Goal: Information Seeking & Learning: Find specific fact

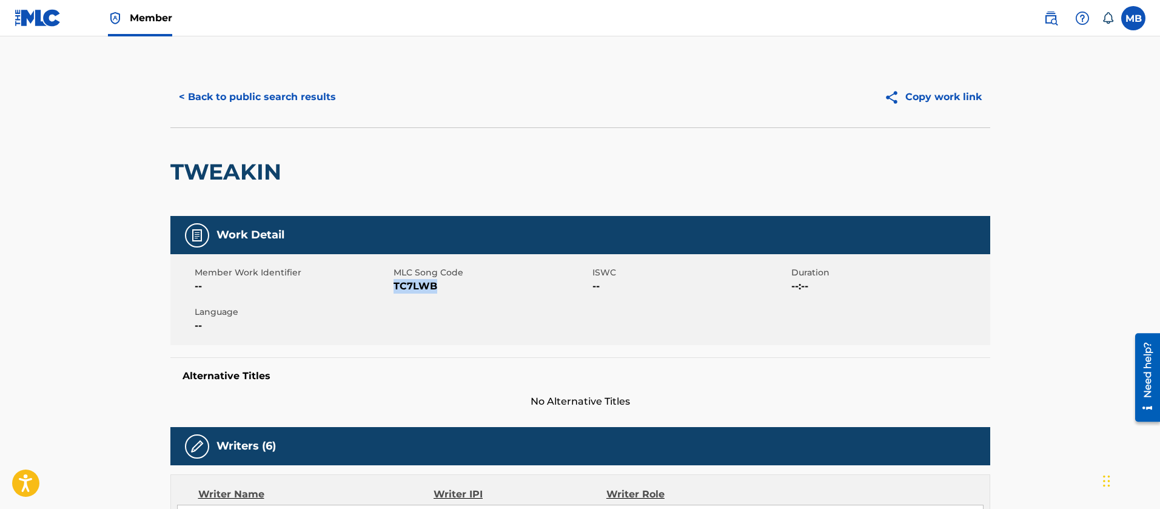
click at [261, 98] on button "< Back to public search results" at bounding box center [257, 97] width 174 height 30
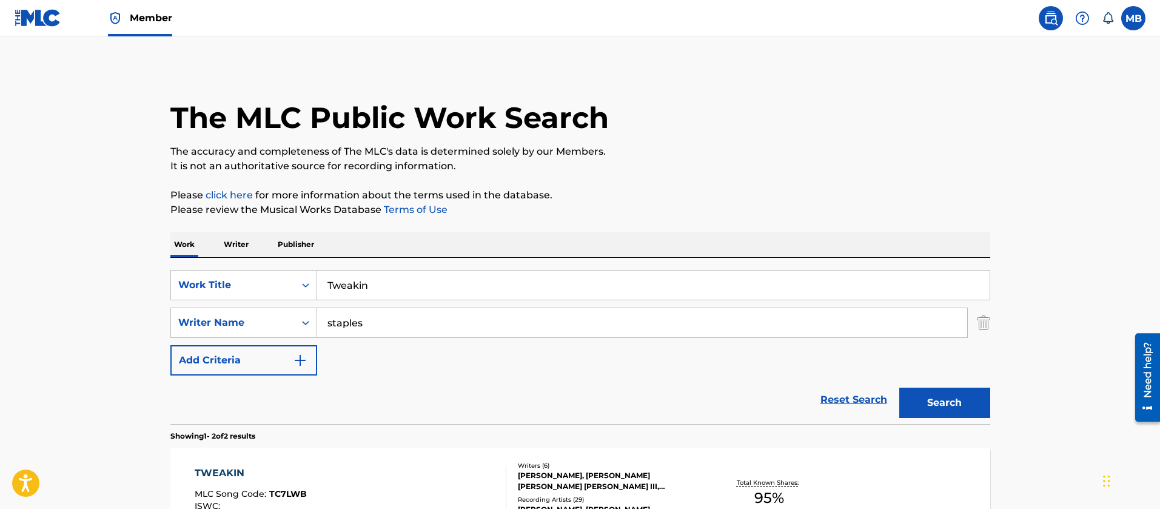
scroll to position [177, 0]
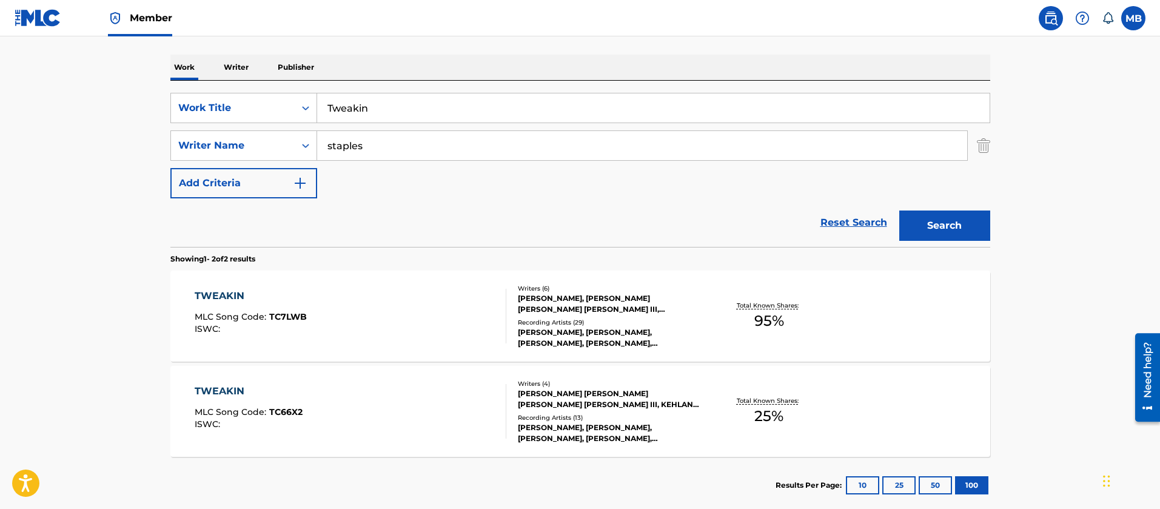
drag, startPoint x: 412, startPoint y: 108, endPoint x: 189, endPoint y: 82, distance: 224.6
click at [220, 94] on div "SearchWithCriteria190e8590-47da-425f-9e28-3f2611b480a5 Work Title Tweakin" at bounding box center [580, 108] width 820 height 30
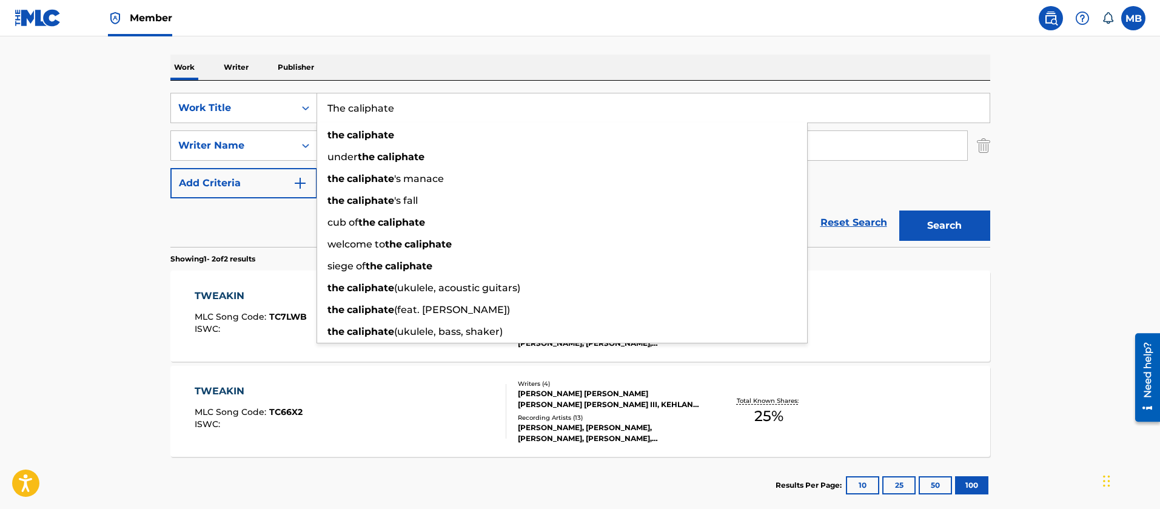
type input "The caliphate"
click at [899, 210] on button "Search" at bounding box center [944, 225] width 91 height 30
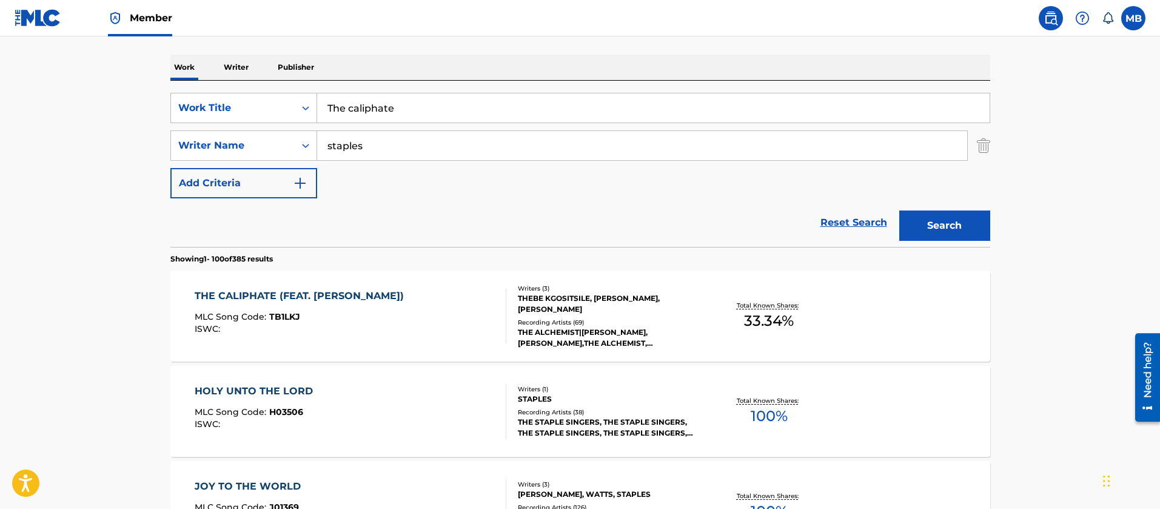
click at [393, 329] on div "ISWC :" at bounding box center [302, 328] width 215 height 9
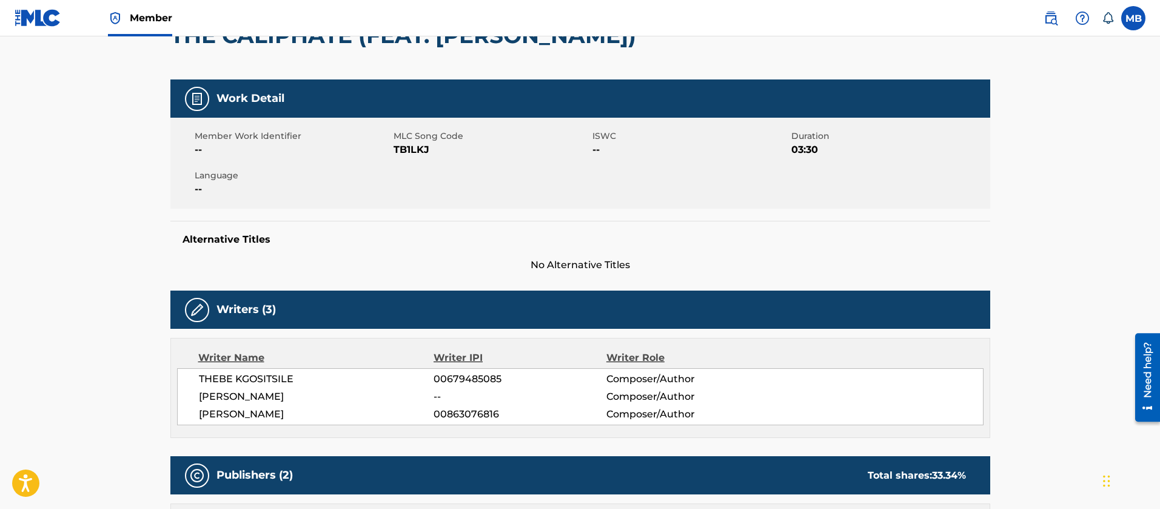
scroll to position [91, 0]
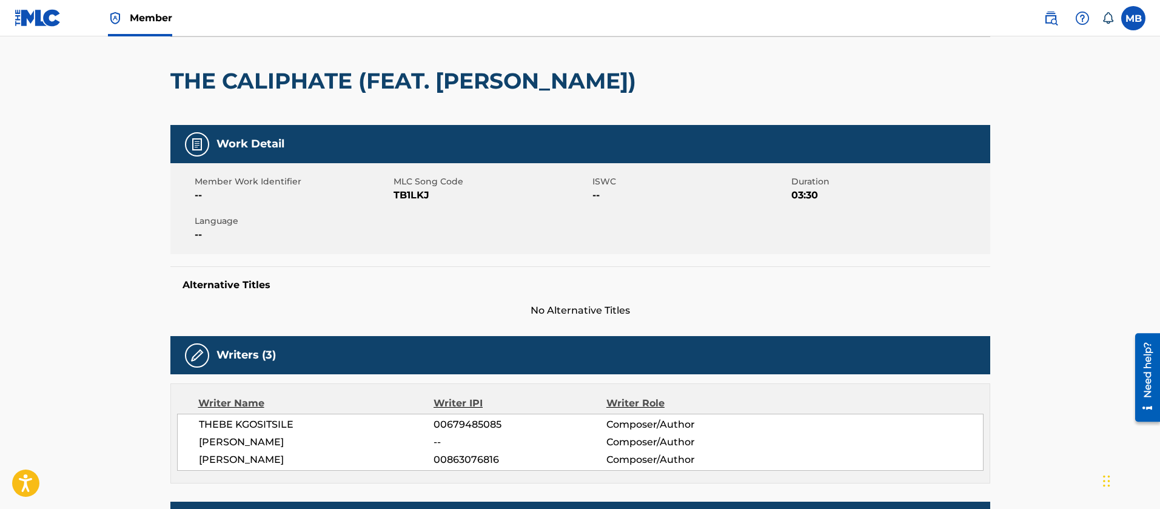
click at [400, 197] on span "TB1LKJ" at bounding box center [491, 195] width 196 height 15
copy span "TB1LKJ"
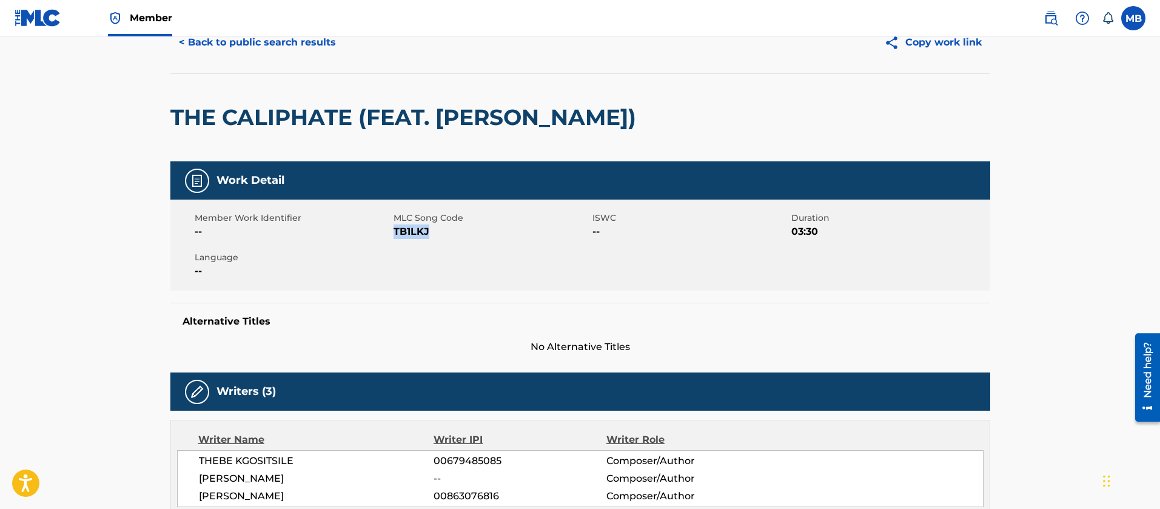
scroll to position [0, 0]
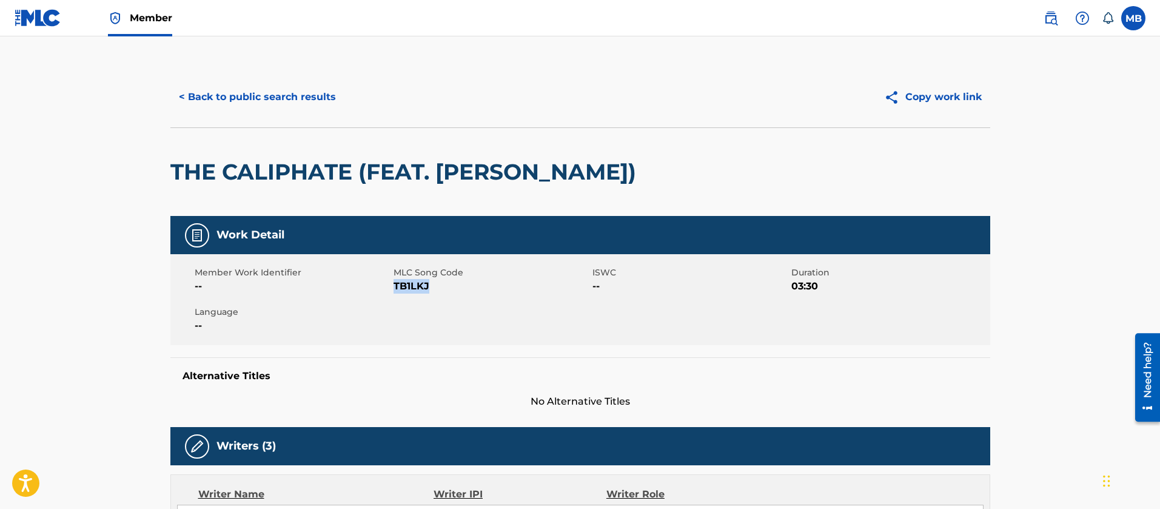
click at [296, 104] on button "< Back to public search results" at bounding box center [257, 97] width 174 height 30
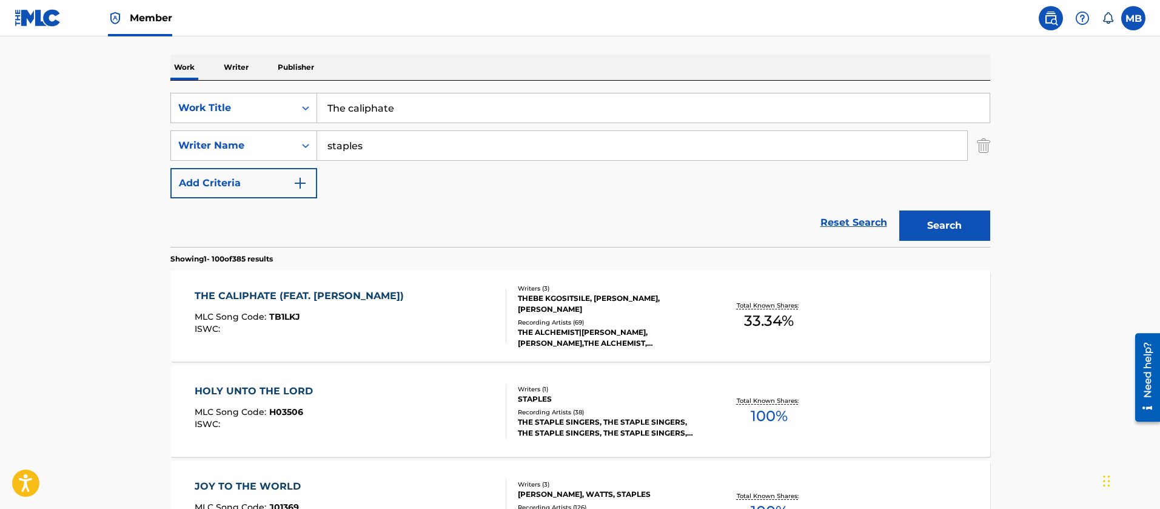
click at [328, 347] on div "THE CALIPHATE (FEAT. [PERSON_NAME]) MLC Song Code : TB1LKJ ISWC : Writers ( 3 )…" at bounding box center [580, 315] width 820 height 91
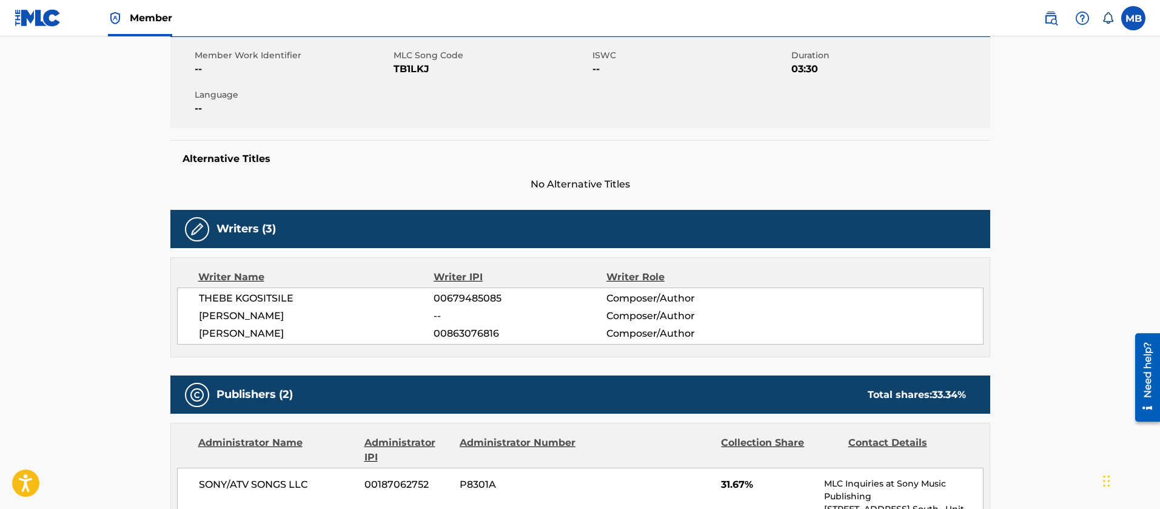
scroll to position [91, 0]
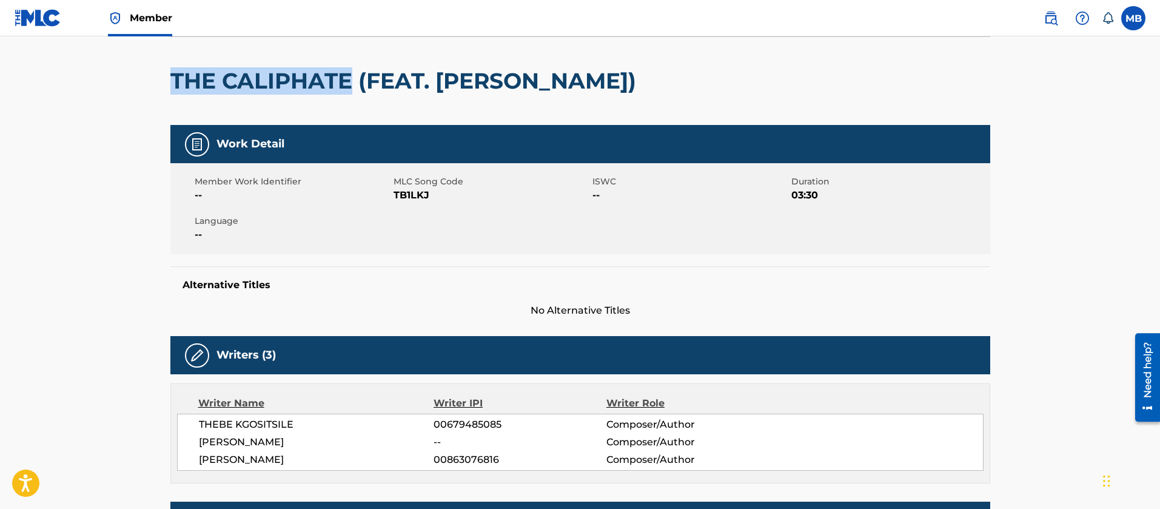
drag, startPoint x: 353, startPoint y: 81, endPoint x: 148, endPoint y: 79, distance: 204.9
copy h2 "THE CALIPHATE"
click at [424, 185] on span "MLC Song Code" at bounding box center [491, 181] width 196 height 13
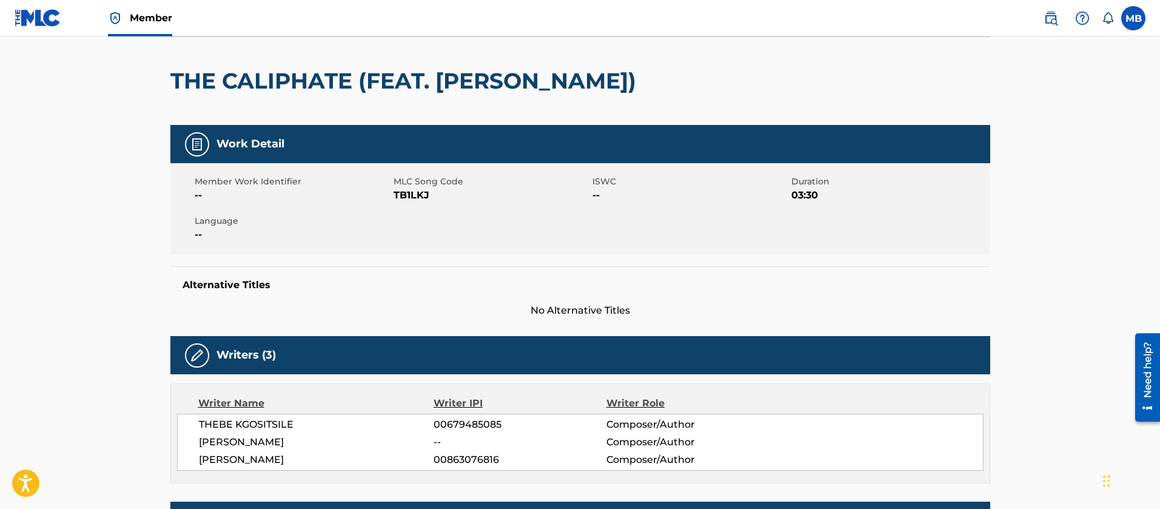
click at [399, 76] on h2 "THE CALIPHATE (FEAT. [PERSON_NAME])" at bounding box center [406, 80] width 472 height 27
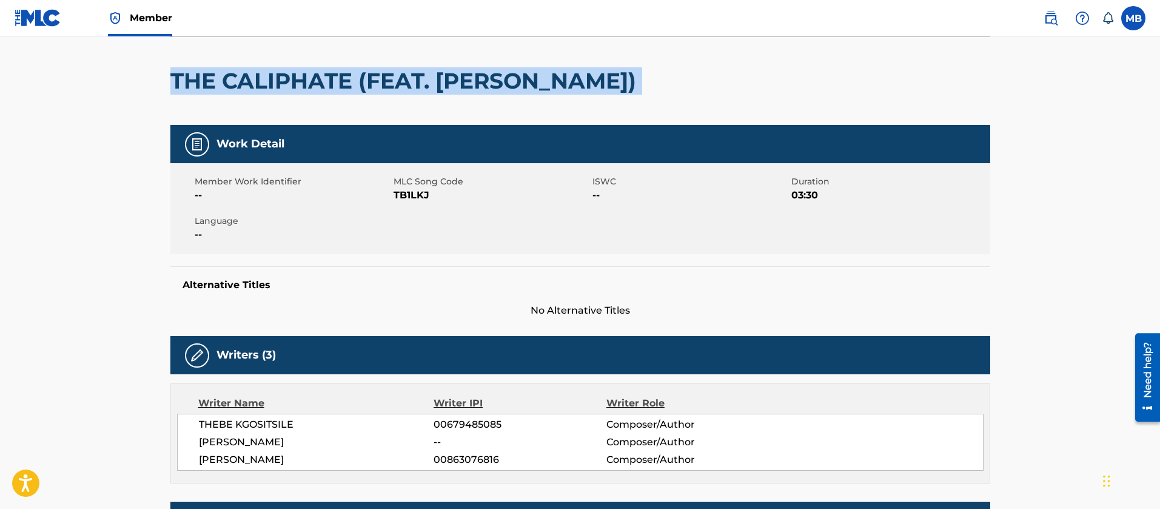
click at [399, 76] on h2 "THE CALIPHATE (FEAT. [PERSON_NAME])" at bounding box center [406, 80] width 472 height 27
copy div "THE CALIPHATE (FEAT. [PERSON_NAME])"
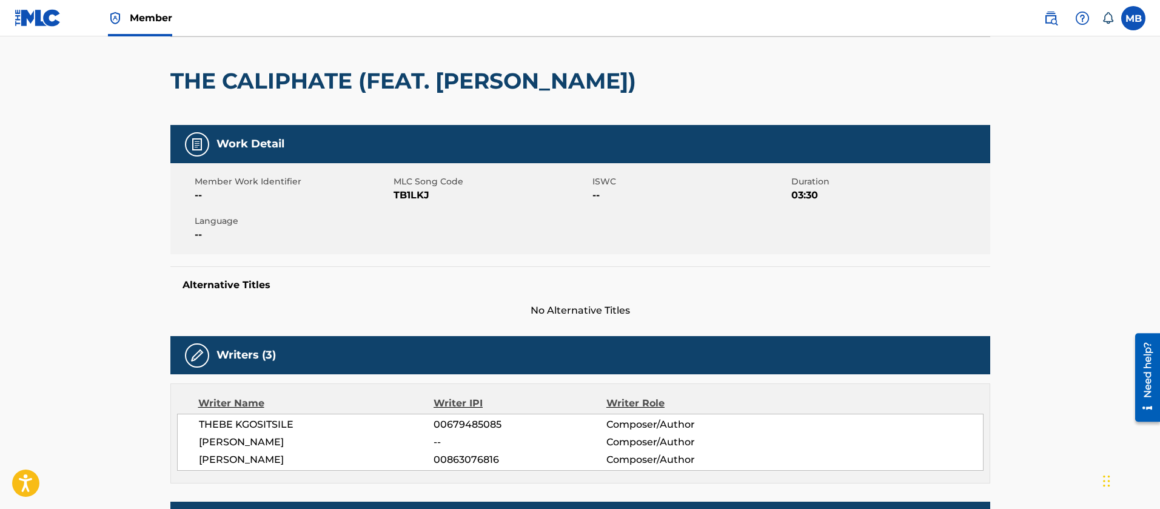
click at [391, 201] on div "Member Work Identifier --" at bounding box center [294, 188] width 199 height 27
click at [400, 195] on span "TB1LKJ" at bounding box center [491, 195] width 196 height 15
copy span "TB1LKJ"
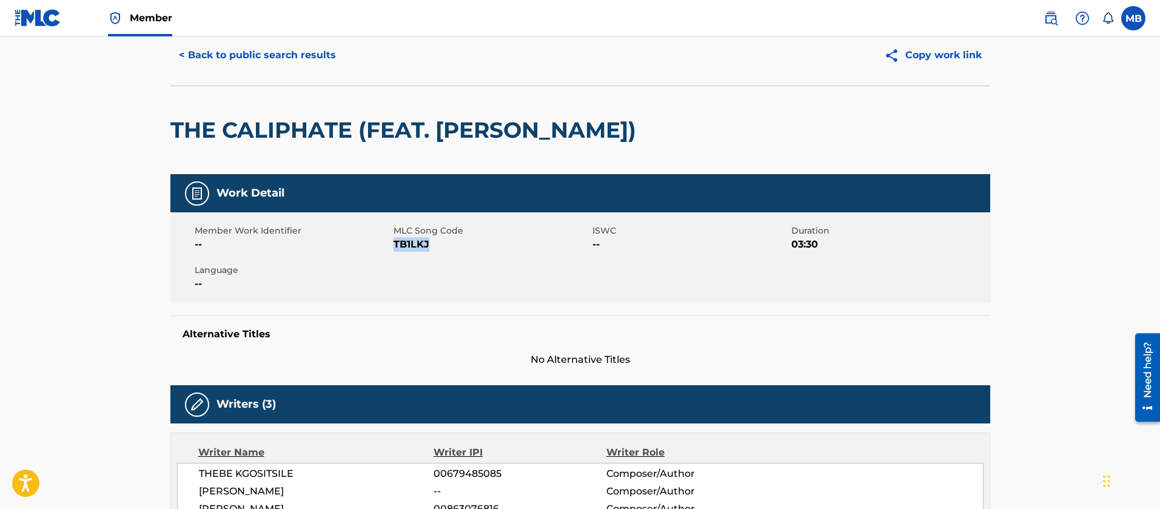
scroll to position [0, 0]
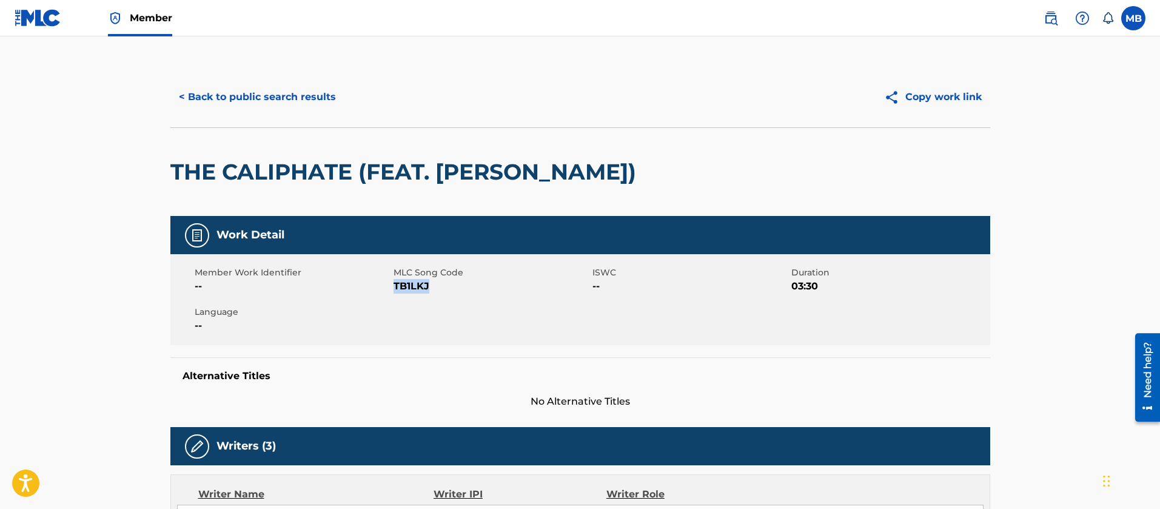
click at [259, 100] on button "< Back to public search results" at bounding box center [257, 97] width 174 height 30
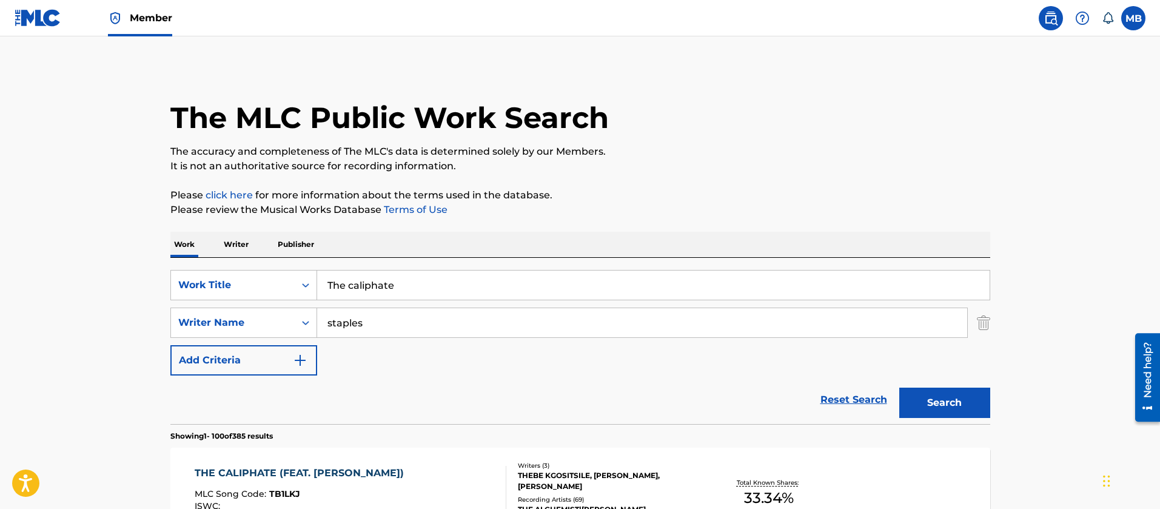
scroll to position [177, 0]
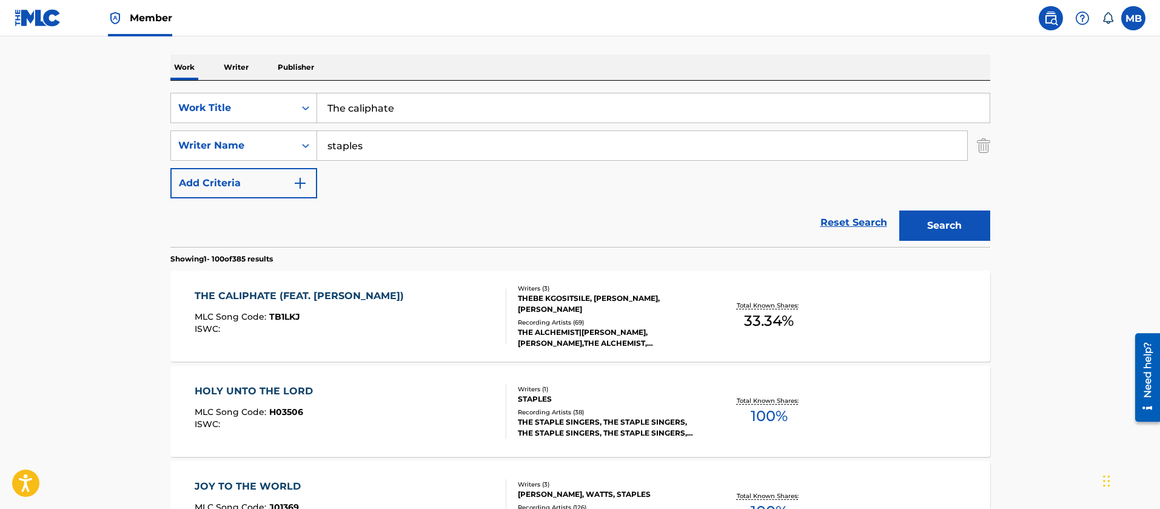
drag, startPoint x: 409, startPoint y: 105, endPoint x: 207, endPoint y: 67, distance: 205.5
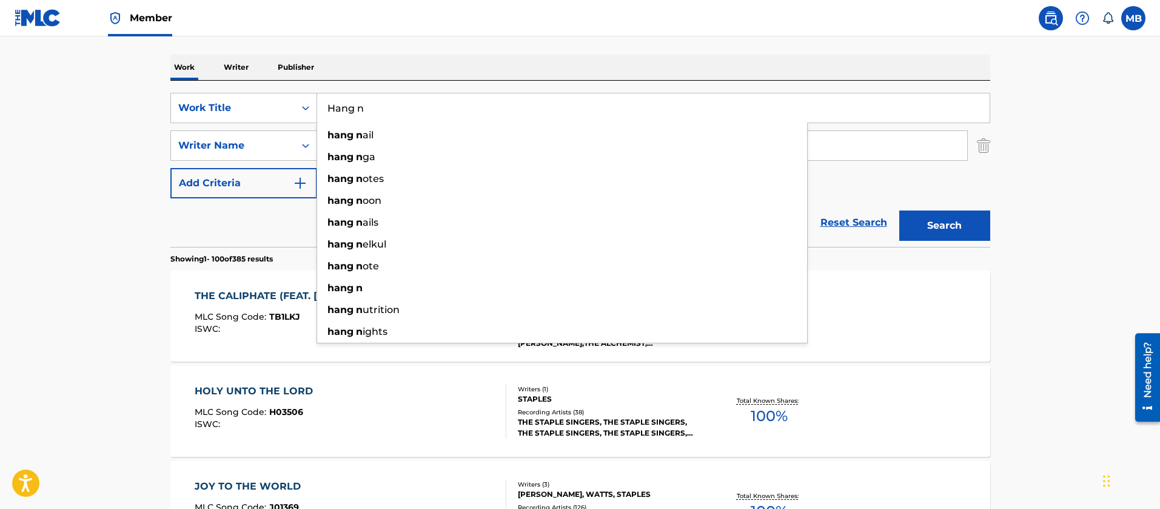
type input "Hang n"
click at [899, 210] on button "Search" at bounding box center [944, 225] width 91 height 30
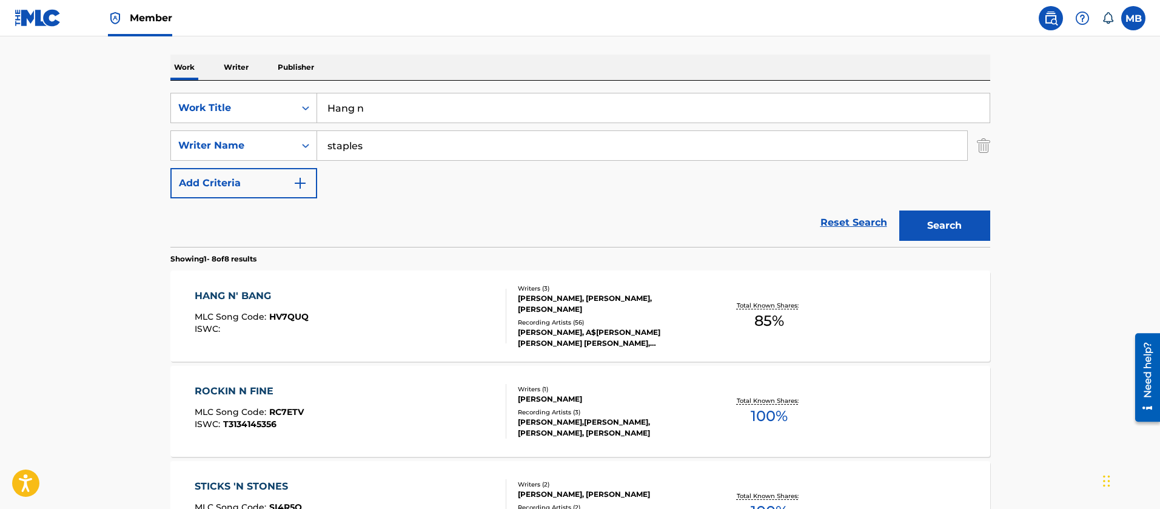
click at [372, 308] on div "HANG N' BANG MLC Song Code : HV7QUQ ISWC :" at bounding box center [351, 316] width 312 height 55
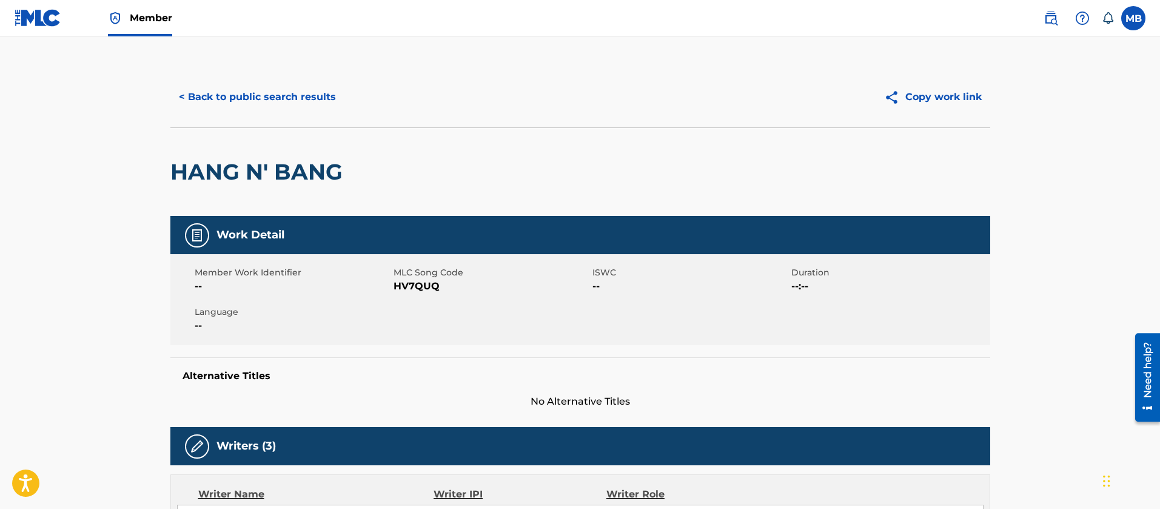
click at [263, 115] on div "< Back to public search results Copy work link" at bounding box center [580, 97] width 820 height 61
click at [287, 107] on button "< Back to public search results" at bounding box center [257, 97] width 174 height 30
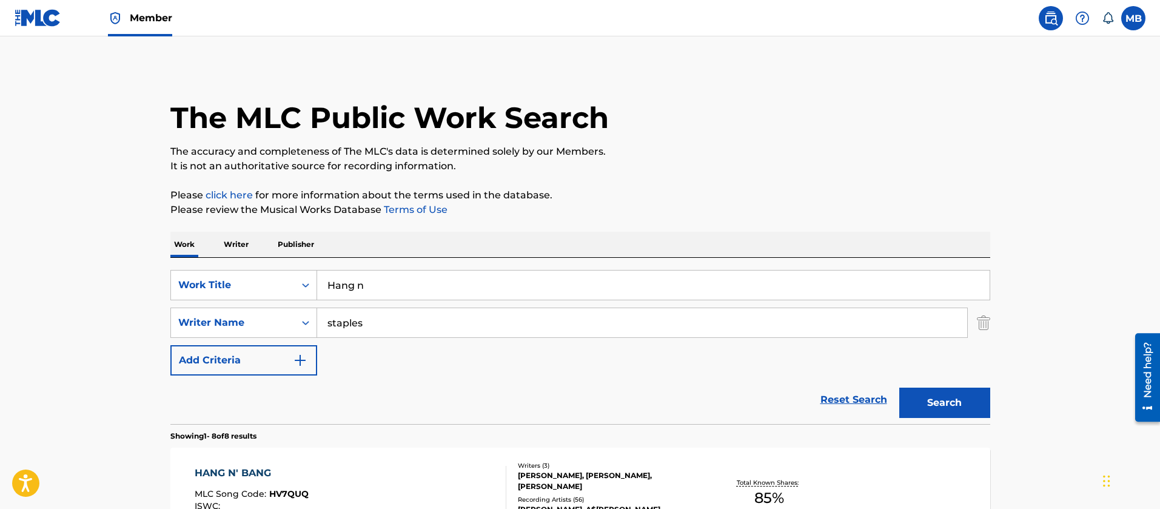
scroll to position [177, 0]
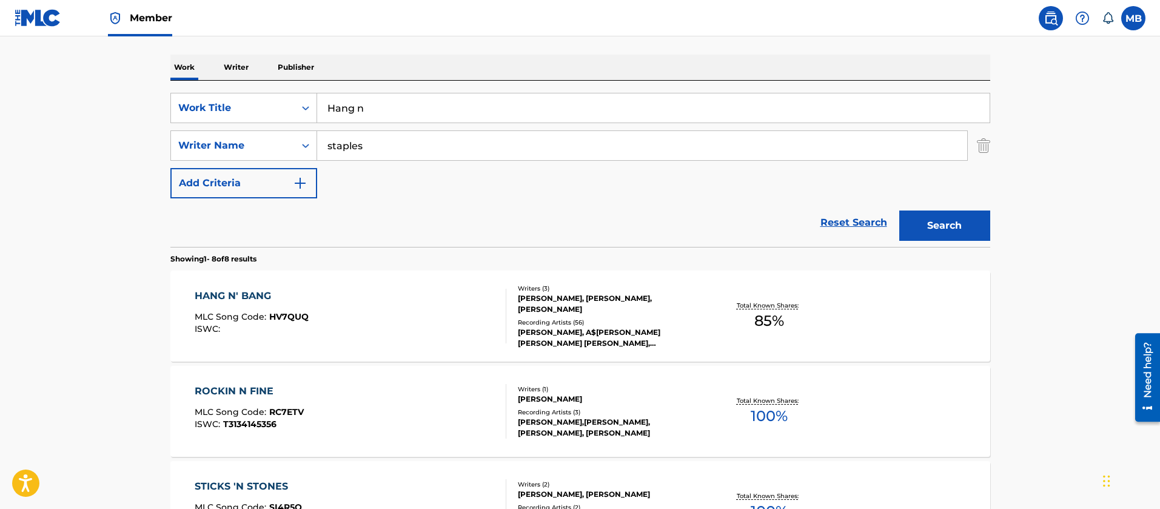
drag, startPoint x: 403, startPoint y: 123, endPoint x: 344, endPoint y: 123, distance: 59.4
click at [344, 123] on div "SearchWithCriteria190e8590-47da-425f-9e28-3f2611b480a5 Work Title Hang n Search…" at bounding box center [580, 145] width 820 height 105
drag, startPoint x: 395, startPoint y: 102, endPoint x: 219, endPoint y: 92, distance: 176.2
click at [255, 99] on div "SearchWithCriteria190e8590-47da-425f-9e28-3f2611b480a5 Work Title Hang n" at bounding box center [580, 108] width 820 height 30
type input "[PERSON_NAME] legend pt. 2"
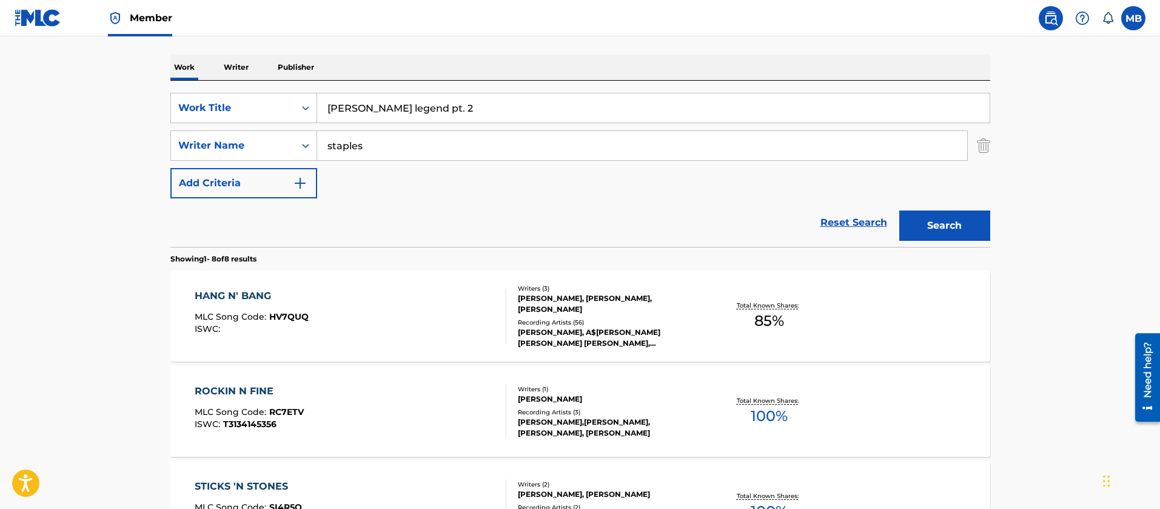
click at [899, 210] on button "Search" at bounding box center [944, 225] width 91 height 30
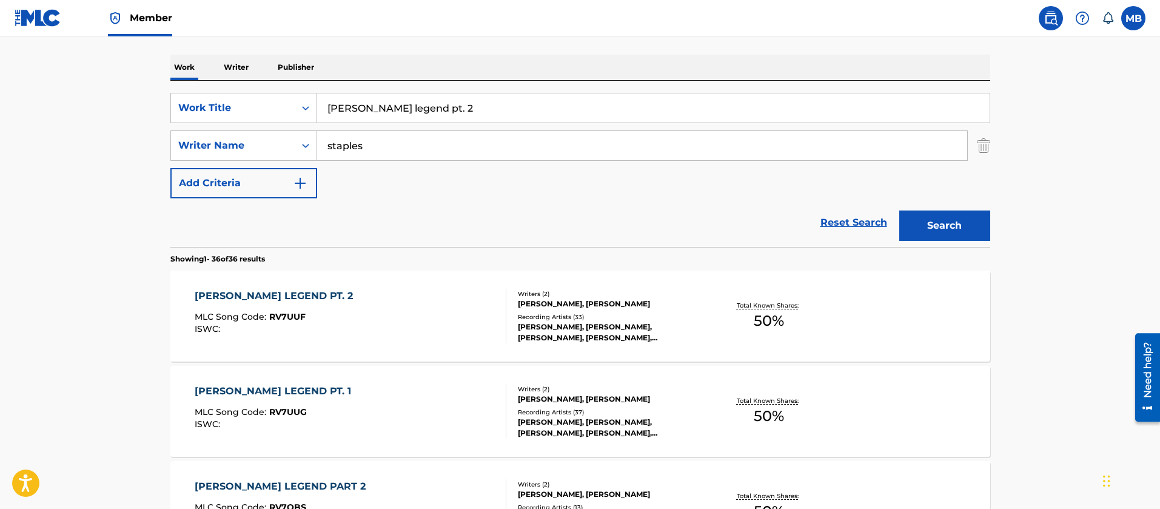
click at [378, 307] on div "[PERSON_NAME] LEGEND PT. 2 MLC Song Code : RV7UUF ISWC :" at bounding box center [351, 316] width 312 height 55
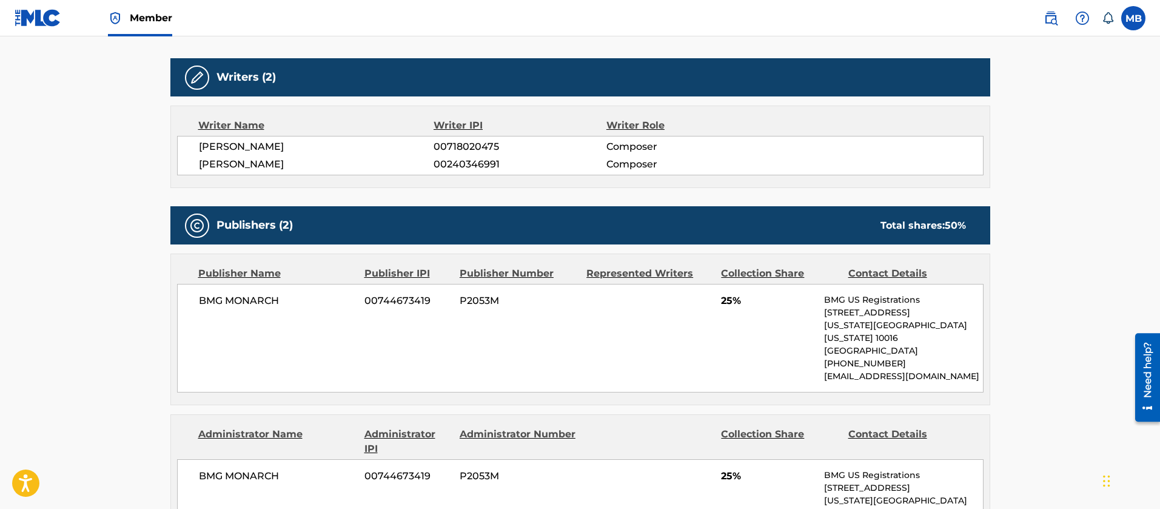
scroll to position [182, 0]
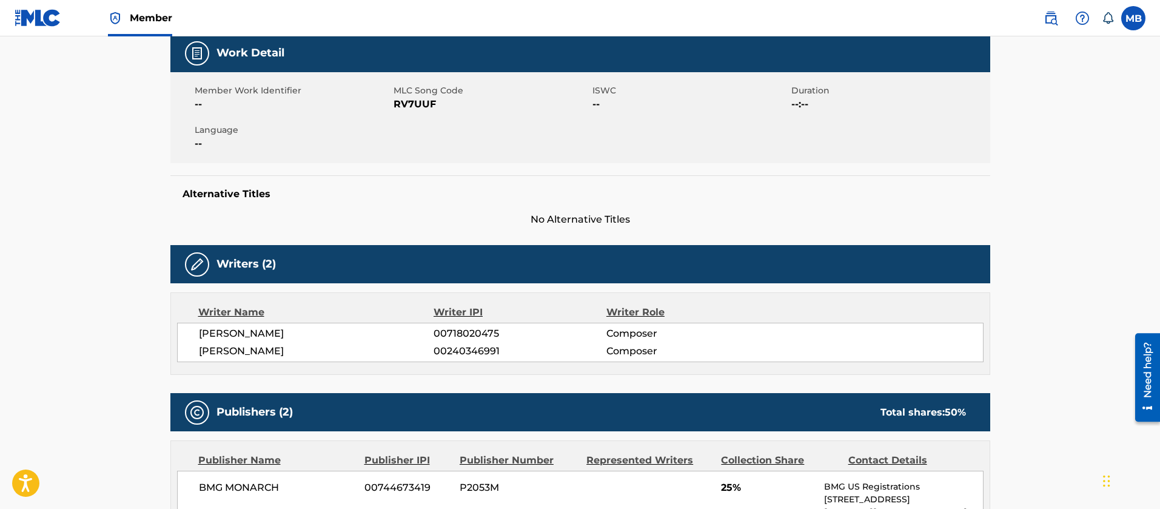
click at [407, 104] on span "RV7UUF" at bounding box center [491, 104] width 196 height 15
copy span "RV7UUF"
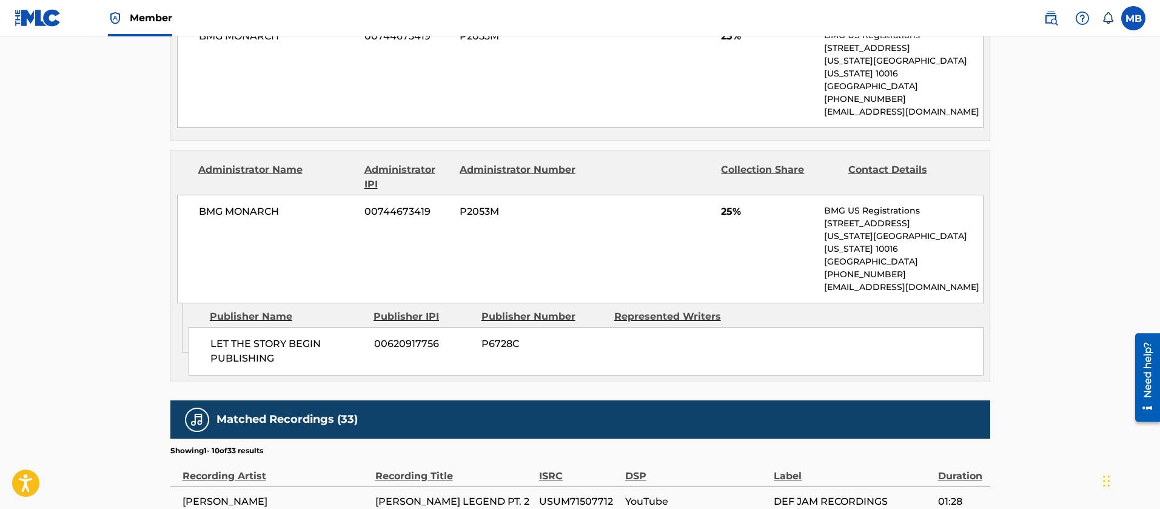
scroll to position [819, 0]
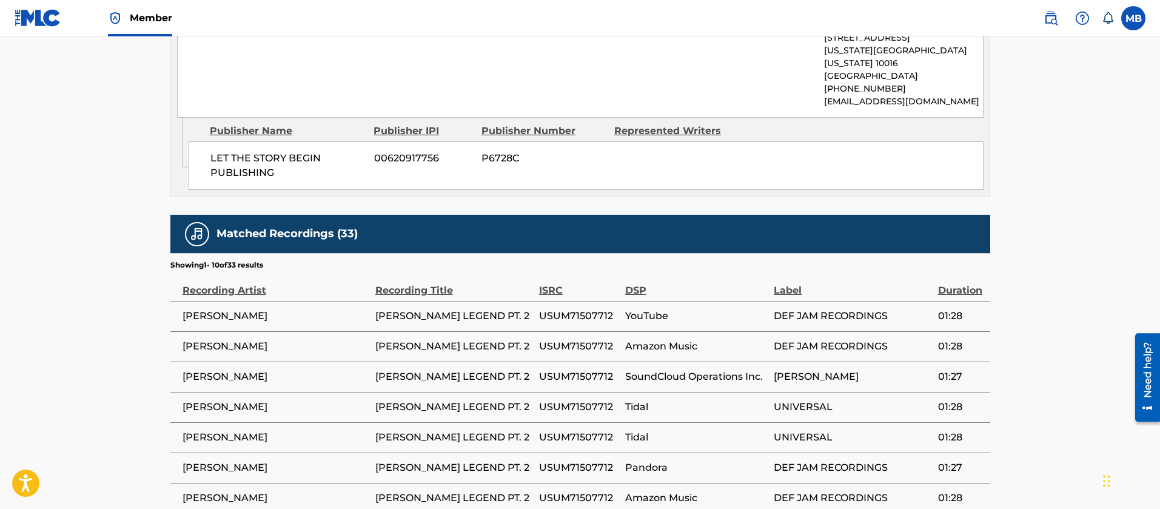
click at [219, 339] on span "[PERSON_NAME]" at bounding box center [275, 346] width 187 height 15
copy div "[PERSON_NAME]"
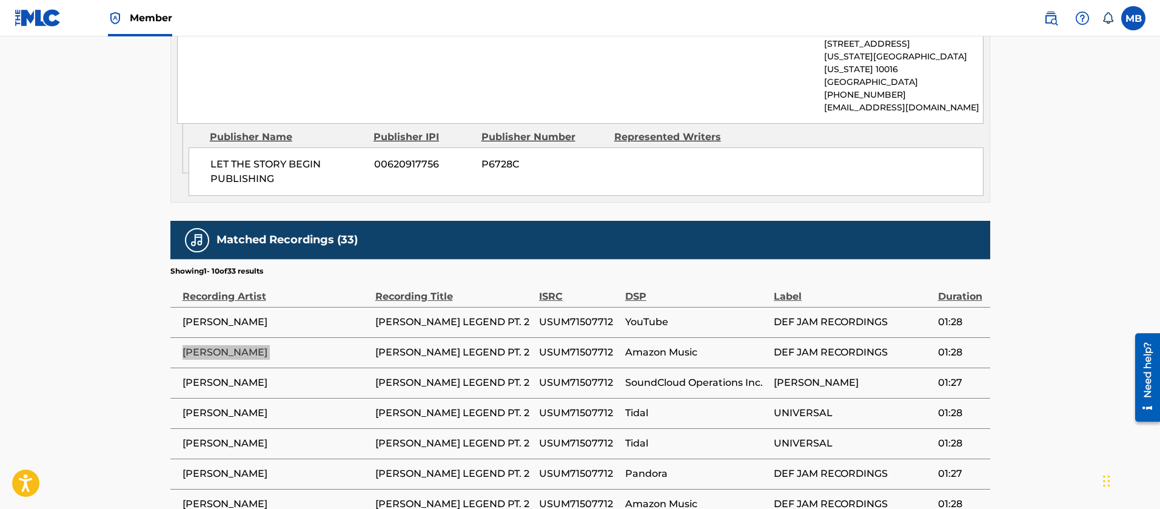
scroll to position [0, 0]
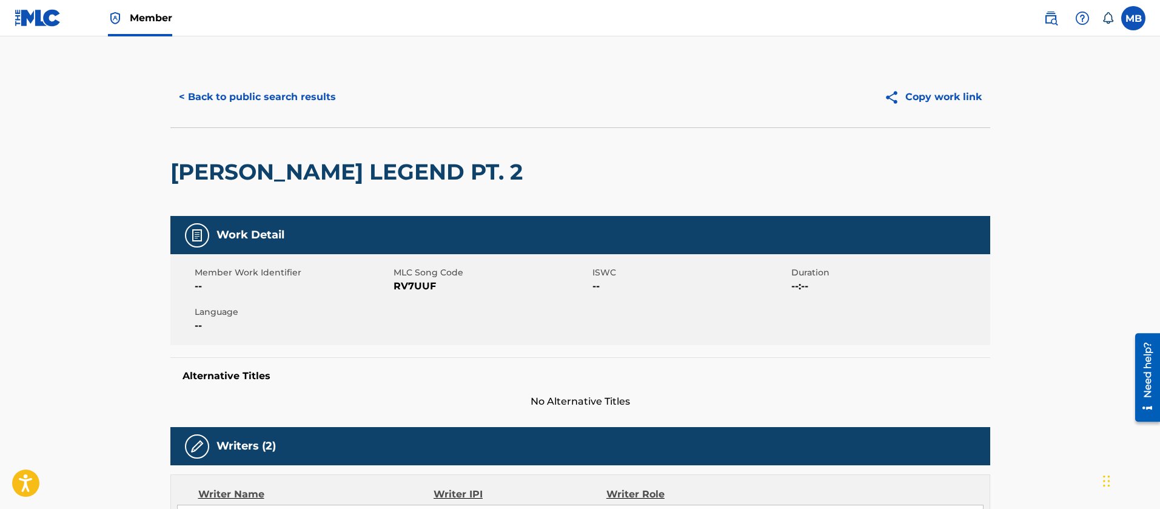
click at [330, 193] on div "[PERSON_NAME] LEGEND PT. 2" at bounding box center [349, 172] width 358 height 88
click at [330, 192] on div "[PERSON_NAME] LEGEND PT. 2" at bounding box center [349, 172] width 358 height 88
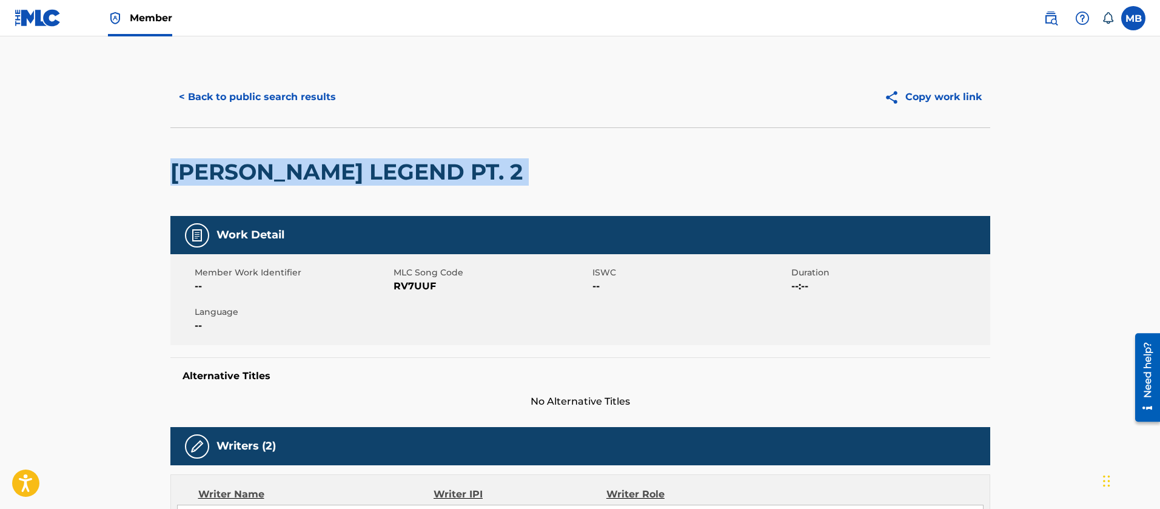
click at [330, 192] on div "[PERSON_NAME] LEGEND PT. 2" at bounding box center [349, 172] width 358 height 88
copy div "[PERSON_NAME] LEGEND PT. 2"
click at [297, 87] on button "< Back to public search results" at bounding box center [257, 97] width 174 height 30
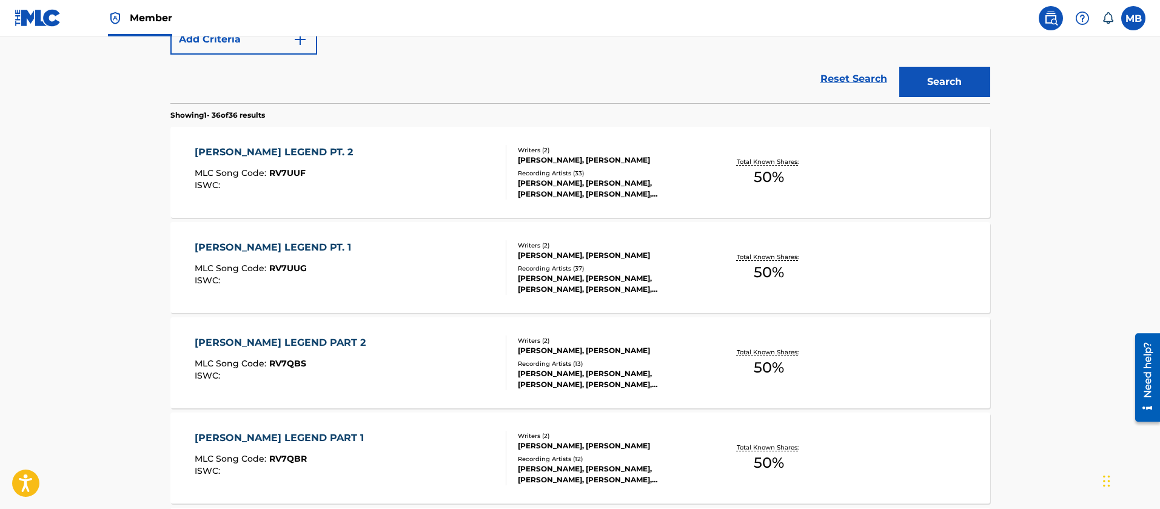
scroll to position [359, 0]
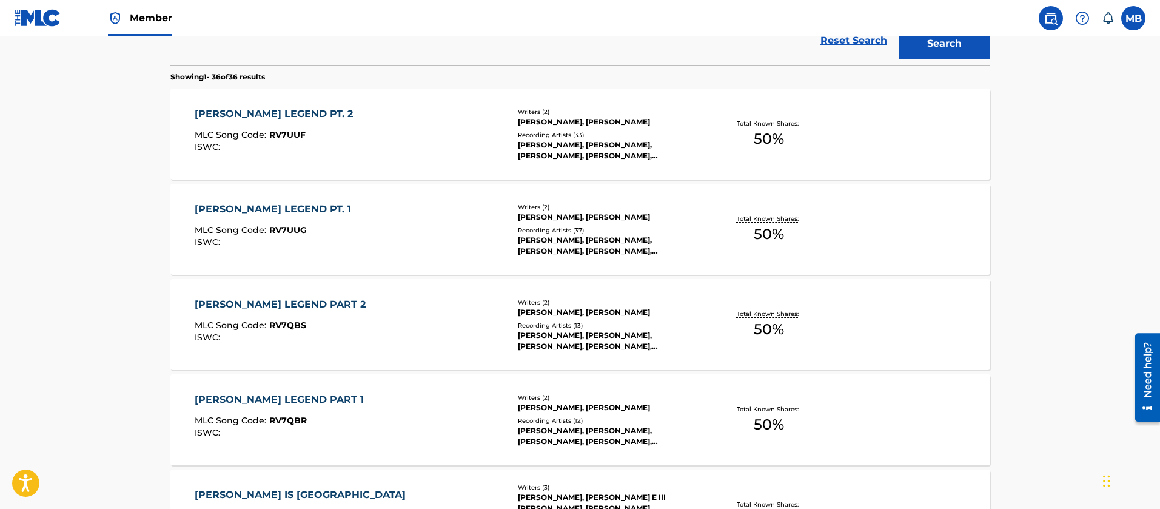
click at [386, 319] on div "[PERSON_NAME] LEGEND PART 2 MLC Song Code : RV7QBS ISWC :" at bounding box center [351, 324] width 312 height 55
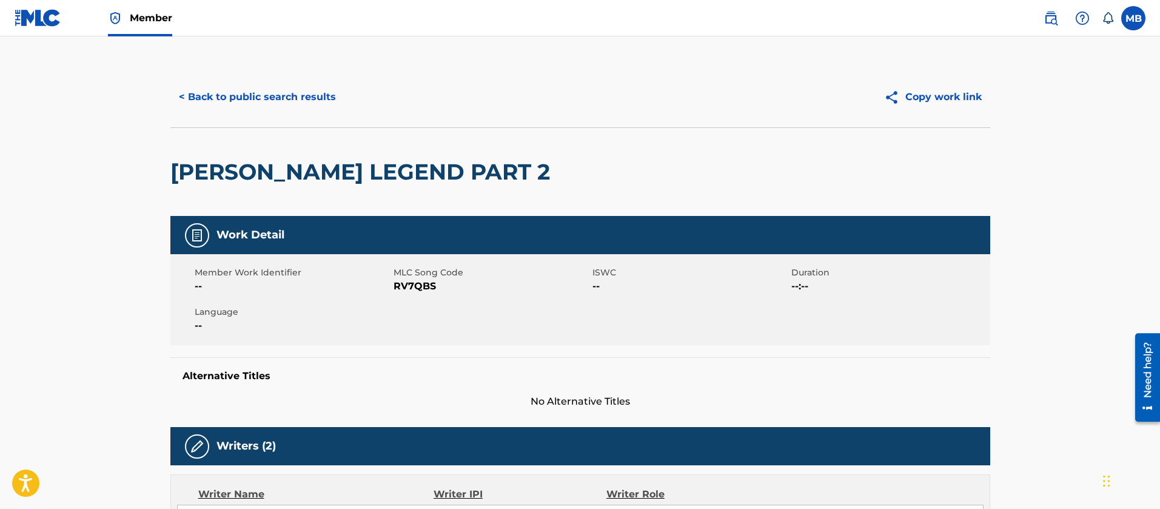
click at [262, 101] on button "< Back to public search results" at bounding box center [257, 97] width 174 height 30
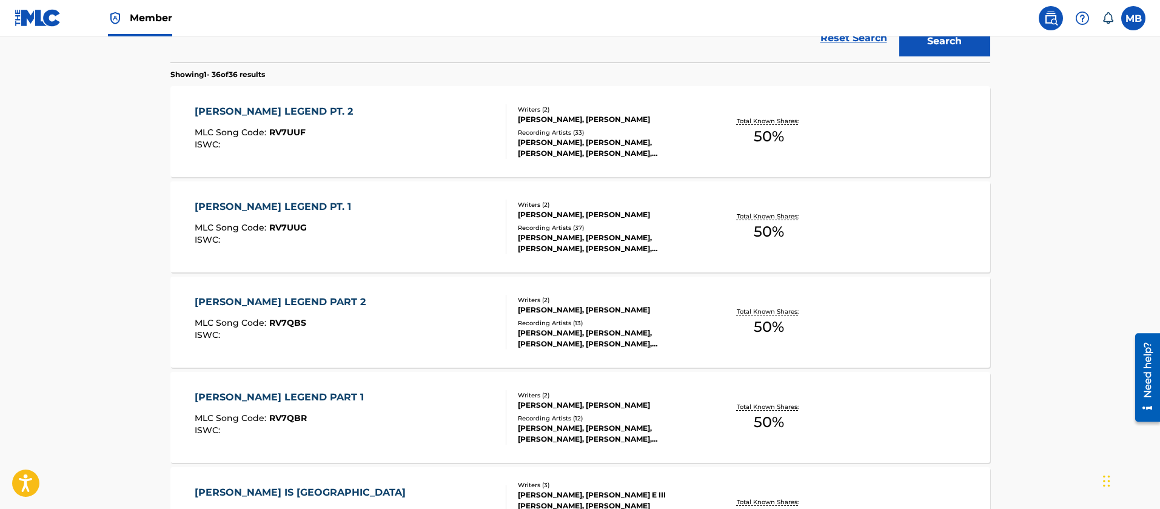
scroll to position [246, 0]
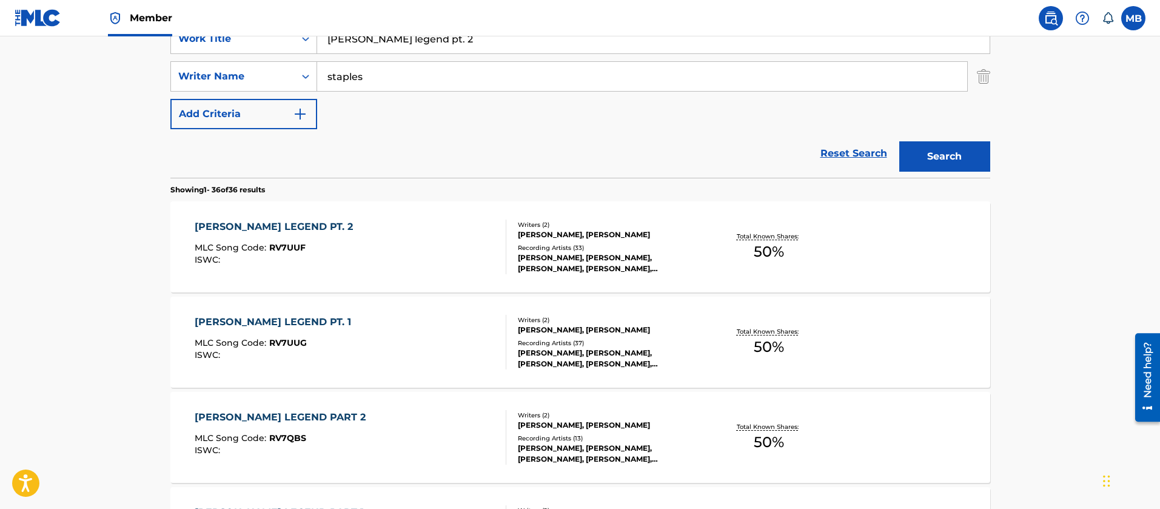
click at [380, 241] on div "[PERSON_NAME] LEGEND PT. 2 MLC Song Code : RV7UUF ISWC :" at bounding box center [351, 246] width 312 height 55
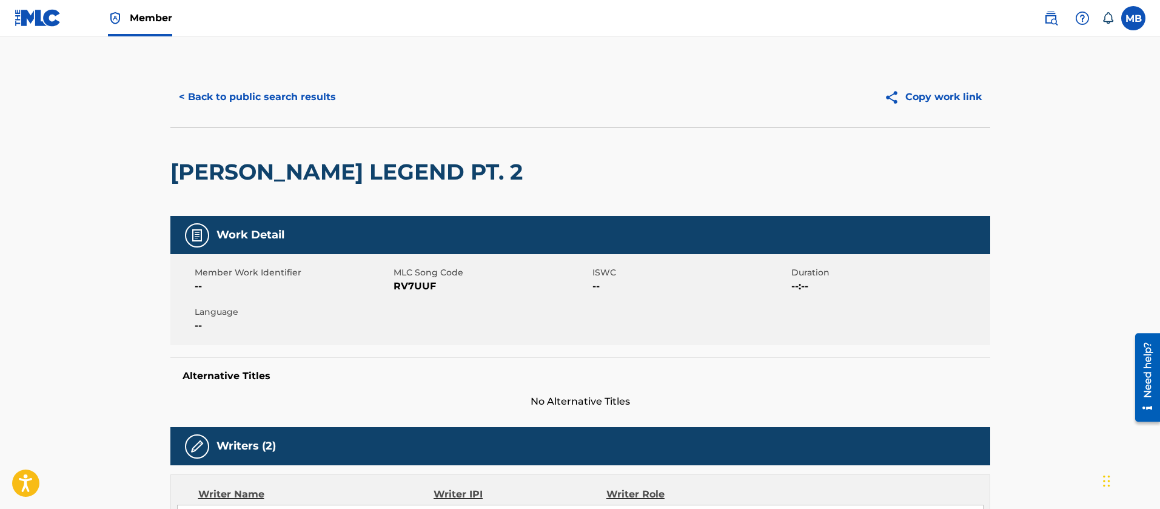
click at [417, 284] on span "RV7UUF" at bounding box center [491, 286] width 196 height 15
copy span "RV7UUF"
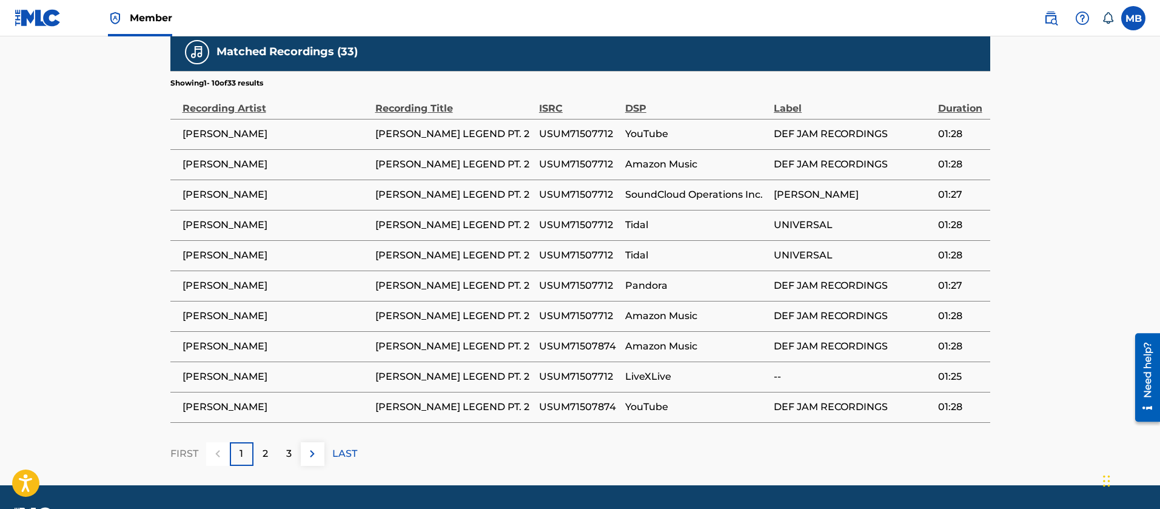
scroll to position [1009, 0]
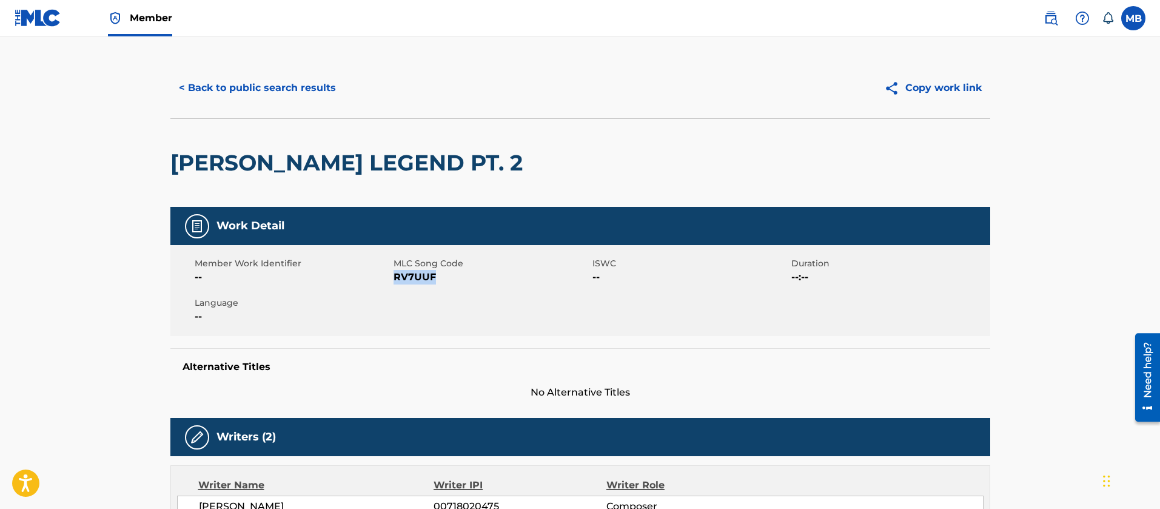
click at [270, 91] on button "< Back to public search results" at bounding box center [257, 88] width 174 height 30
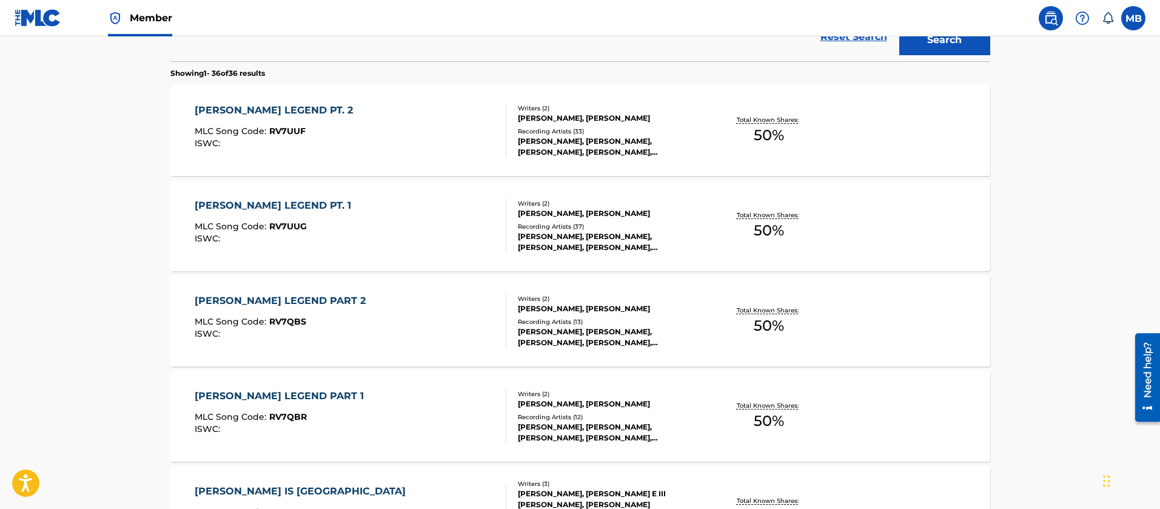
scroll to position [428, 0]
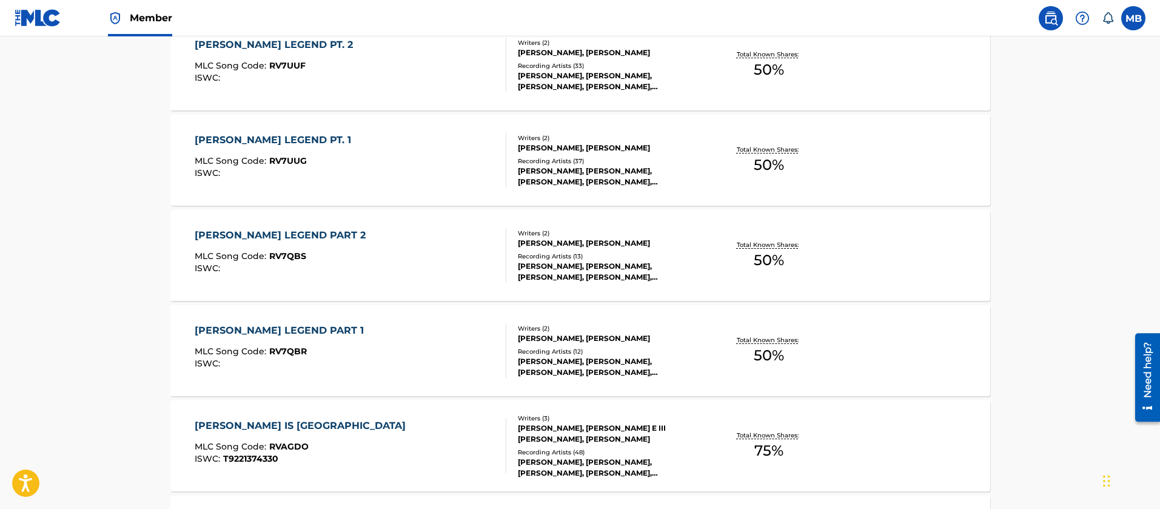
click at [391, 249] on div "[PERSON_NAME] LEGEND PART 2 MLC Song Code : RV7QBS ISWC :" at bounding box center [351, 255] width 312 height 55
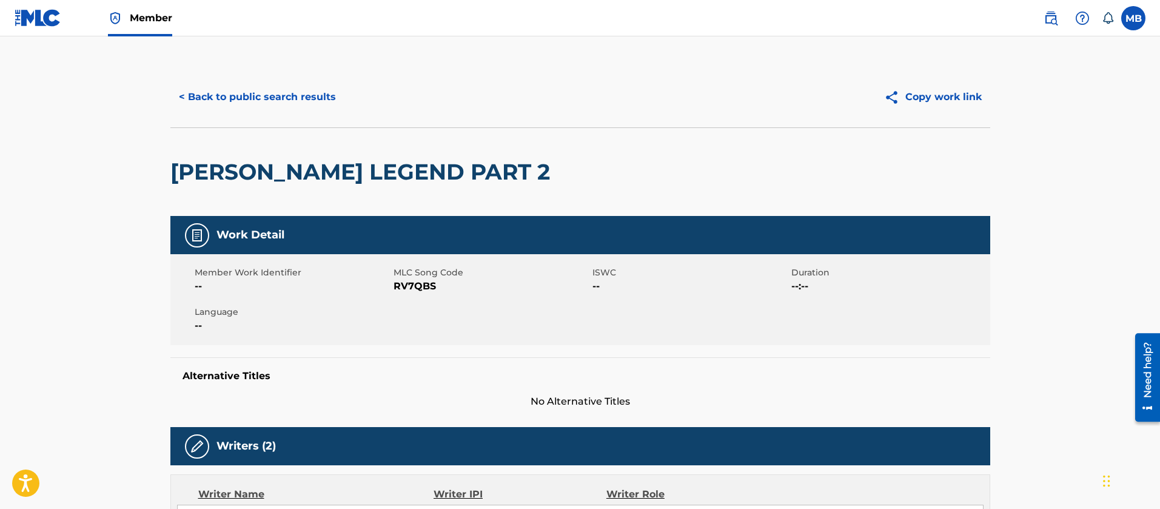
click at [417, 294] on div "Member Work Identifier -- MLC Song Code RV7QBS ISWC -- Duration --:-- Language …" at bounding box center [580, 299] width 820 height 91
copy span "RV7QBS"
click at [232, 105] on button "< Back to public search results" at bounding box center [257, 97] width 174 height 30
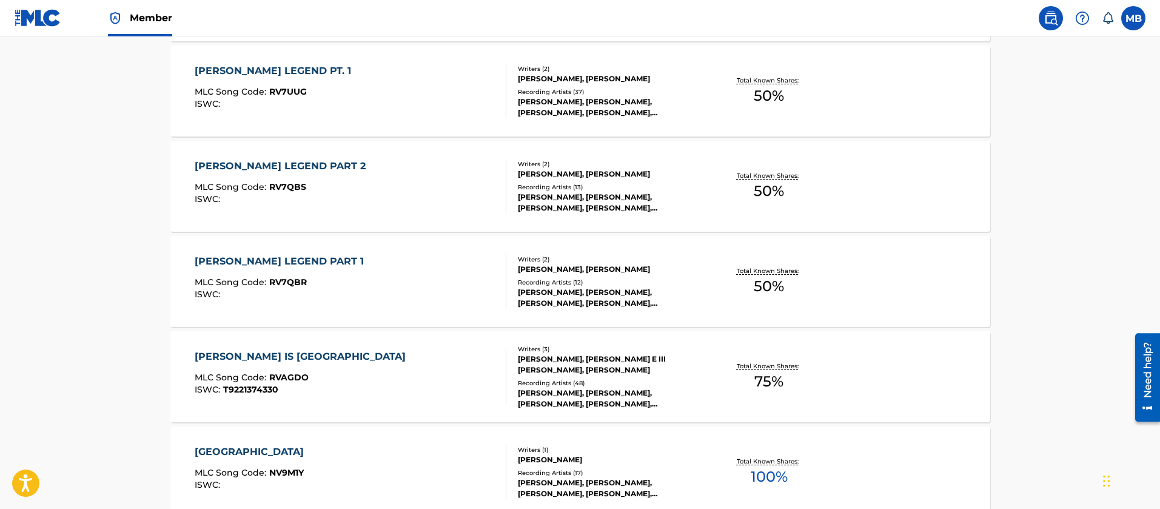
scroll to position [315, 0]
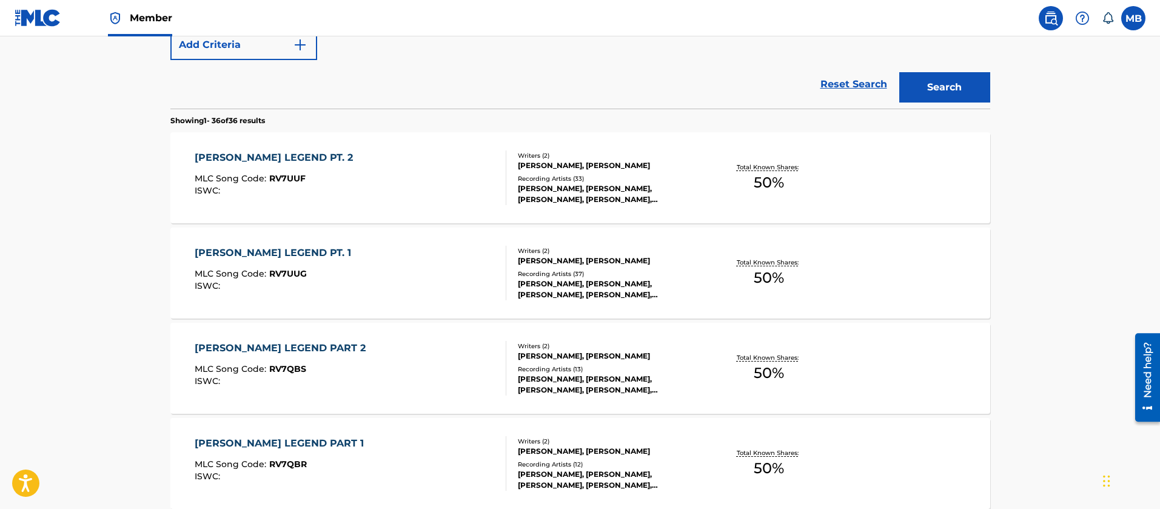
click at [378, 194] on div "[PERSON_NAME] LEGEND PT. 2 MLC Song Code : RV7UUF ISWC :" at bounding box center [351, 177] width 312 height 55
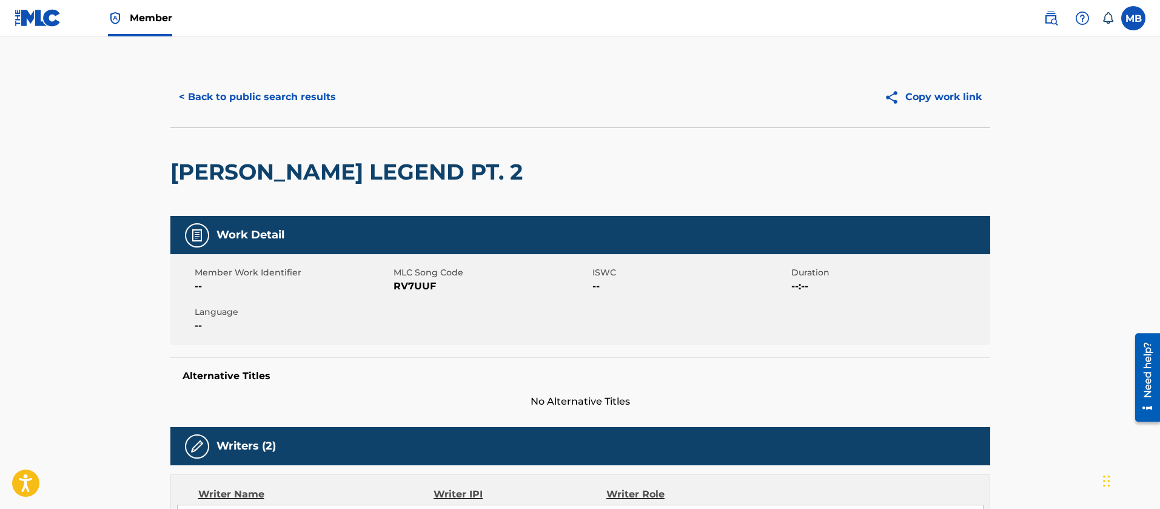
click at [403, 286] on span "RV7UUF" at bounding box center [491, 286] width 196 height 15
copy span "RV7UUF"
click at [257, 91] on button "< Back to public search results" at bounding box center [257, 97] width 174 height 30
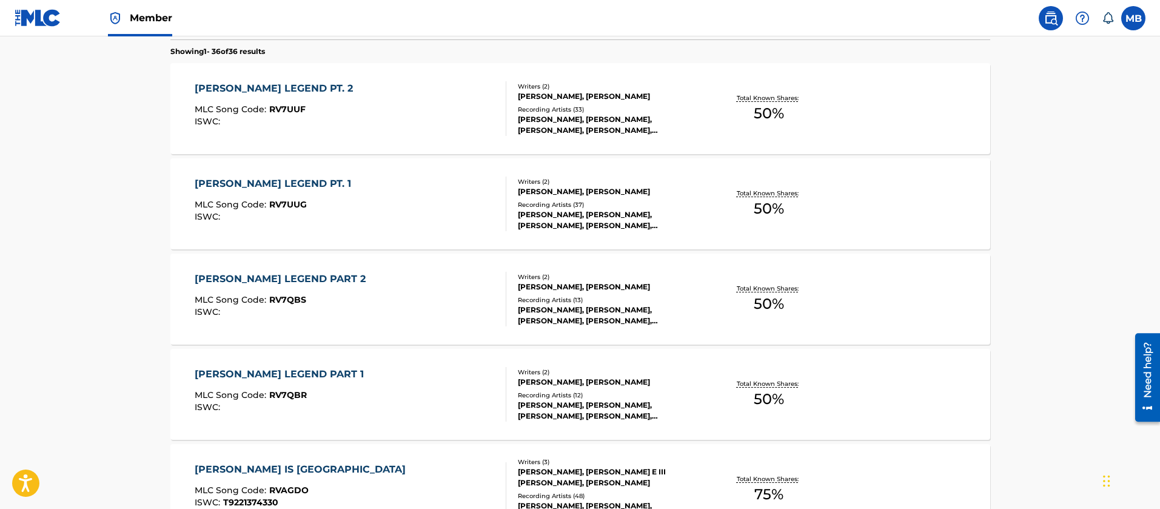
click at [395, 218] on div "[PERSON_NAME] LEGEND PT. 1 MLC Song Code : RV7UUG ISWC :" at bounding box center [351, 203] width 312 height 55
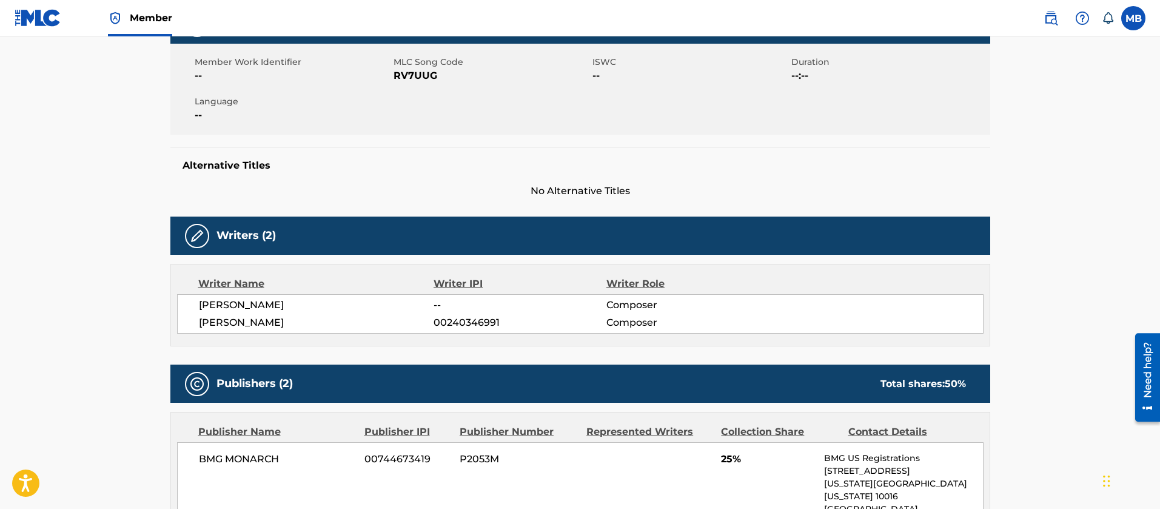
scroll to position [182, 0]
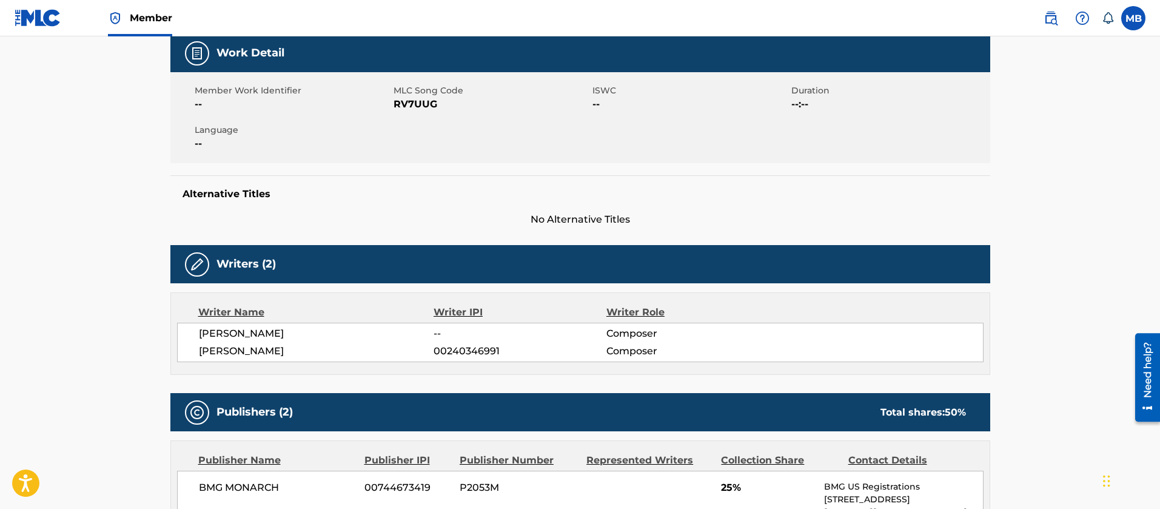
click at [405, 103] on span "RV7UUG" at bounding box center [491, 104] width 196 height 15
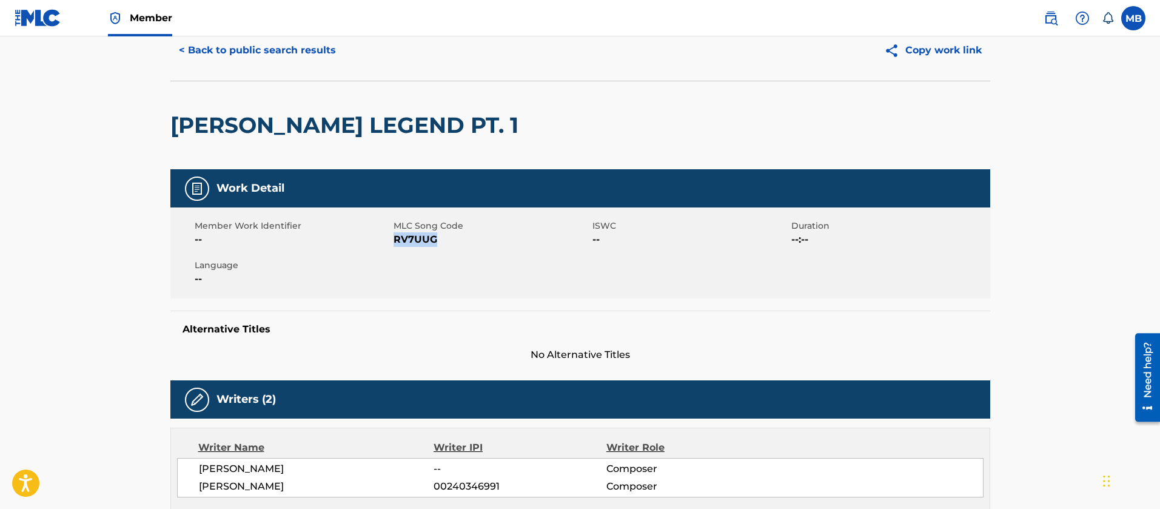
scroll to position [0, 0]
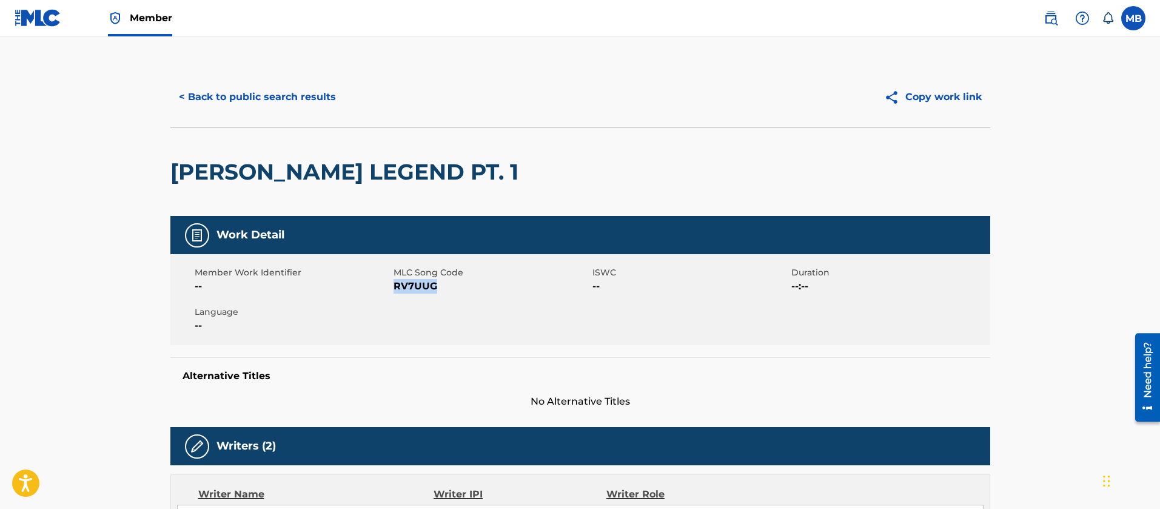
click at [249, 97] on button "< Back to public search results" at bounding box center [257, 97] width 174 height 30
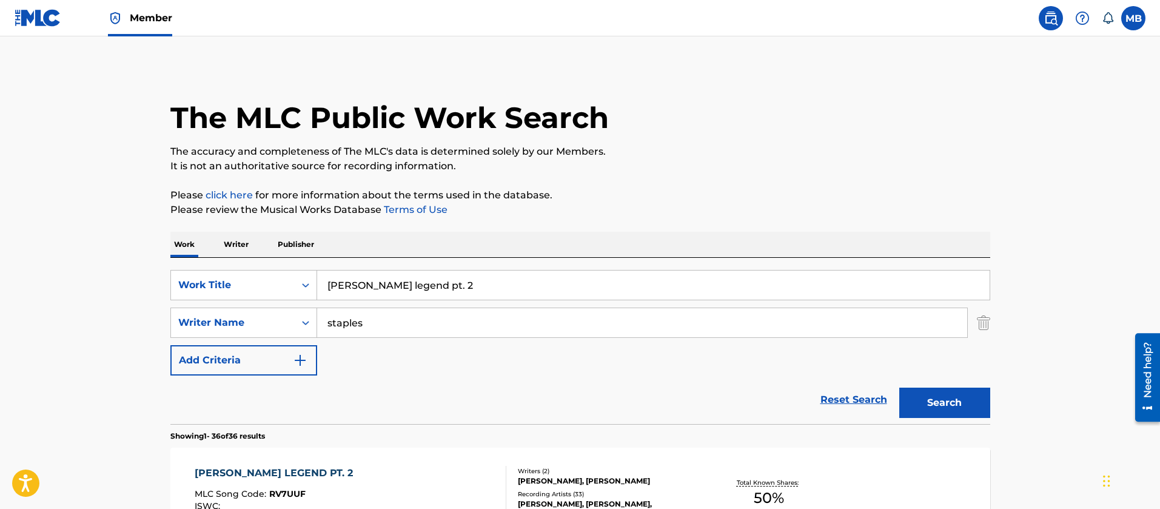
scroll to position [454, 0]
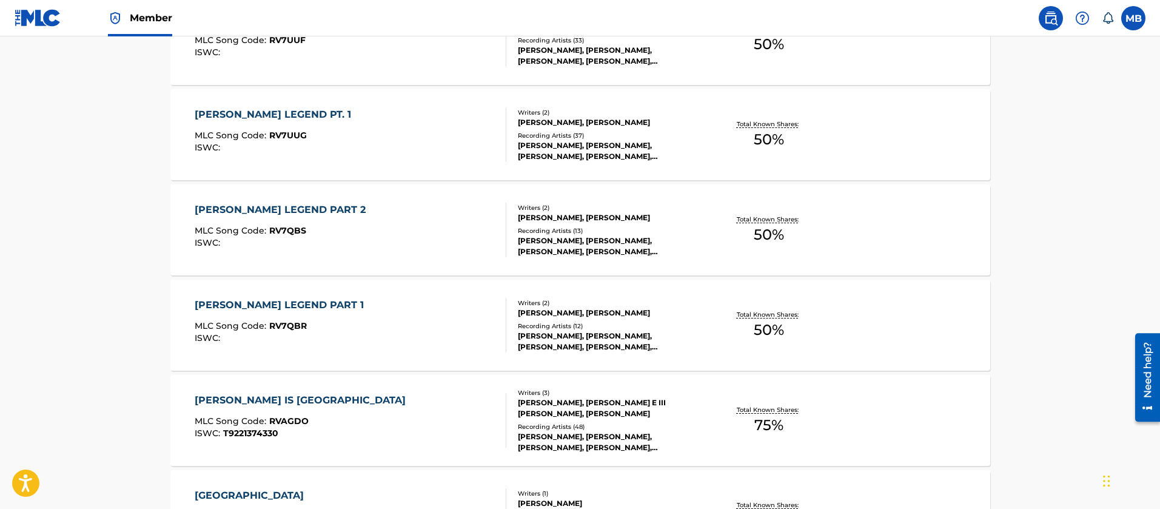
click at [349, 312] on div "[PERSON_NAME] LEGEND PART 1" at bounding box center [282, 305] width 175 height 15
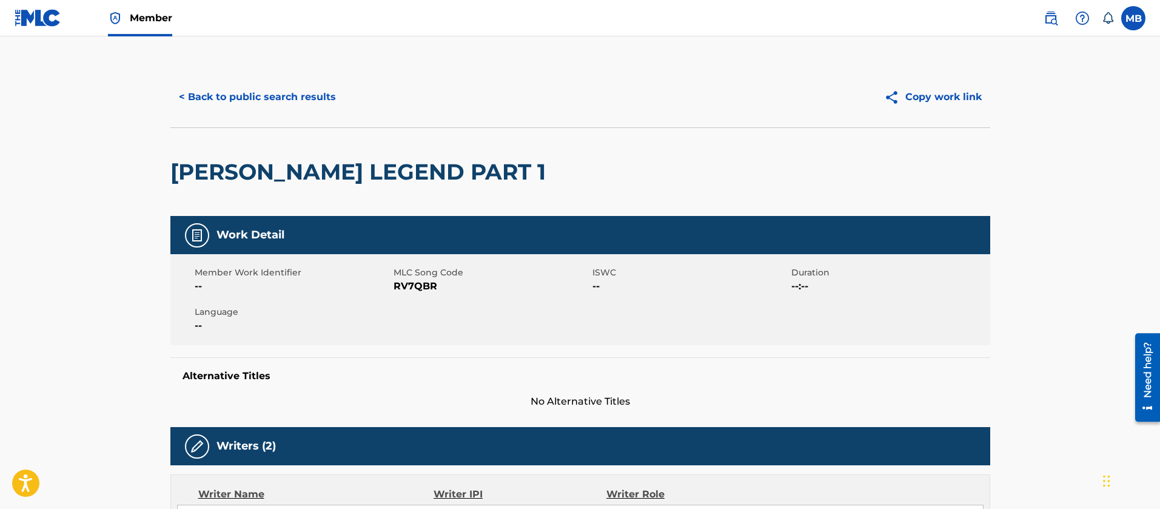
click at [407, 286] on span "RV7QBR" at bounding box center [491, 286] width 196 height 15
click at [310, 99] on button "< Back to public search results" at bounding box center [257, 97] width 174 height 30
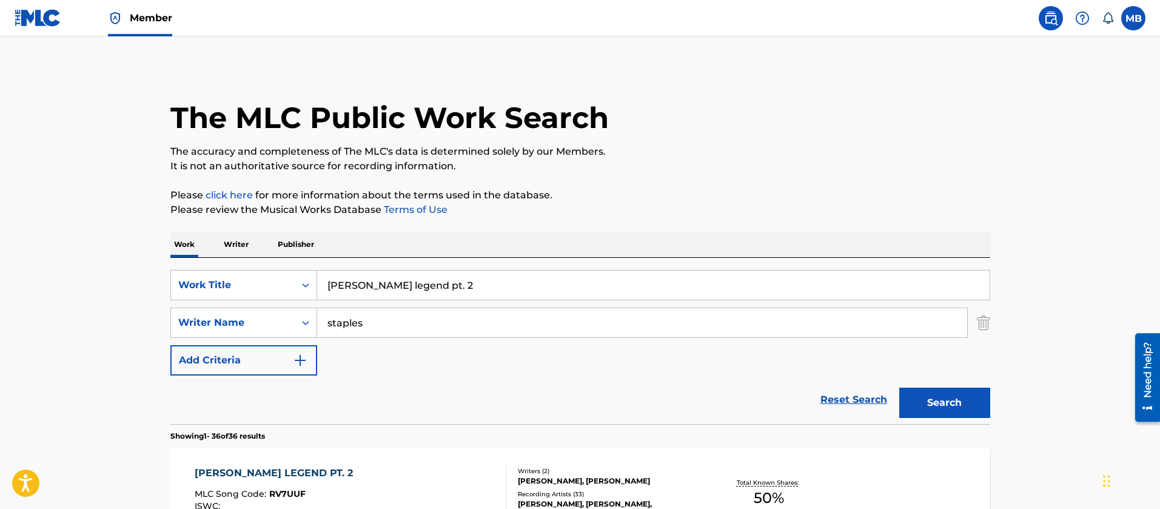
drag, startPoint x: 469, startPoint y: 266, endPoint x: 337, endPoint y: 286, distance: 133.7
click at [339, 286] on div "SearchWithCriteria190e8590-47da-425f-9e28-3f2611b480a5 Work Title [PERSON_NAME]…" at bounding box center [580, 341] width 820 height 166
drag, startPoint x: 199, startPoint y: 289, endPoint x: 102, endPoint y: 278, distance: 97.6
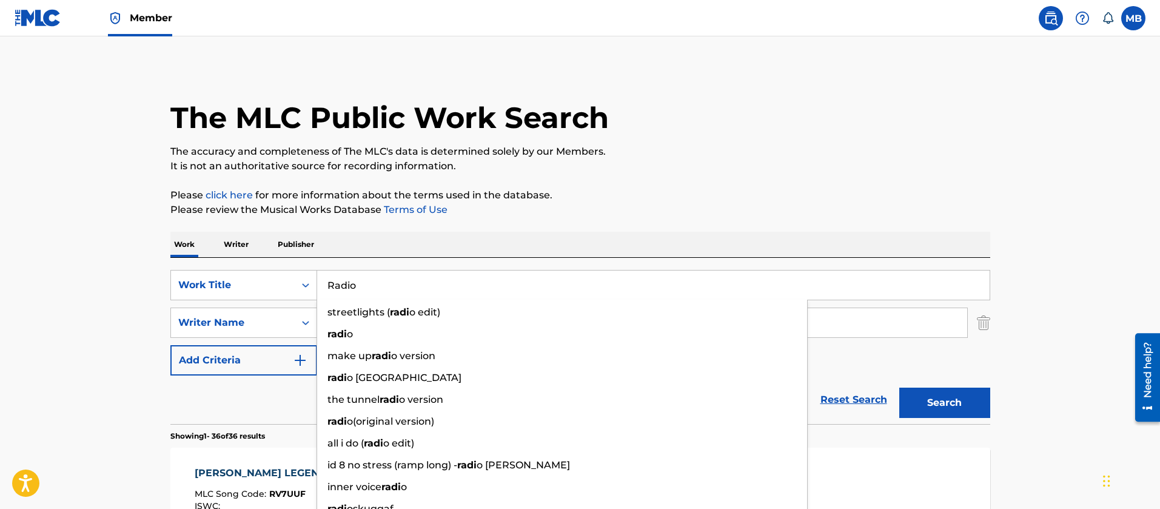
type input "Radio"
click at [899, 387] on button "Search" at bounding box center [944, 402] width 91 height 30
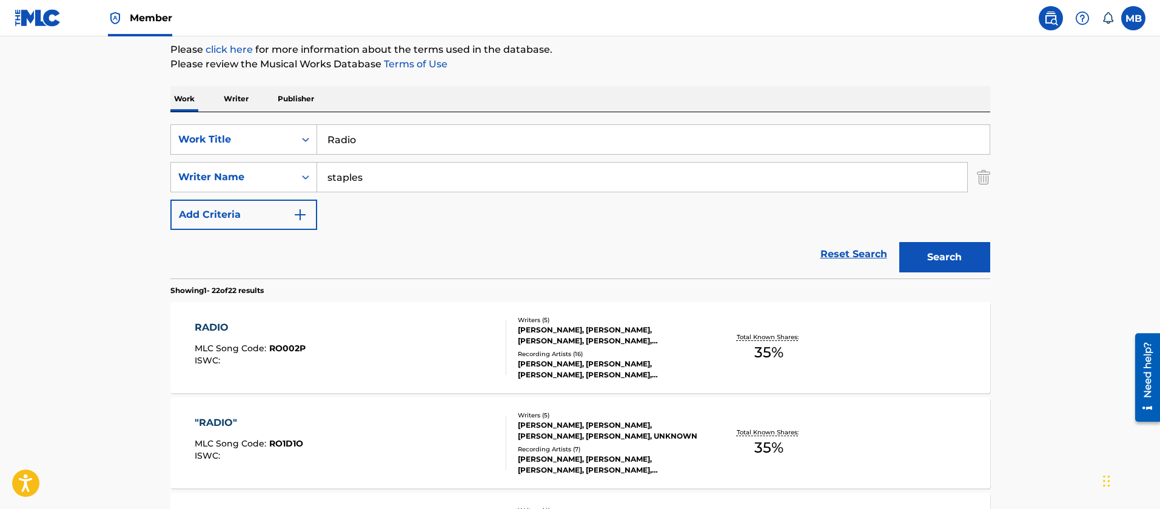
scroll to position [364, 0]
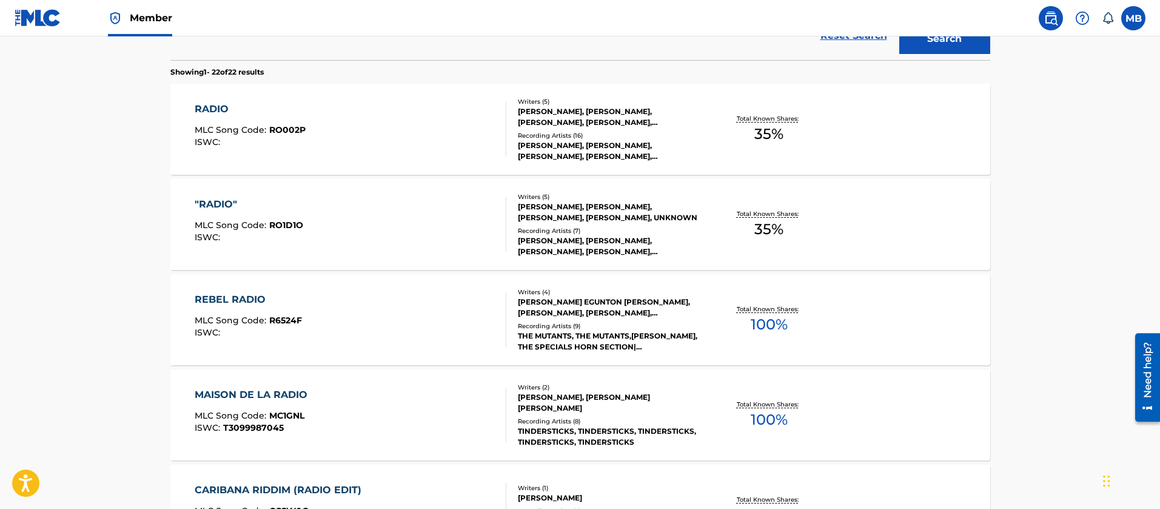
click at [332, 208] on div ""RADIO" MLC Song Code : RO1D1O ISWC :" at bounding box center [351, 224] width 312 height 55
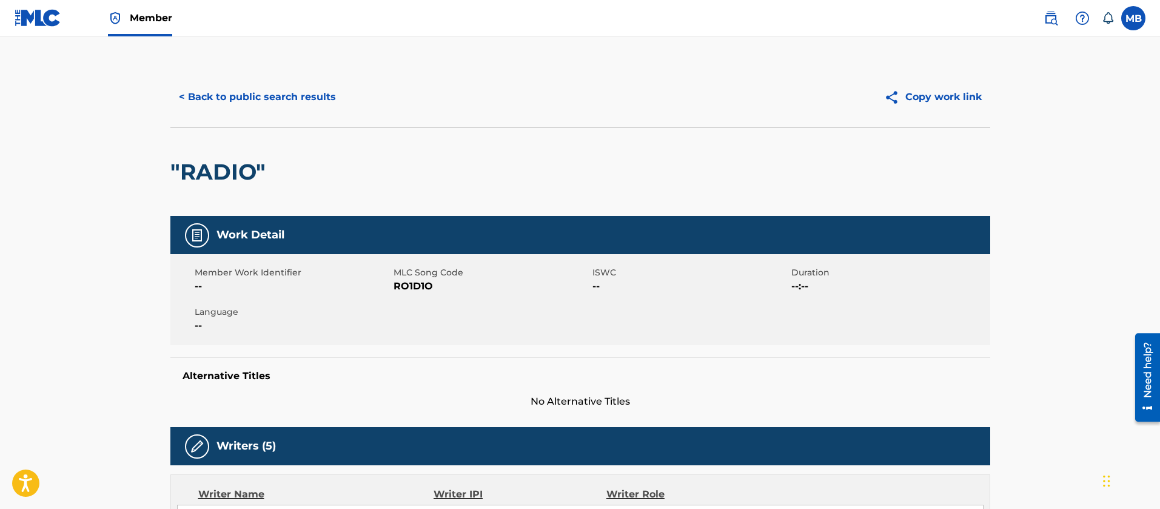
click at [410, 289] on span "RO1D1O" at bounding box center [491, 286] width 196 height 15
click at [292, 101] on button "< Back to public search results" at bounding box center [257, 97] width 174 height 30
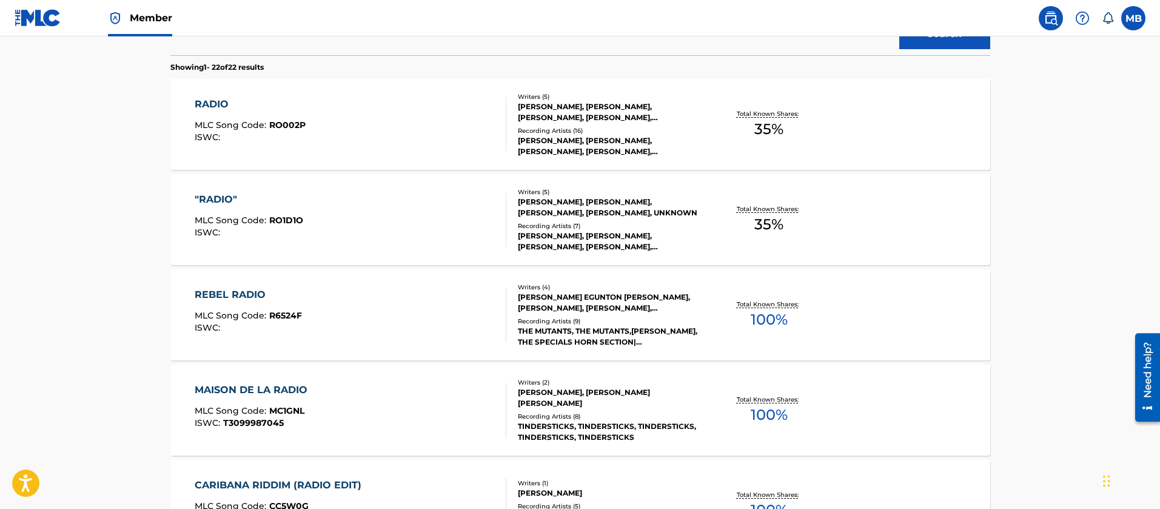
scroll to position [342, 0]
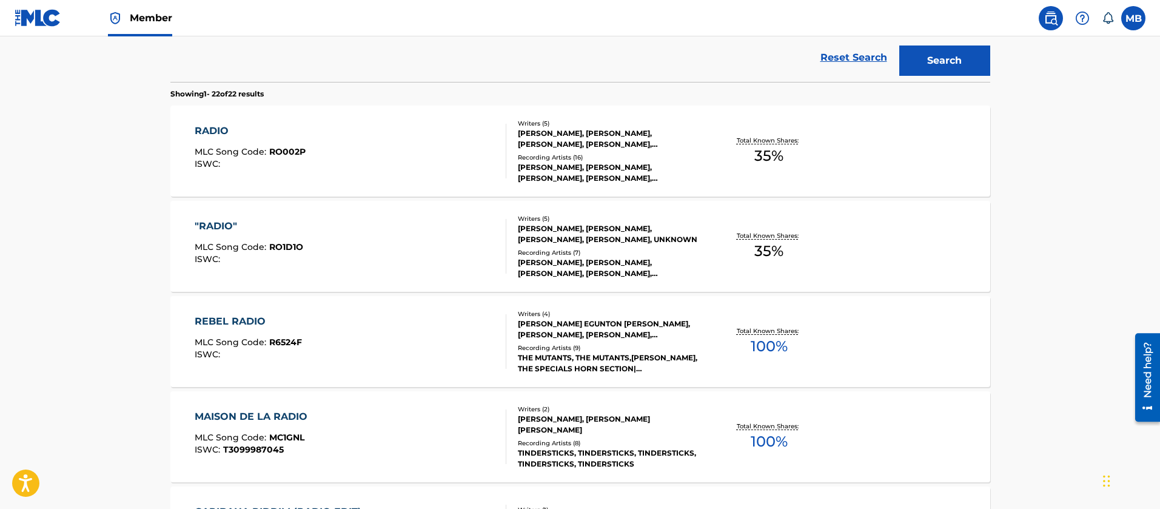
click at [353, 141] on div "RADIO MLC Song Code : RO002P ISWC :" at bounding box center [351, 151] width 312 height 55
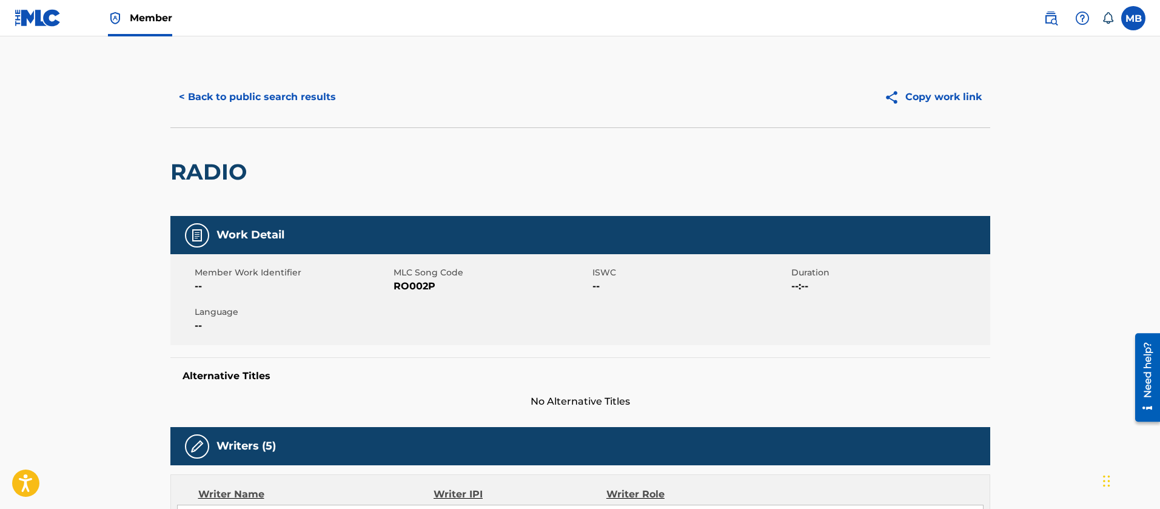
click at [426, 291] on span "RO002P" at bounding box center [491, 286] width 196 height 15
click at [310, 107] on button "< Back to public search results" at bounding box center [257, 97] width 174 height 30
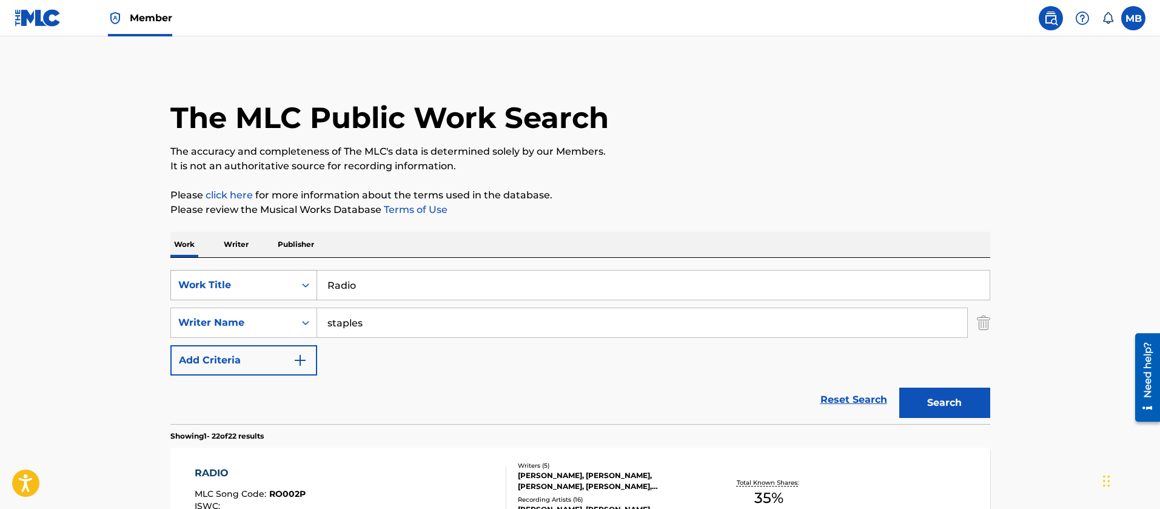
drag, startPoint x: 363, startPoint y: 282, endPoint x: 307, endPoint y: 283, distance: 55.8
click at [325, 284] on input "Radio" at bounding box center [653, 284] width 672 height 29
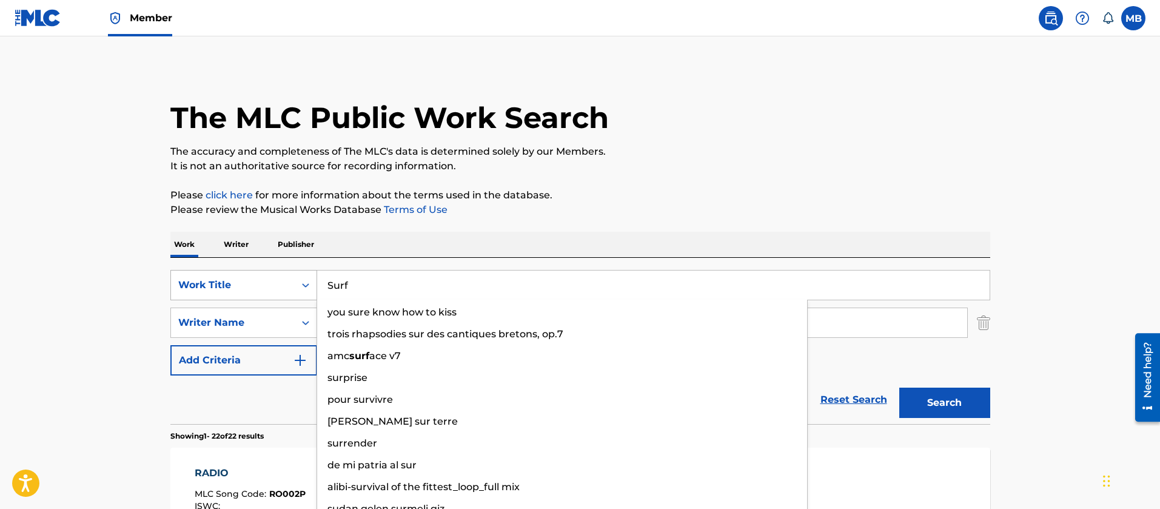
type input "Surf"
click at [899, 387] on button "Search" at bounding box center [944, 402] width 91 height 30
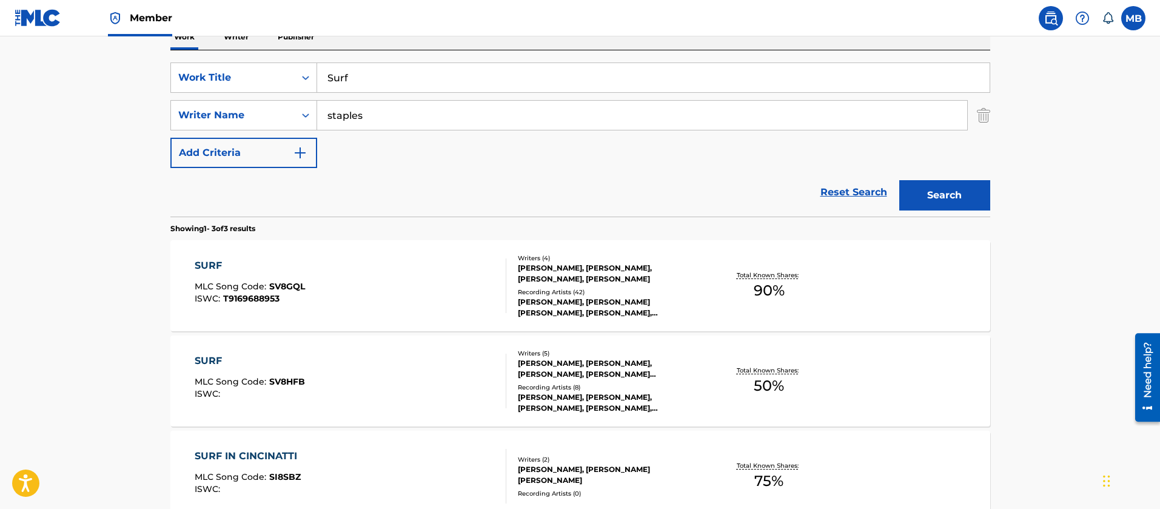
scroll to position [159, 0]
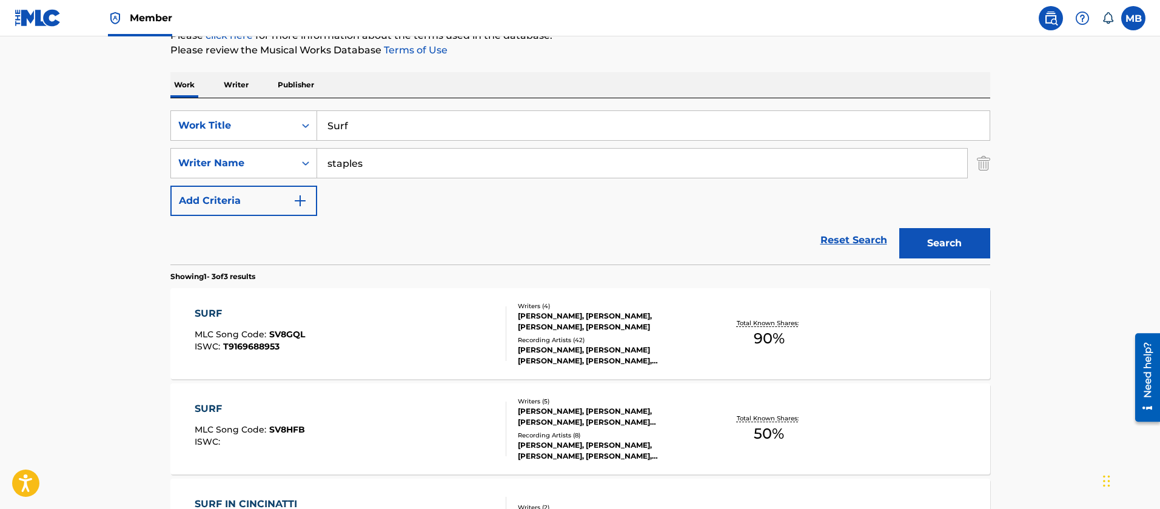
drag, startPoint x: 385, startPoint y: 166, endPoint x: 105, endPoint y: 153, distance: 279.8
click at [116, 162] on main "The MLC Public Work Search The accuracy and completeness of The MLC's data is d…" at bounding box center [580, 254] width 1160 height 755
click at [405, 130] on input "Surf" at bounding box center [653, 125] width 672 height 29
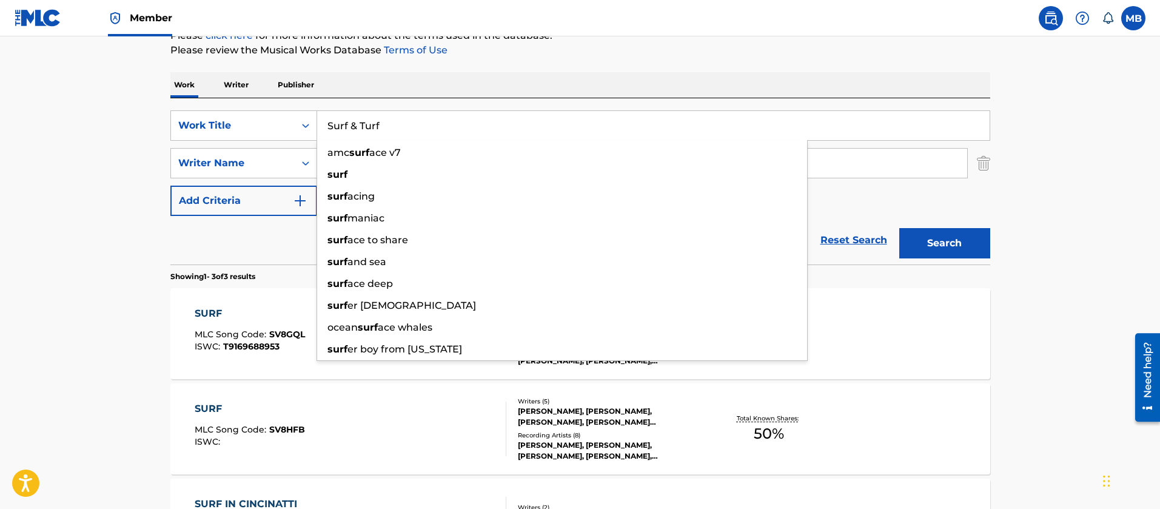
type input "Surf & Turf"
click at [899, 228] on button "Search" at bounding box center [944, 243] width 91 height 30
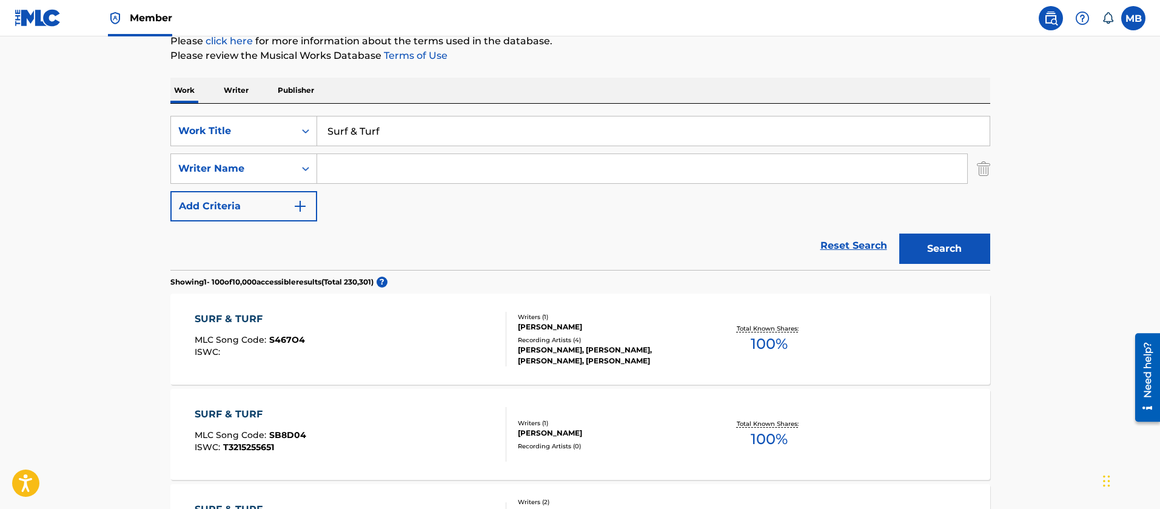
scroll to position [69, 0]
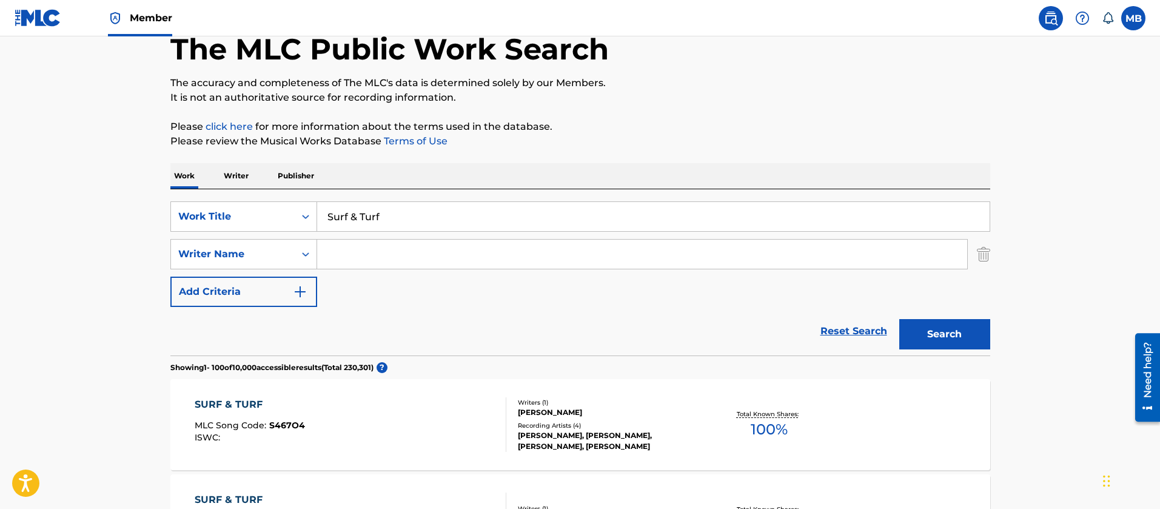
click at [366, 254] on input "Search Form" at bounding box center [642, 253] width 650 height 29
paste input "[PERSON_NAME]"
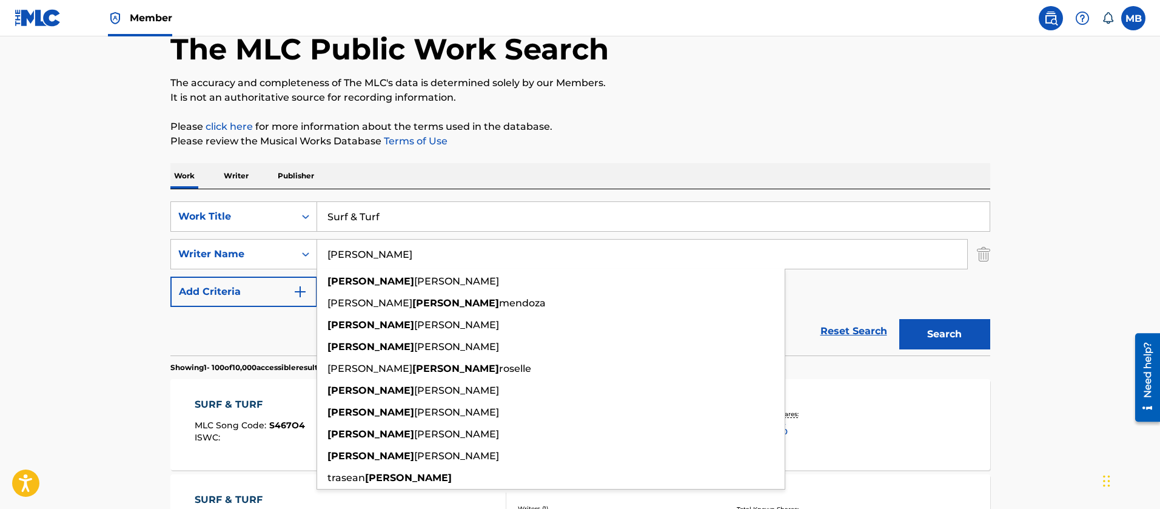
type input "[PERSON_NAME]"
click at [899, 319] on button "Search" at bounding box center [944, 334] width 91 height 30
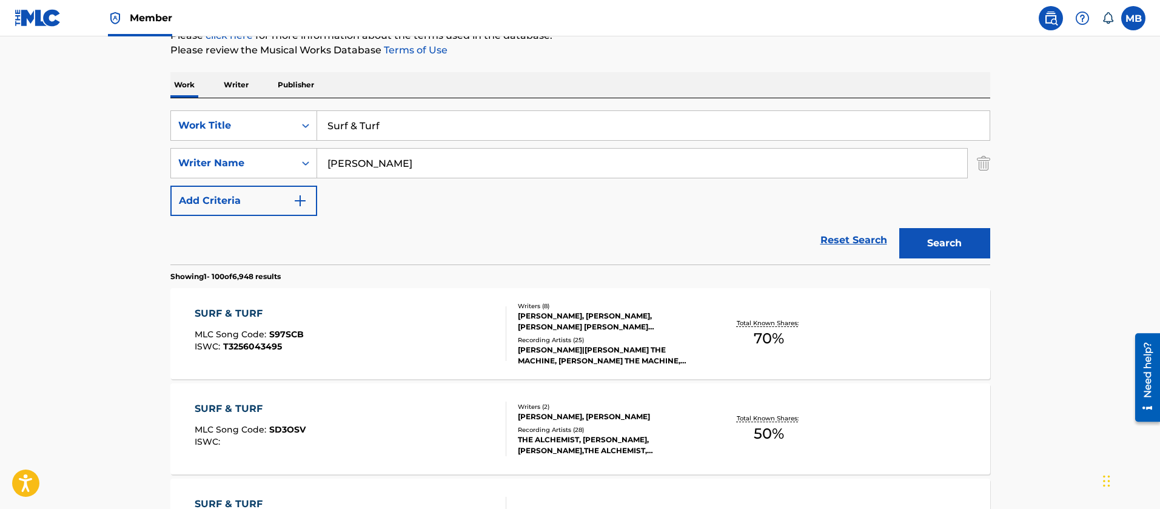
scroll to position [250, 0]
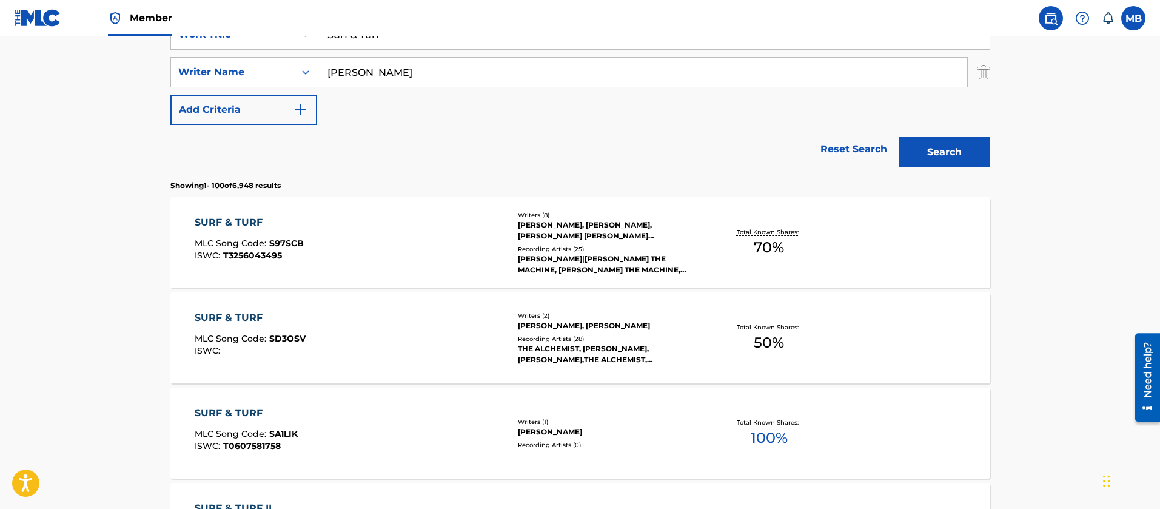
click at [420, 323] on div "SURF & TURF MLC Song Code : SD3OSV ISWC :" at bounding box center [351, 337] width 312 height 55
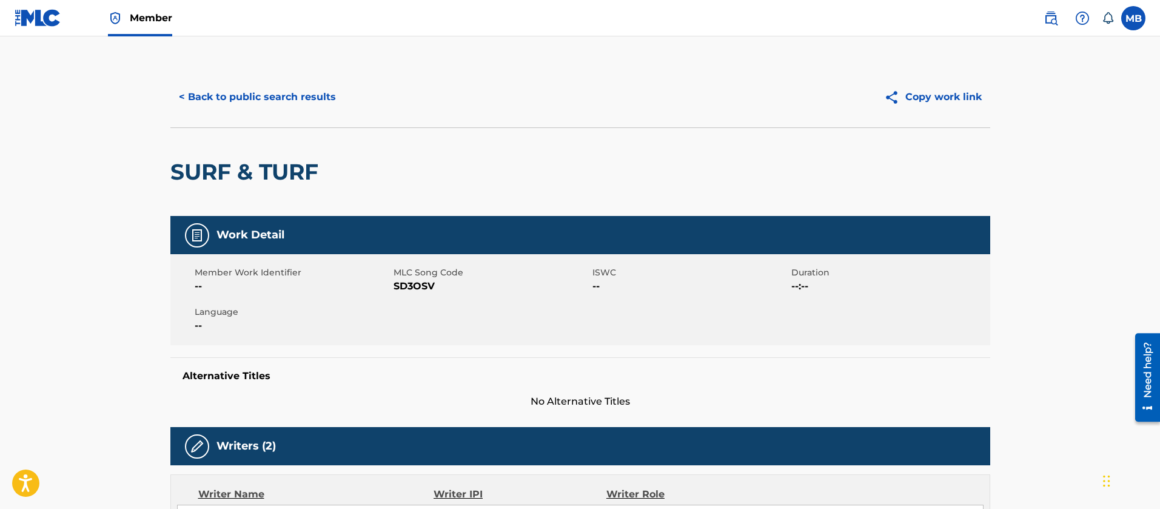
click at [441, 299] on div "Member Work Identifier -- MLC Song Code SD3OSV ISWC -- Duration --:-- Language …" at bounding box center [580, 299] width 820 height 91
click at [424, 295] on div "Member Work Identifier -- MLC Song Code SD3OSV ISWC -- Duration --:-- Language …" at bounding box center [580, 299] width 820 height 91
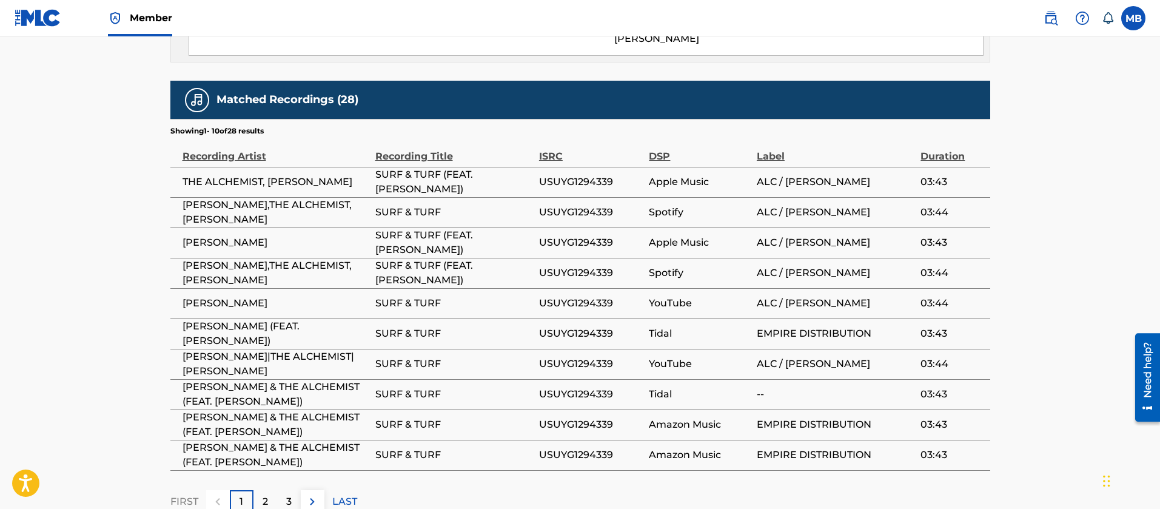
scroll to position [849, 0]
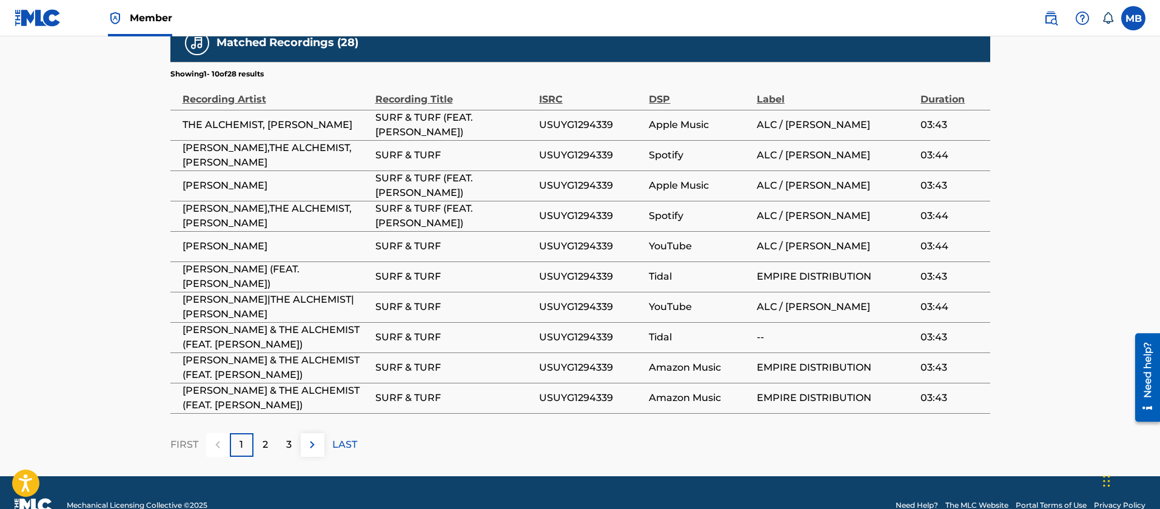
click at [224, 239] on span "[PERSON_NAME]" at bounding box center [275, 246] width 187 height 15
click at [247, 201] on span "[PERSON_NAME],THE ALCHEMIST,[PERSON_NAME]" at bounding box center [275, 215] width 187 height 29
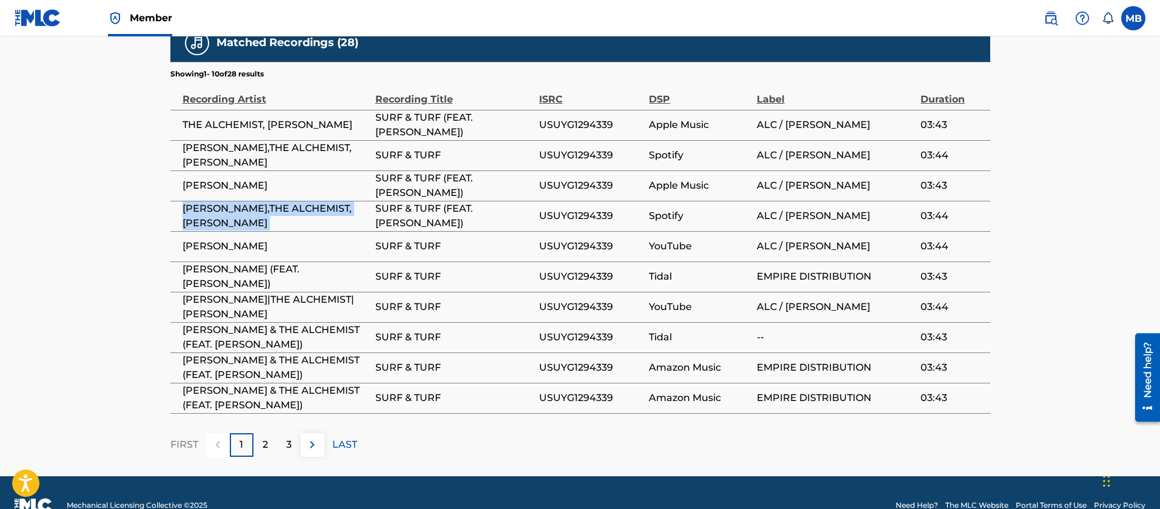
click at [247, 201] on span "[PERSON_NAME],THE ALCHEMIST,[PERSON_NAME]" at bounding box center [275, 215] width 187 height 29
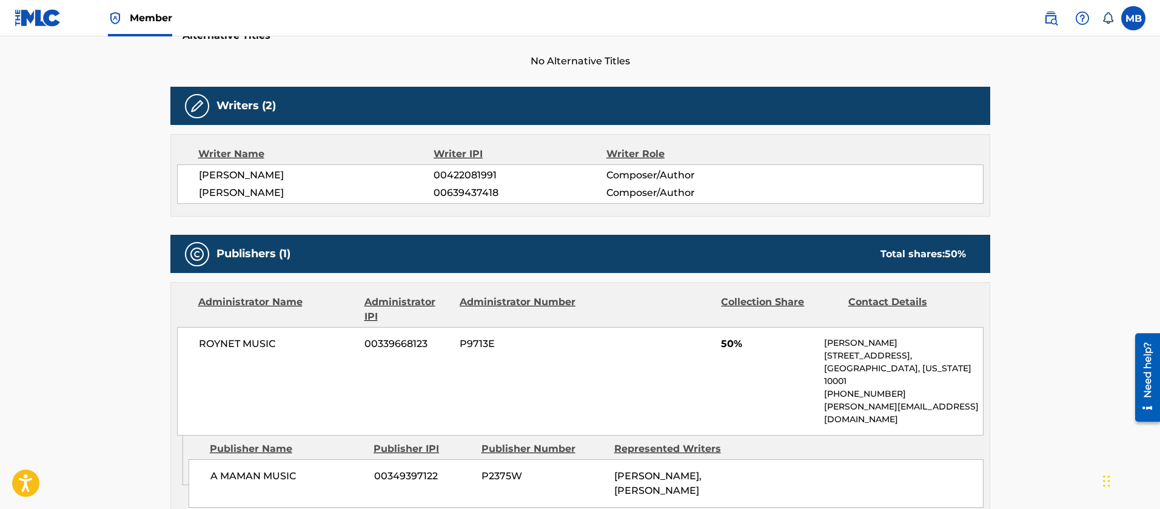
scroll to position [212, 0]
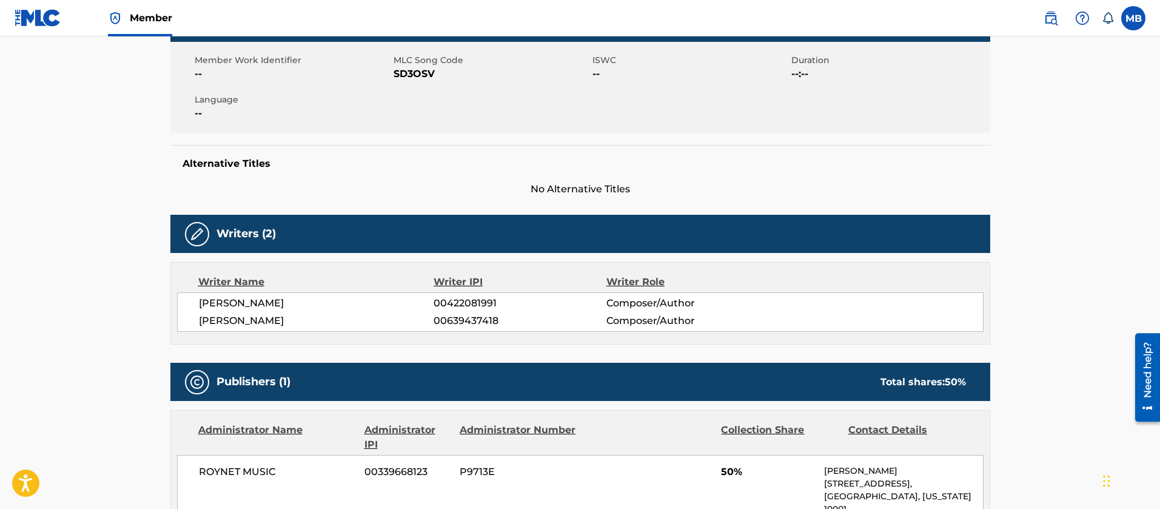
click at [224, 296] on span "[PERSON_NAME]" at bounding box center [316, 303] width 235 height 15
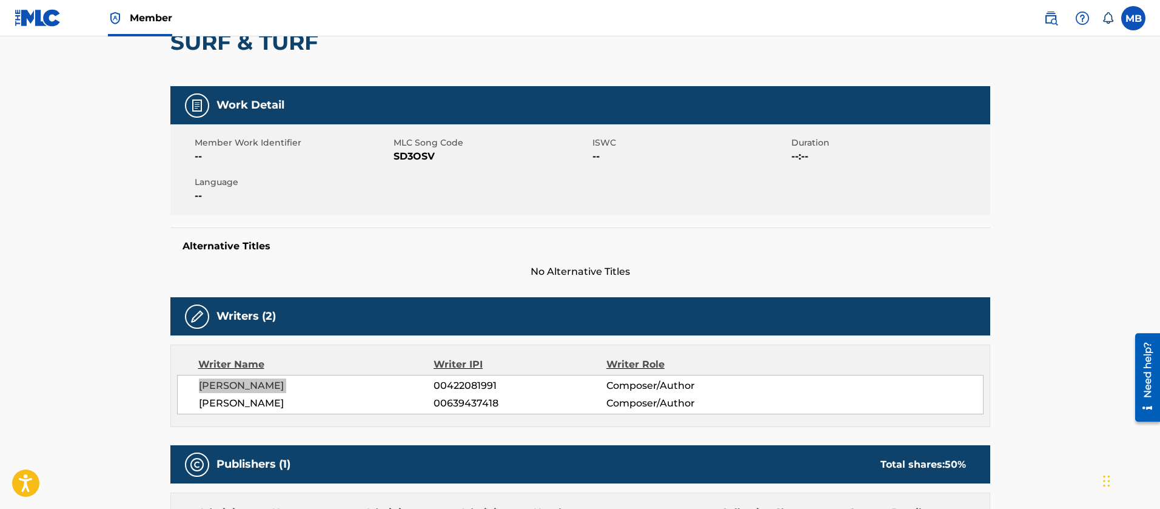
scroll to position [0, 0]
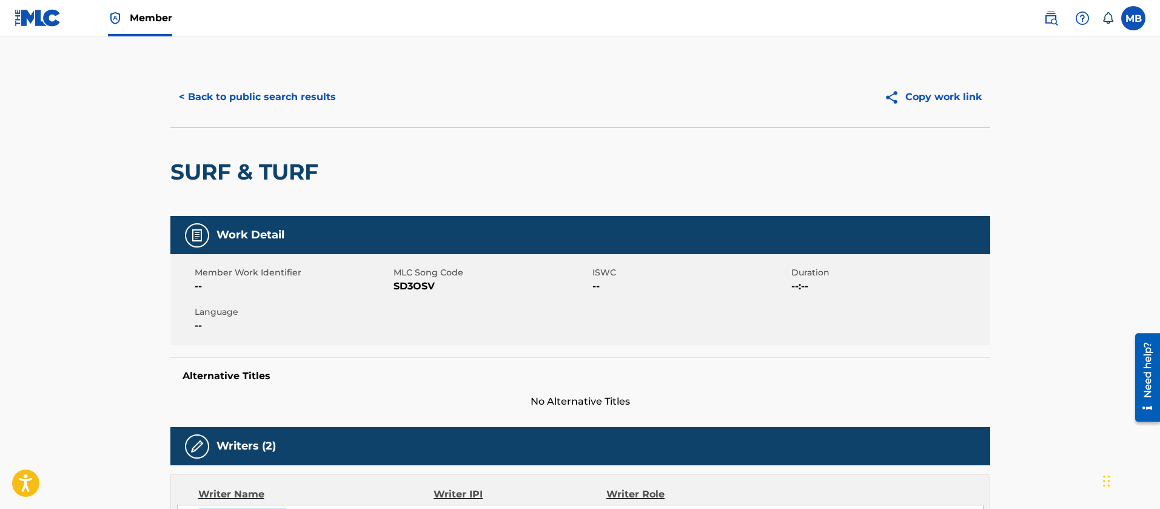
click at [239, 105] on button "< Back to public search results" at bounding box center [257, 97] width 174 height 30
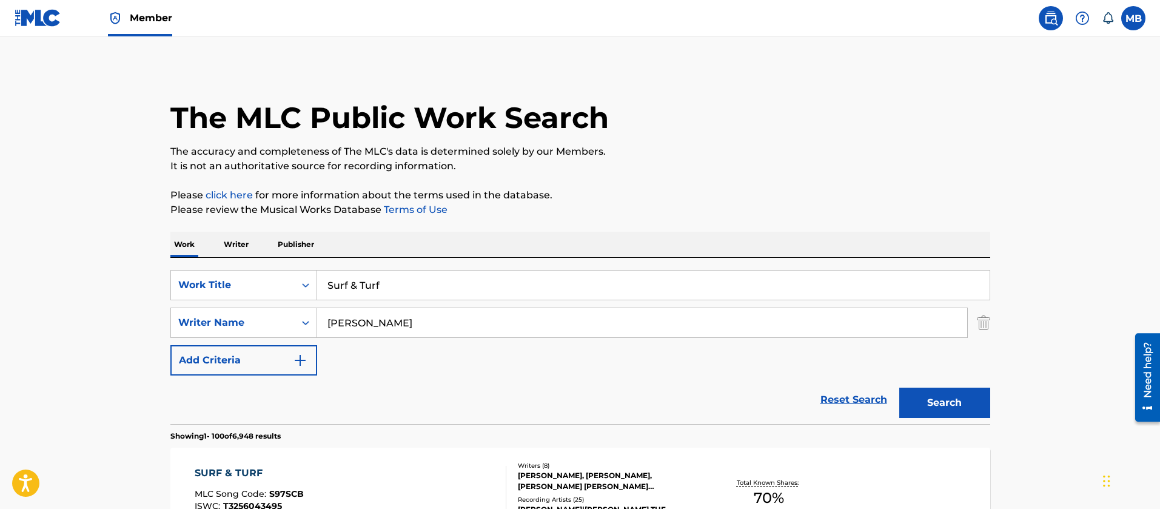
click at [358, 286] on input "Surf & Turf" at bounding box center [653, 284] width 672 height 29
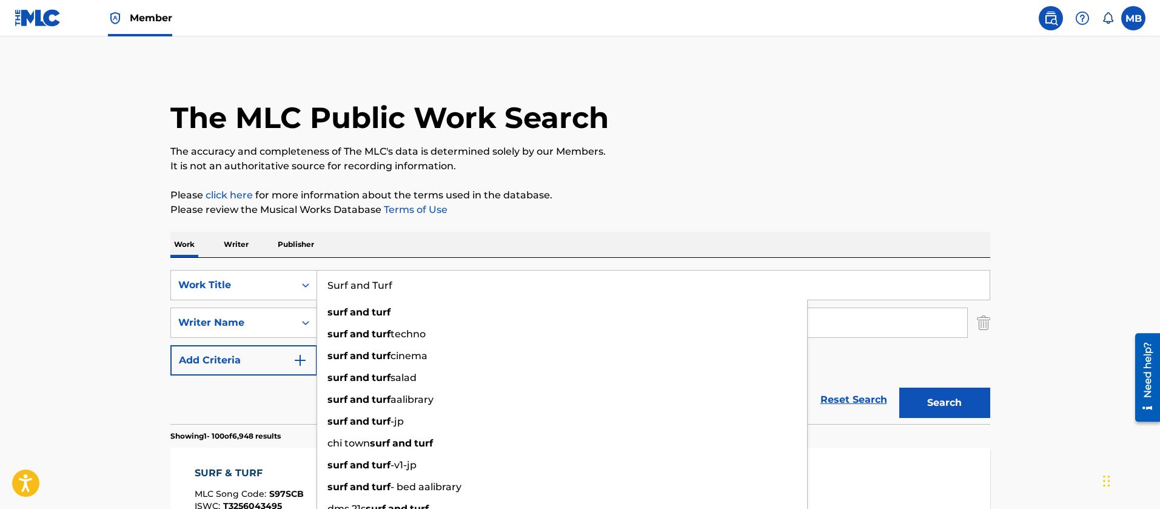
click at [899, 387] on button "Search" at bounding box center [944, 402] width 91 height 30
click at [372, 273] on input "Surf and Turf" at bounding box center [653, 284] width 672 height 29
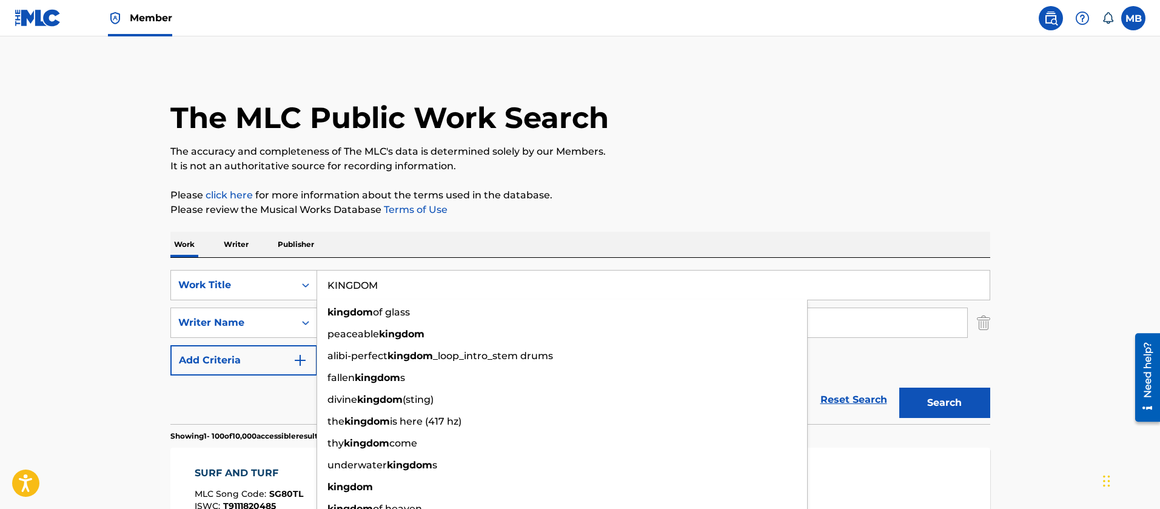
type input "KINGDOM"
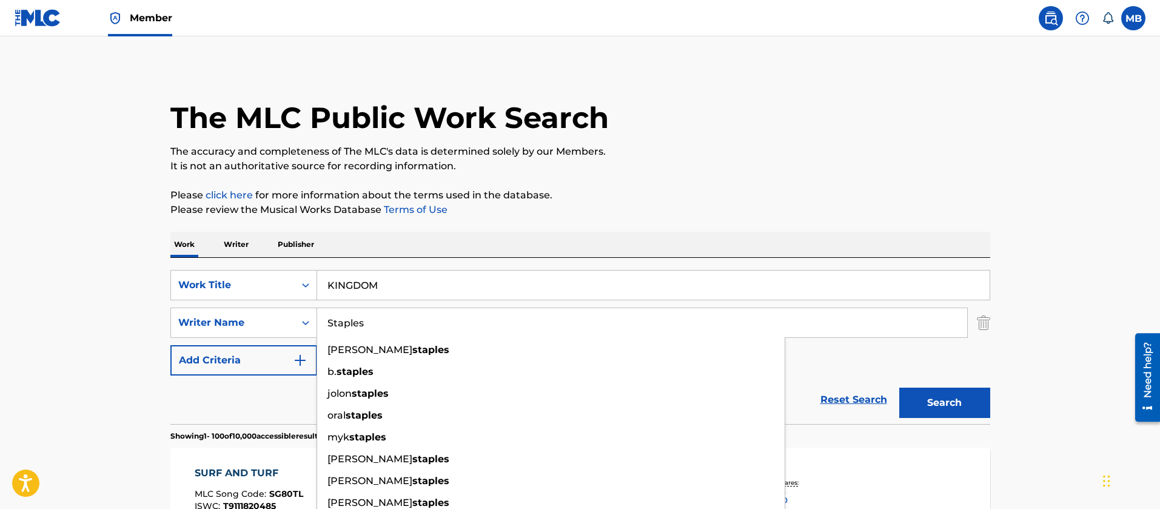
type input "Staples"
click at [899, 387] on button "Search" at bounding box center [944, 402] width 91 height 30
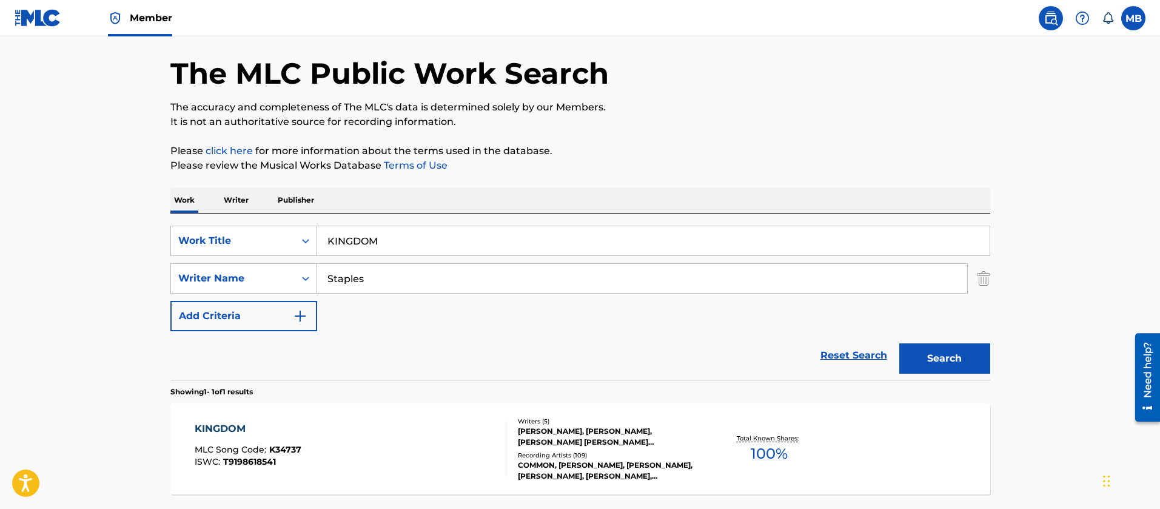
scroll to position [151, 0]
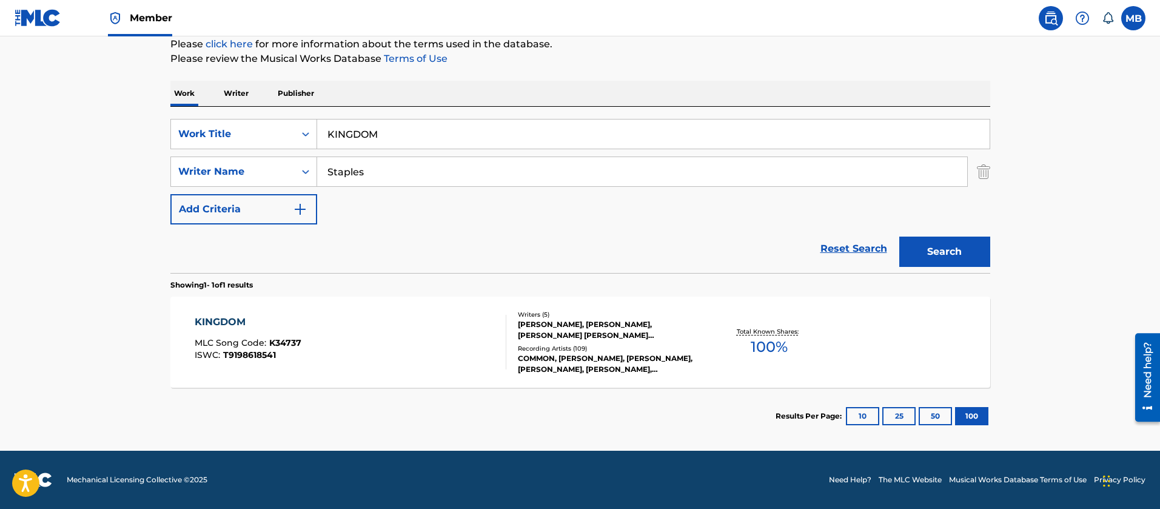
click at [366, 334] on div "KINGDOM MLC Song Code : K34737 ISWC : T9198618541" at bounding box center [351, 342] width 312 height 55
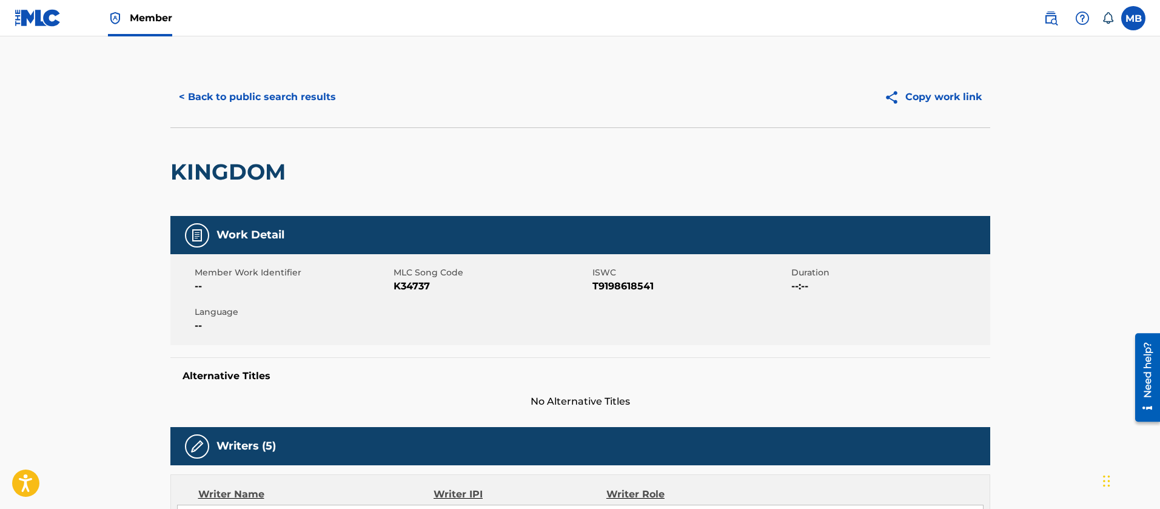
click at [304, 95] on button "< Back to public search results" at bounding box center [257, 97] width 174 height 30
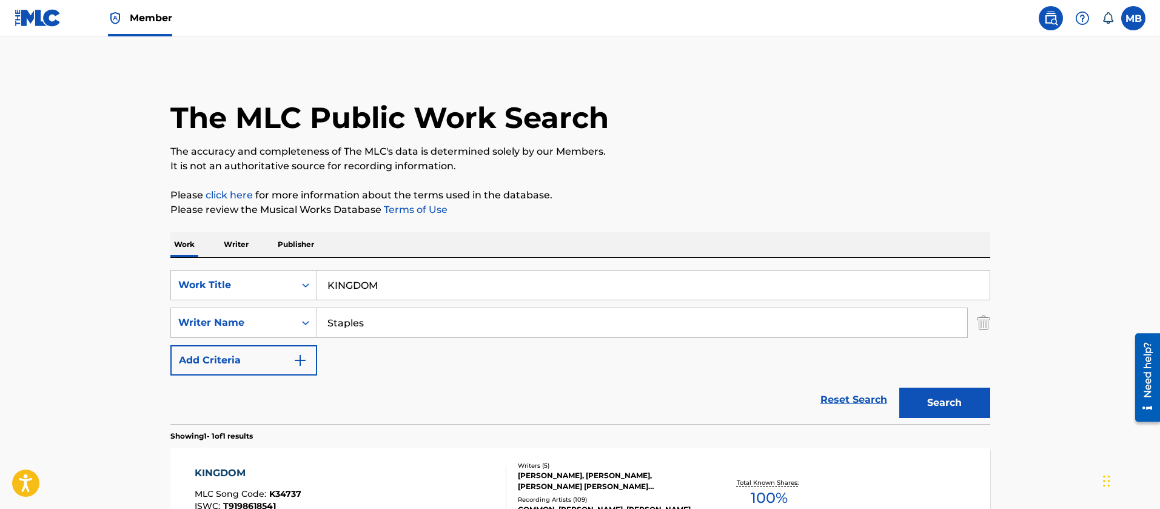
scroll to position [82, 0]
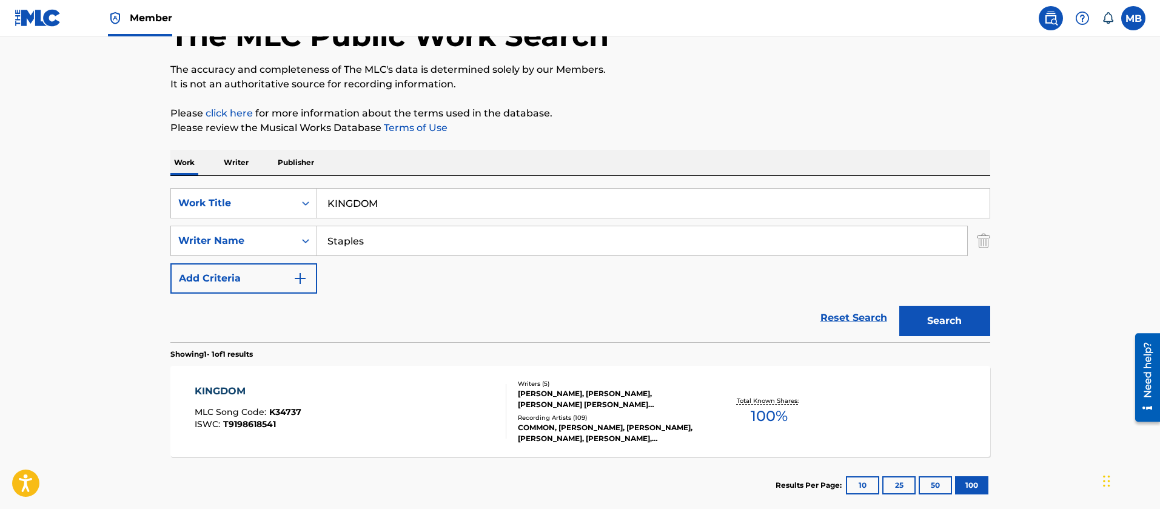
drag, startPoint x: 376, startPoint y: 201, endPoint x: 55, endPoint y: 196, distance: 320.8
click at [96, 201] on main "The MLC Public Work Search The accuracy and completeness of The MLC's data is d…" at bounding box center [580, 237] width 1160 height 565
paste input "’06 [PERSON_NAME]"
type input "’06"
click at [899, 306] on button "Search" at bounding box center [944, 321] width 91 height 30
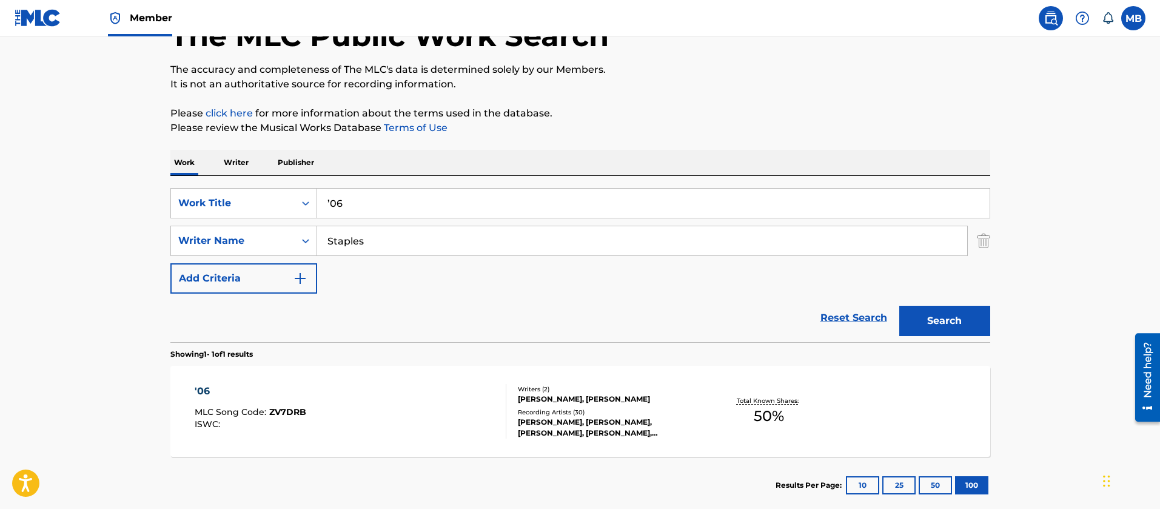
click at [378, 426] on div "'06 MLC Song Code : ZV7DRB ISWC :" at bounding box center [351, 411] width 312 height 55
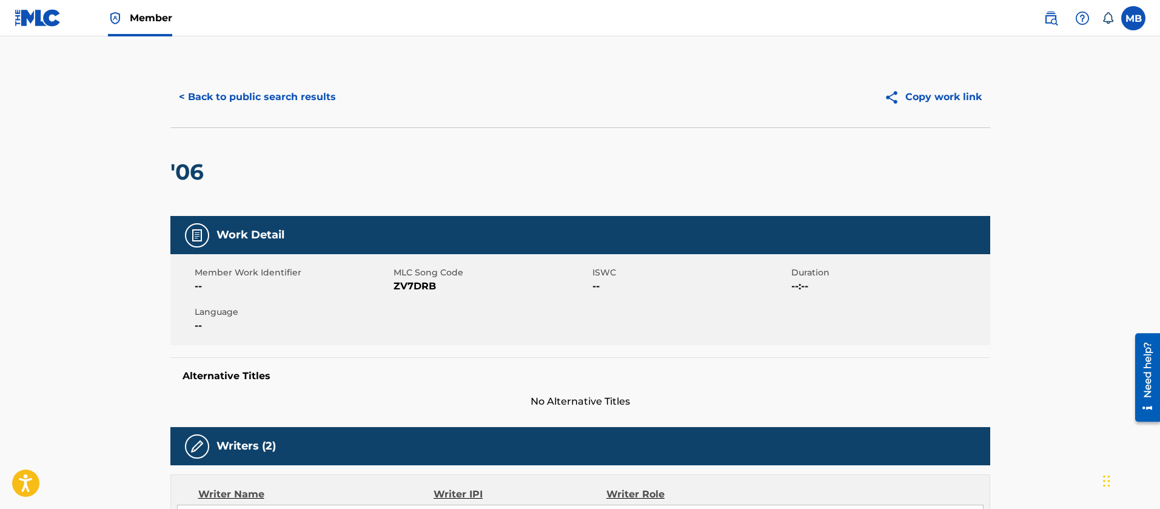
click at [256, 107] on button "< Back to public search results" at bounding box center [257, 97] width 174 height 30
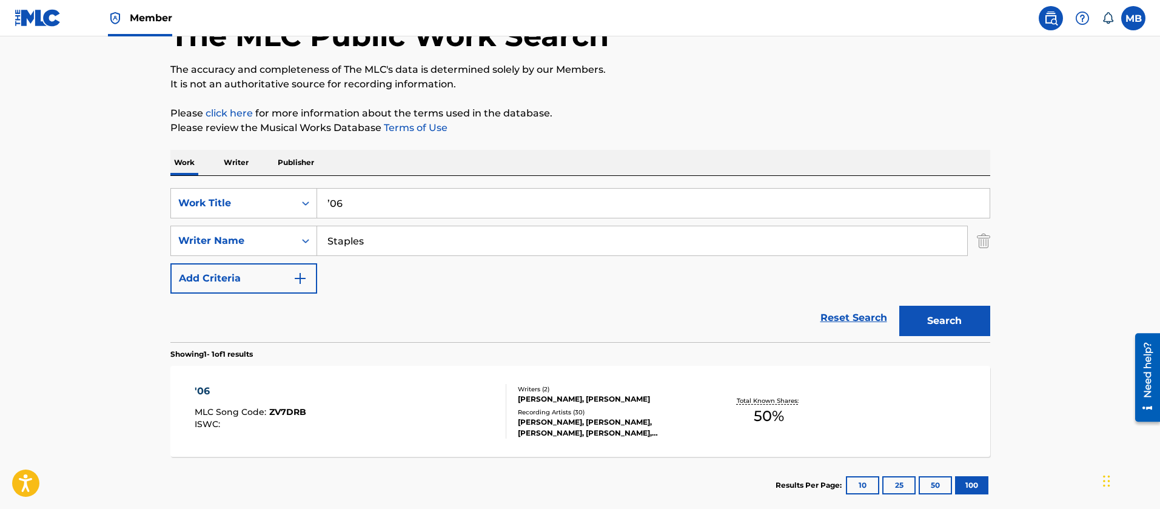
drag, startPoint x: 380, startPoint y: 203, endPoint x: 52, endPoint y: 95, distance: 344.7
click at [128, 144] on main "The MLC Public Work Search The accuracy and completeness of The MLC's data is d…" at bounding box center [580, 237] width 1160 height 565
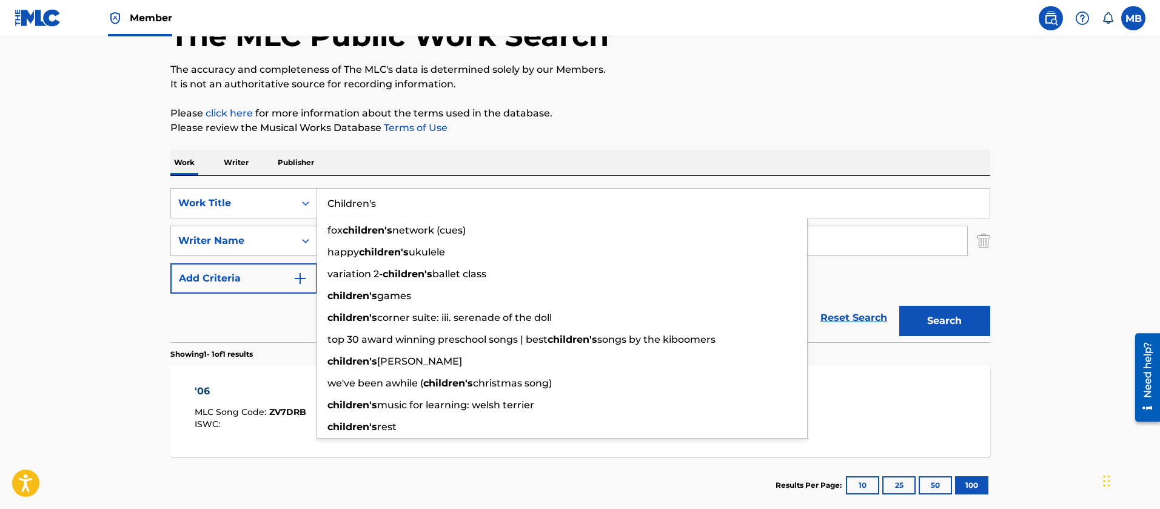
type input "Children's"
click at [899, 306] on button "Search" at bounding box center [944, 321] width 91 height 30
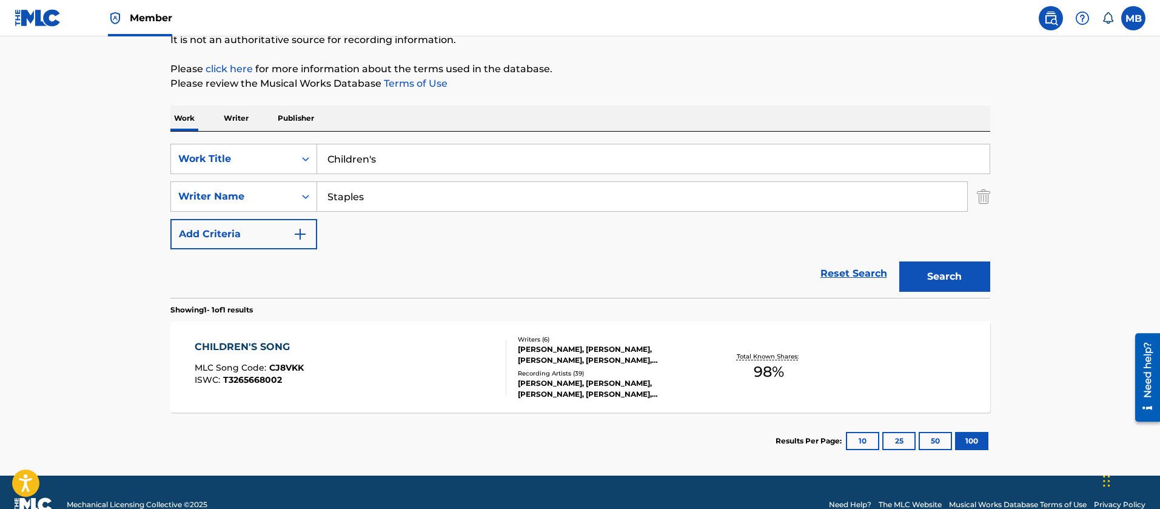
scroll to position [151, 0]
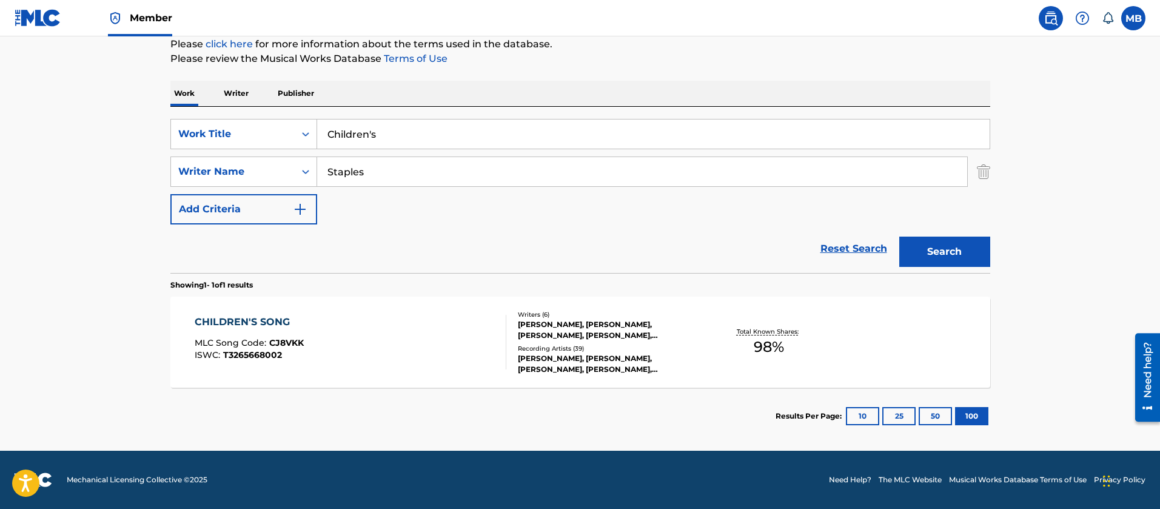
click at [403, 310] on div "CHILDREN'S SONG MLC Song Code : CJ8VKK ISWC : T3265668002 Writers ( 6 ) [PERSON…" at bounding box center [580, 341] width 820 height 91
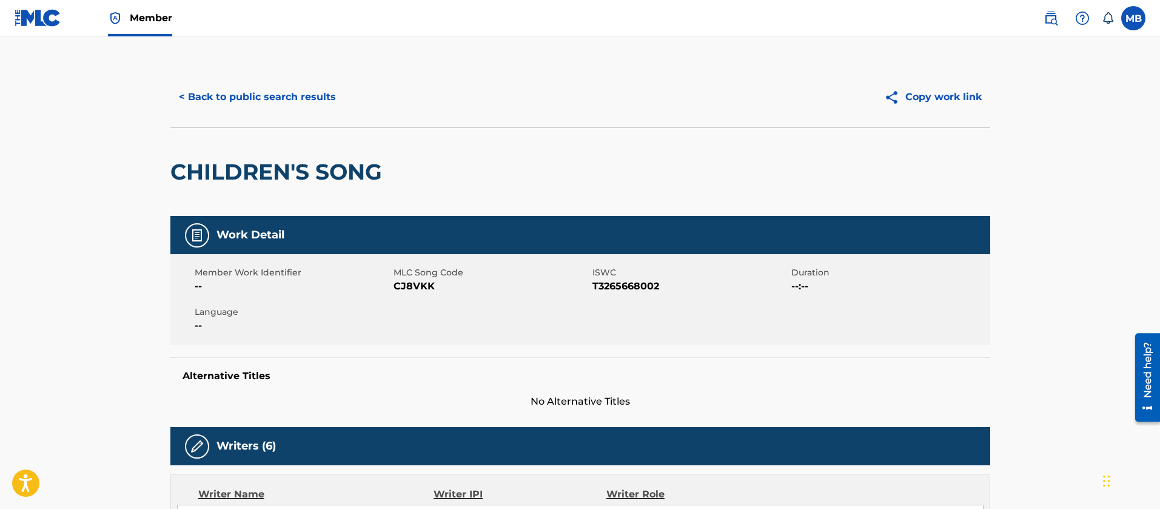
click at [322, 104] on button "< Back to public search results" at bounding box center [257, 97] width 174 height 30
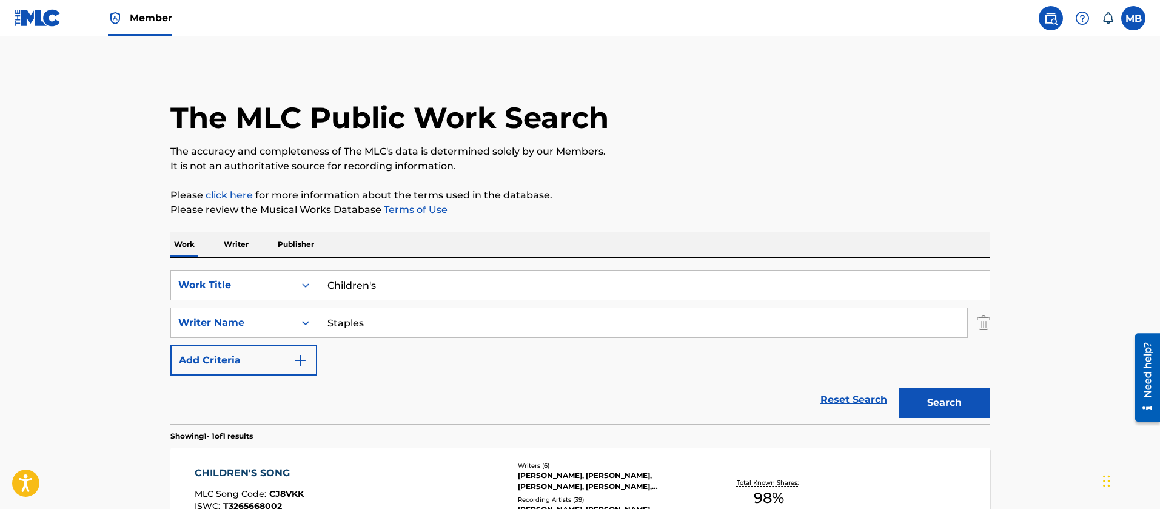
scroll to position [82, 0]
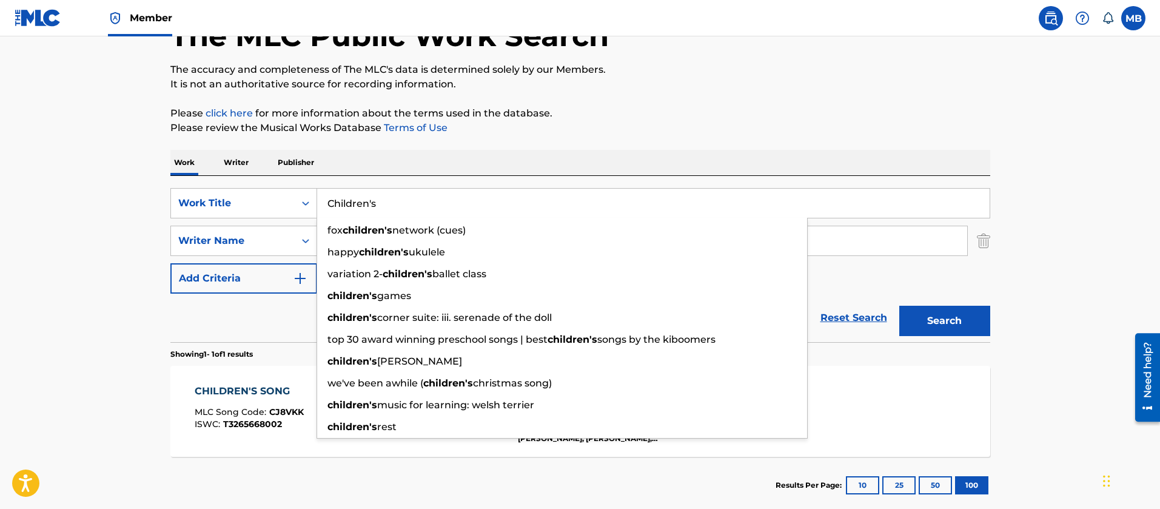
drag, startPoint x: 424, startPoint y: 208, endPoint x: 37, endPoint y: 101, distance: 402.0
click at [115, 150] on main "The MLC Public Work Search The accuracy and completeness of The MLC's data is d…" at bounding box center [580, 237] width 1160 height 565
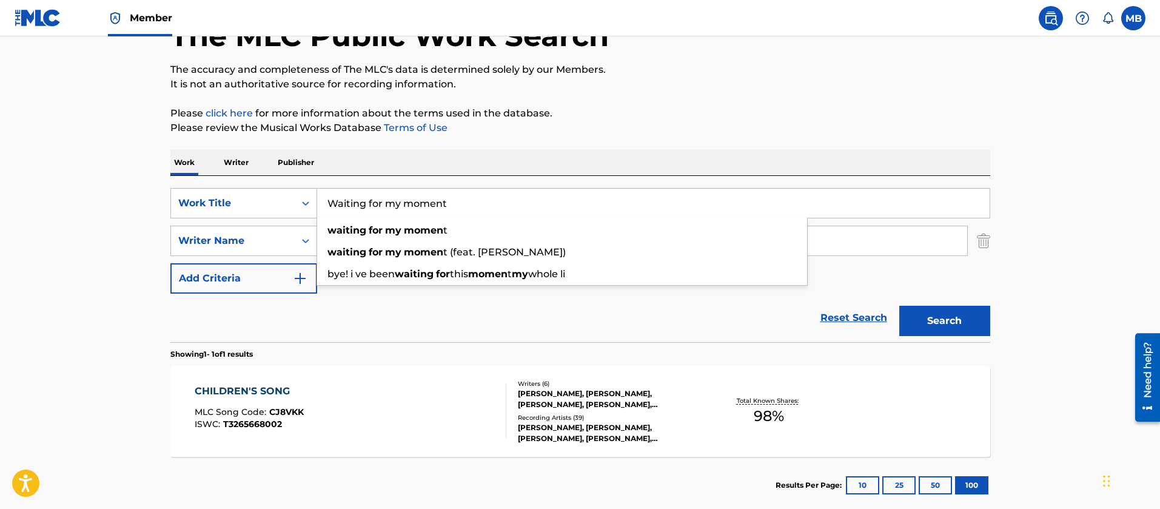
type input "Waiting for my moment"
click at [899, 306] on button "Search" at bounding box center [944, 321] width 91 height 30
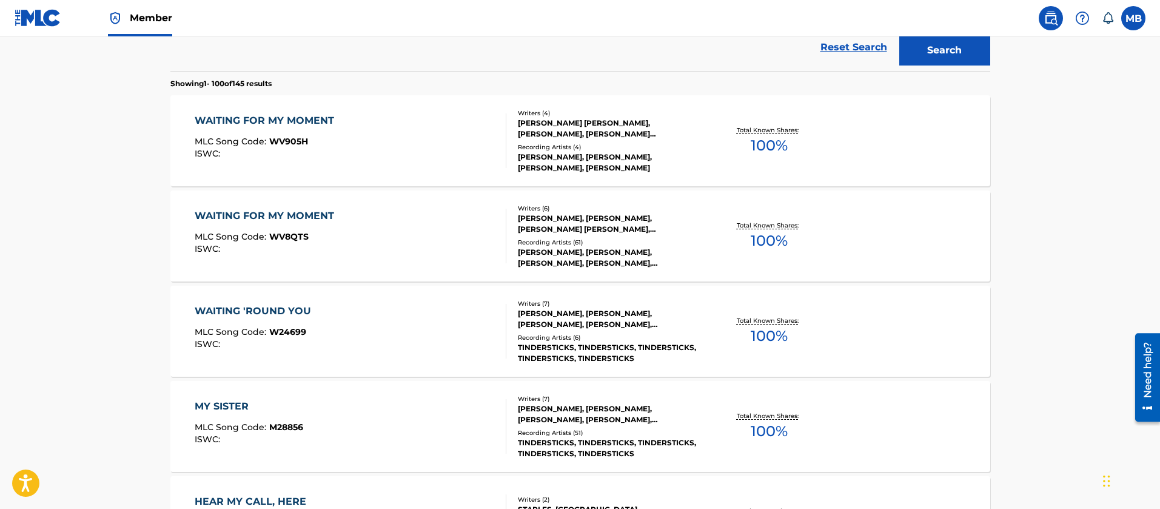
scroll to position [355, 0]
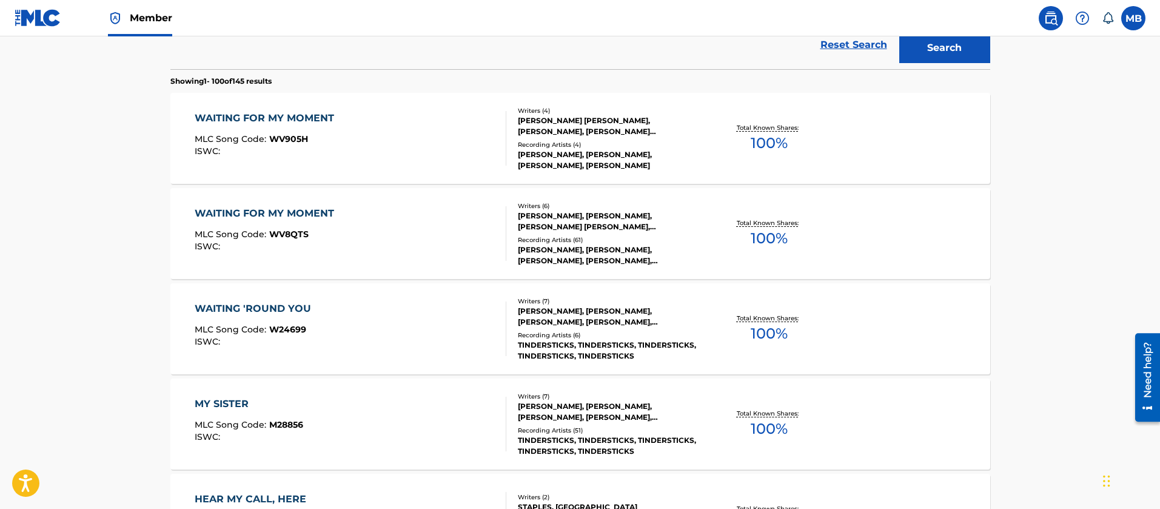
click at [374, 237] on div "WAITING FOR MY MOMENT MLC Song Code : WV8QTS ISWC :" at bounding box center [351, 233] width 312 height 55
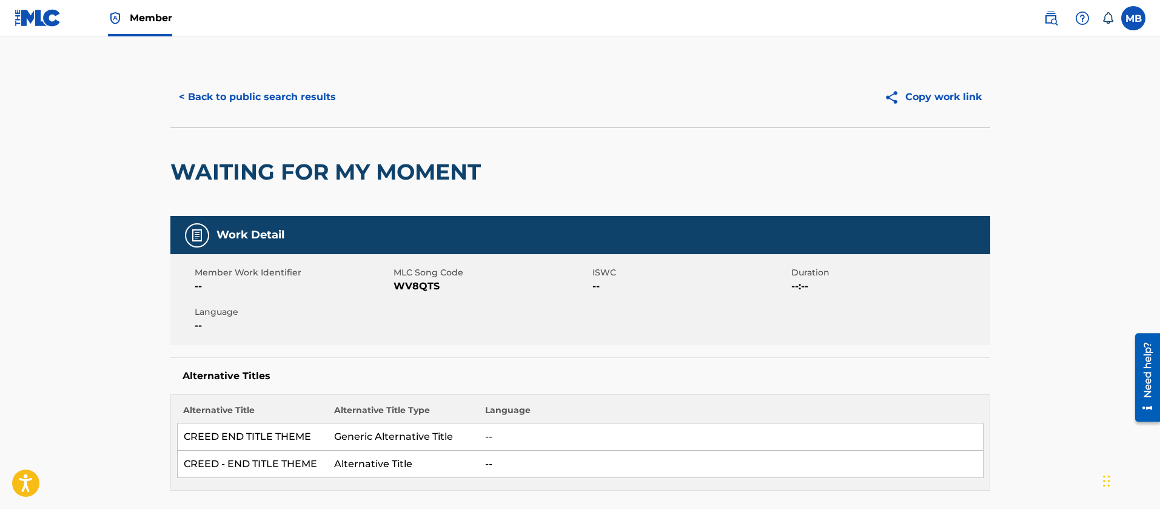
click at [297, 93] on button "< Back to public search results" at bounding box center [257, 97] width 174 height 30
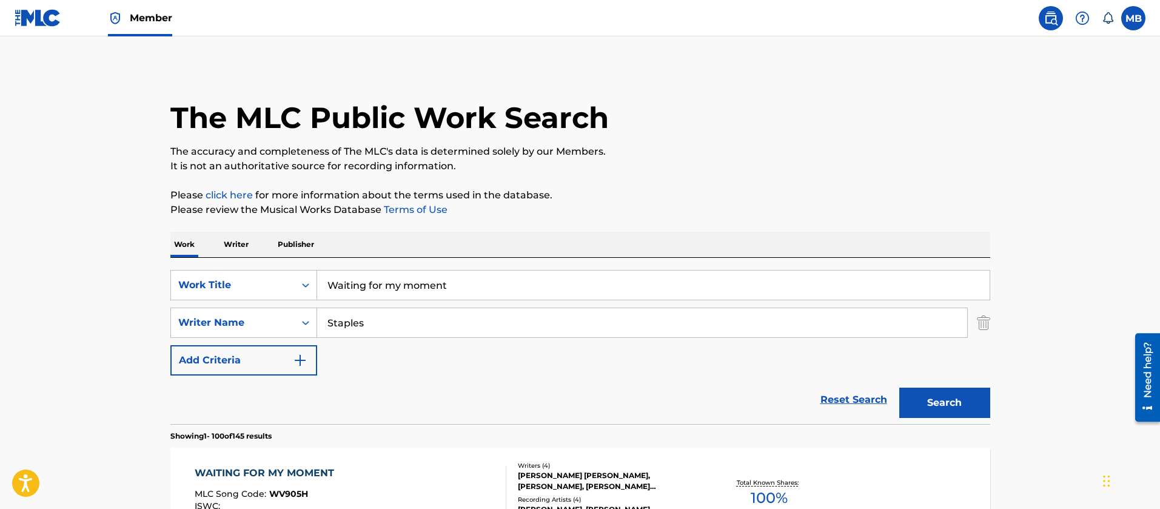
drag, startPoint x: 464, startPoint y: 293, endPoint x: 46, endPoint y: 281, distance: 418.5
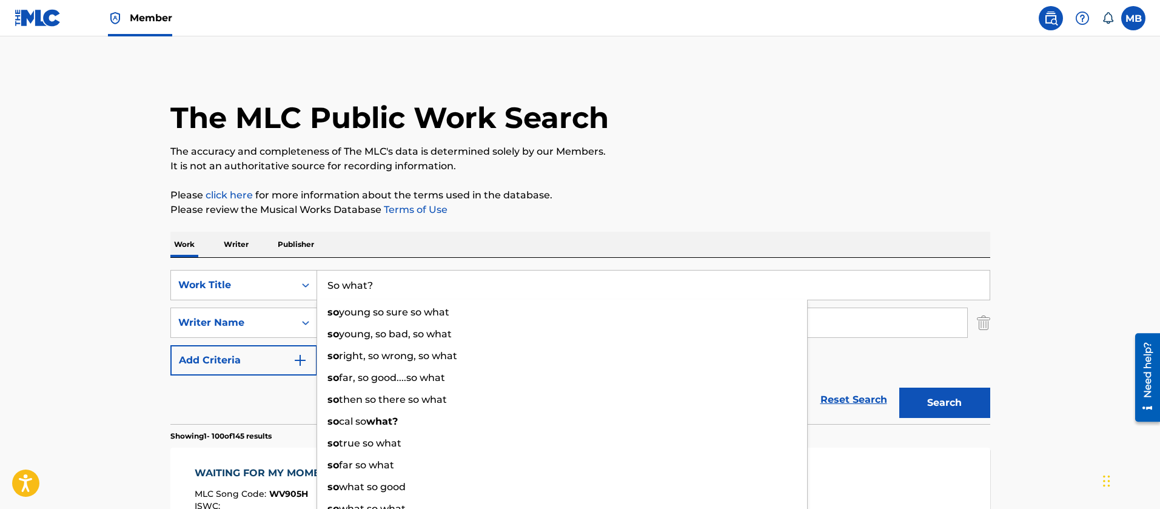
type input "So what?"
click at [899, 387] on button "Search" at bounding box center [944, 402] width 91 height 30
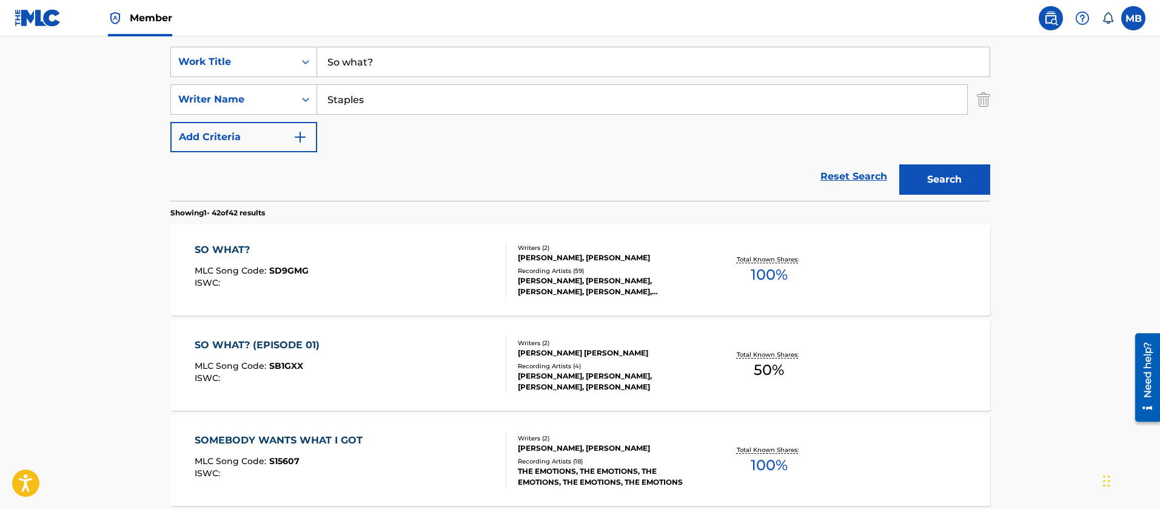
scroll to position [273, 0]
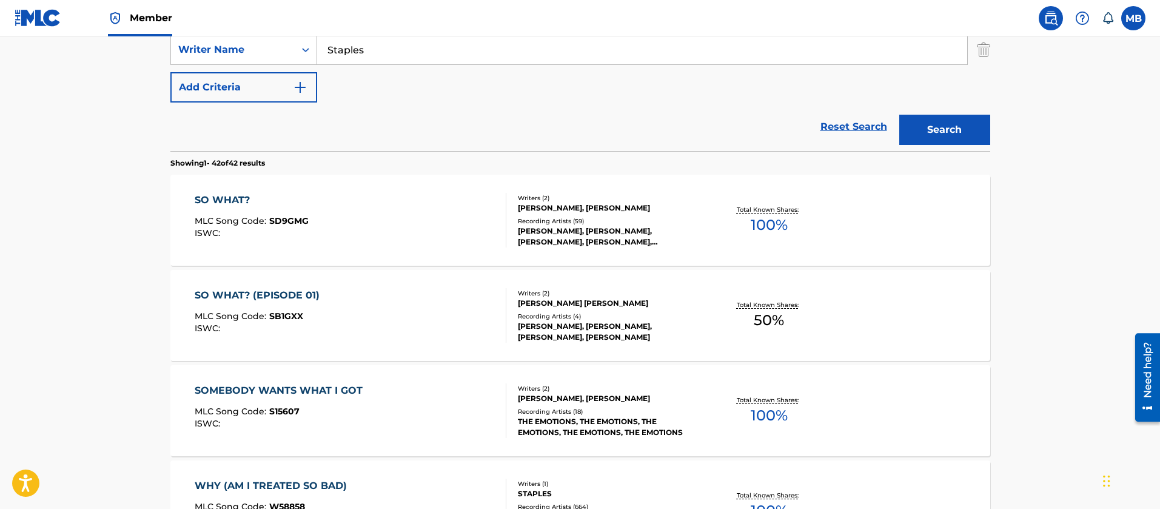
click at [392, 298] on div "SO WHAT? (EPISODE 01) MLC Song Code : SB1GXX ISWC :" at bounding box center [351, 315] width 312 height 55
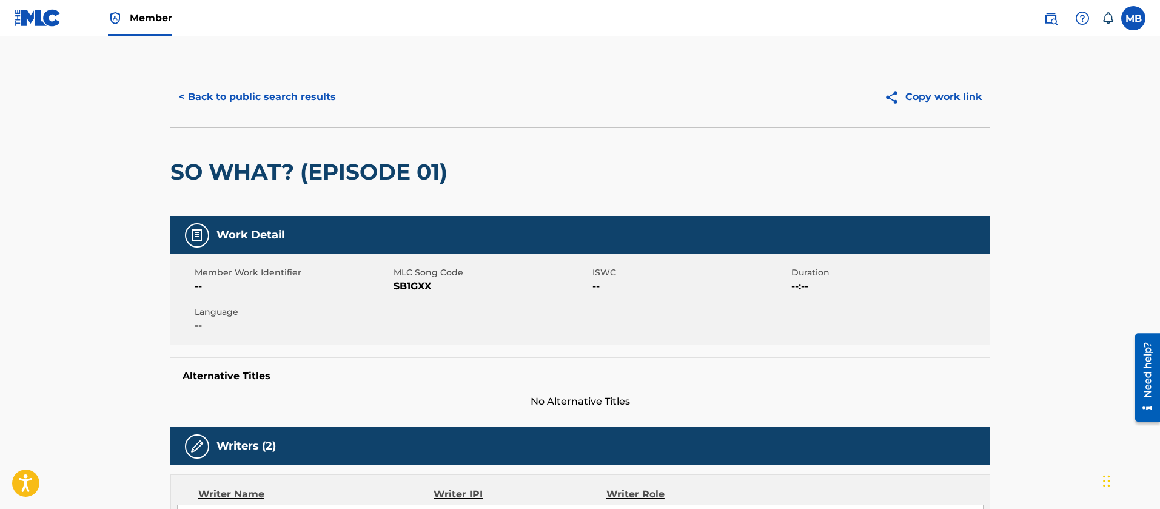
click at [397, 286] on span "SB1GXX" at bounding box center [491, 286] width 196 height 15
click at [285, 107] on button "< Back to public search results" at bounding box center [257, 97] width 174 height 30
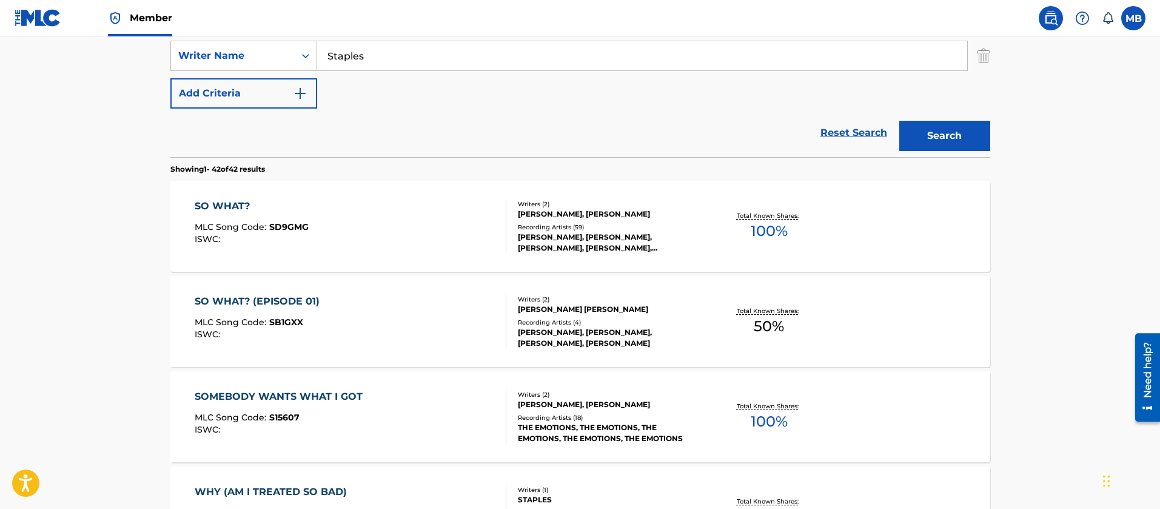
click at [352, 240] on div "SO WHAT? MLC Song Code : SD9GMG ISWC :" at bounding box center [351, 226] width 312 height 55
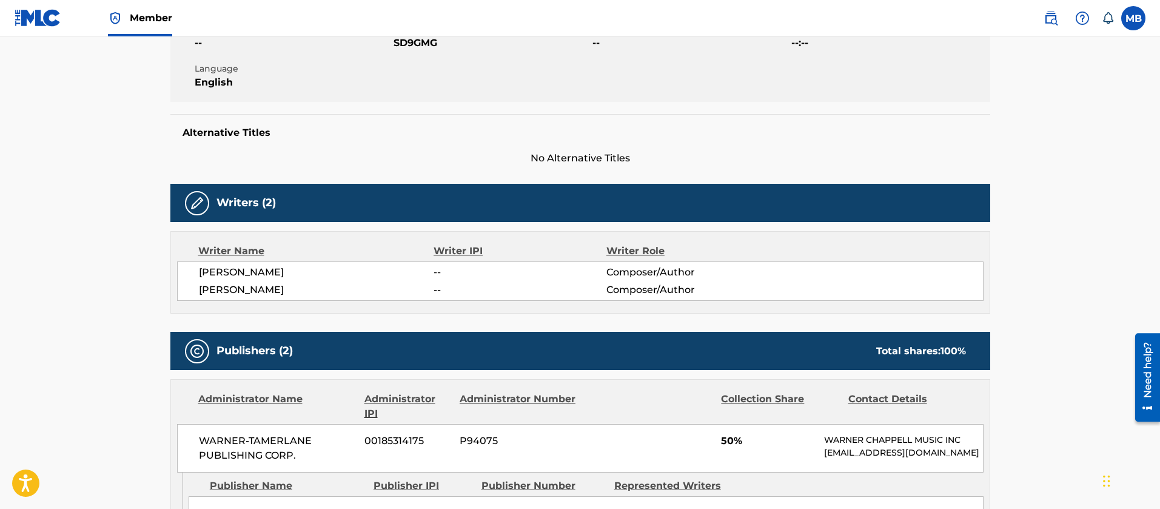
scroll to position [15, 0]
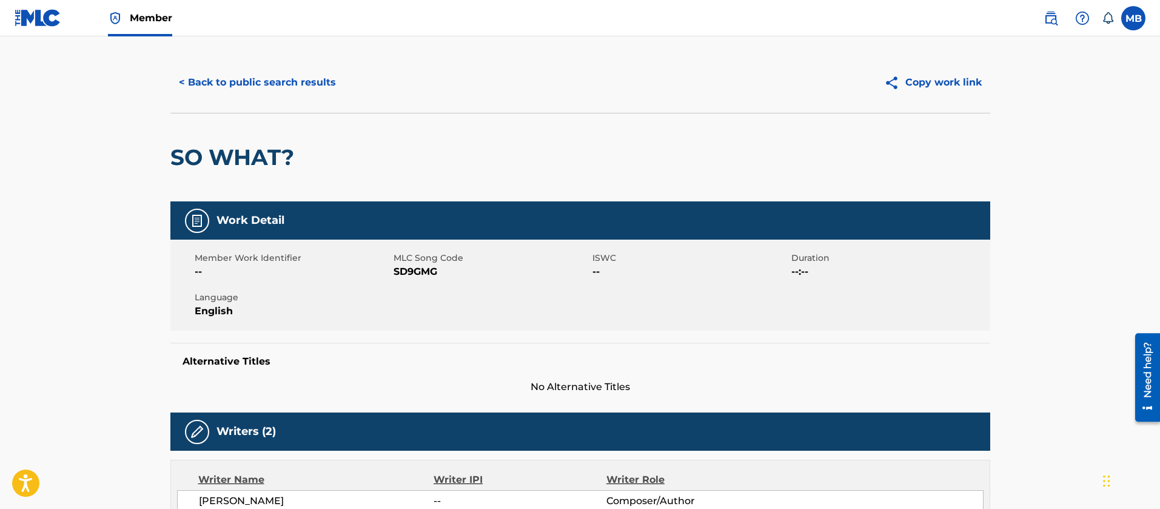
click at [404, 280] on div "Member Work Identifier -- MLC Song Code SD9GMG ISWC -- Duration --:-- Language …" at bounding box center [580, 284] width 820 height 91
click at [261, 89] on button "< Back to public search results" at bounding box center [257, 82] width 174 height 30
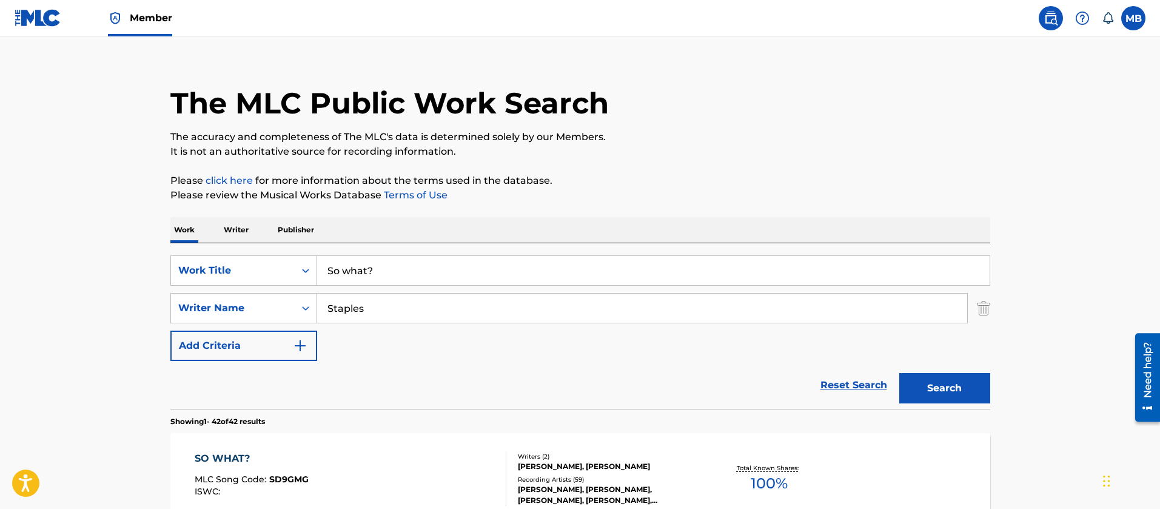
scroll to position [267, 0]
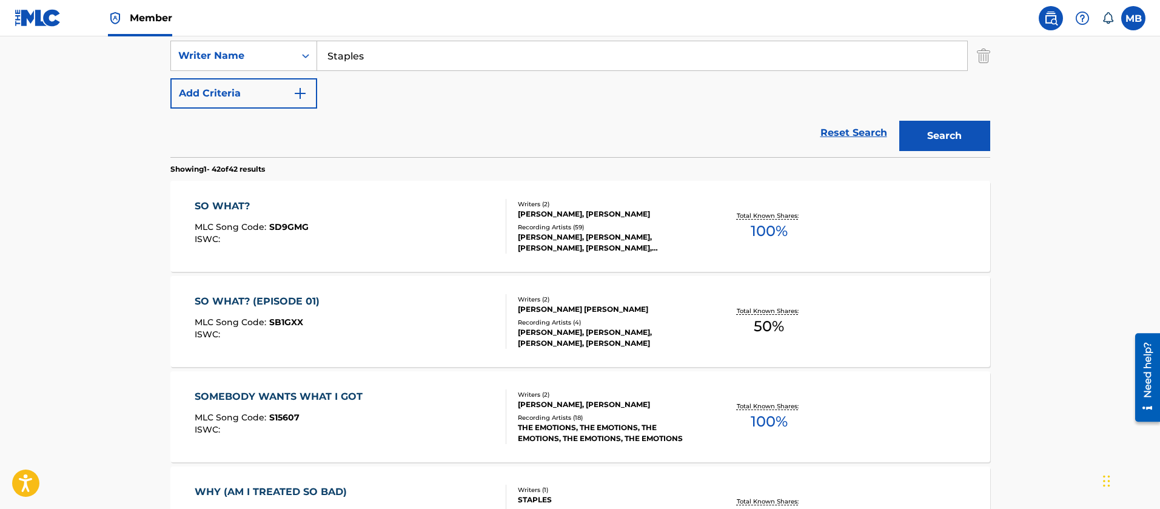
click at [368, 343] on div "SO WHAT? (EPISODE 01) MLC Song Code : SB1GXX ISWC :" at bounding box center [351, 321] width 312 height 55
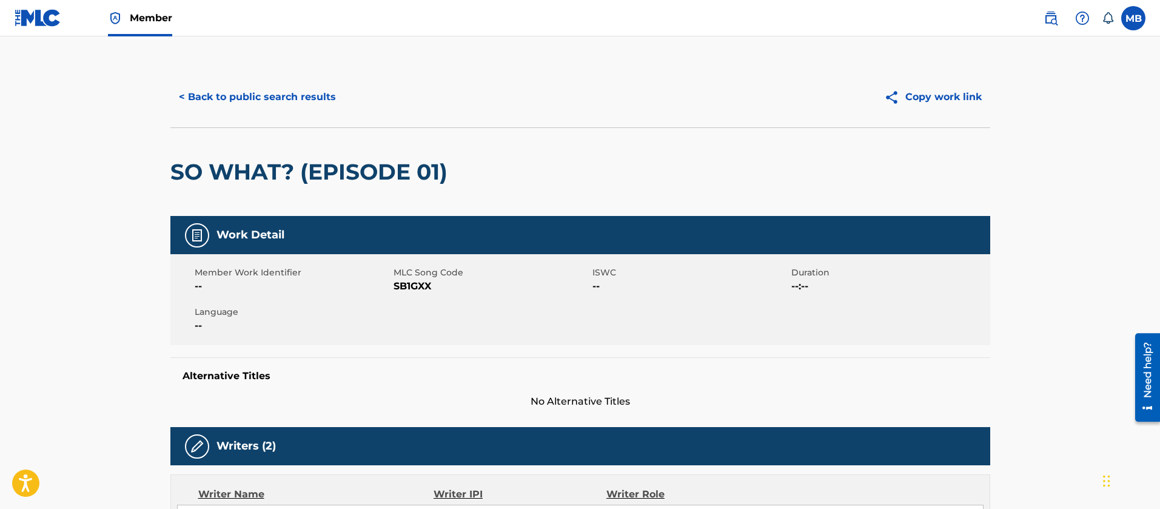
click at [415, 293] on div "Member Work Identifier -- MLC Song Code SB1GXX ISWC -- Duration --:-- Language …" at bounding box center [580, 299] width 820 height 91
click at [287, 84] on button "< Back to public search results" at bounding box center [257, 97] width 174 height 30
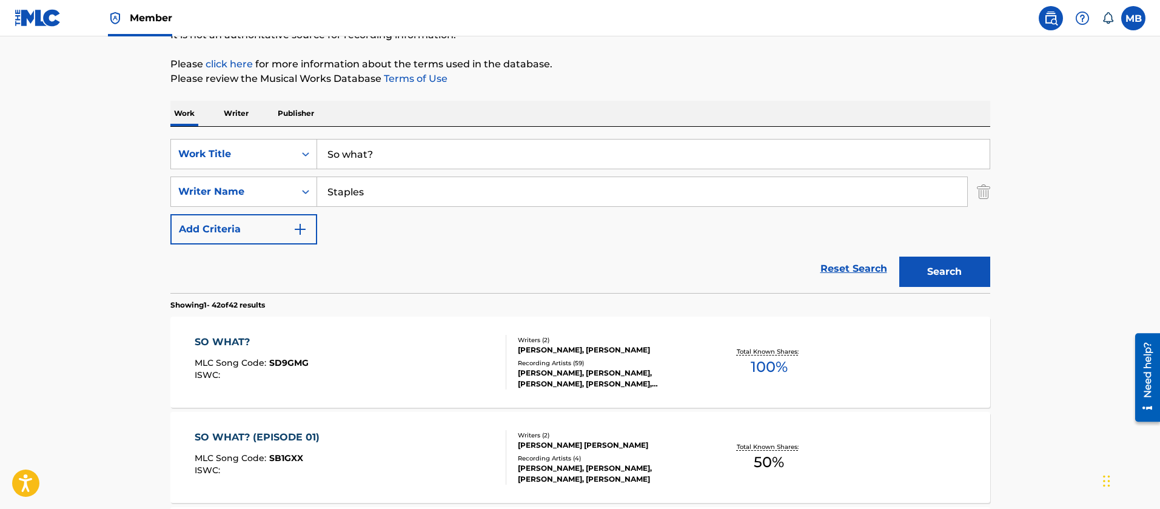
scroll to position [85, 0]
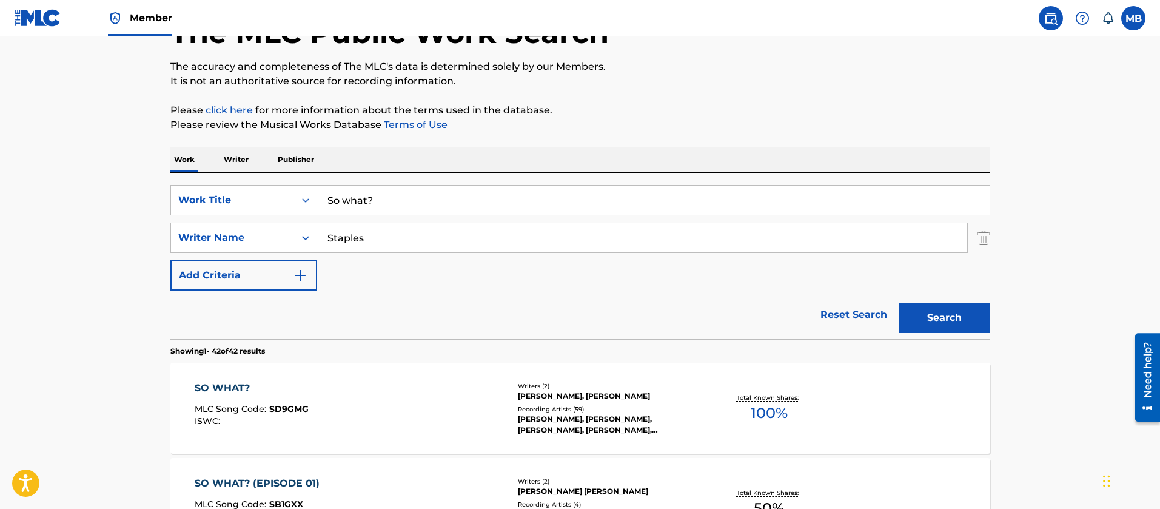
drag, startPoint x: 413, startPoint y: 193, endPoint x: 192, endPoint y: 178, distance: 221.8
click at [203, 185] on div "SearchWithCriteria190e8590-47da-425f-9e28-3f2611b480a5 Work Title So what?" at bounding box center [580, 200] width 820 height 30
type input "BRand new tyga"
click at [899, 303] on button "Search" at bounding box center [944, 318] width 91 height 30
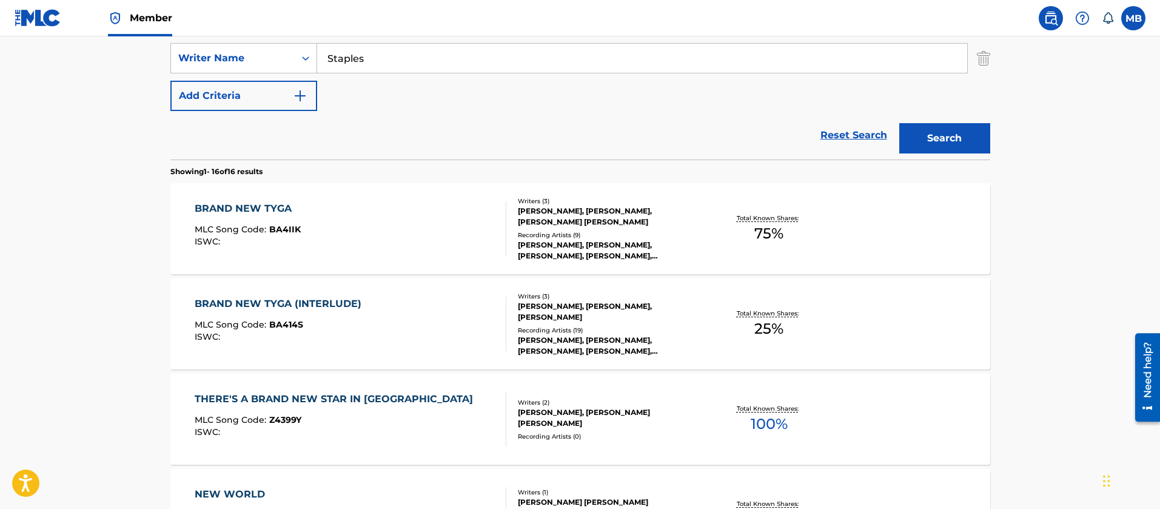
scroll to position [267, 0]
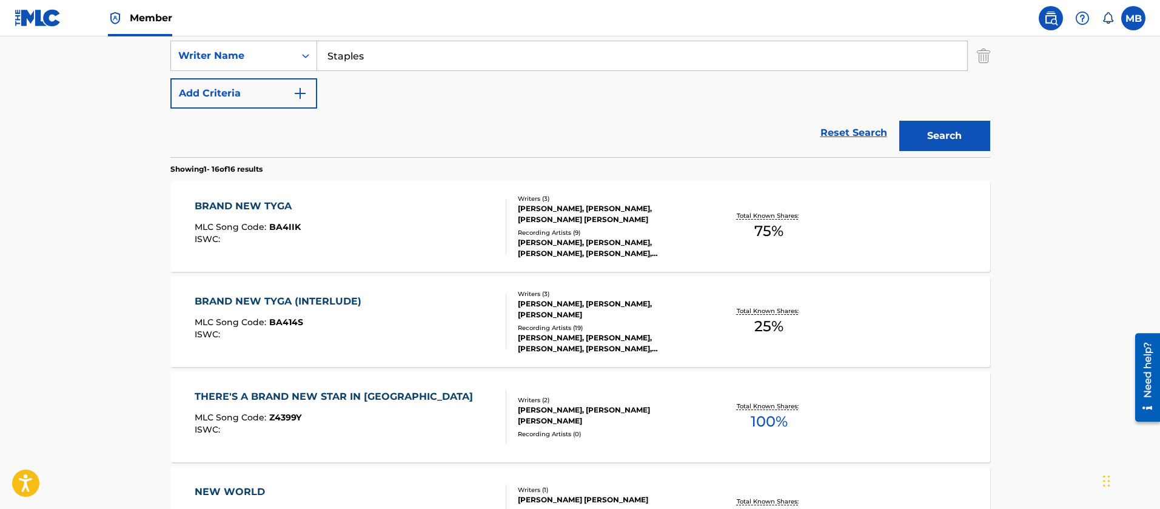
click at [418, 214] on div "BRAND NEW TYGA MLC Song Code : BA4IIK ISWC :" at bounding box center [351, 226] width 312 height 55
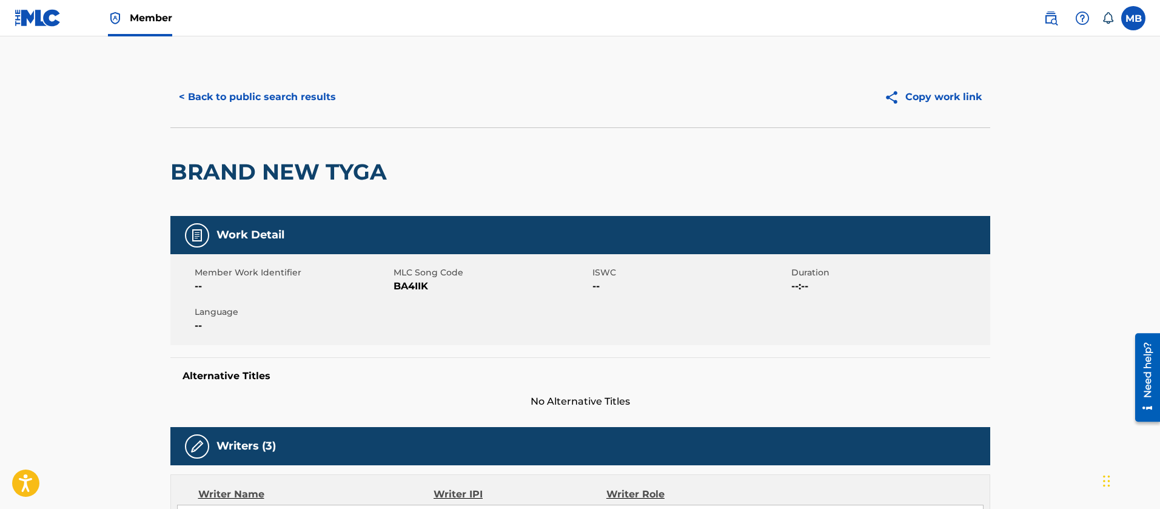
click at [281, 115] on div "< Back to public search results Copy work link" at bounding box center [580, 97] width 820 height 61
click at [284, 98] on button "< Back to public search results" at bounding box center [257, 97] width 174 height 30
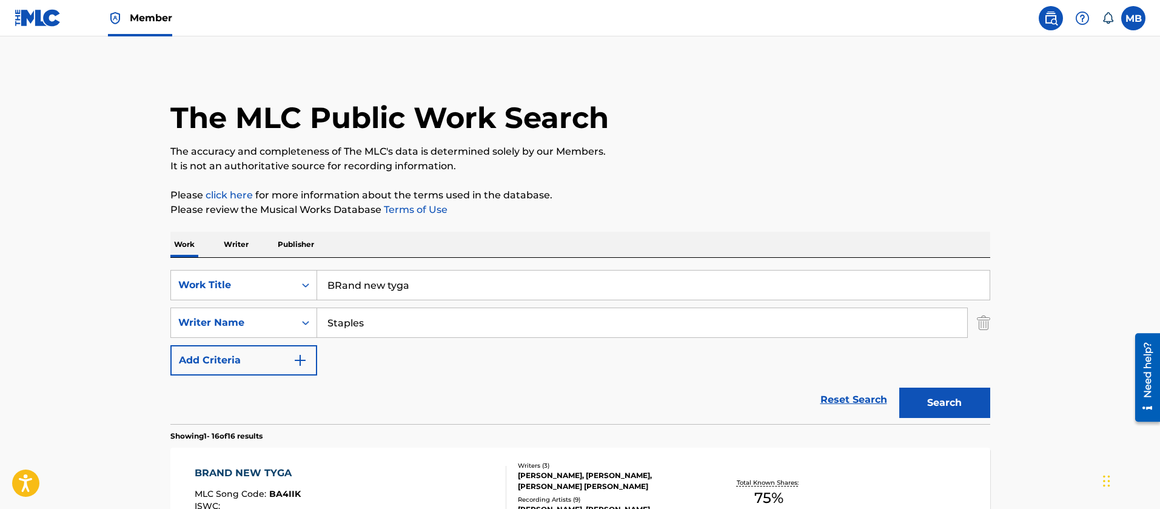
scroll to position [267, 0]
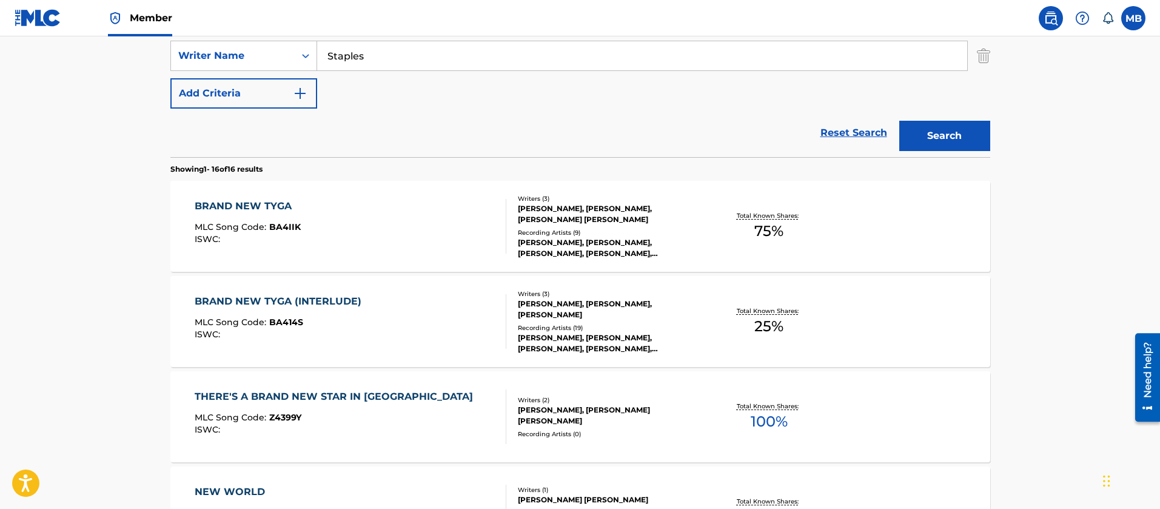
click at [450, 324] on div "BRAND NEW TYGA (INTERLUDE) MLC Song Code : BA414S ISWC :" at bounding box center [351, 321] width 312 height 55
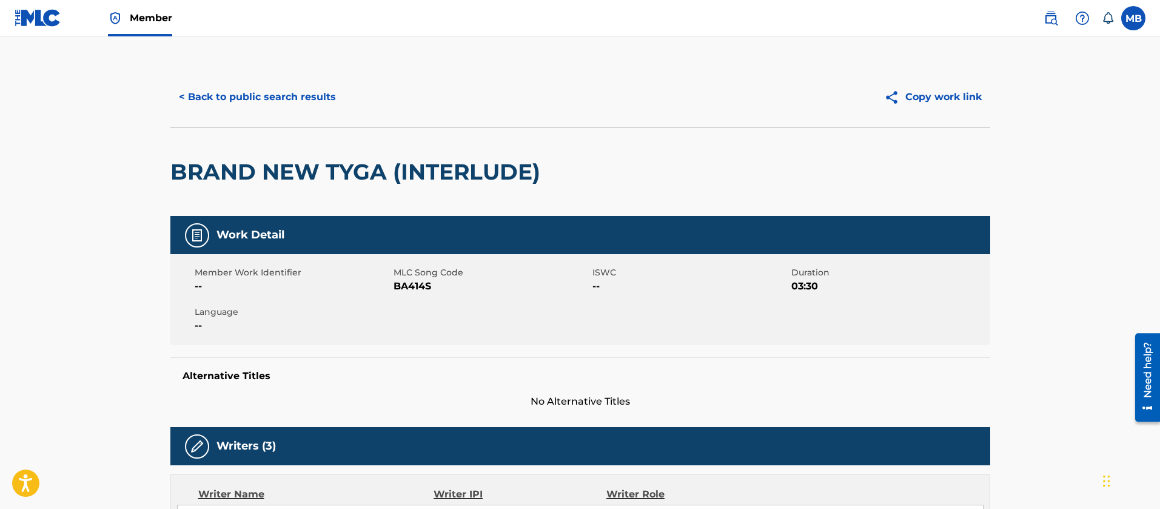
click at [409, 285] on span "BA414S" at bounding box center [491, 286] width 196 height 15
click at [281, 92] on button "< Back to public search results" at bounding box center [257, 97] width 174 height 30
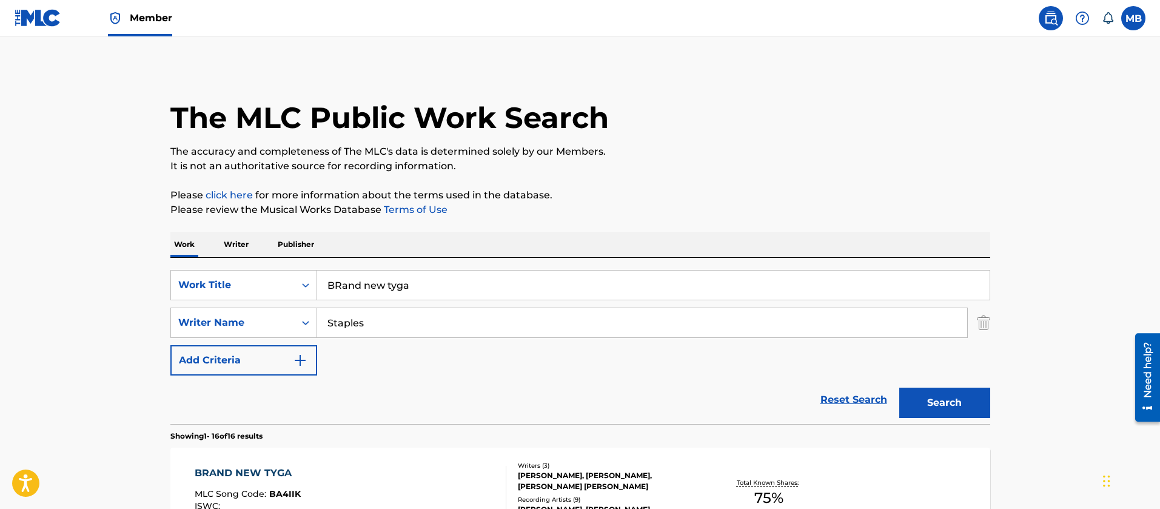
scroll to position [267, 0]
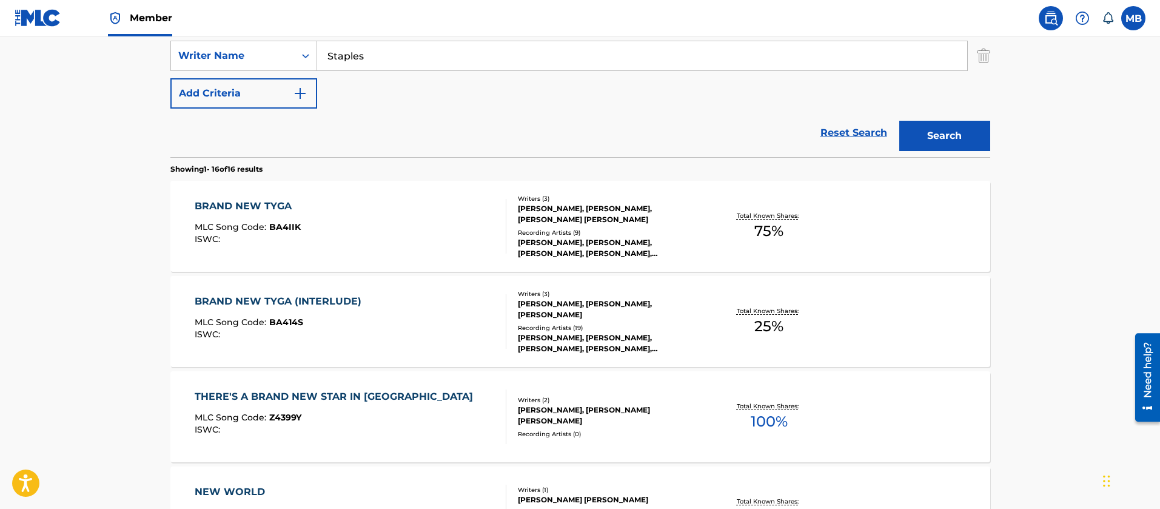
click at [351, 238] on div "BRAND NEW TYGA MLC Song Code : BA4IIK ISWC :" at bounding box center [351, 226] width 312 height 55
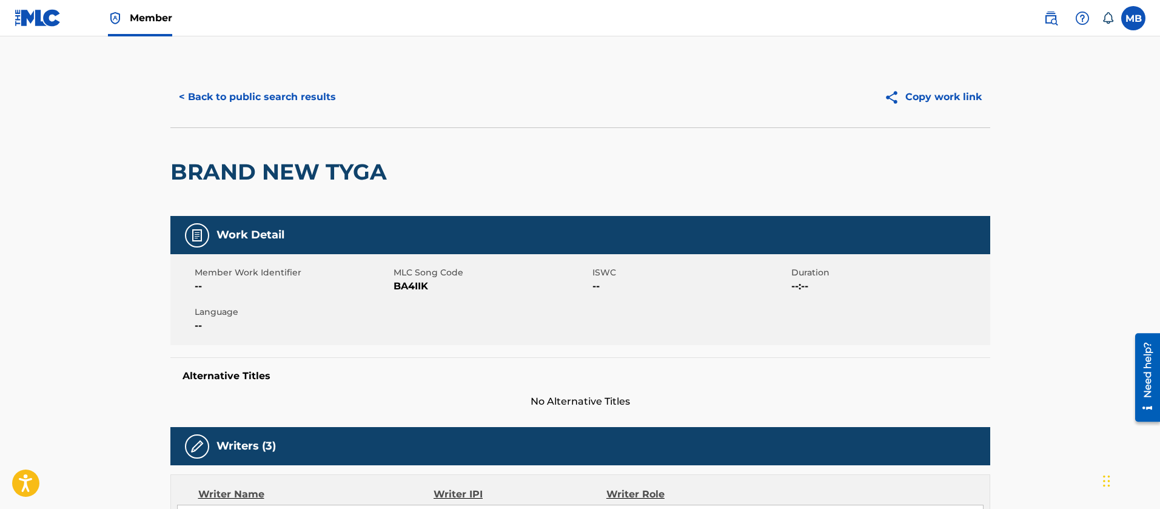
click at [416, 287] on span "BA4IIK" at bounding box center [491, 286] width 196 height 15
click at [420, 286] on span "BA4IIK" at bounding box center [491, 286] width 196 height 15
click at [273, 105] on button "< Back to public search results" at bounding box center [257, 97] width 174 height 30
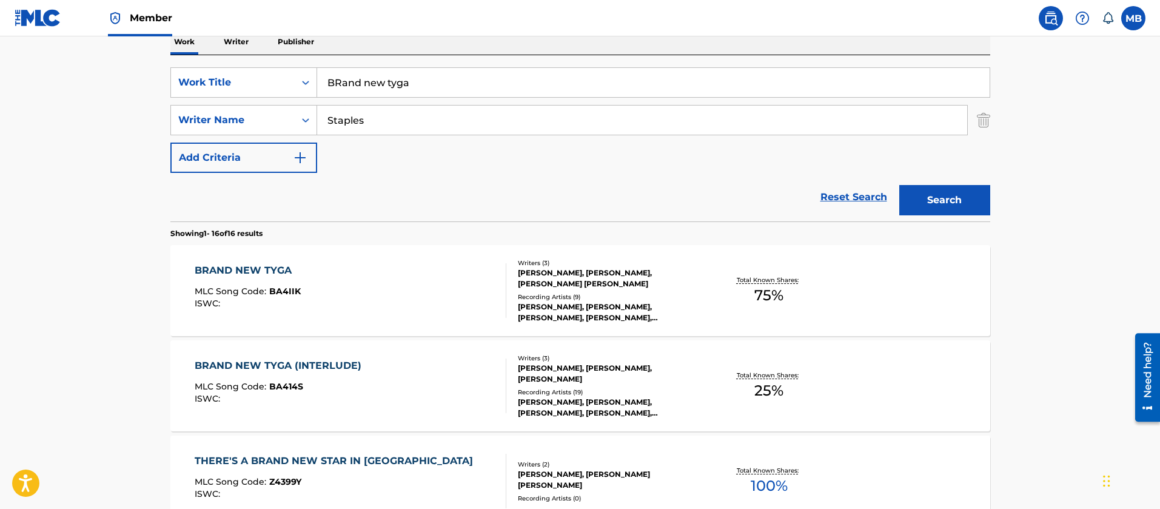
scroll to position [176, 0]
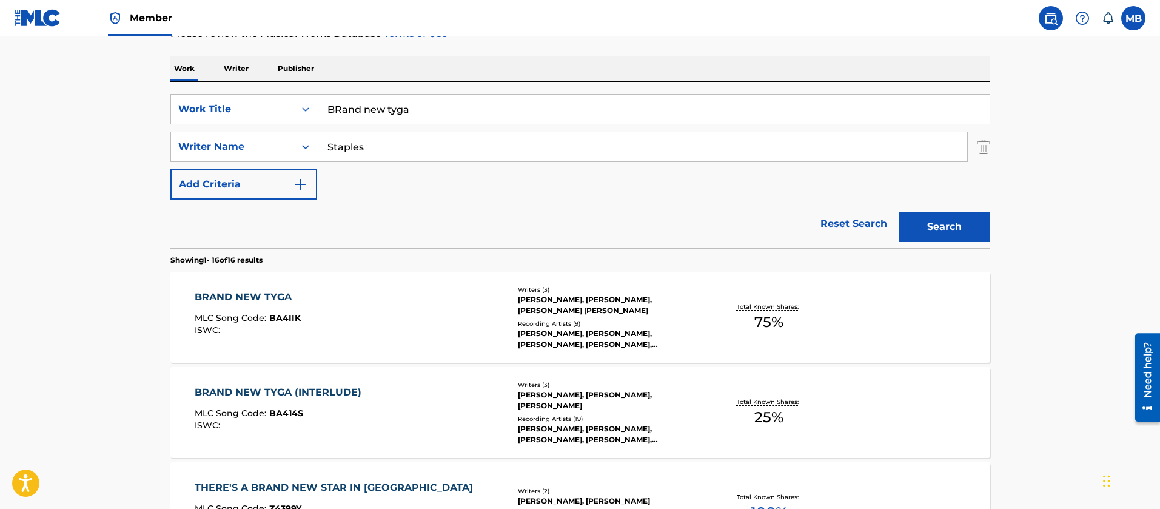
drag, startPoint x: 439, startPoint y: 113, endPoint x: 144, endPoint y: 98, distance: 295.6
click at [191, 109] on div "SearchWithCriteria190e8590-47da-425f-9e28-3f2611b480a5 Work Title BRand new tyga" at bounding box center [580, 109] width 820 height 30
click at [899, 212] on button "Search" at bounding box center [944, 227] width 91 height 30
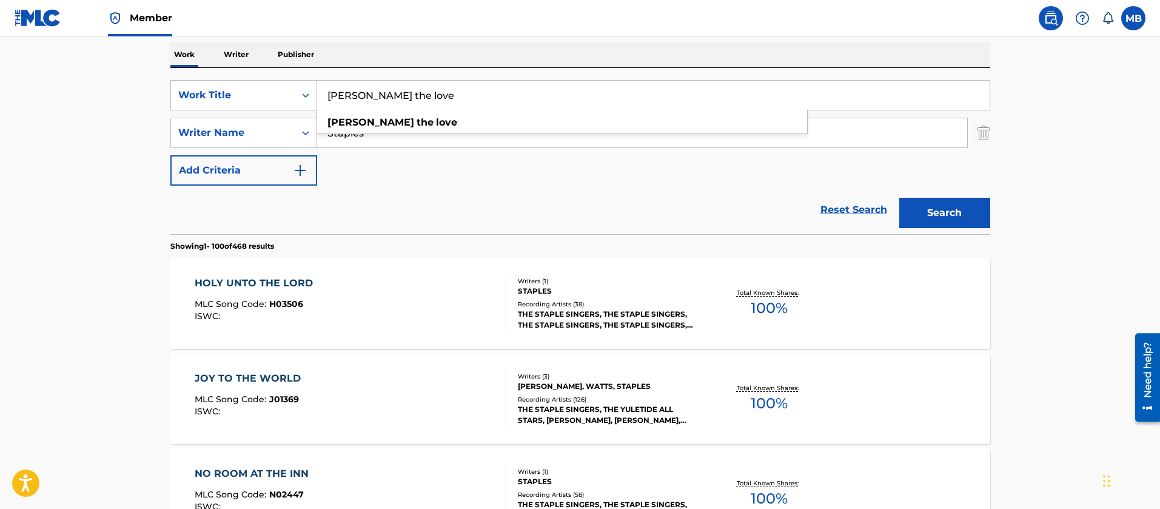
scroll to position [85, 0]
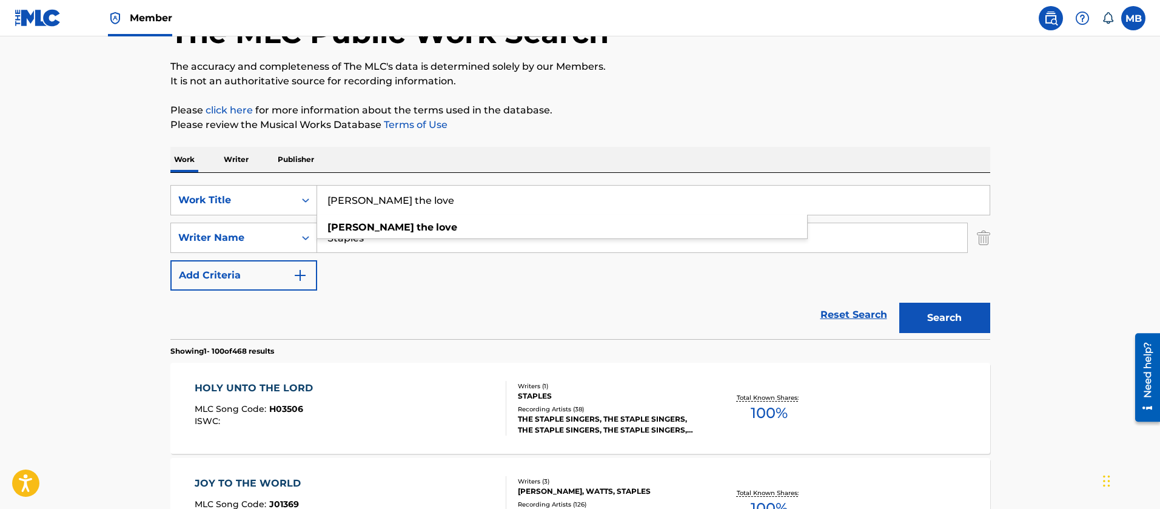
click at [352, 199] on input "[PERSON_NAME] the love" at bounding box center [653, 200] width 672 height 29
click at [899, 303] on button "Search" at bounding box center [944, 318] width 91 height 30
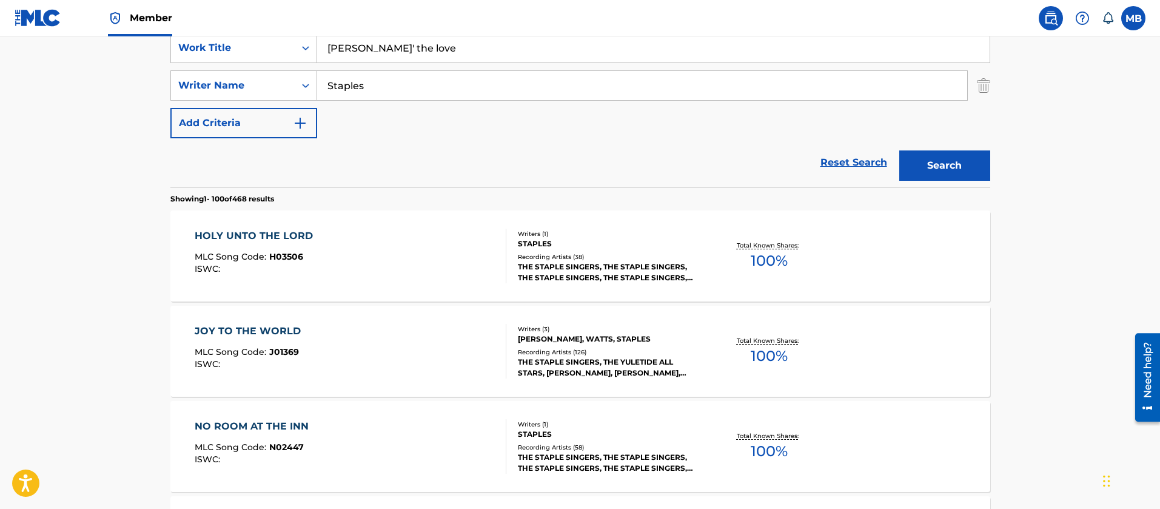
scroll to position [0, 0]
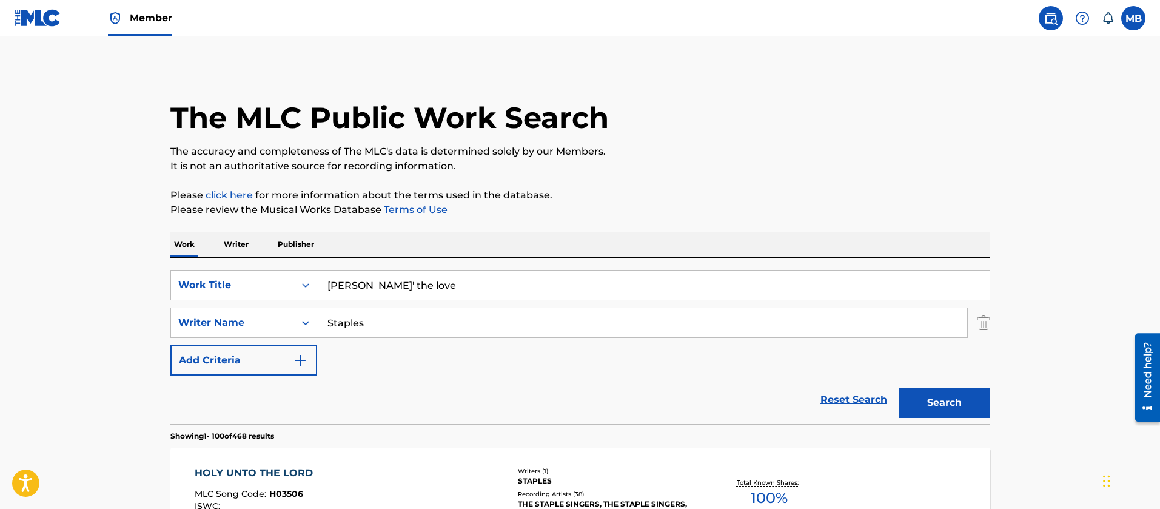
drag, startPoint x: 416, startPoint y: 279, endPoint x: 115, endPoint y: 260, distance: 301.9
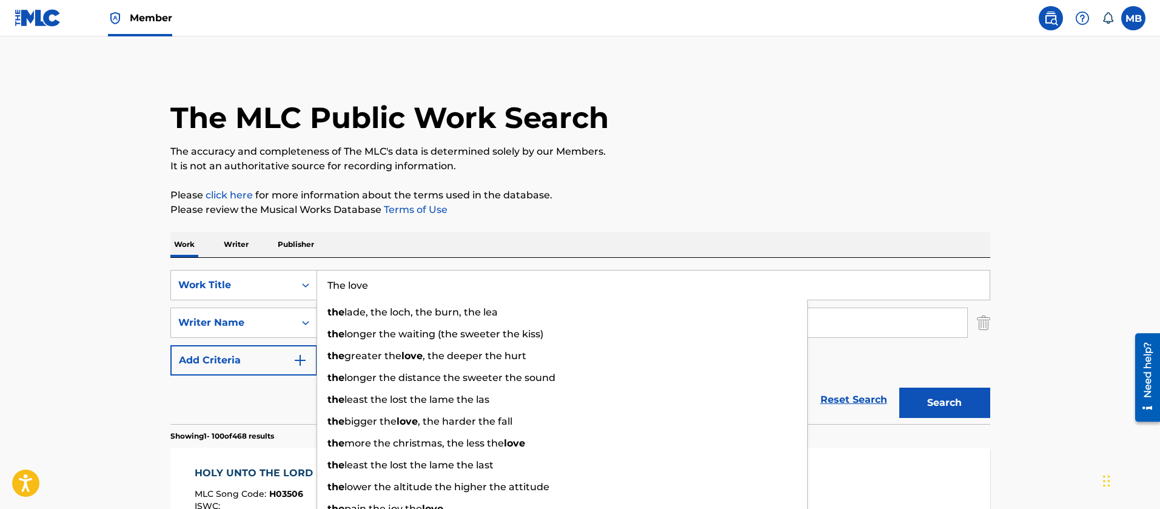
type input "The love"
click at [899, 387] on button "Search" at bounding box center [944, 402] width 91 height 30
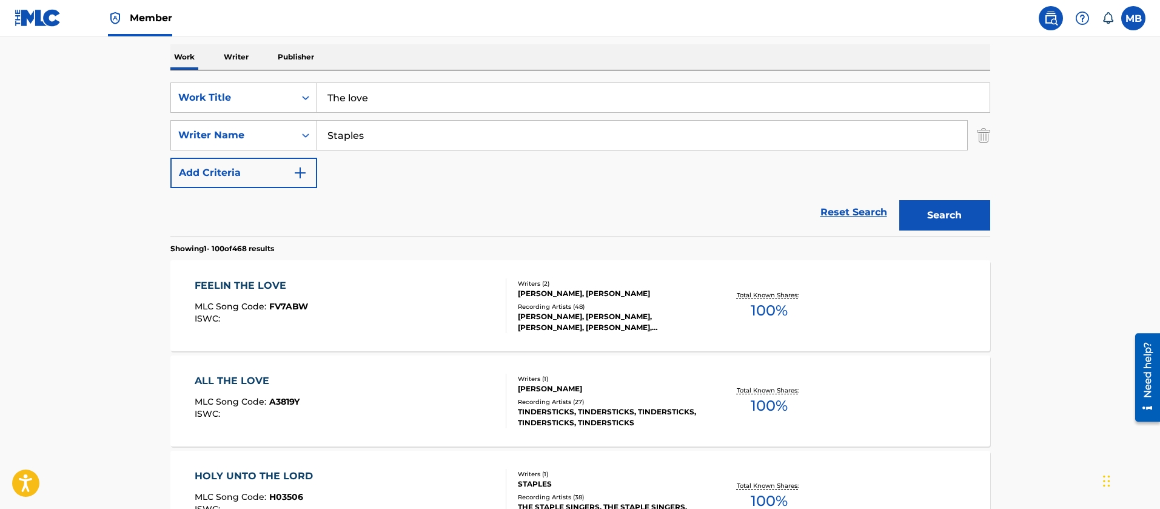
scroll to position [273, 0]
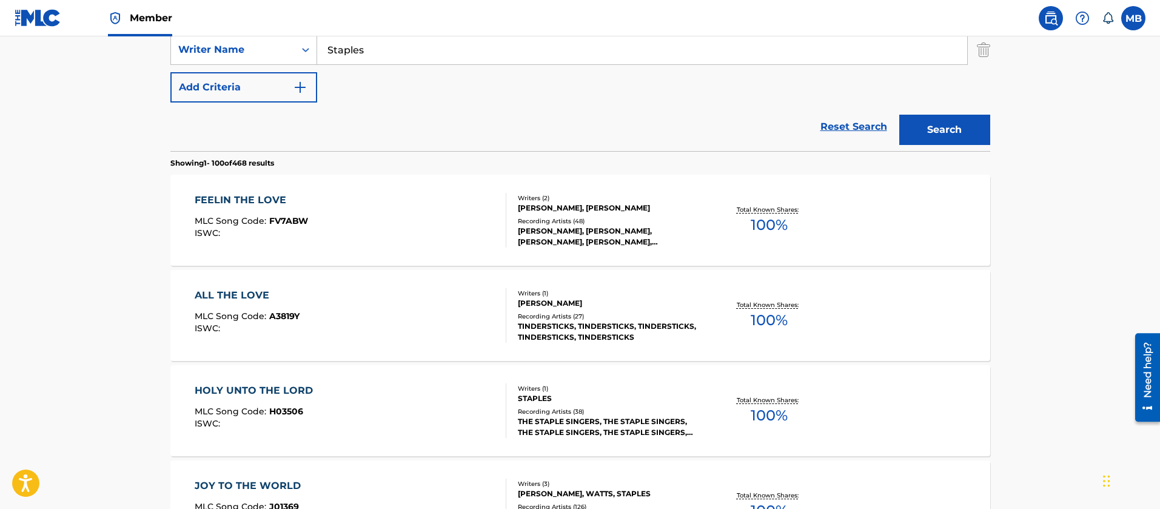
click at [423, 230] on div "FEELIN THE LOVE MLC Song Code : FV7ABW ISWC :" at bounding box center [351, 220] width 312 height 55
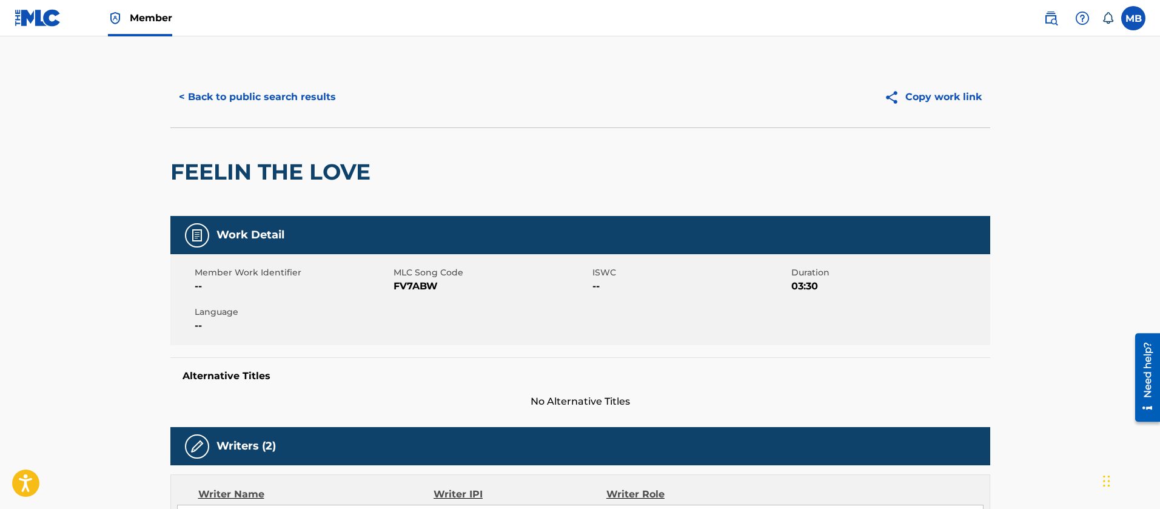
click at [276, 93] on button "< Back to public search results" at bounding box center [257, 97] width 174 height 30
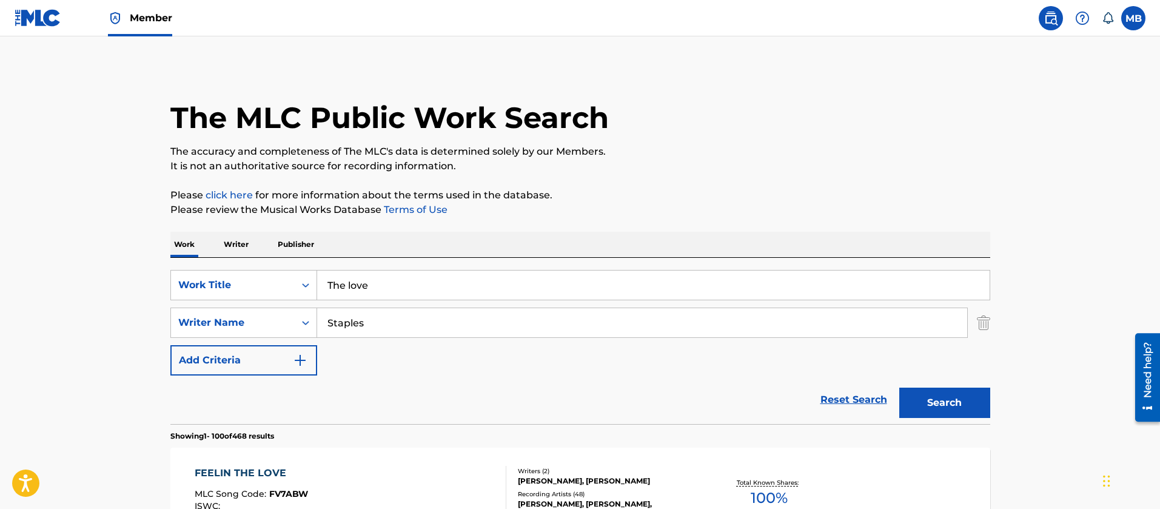
drag, startPoint x: 410, startPoint y: 304, endPoint x: 395, endPoint y: 293, distance: 18.7
click at [406, 304] on div "SearchWithCriteria190e8590-47da-425f-9e28-3f2611b480a5 Work Title The love Sear…" at bounding box center [580, 322] width 820 height 105
drag, startPoint x: 392, startPoint y: 287, endPoint x: 230, endPoint y: 247, distance: 167.5
click at [271, 266] on div "SearchWithCriteria190e8590-47da-425f-9e28-3f2611b480a5 Work Title The love Sear…" at bounding box center [580, 341] width 820 height 166
type input "Why won't the sun"
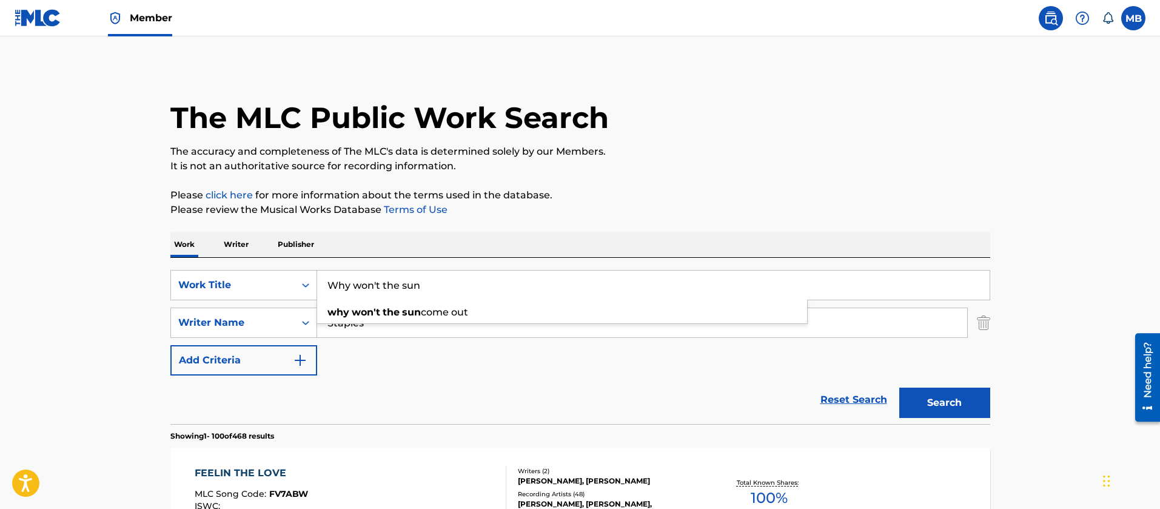
click at [899, 387] on button "Search" at bounding box center [944, 402] width 91 height 30
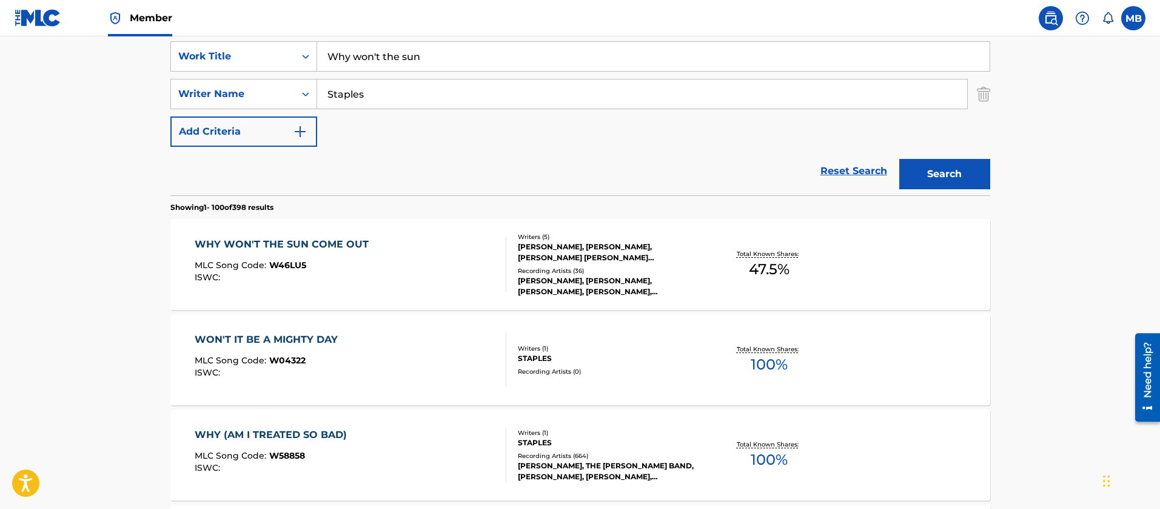
scroll to position [239, 0]
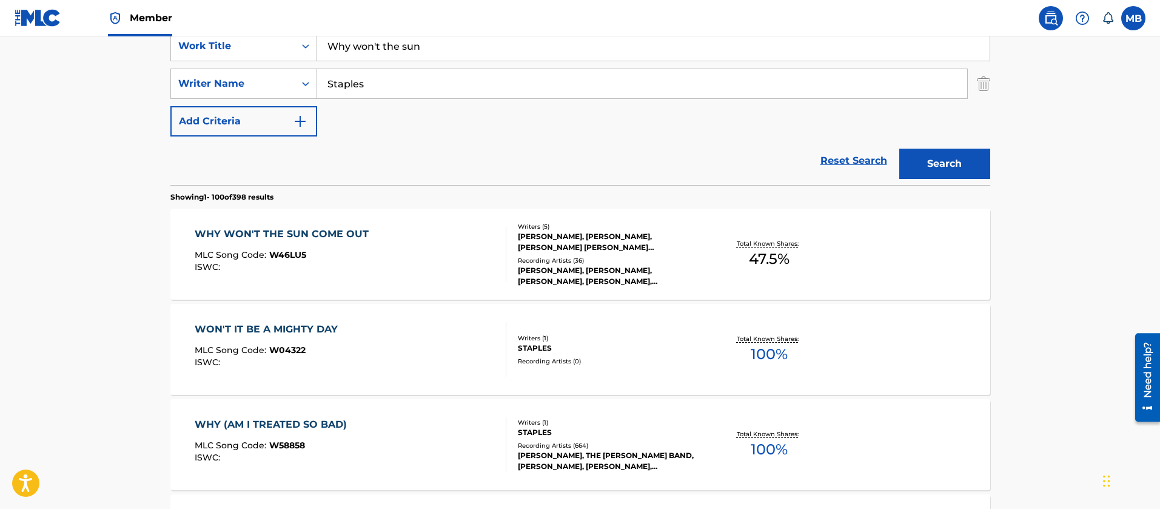
click at [404, 255] on div "WHY WON'T THE SUN COME OUT MLC Song Code : W46LU5 ISWC :" at bounding box center [351, 254] width 312 height 55
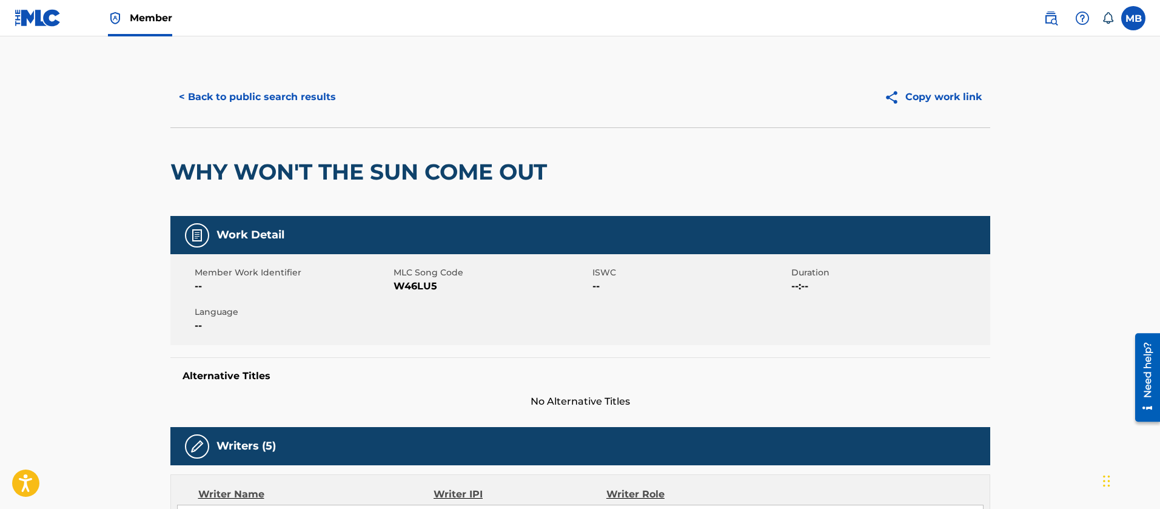
click at [258, 93] on button "< Back to public search results" at bounding box center [257, 97] width 174 height 30
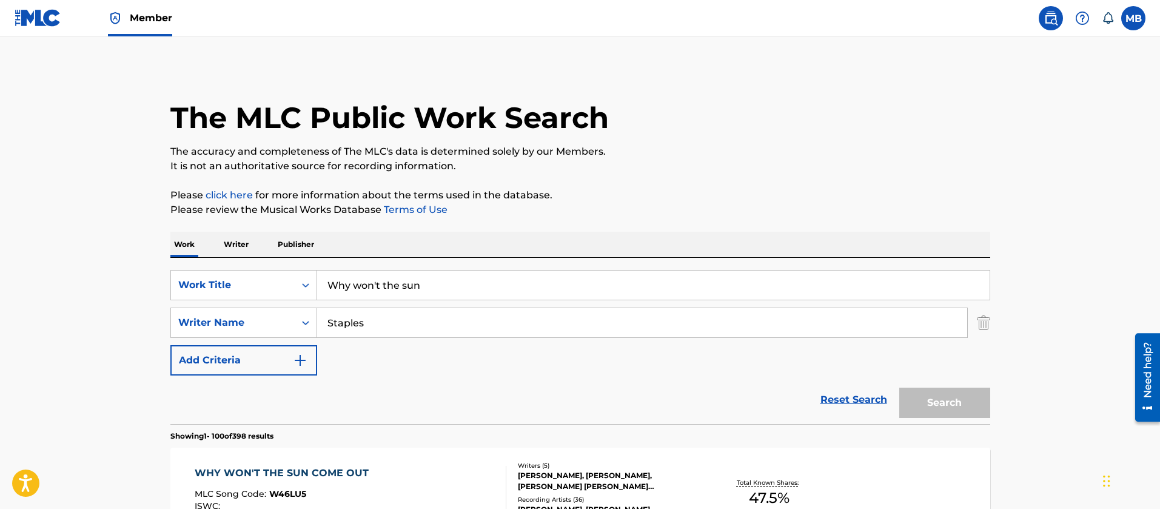
scroll to position [239, 0]
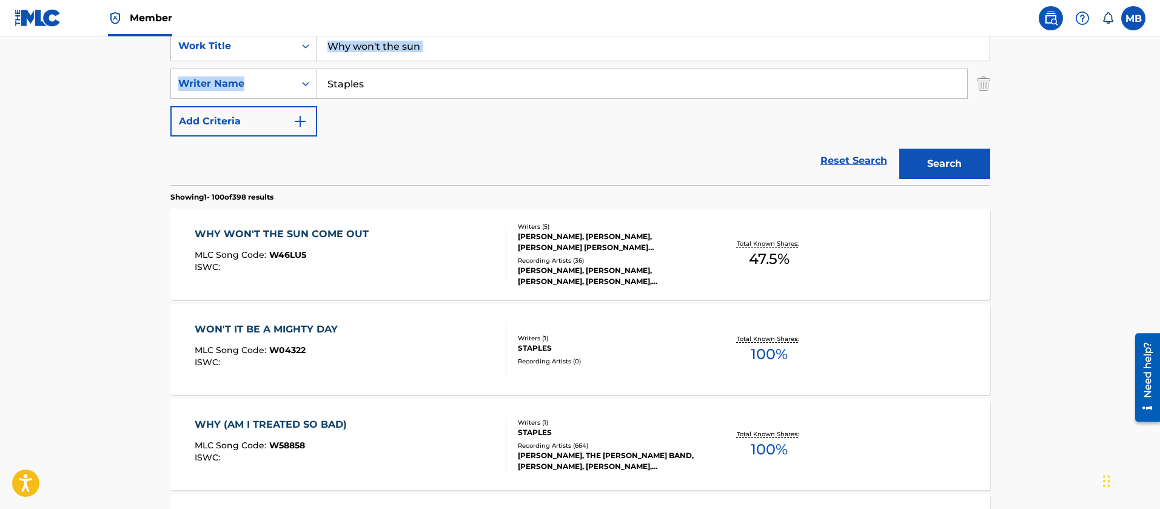
drag, startPoint x: 468, startPoint y: 59, endPoint x: 0, endPoint y: 50, distance: 468.1
click at [413, 45] on input "Why won't the sun" at bounding box center [653, 46] width 672 height 29
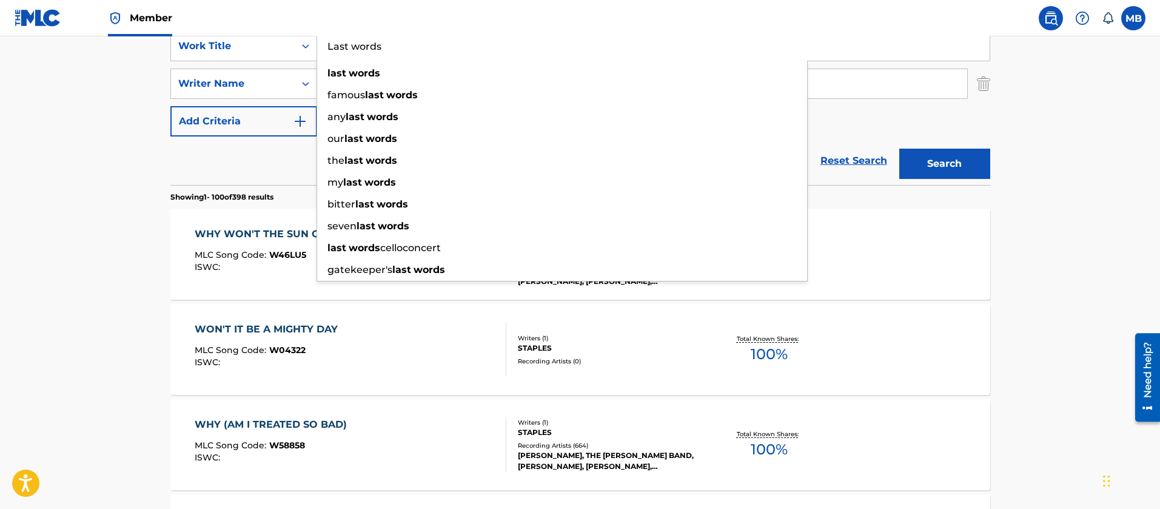
type input "Last words"
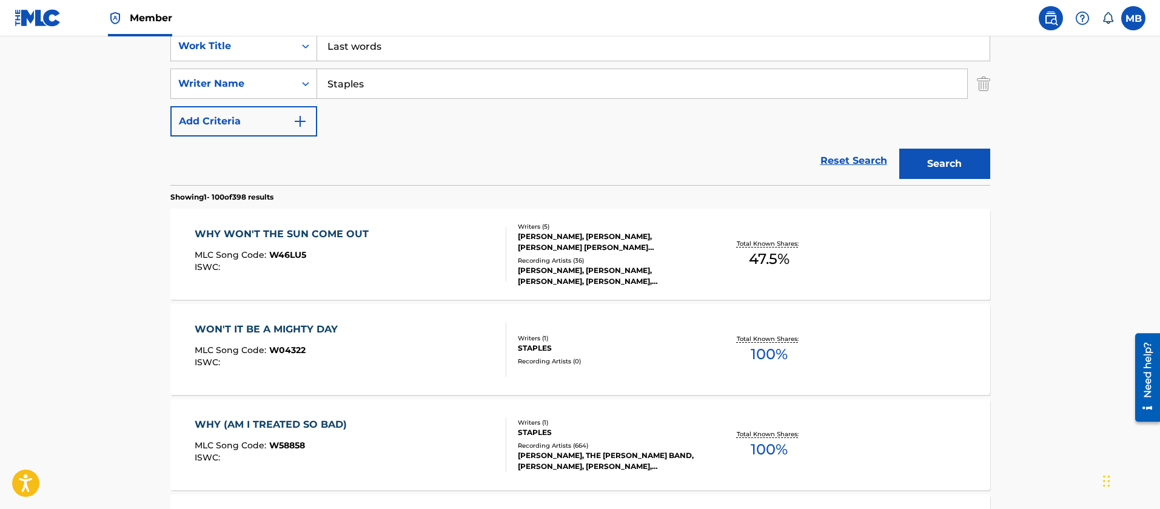
click at [899, 149] on button "Search" at bounding box center [944, 164] width 91 height 30
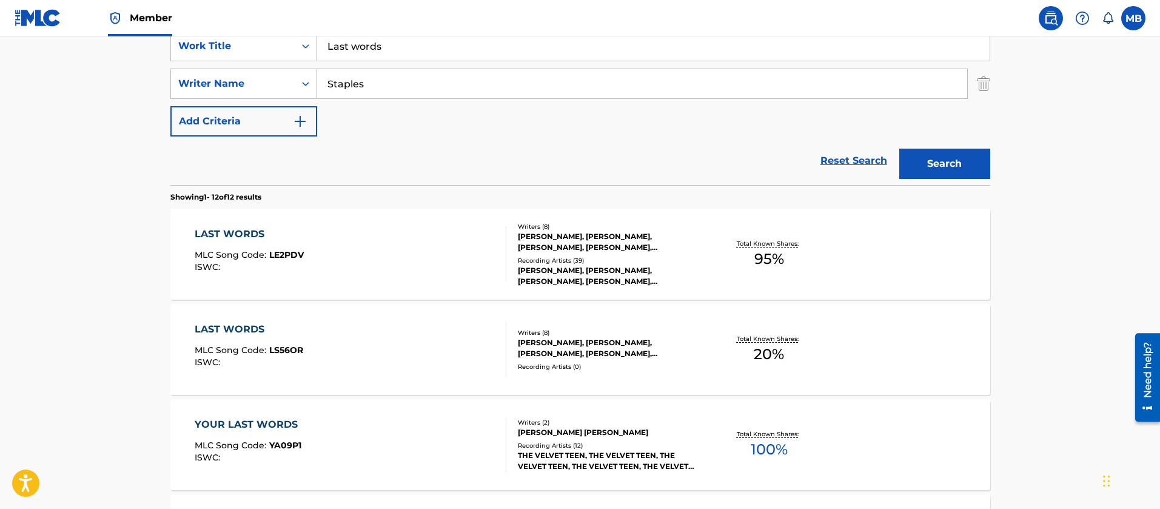
click at [370, 283] on div "LAST WORDS MLC Song Code : LE2PDV ISWC : Writers ( 8 ) [PERSON_NAME], [PERSON_N…" at bounding box center [580, 254] width 820 height 91
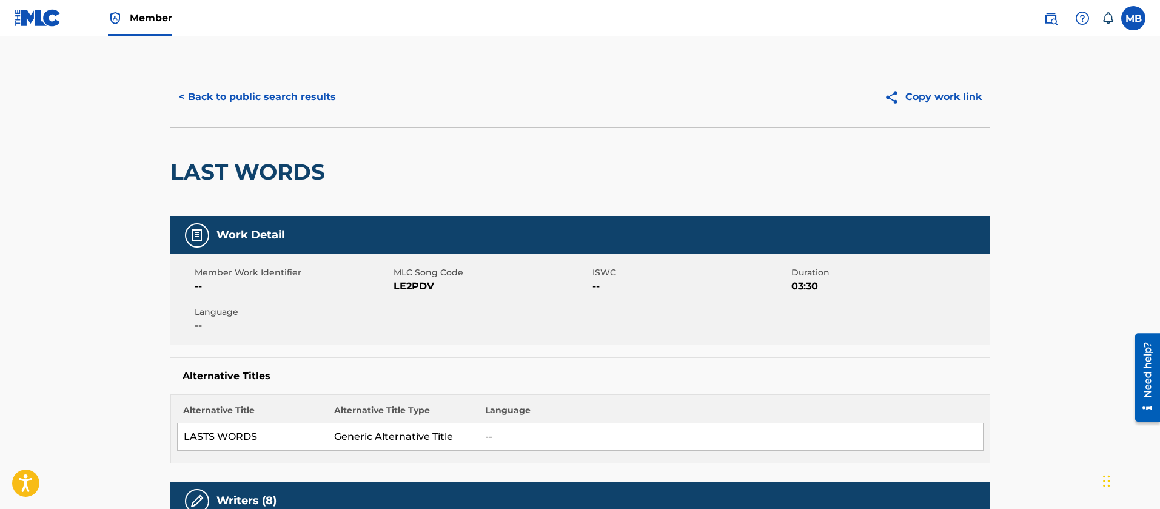
click at [263, 98] on button "< Back to public search results" at bounding box center [257, 97] width 174 height 30
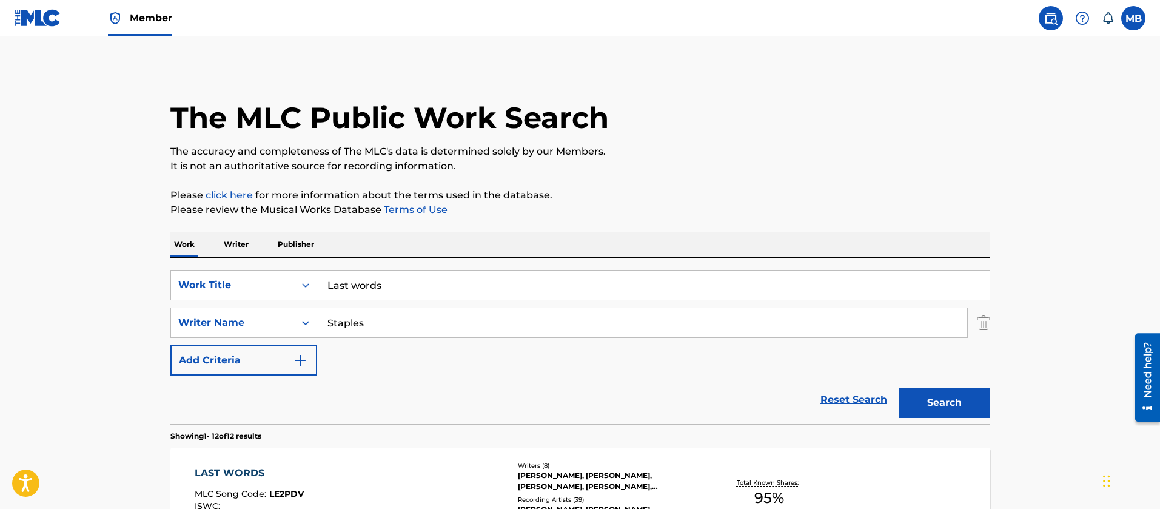
scroll to position [239, 0]
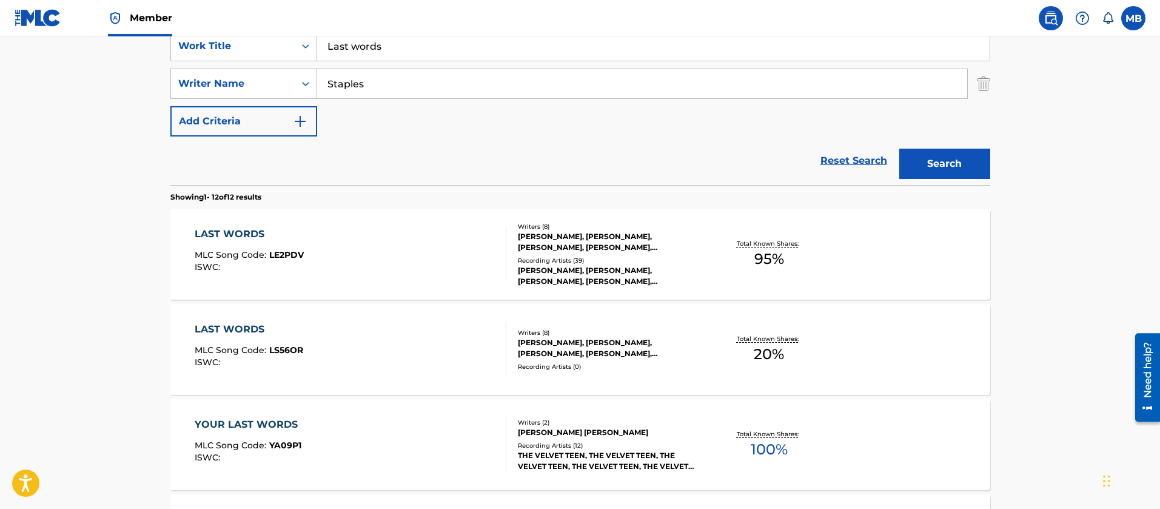
click at [358, 328] on div "LAST WORDS MLC Song Code : LS56OR ISWC :" at bounding box center [351, 349] width 312 height 55
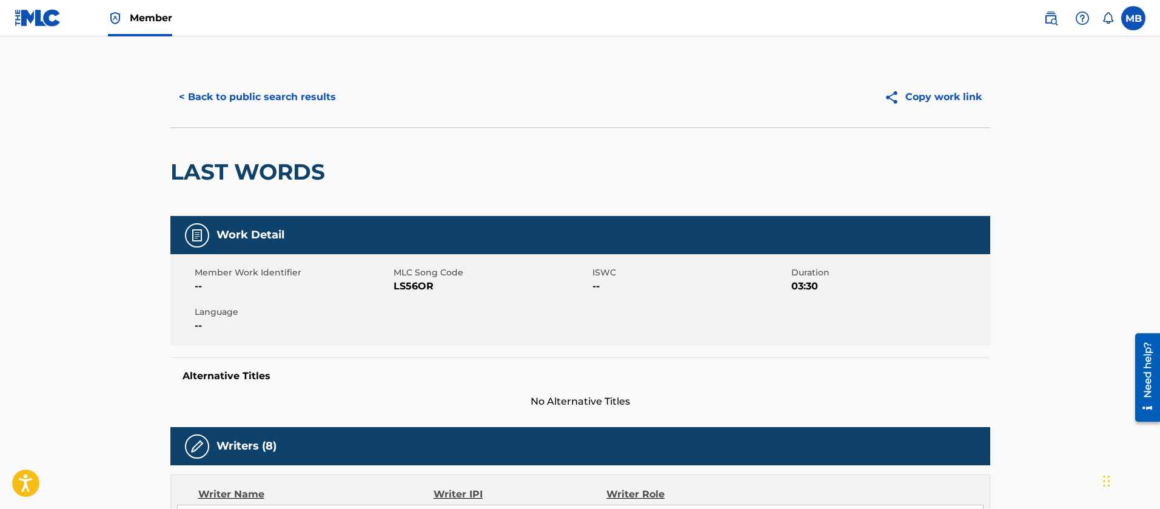
click at [310, 104] on button "< Back to public search results" at bounding box center [257, 97] width 174 height 30
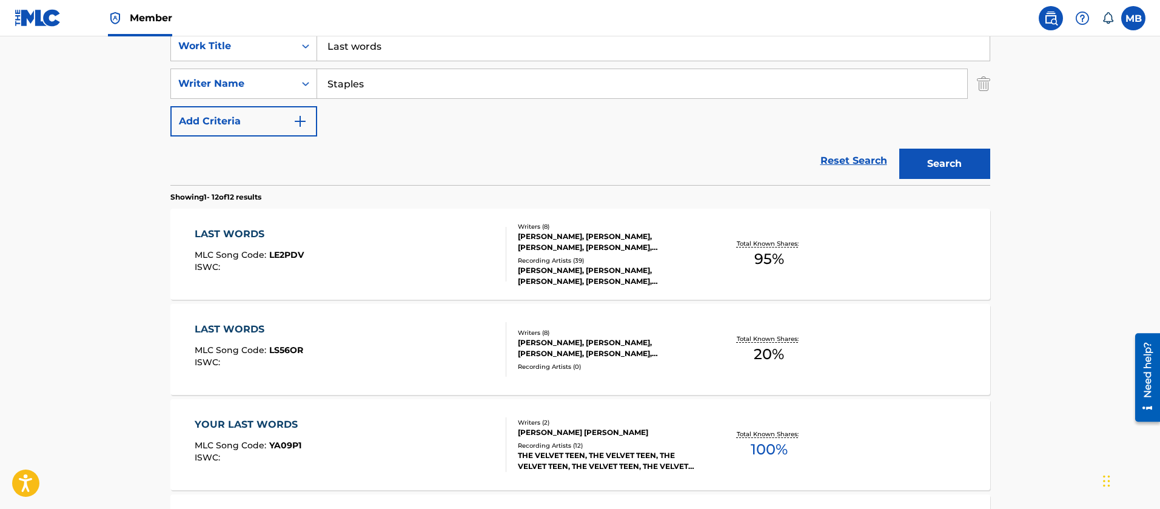
click at [447, 233] on div "LAST WORDS MLC Song Code : LE2PDV ISWC :" at bounding box center [351, 254] width 312 height 55
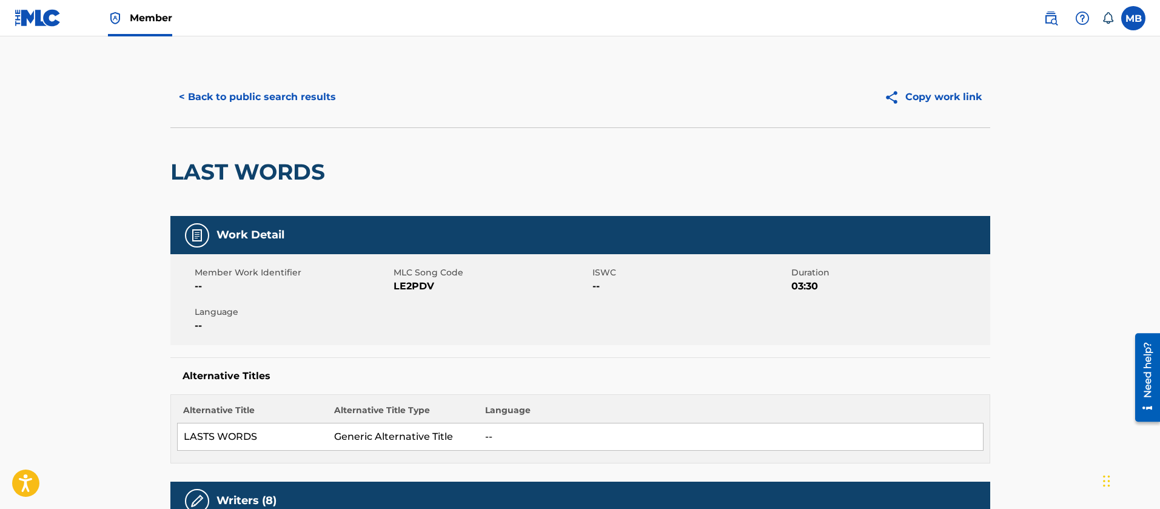
click at [302, 117] on div "< Back to public search results Copy work link" at bounding box center [580, 97] width 820 height 61
click at [301, 112] on button "< Back to public search results" at bounding box center [257, 97] width 174 height 30
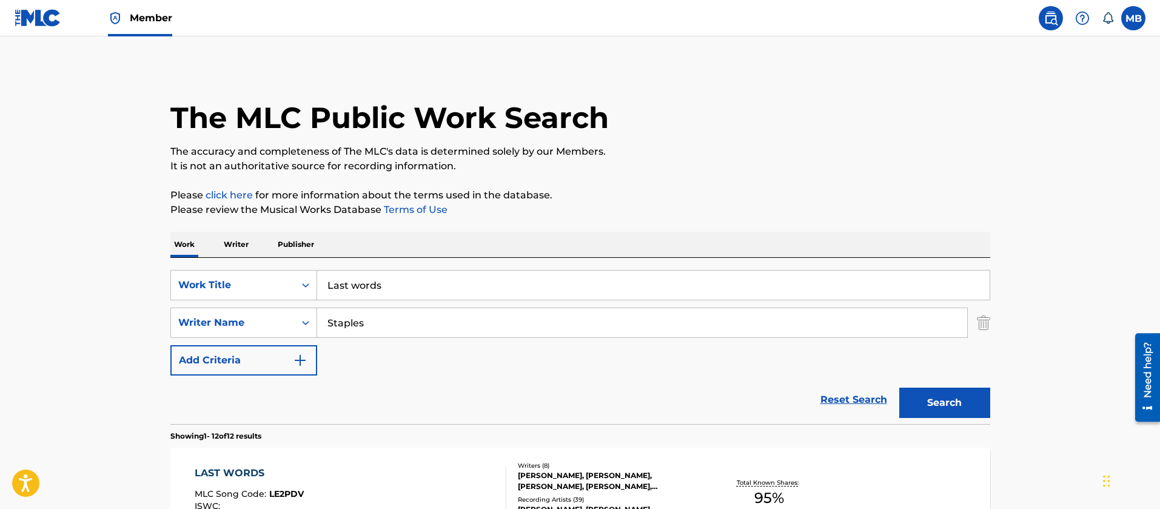
scroll to position [239, 0]
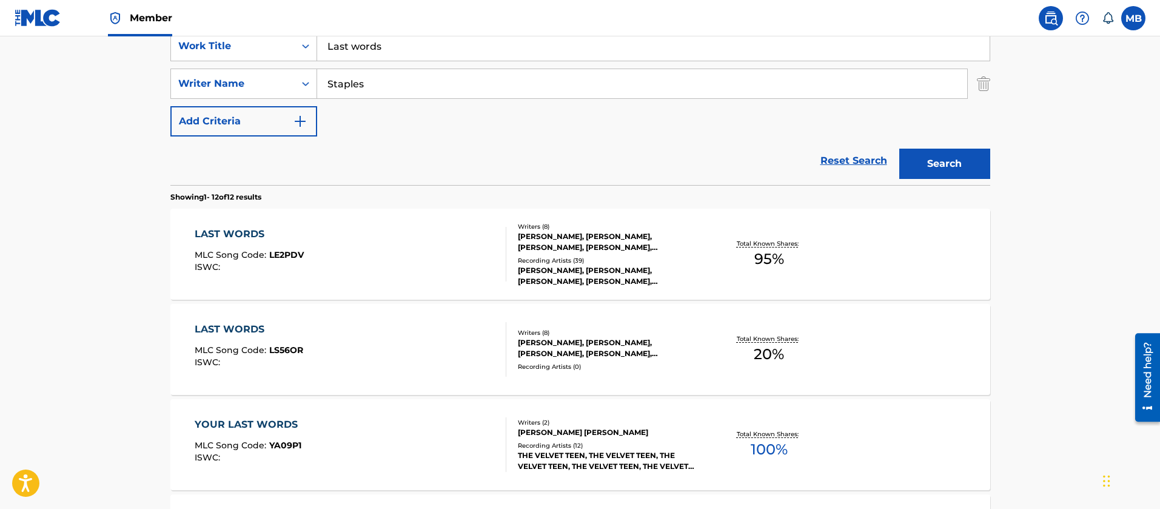
click at [396, 335] on div "LAST WORDS MLC Song Code : LS56OR ISWC :" at bounding box center [351, 349] width 312 height 55
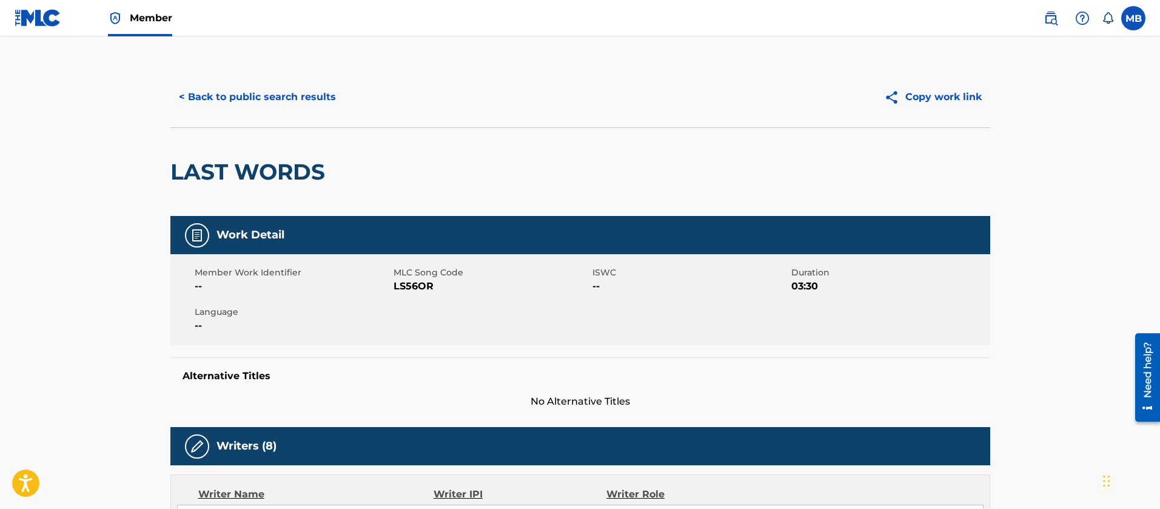
click at [275, 107] on button "< Back to public search results" at bounding box center [257, 97] width 174 height 30
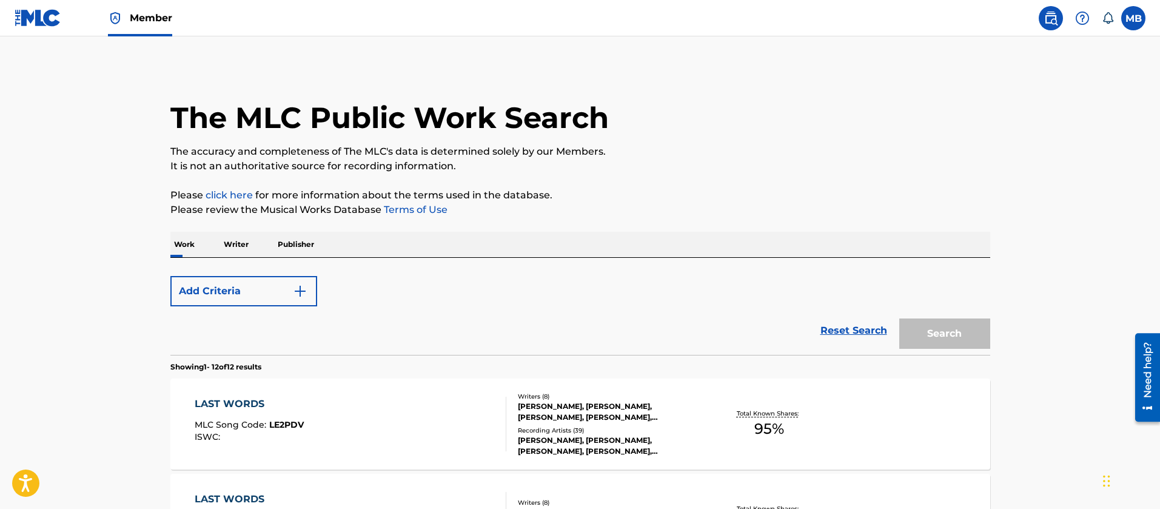
scroll to position [239, 0]
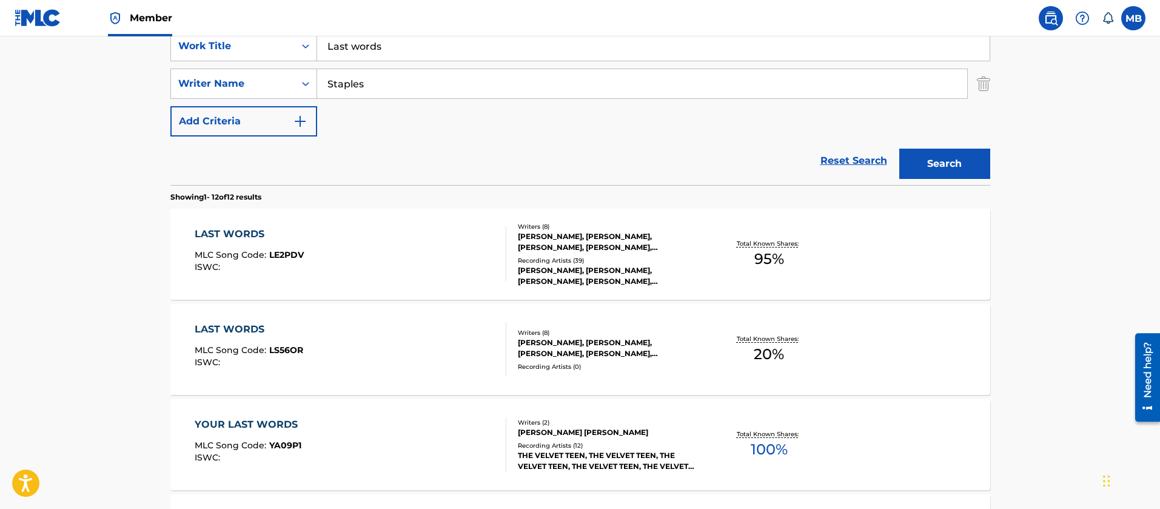
click at [395, 265] on div "LAST WORDS MLC Song Code : LE2PDV ISWC :" at bounding box center [351, 254] width 312 height 55
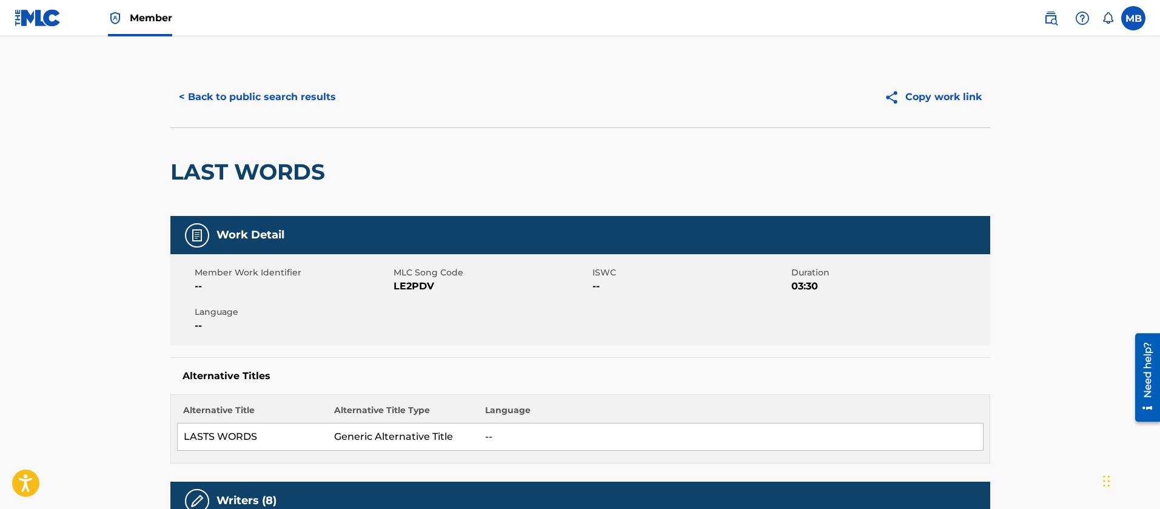
click at [413, 291] on span "LE2PDV" at bounding box center [491, 286] width 196 height 15
click at [230, 186] on div "LAST WORDS" at bounding box center [250, 172] width 161 height 88
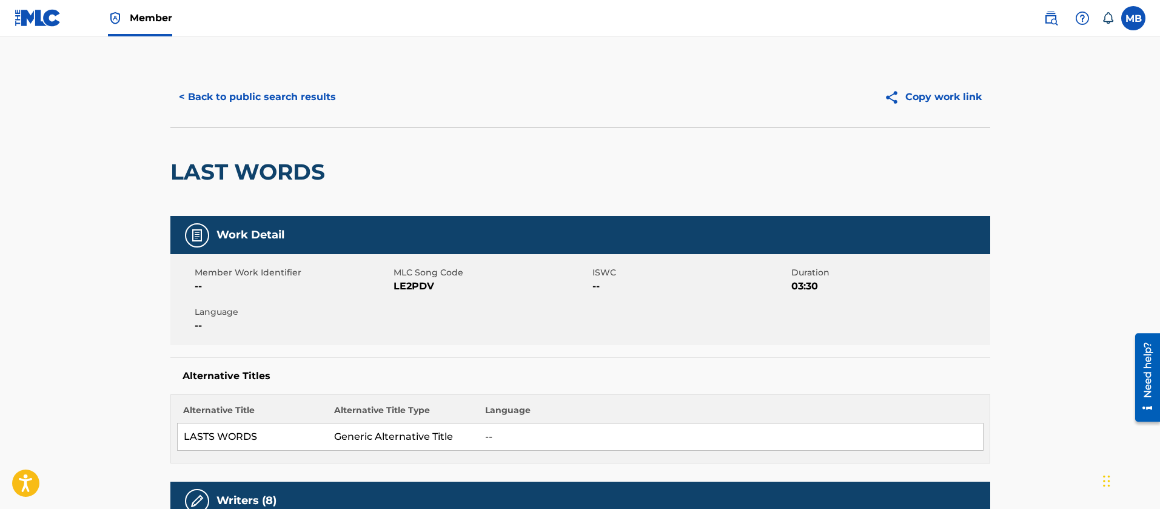
click at [413, 283] on span "LE2PDV" at bounding box center [491, 286] width 196 height 15
click at [284, 108] on button "< Back to public search results" at bounding box center [257, 97] width 174 height 30
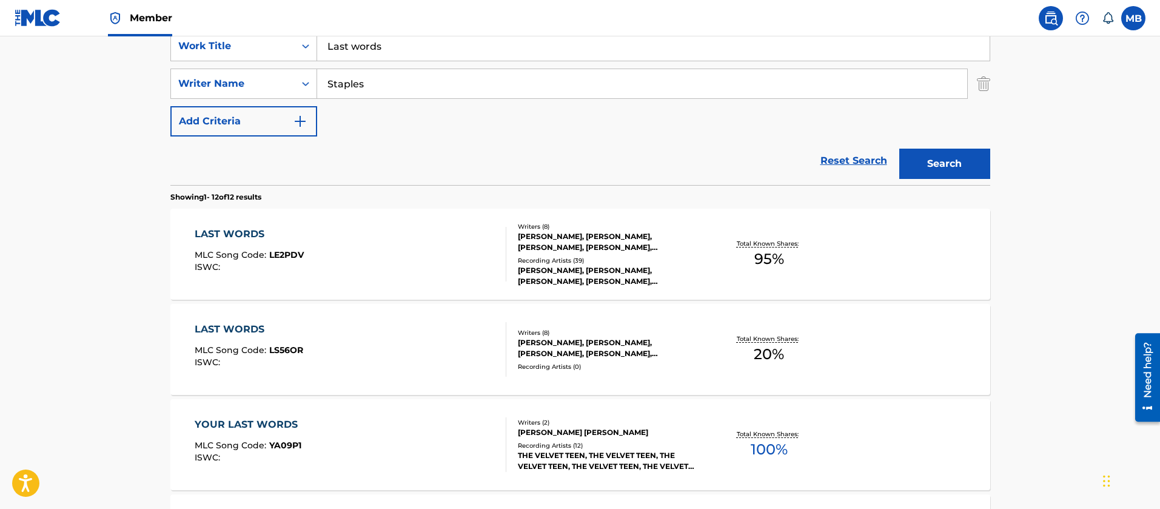
scroll to position [57, 0]
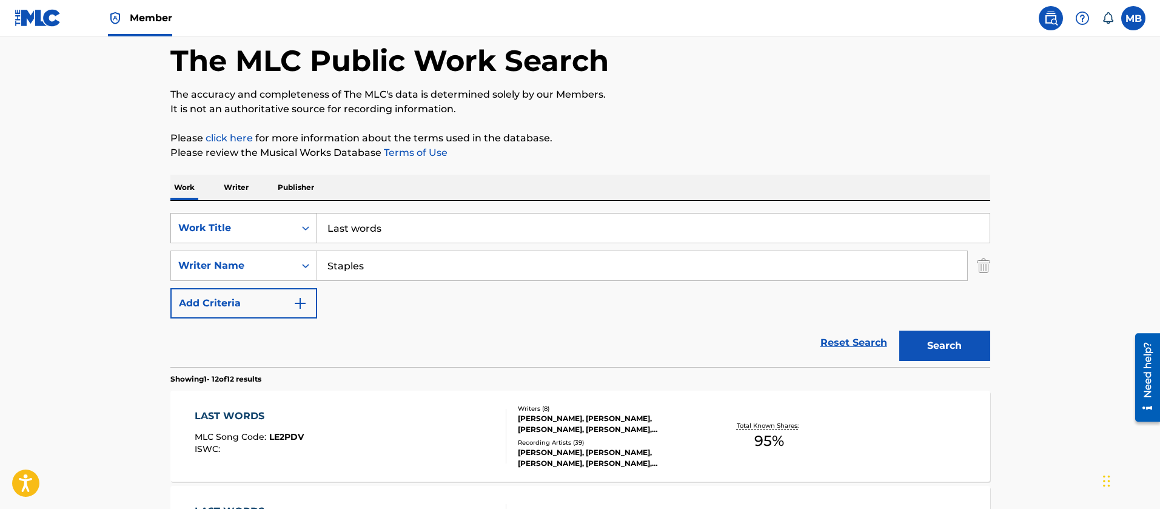
drag, startPoint x: 415, startPoint y: 233, endPoint x: 179, endPoint y: 230, distance: 235.9
click at [195, 235] on div "SearchWithCriteria190e8590-47da-425f-9e28-3f2611b480a5 Work Title Last words" at bounding box center [580, 228] width 820 height 30
type input "Mancala"
click at [899, 330] on button "Search" at bounding box center [944, 345] width 91 height 30
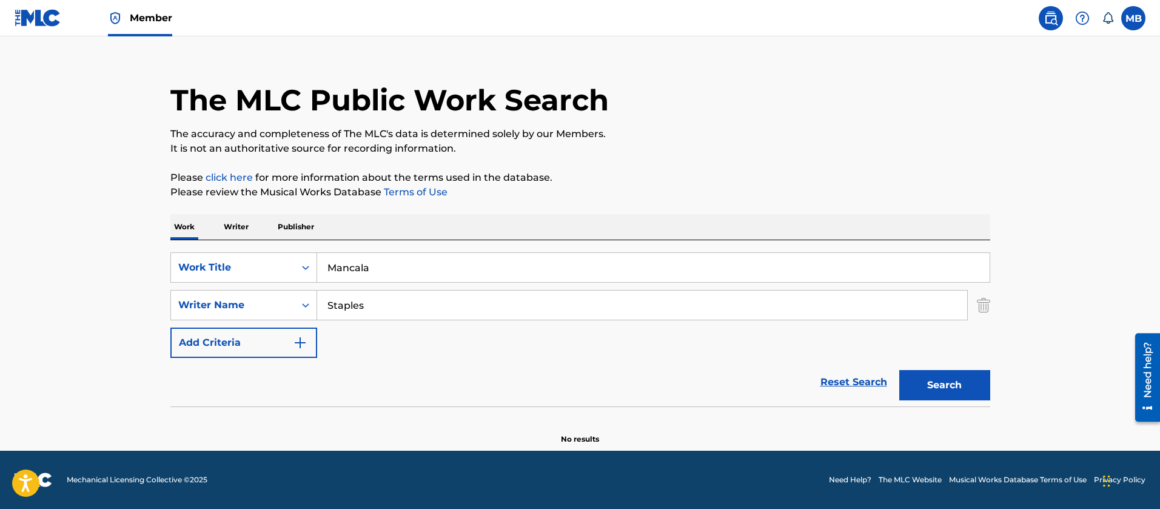
drag, startPoint x: 385, startPoint y: 310, endPoint x: 37, endPoint y: 288, distance: 348.7
click at [73, 294] on main "The MLC Public Work Search The accuracy and completeness of The MLC's data is d…" at bounding box center [580, 235] width 1160 height 432
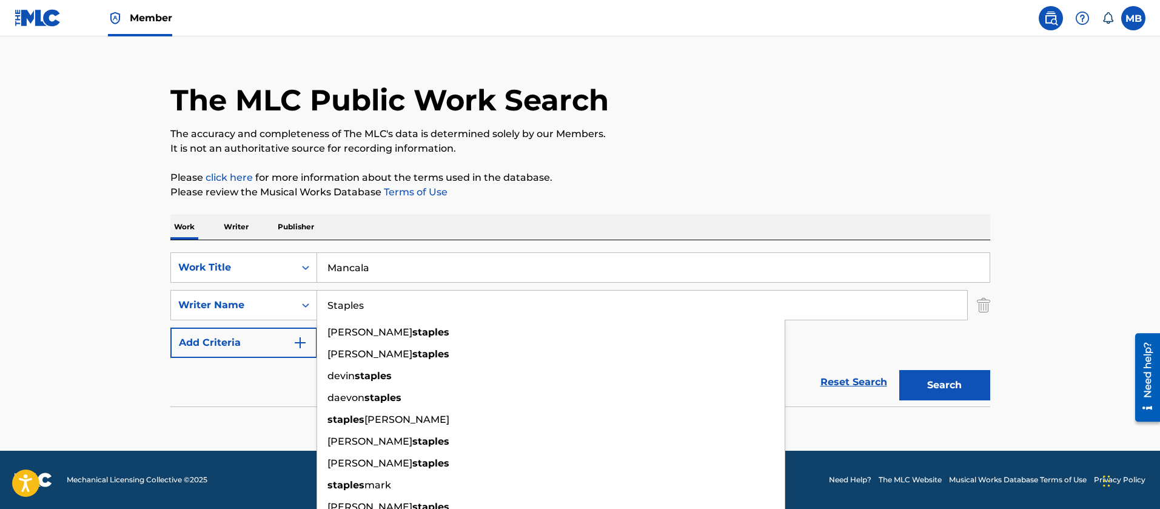
paste input "Thebe"
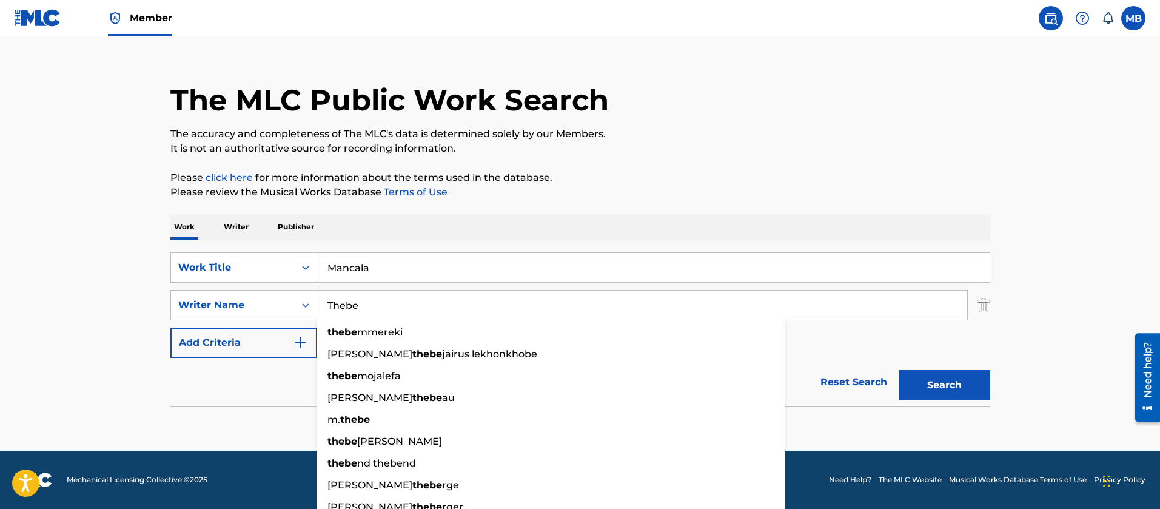
type input "Thebe"
click at [899, 370] on button "Search" at bounding box center [944, 385] width 91 height 30
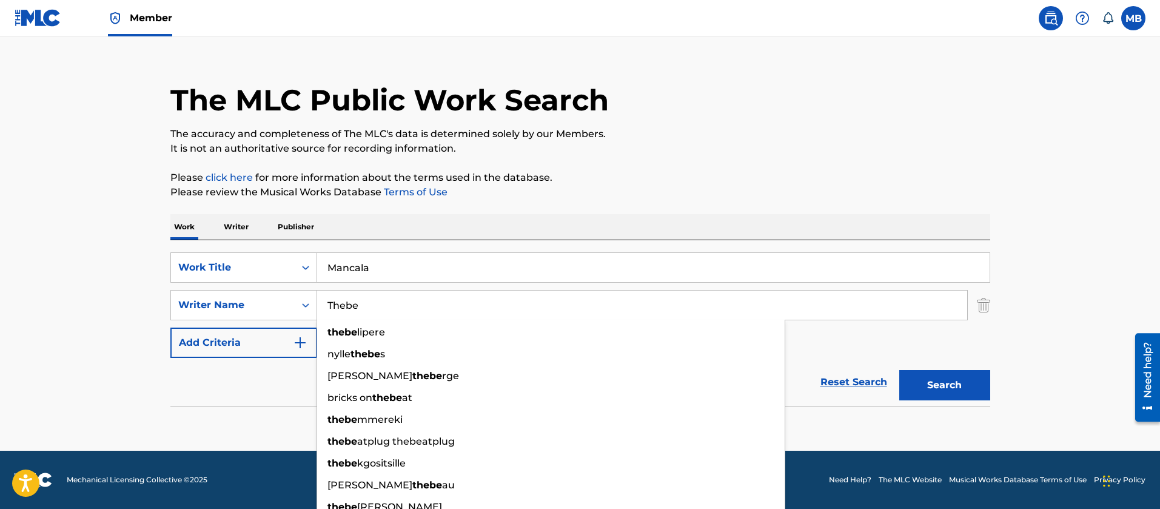
click at [148, 5] on link "Member" at bounding box center [140, 18] width 64 height 36
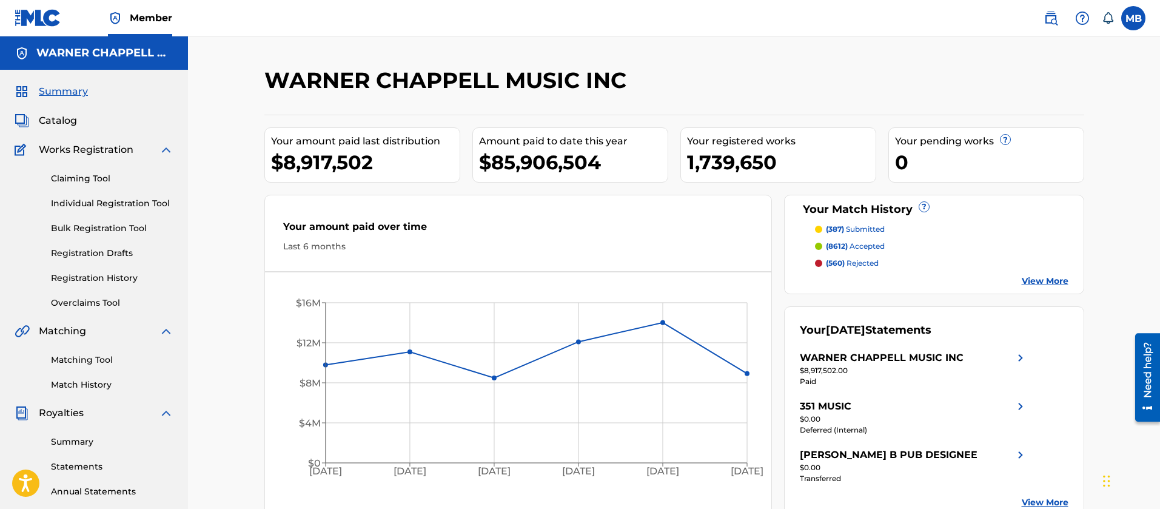
click at [79, 357] on link "Matching Tool" at bounding box center [112, 359] width 122 height 13
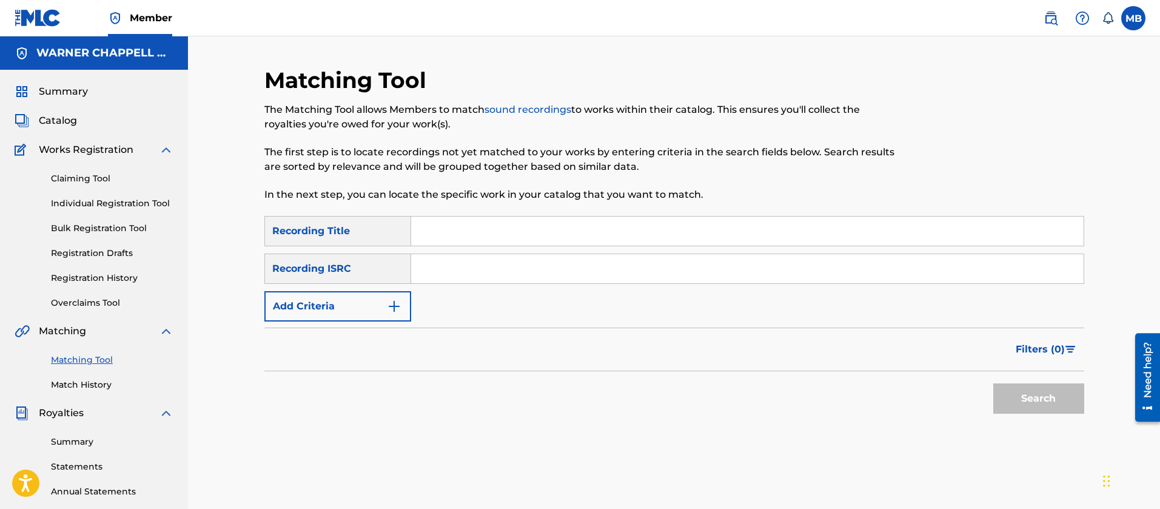
click at [467, 256] on div "Search Form" at bounding box center [747, 268] width 673 height 30
click at [467, 256] on input "Search Form" at bounding box center [747, 268] width 672 height 29
paste input "USWB12305052"
type input "USWB12305052"
click at [993, 383] on button "Search" at bounding box center [1038, 398] width 91 height 30
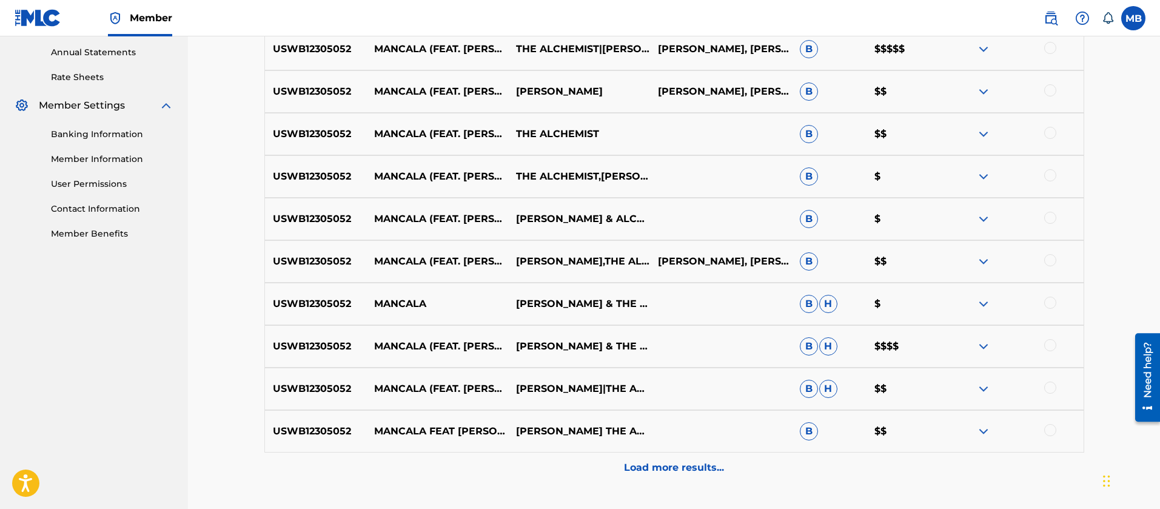
scroll to position [532, 0]
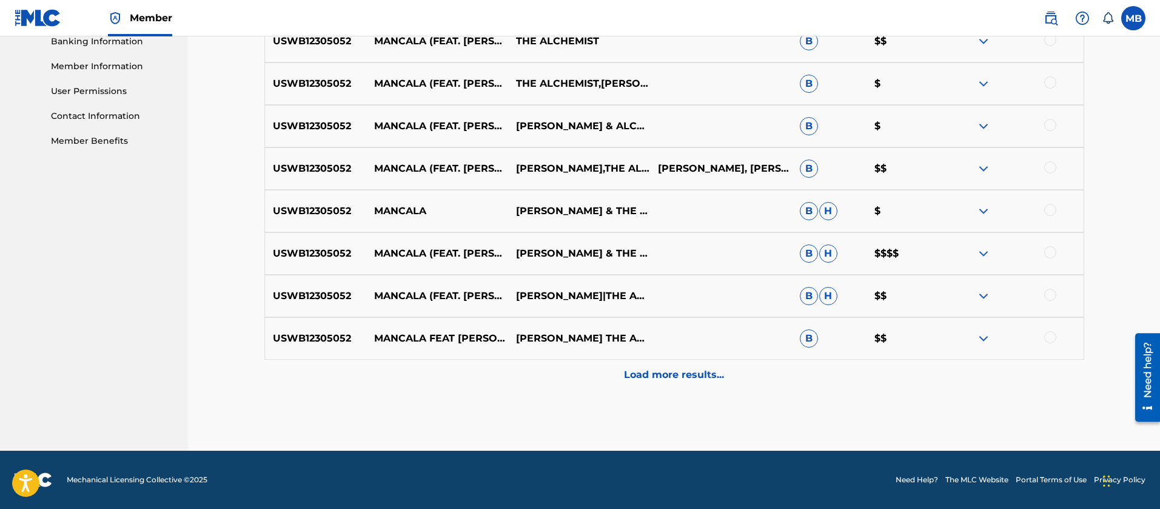
click at [654, 380] on p "Load more results..." at bounding box center [674, 374] width 100 height 15
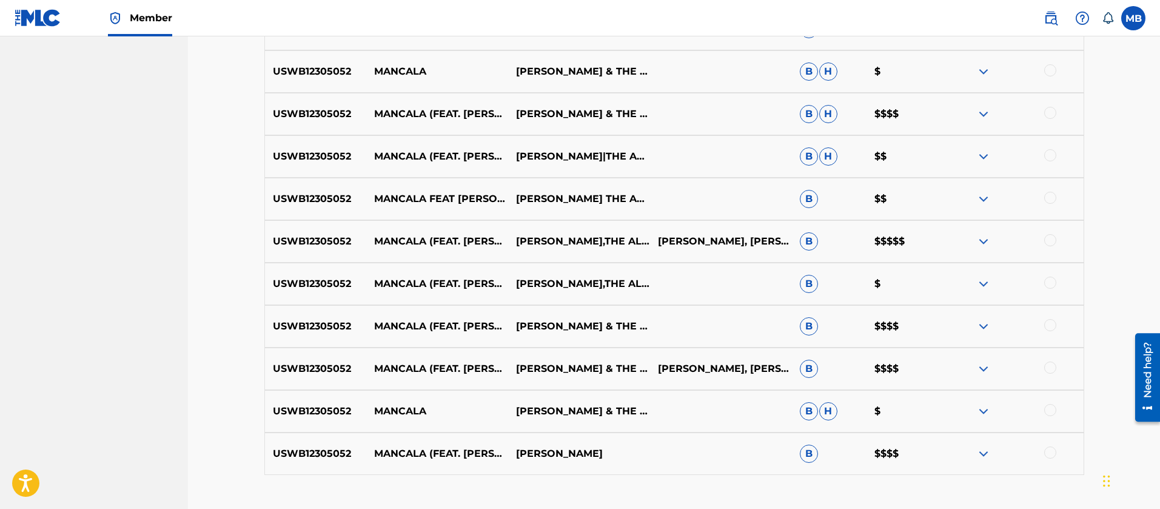
scroll to position [756, 0]
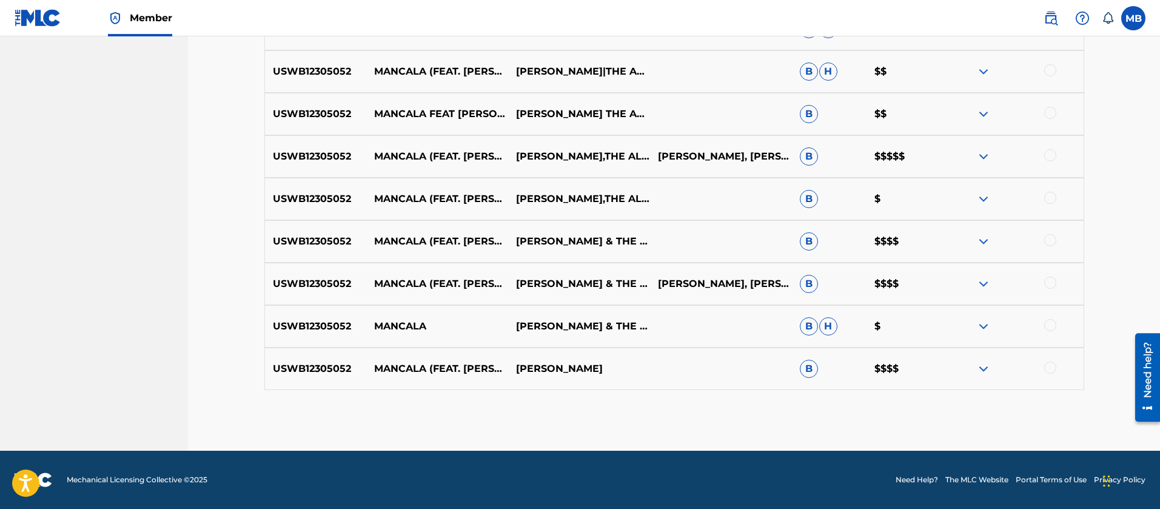
click at [430, 201] on p "MANCALA (FEAT. [PERSON_NAME])" at bounding box center [437, 199] width 142 height 15
click at [593, 196] on p "[PERSON_NAME],THE ALCHEMIST,[PERSON_NAME]" at bounding box center [579, 199] width 142 height 15
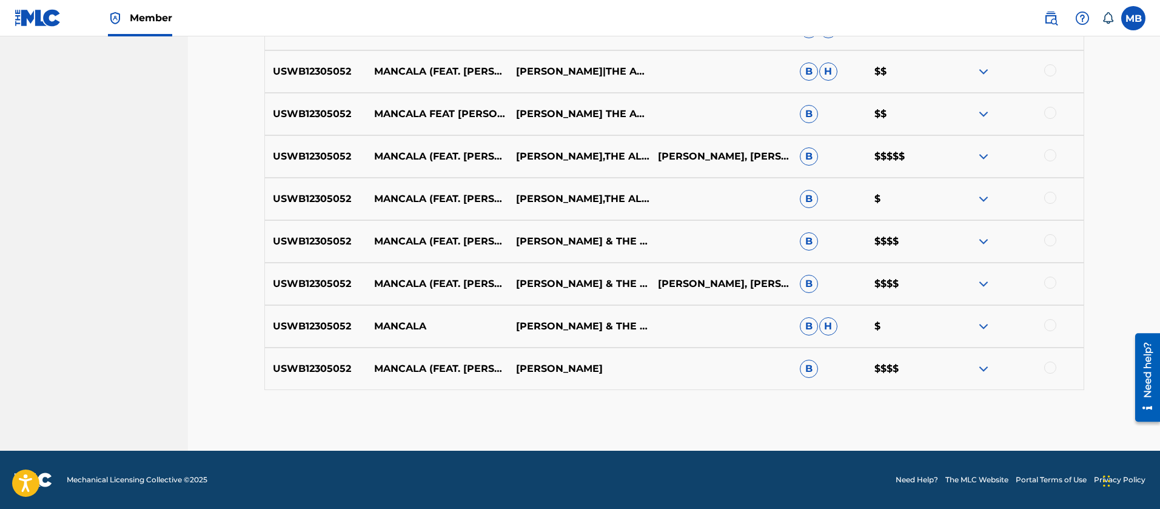
click at [593, 196] on p "[PERSON_NAME],THE ALCHEMIST,[PERSON_NAME]" at bounding box center [579, 199] width 142 height 15
click at [589, 107] on p "[PERSON_NAME] THE ALCHEMIST" at bounding box center [579, 114] width 142 height 15
click at [577, 159] on p "[PERSON_NAME],THE ALCHEMIST,[PERSON_NAME]" at bounding box center [579, 156] width 142 height 15
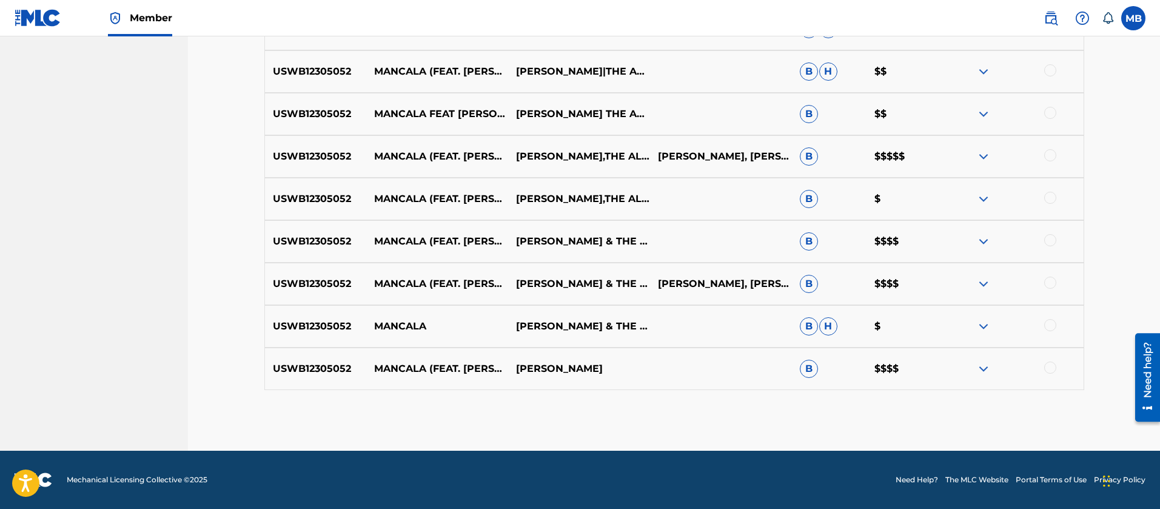
click at [577, 159] on p "[PERSON_NAME],THE ALCHEMIST,[PERSON_NAME]" at bounding box center [579, 156] width 142 height 15
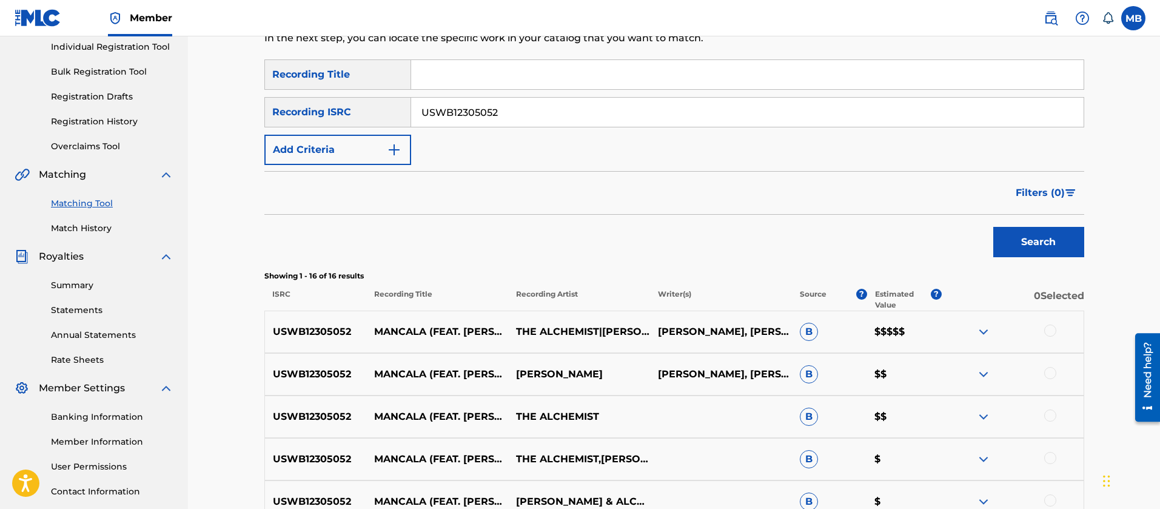
scroll to position [0, 0]
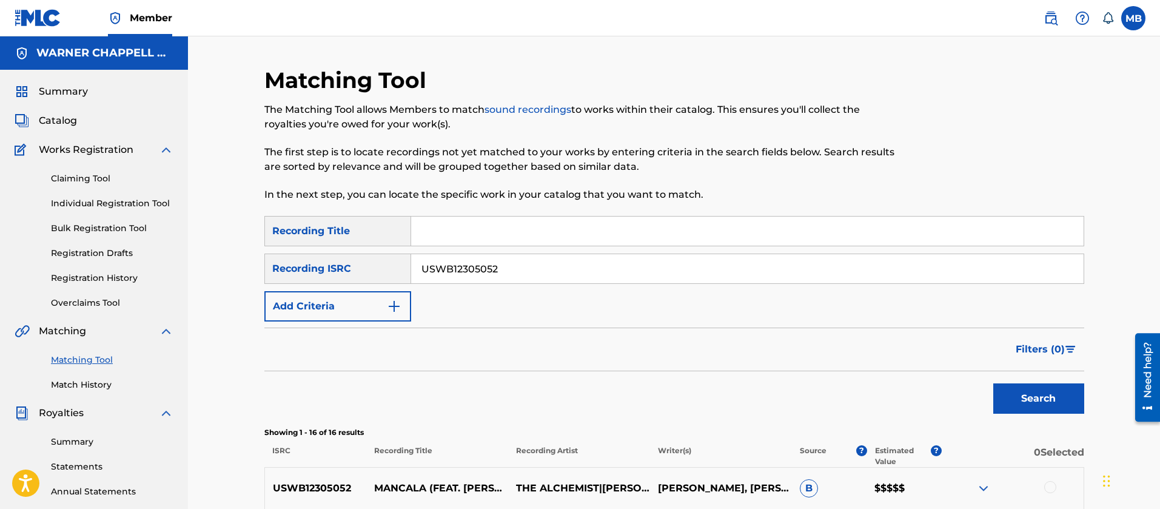
click at [1048, 13] on img at bounding box center [1050, 18] width 15 height 15
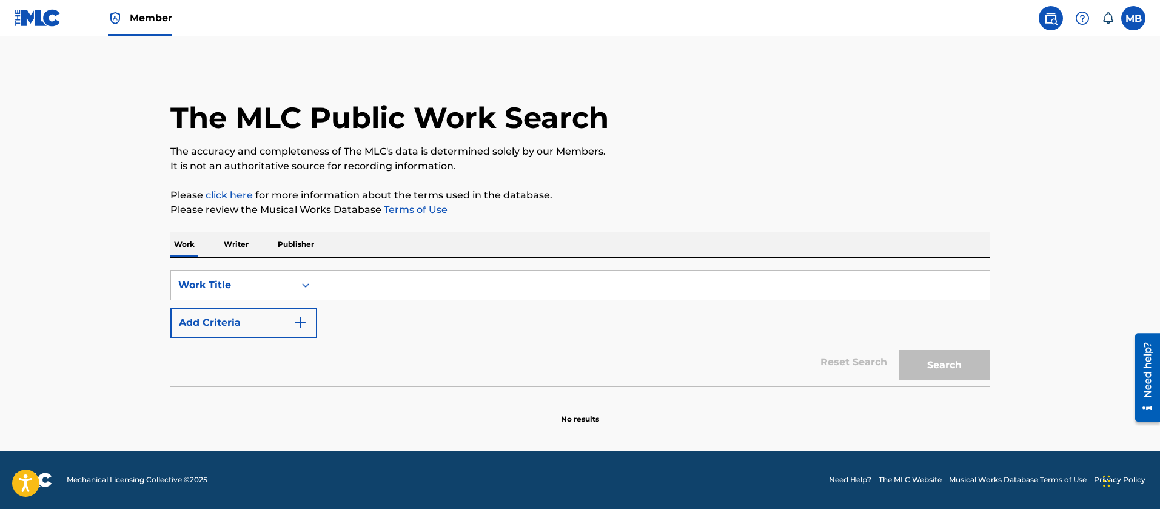
click at [352, 281] on input "Search Form" at bounding box center [653, 284] width 672 height 29
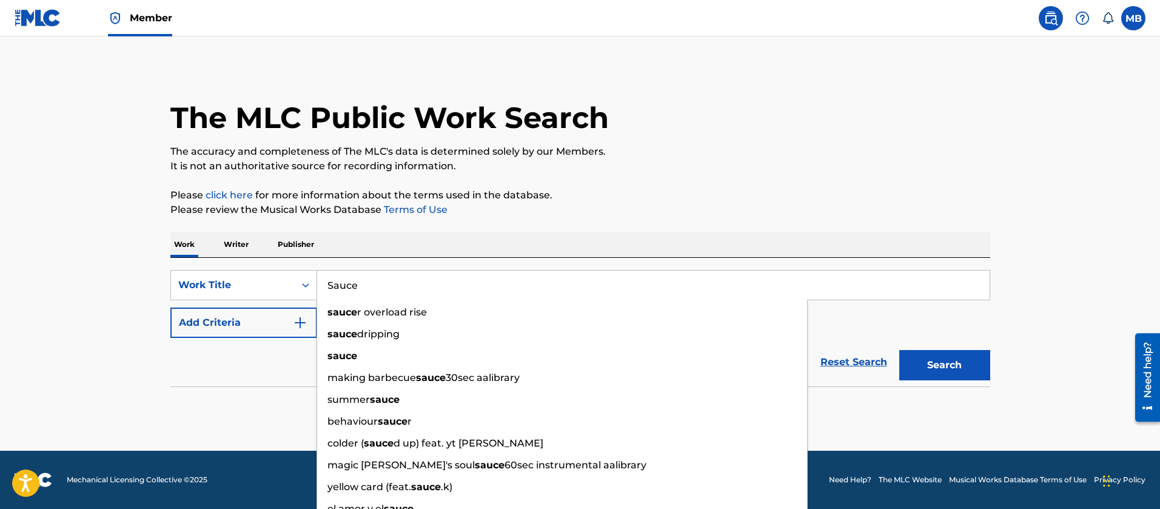
type input "Sauce"
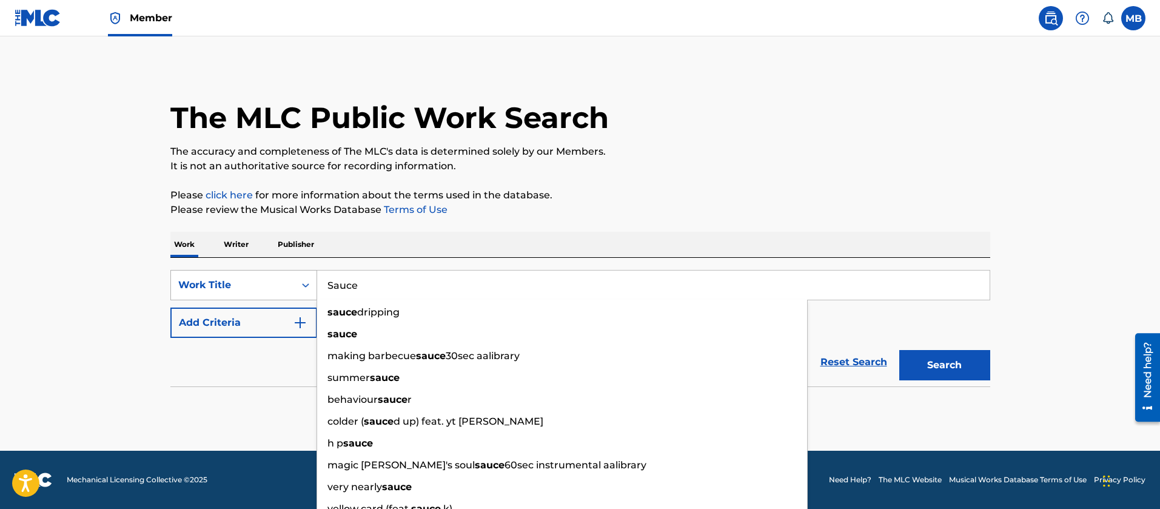
click at [216, 295] on div "Work Title" at bounding box center [233, 284] width 124 height 23
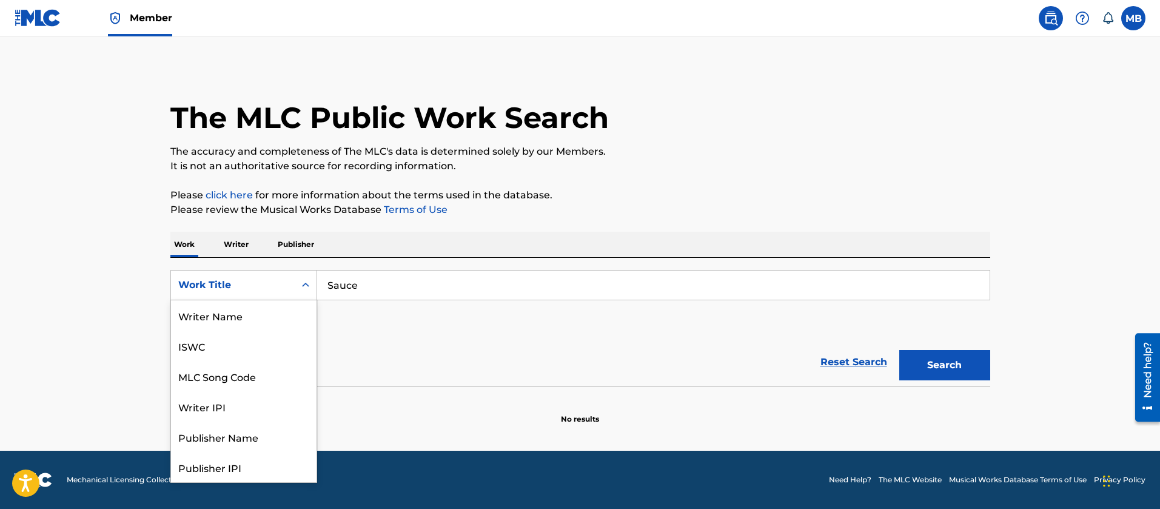
scroll to position [61, 0]
click at [37, 281] on main "The MLC Public Work Search The accuracy and completeness of The MLC's data is d…" at bounding box center [580, 243] width 1160 height 414
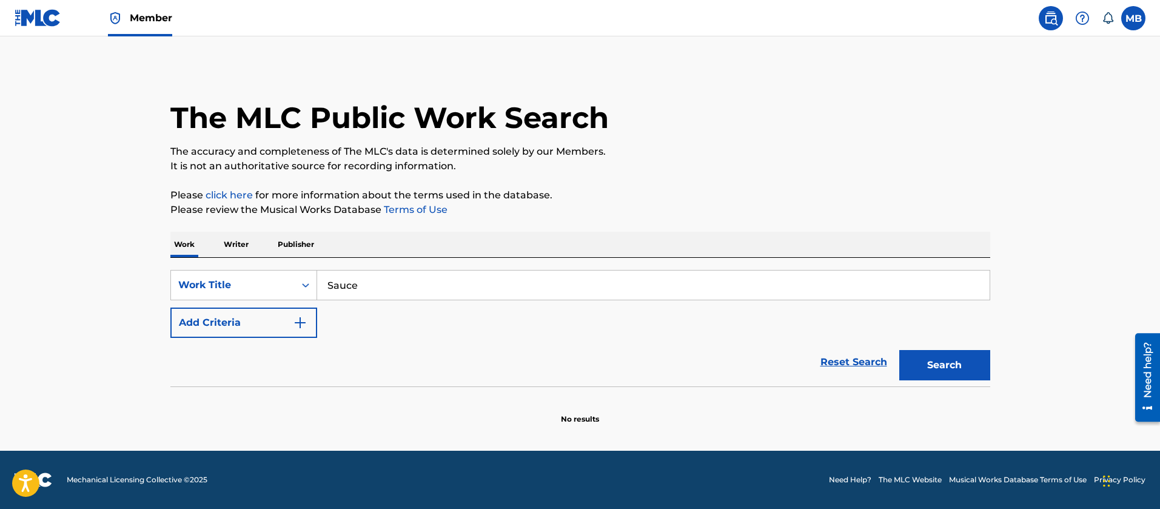
click at [253, 329] on button "Add Criteria" at bounding box center [243, 322] width 147 height 30
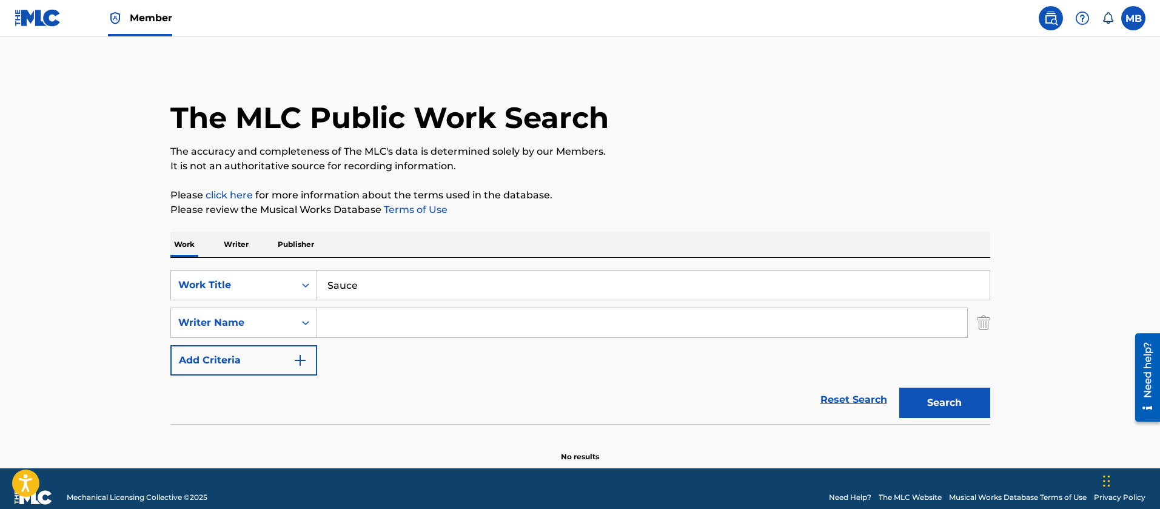
click at [477, 311] on input "Search Form" at bounding box center [642, 322] width 650 height 29
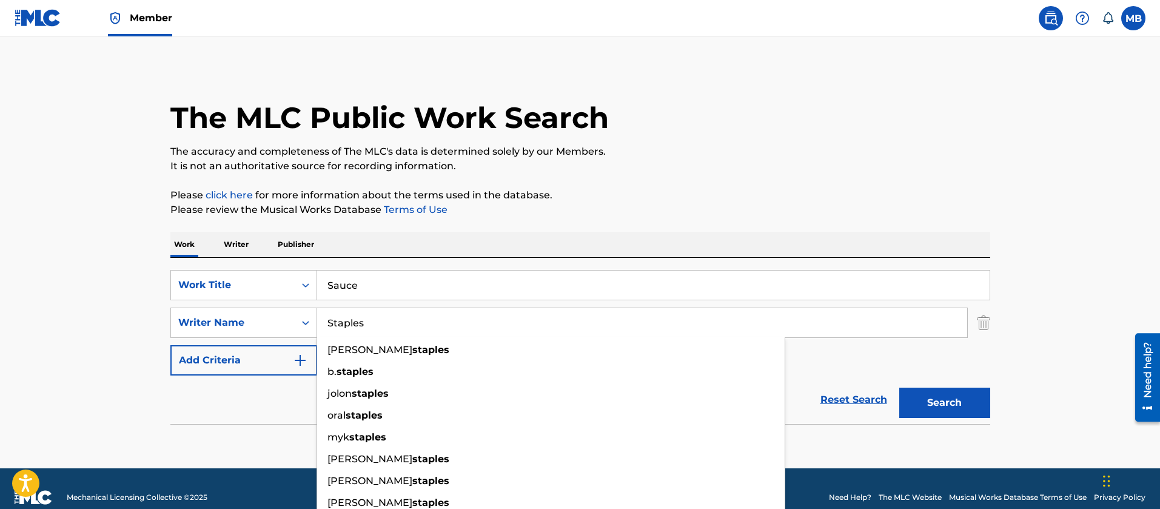
type input "Staples"
click at [899, 387] on button "Search" at bounding box center [944, 402] width 91 height 30
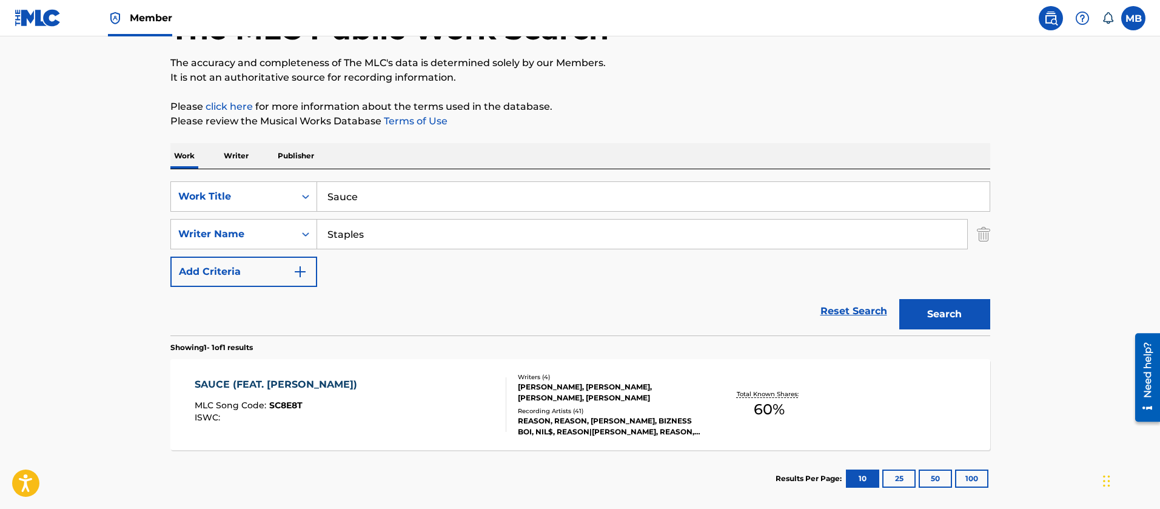
scroll to position [151, 0]
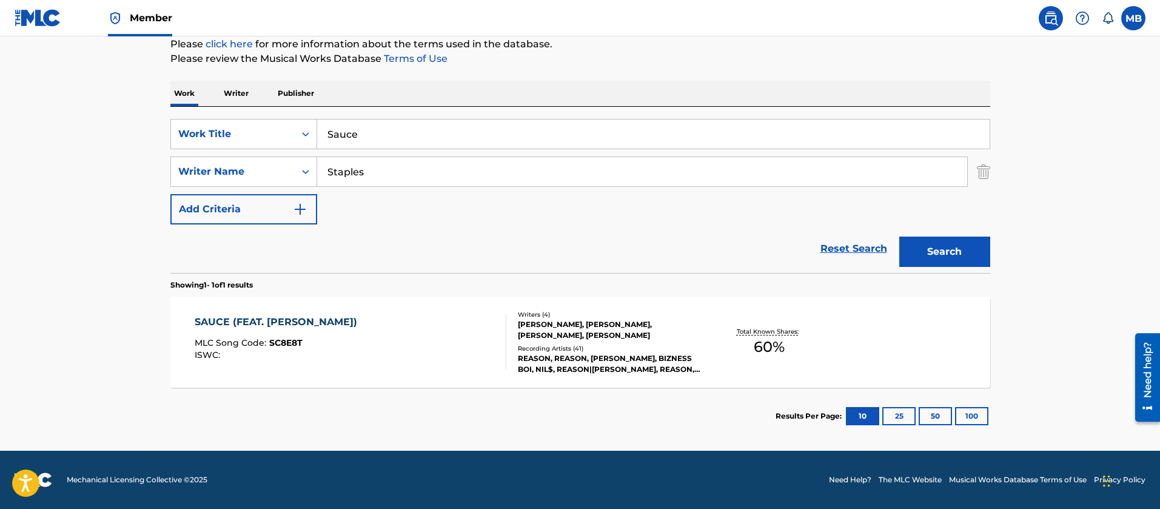
click at [428, 323] on div "SAUCE (FEAT. [PERSON_NAME]) MLC Song Code : SC8E8T ISWC :" at bounding box center [351, 342] width 312 height 55
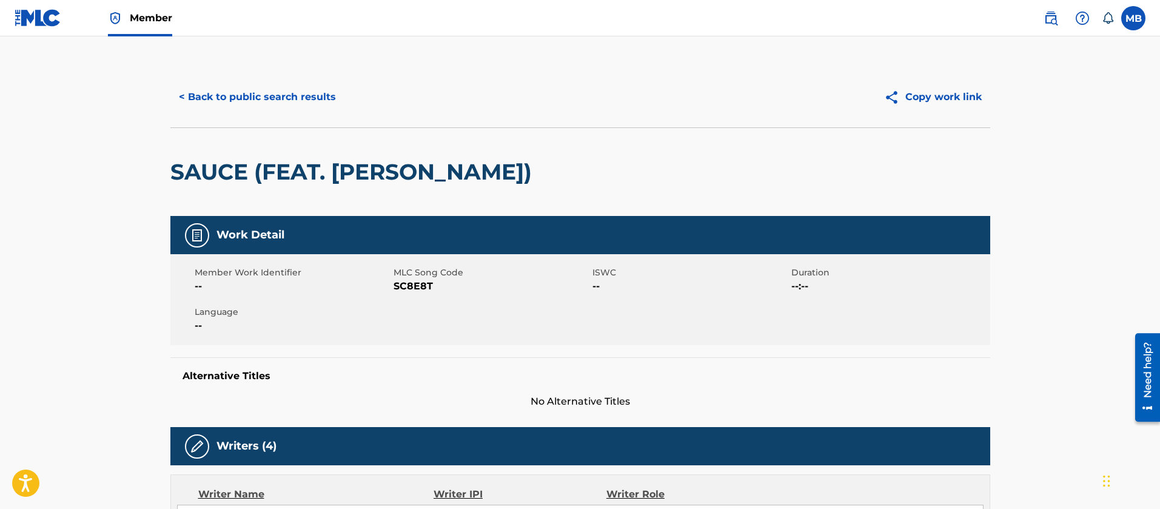
click at [402, 295] on div "Member Work Identifier -- MLC Song Code SC8E8T ISWC -- Duration --:-- Language …" at bounding box center [580, 299] width 820 height 91
click at [289, 176] on h2 "SAUCE (FEAT. [PERSON_NAME])" at bounding box center [353, 171] width 367 height 27
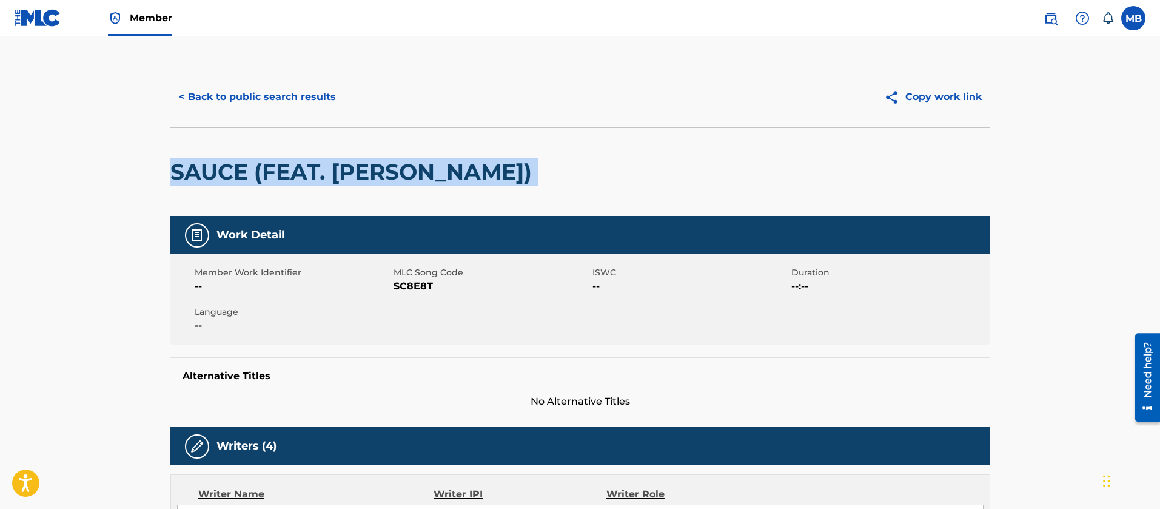
click at [289, 176] on h2 "SAUCE (FEAT. [PERSON_NAME])" at bounding box center [353, 171] width 367 height 27
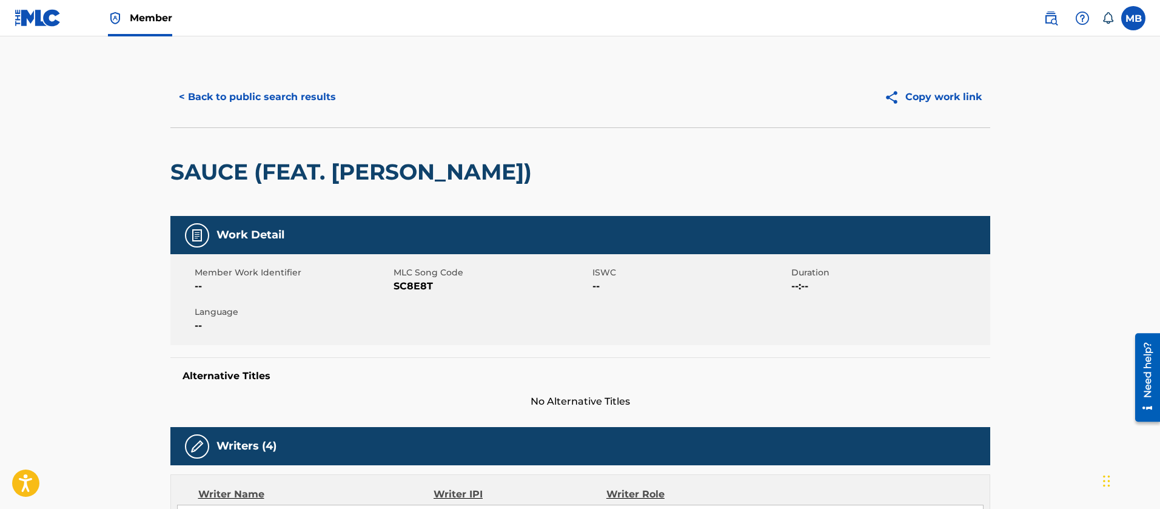
click at [410, 281] on span "SC8E8T" at bounding box center [491, 286] width 196 height 15
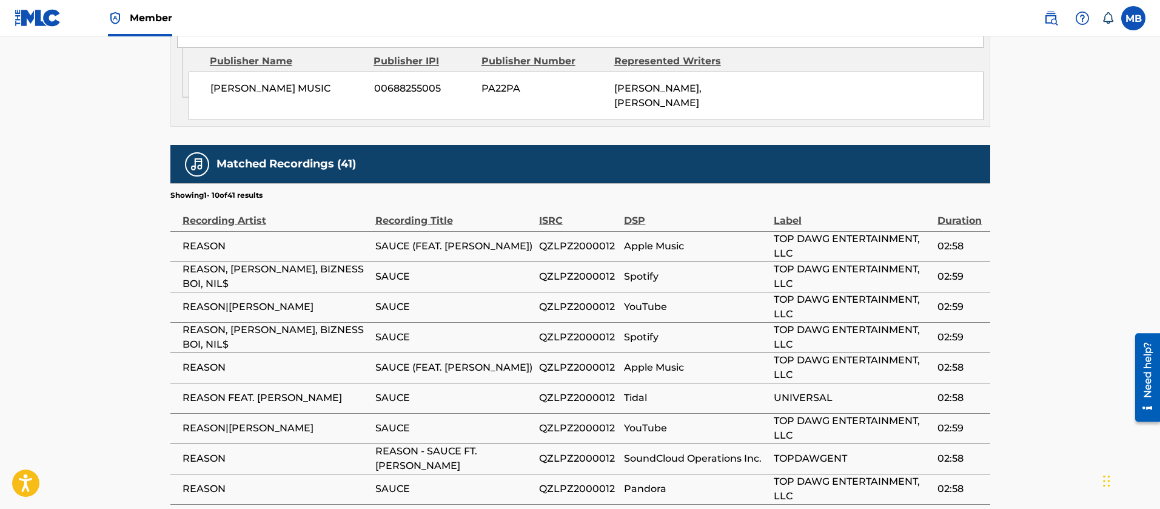
scroll to position [1182, 0]
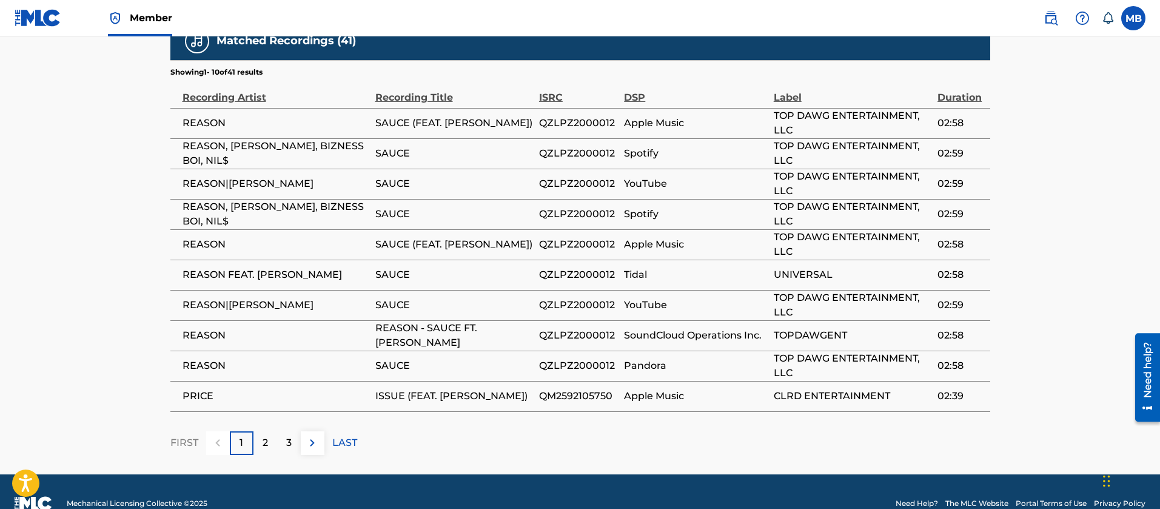
click at [223, 237] on span "REASON" at bounding box center [275, 244] width 187 height 15
click at [246, 139] on span "REASON, [PERSON_NAME], BIZNESS BOI, NIL$" at bounding box center [275, 153] width 187 height 29
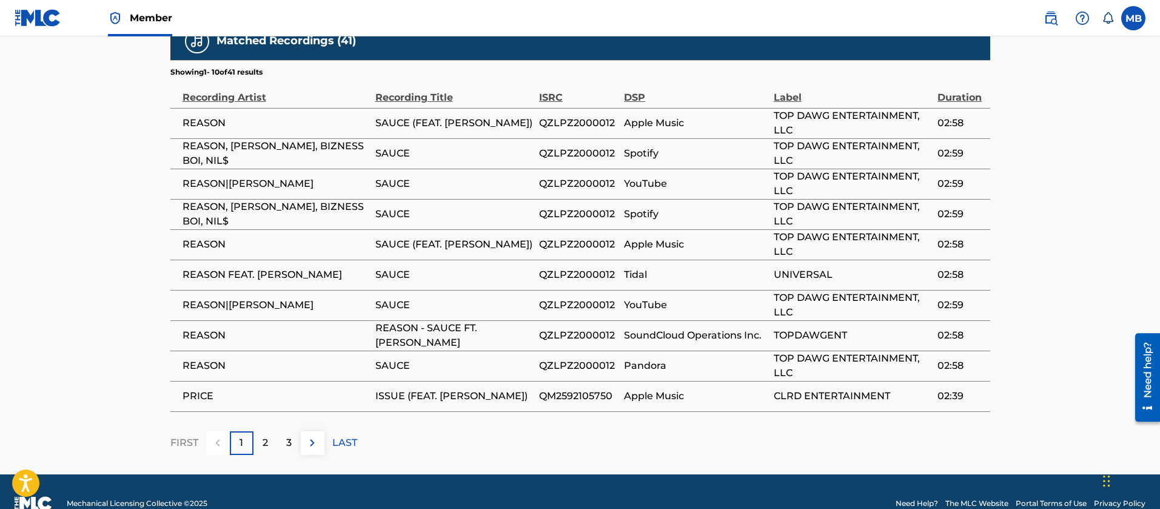
click at [285, 199] on span "REASON, [PERSON_NAME], BIZNESS BOI, NIL$" at bounding box center [275, 213] width 187 height 29
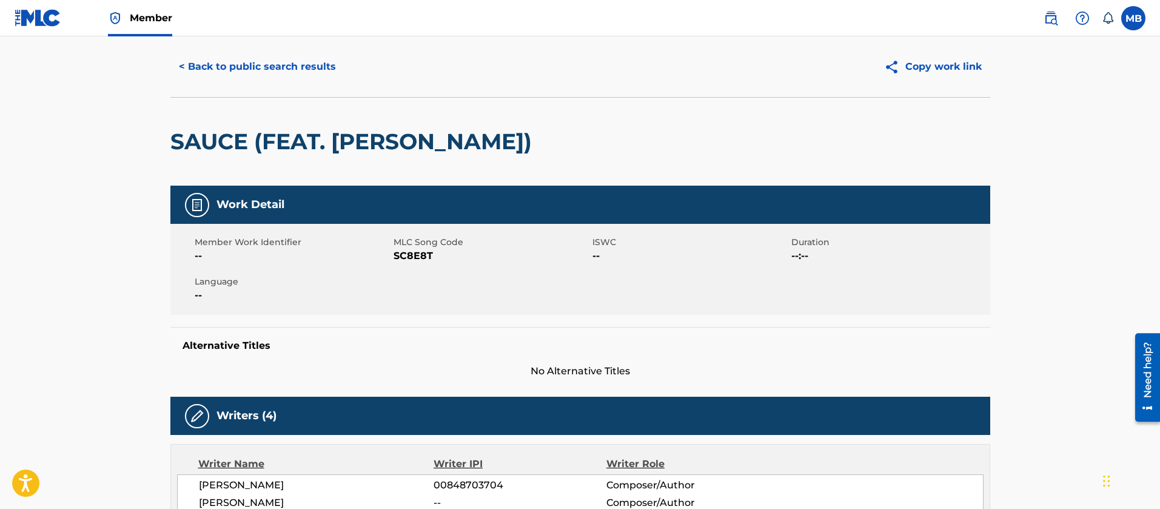
scroll to position [0, 0]
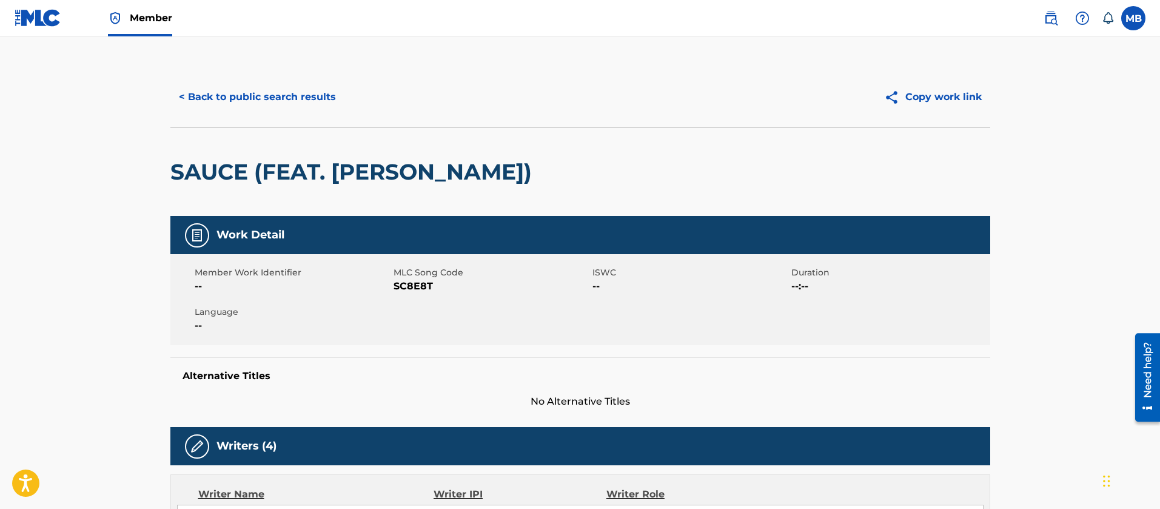
click at [287, 101] on button "< Back to public search results" at bounding box center [257, 97] width 174 height 30
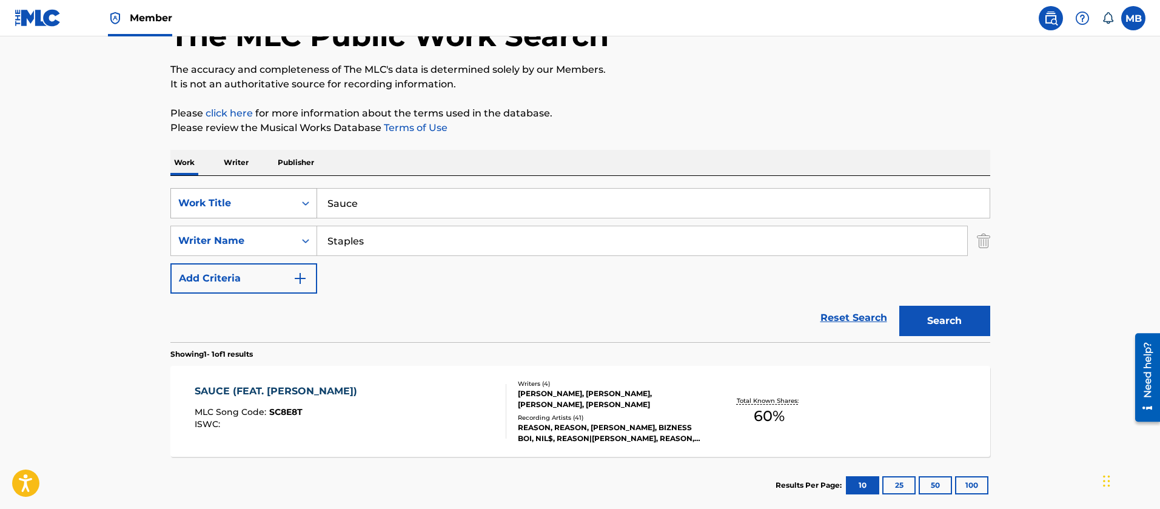
drag, startPoint x: 399, startPoint y: 206, endPoint x: 178, endPoint y: 192, distance: 221.7
click at [227, 197] on div "SearchWithCriteriac475c7fc-fdcf-495e-87bc-32a3673756f1 Work Title Sauce" at bounding box center [580, 203] width 820 height 30
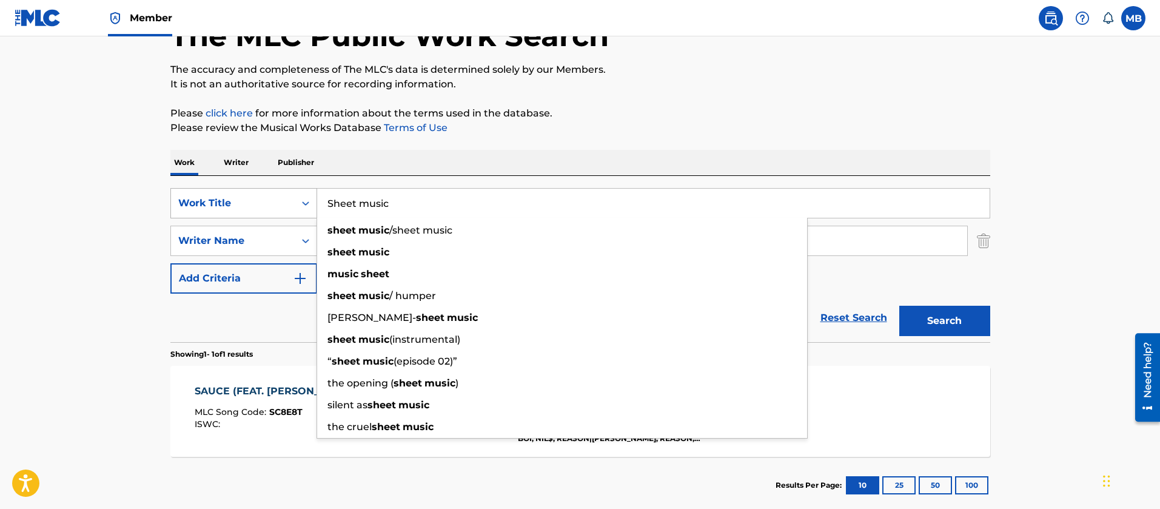
type input "Sheet music"
click at [899, 306] on button "Search" at bounding box center [944, 321] width 91 height 30
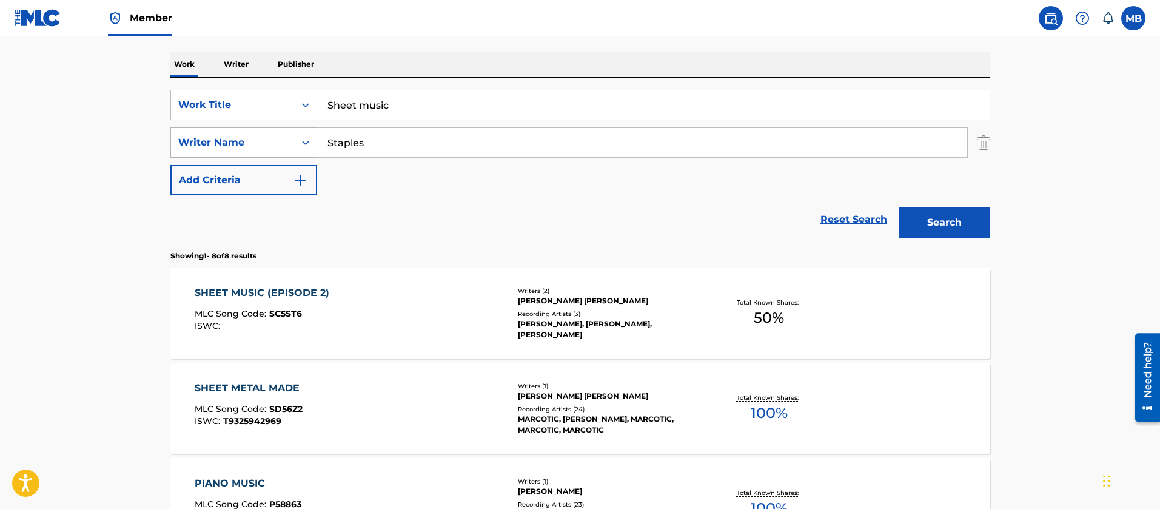
scroll to position [264, 0]
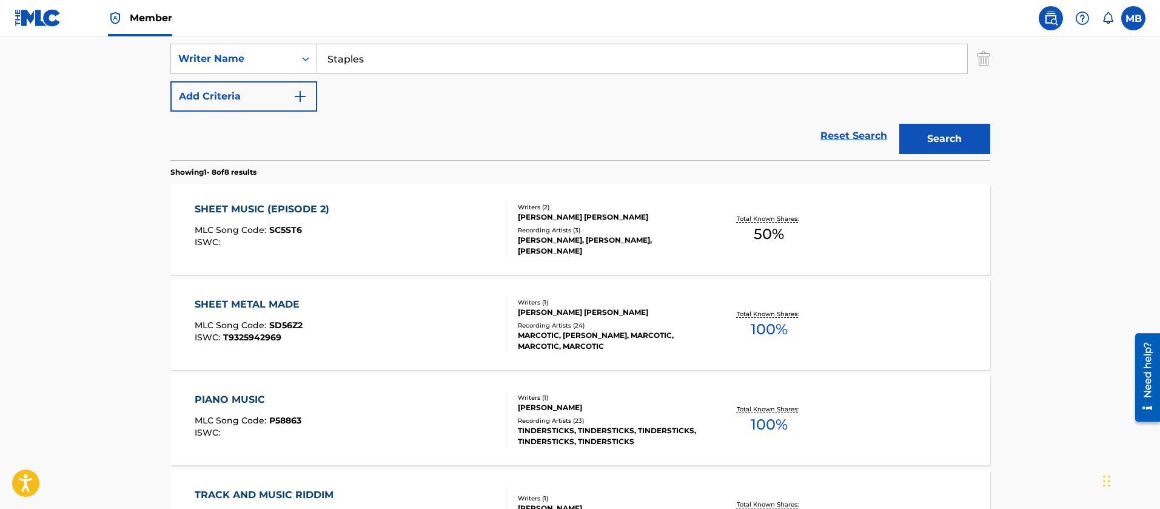
click at [392, 241] on div "SHEET MUSIC (EPISODE 2) MLC Song Code : SC5ST6 ISWC :" at bounding box center [351, 229] width 312 height 55
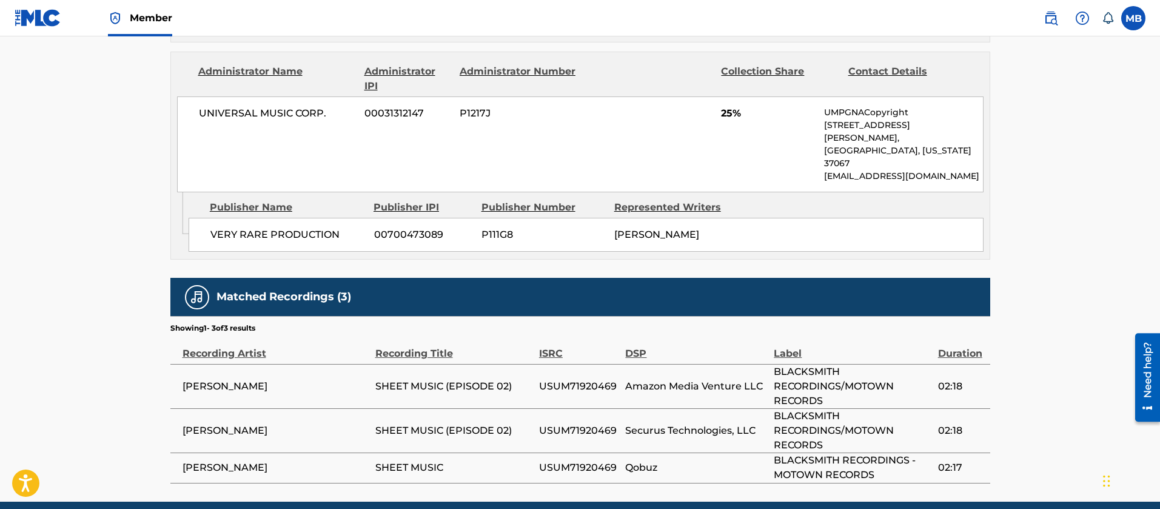
scroll to position [82, 0]
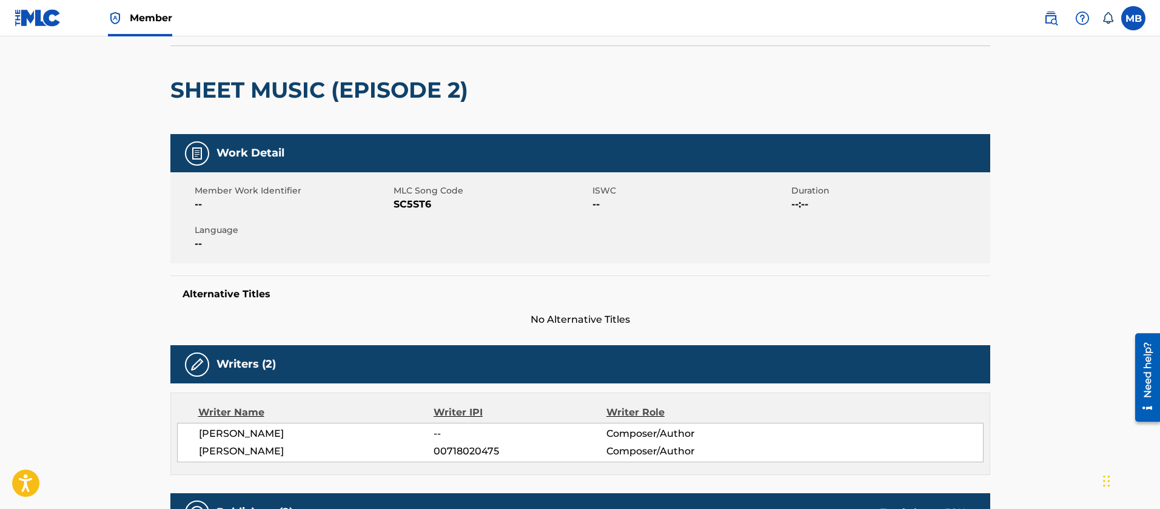
click at [406, 212] on div "Member Work Identifier -- MLC Song Code SC5ST6 ISWC -- Duration --:-- Language …" at bounding box center [580, 217] width 820 height 91
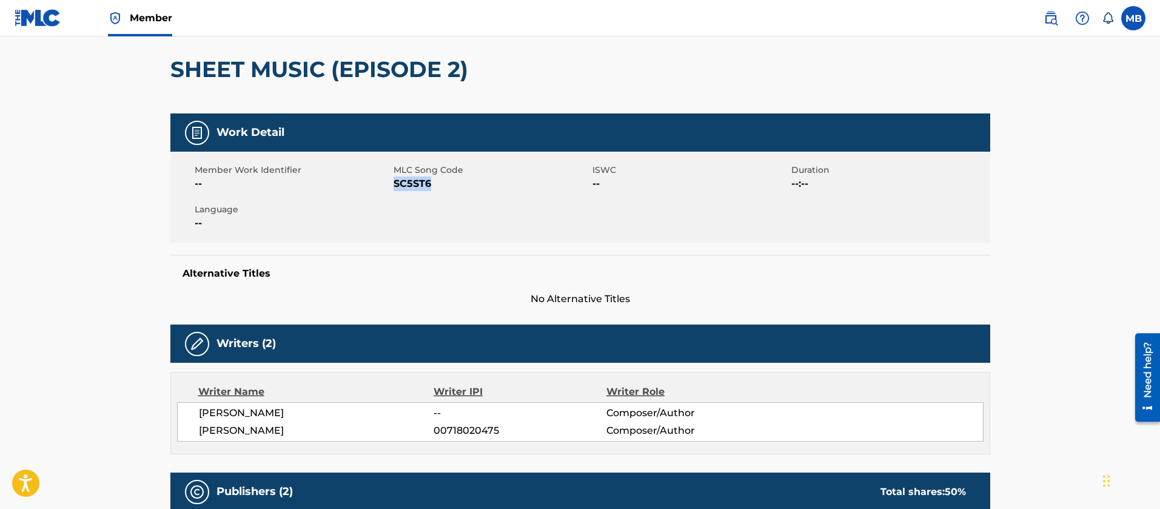
scroll to position [0, 0]
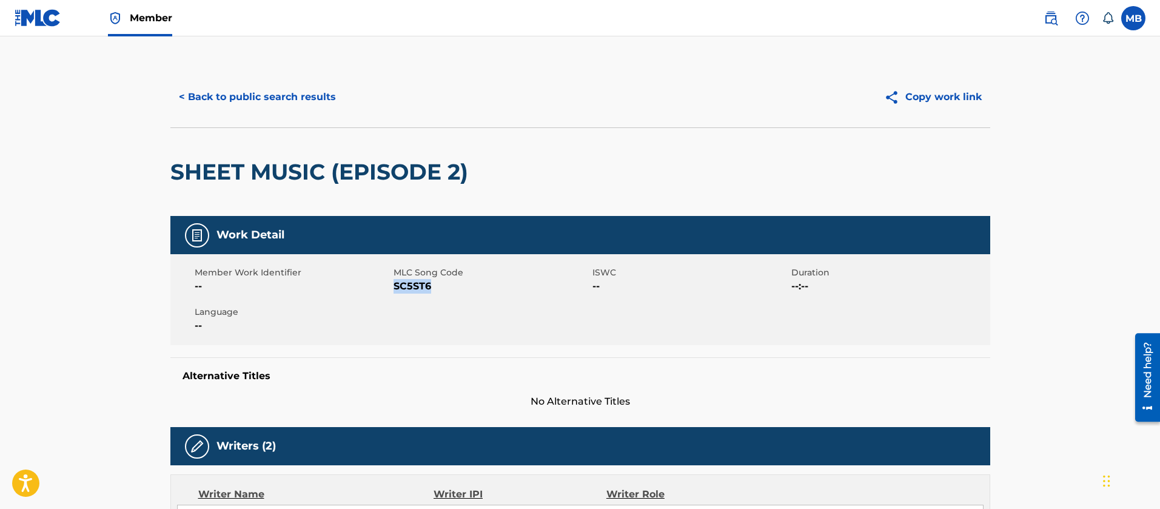
click at [264, 85] on button "< Back to public search results" at bounding box center [257, 97] width 174 height 30
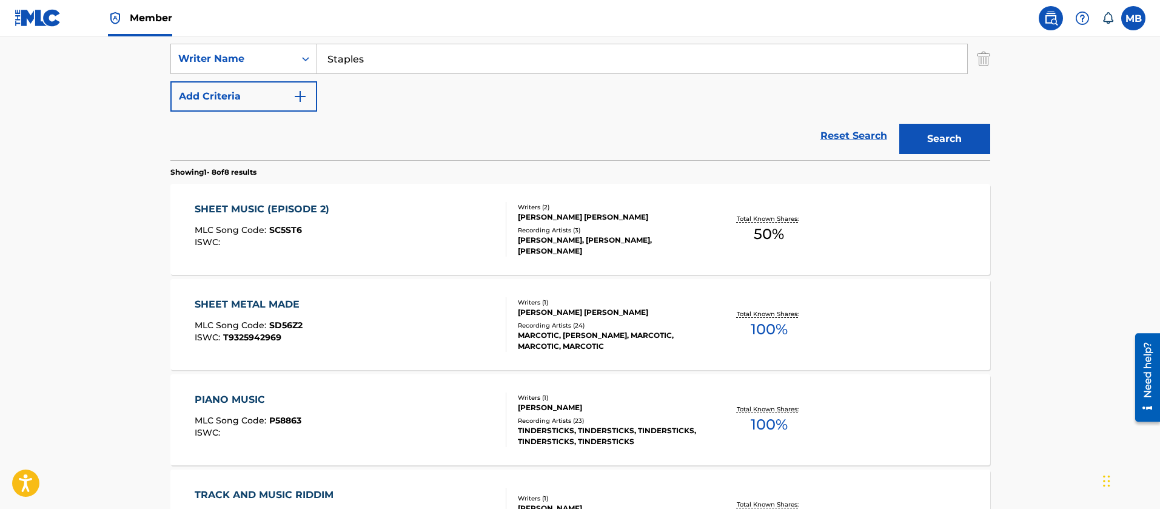
scroll to position [355, 0]
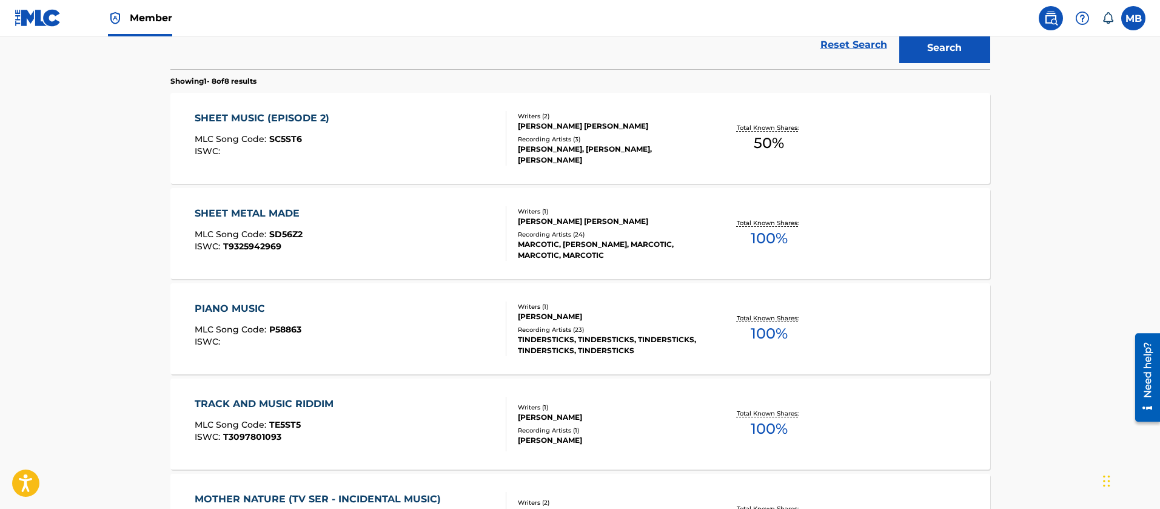
click at [449, 136] on div "SHEET MUSIC (EPISODE 2) MLC Song Code : SC5ST6 ISWC :" at bounding box center [351, 138] width 312 height 55
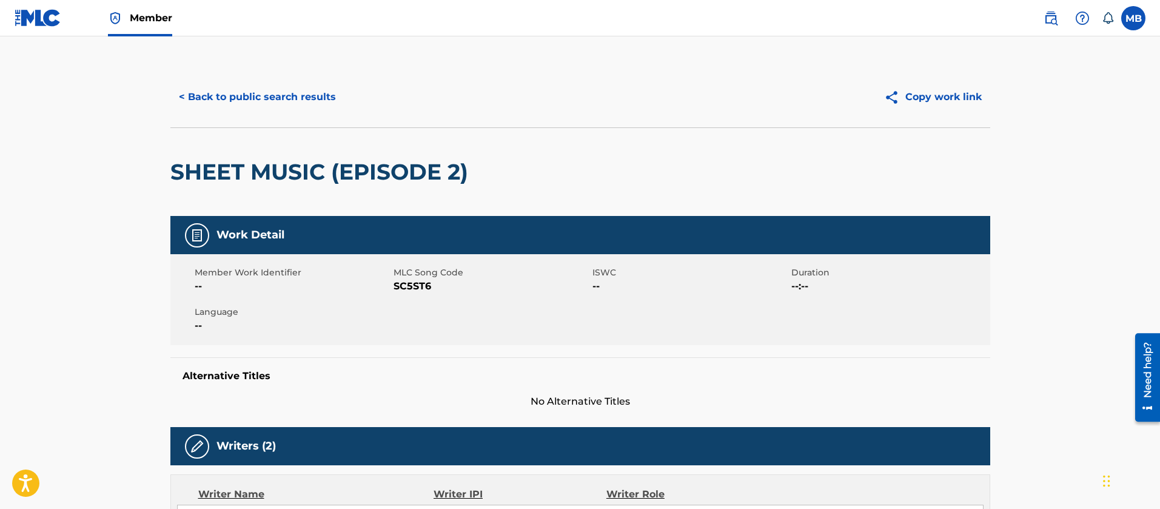
click at [276, 128] on div "SHEET MUSIC (EPISODE 2)" at bounding box center [322, 172] width 304 height 88
click at [279, 84] on button "< Back to public search results" at bounding box center [257, 97] width 174 height 30
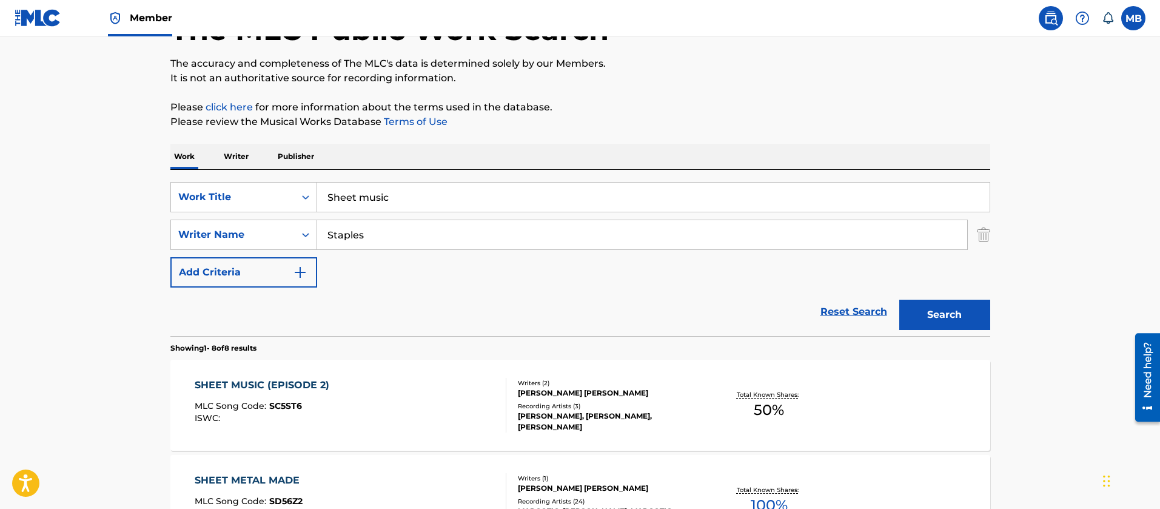
scroll to position [60, 0]
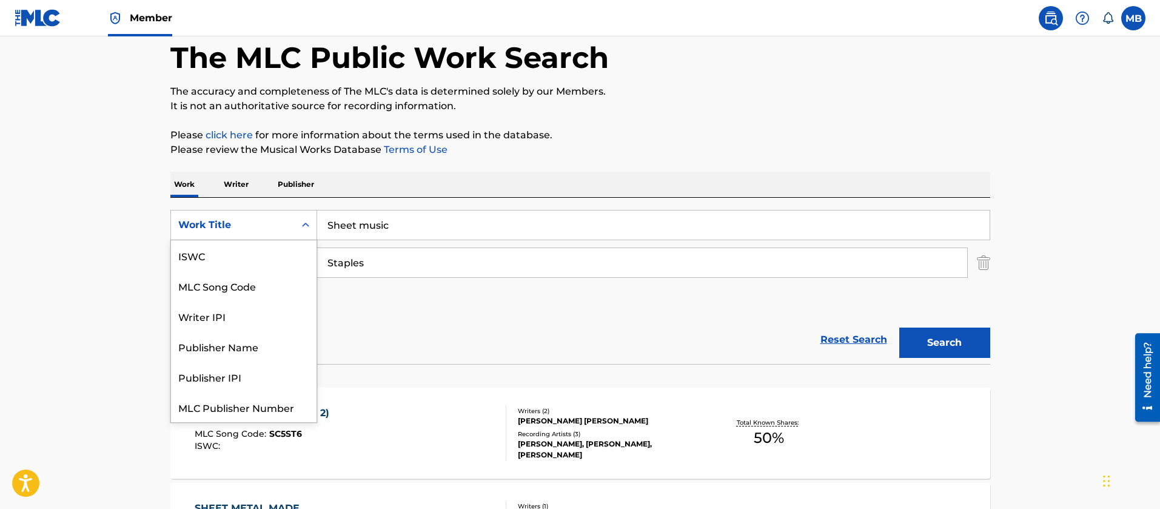
click at [243, 232] on div "Work Title" at bounding box center [233, 224] width 124 height 23
click at [246, 264] on div "MLC Song Code" at bounding box center [244, 255] width 146 height 30
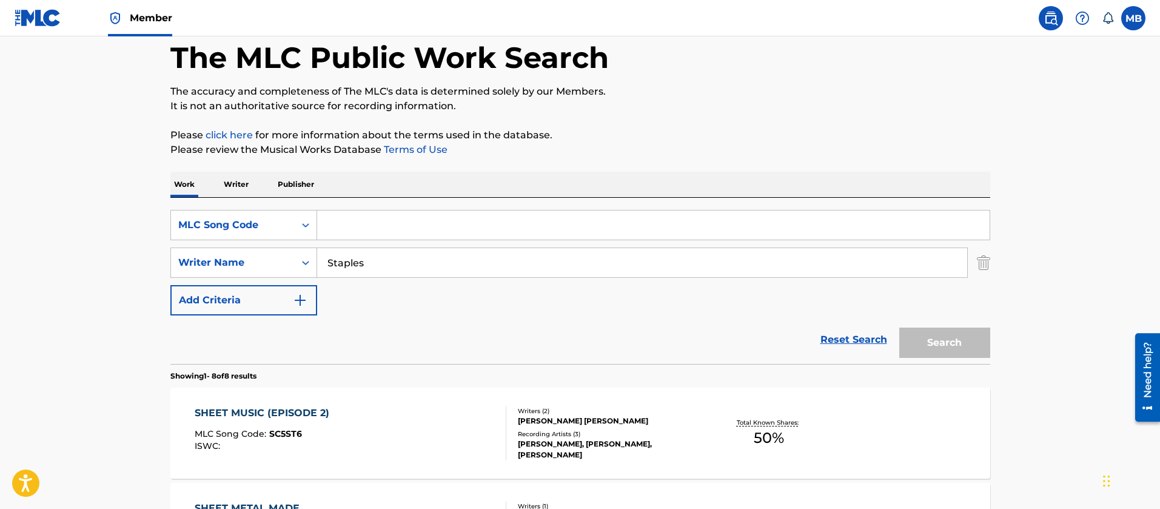
click at [443, 210] on div "Search Form" at bounding box center [653, 225] width 673 height 30
click at [443, 224] on input "Search Form" at bounding box center [653, 224] width 672 height 29
paste input "SA0OPB"
type input "SA0OPB"
click at [899, 327] on button "Search" at bounding box center [944, 342] width 91 height 30
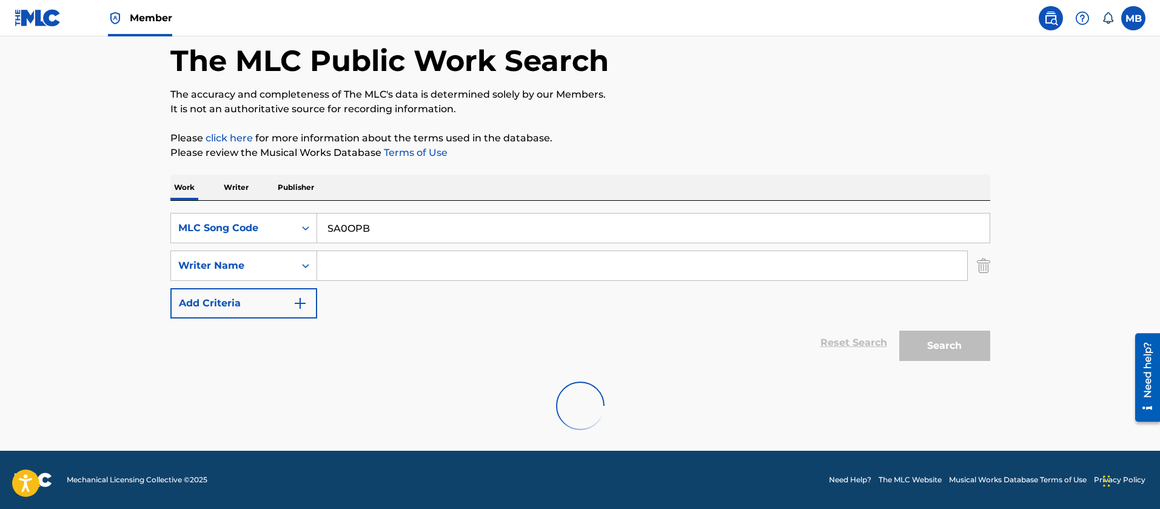
scroll to position [60, 0]
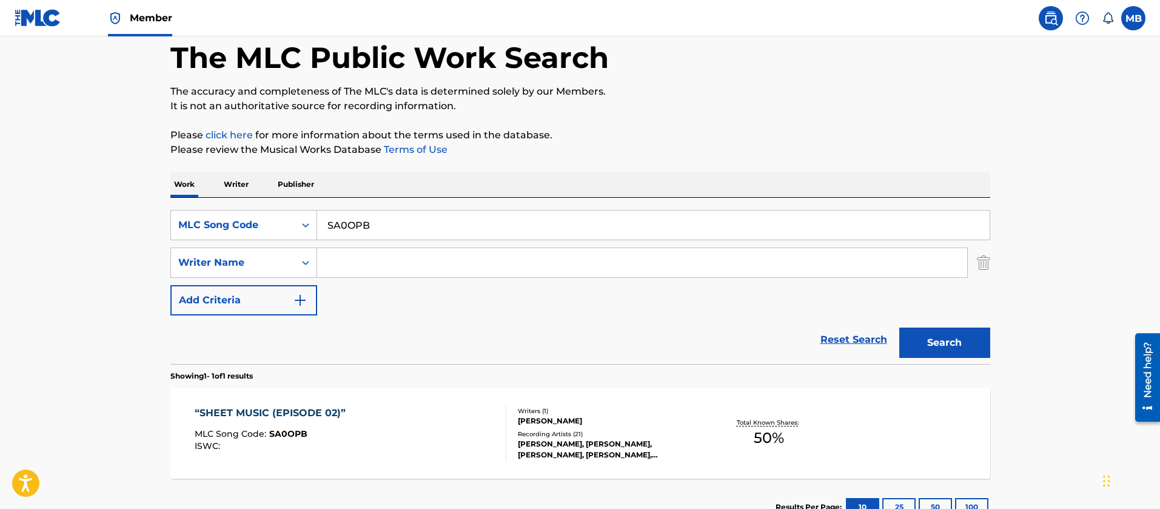
click at [363, 422] on div "“SHEET MUSIC (EPISODE 02)” MLC Song Code : SA0OPB ISWC :" at bounding box center [351, 433] width 312 height 55
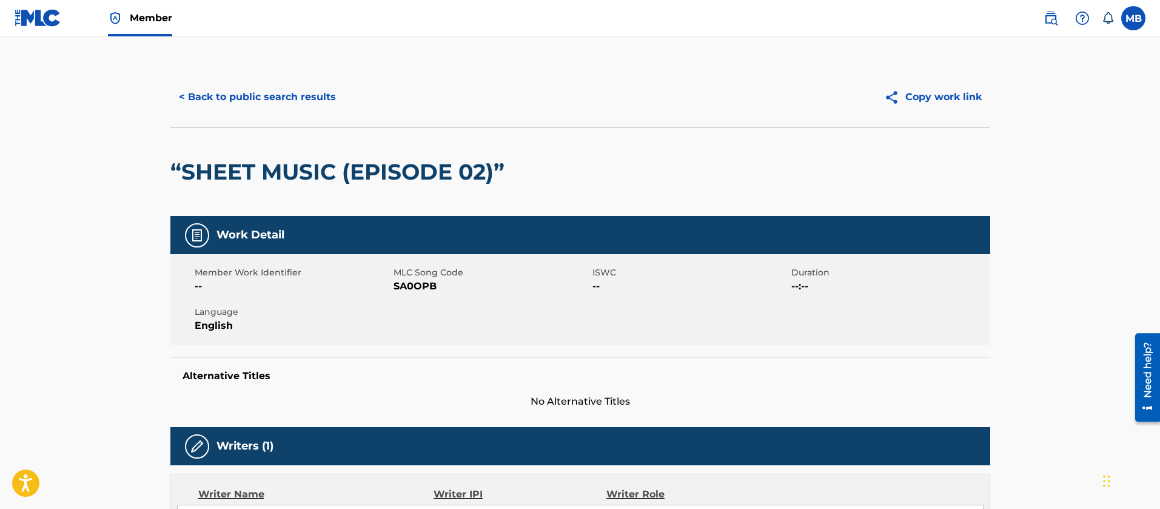
click at [373, 178] on h2 "“SHEET MUSIC (EPISODE 02)”" at bounding box center [340, 171] width 340 height 27
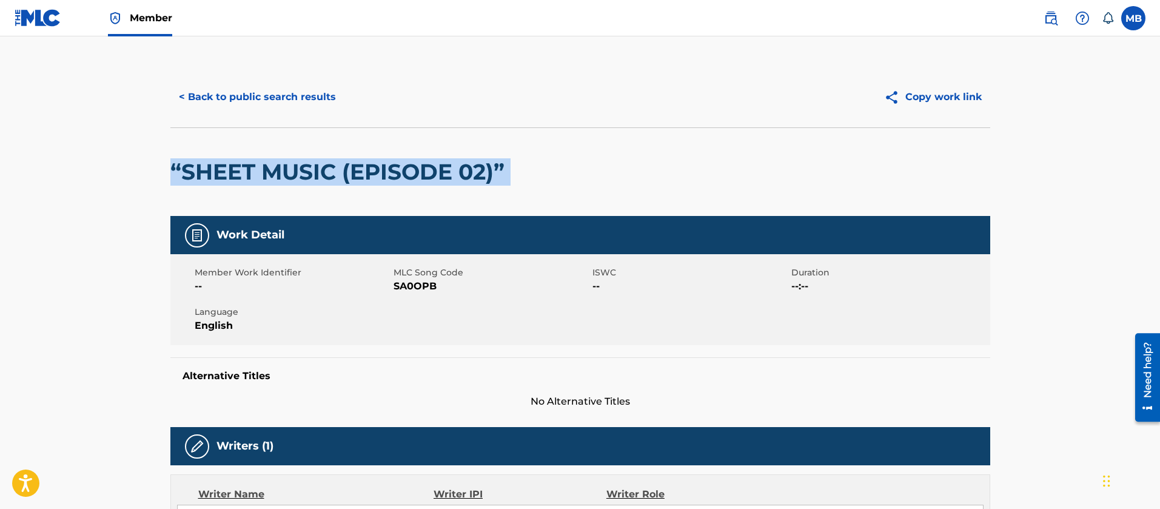
click at [373, 178] on h2 "“SHEET MUSIC (EPISODE 02)”" at bounding box center [340, 171] width 340 height 27
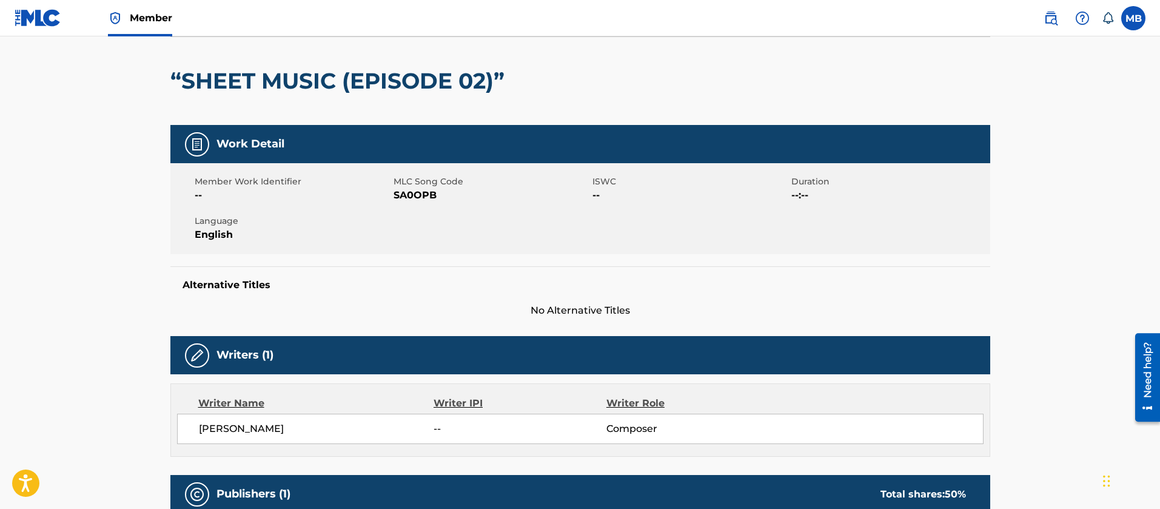
click at [420, 187] on span "MLC Song Code" at bounding box center [491, 181] width 196 height 13
click at [417, 199] on span "SA0OPB" at bounding box center [491, 195] width 196 height 15
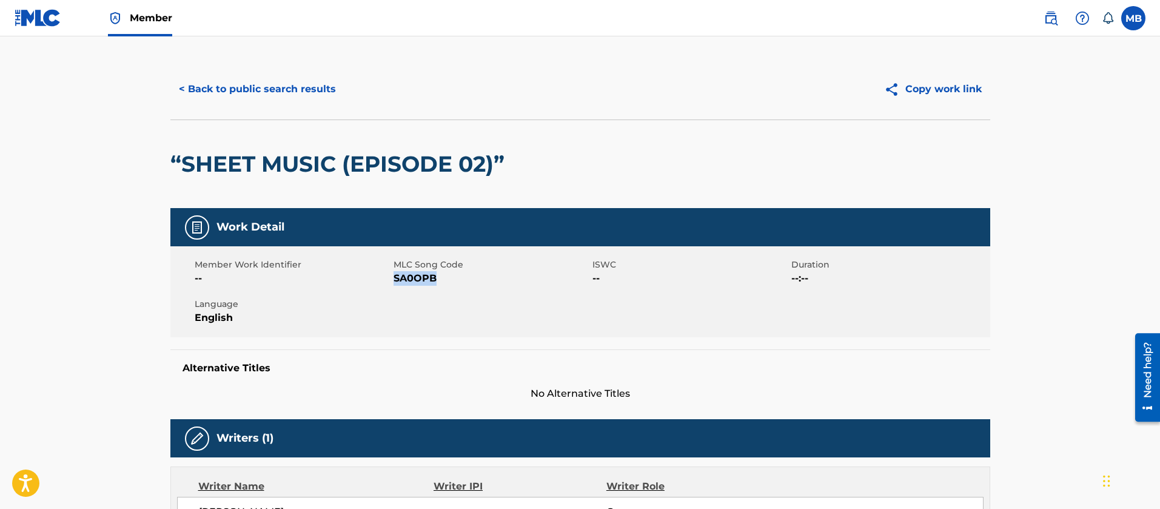
scroll to position [0, 0]
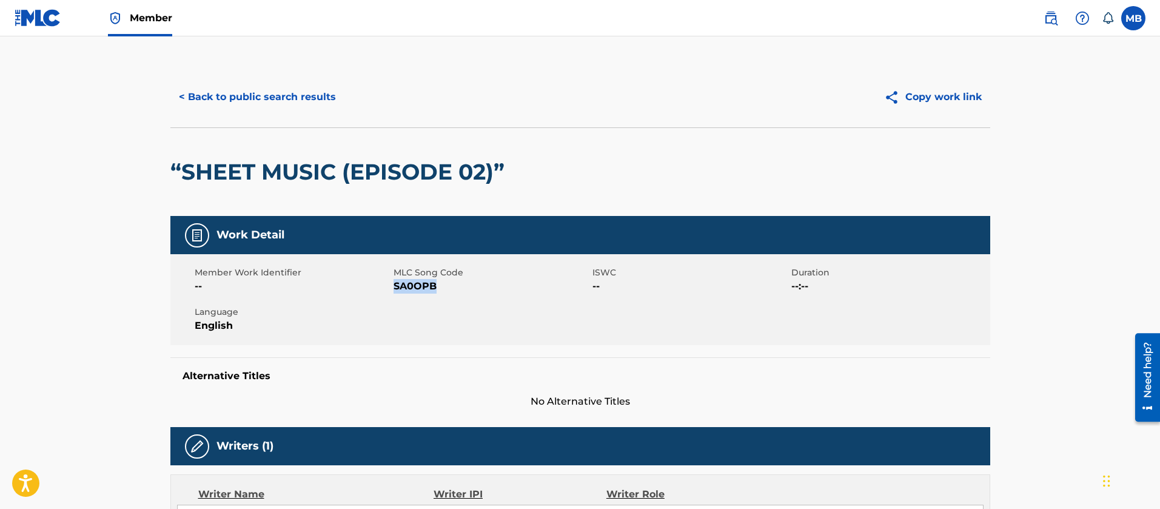
click at [266, 91] on button "< Back to public search results" at bounding box center [257, 97] width 174 height 30
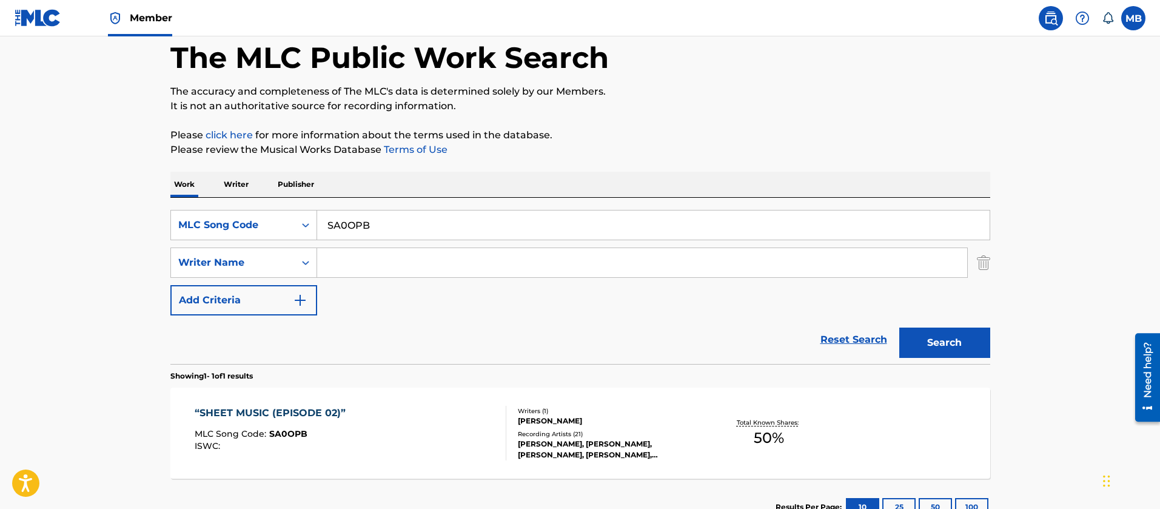
drag, startPoint x: 403, startPoint y: 215, endPoint x: 116, endPoint y: 210, distance: 287.4
click at [117, 210] on main "The MLC Public Work Search The accuracy and completeness of The MLC's data is d…" at bounding box center [580, 258] width 1160 height 565
paste input "SC5ST6/"
type input "SC5ST6"
click at [899, 327] on button "Search" at bounding box center [944, 342] width 91 height 30
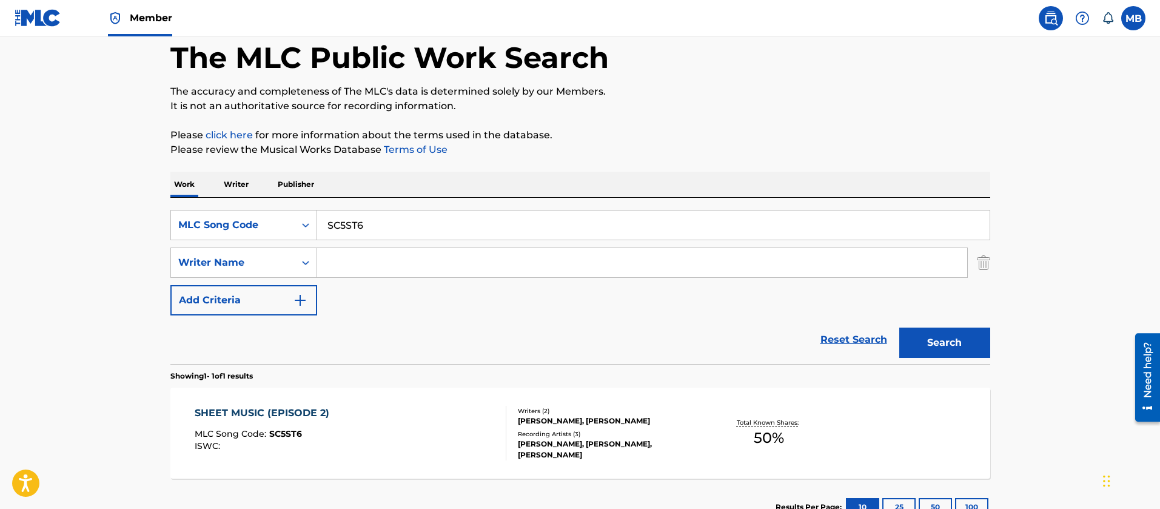
click at [444, 440] on div "SHEET MUSIC (EPISODE 2) MLC Song Code : SC5ST6 ISWC :" at bounding box center [351, 433] width 312 height 55
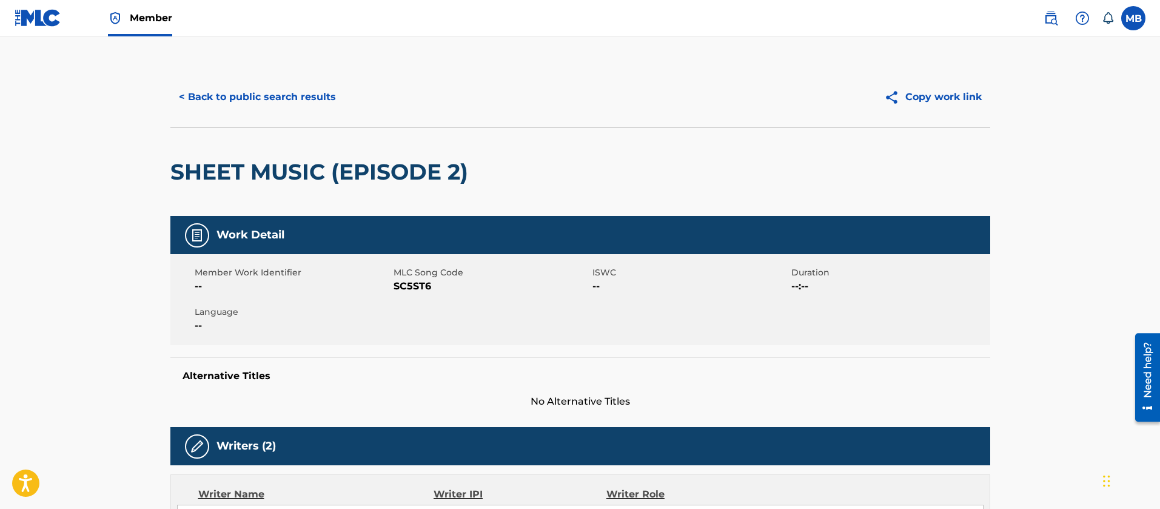
click at [309, 173] on h2 "SHEET MUSIC (EPISODE 2)" at bounding box center [322, 171] width 304 height 27
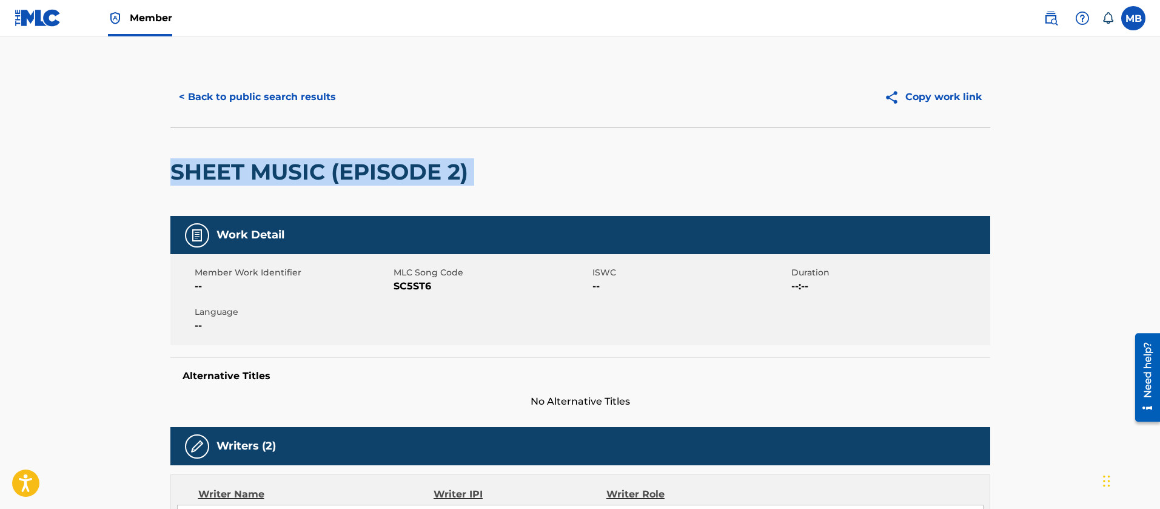
click at [309, 173] on h2 "SHEET MUSIC (EPISODE 2)" at bounding box center [322, 171] width 304 height 27
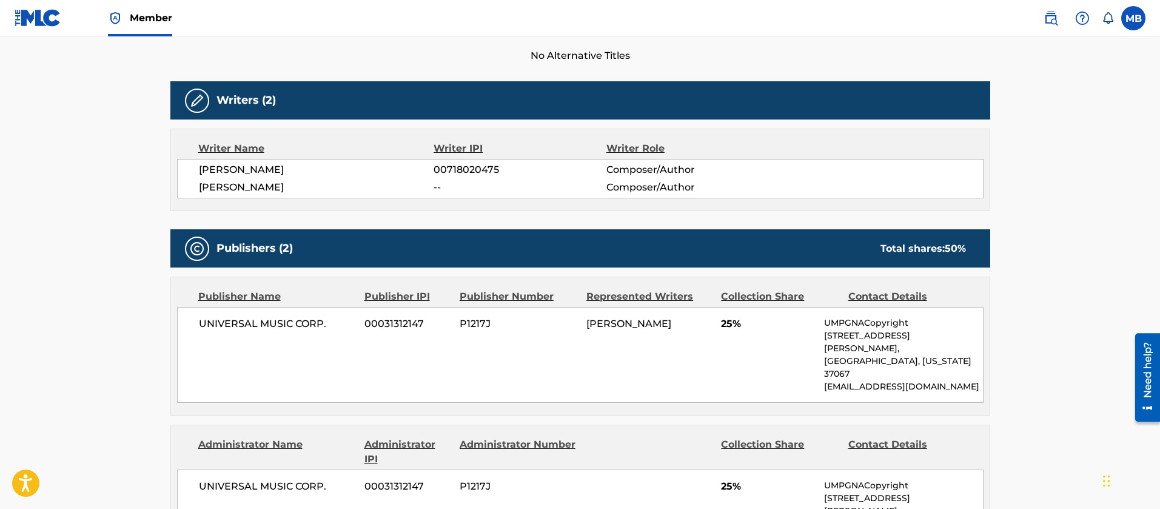
scroll to position [82, 0]
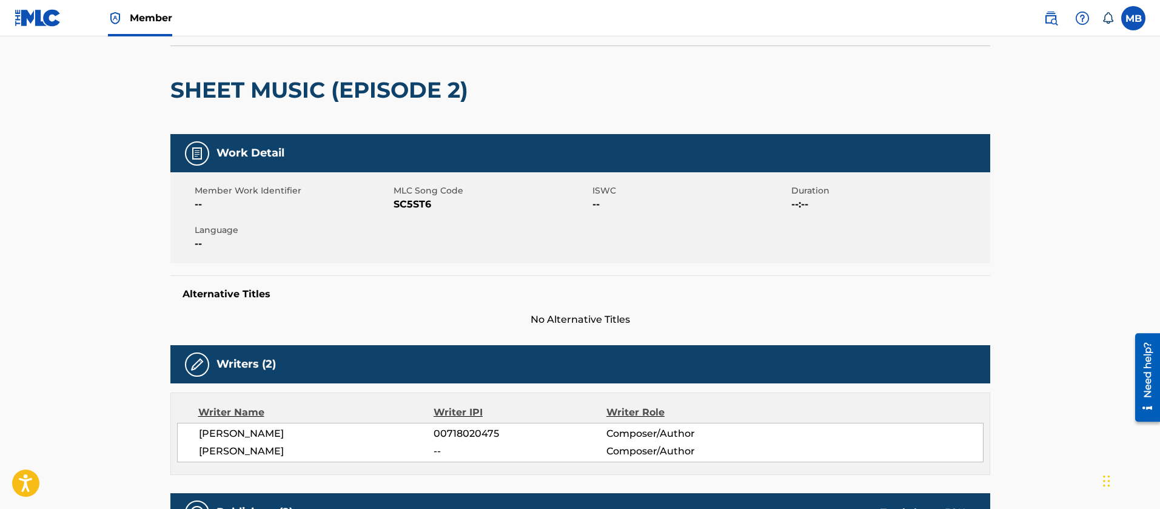
click at [242, 430] on span "[PERSON_NAME]" at bounding box center [316, 433] width 235 height 15
click at [250, 455] on span "[PERSON_NAME]" at bounding box center [316, 451] width 235 height 15
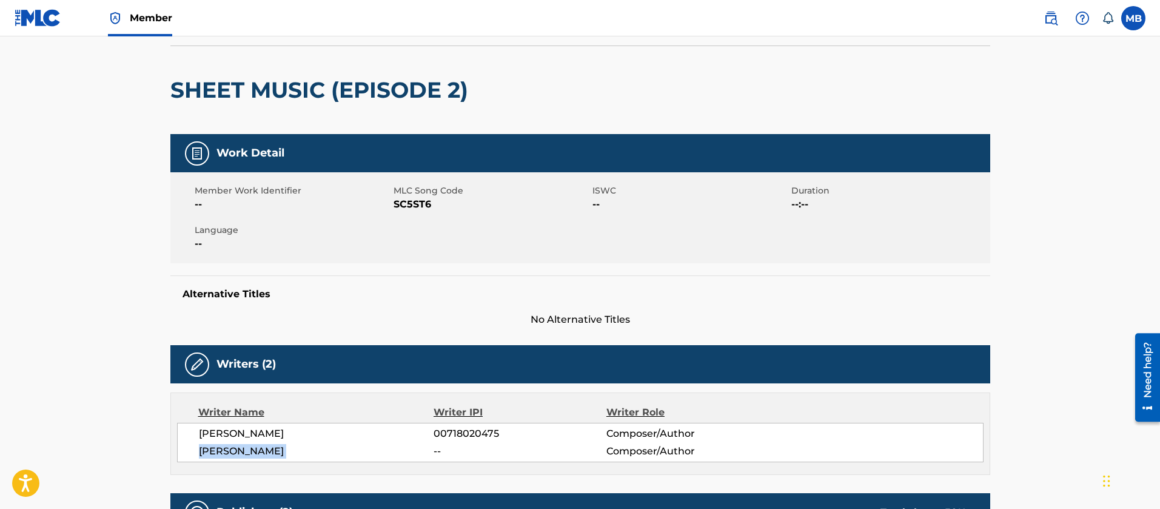
click at [250, 455] on span "[PERSON_NAME]" at bounding box center [316, 451] width 235 height 15
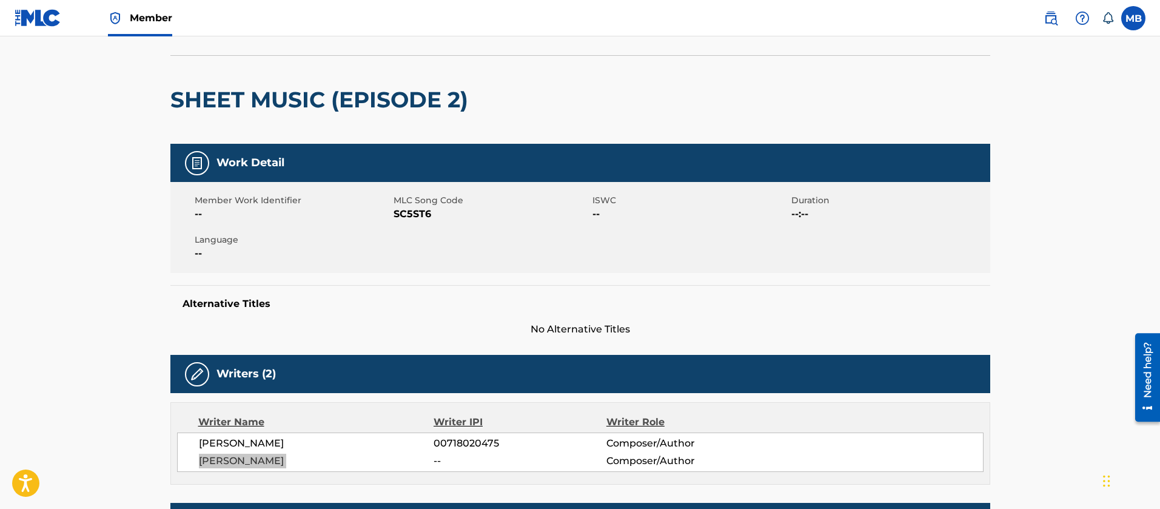
scroll to position [0, 0]
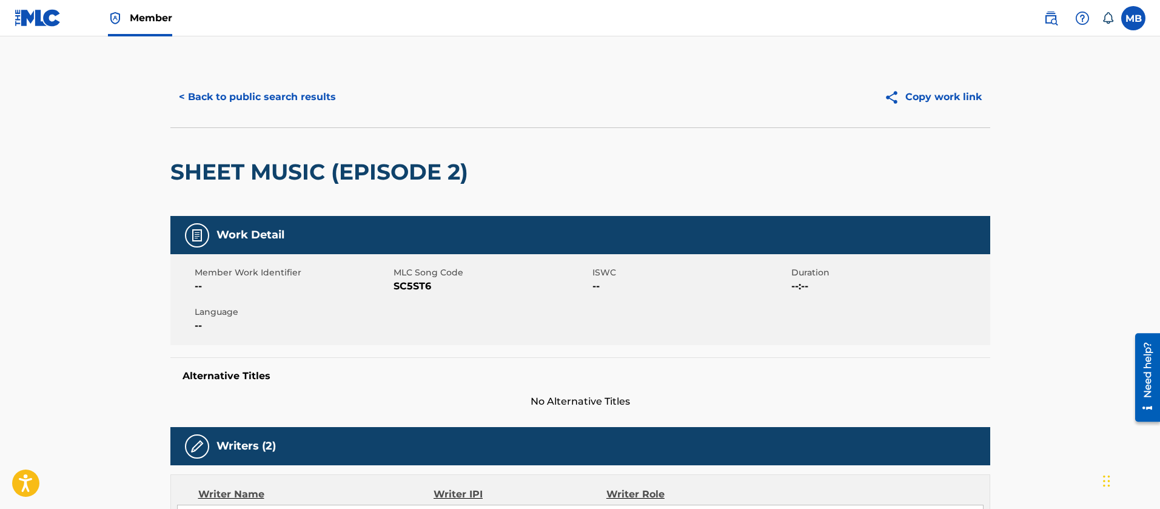
click at [273, 122] on div "< Back to public search results Copy work link" at bounding box center [580, 97] width 820 height 61
click at [274, 114] on div "< Back to public search results Copy work link" at bounding box center [580, 97] width 820 height 61
click at [244, 99] on button "< Back to public search results" at bounding box center [257, 97] width 174 height 30
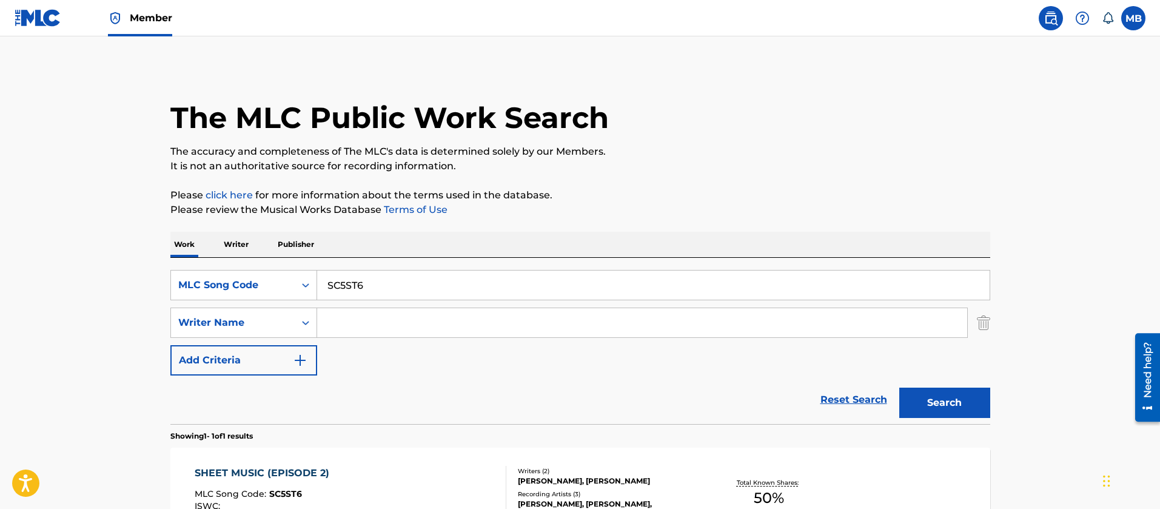
scroll to position [60, 0]
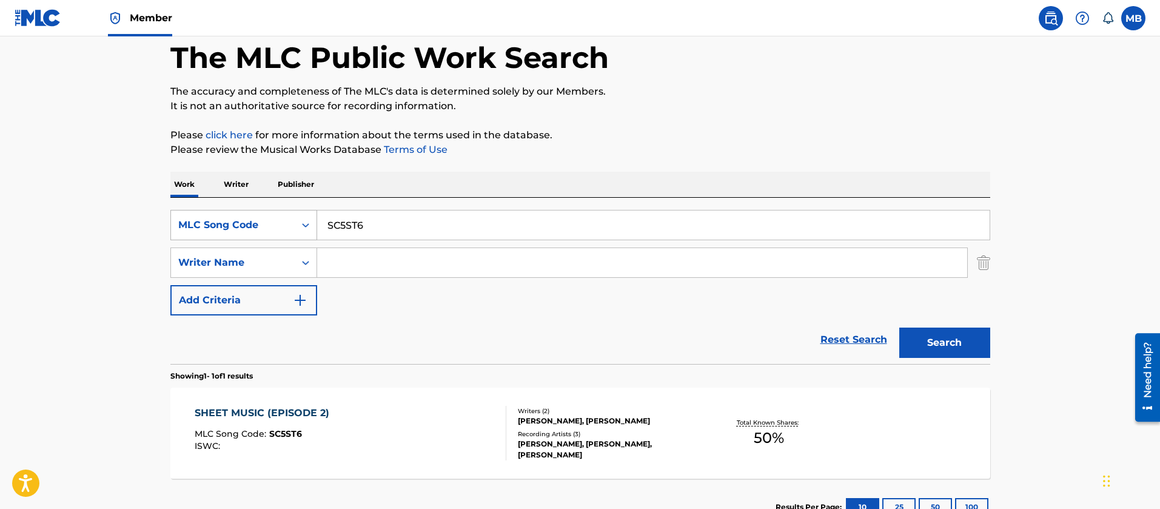
drag, startPoint x: 382, startPoint y: 206, endPoint x: 248, endPoint y: 226, distance: 135.4
click at [281, 223] on div "SearchWithCriteria2ace5f7c-f791-47de-a845-3c2ecca8256b MLC Song Code SC5ST6 Sea…" at bounding box center [580, 281] width 820 height 166
drag, startPoint x: 429, startPoint y: 241, endPoint x: 178, endPoint y: 238, distance: 251.6
click at [206, 243] on div "SearchWithCriteria2ace5f7c-f791-47de-a845-3c2ecca8256b MLC Song Code SC5ST6 Sea…" at bounding box center [580, 262] width 820 height 105
click at [273, 221] on div "MLC Song Code" at bounding box center [232, 225] width 109 height 15
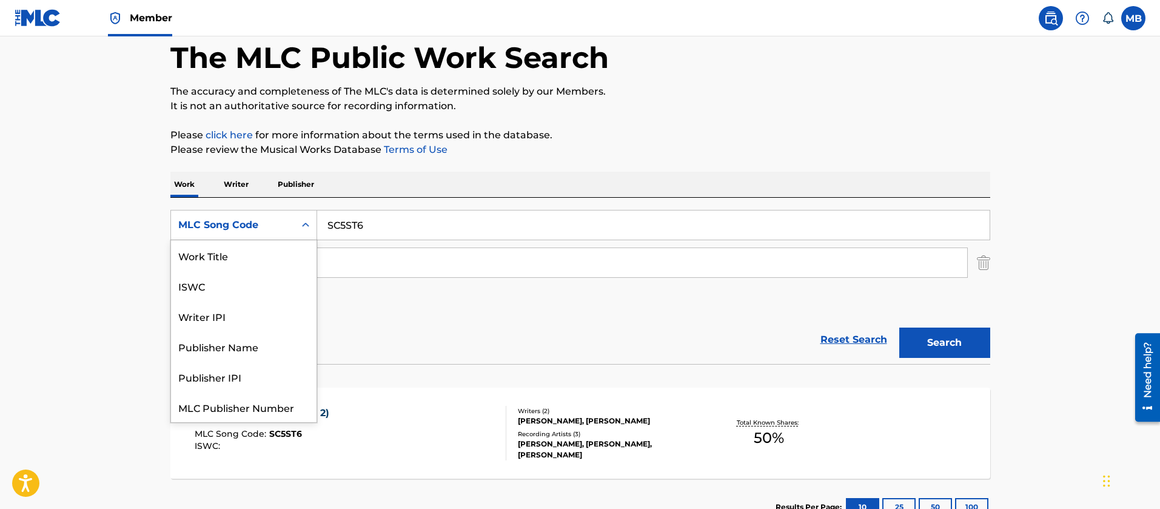
scroll to position [0, 0]
click at [242, 263] on div "Work Title" at bounding box center [244, 255] width 146 height 30
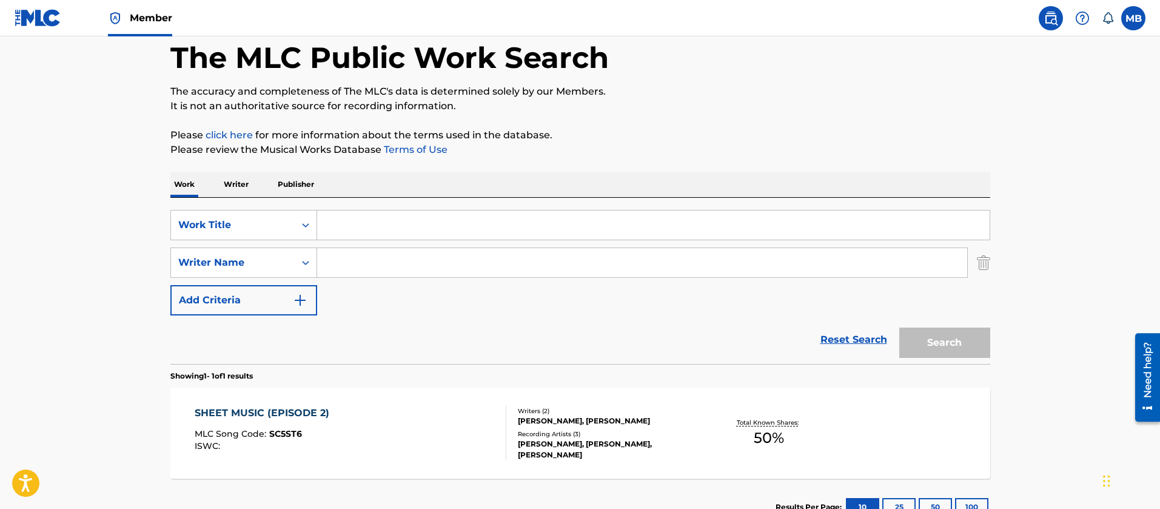
click at [394, 217] on input "Search Form" at bounding box center [653, 224] width 672 height 29
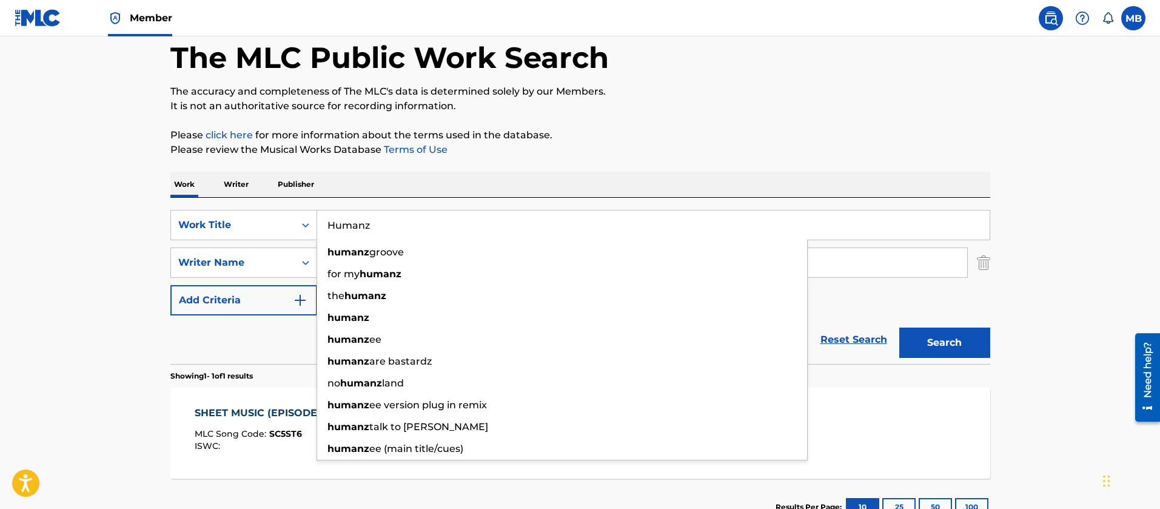
type input "Humanz"
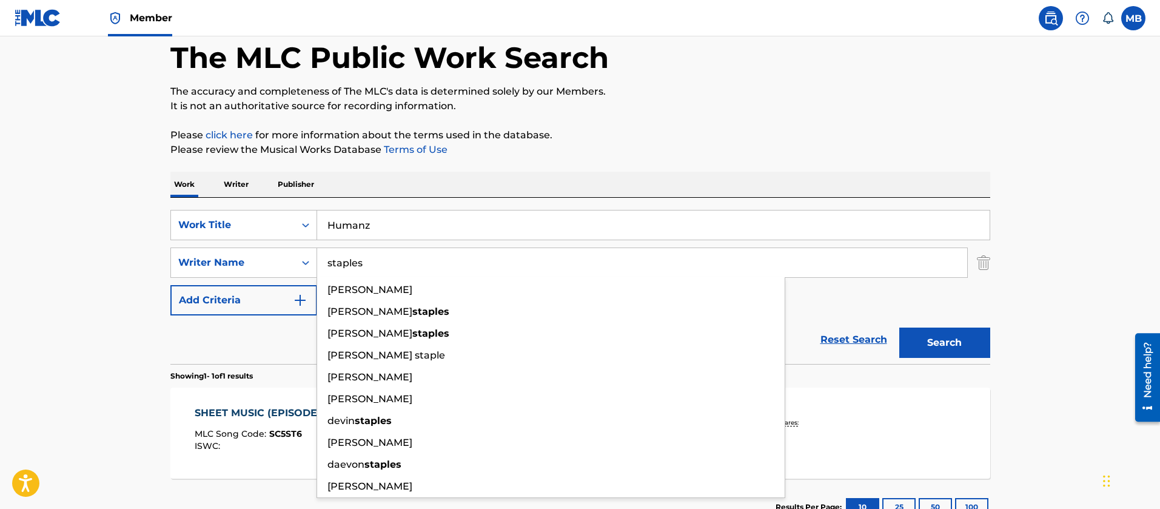
type input "staples"
click at [899, 327] on button "Search" at bounding box center [944, 342] width 91 height 30
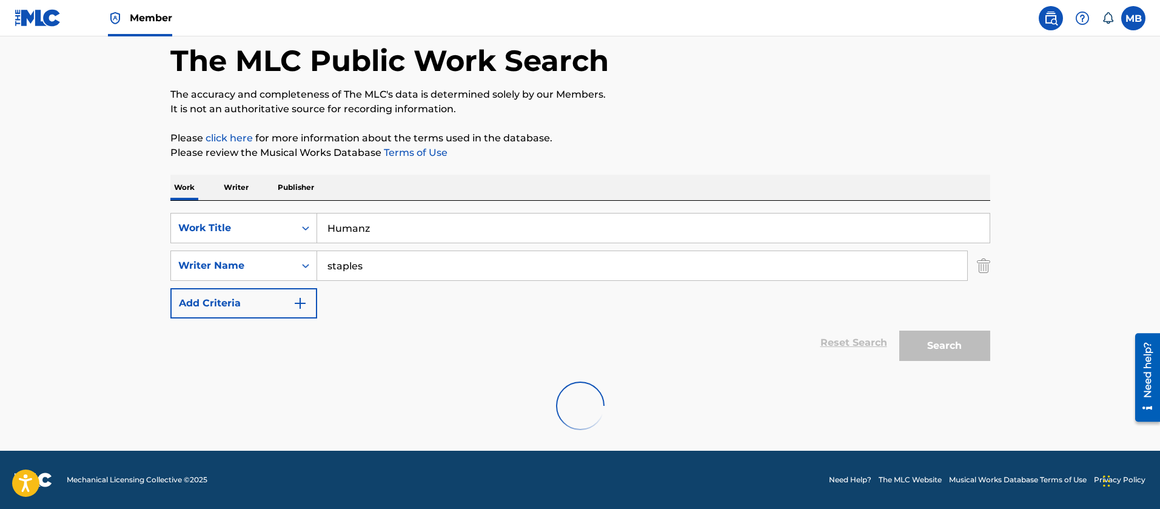
scroll to position [18, 0]
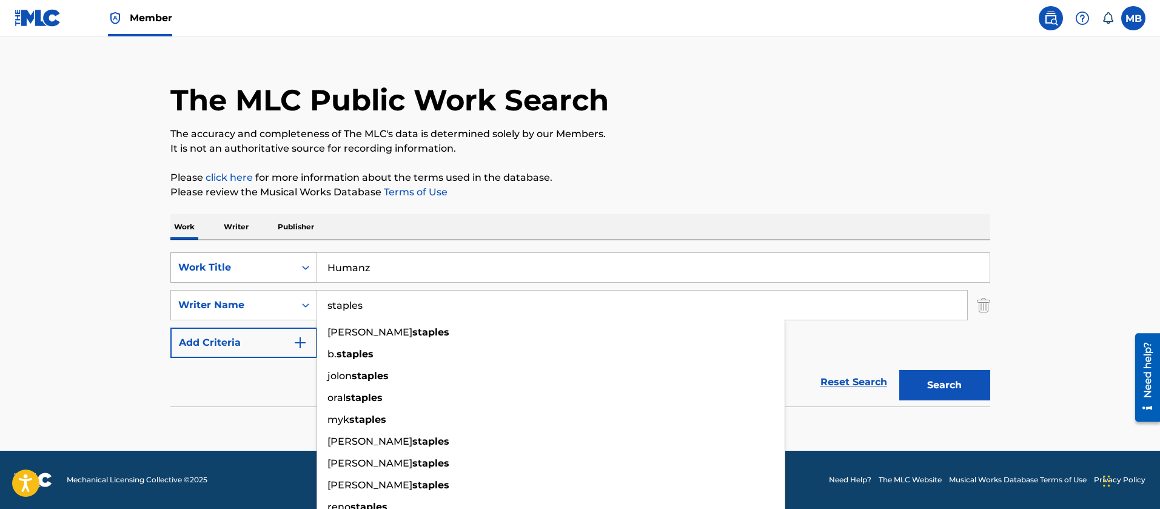
click at [270, 273] on div "Work Title" at bounding box center [232, 267] width 109 height 15
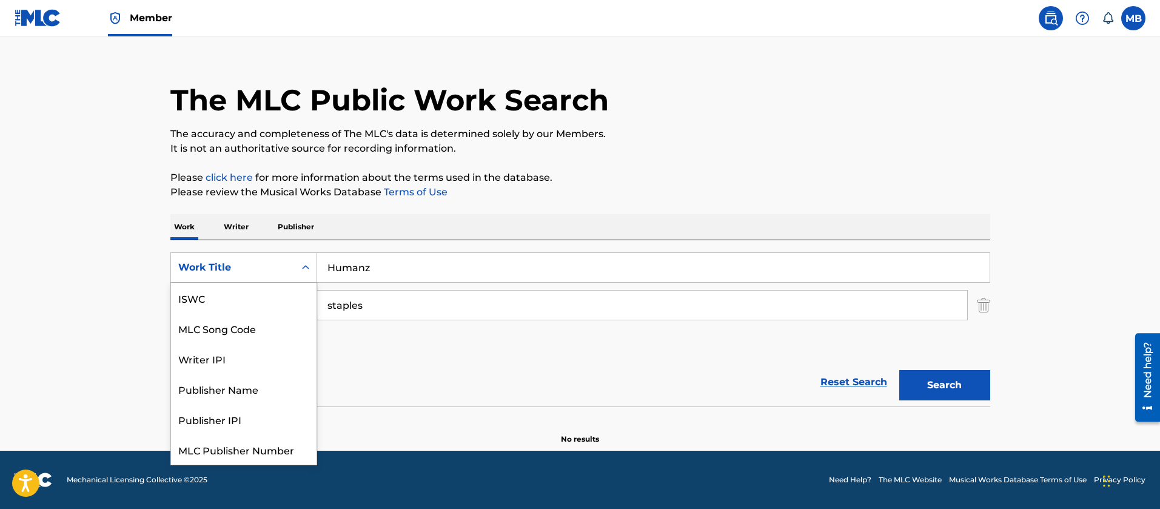
scroll to position [30, 0]
click at [258, 296] on div "MLC Song Code" at bounding box center [244, 298] width 146 height 30
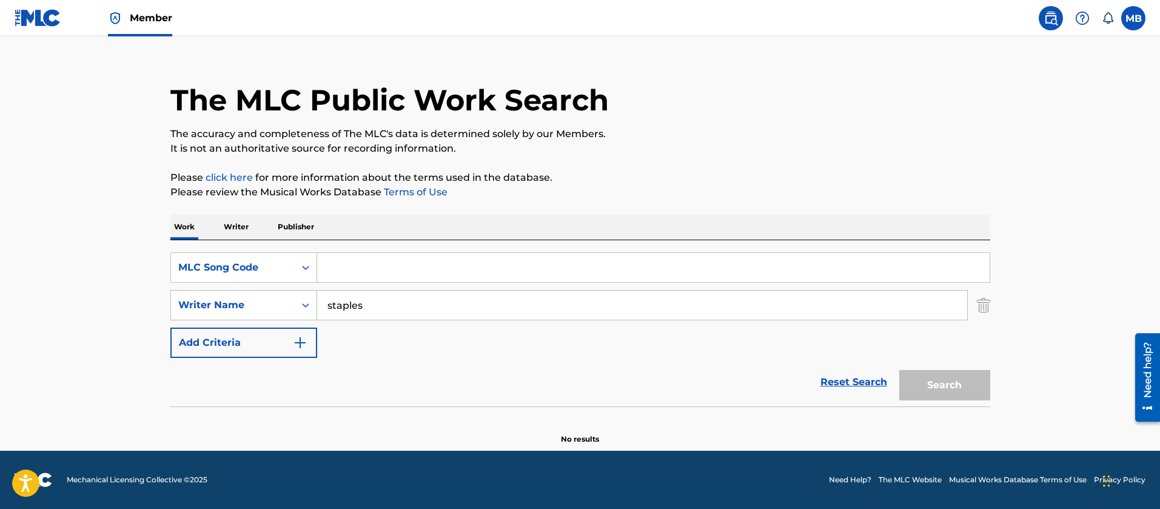
click at [400, 261] on input "Search Form" at bounding box center [653, 267] width 672 height 29
paste input "SB9PS0"
type input "SB9PS0"
click at [899, 370] on button "Search" at bounding box center [944, 385] width 91 height 30
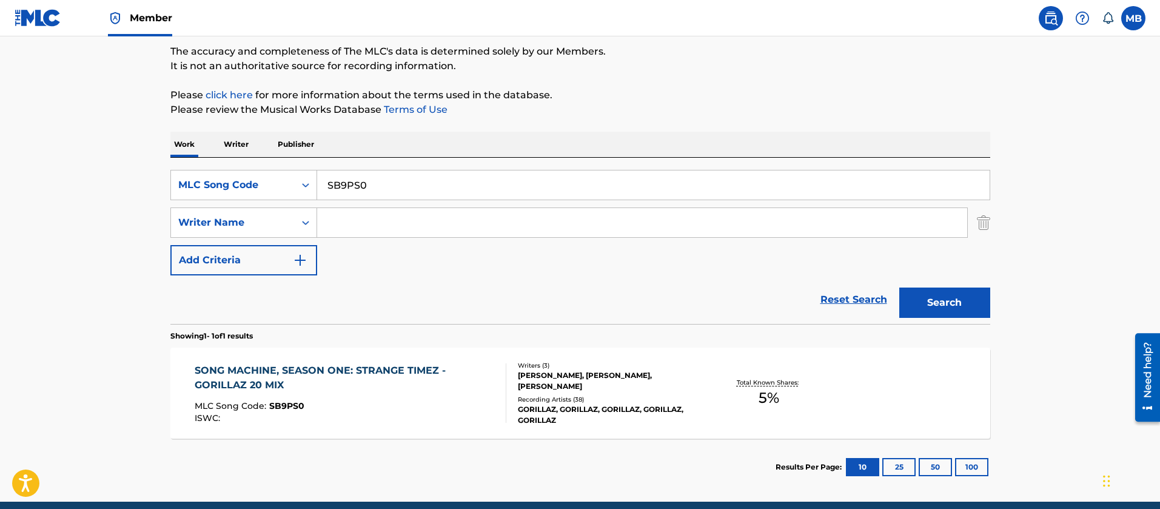
scroll to position [151, 0]
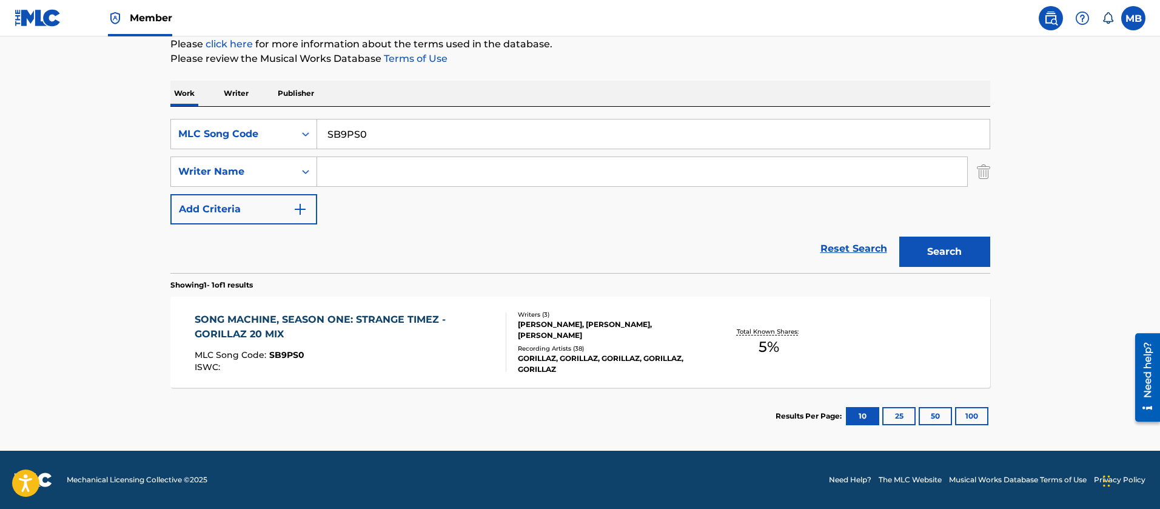
click at [390, 338] on div "SONG MACHINE, SEASON ONE: STRANGE TIMEZ - GORILLAZ 20 MIX" at bounding box center [345, 326] width 301 height 29
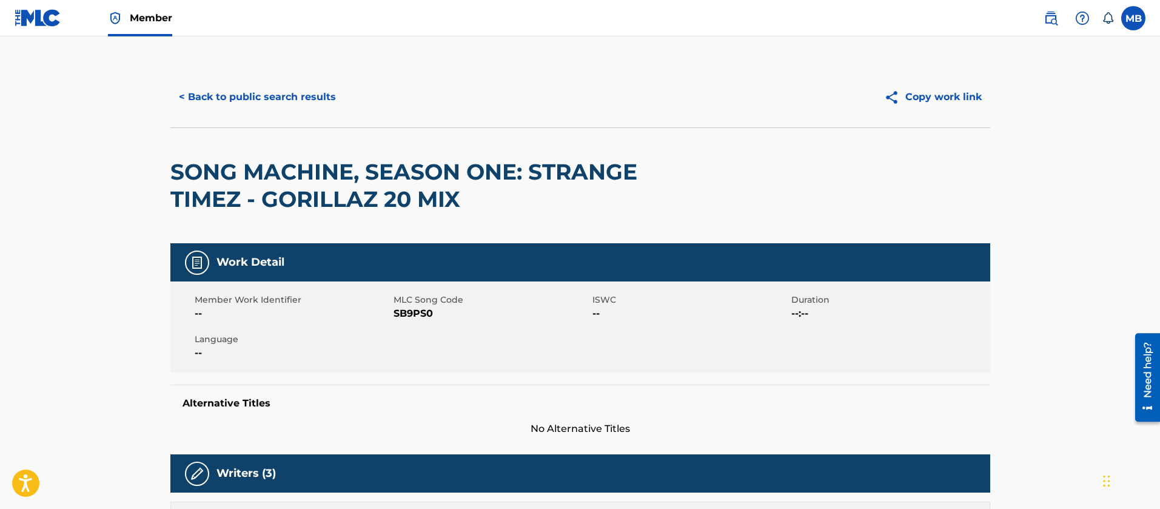
click at [325, 89] on button "< Back to public search results" at bounding box center [257, 97] width 174 height 30
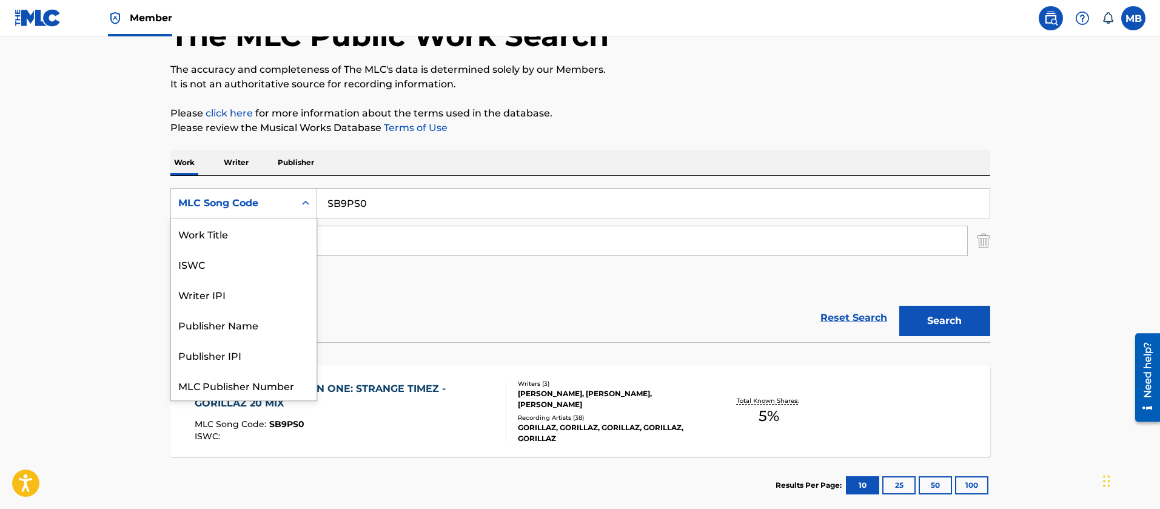
click at [239, 201] on div "MLC Song Code" at bounding box center [232, 203] width 109 height 15
click at [243, 253] on div "ISWC" at bounding box center [244, 264] width 146 height 30
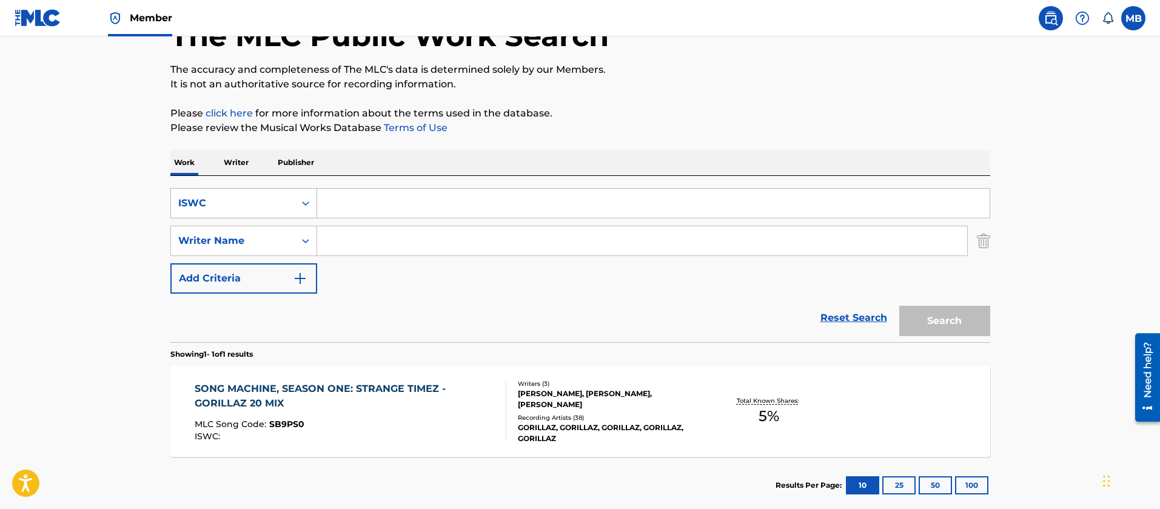
click at [257, 210] on div "ISWC" at bounding box center [233, 203] width 124 height 23
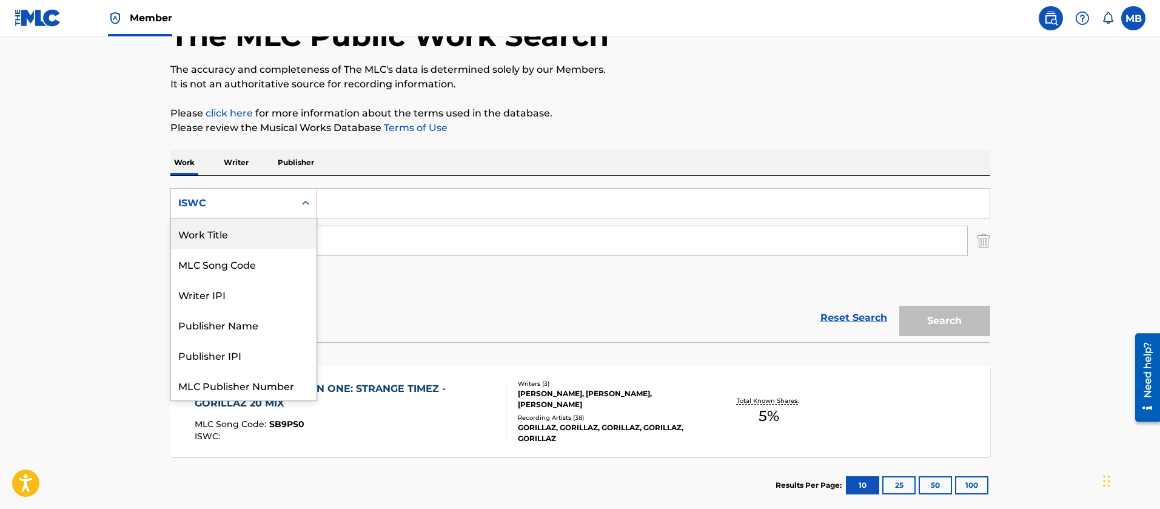
click at [241, 228] on div "Work Title" at bounding box center [244, 233] width 146 height 30
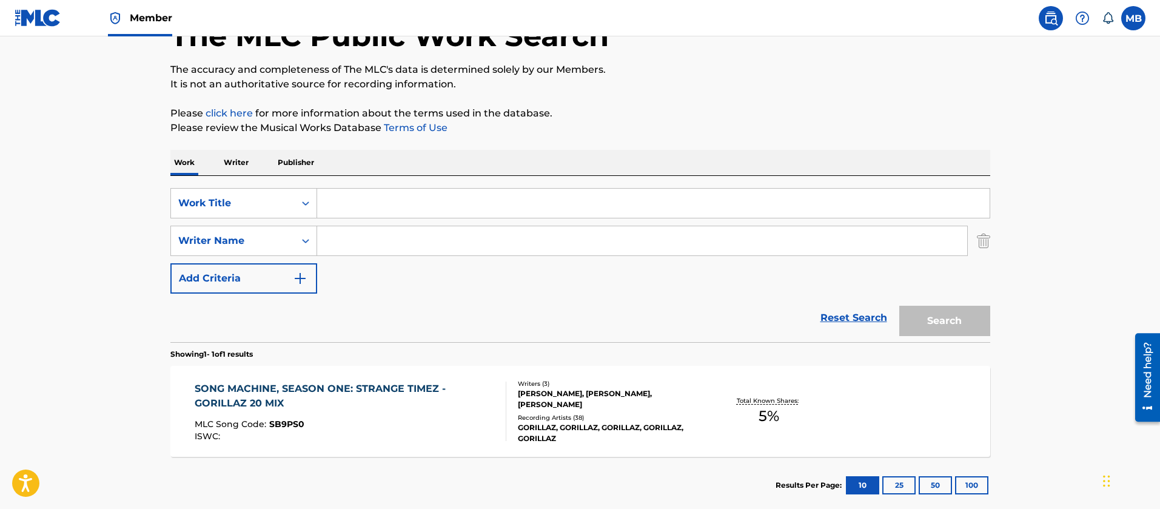
click at [399, 205] on input "Search Form" at bounding box center [653, 203] width 672 height 29
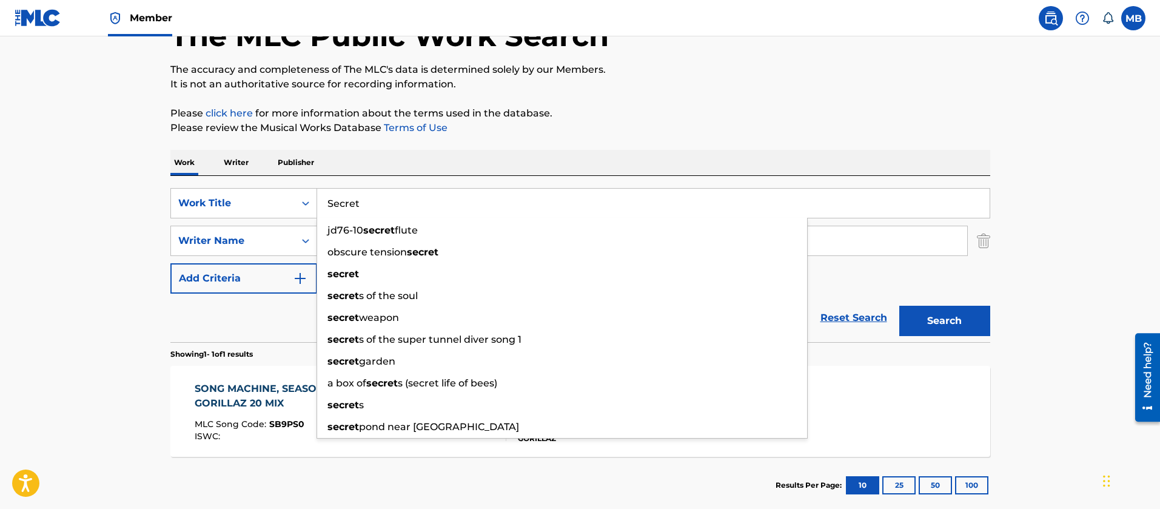
type input "Secret"
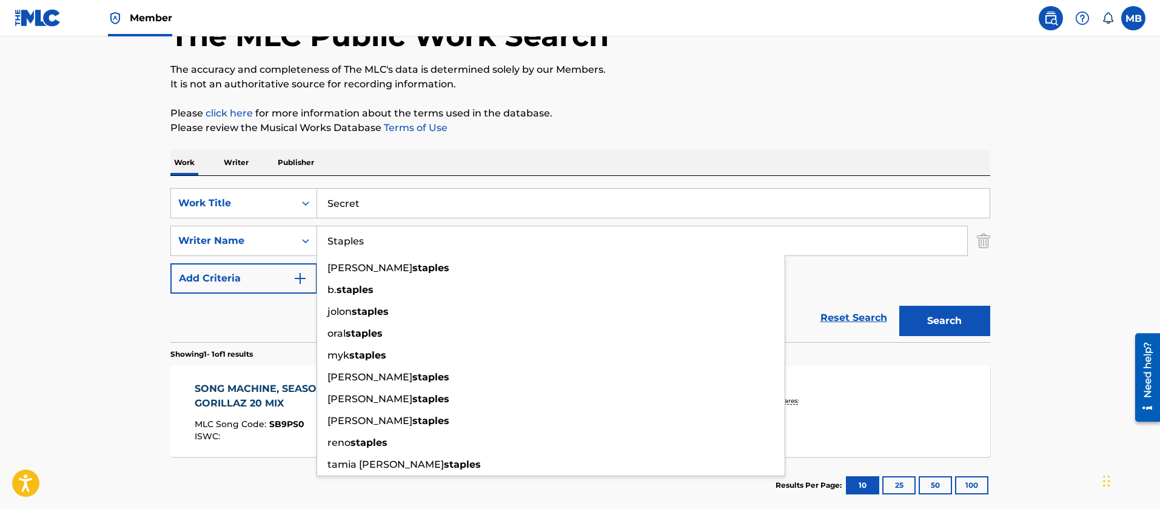
type input "Staples"
click at [899, 306] on button "Search" at bounding box center [944, 321] width 91 height 30
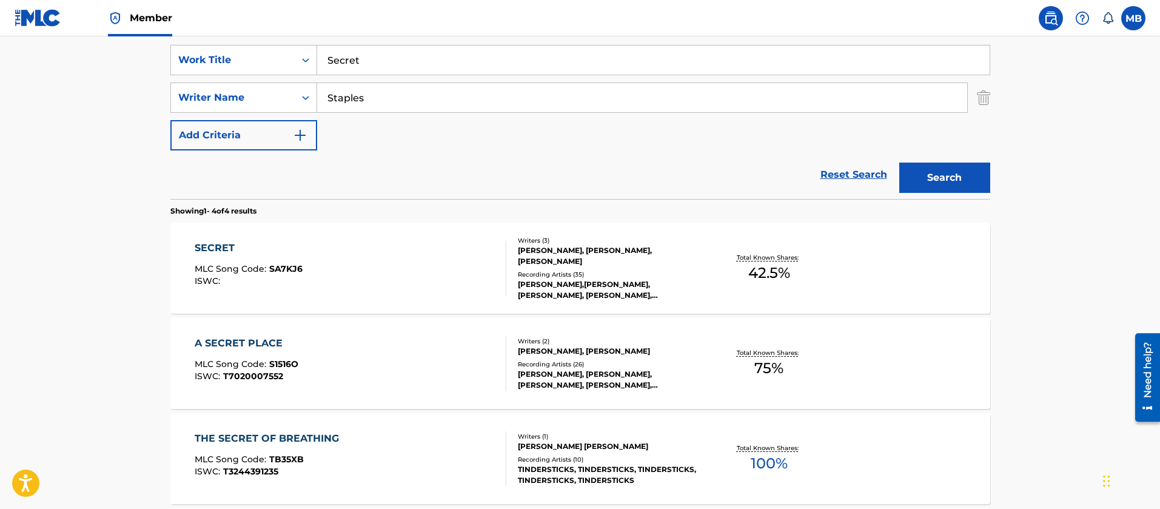
scroll to position [355, 0]
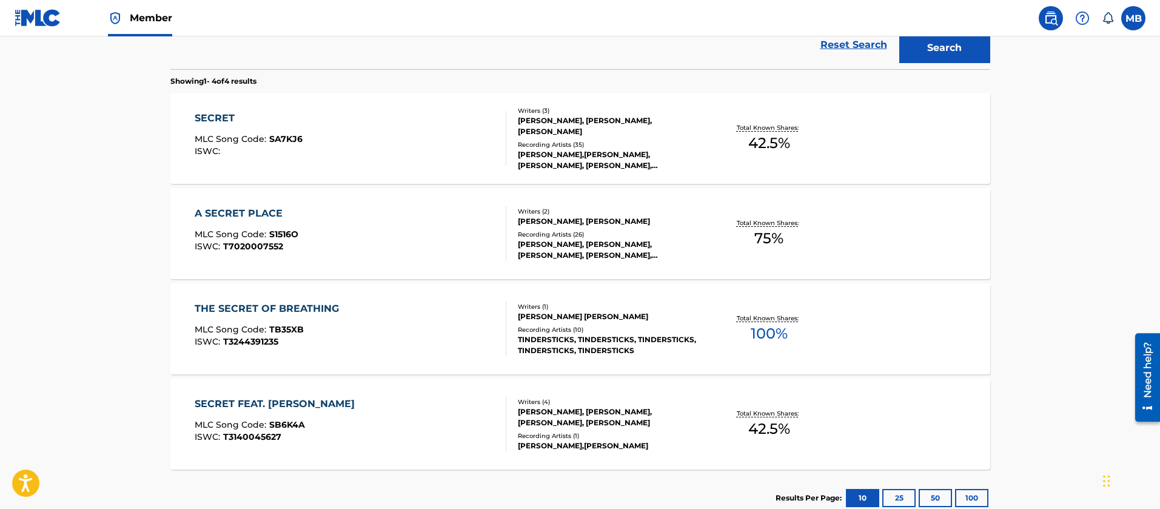
click at [412, 136] on div "SECRET MLC Song Code : SA7KJ6 ISWC :" at bounding box center [351, 138] width 312 height 55
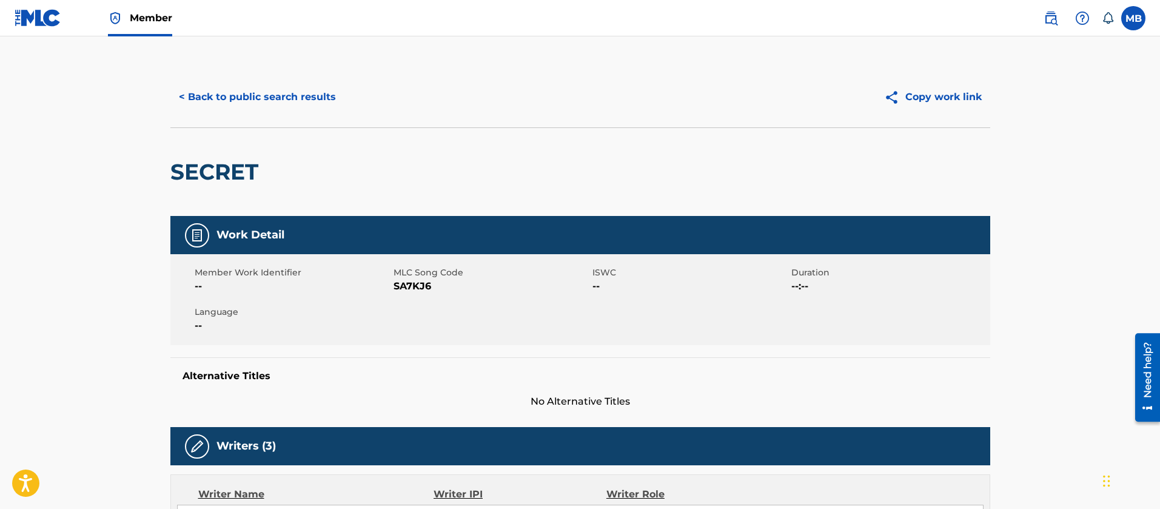
click at [421, 290] on span "SA7KJ6" at bounding box center [491, 286] width 196 height 15
click at [284, 84] on button "< Back to public search results" at bounding box center [257, 97] width 174 height 30
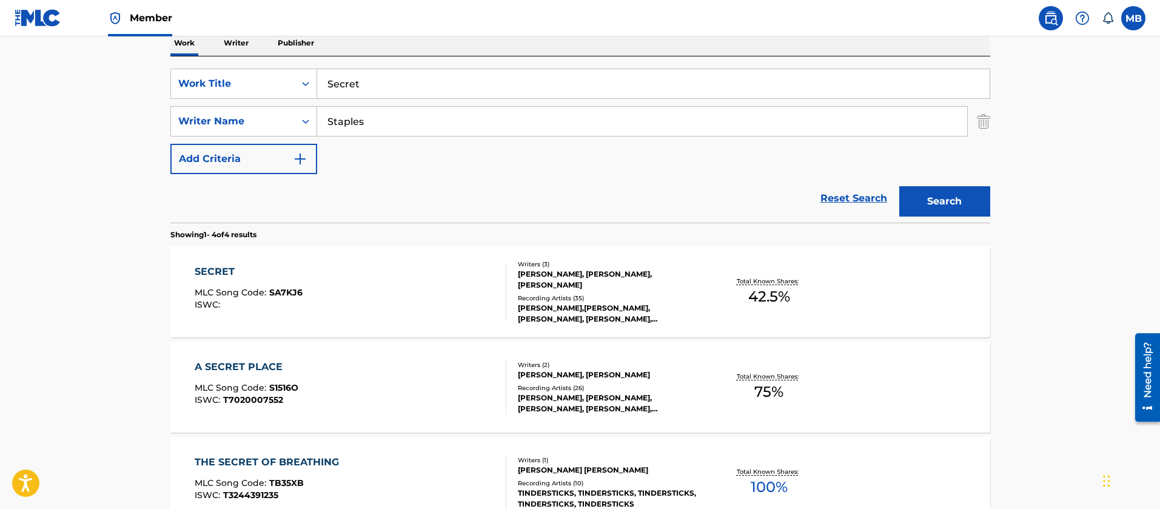
scroll to position [242, 0]
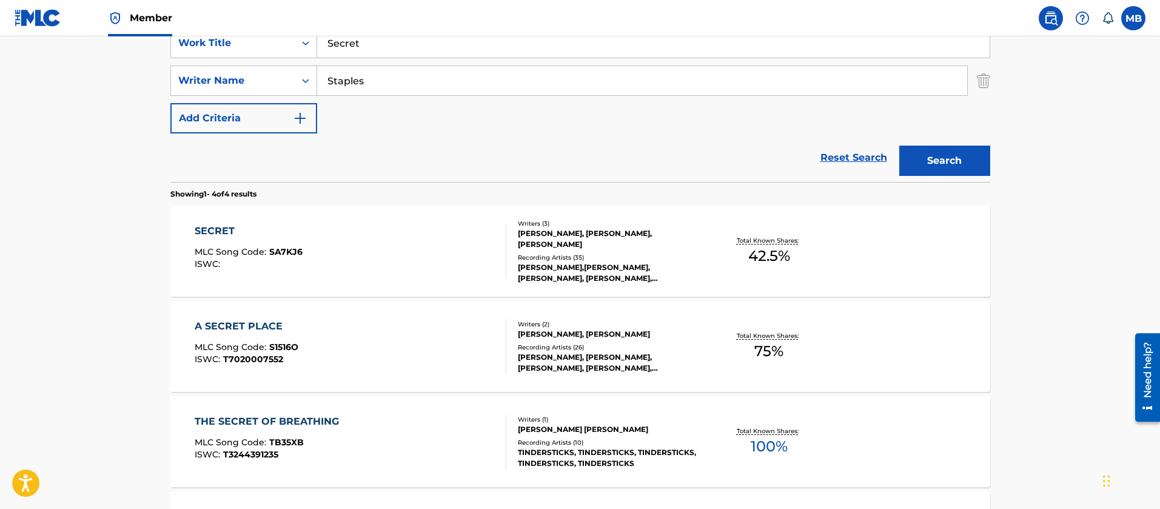
click at [384, 251] on div "SECRET MLC Song Code : SA7KJ6 ISWC :" at bounding box center [351, 251] width 312 height 55
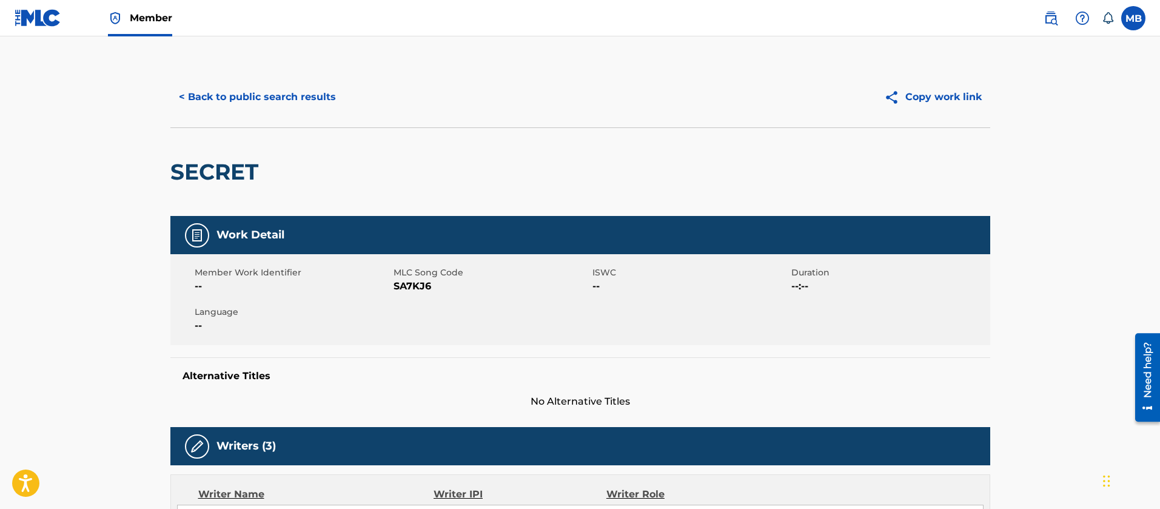
click at [419, 284] on span "SA7KJ6" at bounding box center [491, 286] width 196 height 15
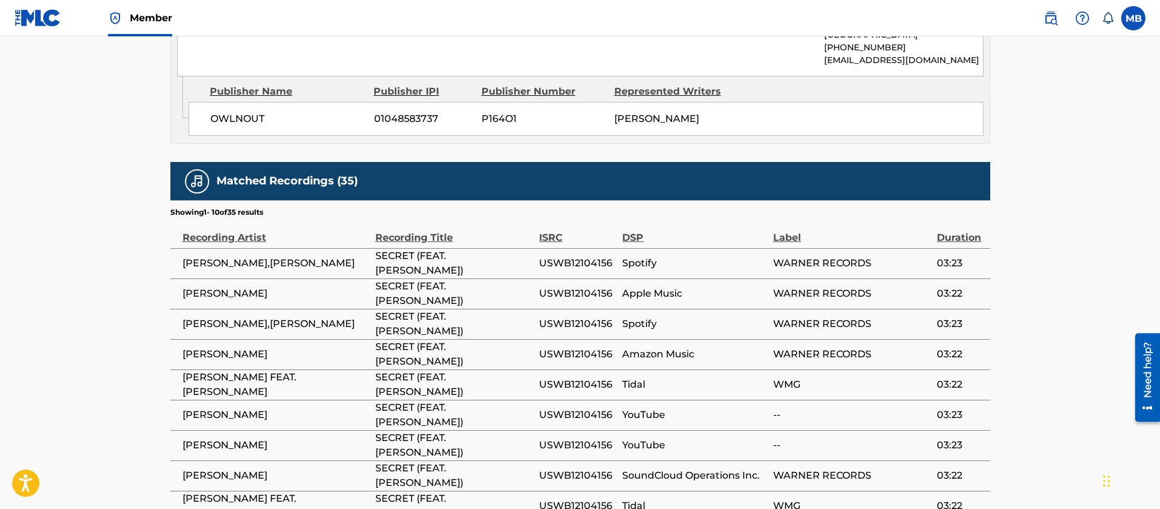
scroll to position [868, 0]
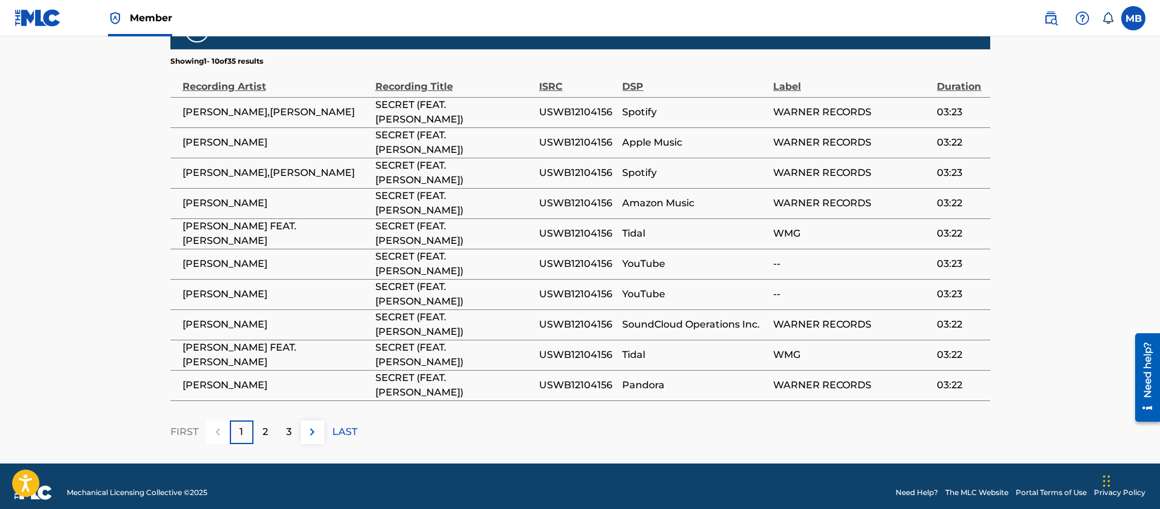
click at [264, 106] on span "[PERSON_NAME],[PERSON_NAME]" at bounding box center [275, 112] width 187 height 15
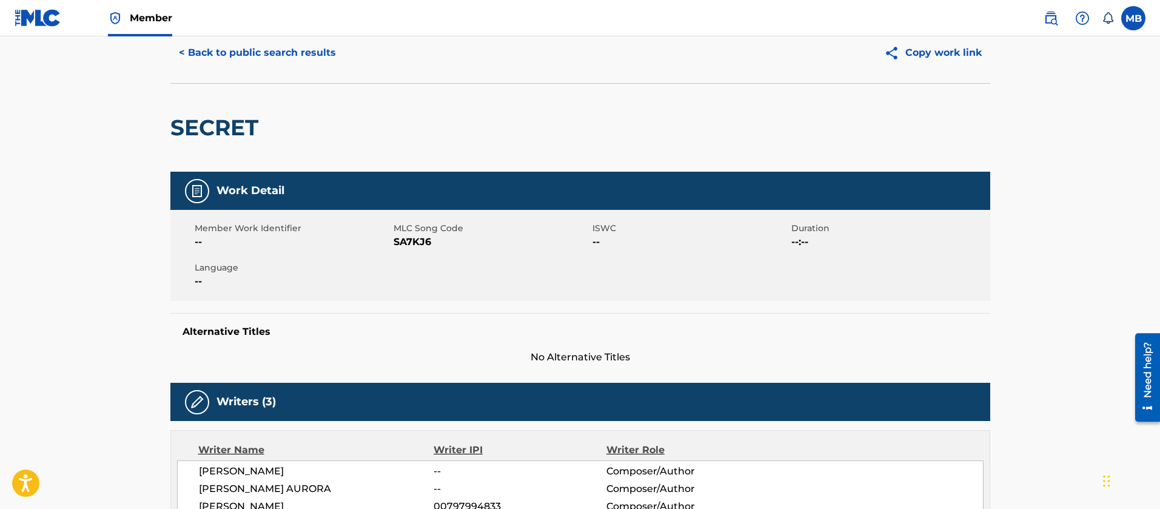
scroll to position [0, 0]
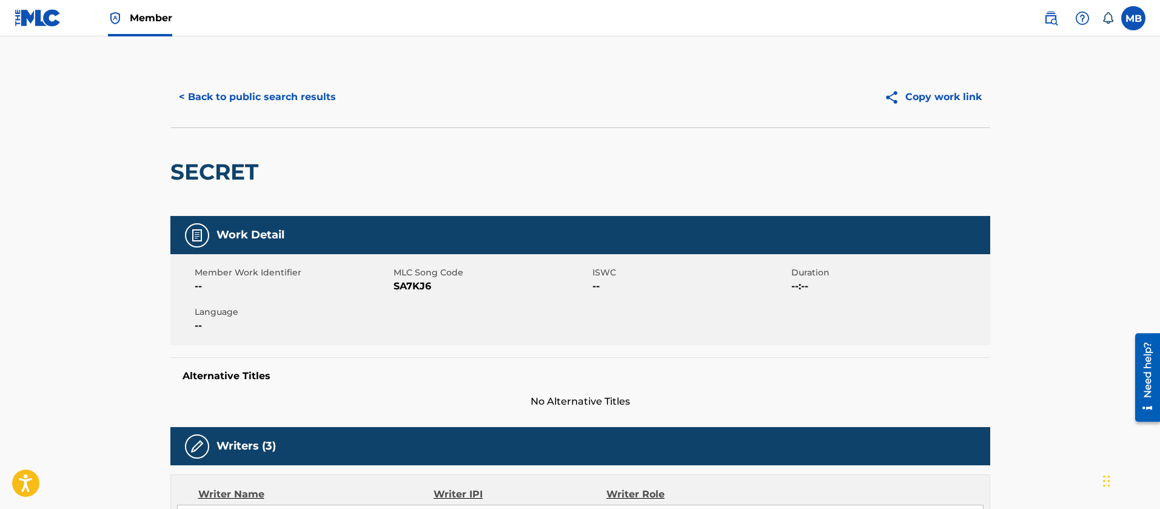
click at [267, 102] on button "< Back to public search results" at bounding box center [257, 97] width 174 height 30
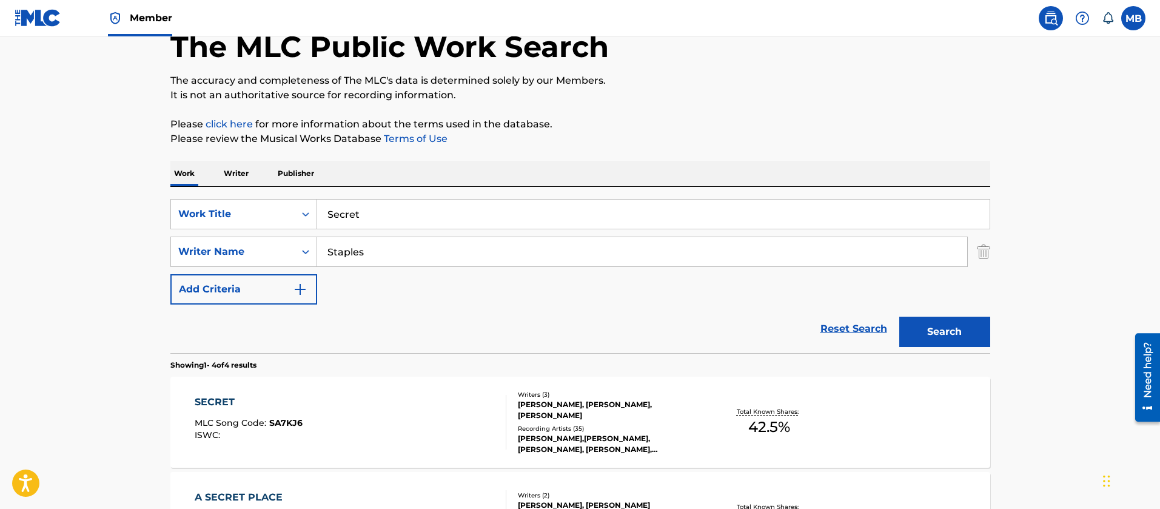
scroll to position [60, 0]
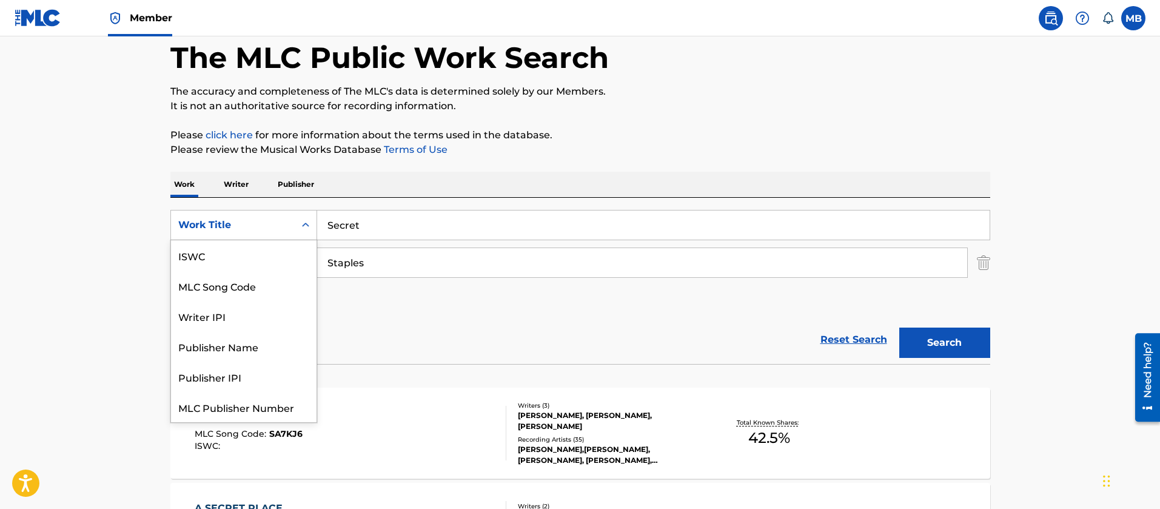
click at [275, 221] on div "Work Title" at bounding box center [232, 225] width 109 height 15
click at [286, 261] on div "MLC Song Code" at bounding box center [244, 255] width 146 height 30
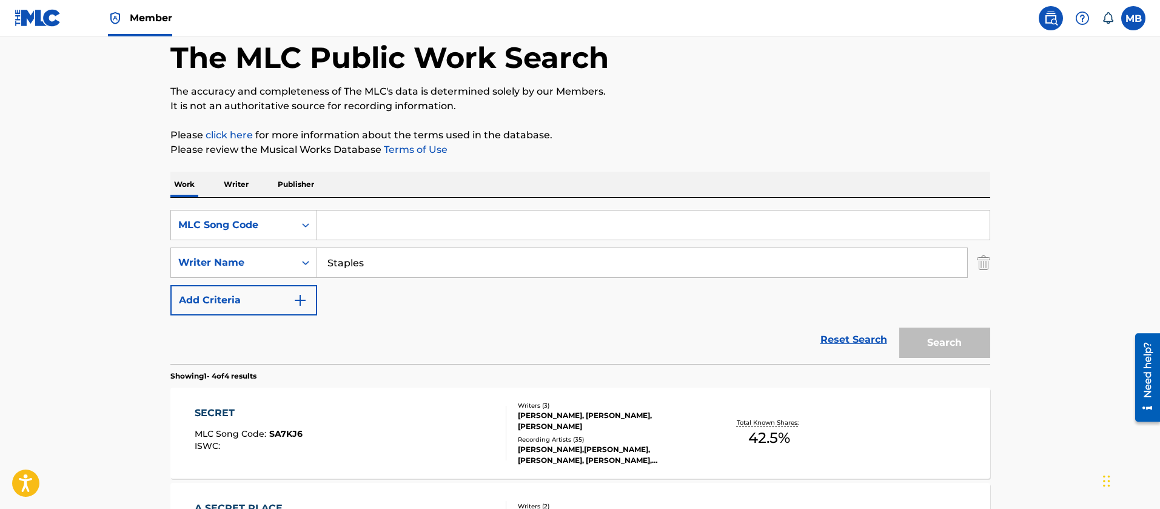
click at [347, 233] on input "Search Form" at bounding box center [653, 224] width 672 height 29
paste input "SB3BTE"
type input "SB3BTE"
click at [899, 327] on button "Search" at bounding box center [944, 342] width 91 height 30
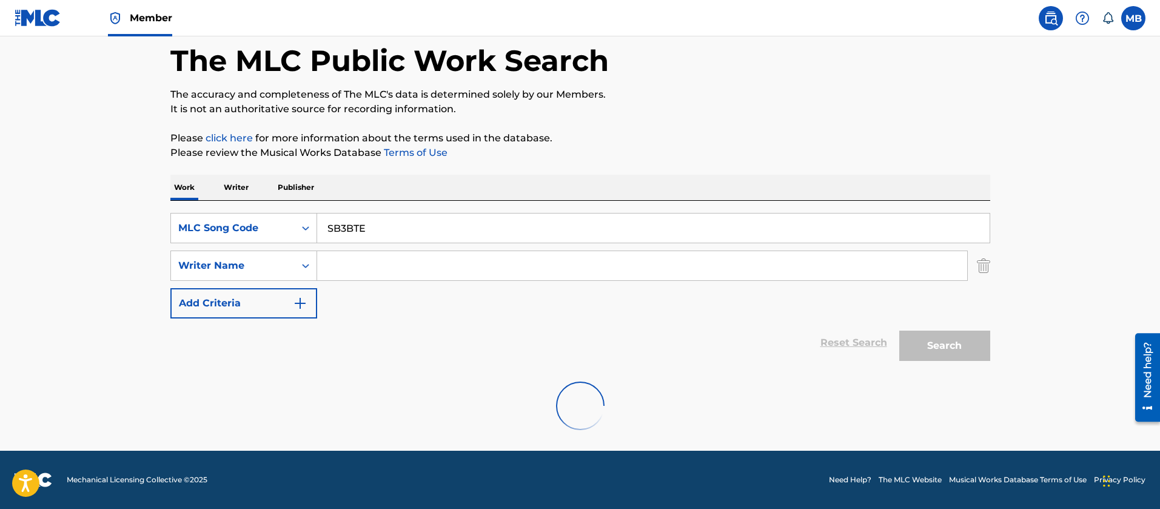
scroll to position [60, 0]
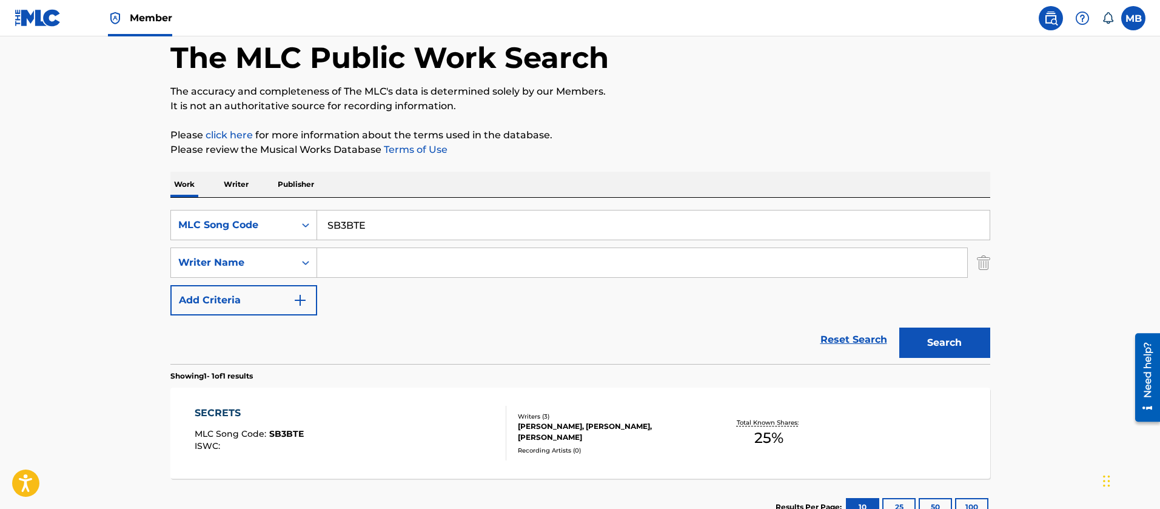
click at [384, 457] on div "SECRETS MLC Song Code : SB3BTE ISWC :" at bounding box center [351, 433] width 312 height 55
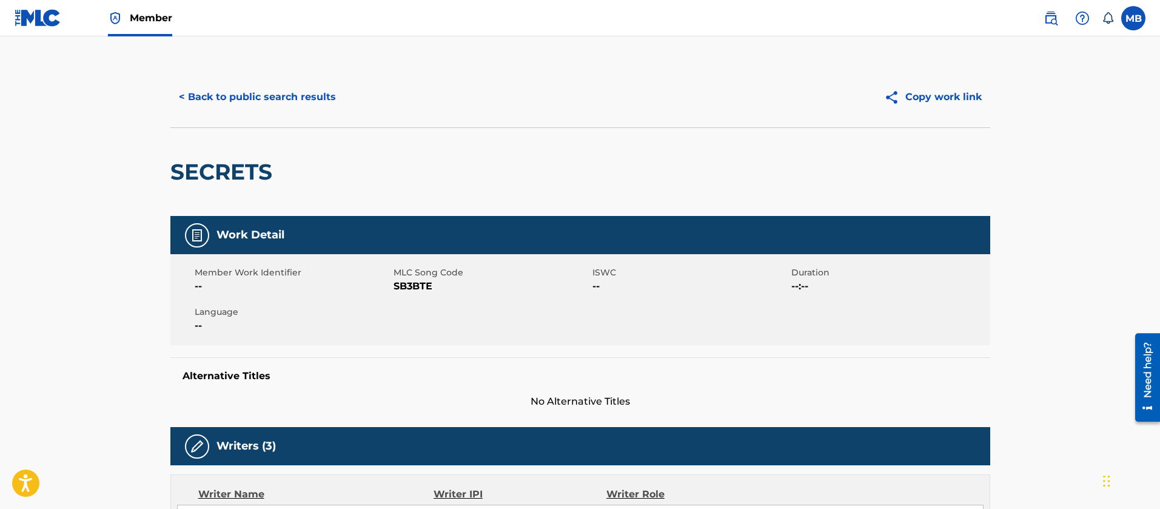
click at [415, 289] on span "SB3BTE" at bounding box center [491, 286] width 196 height 15
click at [317, 104] on button "< Back to public search results" at bounding box center [257, 97] width 174 height 30
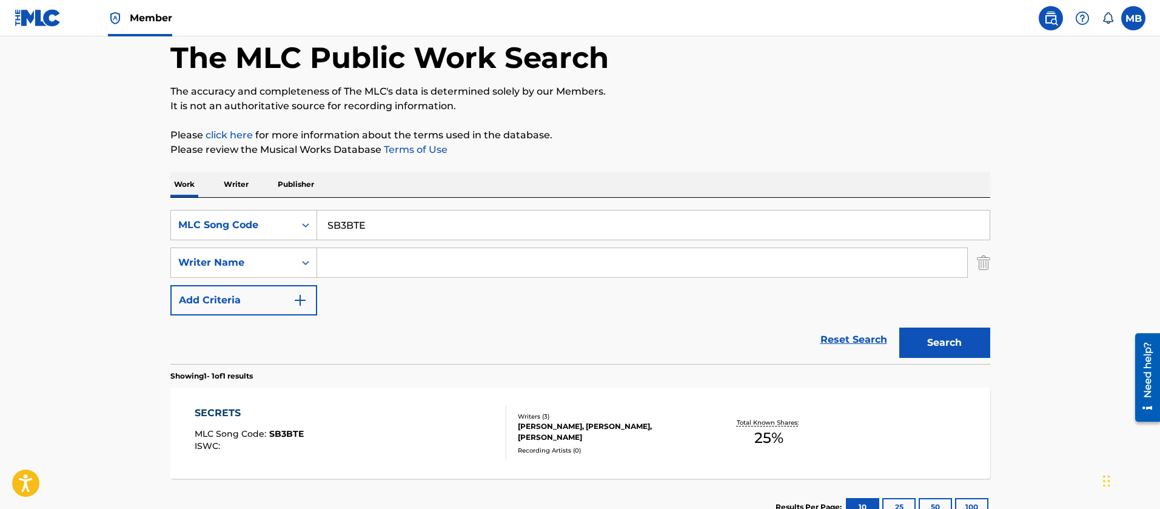
drag, startPoint x: 404, startPoint y: 238, endPoint x: 120, endPoint y: 228, distance: 284.5
click at [120, 228] on main "The MLC Public Work Search The accuracy and completeness of The MLC's data is d…" at bounding box center [580, 258] width 1160 height 565
paste input "SA7KJ6/"
type input "SA7KJ6"
click at [899, 327] on button "Search" at bounding box center [944, 342] width 91 height 30
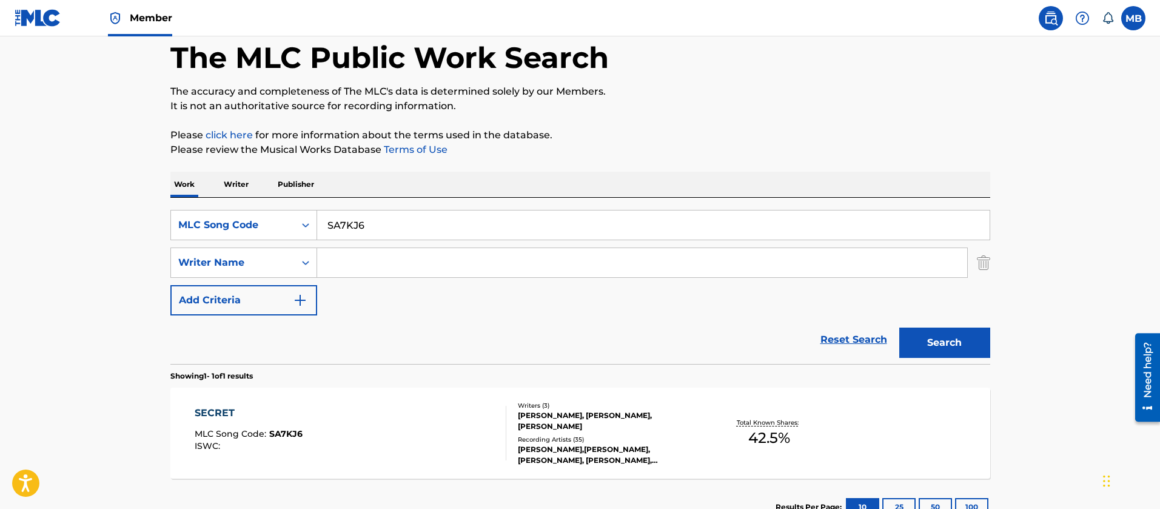
click at [407, 417] on div "SECRET MLC Song Code : SA7KJ6 ISWC :" at bounding box center [351, 433] width 312 height 55
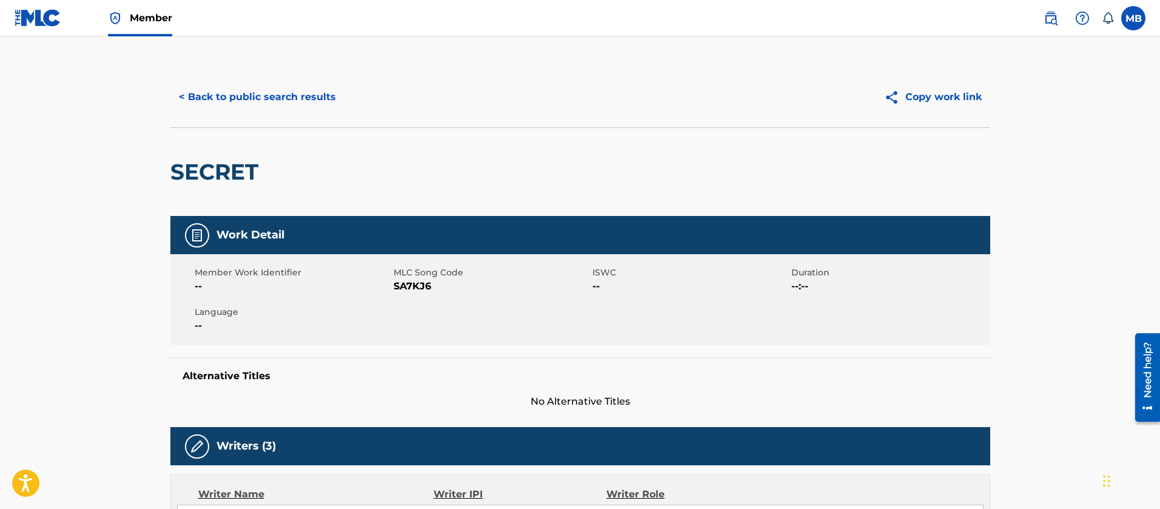
click at [304, 109] on button "< Back to public search results" at bounding box center [257, 97] width 174 height 30
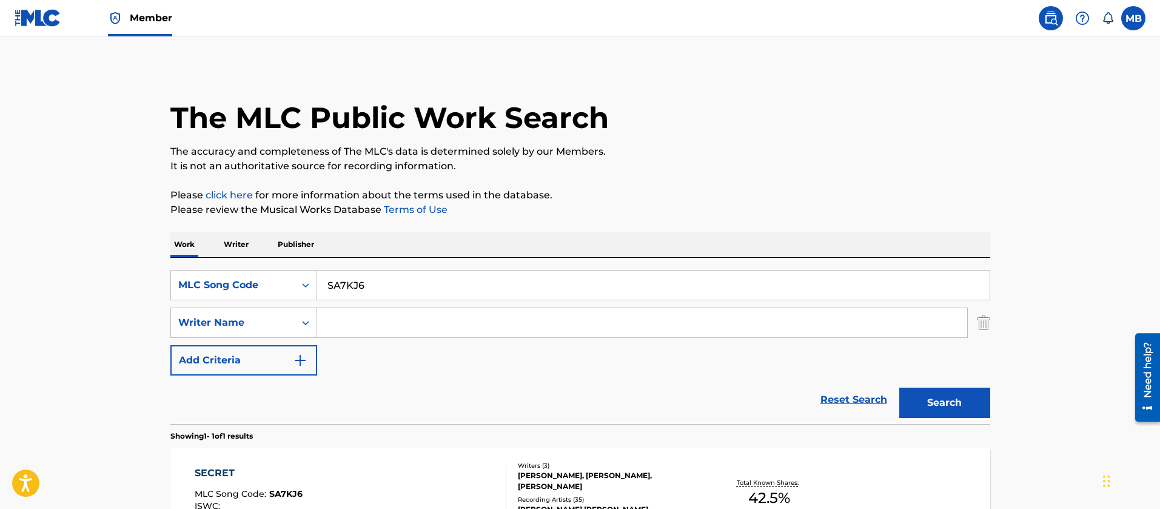
scroll to position [60, 0]
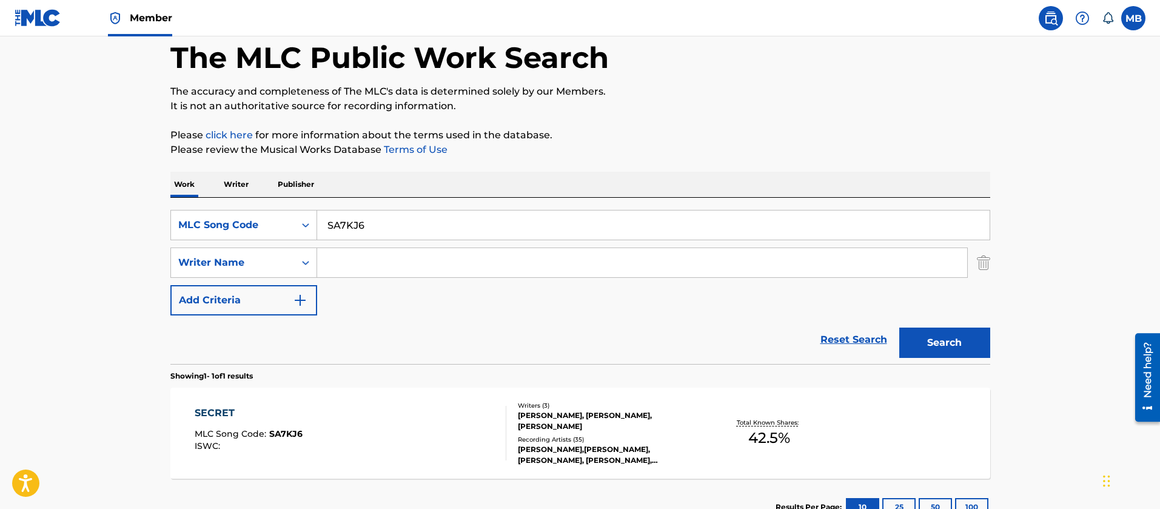
drag, startPoint x: 412, startPoint y: 235, endPoint x: 223, endPoint y: 200, distance: 192.3
click at [284, 230] on div "SearchWithCriteria5b55bc75-6c01-4121-a462-797650b430c1 MLC Song Code SA7KJ6" at bounding box center [580, 225] width 820 height 30
paste input "WB8T74"
type input "WB8T74"
click at [899, 327] on button "Search" at bounding box center [944, 342] width 91 height 30
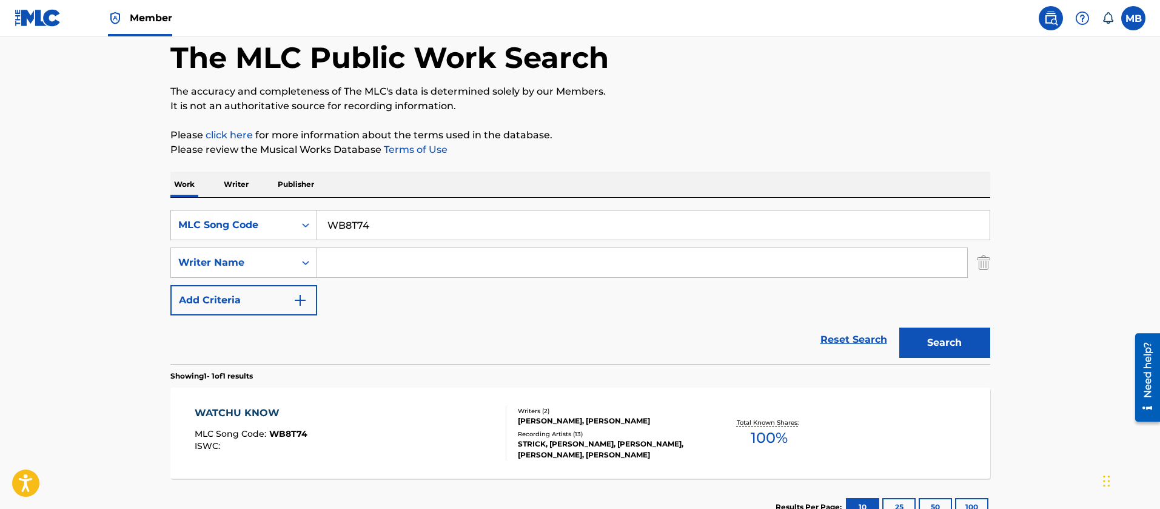
click at [400, 416] on div "WATCHU KNOW MLC Song Code : WB8T74 ISWC :" at bounding box center [351, 433] width 312 height 55
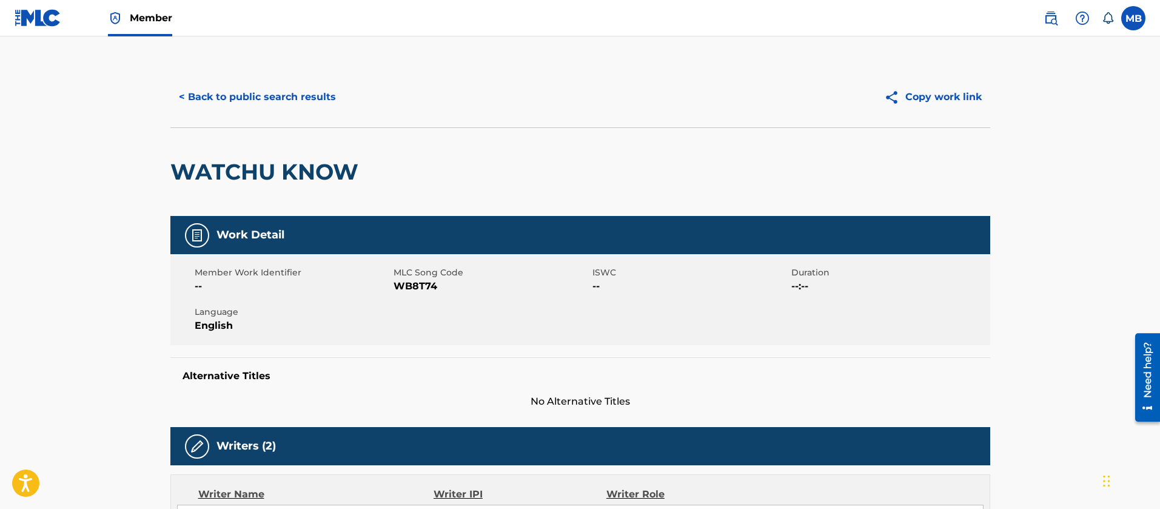
click at [278, 90] on button "< Back to public search results" at bounding box center [257, 97] width 174 height 30
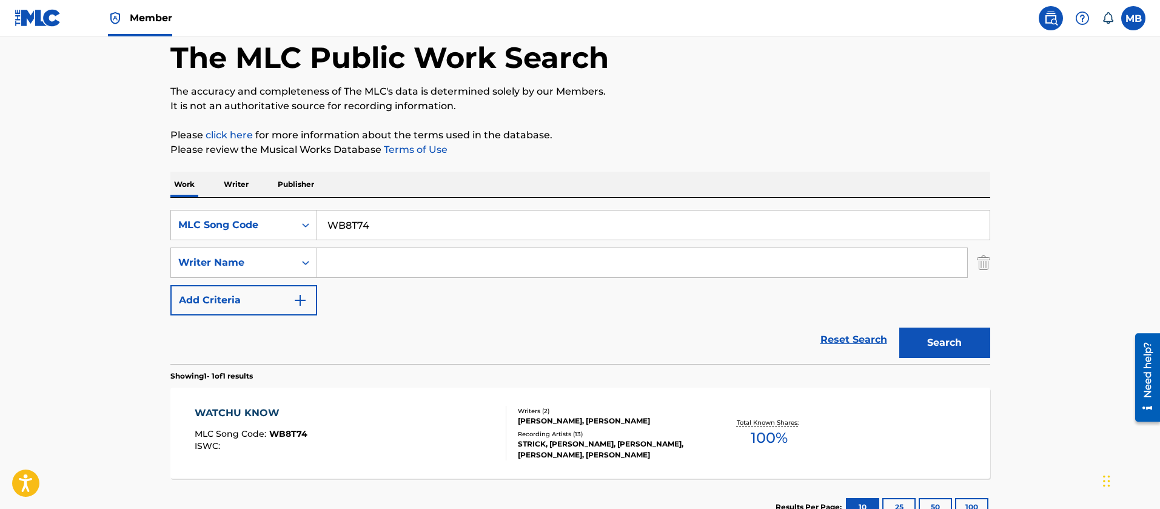
drag, startPoint x: 404, startPoint y: 226, endPoint x: 143, endPoint y: 194, distance: 263.3
click at [178, 217] on div "SearchWithCriteria5b55bc75-6c01-4121-a462-797650b430c1 MLC Song Code WB8T74" at bounding box center [580, 225] width 820 height 30
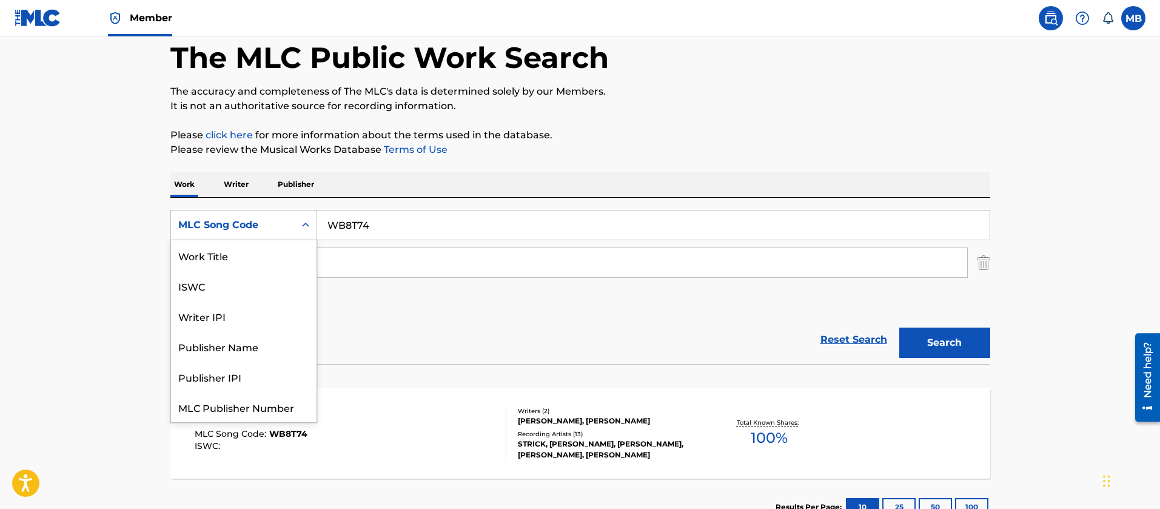
click at [184, 235] on div "MLC Song Code" at bounding box center [233, 224] width 124 height 23
click at [247, 266] on div "Work Title" at bounding box center [244, 255] width 146 height 30
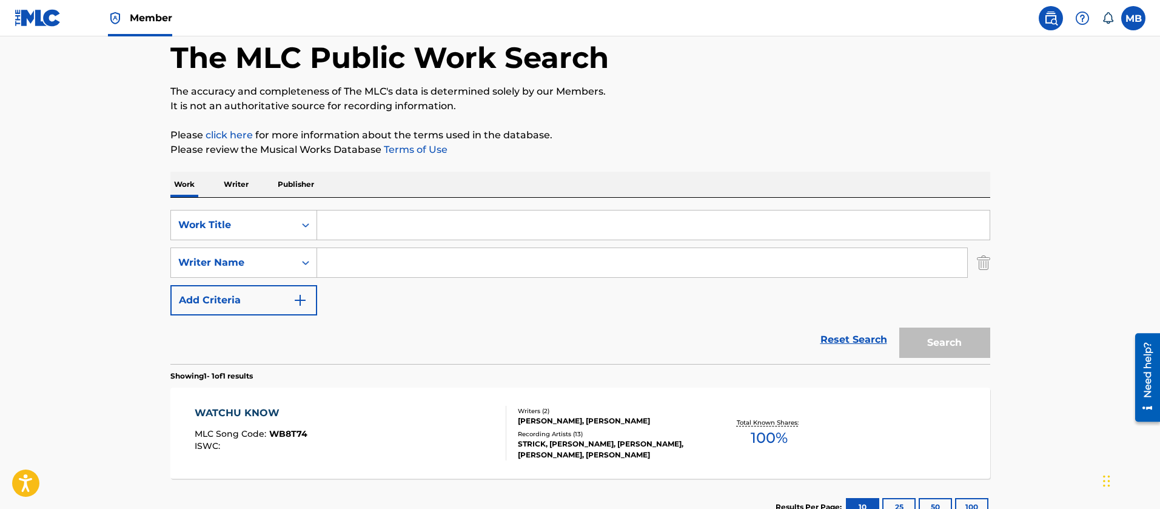
click at [378, 214] on input "Search Form" at bounding box center [653, 224] width 672 height 29
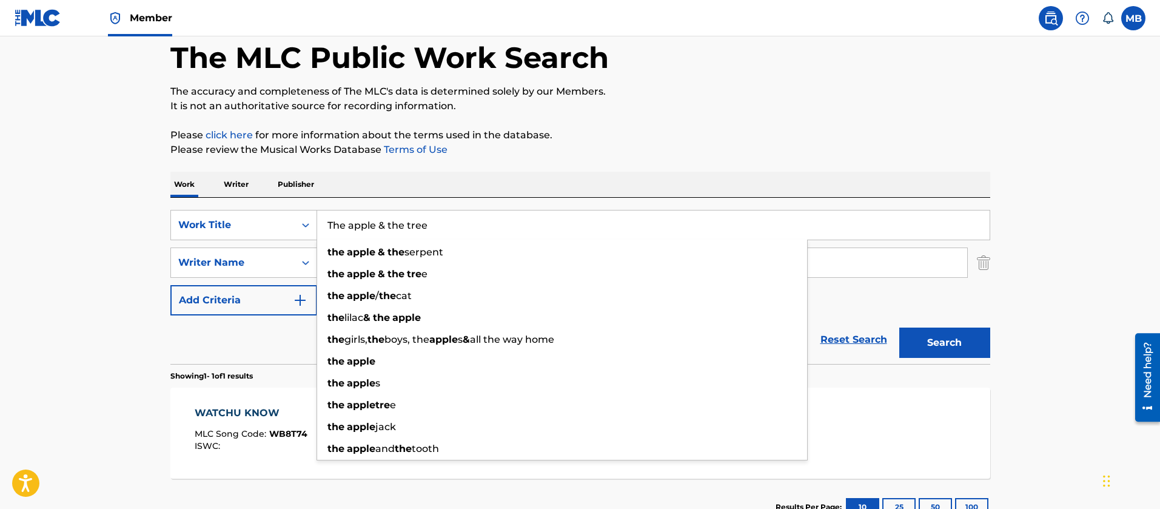
type input "The apple & the tree"
click at [899, 327] on button "Search" at bounding box center [944, 342] width 91 height 30
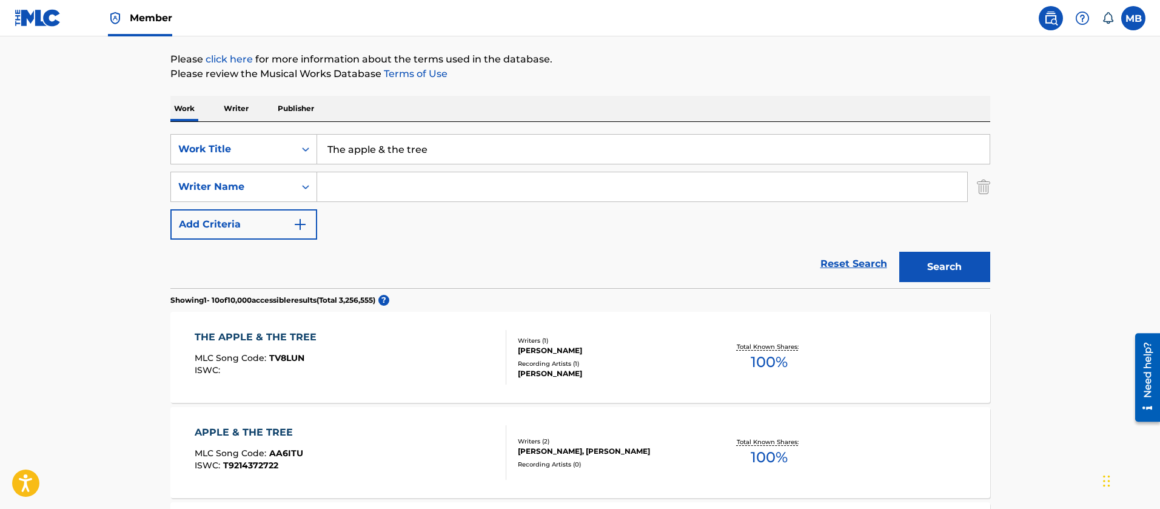
scroll to position [60, 0]
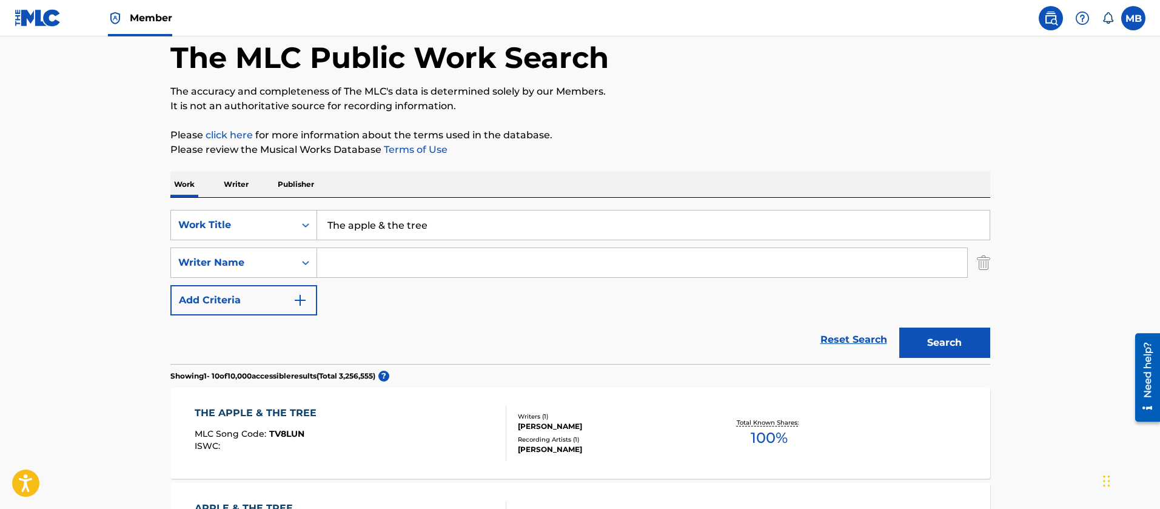
click at [386, 261] on input "Search Form" at bounding box center [642, 262] width 650 height 29
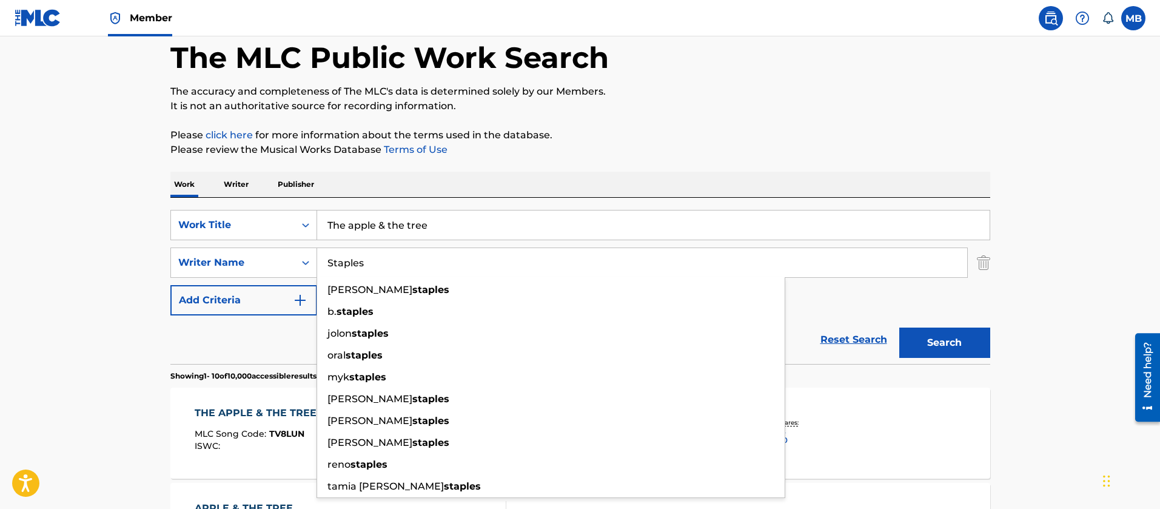
type input "Staples"
click at [899, 327] on button "Search" at bounding box center [944, 342] width 91 height 30
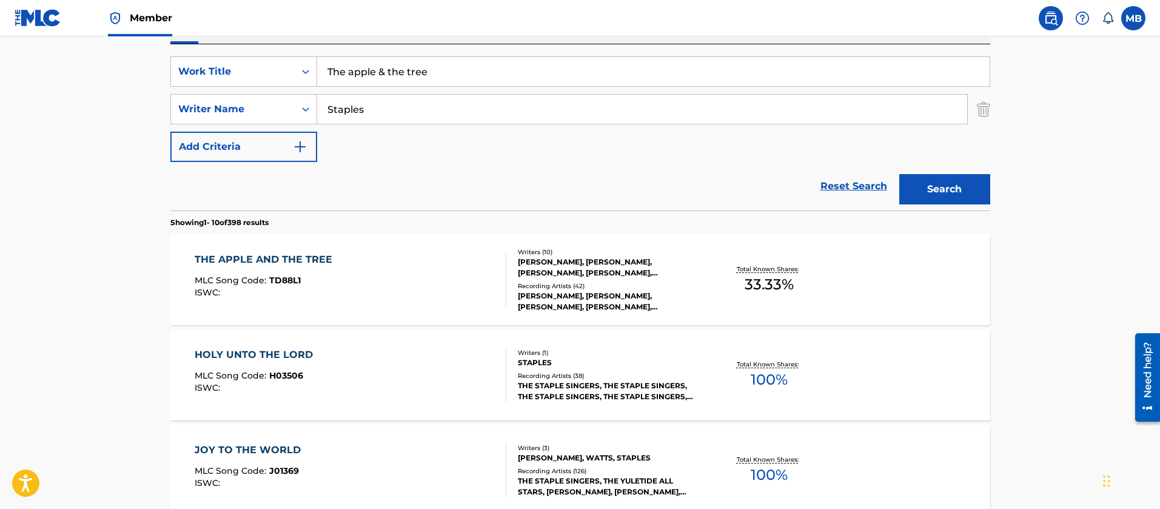
scroll to position [242, 0]
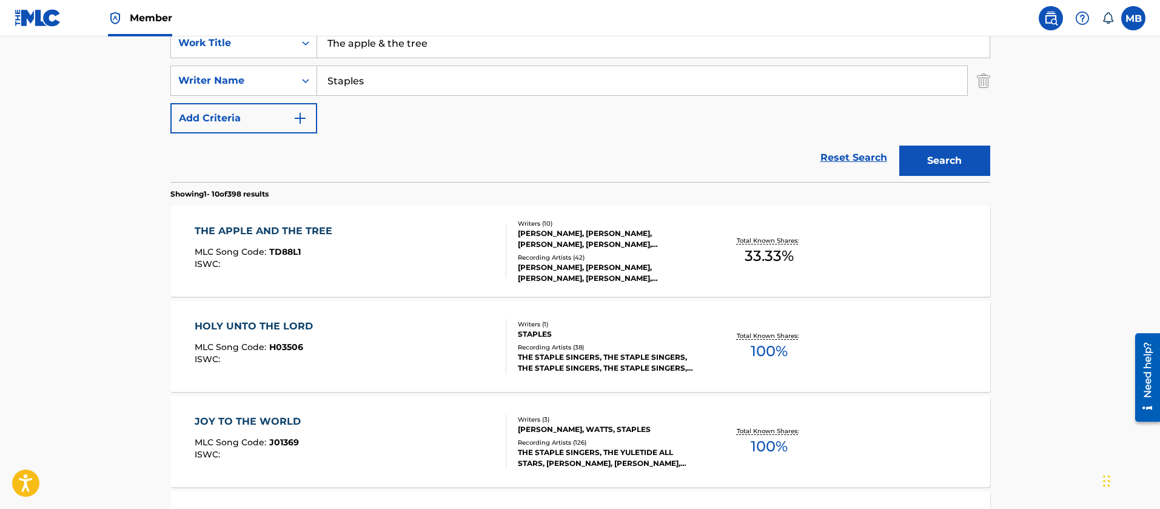
click at [404, 240] on div "THE APPLE AND THE TREE MLC Song Code : TD88L1 ISWC :" at bounding box center [351, 251] width 312 height 55
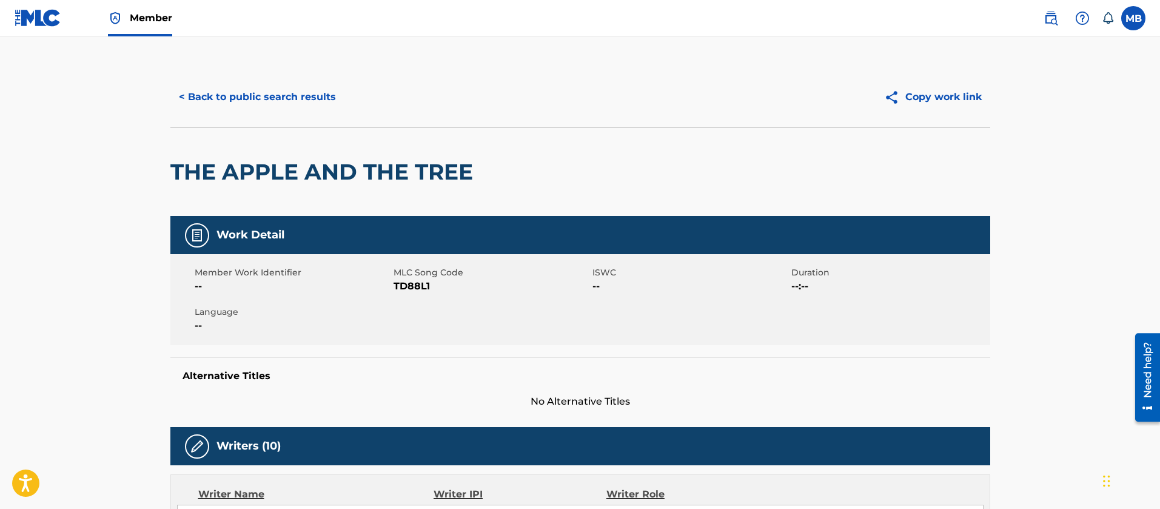
click at [410, 279] on span "TD88L1" at bounding box center [491, 286] width 196 height 15
click at [236, 92] on button "< Back to public search results" at bounding box center [257, 97] width 174 height 30
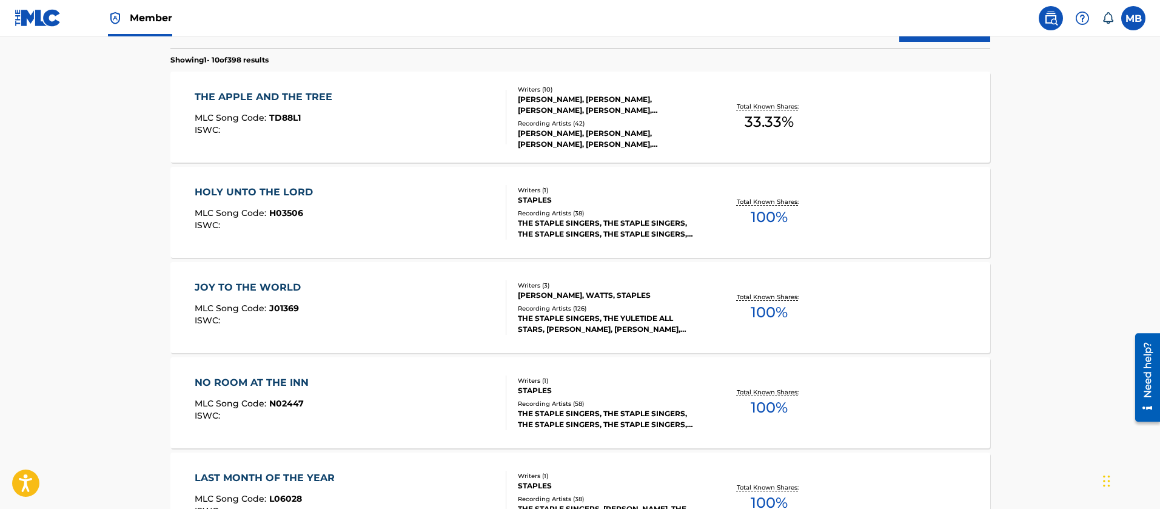
scroll to position [333, 0]
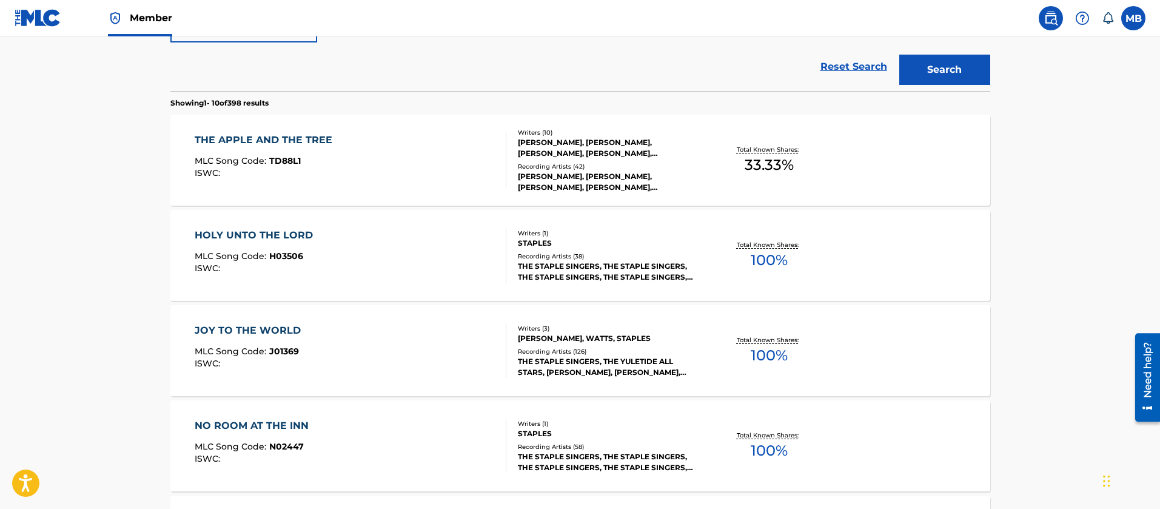
click at [370, 162] on div "THE APPLE AND THE TREE MLC Song Code : TD88L1 ISWC :" at bounding box center [351, 160] width 312 height 55
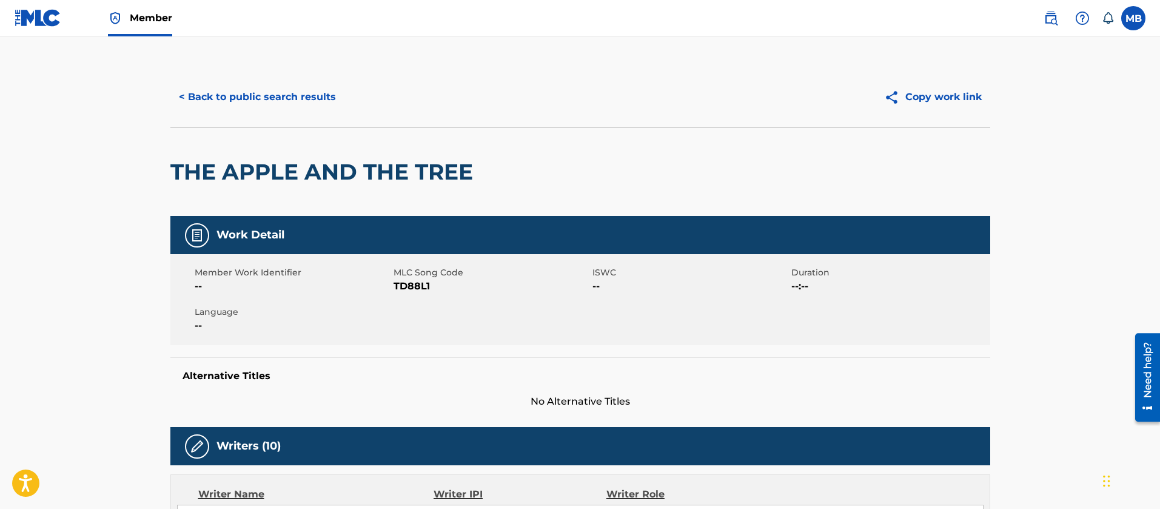
click at [289, 85] on button "< Back to public search results" at bounding box center [257, 97] width 174 height 30
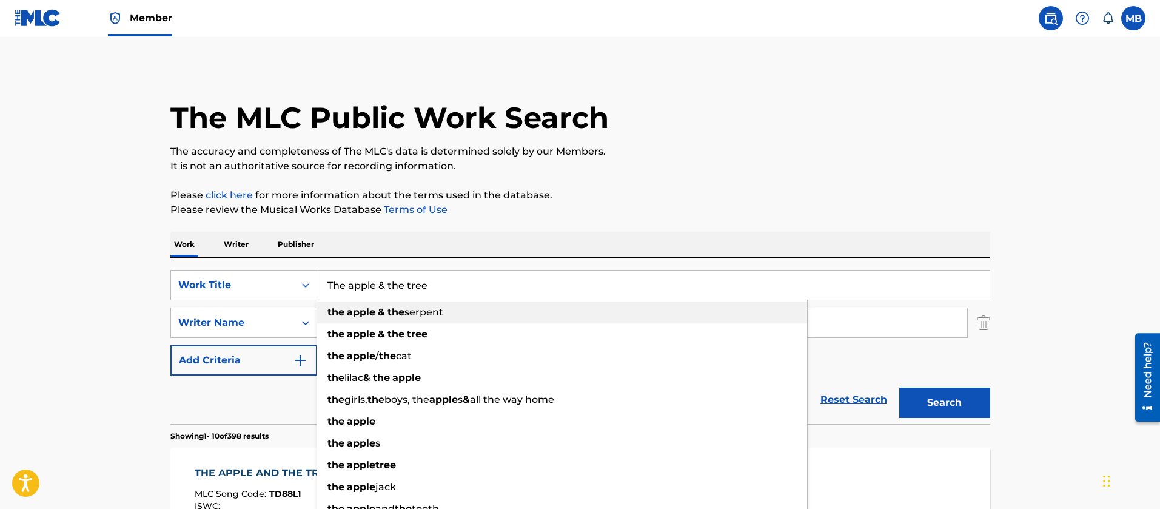
drag, startPoint x: 375, startPoint y: 288, endPoint x: 683, endPoint y: 327, distance: 310.4
click at [668, 300] on div "The apple & the tree the apple & the serpent the apple & the tree the apple / t…" at bounding box center [653, 284] width 672 height 29
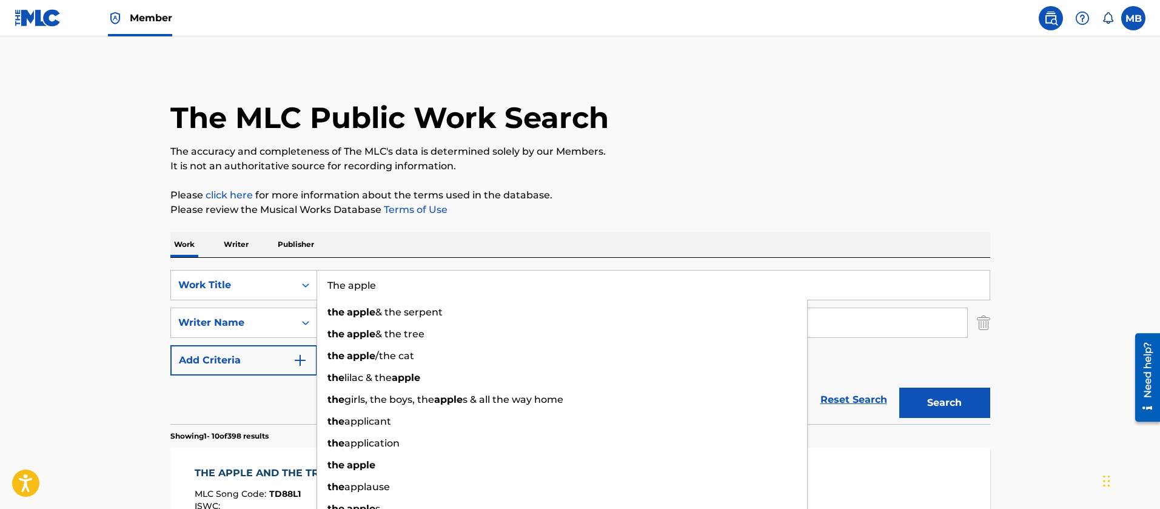
type input "The apple"
click at [899, 387] on button "Search" at bounding box center [944, 402] width 91 height 30
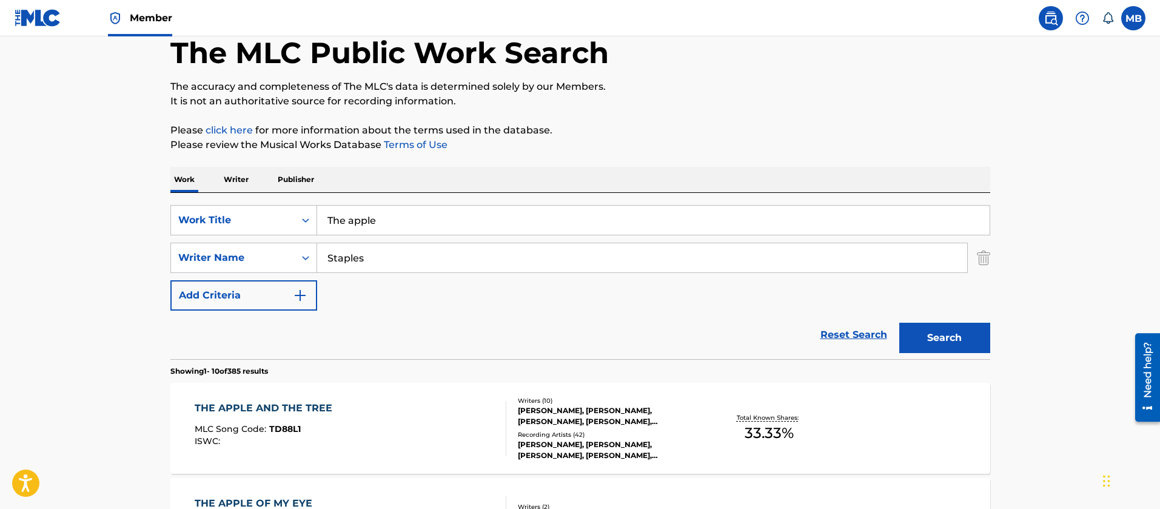
scroll to position [91, 0]
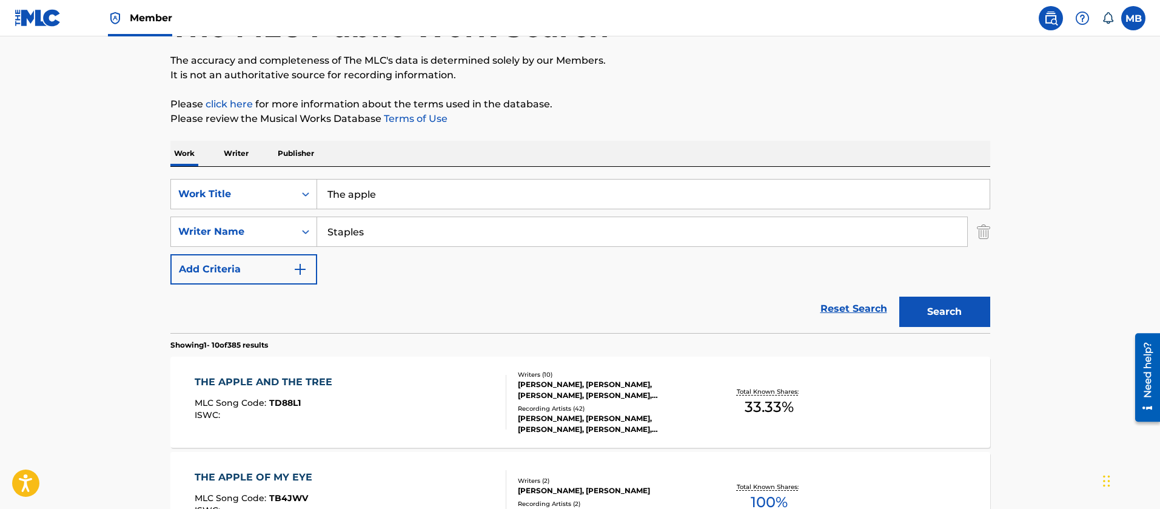
click at [388, 388] on div "THE APPLE AND THE TREE MLC Song Code : TD88L1 ISWC :" at bounding box center [351, 402] width 312 height 55
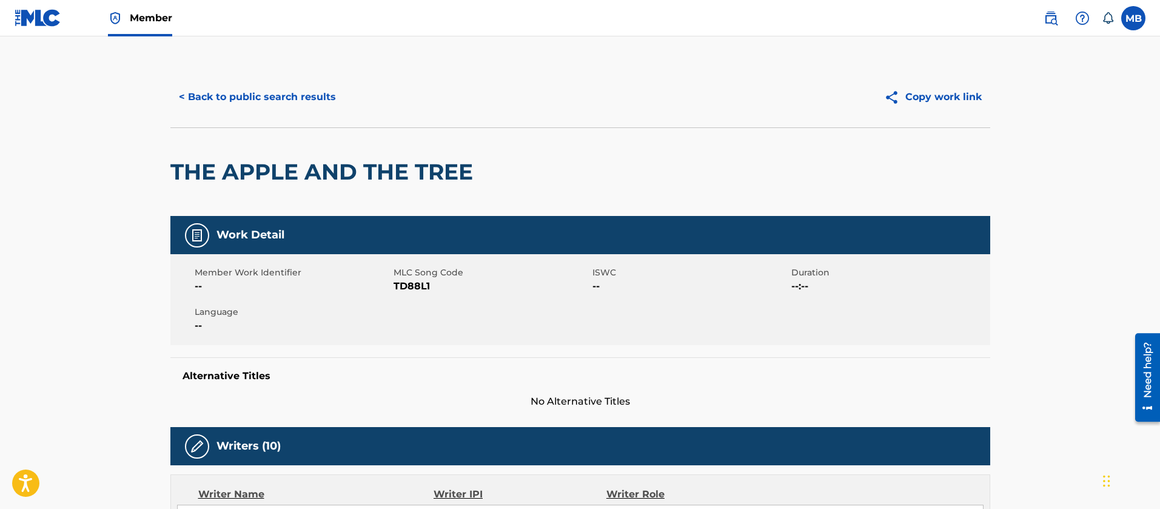
click at [424, 293] on span "TD88L1" at bounding box center [491, 286] width 196 height 15
click at [389, 178] on h2 "THE APPLE AND THE TREE" at bounding box center [324, 171] width 309 height 27
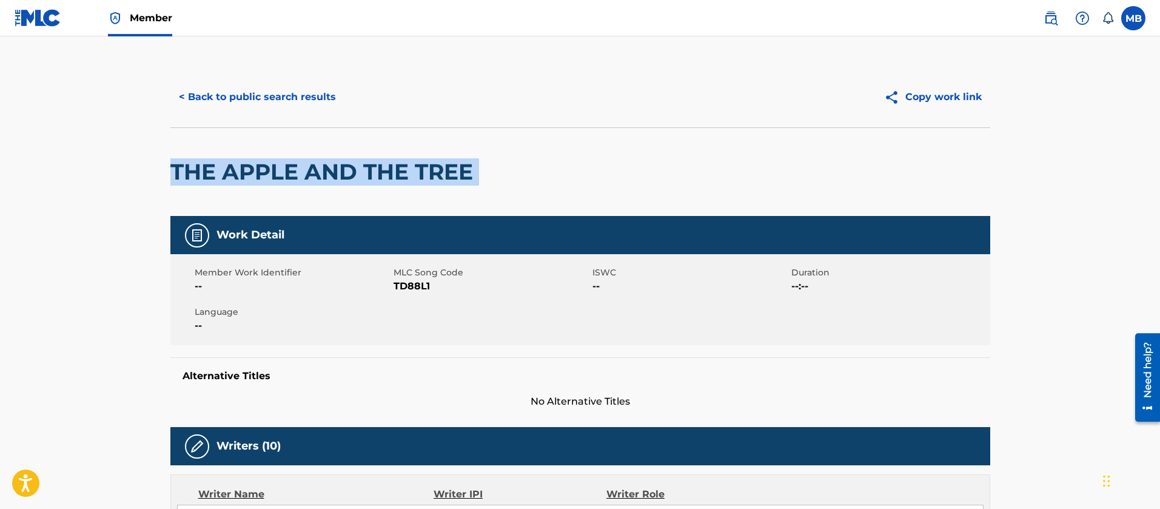
click at [389, 178] on h2 "THE APPLE AND THE TREE" at bounding box center [324, 171] width 309 height 27
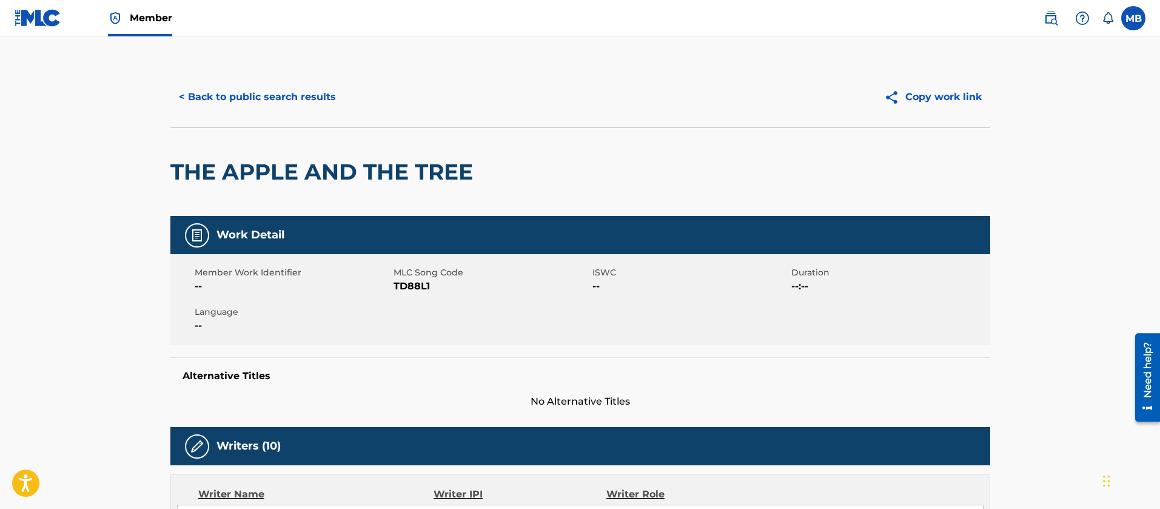
click at [405, 277] on span "MLC Song Code" at bounding box center [491, 272] width 196 height 13
click at [406, 286] on span "TD88L1" at bounding box center [491, 286] width 196 height 15
click at [252, 109] on button "< Back to public search results" at bounding box center [257, 97] width 174 height 30
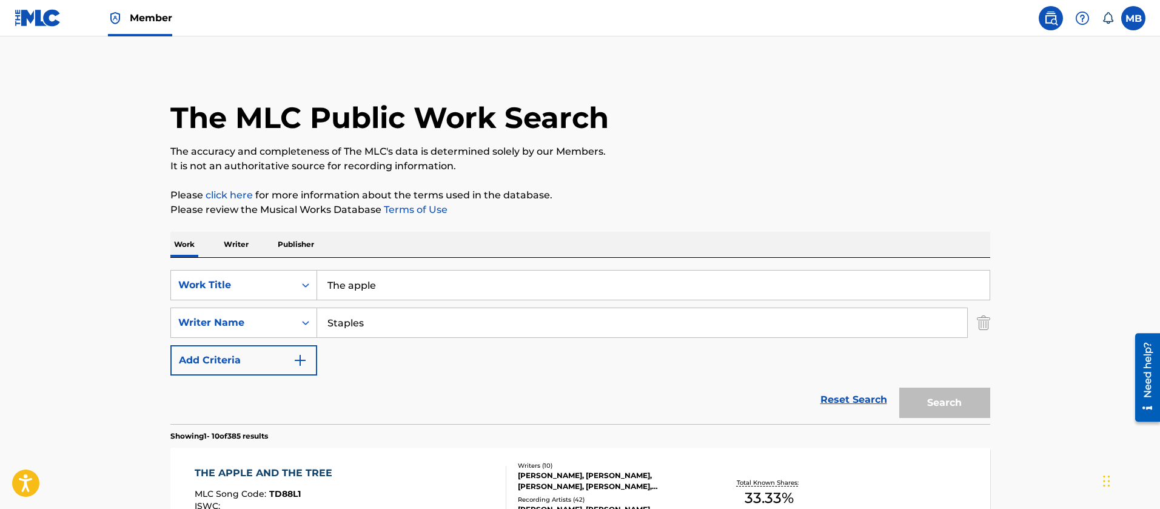
scroll to position [91, 0]
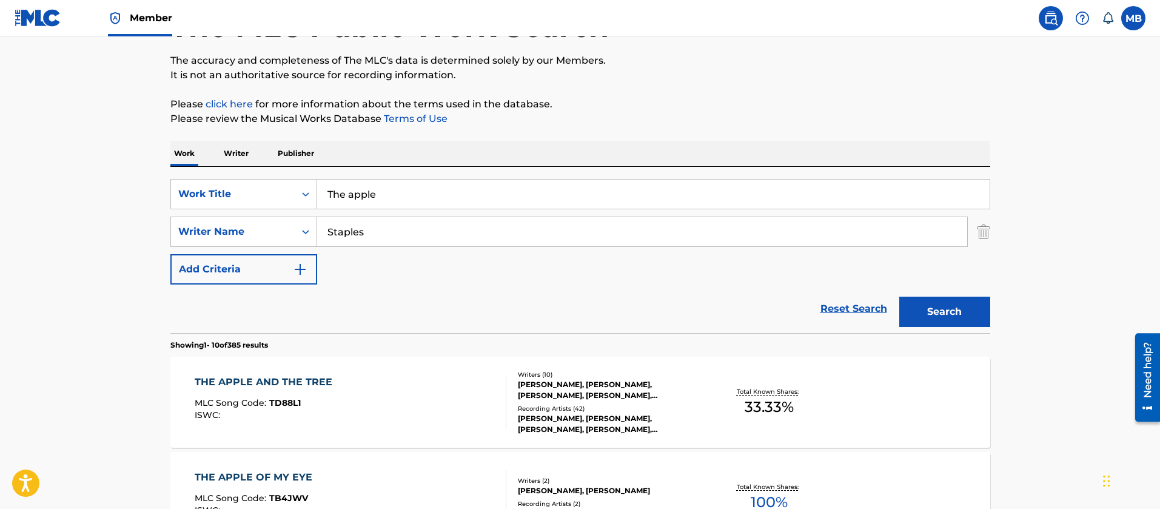
drag, startPoint x: 382, startPoint y: 199, endPoint x: 181, endPoint y: 142, distance: 208.6
click at [221, 173] on div "SearchWithCriteriaf743fd87-1b28-4f3f-9ed5-ee8b05c8e732 Work Title The apple Sea…" at bounding box center [580, 250] width 820 height 166
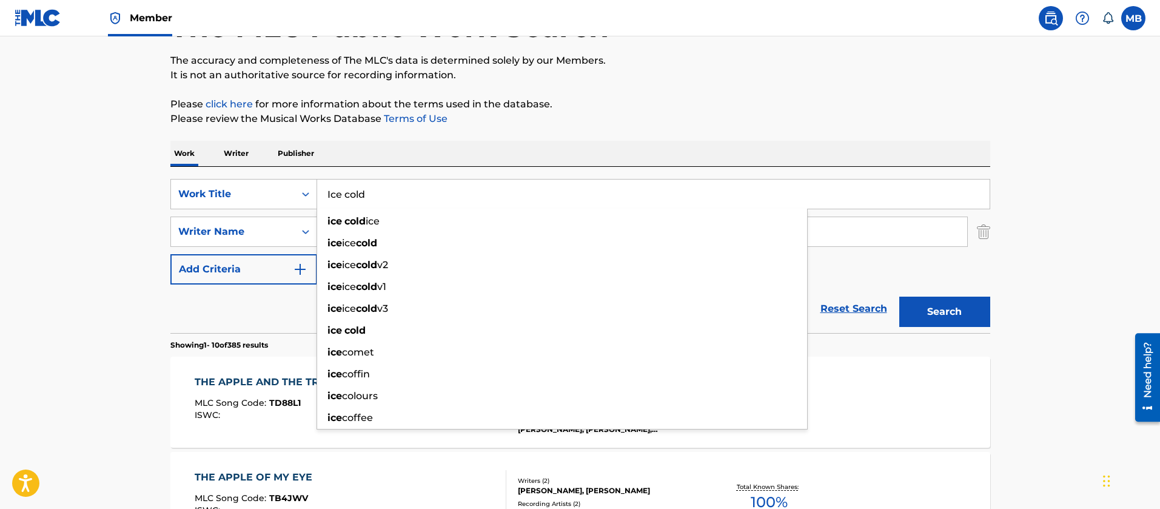
type input "Ice cold"
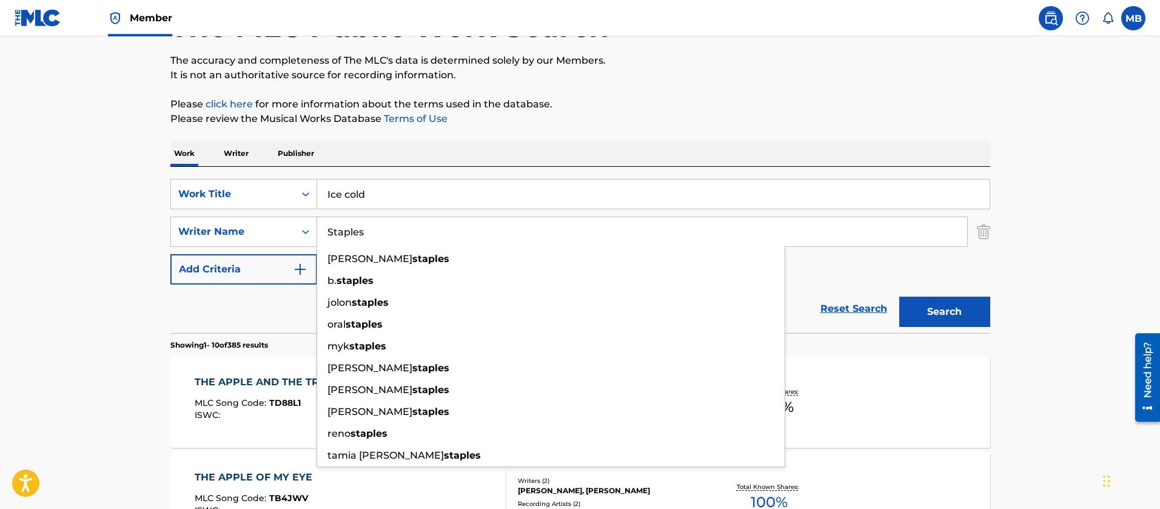
click at [899, 296] on button "Search" at bounding box center [944, 311] width 91 height 30
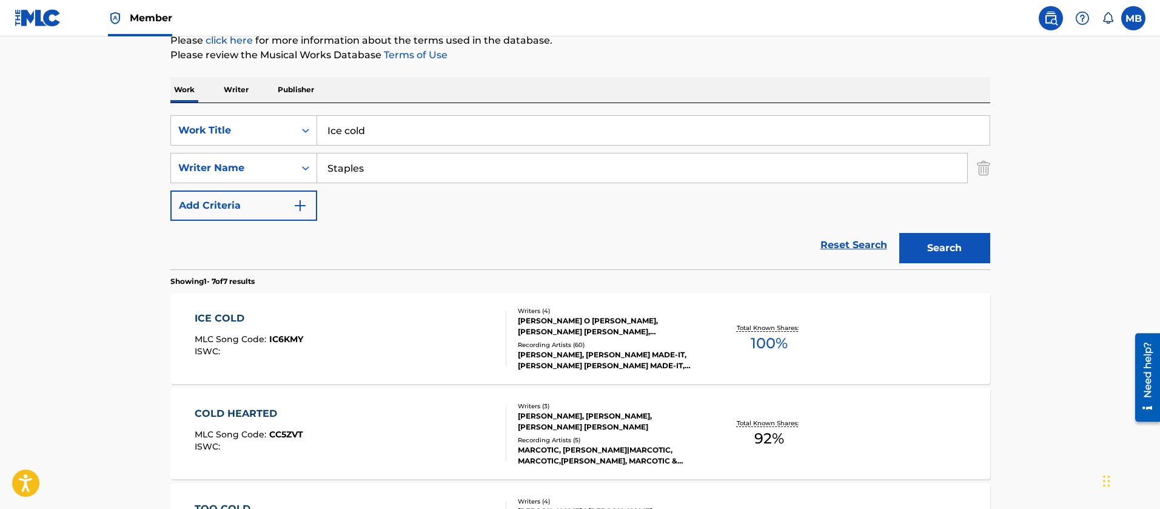
scroll to position [182, 0]
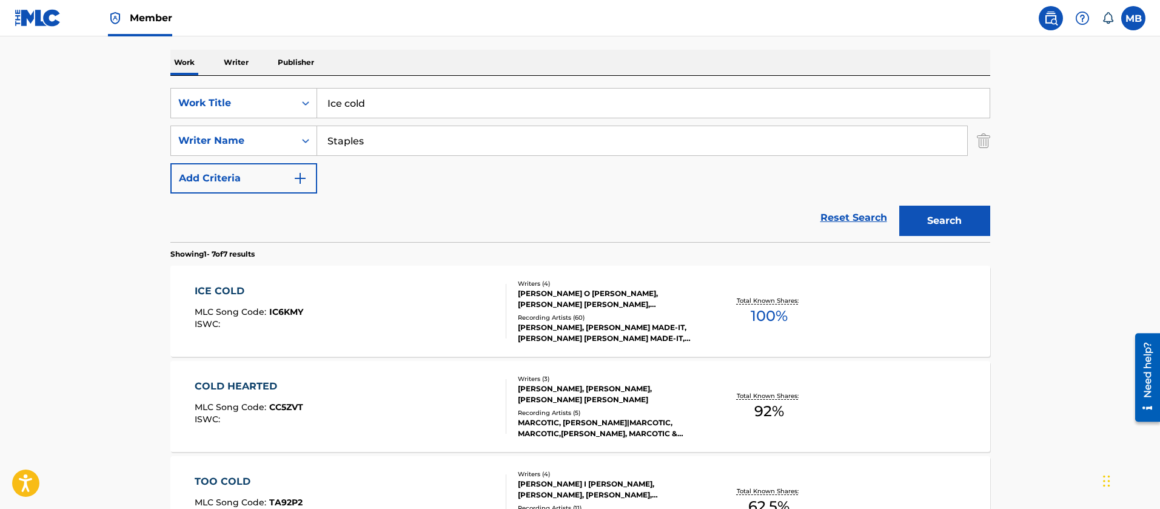
click at [336, 293] on div "ICE COLD MLC Song Code : IC6KMY ISWC :" at bounding box center [351, 311] width 312 height 55
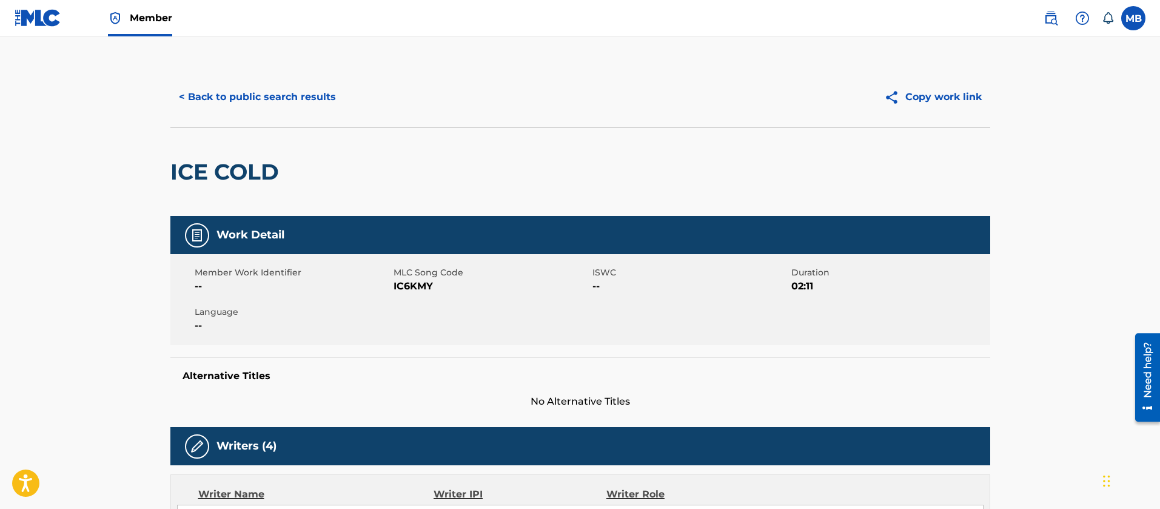
click at [291, 107] on button "< Back to public search results" at bounding box center [257, 97] width 174 height 30
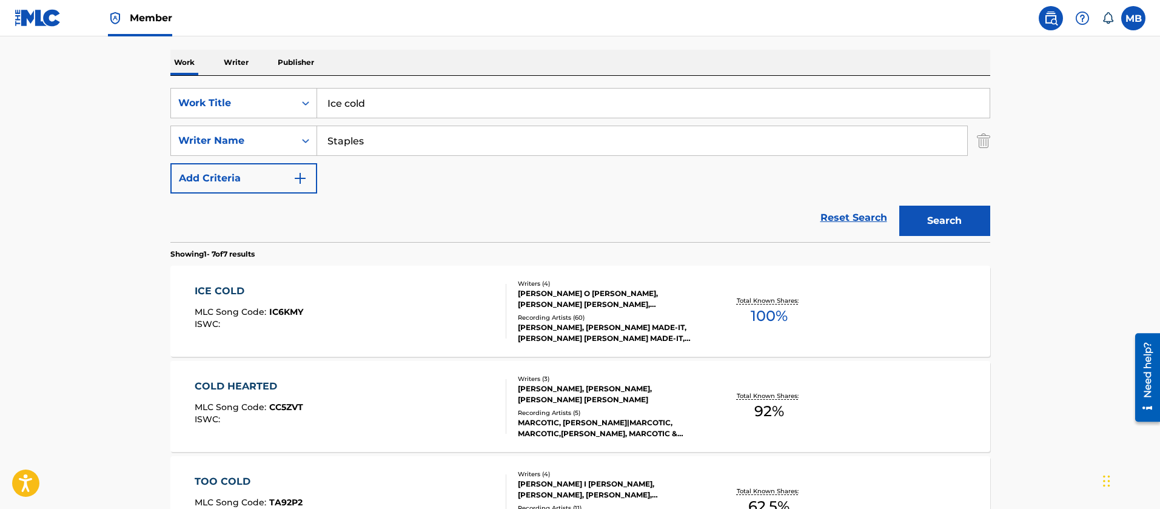
click at [153, 93] on main "The MLC Public Work Search The accuracy and completeness of The MLC's data is d…" at bounding box center [580, 422] width 1160 height 1136
type input "(562)"
click at [899, 206] on button "Search" at bounding box center [944, 221] width 91 height 30
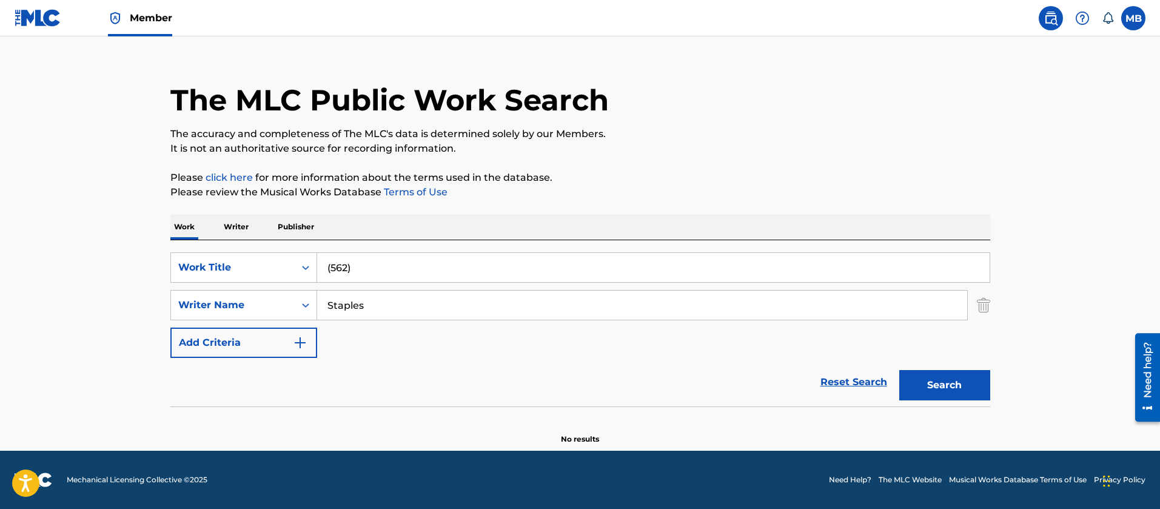
click at [150, 25] on link "Member" at bounding box center [140, 18] width 64 height 36
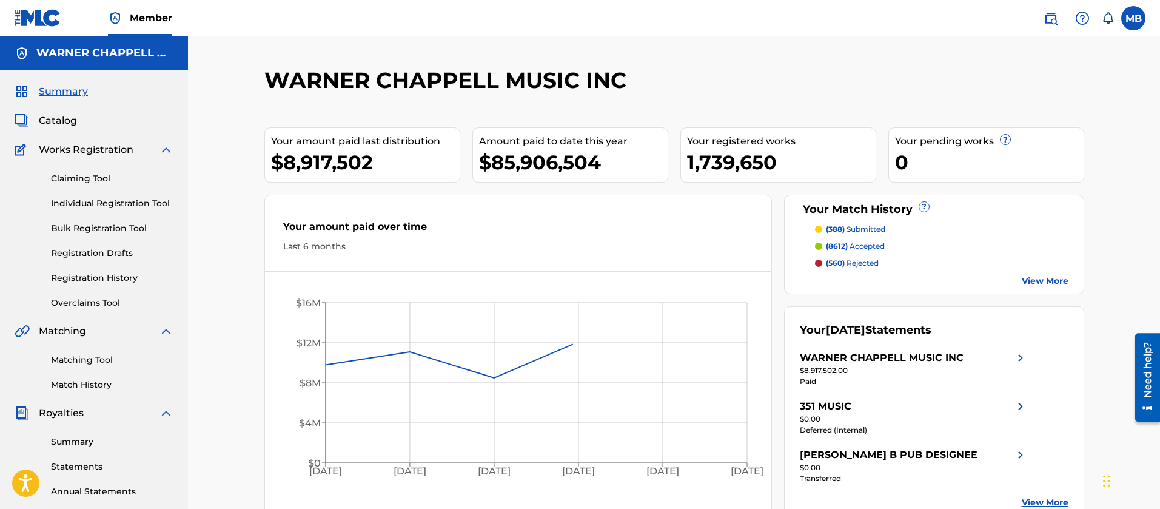
click at [68, 370] on div "Matching Tool Match History" at bounding box center [94, 364] width 159 height 53
click at [72, 364] on link "Matching Tool" at bounding box center [112, 359] width 122 height 13
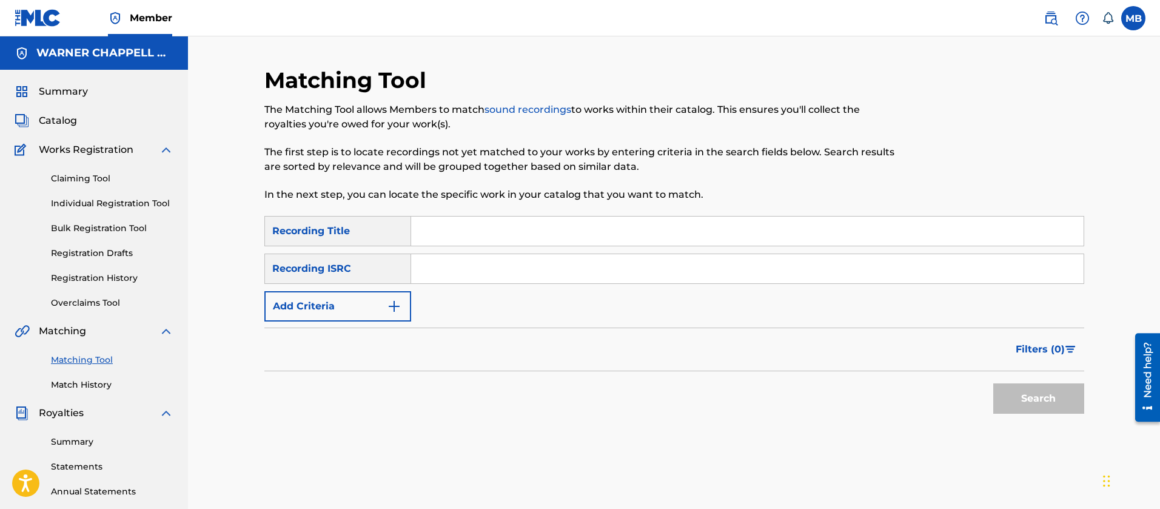
click at [477, 276] on input "Search Form" at bounding box center [747, 268] width 672 height 29
paste input "USUM71818777"
type input "USUM71818777"
click at [993, 383] on button "Search" at bounding box center [1038, 398] width 91 height 30
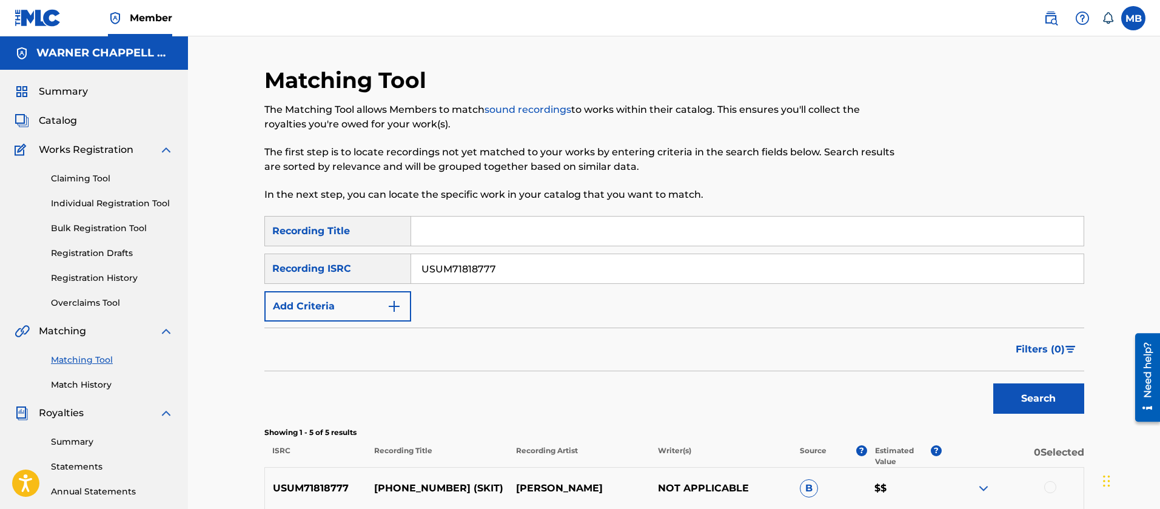
click at [1053, 23] on img at bounding box center [1050, 18] width 15 height 15
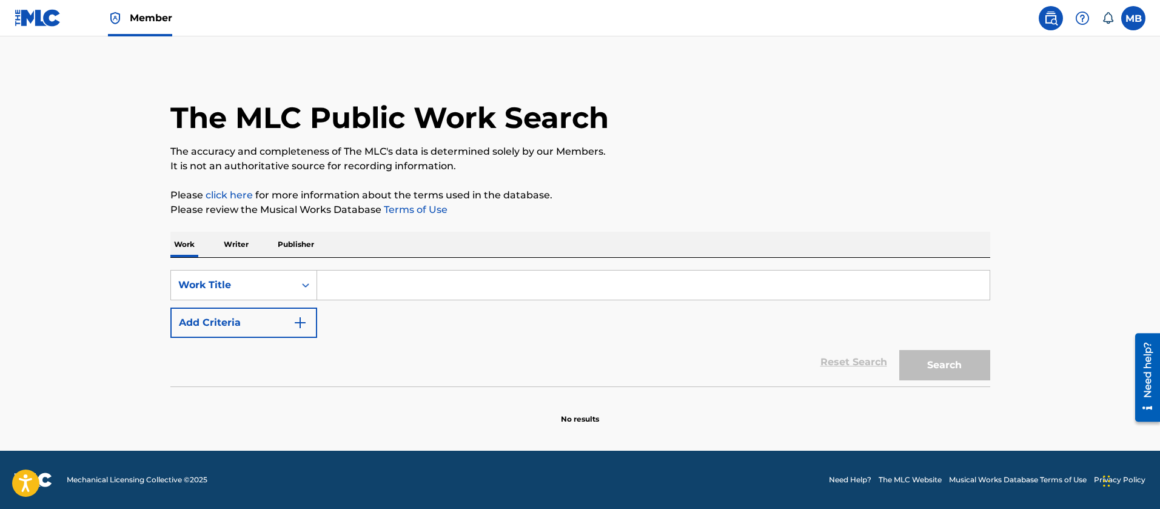
click at [329, 281] on input "Search Form" at bounding box center [653, 284] width 672 height 29
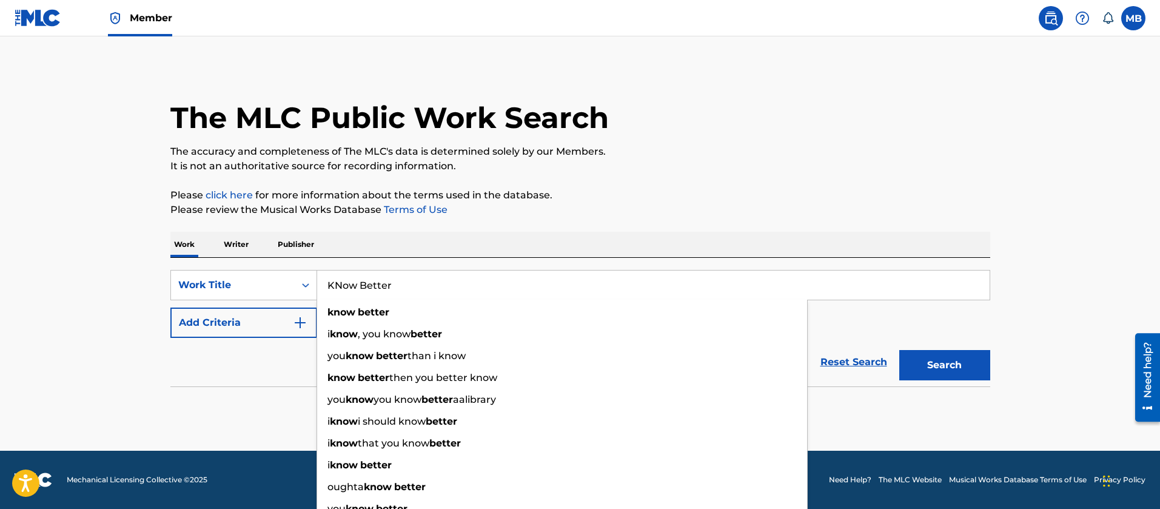
type input "KNow Better"
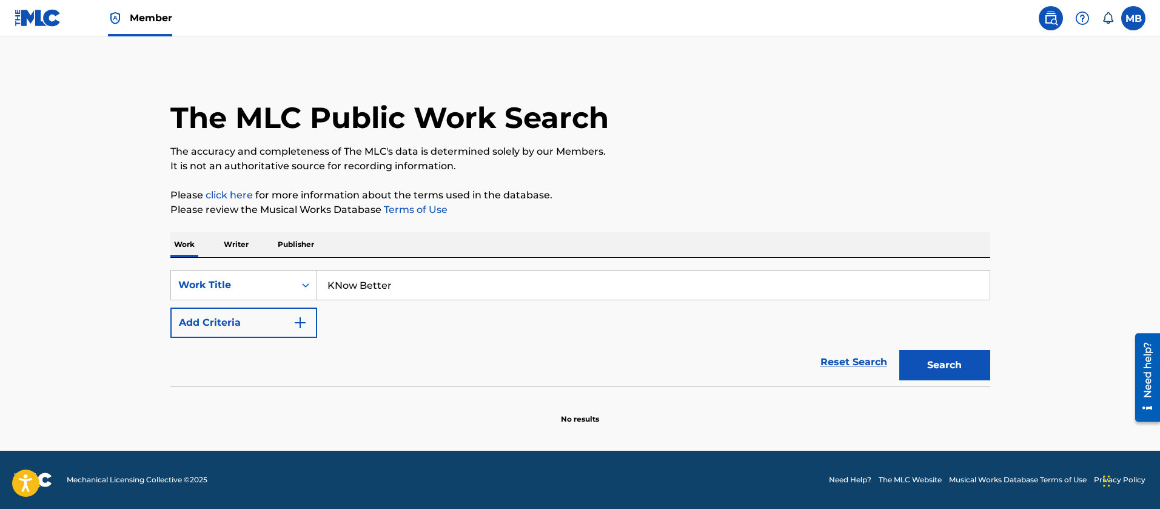
click at [196, 309] on button "Add Criteria" at bounding box center [243, 322] width 147 height 30
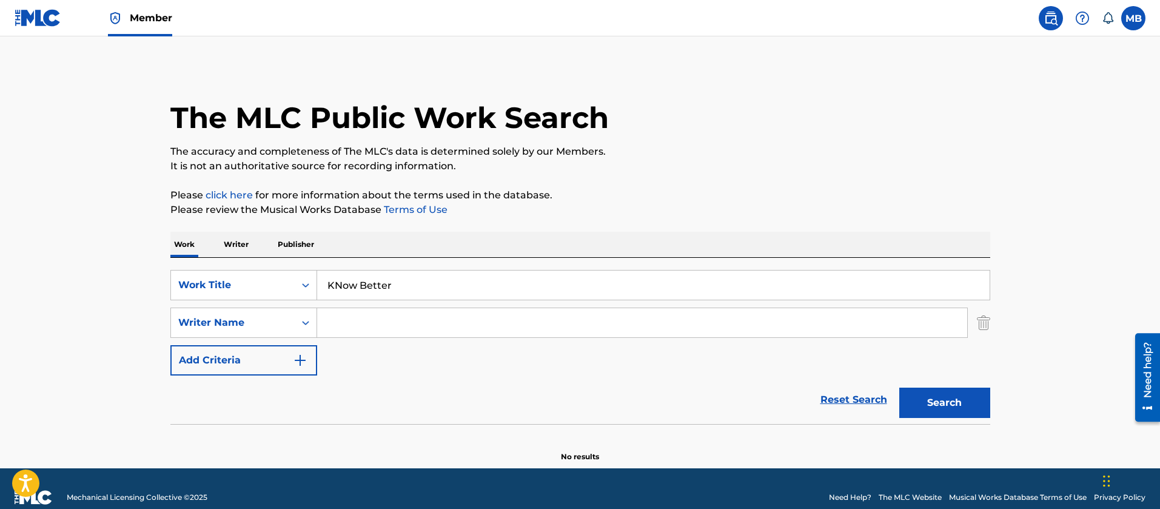
click at [353, 321] on input "Search Form" at bounding box center [642, 322] width 650 height 29
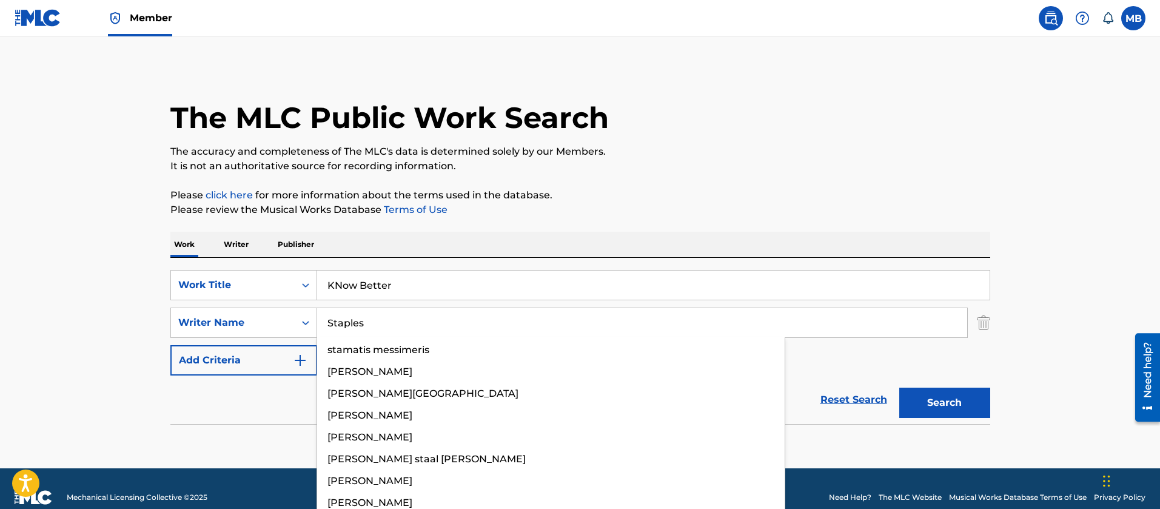
type input "Staples"
click at [899, 387] on button "Search" at bounding box center [944, 402] width 91 height 30
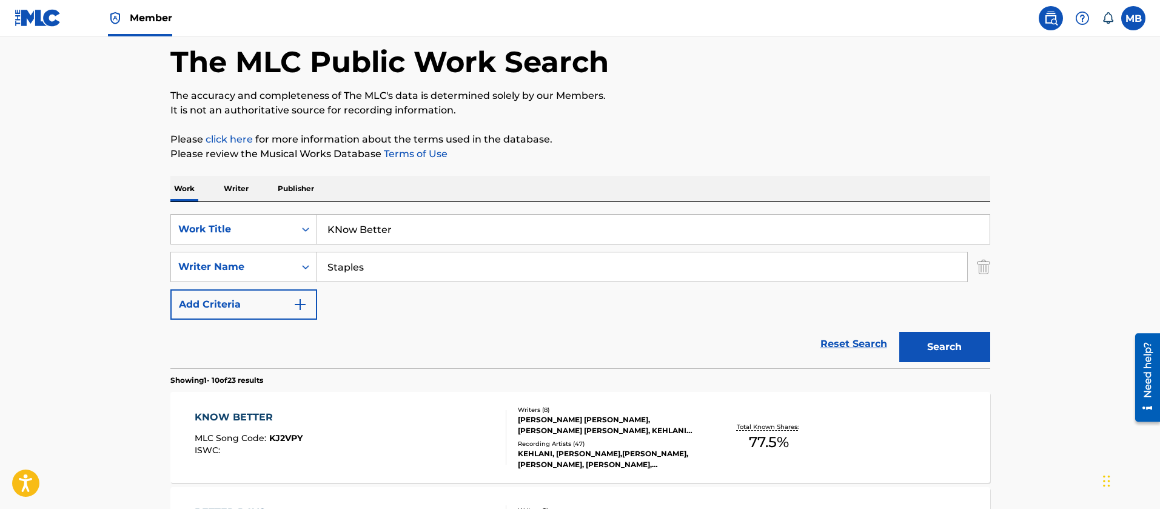
scroll to position [182, 0]
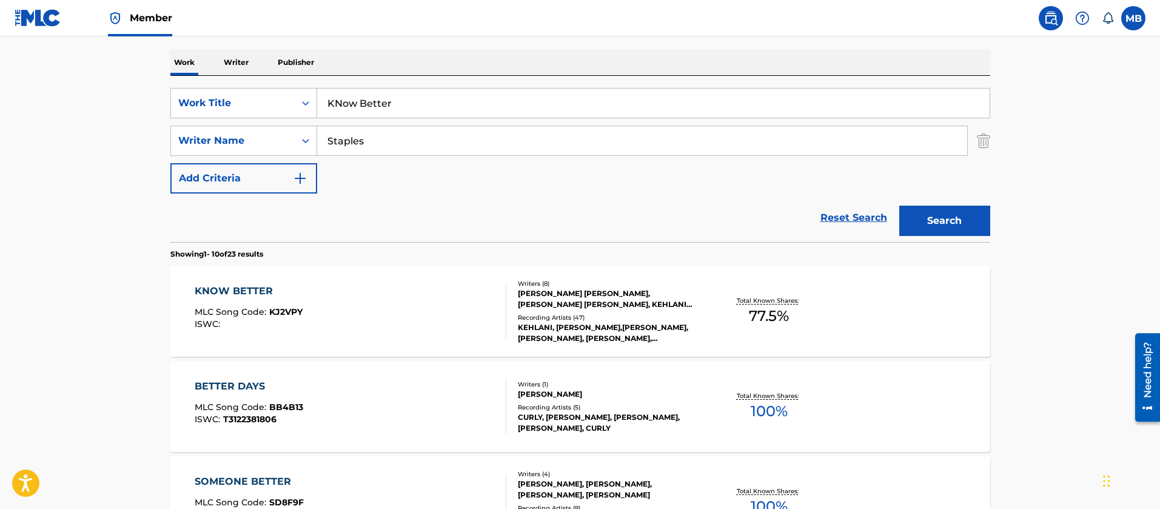
click at [406, 292] on div "KNOW BETTER MLC Song Code : KJ2VPY ISWC :" at bounding box center [351, 311] width 312 height 55
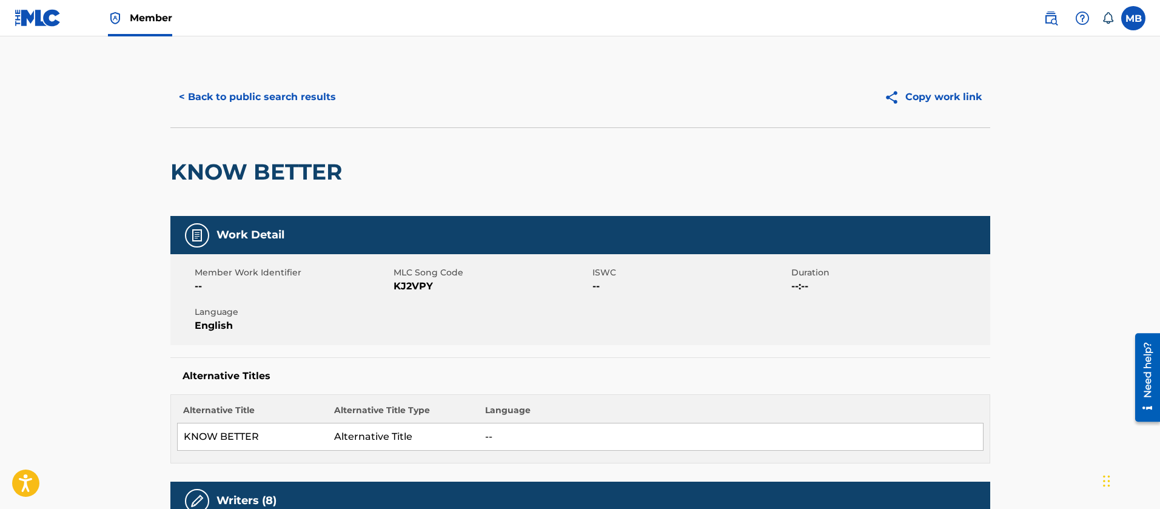
click at [398, 290] on span "KJ2VPY" at bounding box center [491, 286] width 196 height 15
click at [296, 178] on h2 "KNOW BETTER" at bounding box center [259, 171] width 178 height 27
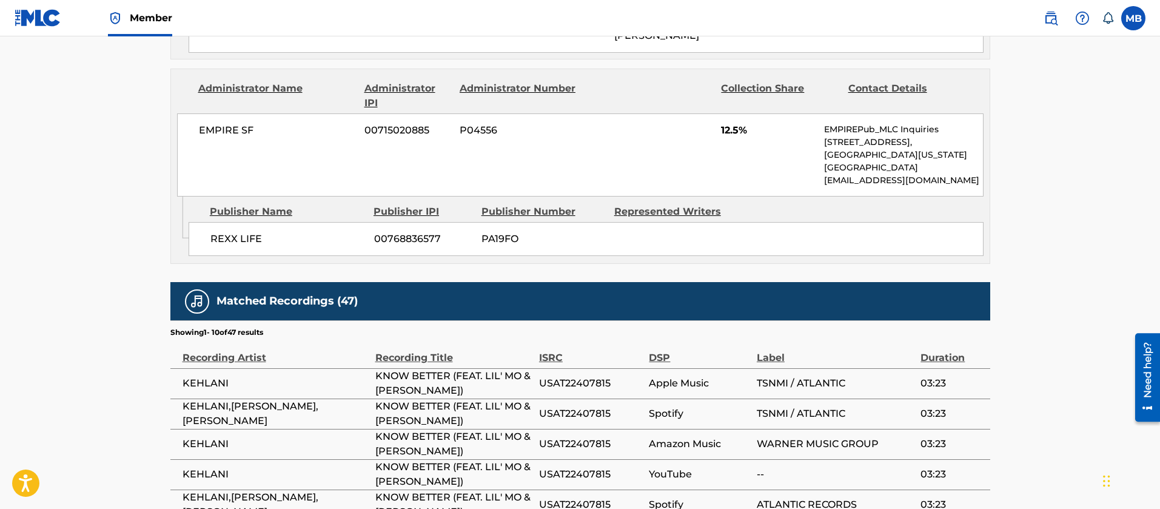
scroll to position [3135, 0]
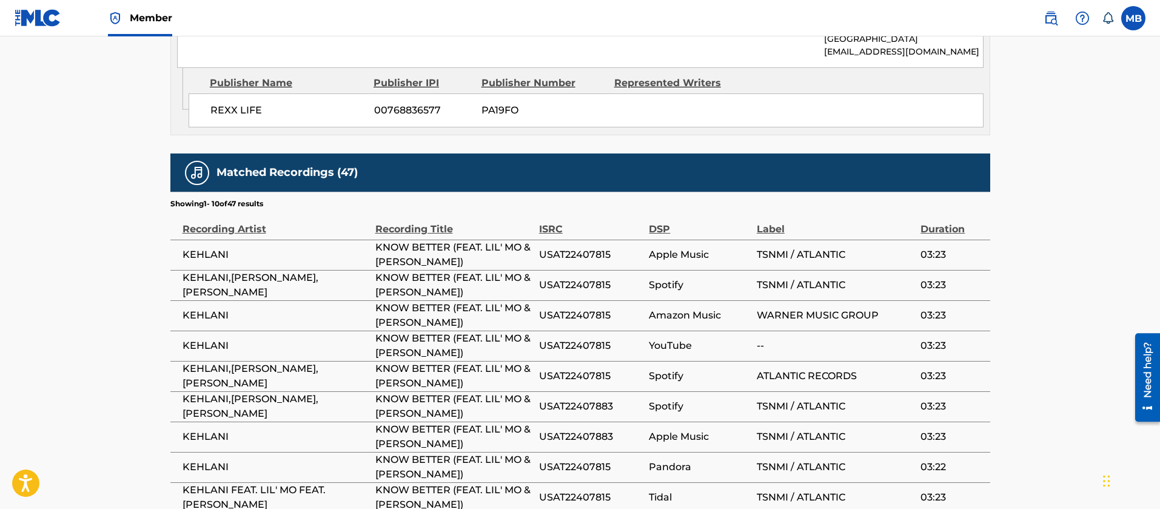
click at [255, 270] on span "KEHLANI,[PERSON_NAME],[PERSON_NAME]" at bounding box center [275, 284] width 187 height 29
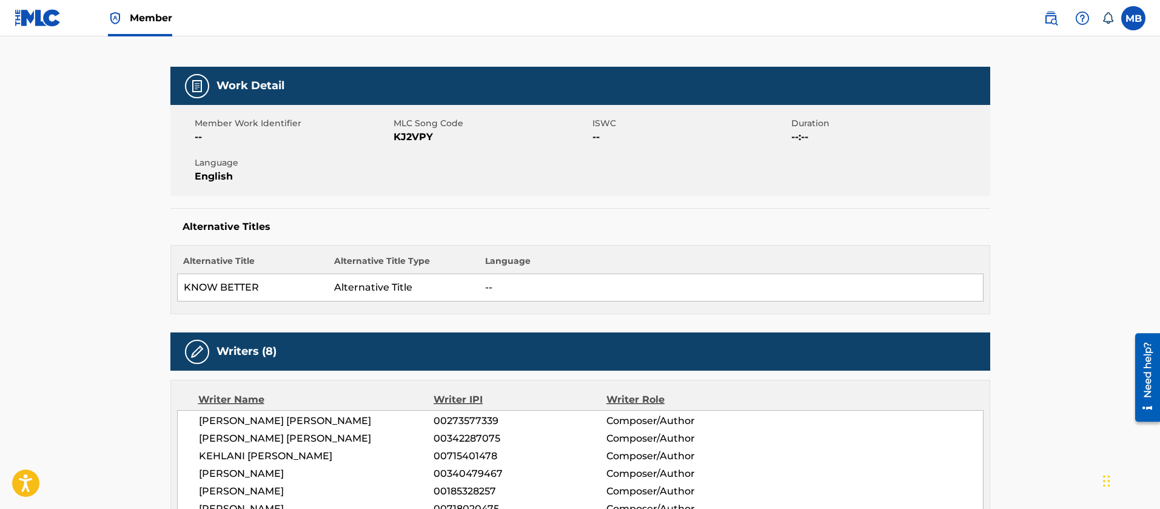
scroll to position [0, 0]
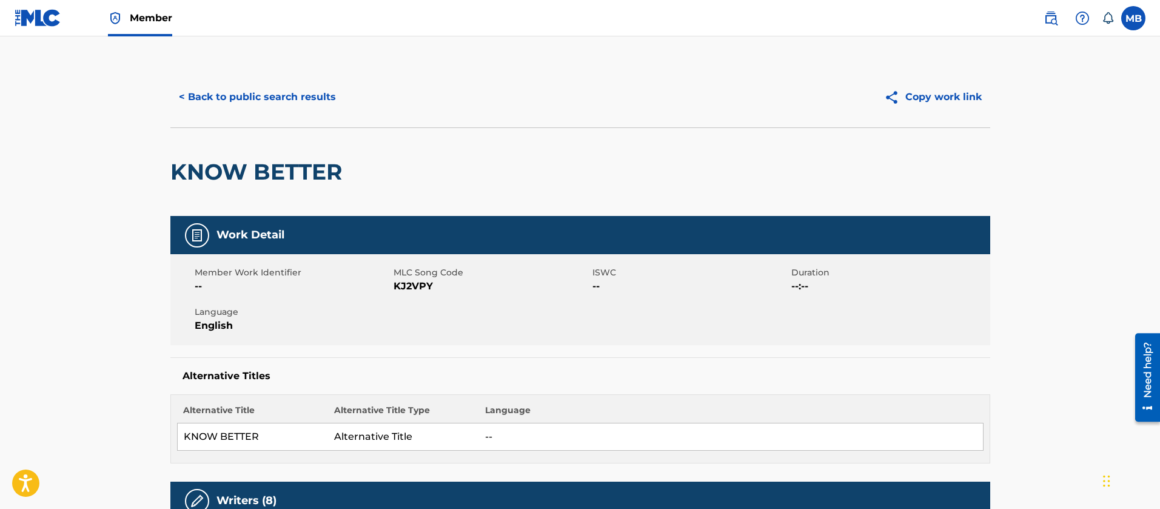
click at [418, 295] on div "Member Work Identifier -- MLC Song Code KJ2VPY ISWC -- Duration --:-- Language …" at bounding box center [580, 299] width 820 height 91
click at [292, 92] on button "< Back to public search results" at bounding box center [257, 97] width 174 height 30
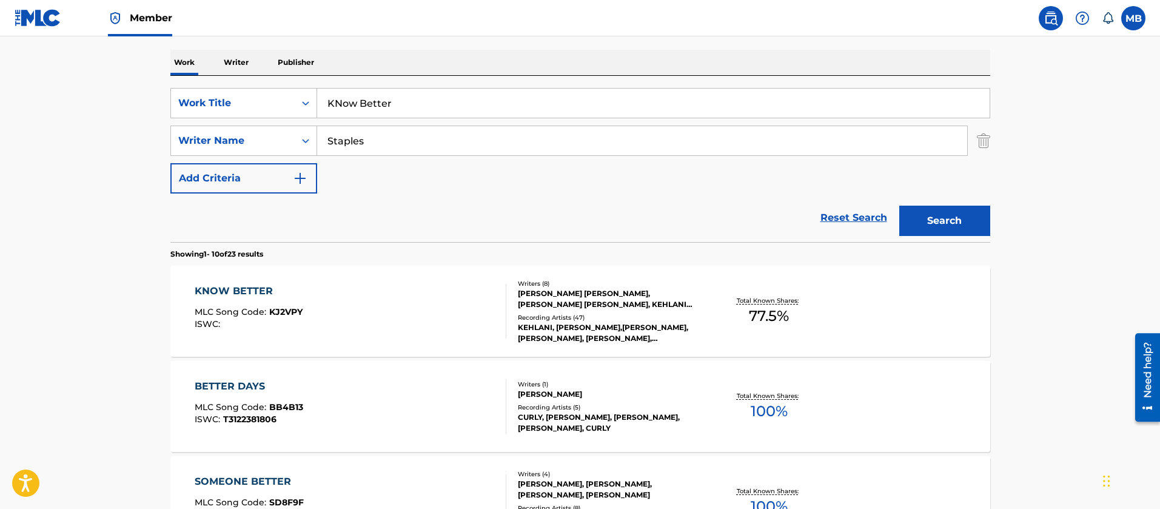
drag, startPoint x: 420, startPoint y: 109, endPoint x: 206, endPoint y: 87, distance: 215.1
click at [230, 98] on div "SearchWithCriteriac475c7fc-fdcf-495e-87bc-32a3673756f1 Work Title KNow Better" at bounding box center [580, 103] width 820 height 30
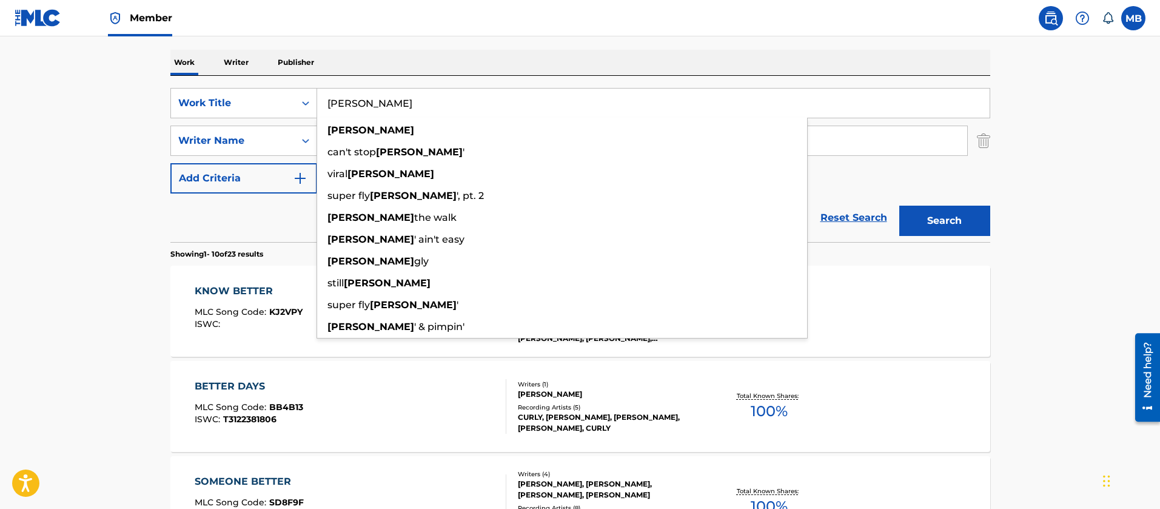
type input "[PERSON_NAME]"
click at [899, 206] on button "Search" at bounding box center [944, 221] width 91 height 30
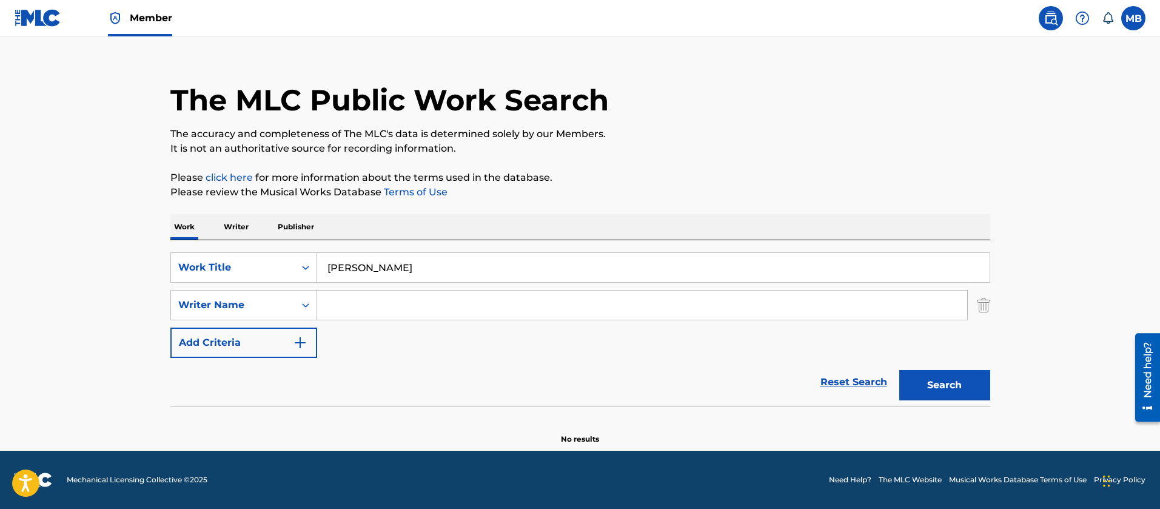
click at [899, 370] on button "Search" at bounding box center [944, 385] width 91 height 30
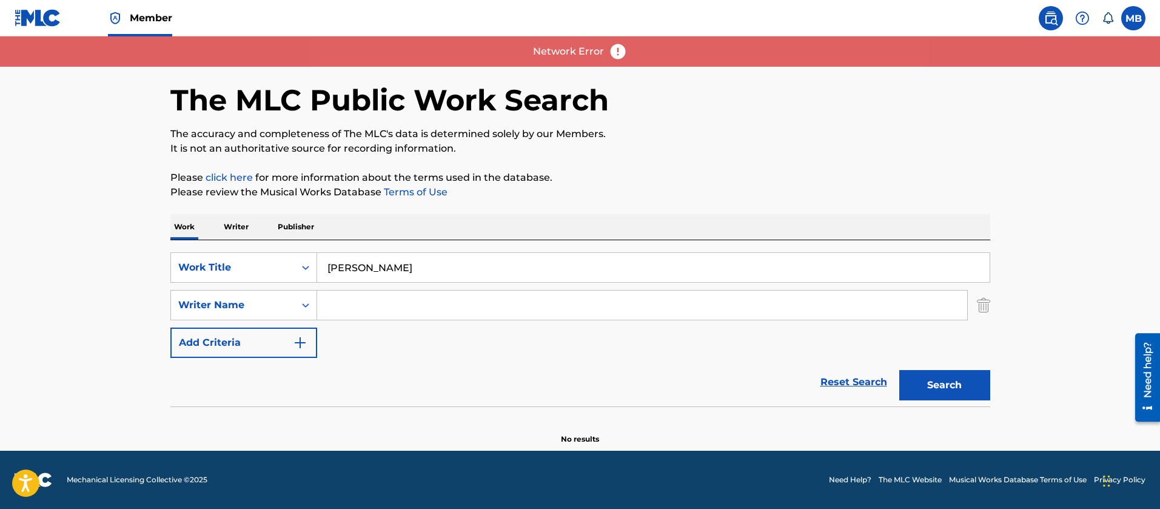
click at [1051, 27] on link at bounding box center [1051, 18] width 24 height 24
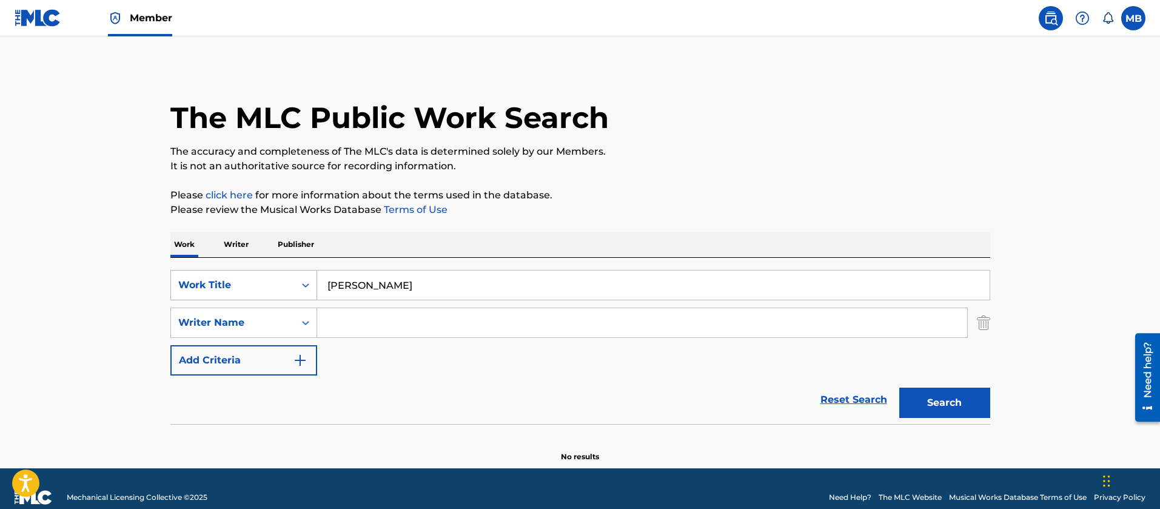
click at [244, 278] on div "Work Title" at bounding box center [232, 285] width 109 height 15
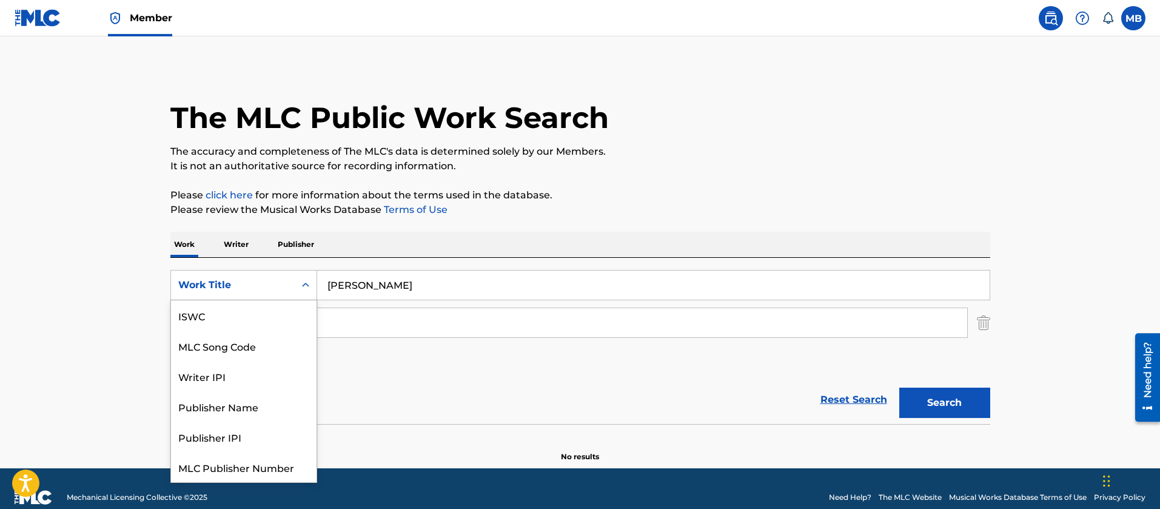
scroll to position [30, 0]
click at [246, 312] on div "MLC Song Code" at bounding box center [244, 315] width 146 height 30
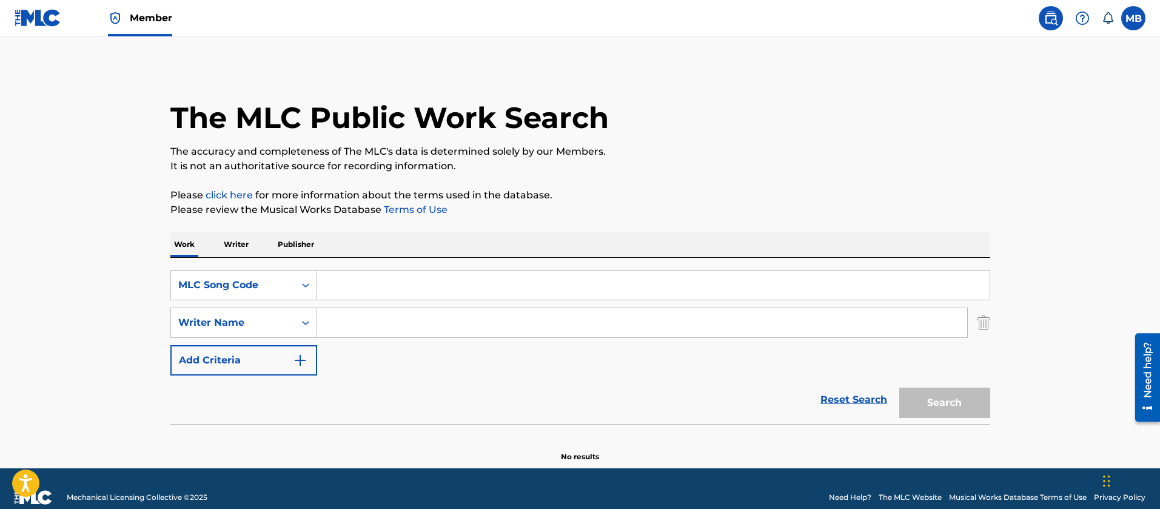
click at [412, 288] on input "Search Form" at bounding box center [653, 284] width 672 height 29
paste input "CA51MA"
type input "CA51MA"
click at [899, 387] on button "Search" at bounding box center [944, 402] width 91 height 30
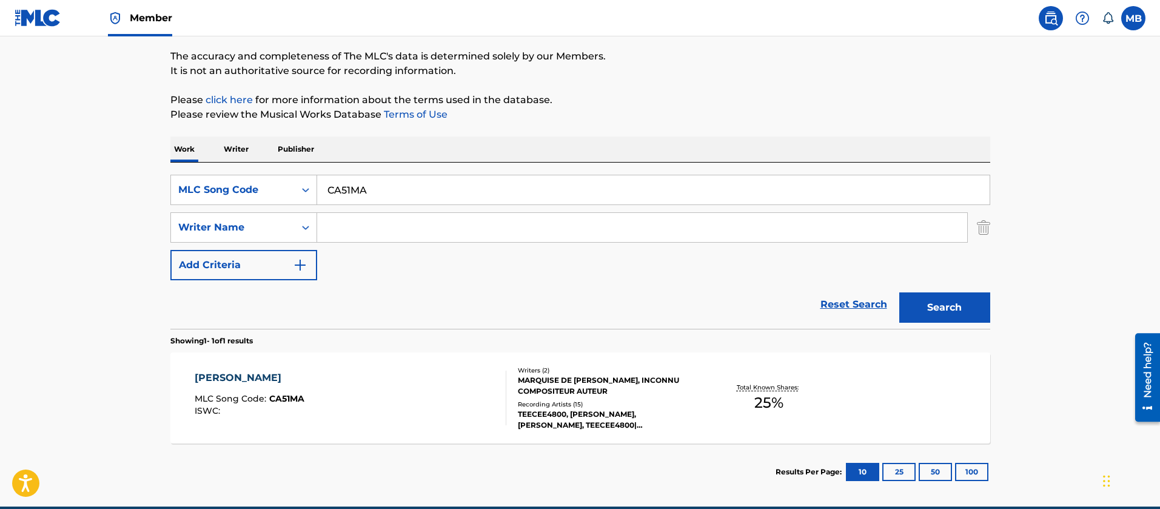
scroll to position [151, 0]
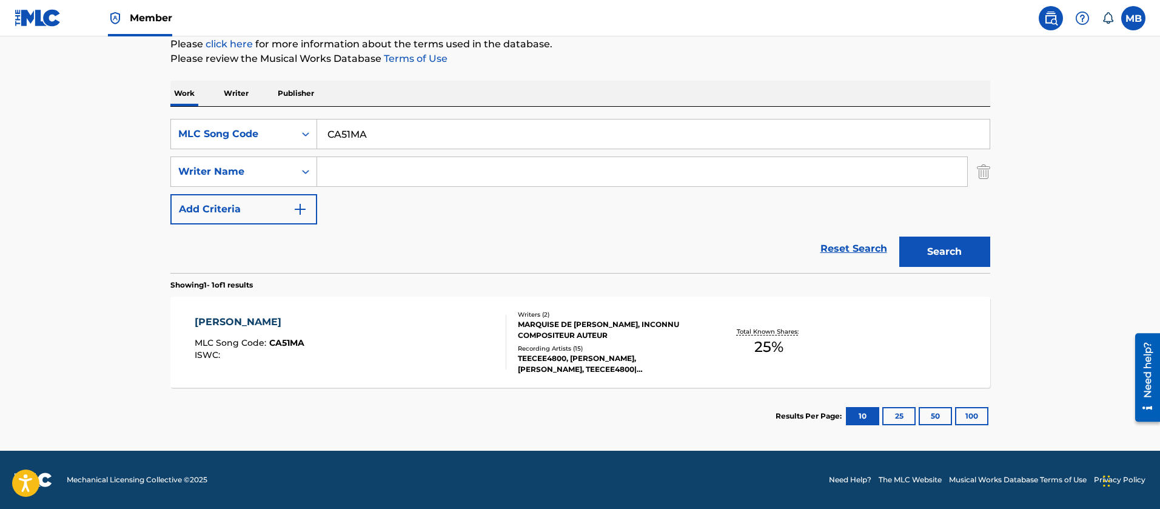
click at [419, 332] on div "[PERSON_NAME] MLC Song Code : CA51MA ISWC :" at bounding box center [351, 342] width 312 height 55
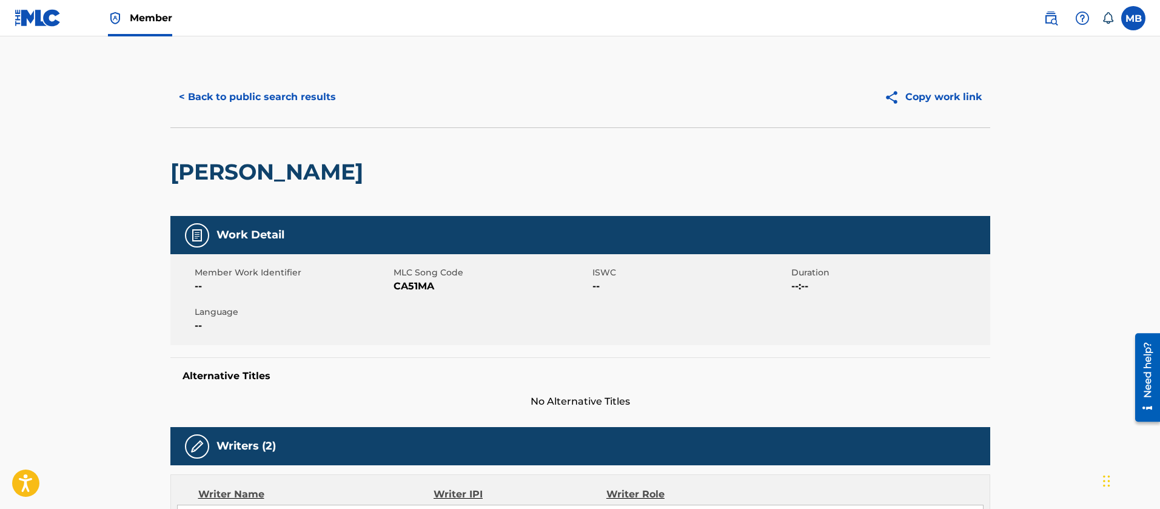
click at [427, 275] on span "MLC Song Code" at bounding box center [491, 272] width 196 height 13
click at [427, 276] on span "MLC Song Code" at bounding box center [491, 272] width 196 height 13
click at [415, 290] on span "CA51MA" at bounding box center [491, 286] width 196 height 15
click at [432, 286] on span "CA51MA" at bounding box center [491, 286] width 196 height 15
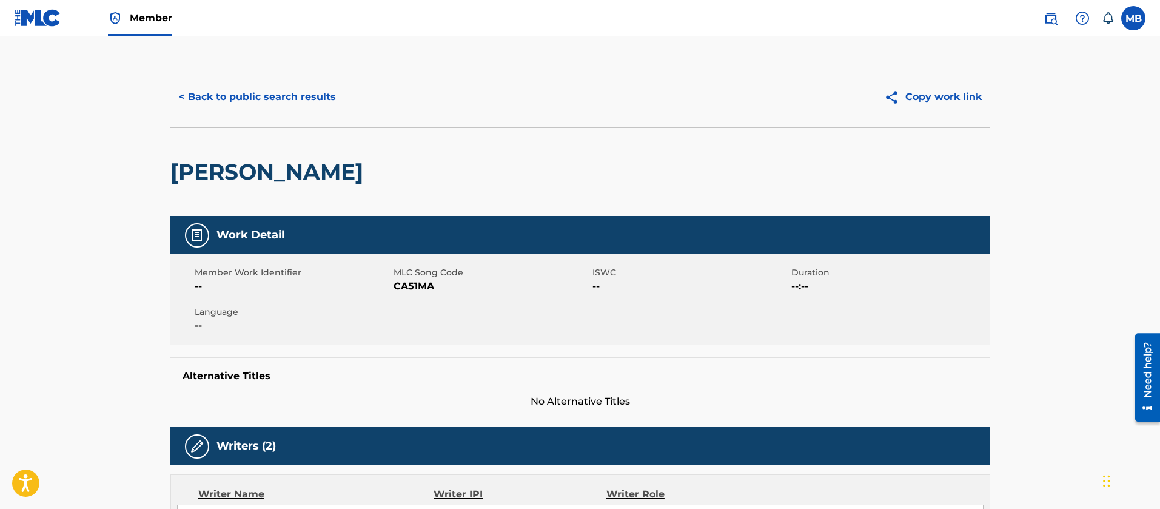
click at [432, 286] on span "CA51MA" at bounding box center [491, 286] width 196 height 15
click at [426, 286] on span "CA51MA" at bounding box center [491, 286] width 196 height 15
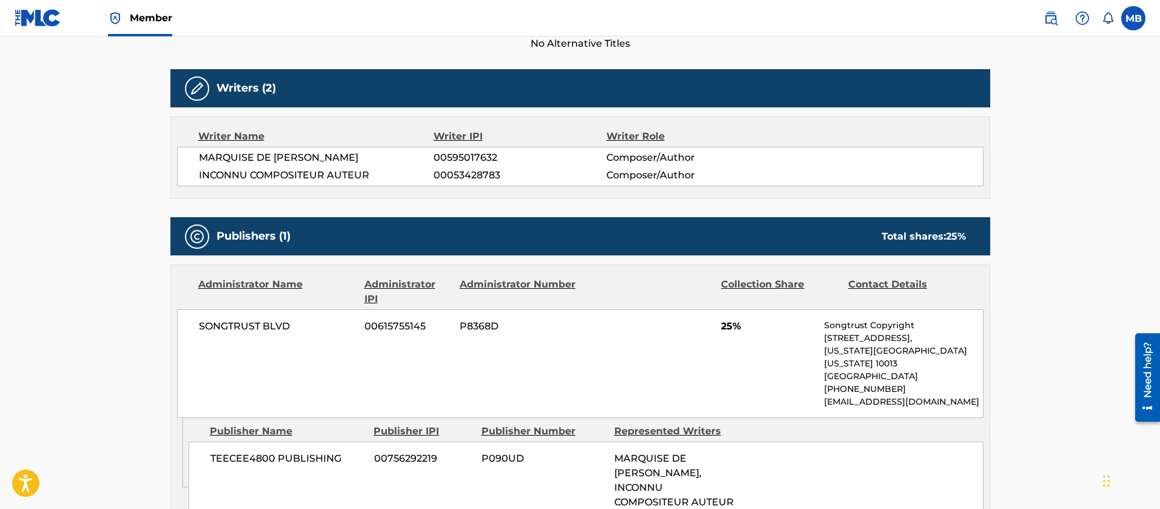
scroll to position [455, 0]
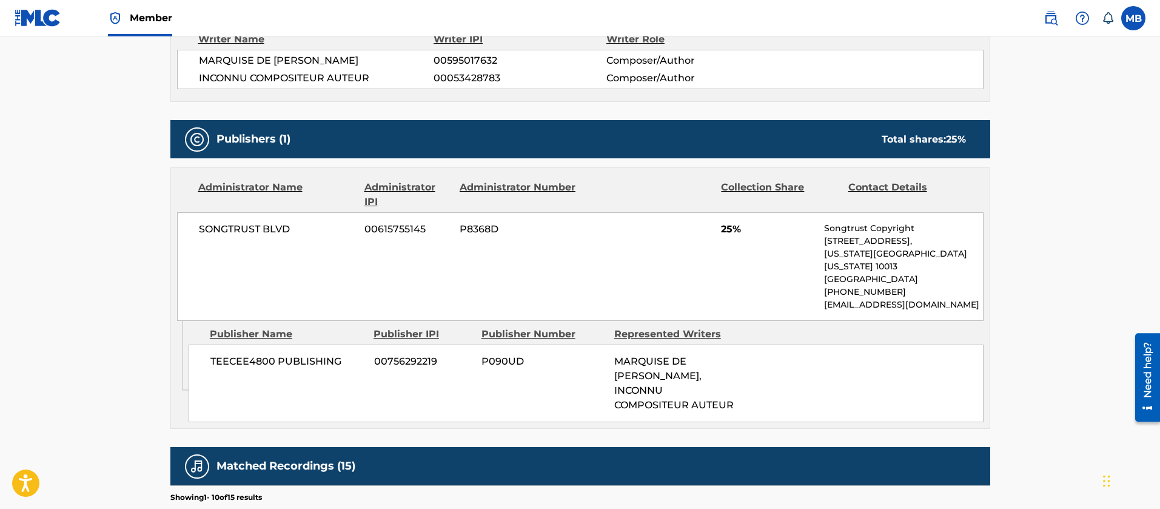
click at [316, 64] on span "MARQUISE DE [PERSON_NAME]" at bounding box center [316, 60] width 235 height 15
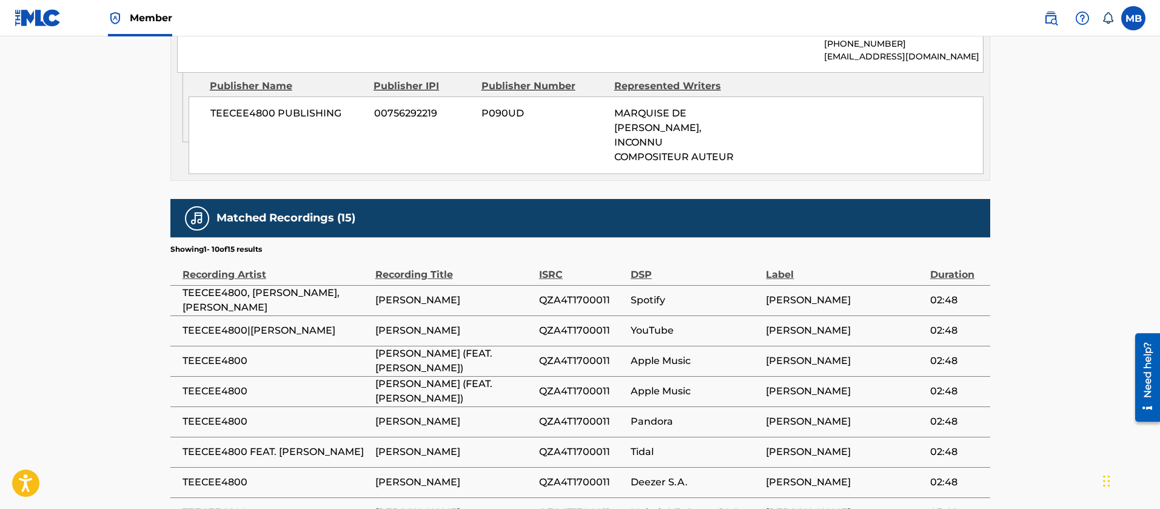
scroll to position [728, 0]
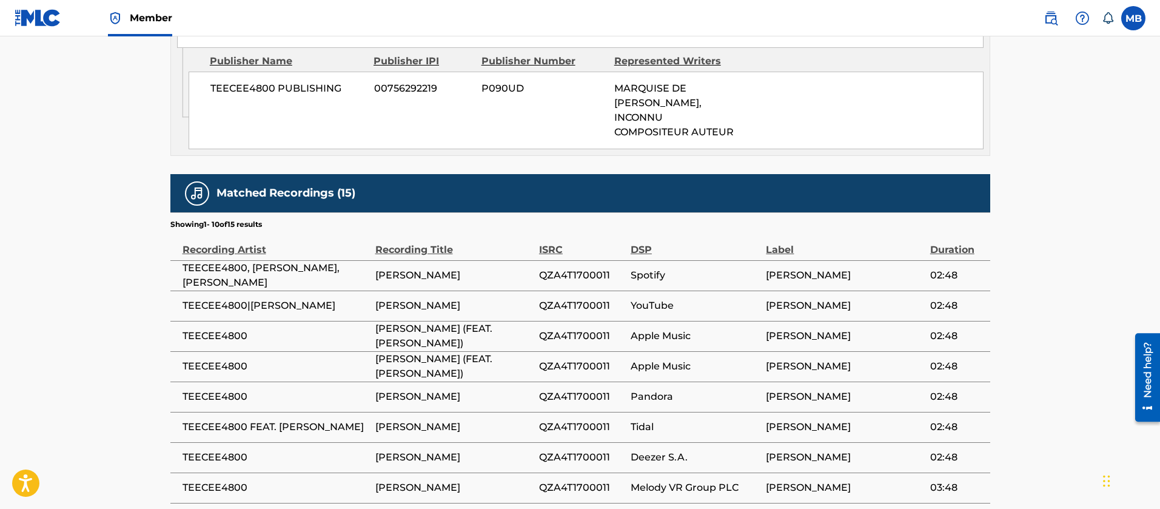
click at [254, 261] on span "TEECEE4800, [PERSON_NAME], [PERSON_NAME]" at bounding box center [275, 275] width 187 height 29
click at [255, 261] on span "TEECEE4800, [PERSON_NAME], [PERSON_NAME]" at bounding box center [275, 275] width 187 height 29
click at [261, 420] on span "TEECEE4800 FEAT. [PERSON_NAME]" at bounding box center [275, 427] width 187 height 15
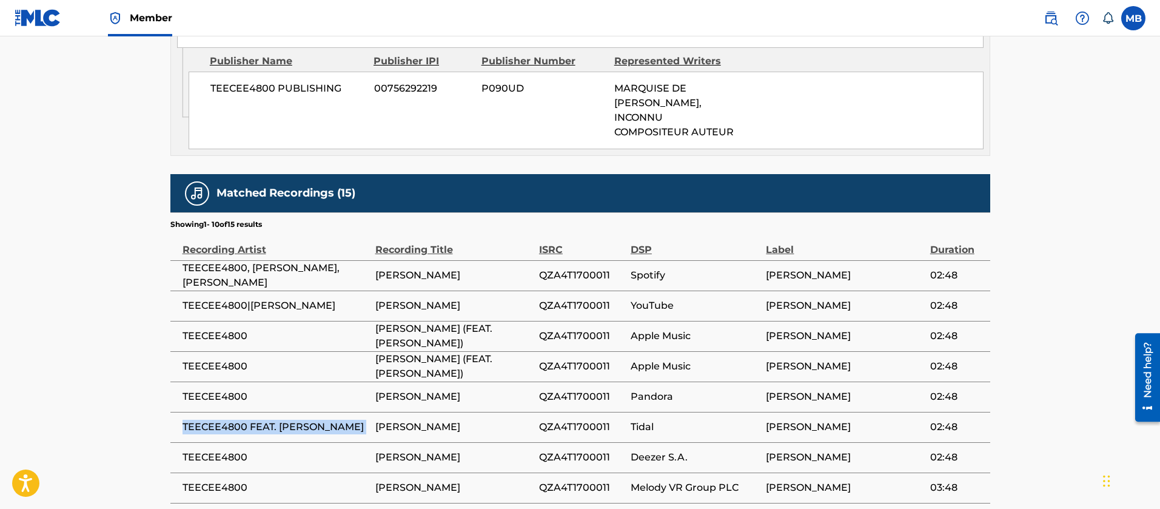
click at [261, 420] on span "TEECEE4800 FEAT. [PERSON_NAME]" at bounding box center [275, 427] width 187 height 15
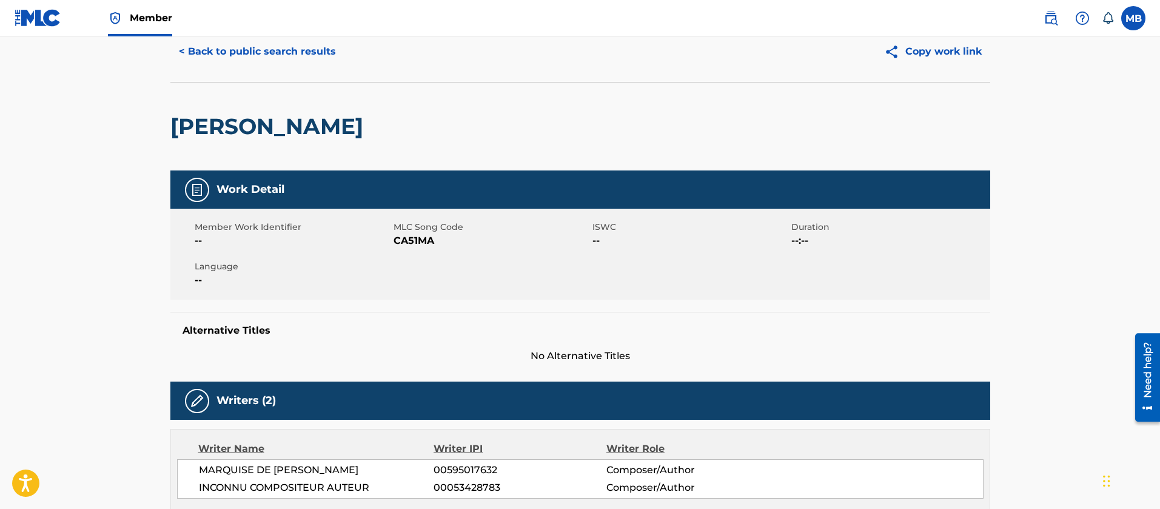
scroll to position [0, 0]
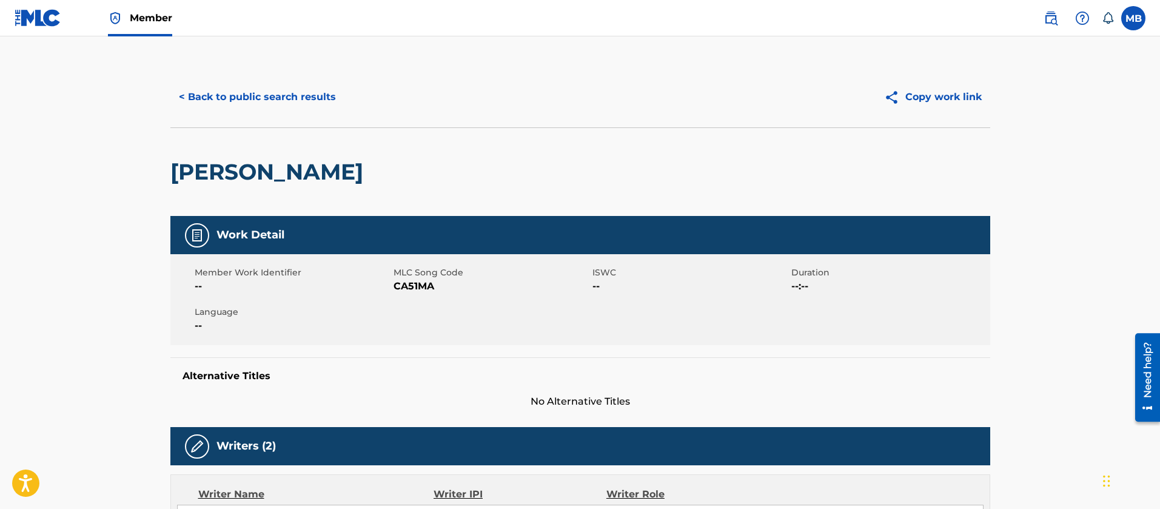
click at [244, 175] on h2 "[PERSON_NAME]" at bounding box center [269, 171] width 199 height 27
click at [231, 166] on h2 "[PERSON_NAME]" at bounding box center [269, 171] width 199 height 27
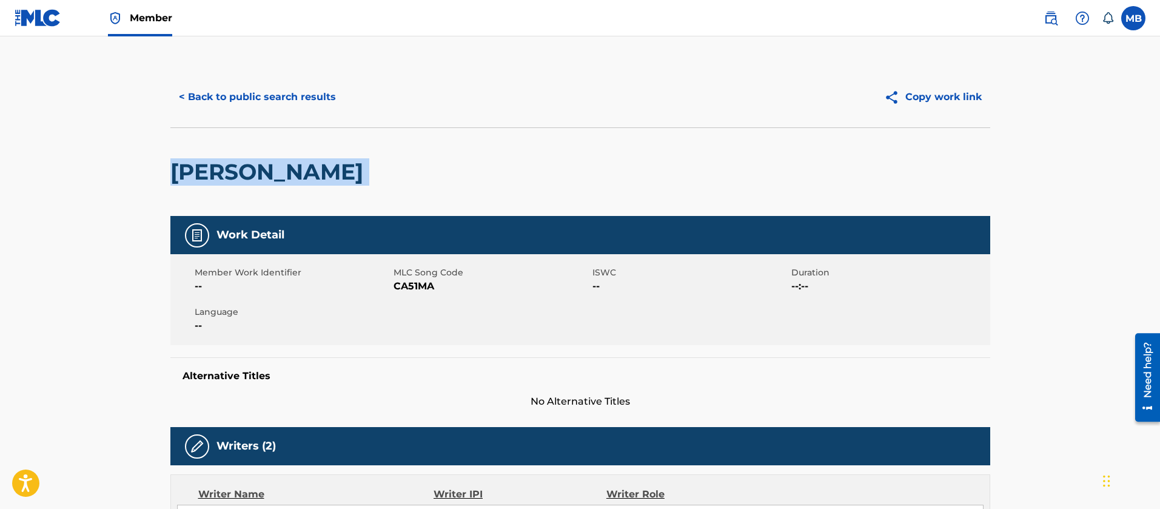
click at [291, 104] on button "< Back to public search results" at bounding box center [257, 97] width 174 height 30
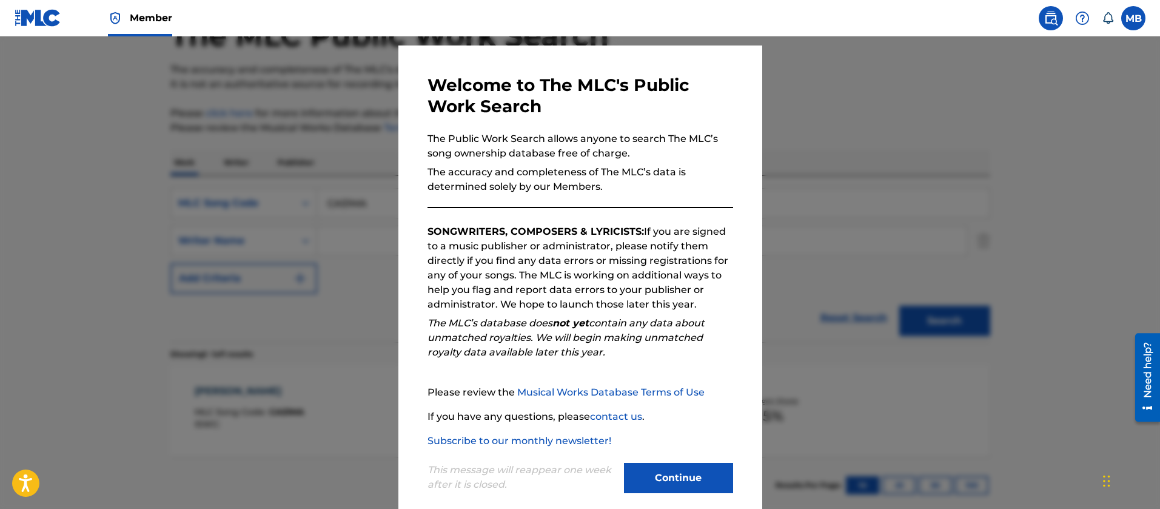
scroll to position [46, 0]
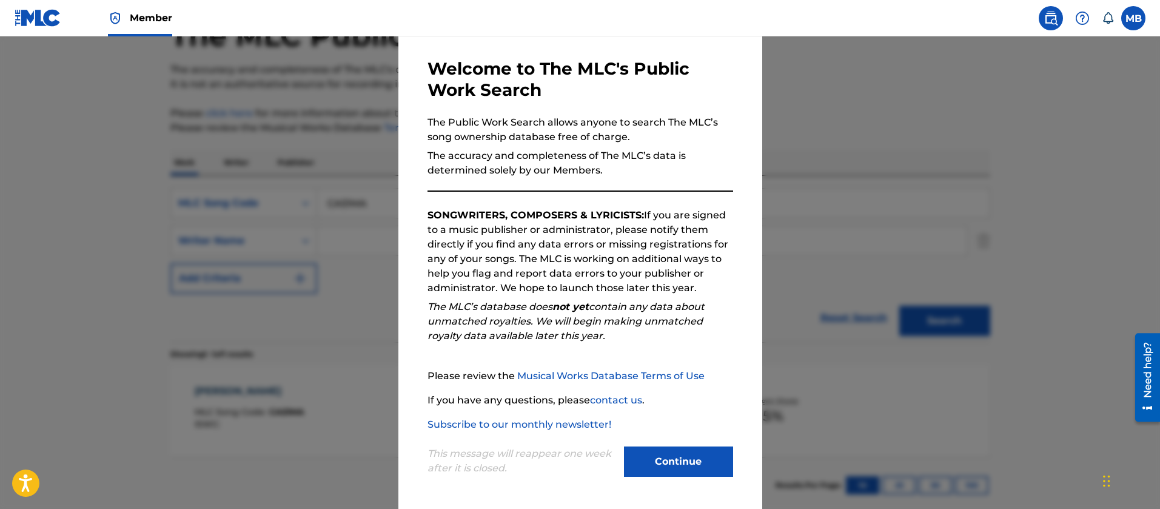
click at [694, 470] on button "Continue" at bounding box center [678, 461] width 109 height 30
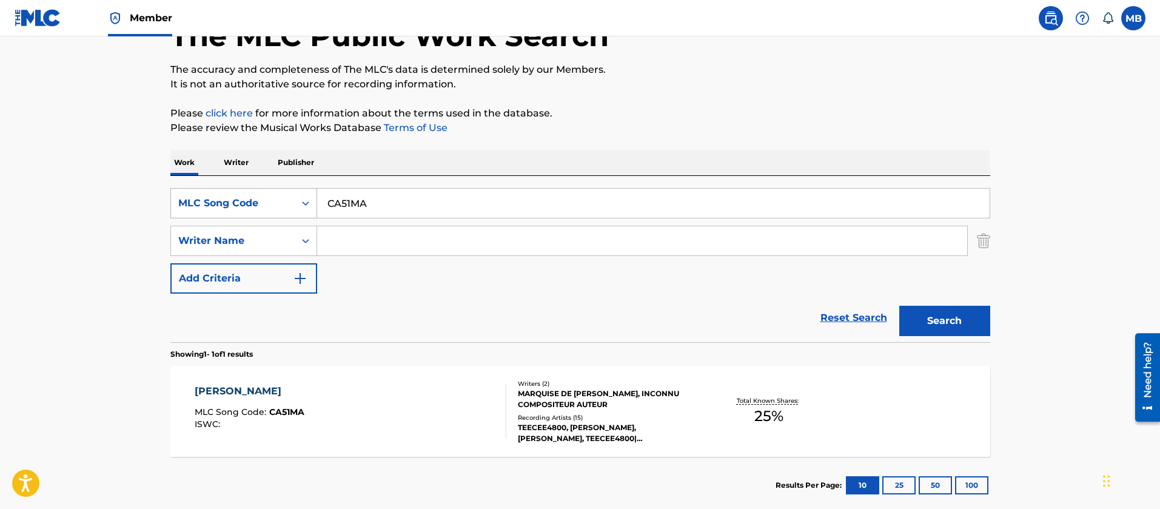
drag, startPoint x: 393, startPoint y: 207, endPoint x: 249, endPoint y: 196, distance: 144.7
click at [270, 200] on div "SearchWithCriteria3ed3004e-81f5-4d38-834a-7b544217a8b8 MLC Song Code CA51MA" at bounding box center [580, 203] width 820 height 30
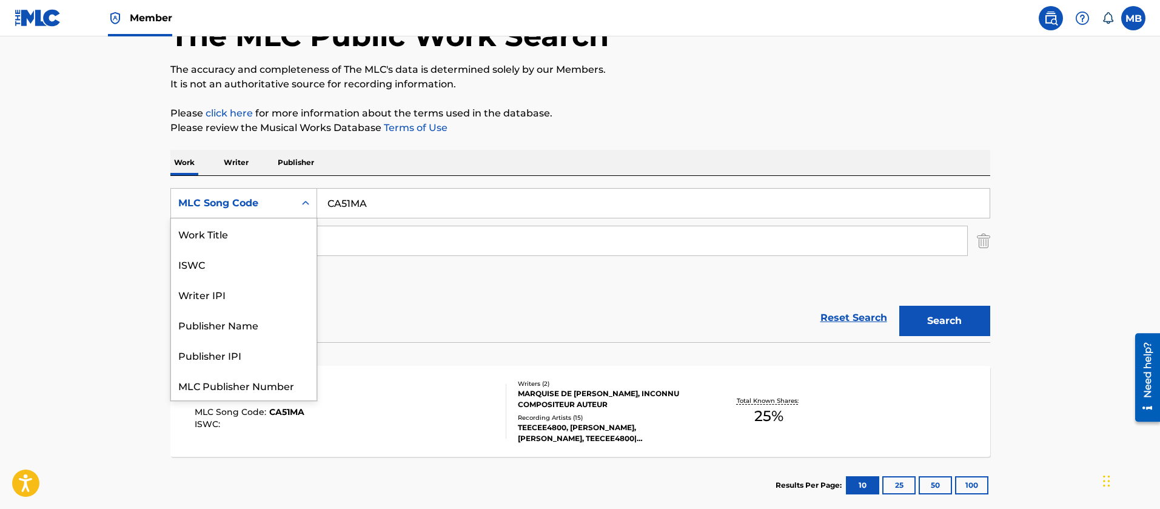
click at [216, 202] on div "MLC Song Code" at bounding box center [232, 203] width 109 height 15
click at [218, 243] on div "Work Title" at bounding box center [244, 233] width 146 height 30
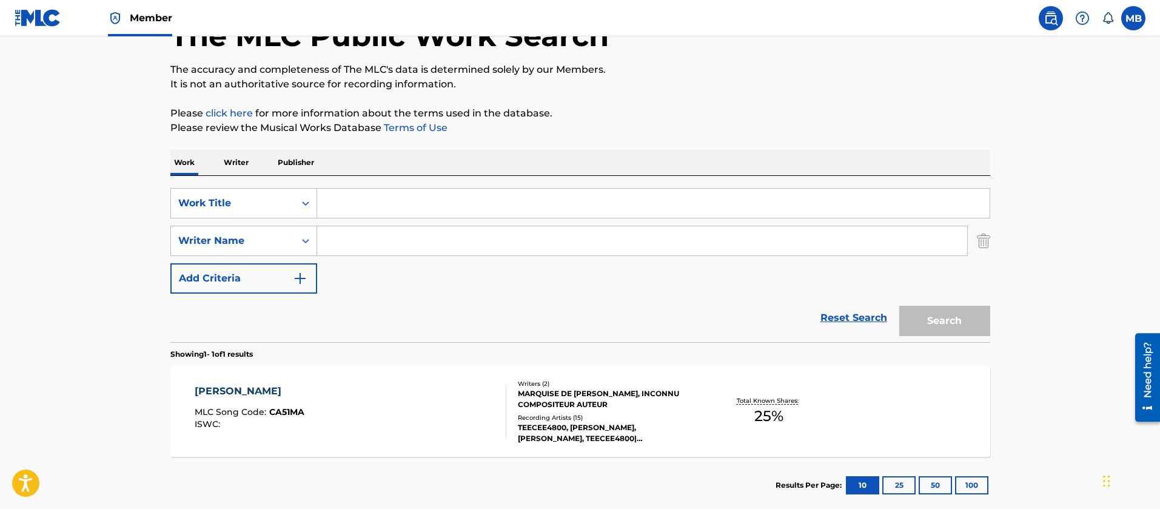
click at [376, 207] on input "Search Form" at bounding box center [653, 203] width 672 height 29
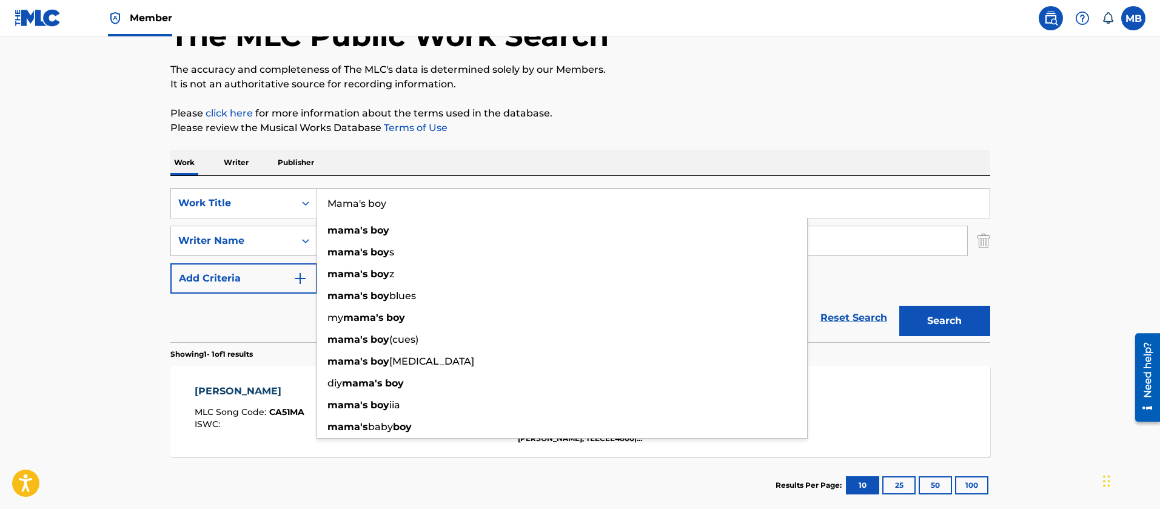
type input "Mama's boy"
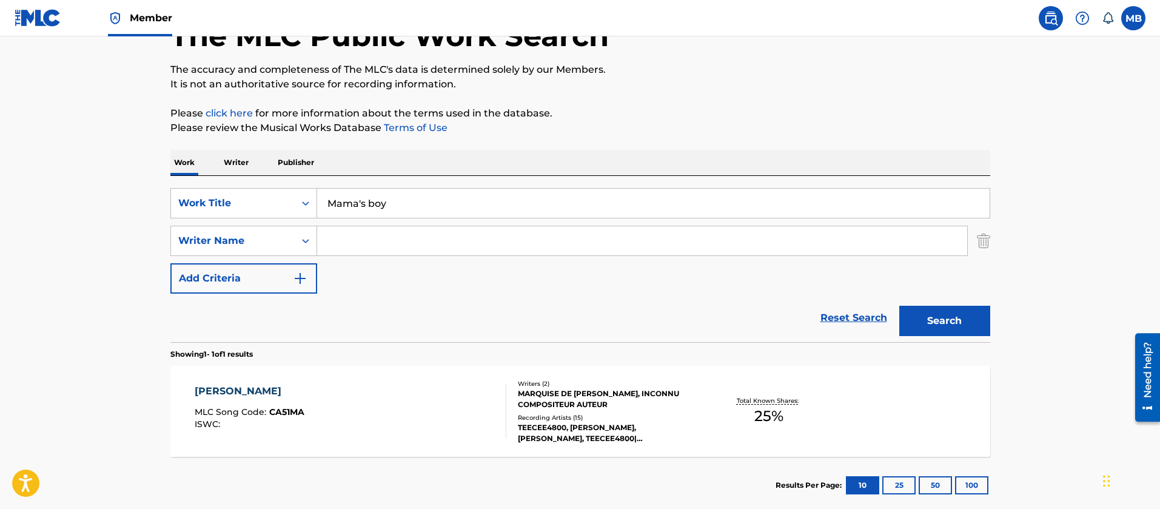
click at [329, 247] on input "Search Form" at bounding box center [642, 240] width 650 height 29
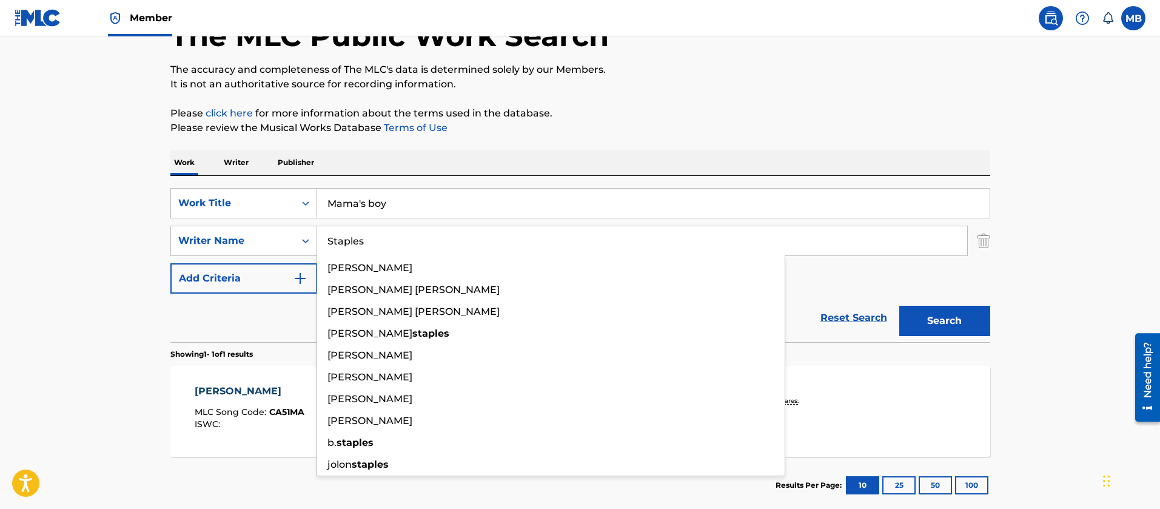
type input "Staples"
click at [899, 306] on button "Search" at bounding box center [944, 321] width 91 height 30
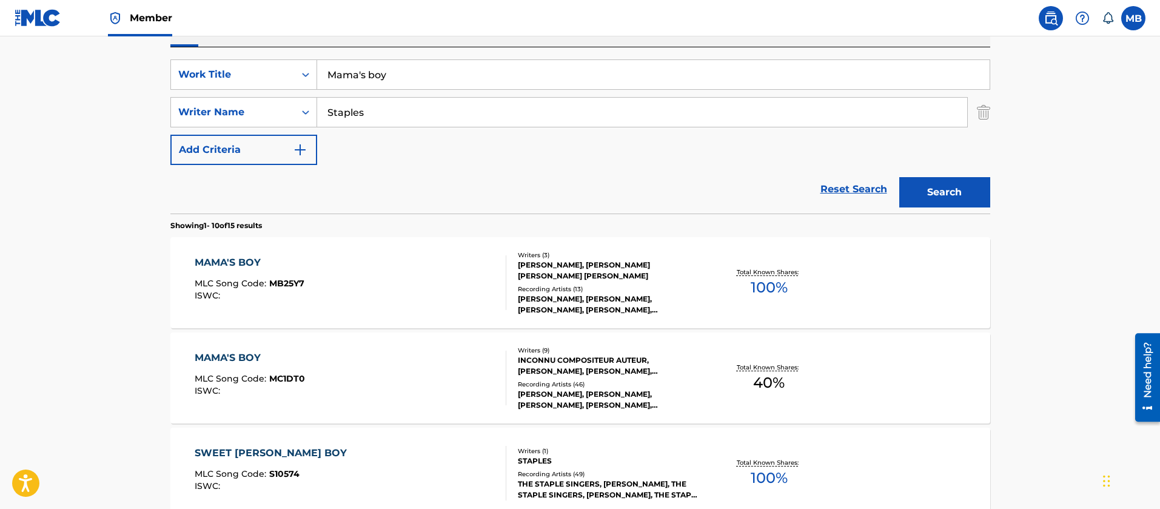
scroll to position [239, 0]
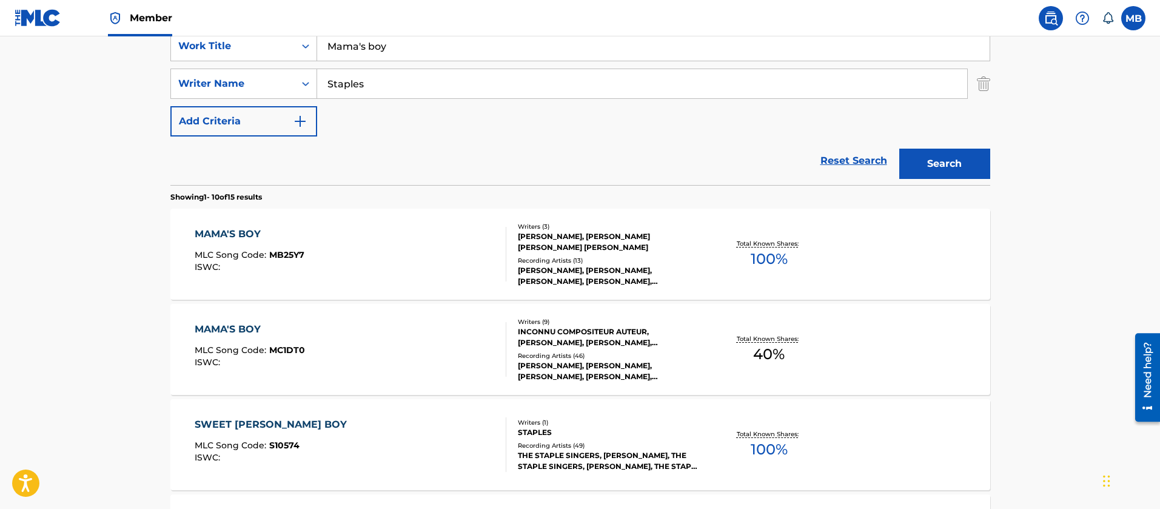
click at [415, 327] on div "MAMA'S BOY MLC Song Code : MC1DT0 ISWC :" at bounding box center [351, 349] width 312 height 55
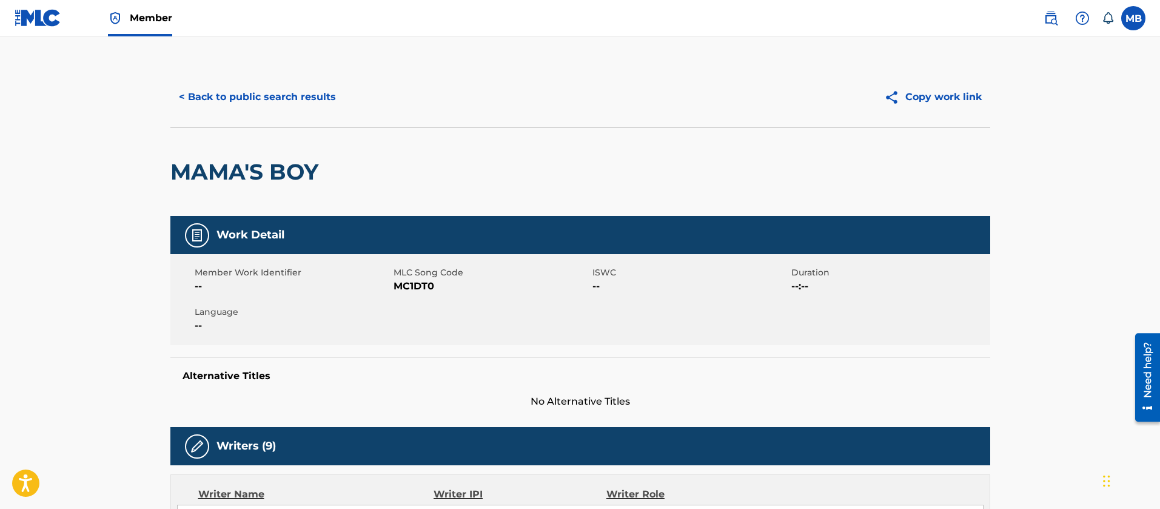
click at [272, 99] on button "< Back to public search results" at bounding box center [257, 97] width 174 height 30
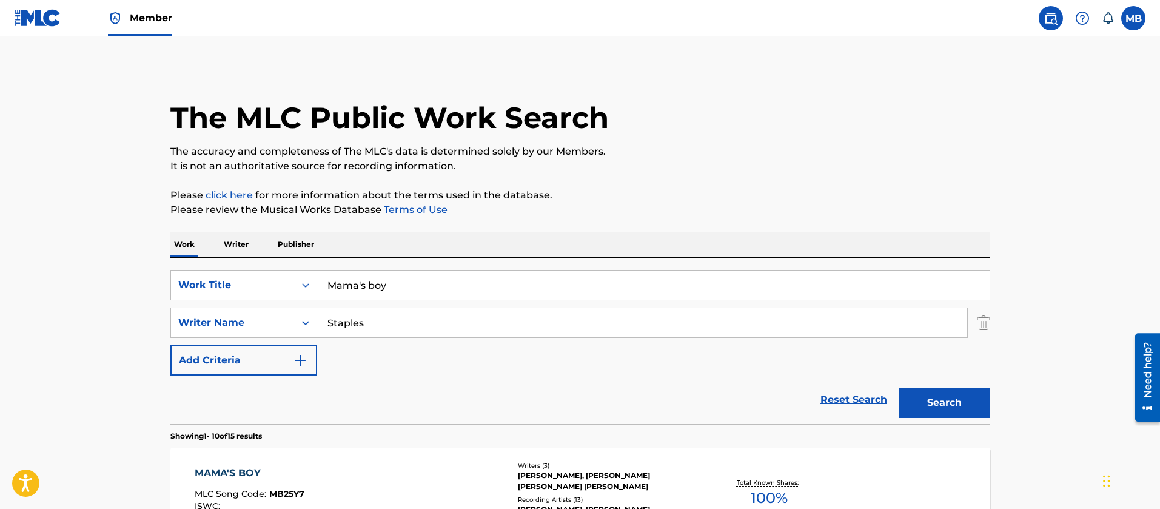
scroll to position [239, 0]
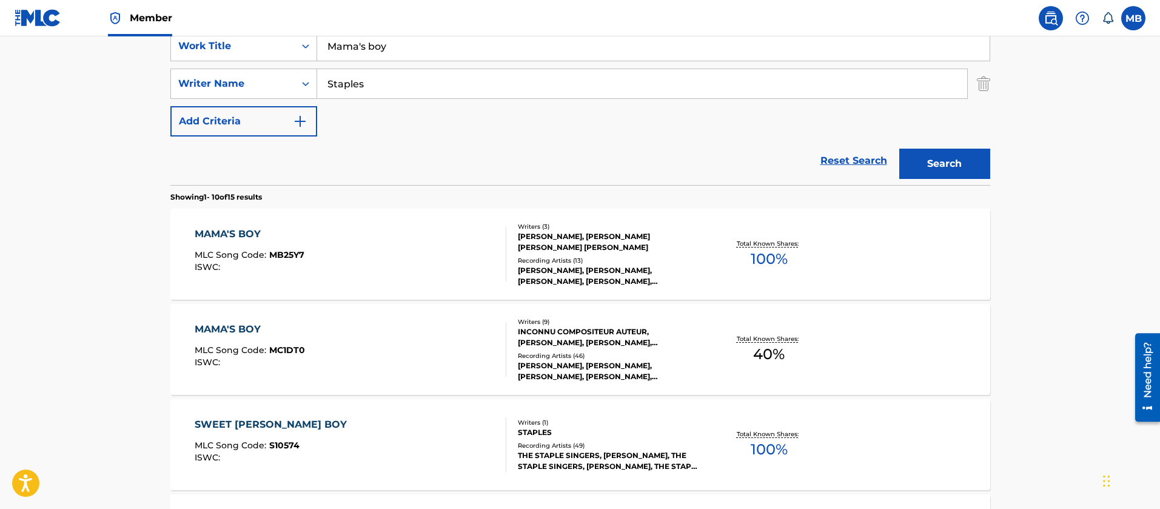
click at [397, 263] on div "MAMA'S BOY MLC Song Code : MB25Y7 ISWC :" at bounding box center [351, 254] width 312 height 55
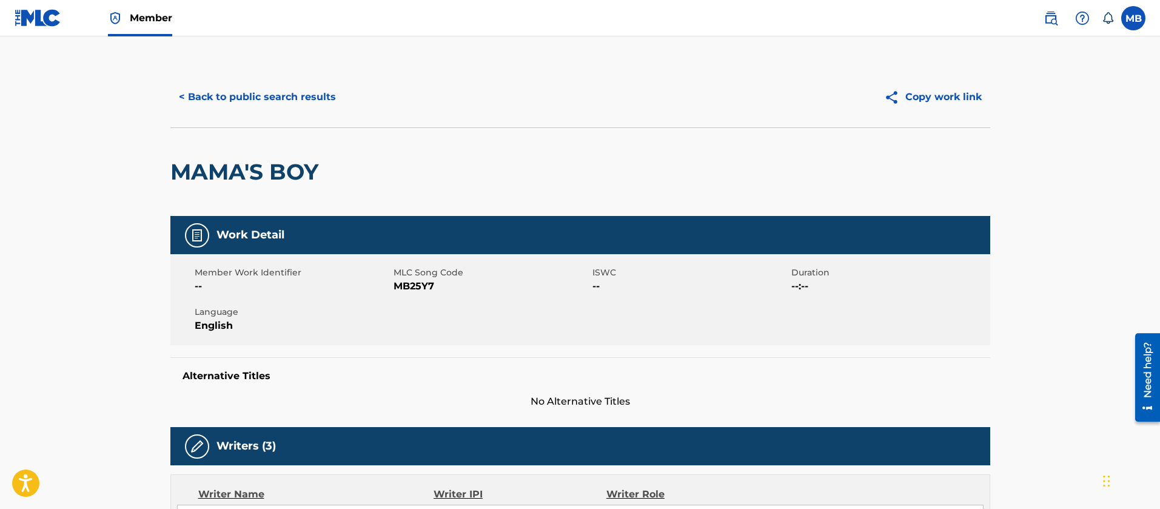
click at [226, 96] on button "< Back to public search results" at bounding box center [257, 97] width 174 height 30
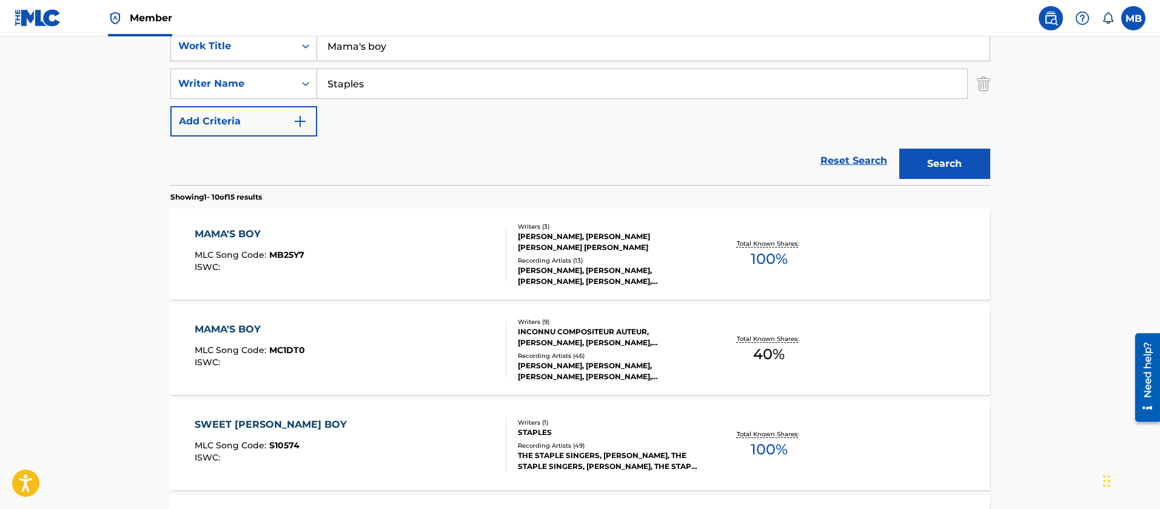
click at [389, 258] on div "MAMA'S BOY MLC Song Code : MB25Y7 ISWC :" at bounding box center [351, 254] width 312 height 55
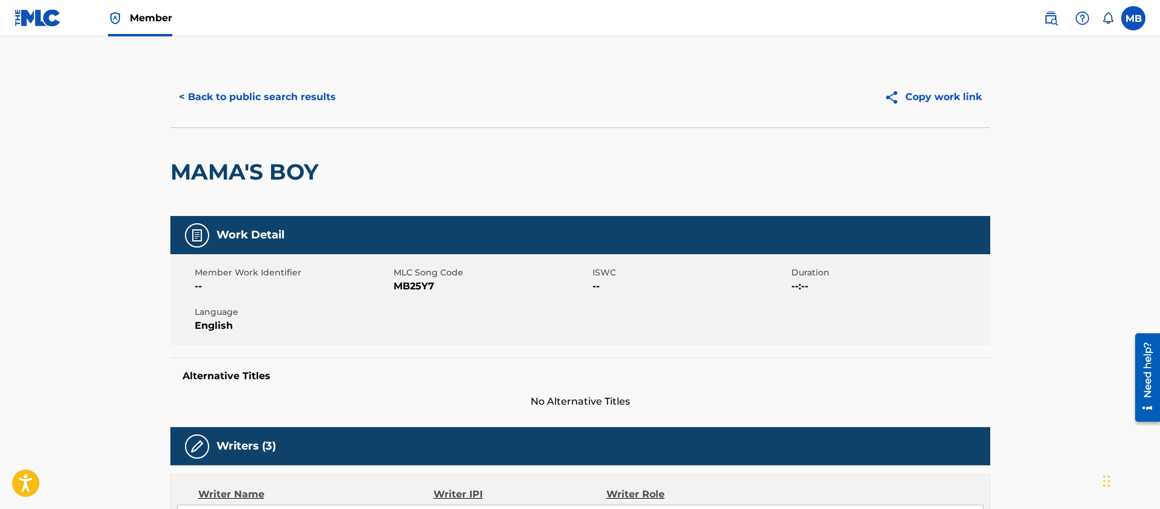
click at [255, 169] on h2 "MAMA'S BOY" at bounding box center [247, 171] width 154 height 27
click at [275, 89] on button "< Back to public search results" at bounding box center [257, 97] width 174 height 30
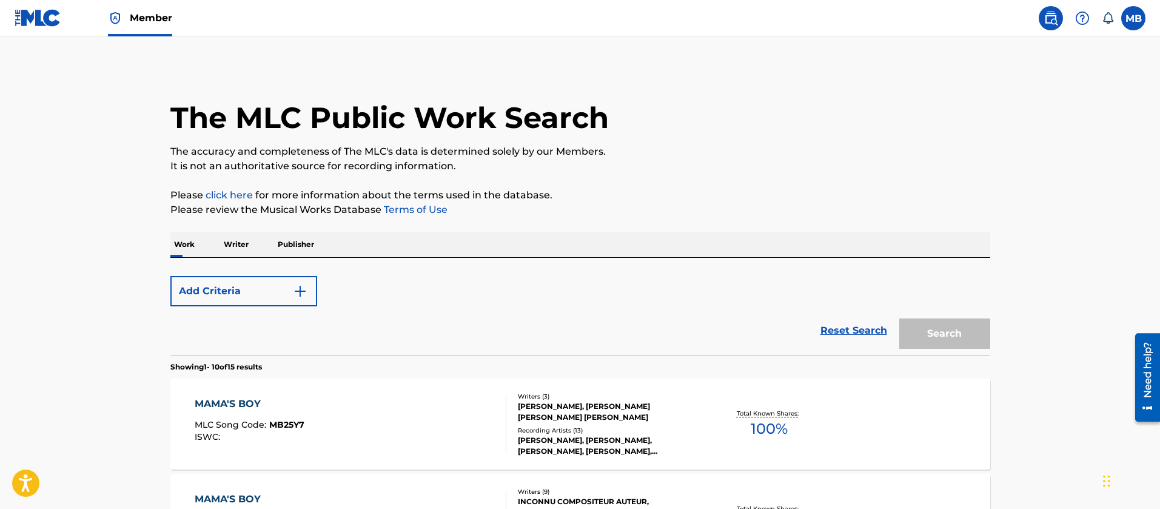
scroll to position [239, 0]
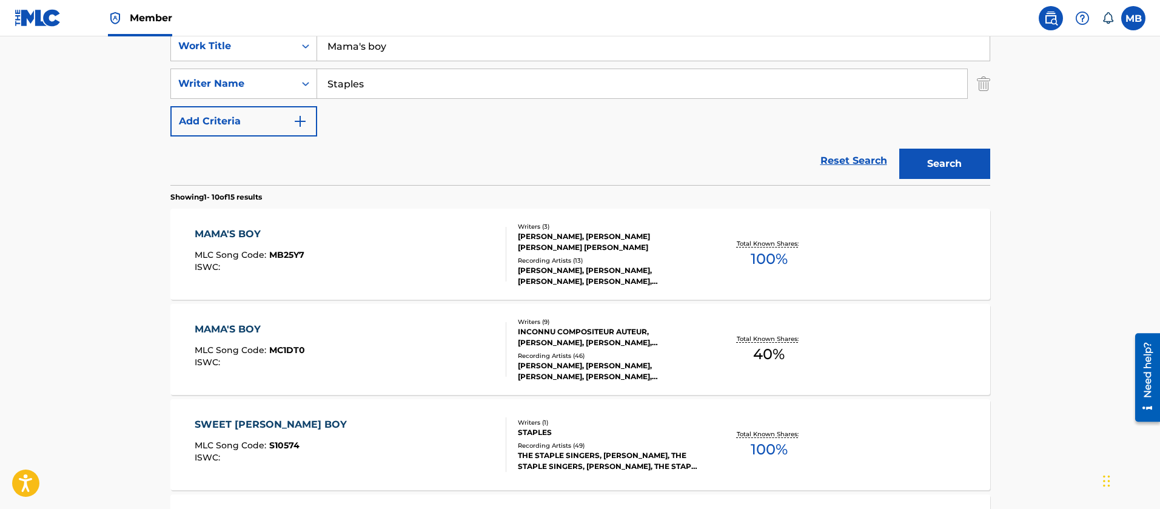
click at [446, 258] on div "MAMA'S BOY MLC Song Code : MB25Y7 ISWC :" at bounding box center [351, 254] width 312 height 55
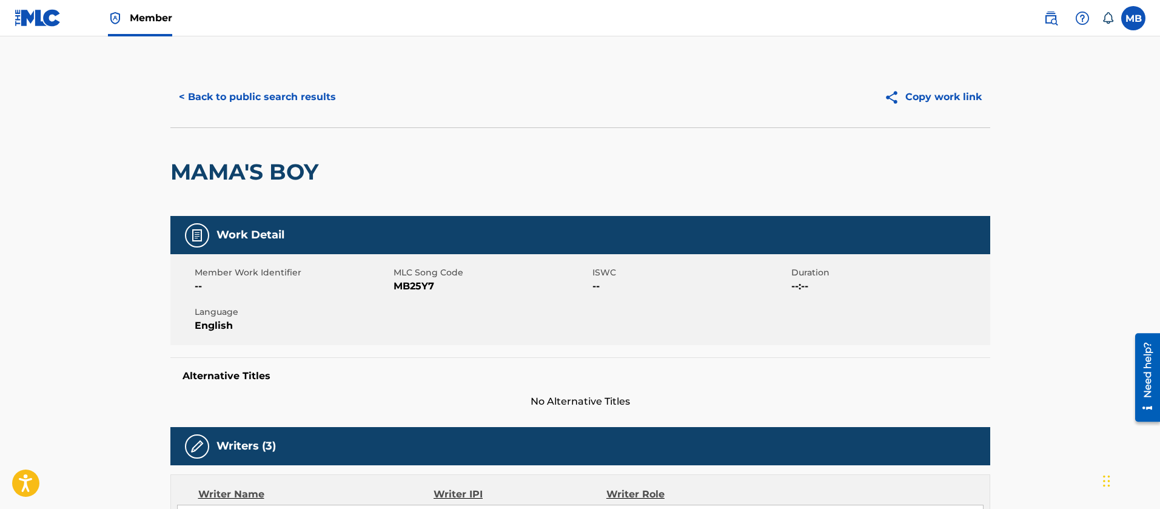
click at [213, 91] on button "< Back to public search results" at bounding box center [257, 97] width 174 height 30
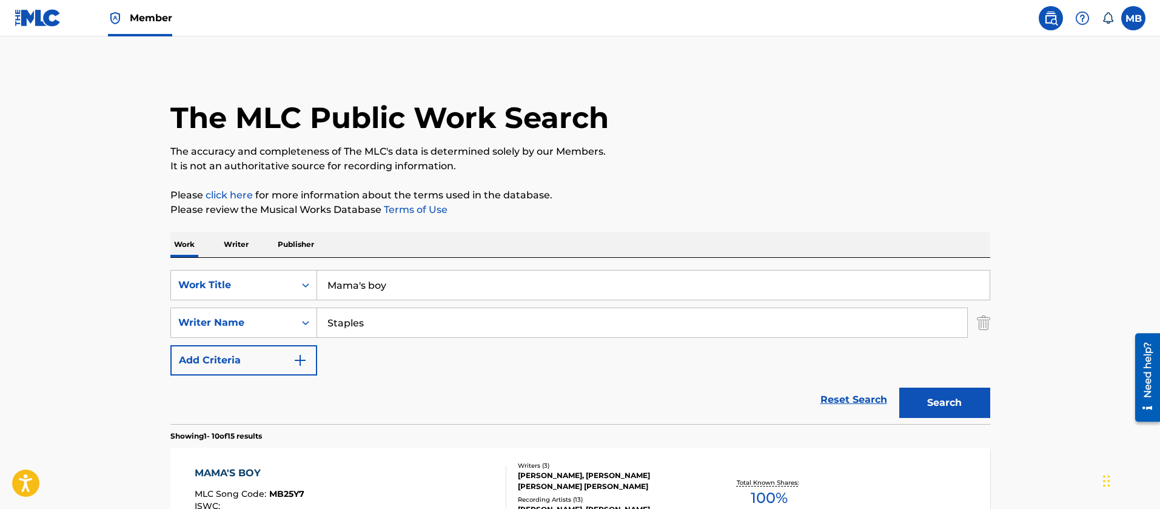
scroll to position [239, 0]
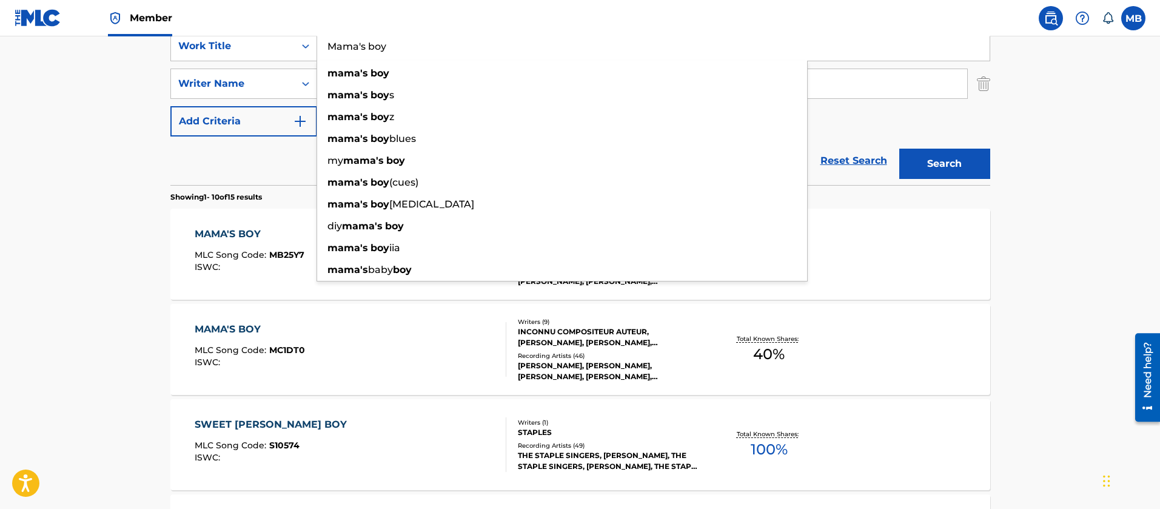
drag, startPoint x: 435, startPoint y: 54, endPoint x: 89, endPoint y: 0, distance: 349.8
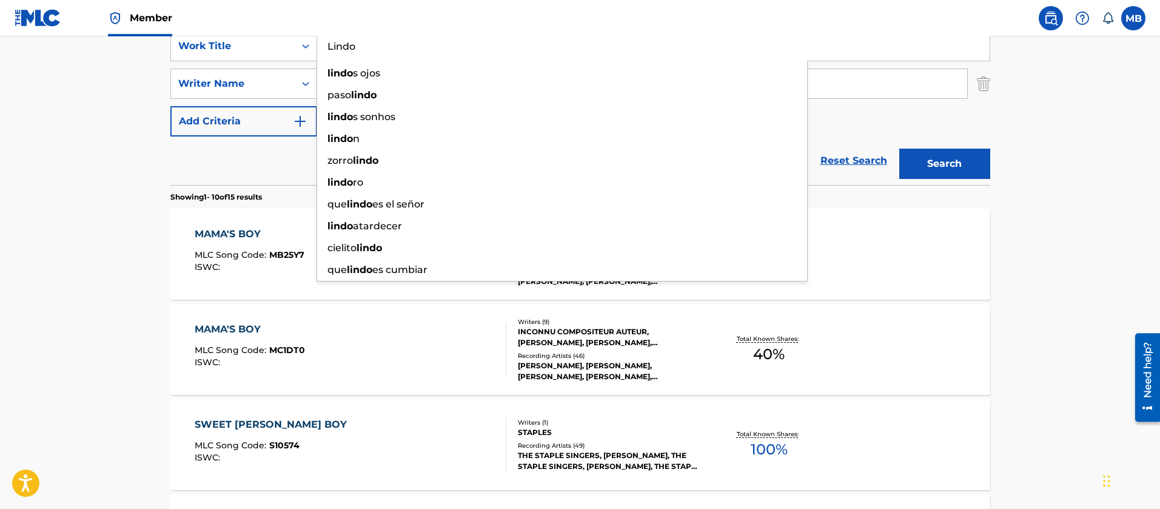
type input "Lindo"
click at [899, 149] on button "Search" at bounding box center [944, 164] width 91 height 30
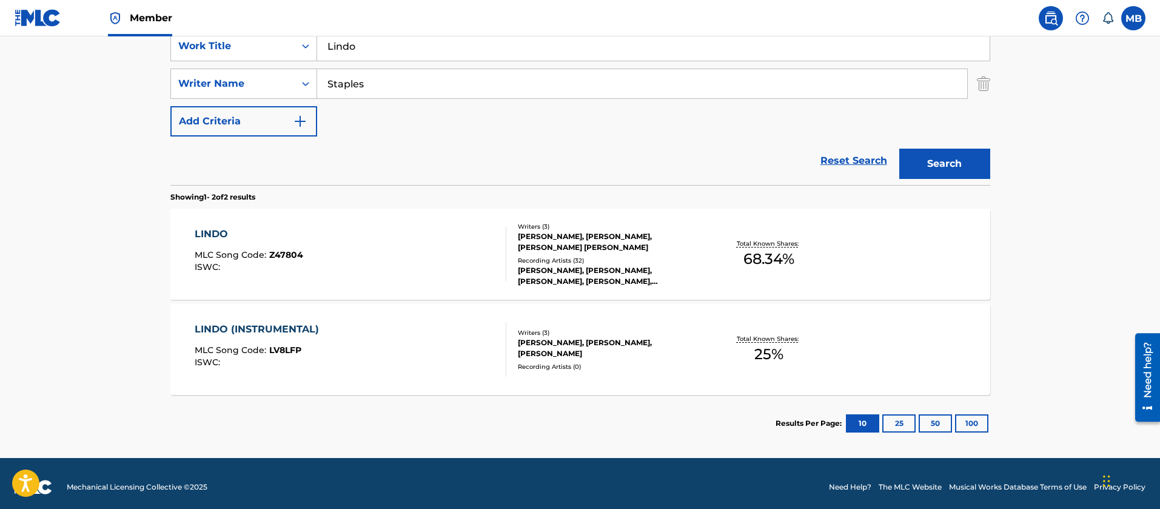
click at [333, 241] on div "LINDO MLC Song Code : Z47804 ISWC :" at bounding box center [351, 254] width 312 height 55
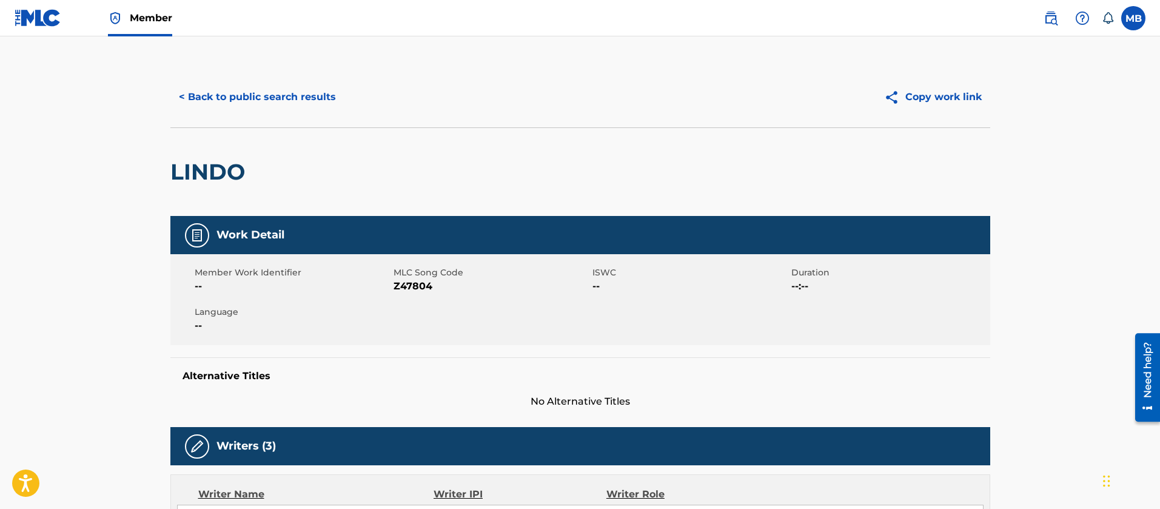
click at [420, 291] on span "Z47804" at bounding box center [491, 286] width 196 height 15
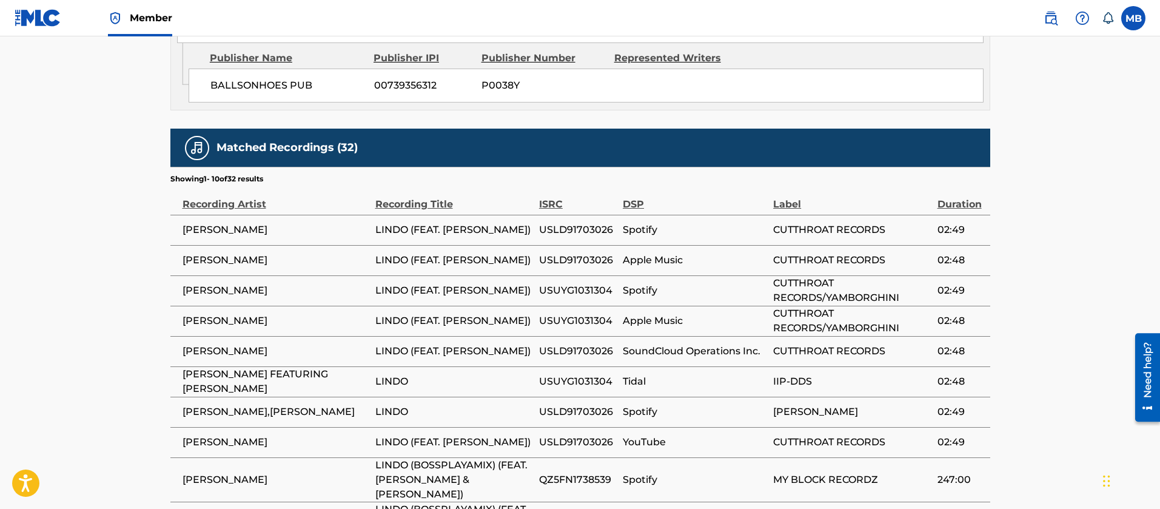
scroll to position [1016, 0]
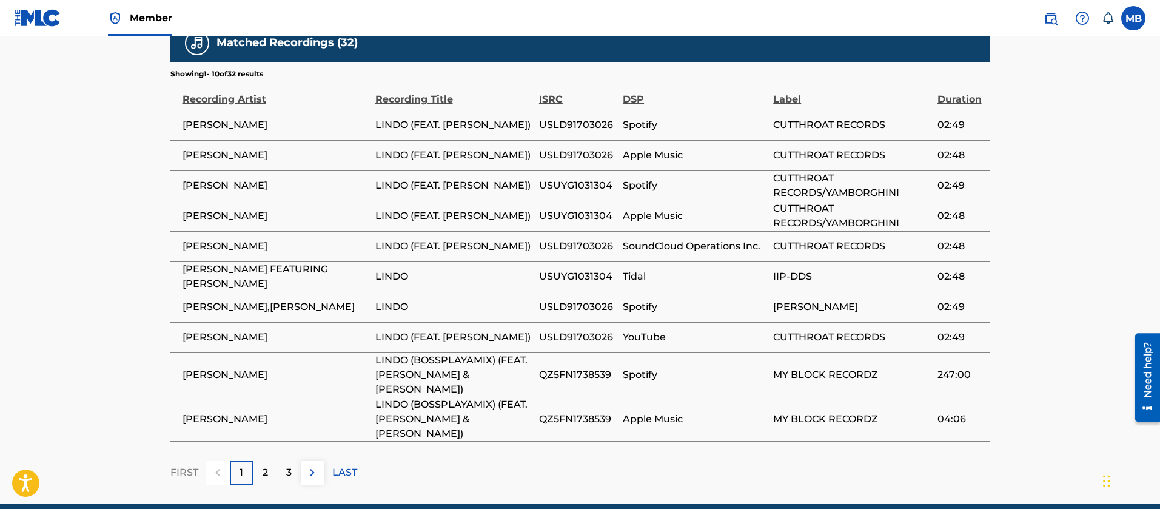
click at [217, 300] on span "[PERSON_NAME],[PERSON_NAME]" at bounding box center [275, 307] width 187 height 15
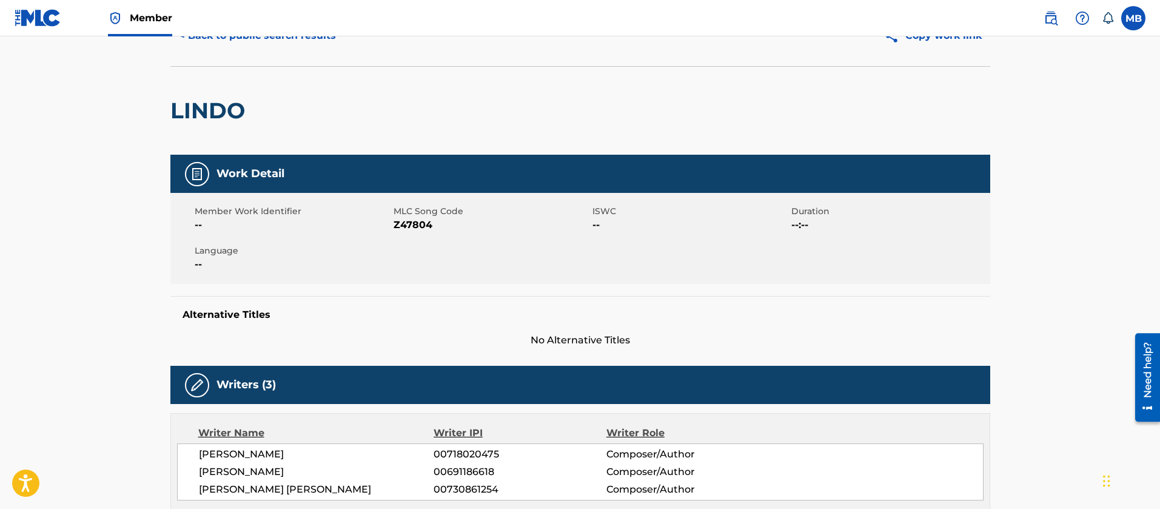
scroll to position [0, 0]
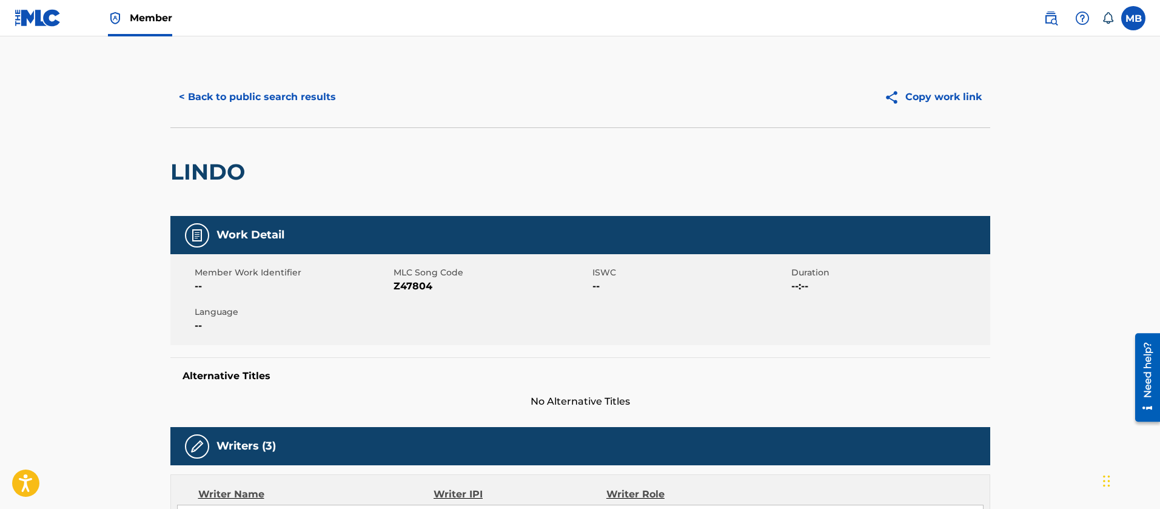
click at [320, 102] on button "< Back to public search results" at bounding box center [257, 97] width 174 height 30
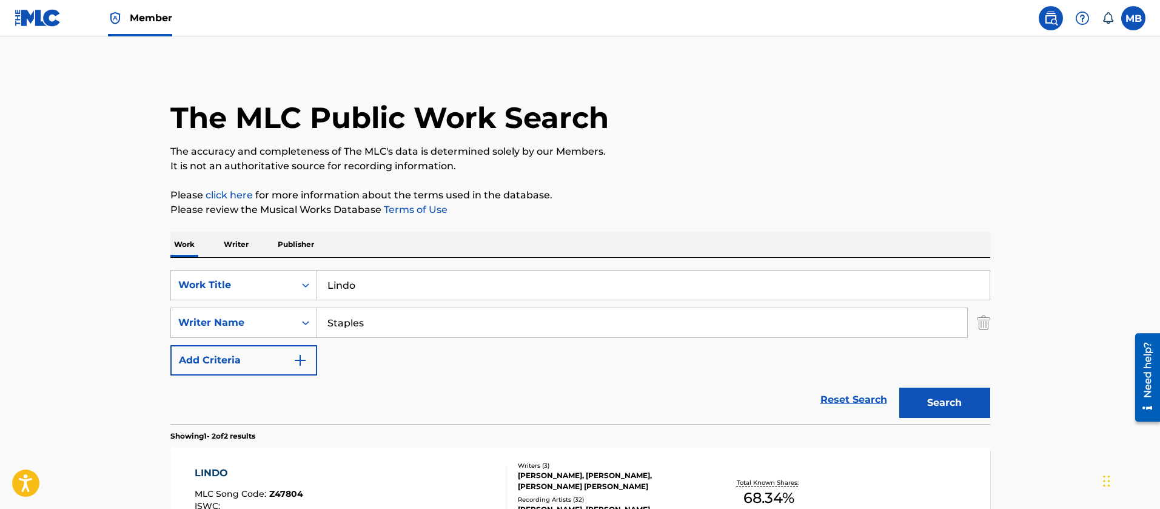
scroll to position [177, 0]
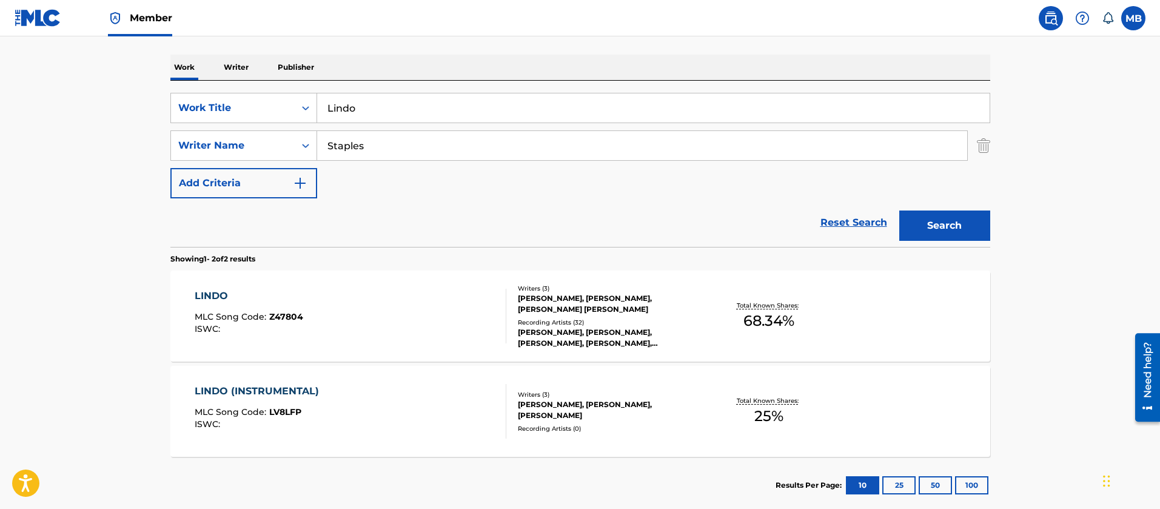
drag, startPoint x: 395, startPoint y: 99, endPoint x: 95, endPoint y: 42, distance: 305.0
click at [187, 83] on div "SearchWithCriteria363c0790-da03-46c2-8e6a-74e4070eac62 Work Title Lindo SearchW…" at bounding box center [580, 164] width 820 height 166
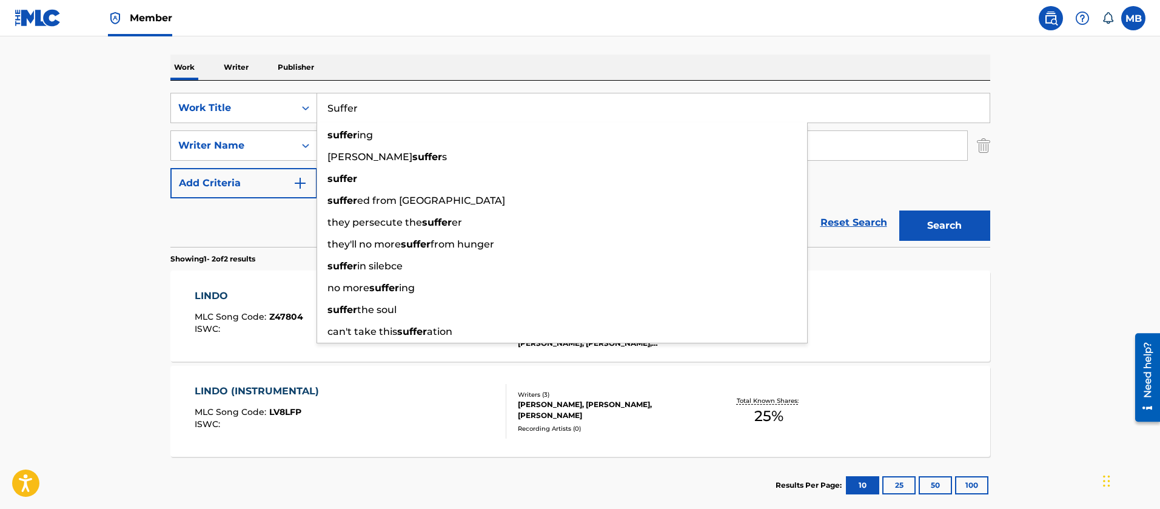
type input "Suffer"
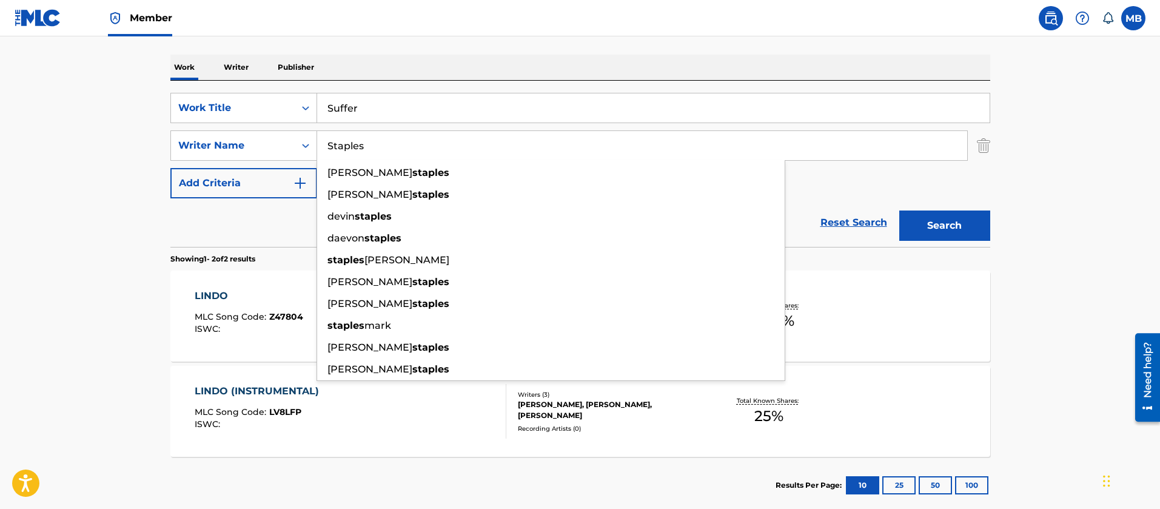
click at [899, 210] on button "Search" at bounding box center [944, 225] width 91 height 30
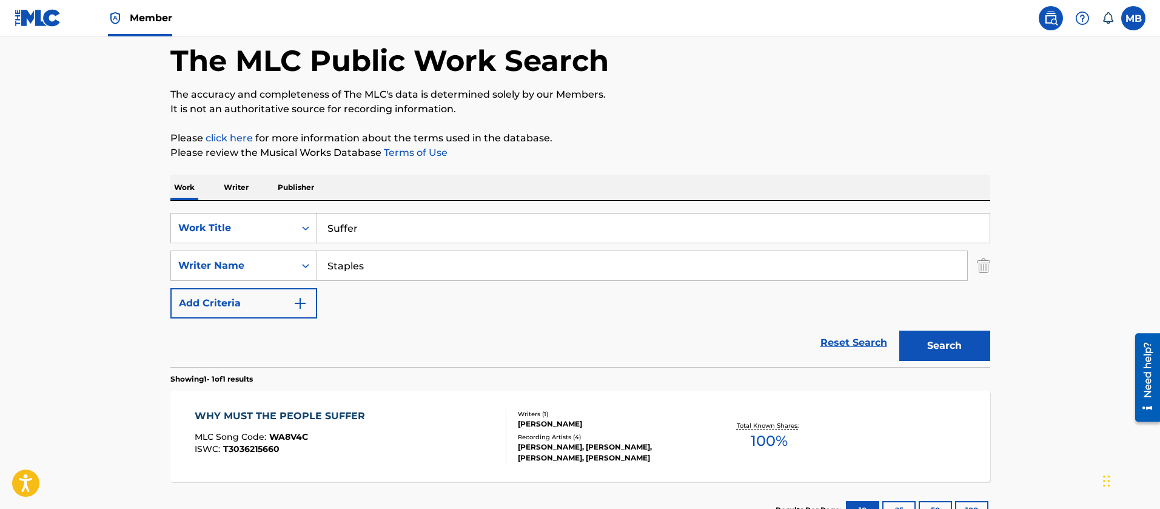
scroll to position [151, 0]
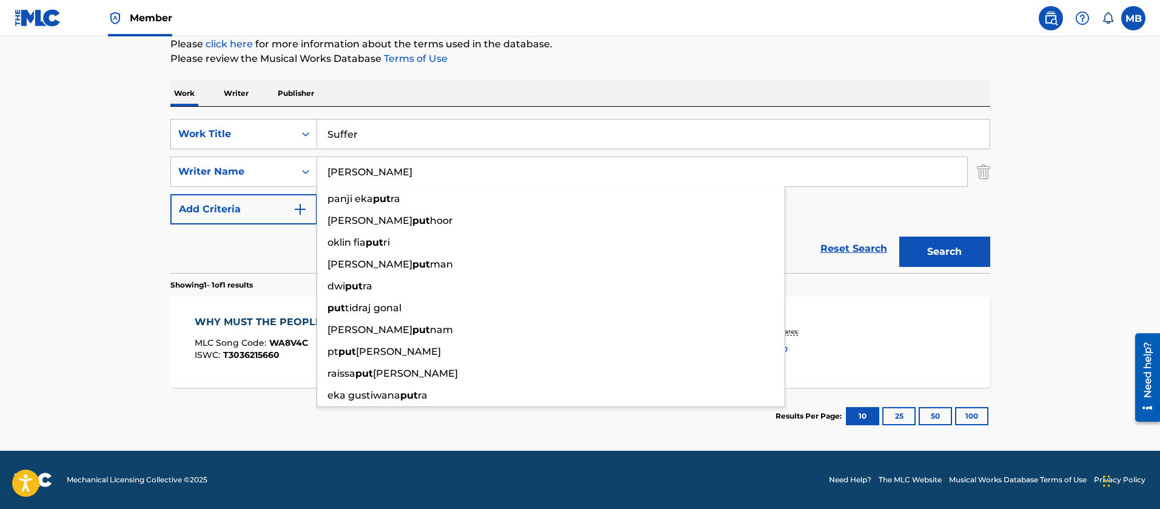
type input "[PERSON_NAME]"
click at [899, 236] on button "Search" at bounding box center [944, 251] width 91 height 30
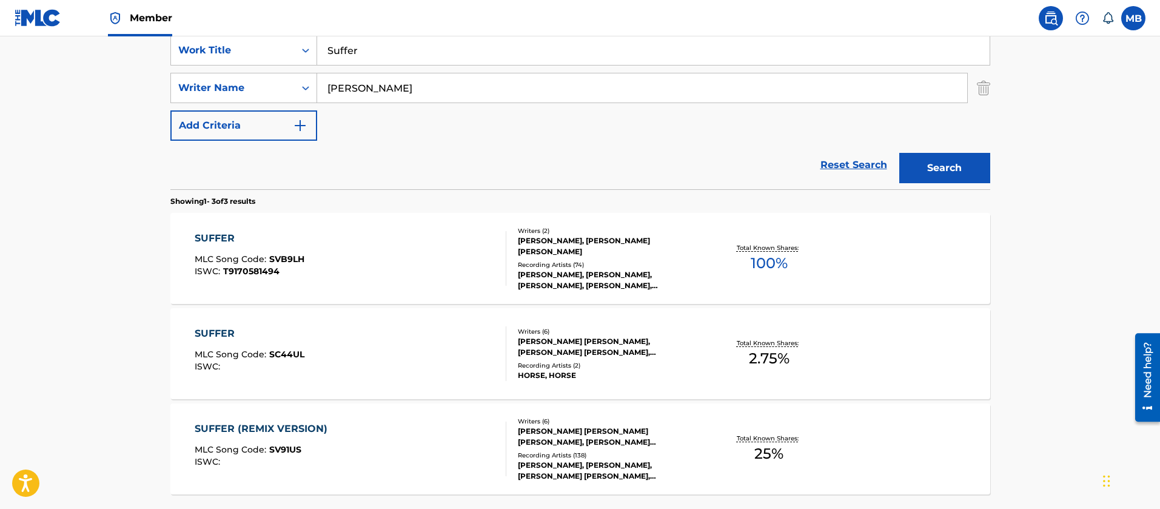
scroll to position [341, 0]
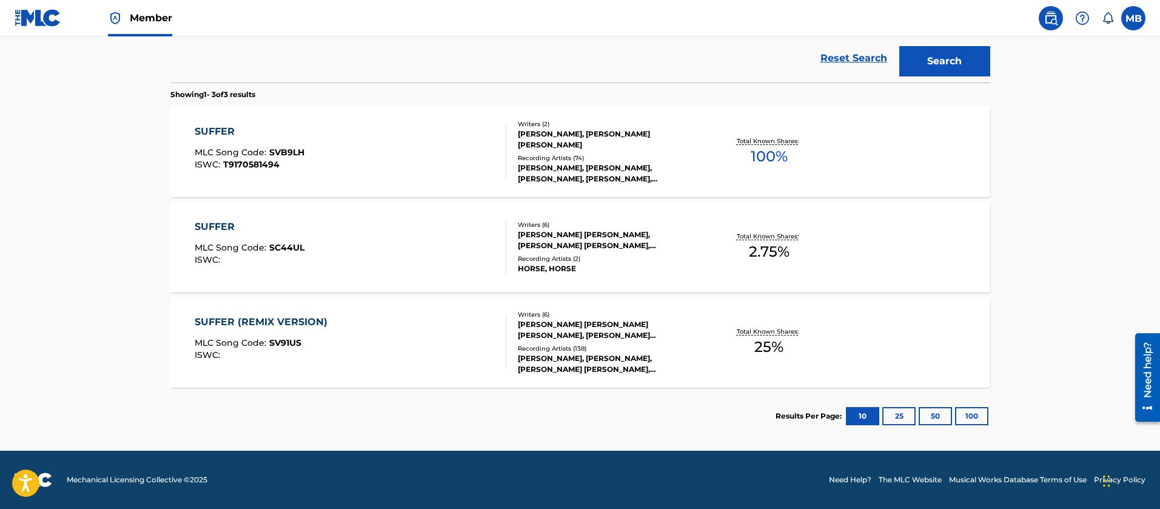
click at [380, 322] on div "SUFFER (REMIX VERSION) MLC Song Code : SV91US ISWC :" at bounding box center [351, 342] width 312 height 55
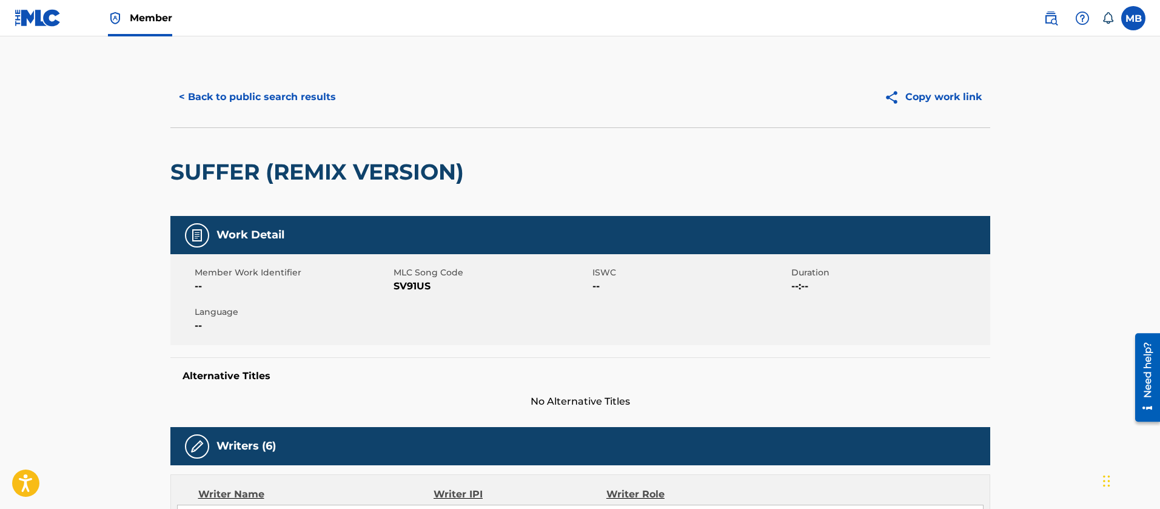
click at [269, 138] on div "SUFFER (REMIX VERSION)" at bounding box center [320, 172] width 300 height 88
click at [271, 156] on div "SUFFER (REMIX VERSION)" at bounding box center [320, 172] width 300 height 88
click at [272, 167] on h2 "SUFFER (REMIX VERSION)" at bounding box center [320, 171] width 300 height 27
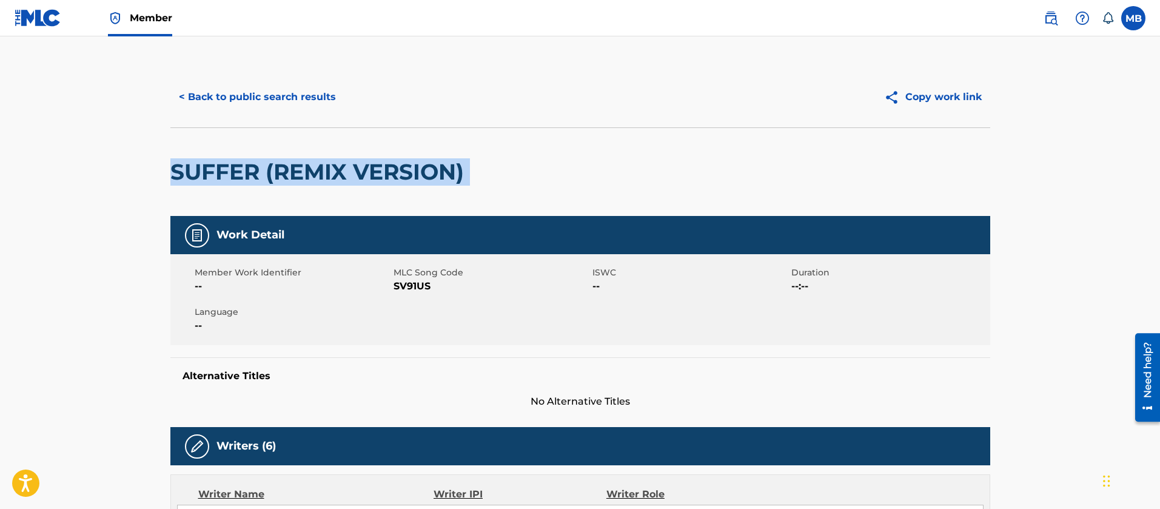
click at [272, 167] on h2 "SUFFER (REMIX VERSION)" at bounding box center [320, 171] width 300 height 27
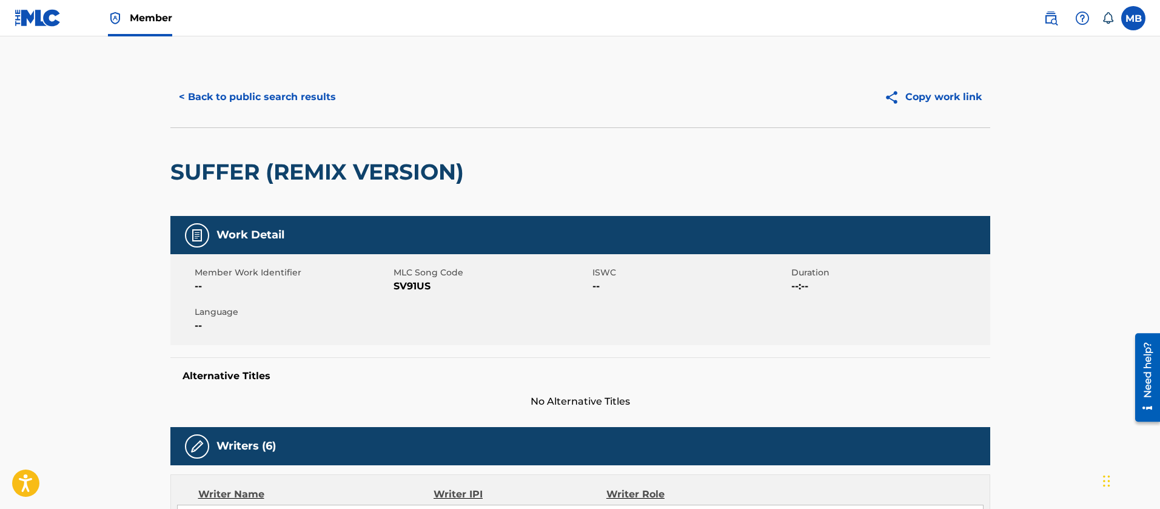
click at [426, 304] on div "Member Work Identifier -- MLC Song Code SV91US ISWC -- Duration --:-- Language …" at bounding box center [580, 299] width 820 height 91
click at [358, 178] on h2 "SUFFER (REMIX VERSION)" at bounding box center [320, 171] width 300 height 27
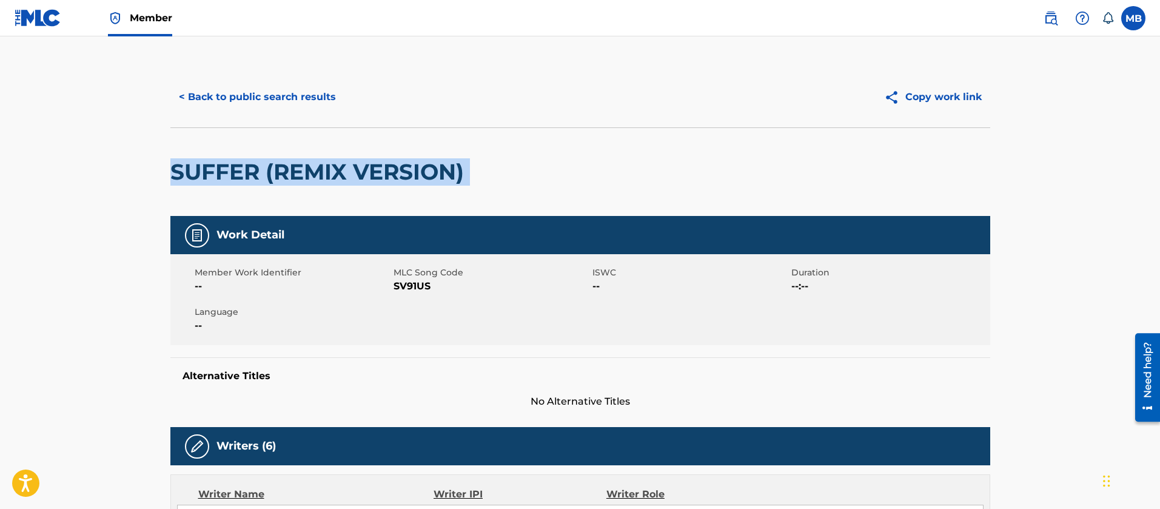
click at [358, 178] on h2 "SUFFER (REMIX VERSION)" at bounding box center [320, 171] width 300 height 27
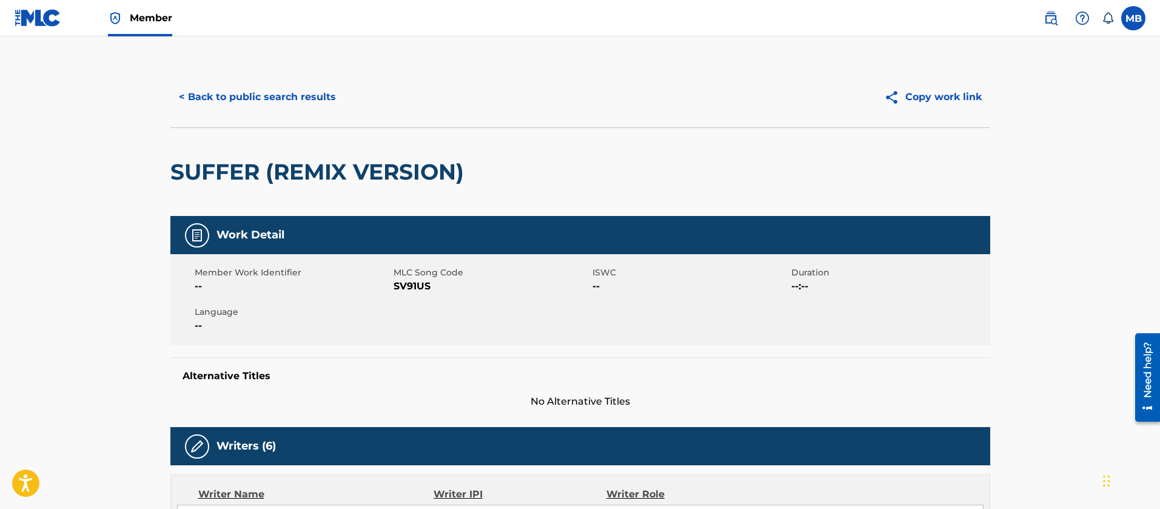
click at [402, 283] on span "SV91US" at bounding box center [491, 286] width 196 height 15
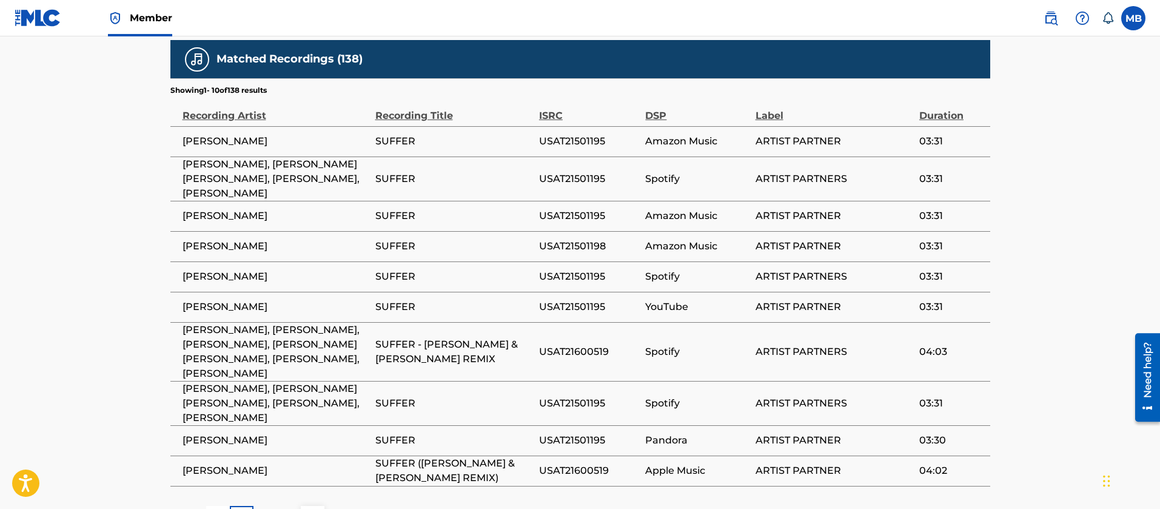
scroll to position [846, 0]
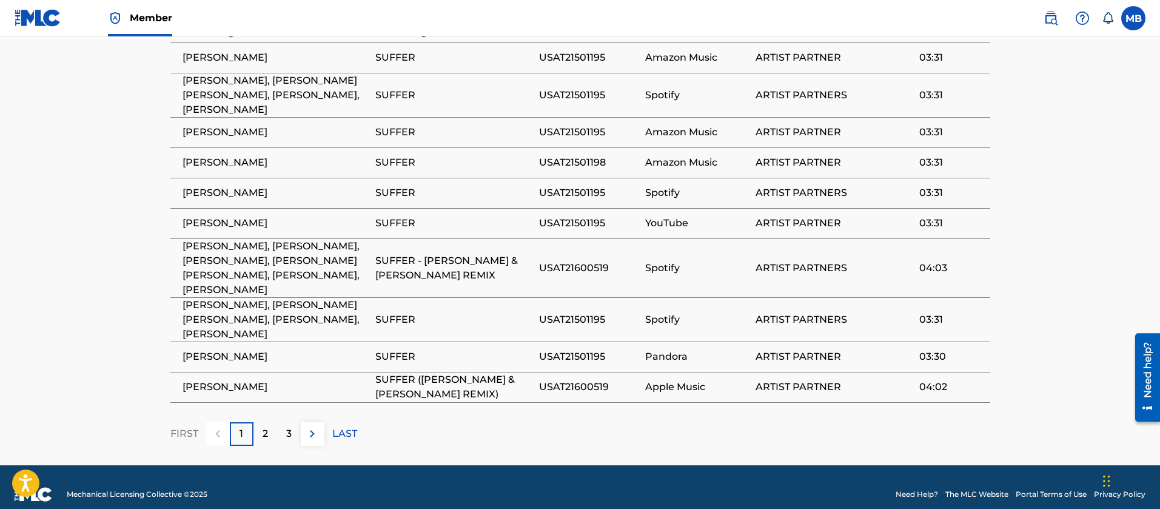
click at [453, 260] on span "SUFFER - [PERSON_NAME] & [PERSON_NAME] REMIX" at bounding box center [454, 267] width 158 height 29
click at [414, 372] on span "SUFFER ([PERSON_NAME] & [PERSON_NAME] REMIX)" at bounding box center [454, 386] width 158 height 29
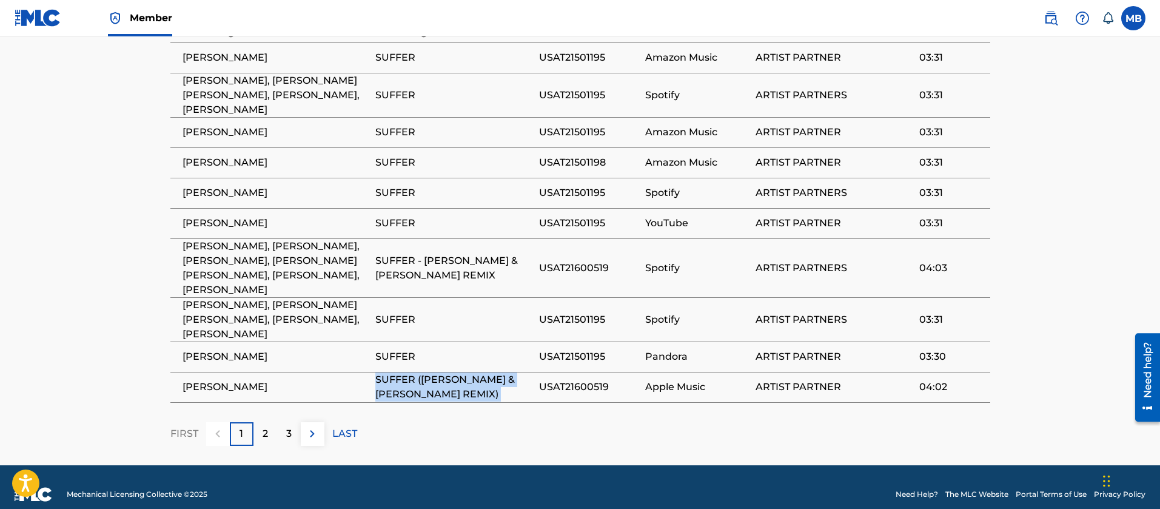
click at [414, 372] on span "SUFFER ([PERSON_NAME] & [PERSON_NAME] REMIX)" at bounding box center [454, 386] width 158 height 29
click at [286, 267] on span "[PERSON_NAME], [PERSON_NAME], [PERSON_NAME], [PERSON_NAME] [PERSON_NAME], [PERS…" at bounding box center [275, 268] width 187 height 58
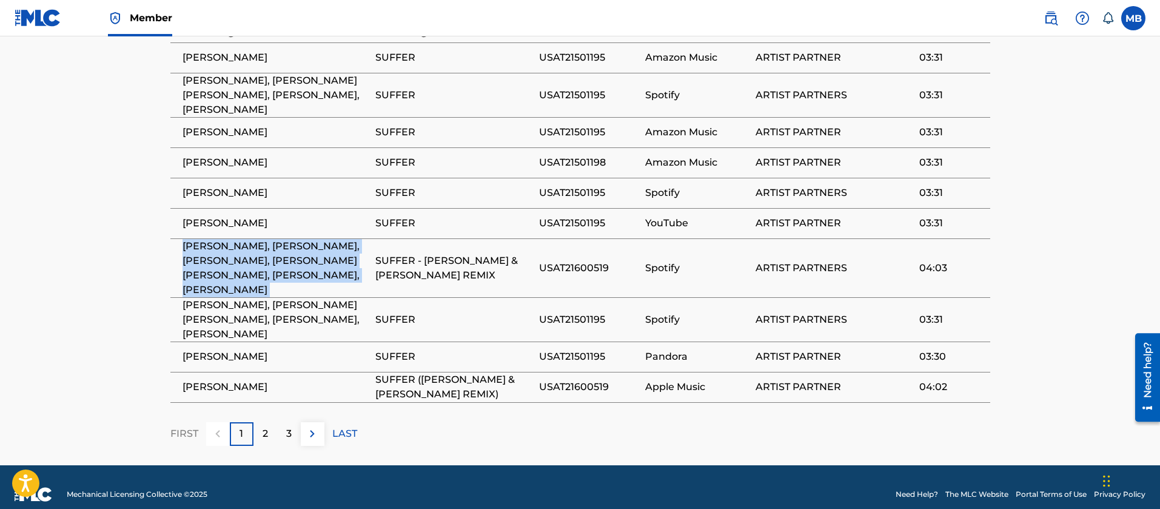
click at [286, 267] on span "[PERSON_NAME], [PERSON_NAME], [PERSON_NAME], [PERSON_NAME] [PERSON_NAME], [PERS…" at bounding box center [275, 268] width 187 height 58
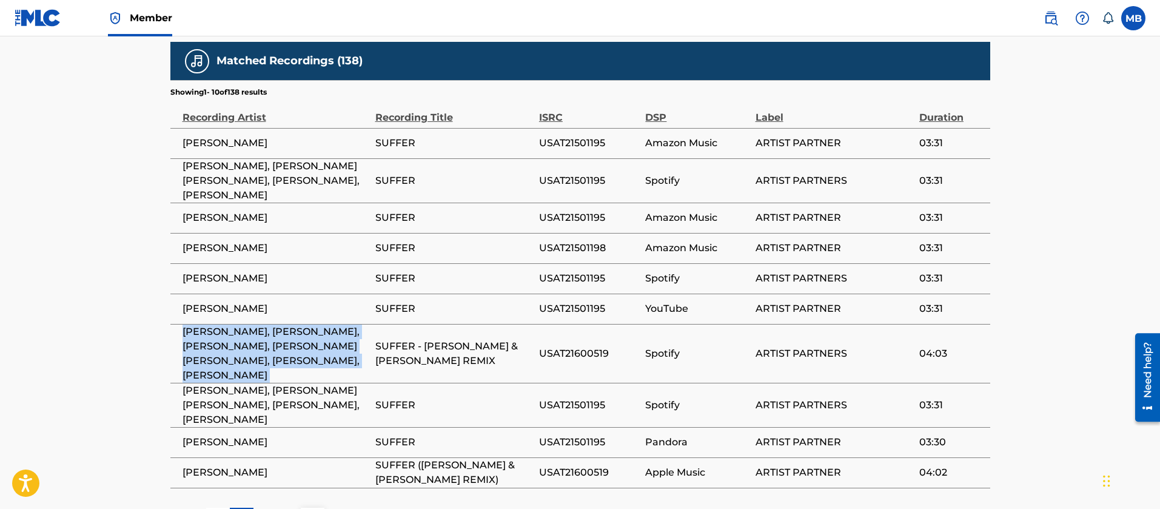
scroll to position [664, 0]
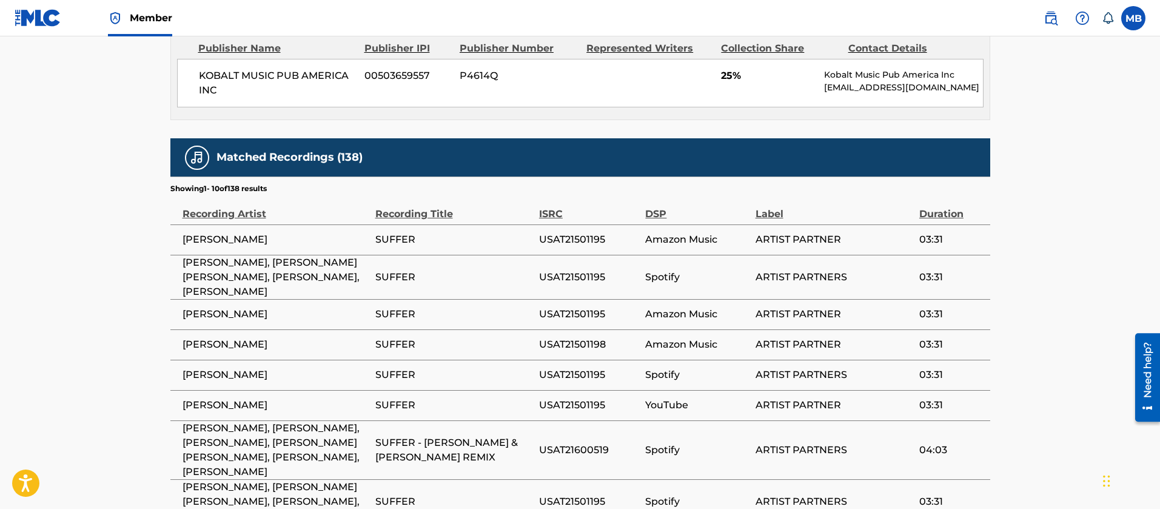
click at [231, 245] on span "[PERSON_NAME]" at bounding box center [275, 239] width 187 height 15
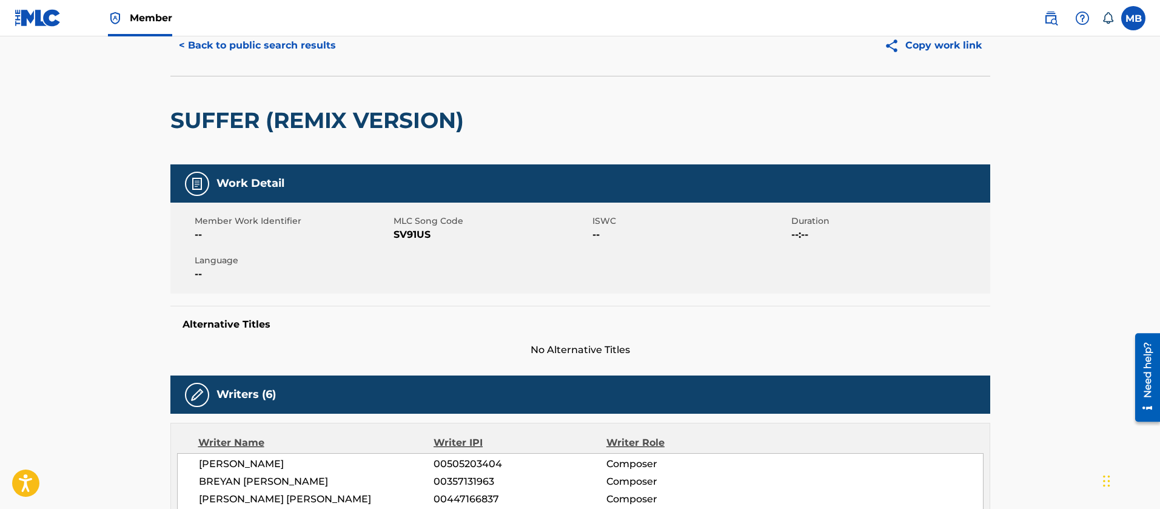
scroll to position [0, 0]
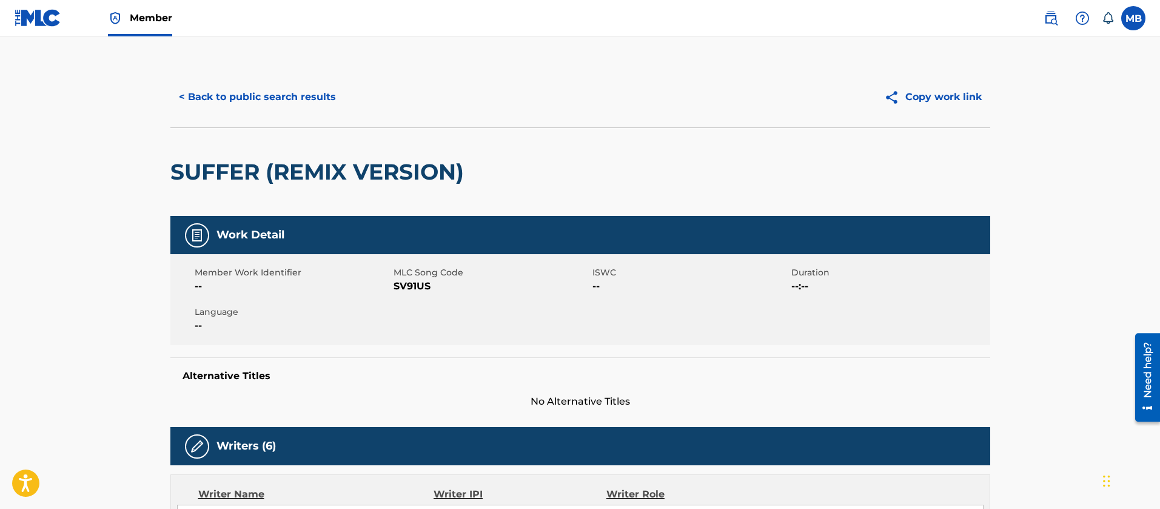
click at [277, 113] on div "< Back to public search results Copy work link" at bounding box center [580, 97] width 820 height 61
click at [283, 100] on button "< Back to public search results" at bounding box center [257, 97] width 174 height 30
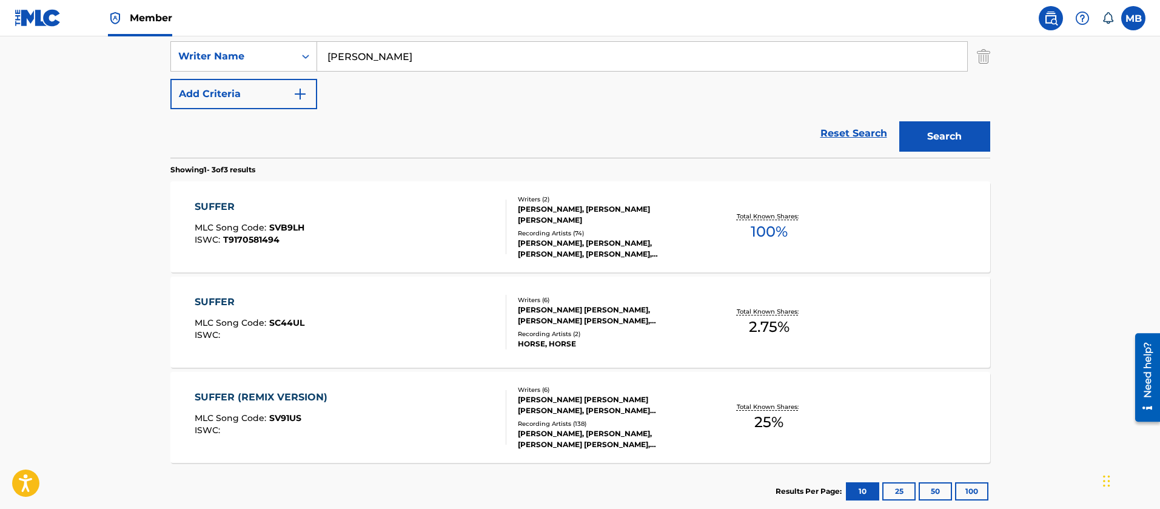
scroll to position [175, 0]
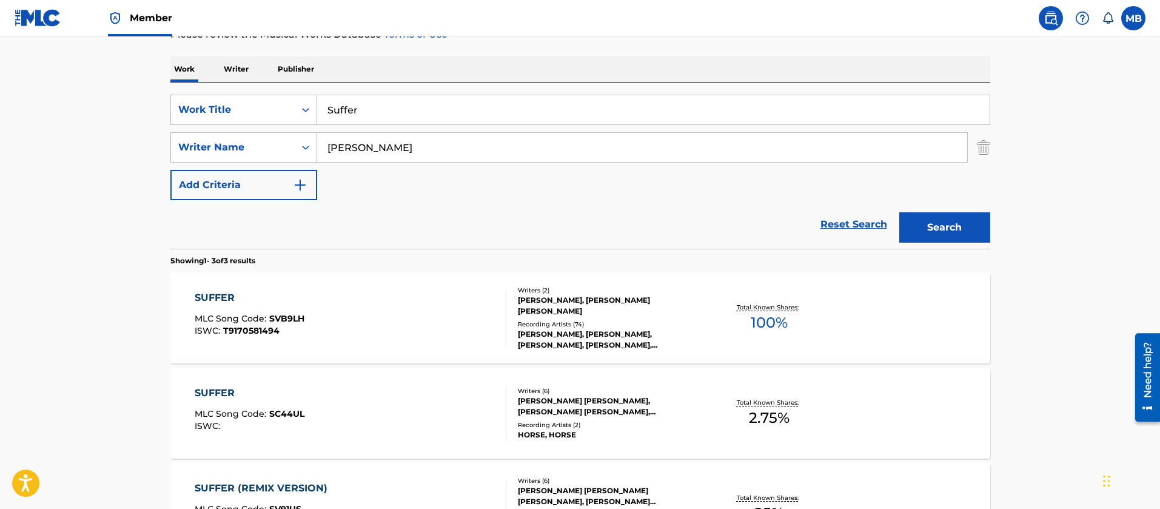
drag, startPoint x: 392, startPoint y: 109, endPoint x: 205, endPoint y: 81, distance: 188.9
click at [226, 90] on div "SearchWithCriteria363c0790-da03-46c2-8e6a-74e4070eac62 Work Title Suffer Search…" at bounding box center [580, 165] width 820 height 166
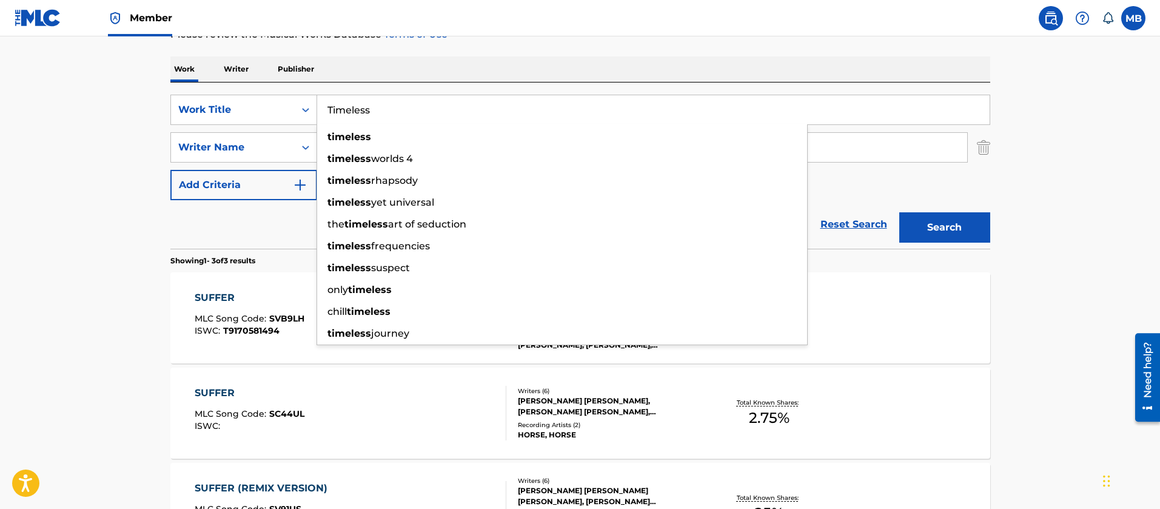
type input "Timeless"
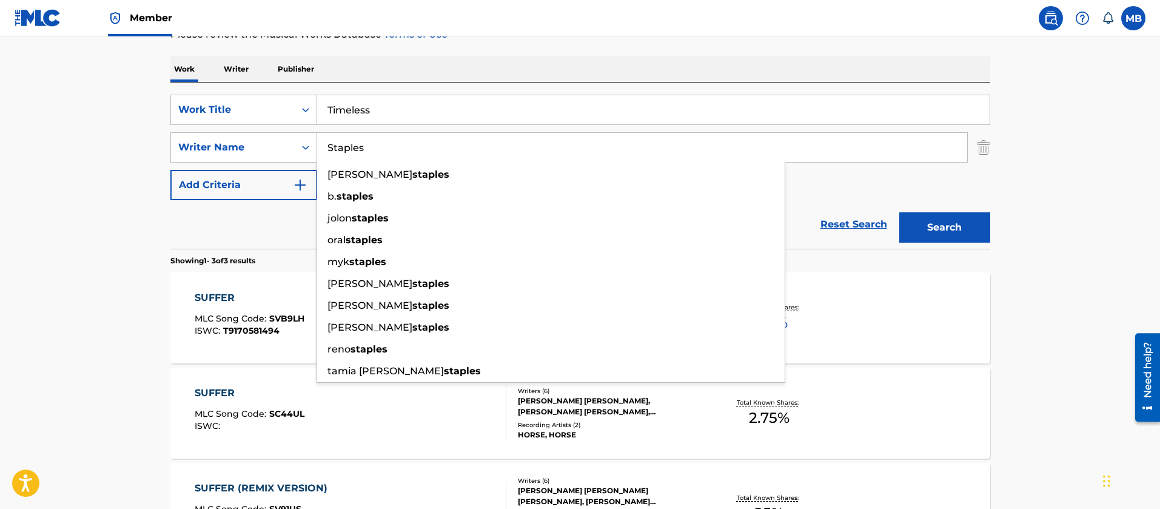
type input "Staples"
click at [899, 212] on button "Search" at bounding box center [944, 227] width 91 height 30
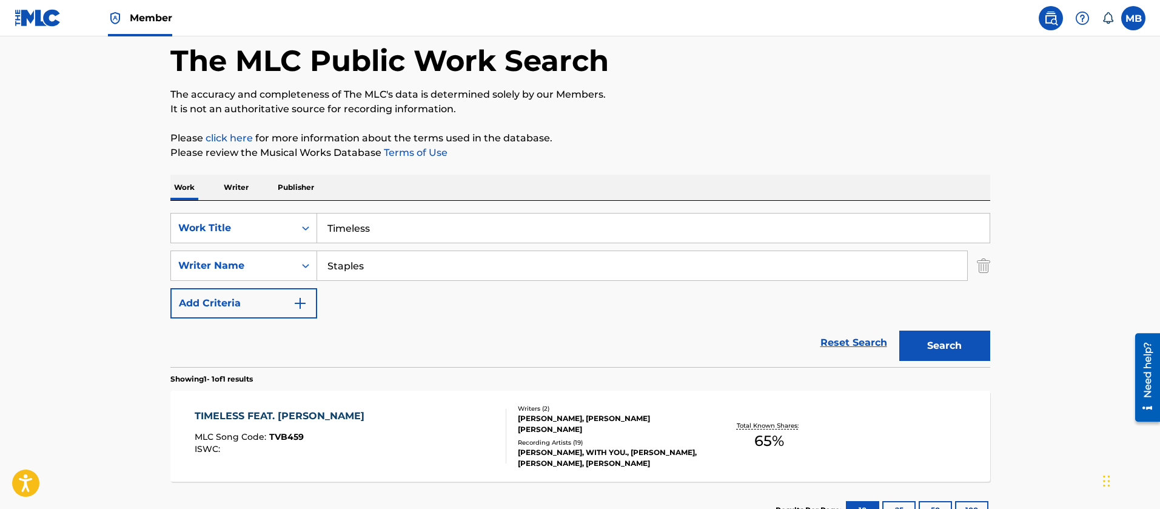
scroll to position [151, 0]
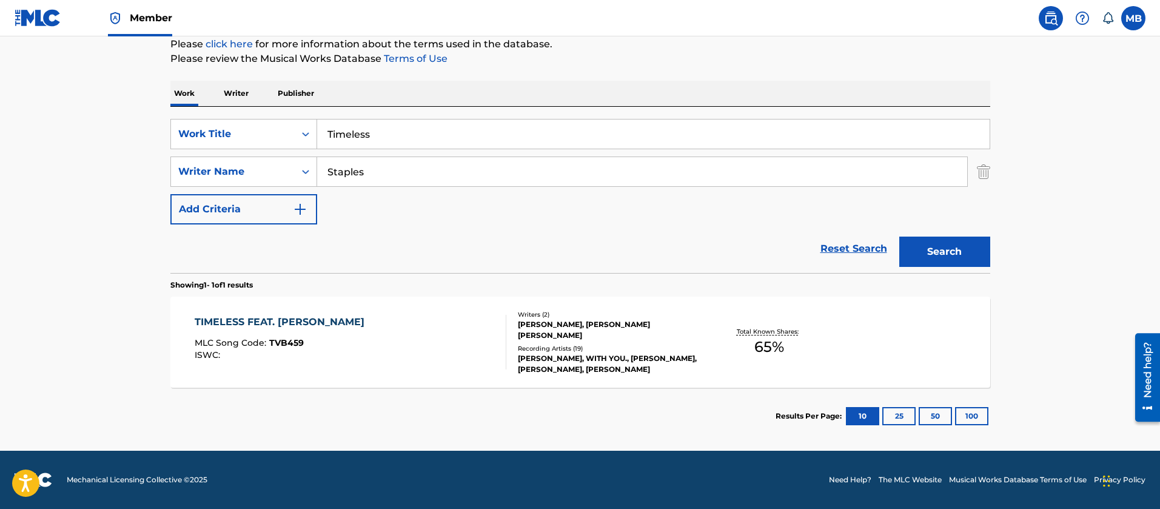
click at [400, 331] on div "TIMELESS FEAT. [PERSON_NAME] MLC Song Code : TVB459 ISWC :" at bounding box center [351, 342] width 312 height 55
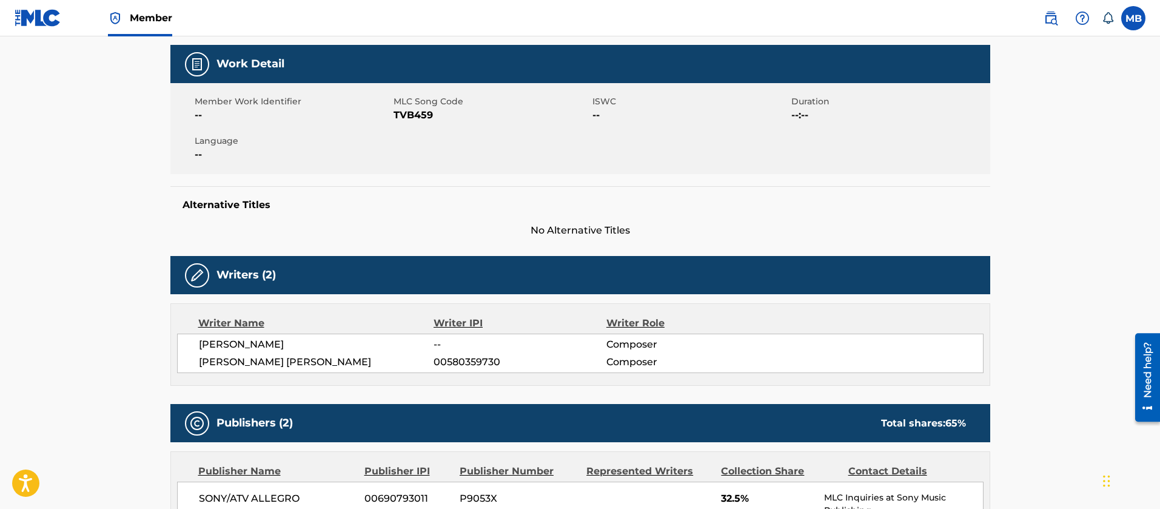
scroll to position [91, 0]
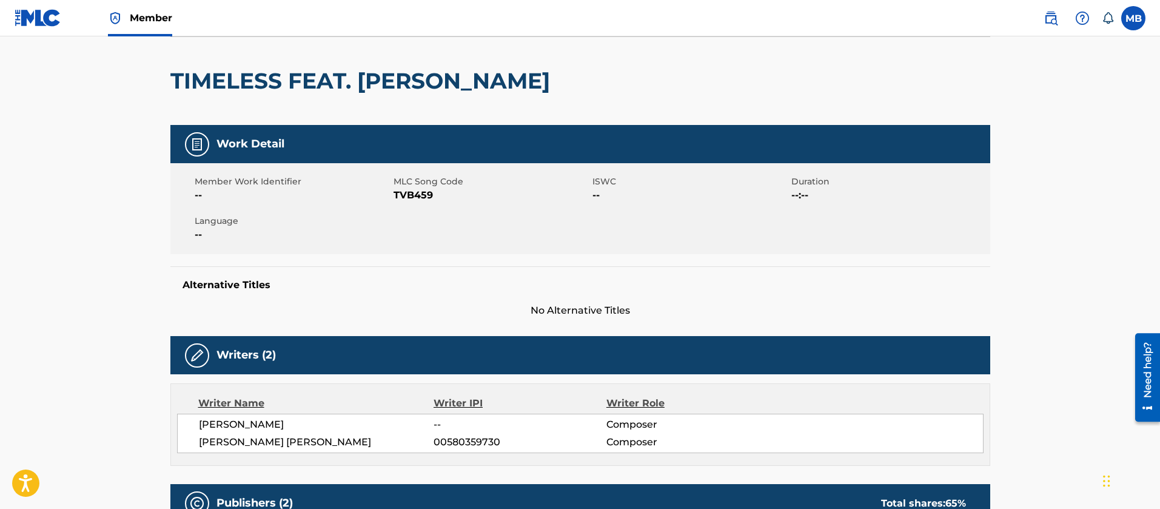
click at [409, 199] on span "TVB459" at bounding box center [491, 195] width 196 height 15
click at [304, 80] on h2 "TIMELESS FEAT. [PERSON_NAME]" at bounding box center [363, 80] width 386 height 27
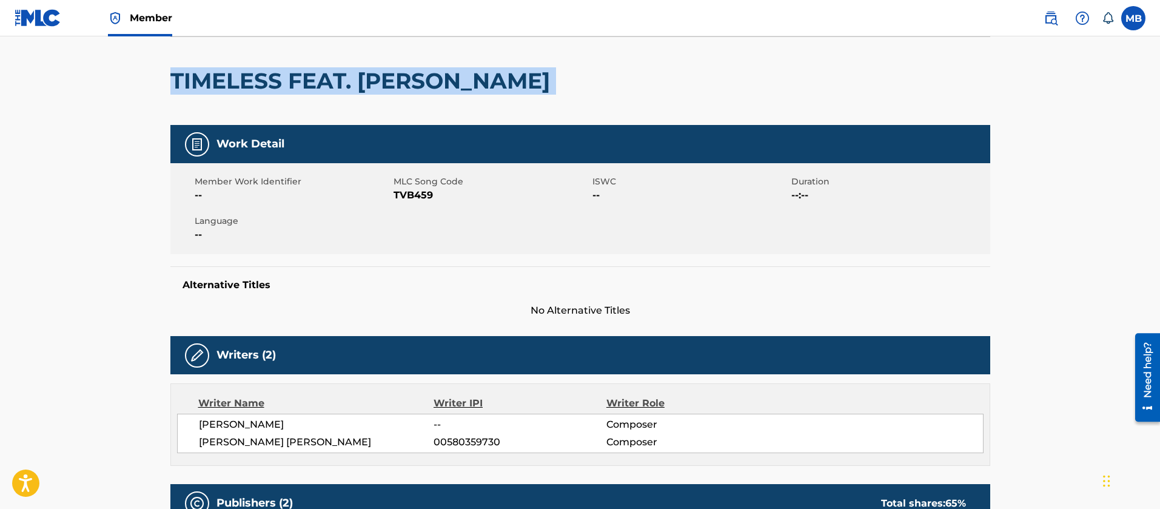
click at [304, 80] on h2 "TIMELESS FEAT. [PERSON_NAME]" at bounding box center [363, 80] width 386 height 27
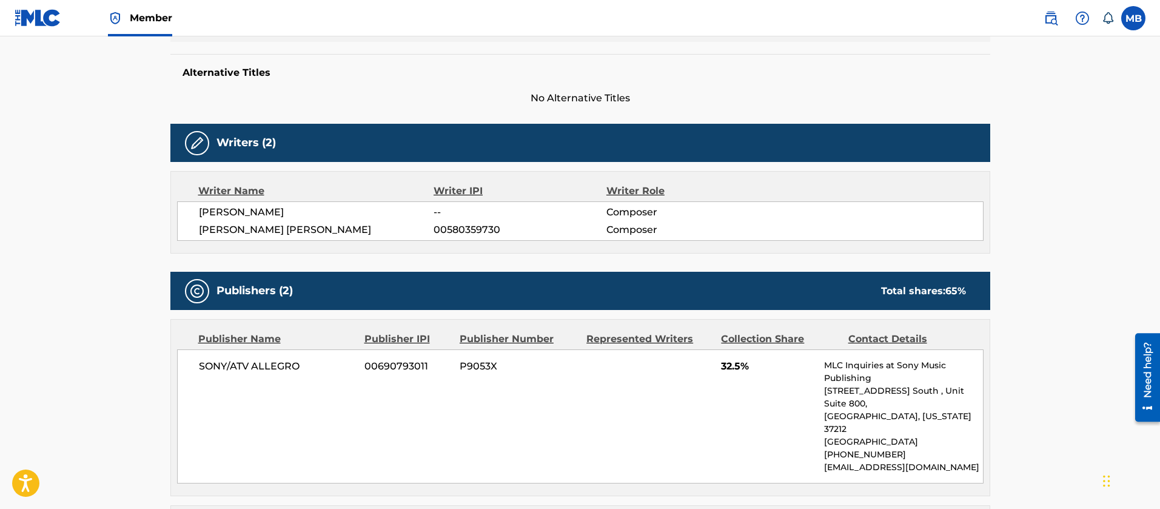
scroll to position [273, 0]
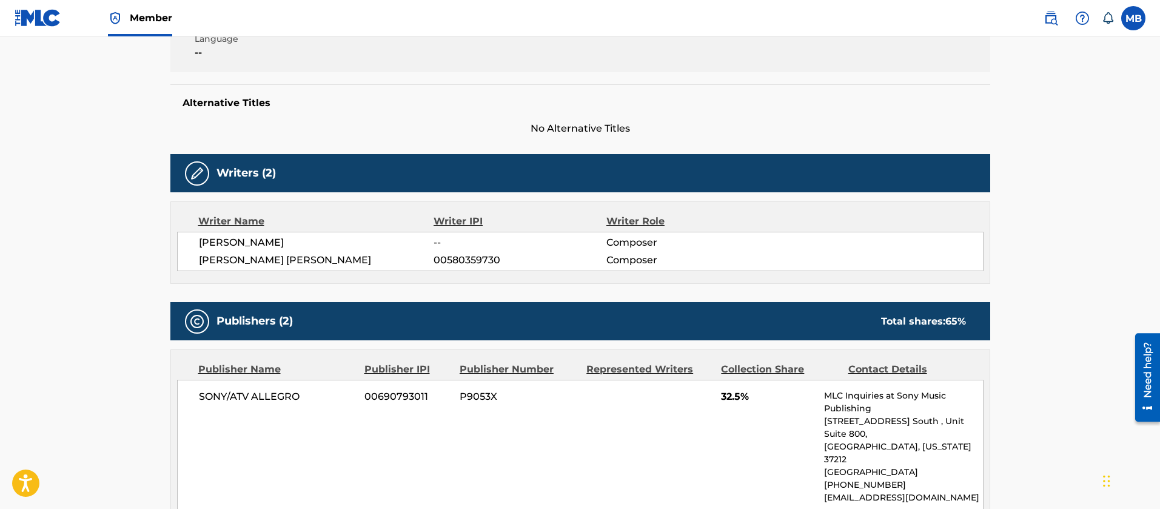
click at [237, 253] on span "[PERSON_NAME] [PERSON_NAME]" at bounding box center [316, 260] width 235 height 15
click at [238, 253] on span "[PERSON_NAME] [PERSON_NAME]" at bounding box center [316, 260] width 235 height 15
click at [262, 241] on span "[PERSON_NAME]" at bounding box center [316, 242] width 235 height 15
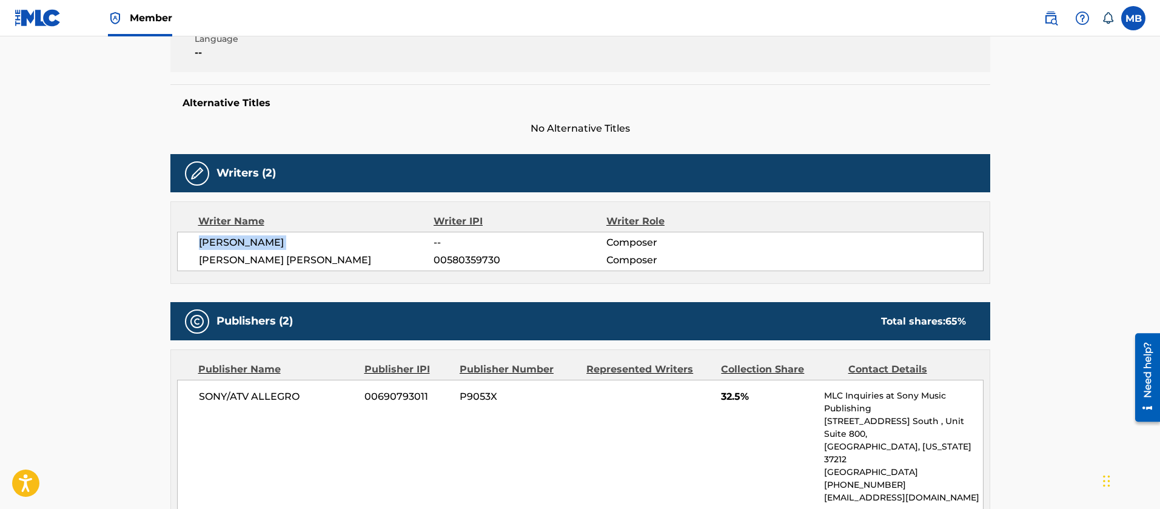
click at [262, 241] on span "[PERSON_NAME]" at bounding box center [316, 242] width 235 height 15
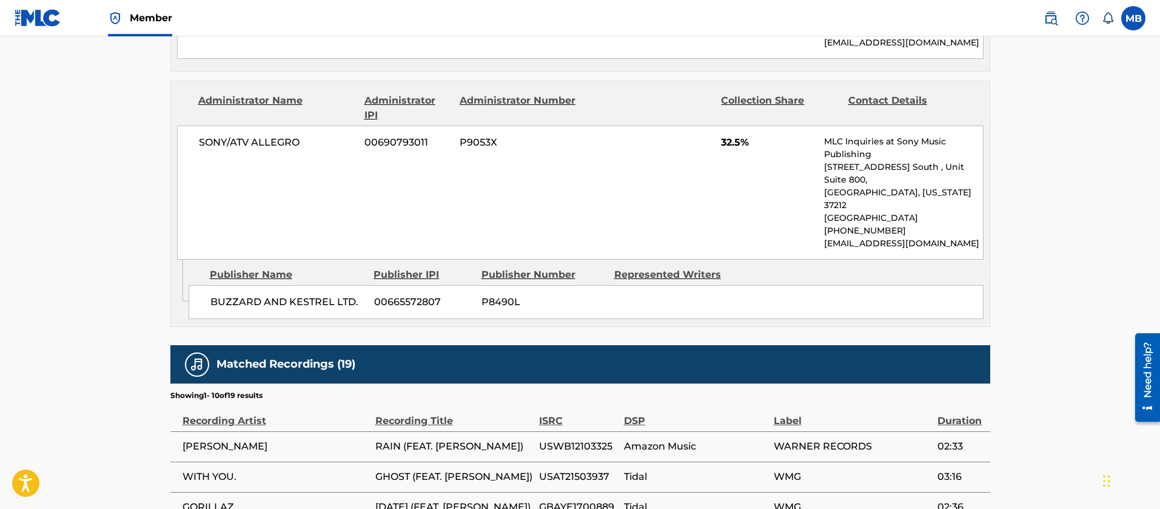
scroll to position [1037, 0]
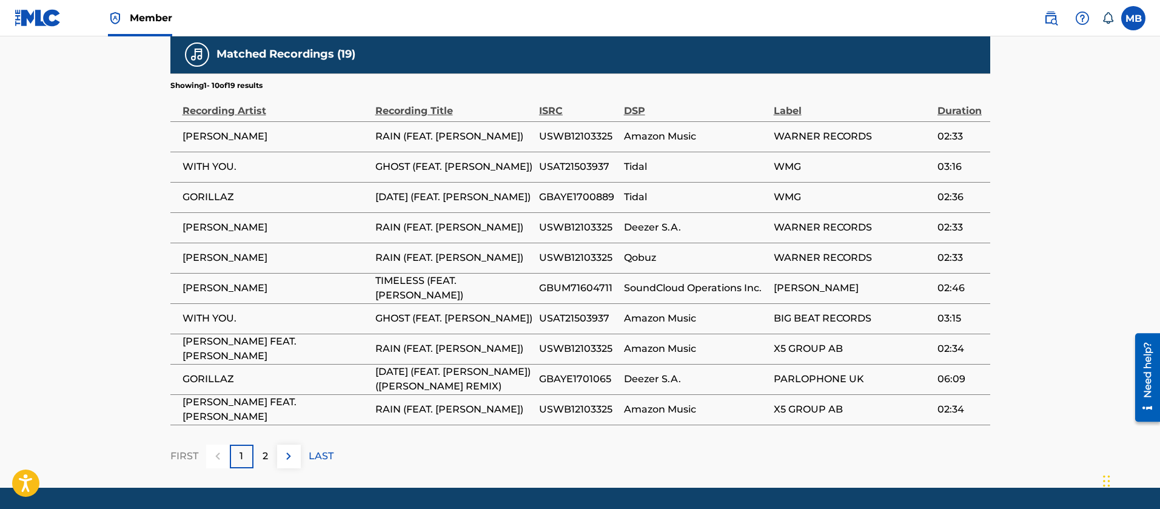
click at [261, 444] on div "2" at bounding box center [265, 456] width 24 height 24
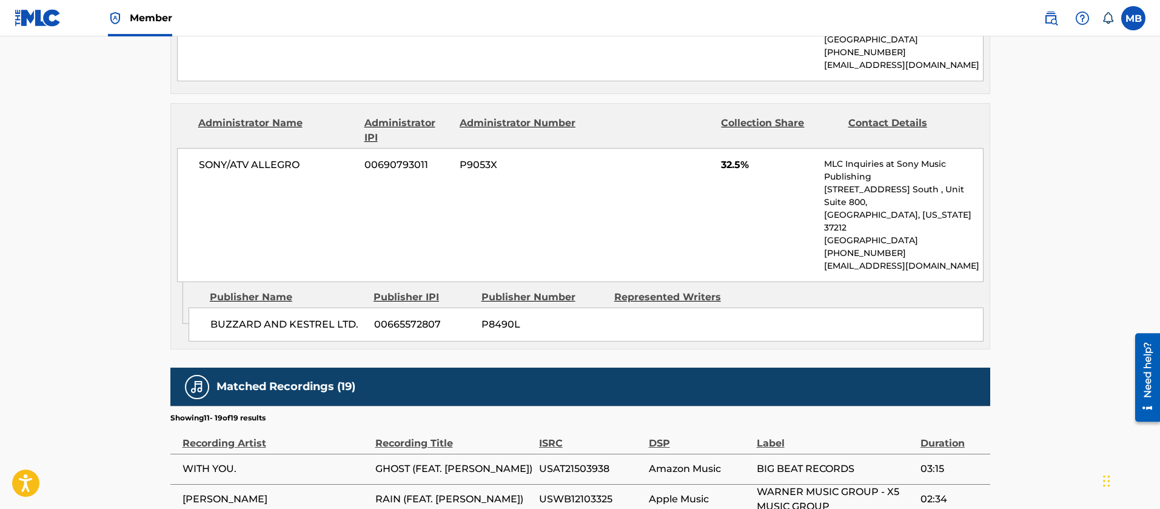
scroll to position [993, 0]
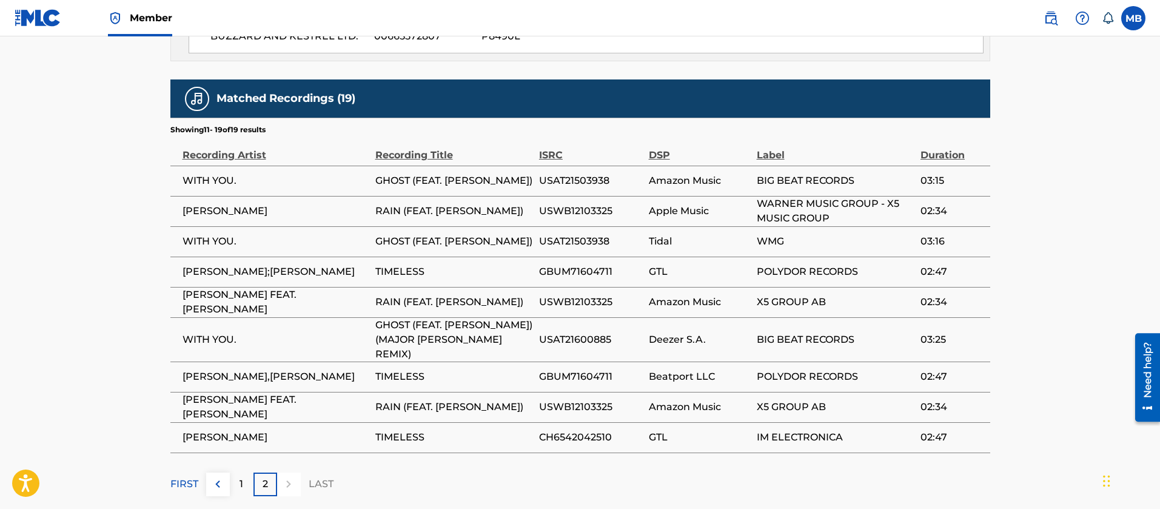
click at [263, 477] on p "2" at bounding box center [265, 484] width 5 height 15
click at [253, 369] on span "[PERSON_NAME],[PERSON_NAME]" at bounding box center [275, 376] width 187 height 15
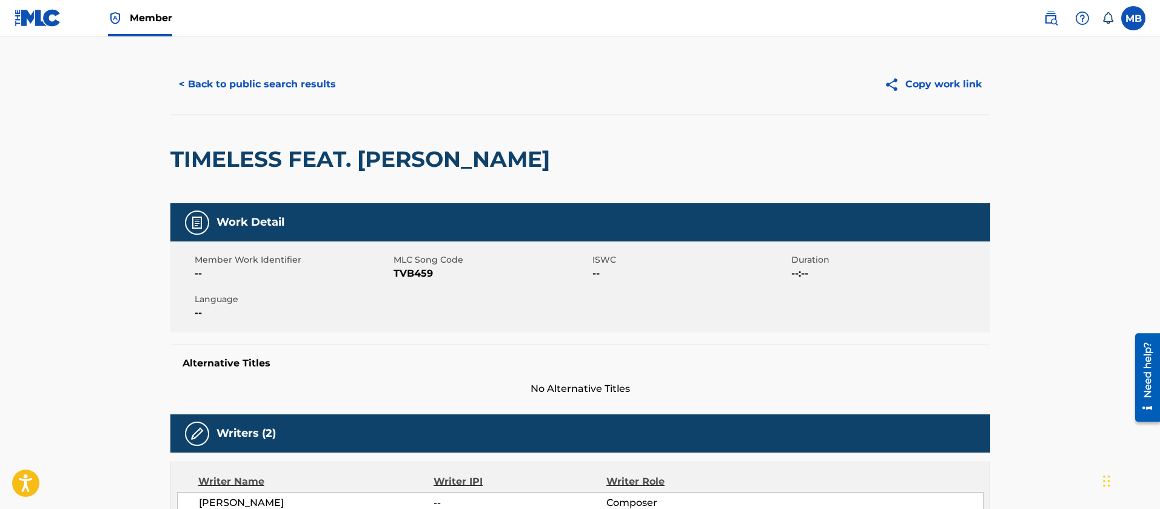
scroll to position [0, 0]
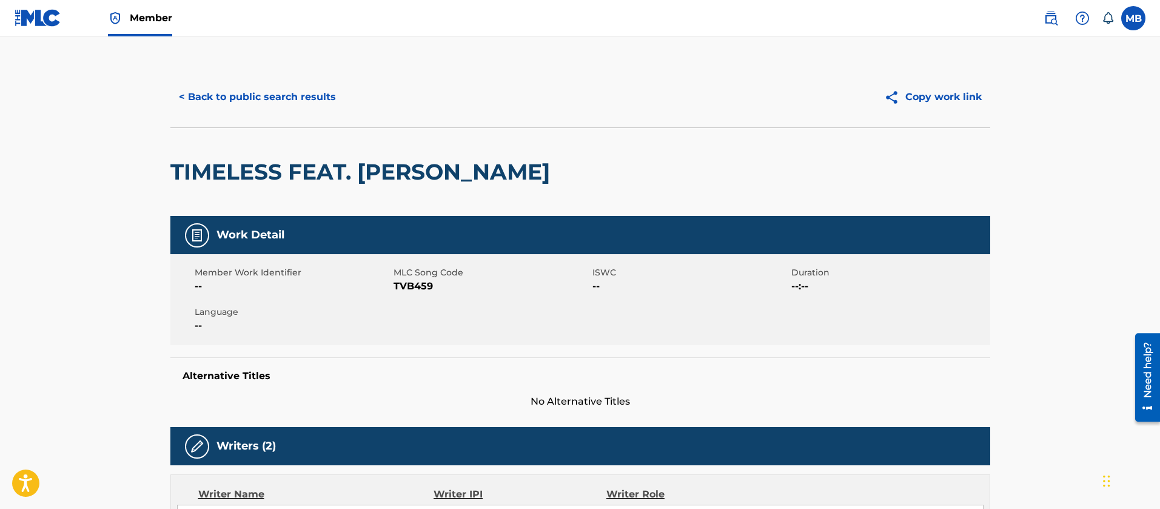
click at [246, 85] on button "< Back to public search results" at bounding box center [257, 97] width 174 height 30
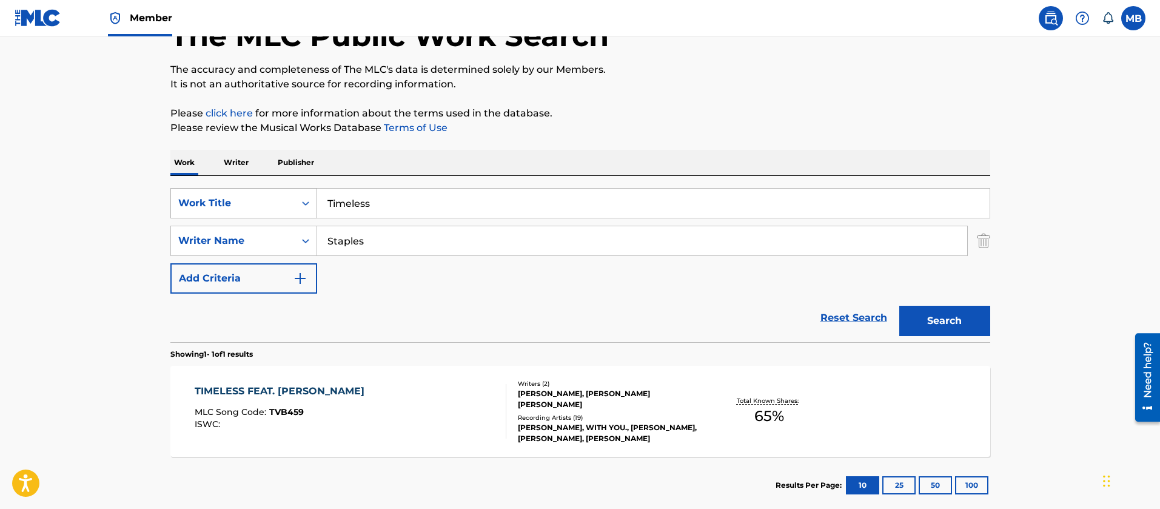
drag, startPoint x: 384, startPoint y: 206, endPoint x: 252, endPoint y: 195, distance: 132.0
click at [286, 204] on div "SearchWithCriteria363c0790-da03-46c2-8e6a-74e4070eac62 Work Title Timeless" at bounding box center [580, 203] width 820 height 30
type input "In my stussy's"
click at [899, 306] on button "Search" at bounding box center [944, 321] width 91 height 30
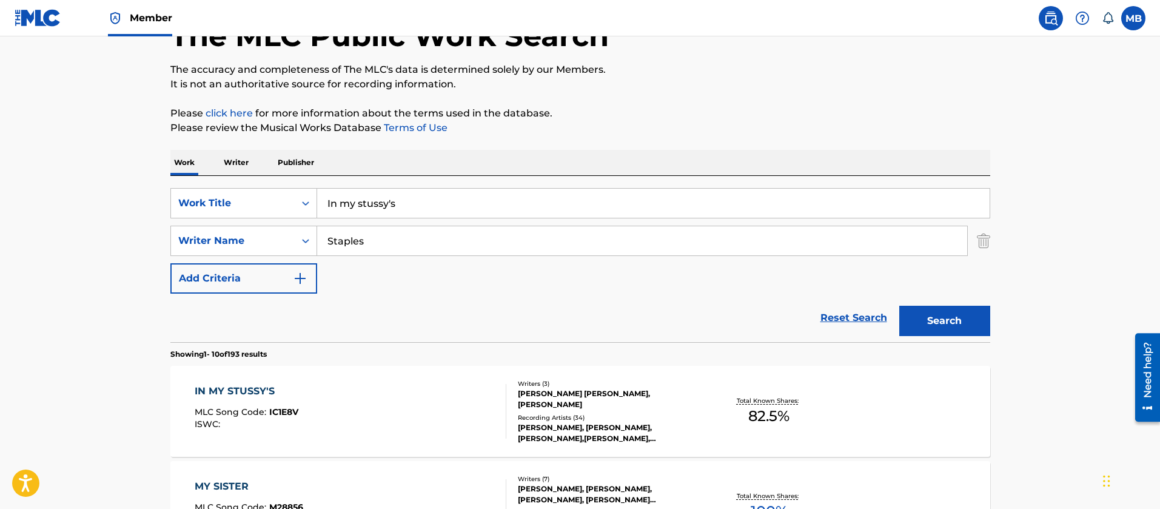
scroll to position [173, 0]
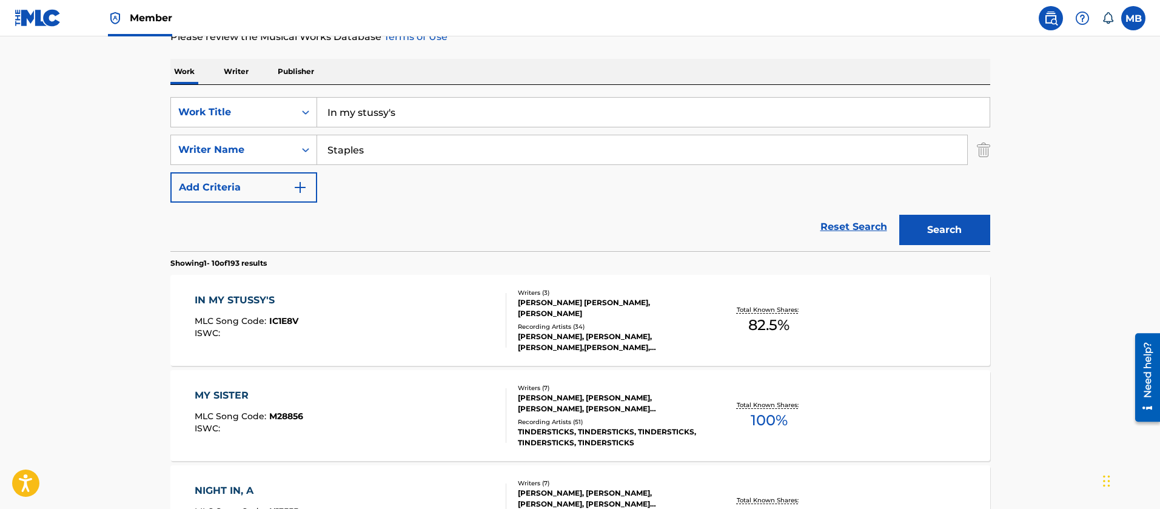
click at [340, 303] on div "IN MY STUSSY'S MLC Song Code : IC1E8V ISWC :" at bounding box center [351, 320] width 312 height 55
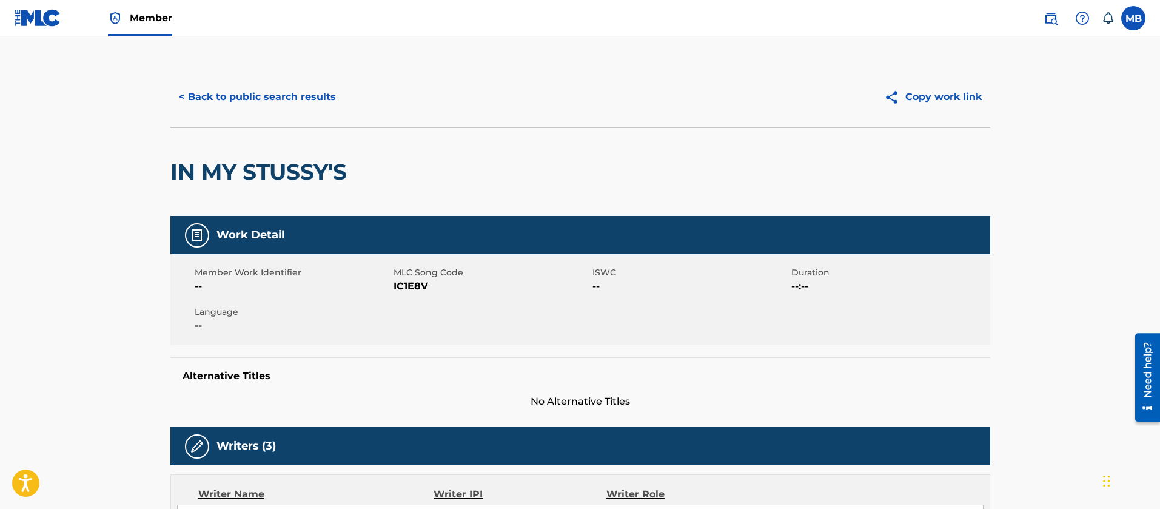
click at [411, 292] on span "IC1E8V" at bounding box center [491, 286] width 196 height 15
click at [255, 95] on button "< Back to public search results" at bounding box center [257, 97] width 174 height 30
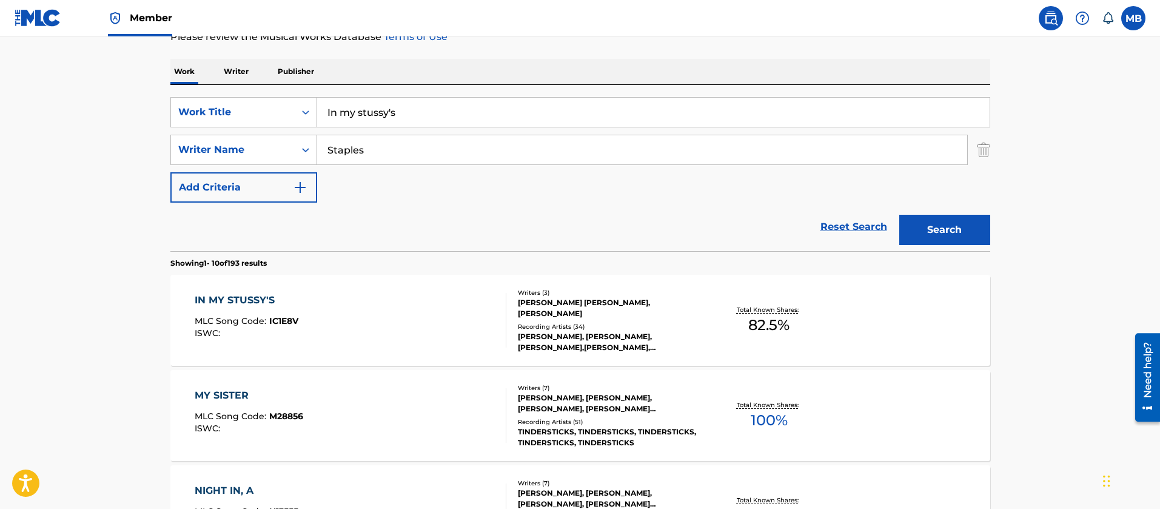
click at [329, 293] on div "IN MY STUSSY'S MLC Song Code : IC1E8V ISWC :" at bounding box center [351, 320] width 312 height 55
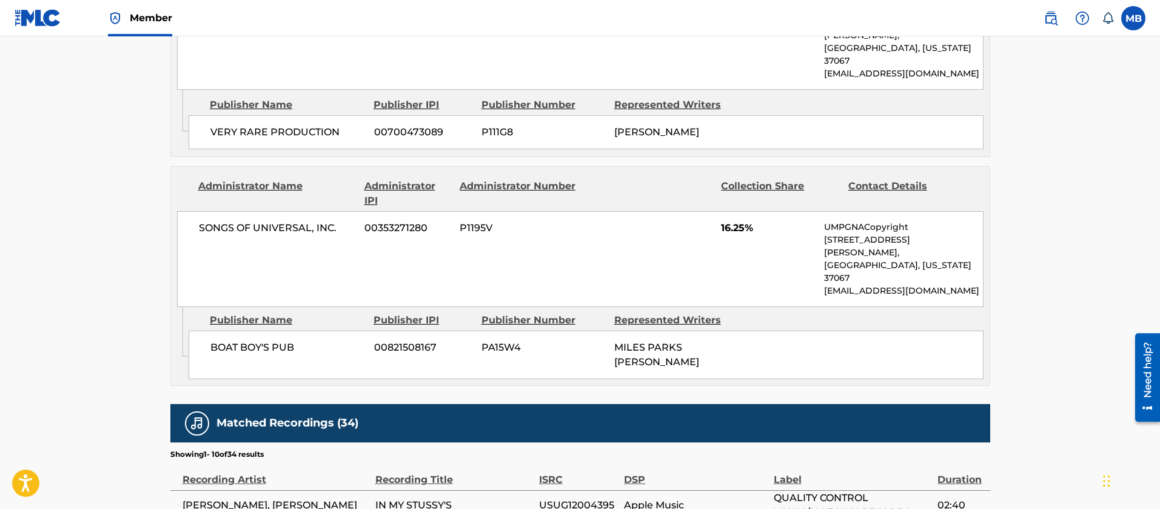
scroll to position [1091, 0]
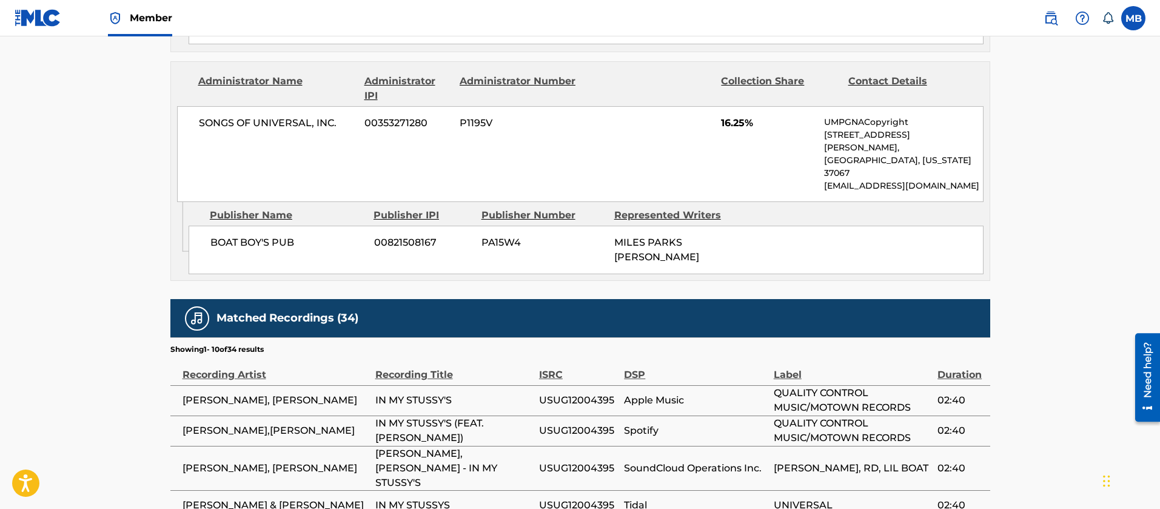
click at [256, 423] on span "[PERSON_NAME],[PERSON_NAME]" at bounding box center [275, 430] width 187 height 15
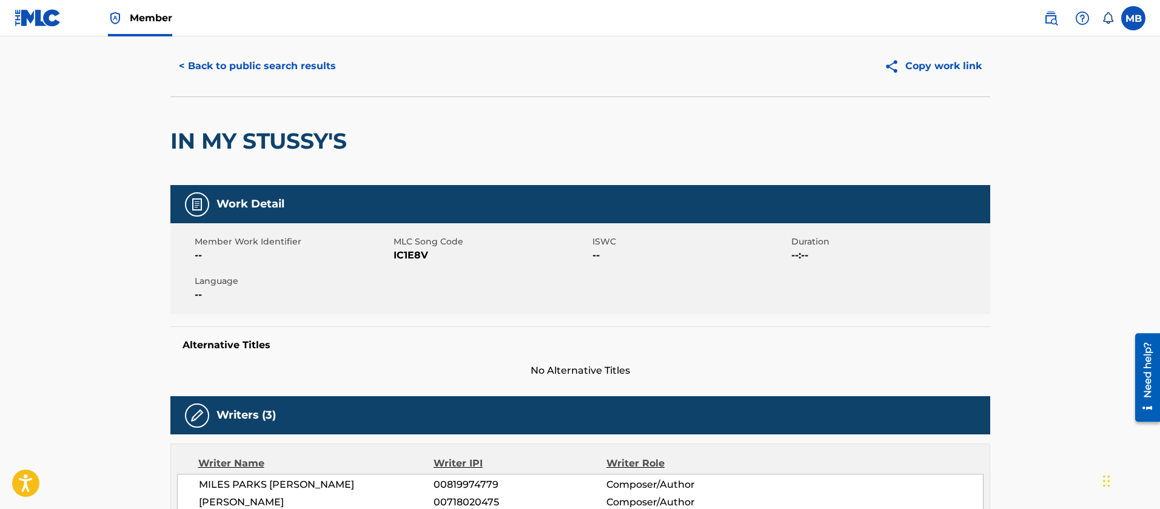
scroll to position [0, 0]
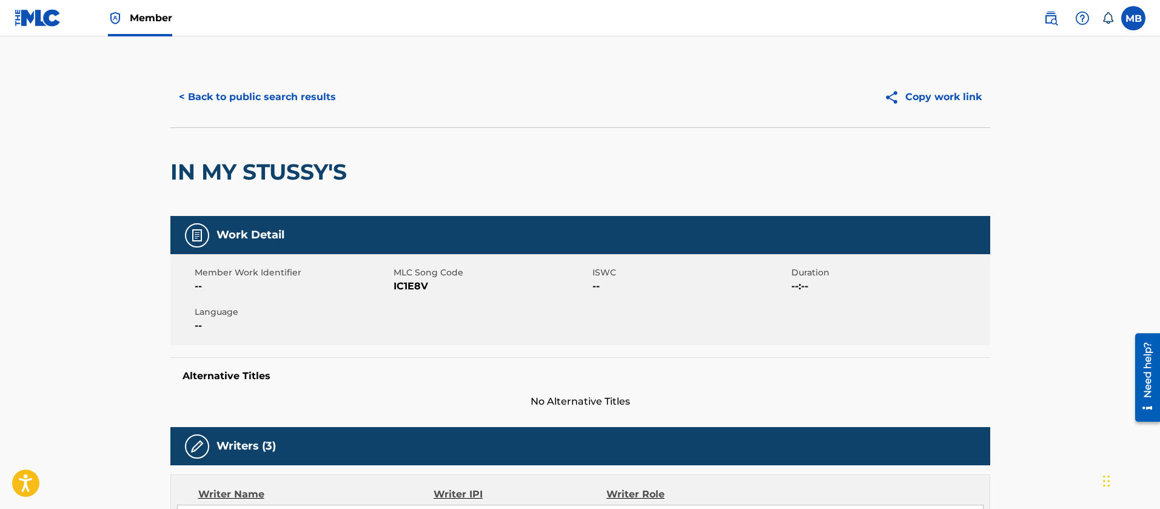
click at [258, 105] on button "< Back to public search results" at bounding box center [257, 97] width 174 height 30
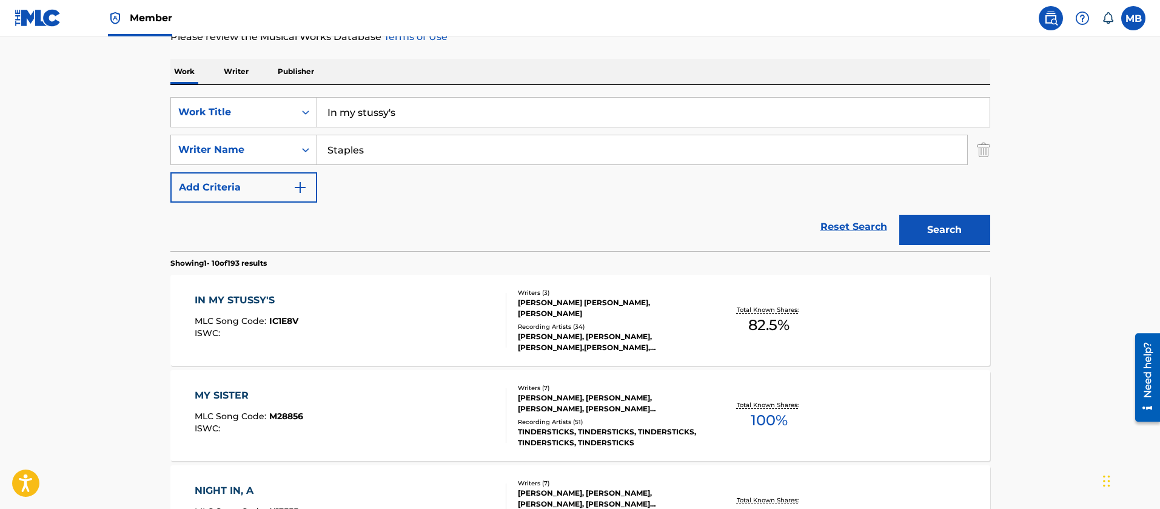
drag, startPoint x: 407, startPoint y: 118, endPoint x: 55, endPoint y: 27, distance: 363.8
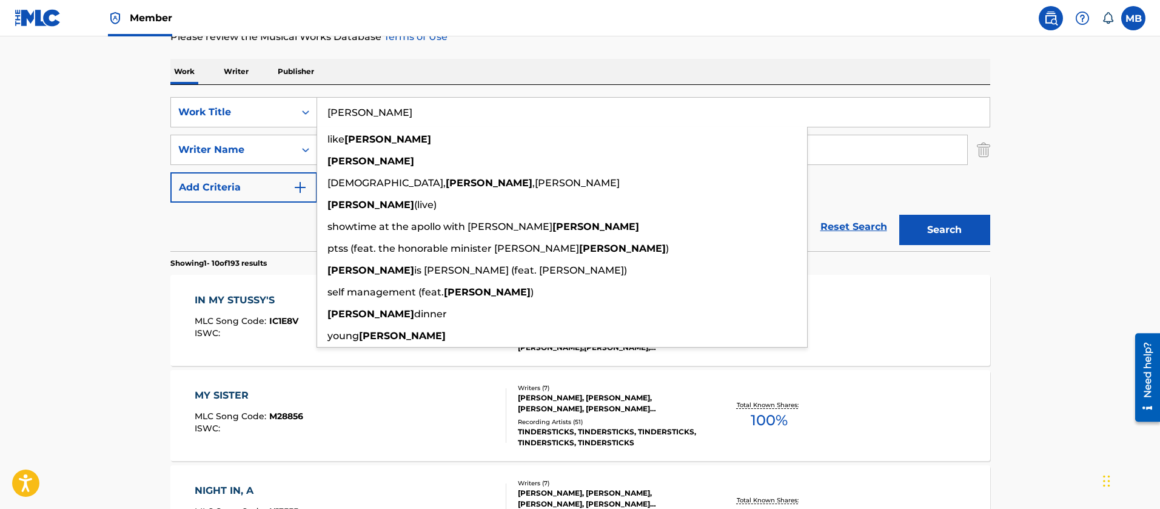
type input "[PERSON_NAME]"
click at [899, 215] on button "Search" at bounding box center [944, 230] width 91 height 30
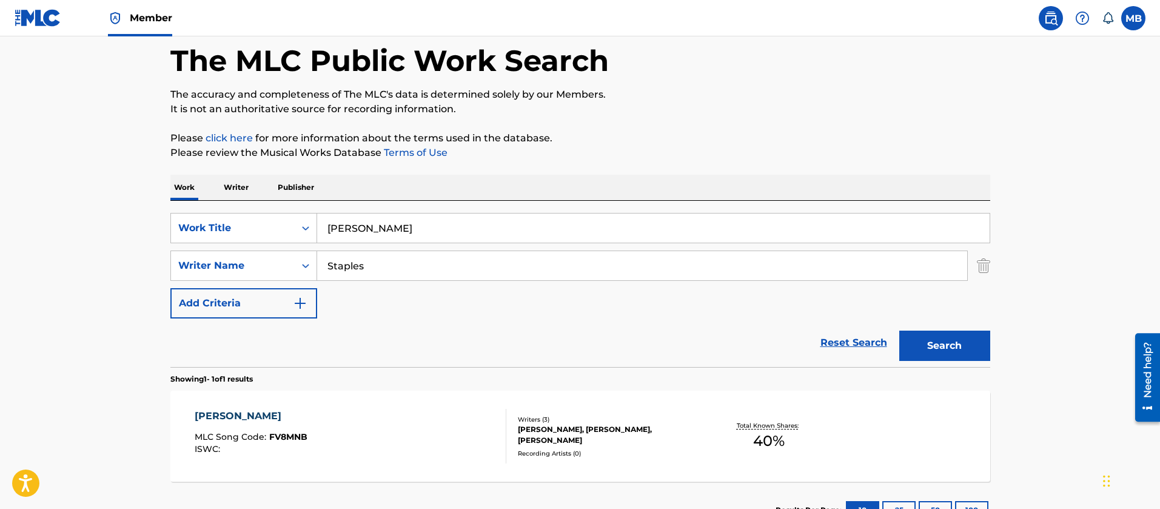
scroll to position [151, 0]
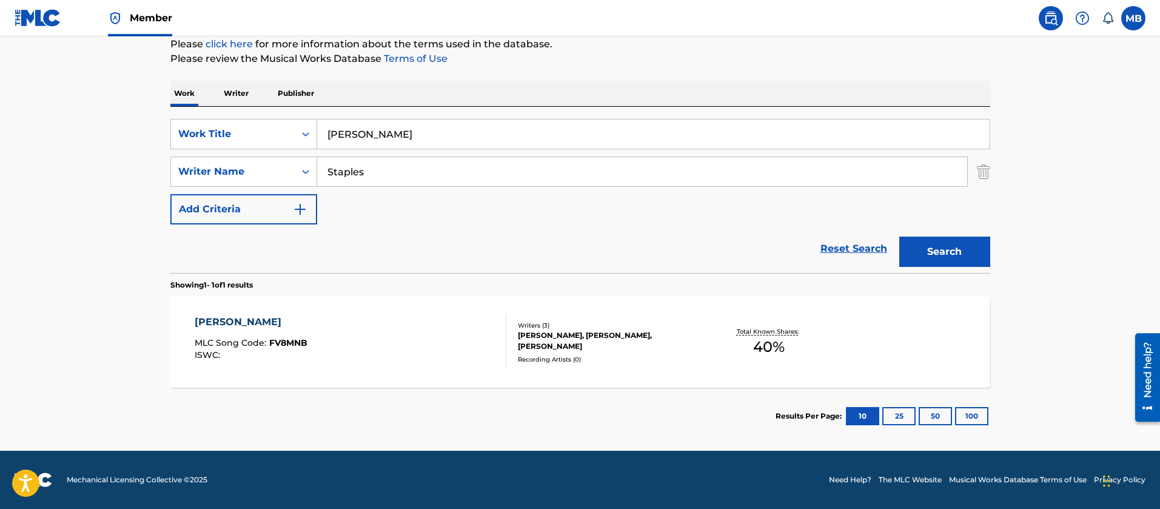
click at [441, 321] on div "[PERSON_NAME] MLC Song Code : FV8MNB ISWC :" at bounding box center [351, 342] width 312 height 55
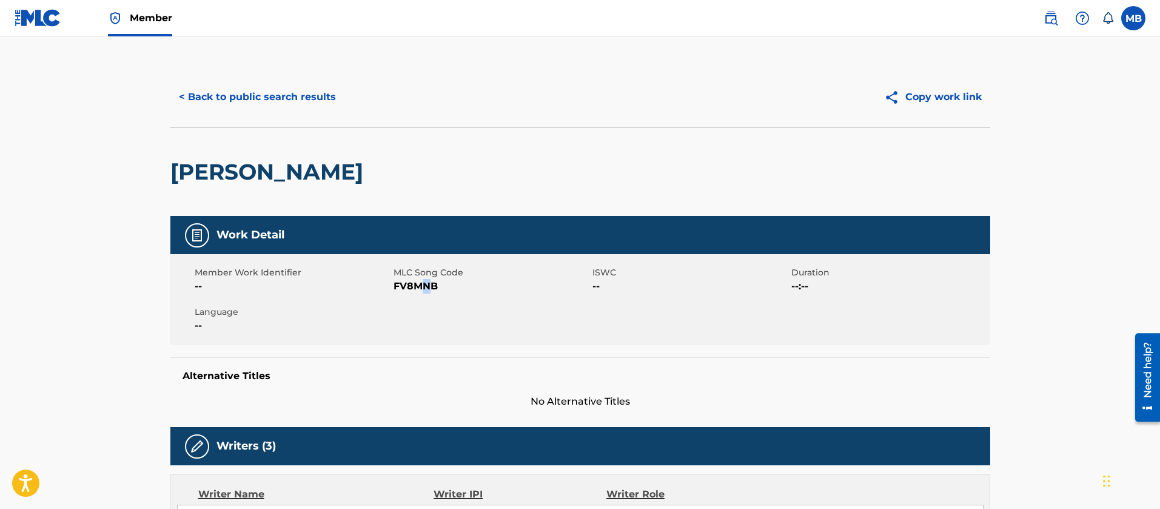
click at [426, 286] on span "FV8MNB" at bounding box center [491, 286] width 196 height 15
click at [241, 173] on h2 "[PERSON_NAME]" at bounding box center [269, 171] width 199 height 27
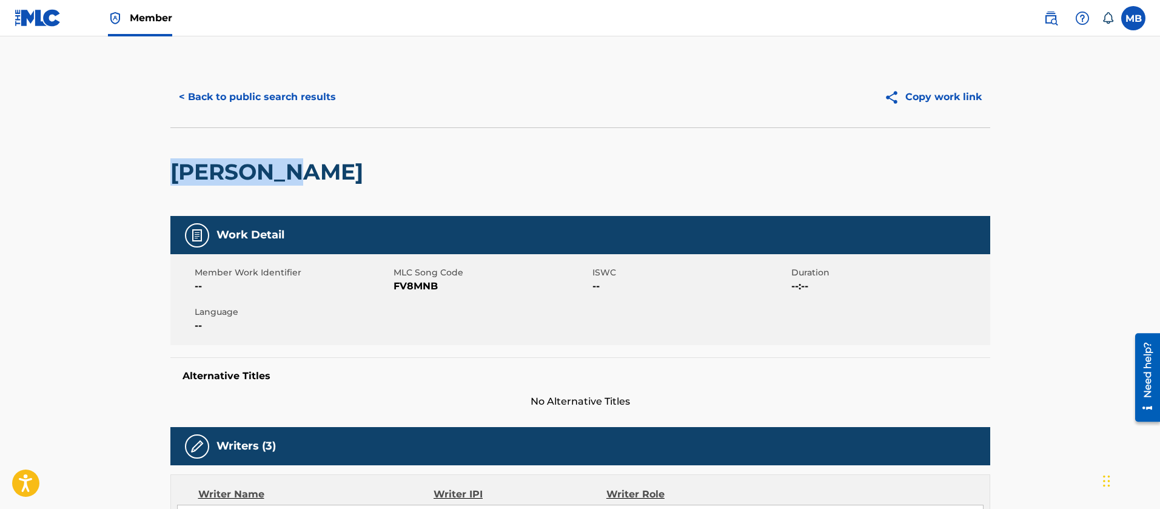
click at [241, 173] on h2 "[PERSON_NAME]" at bounding box center [269, 171] width 199 height 27
click at [412, 273] on span "MLC Song Code" at bounding box center [491, 272] width 196 height 13
click at [411, 275] on span "MLC Song Code" at bounding box center [491, 272] width 196 height 13
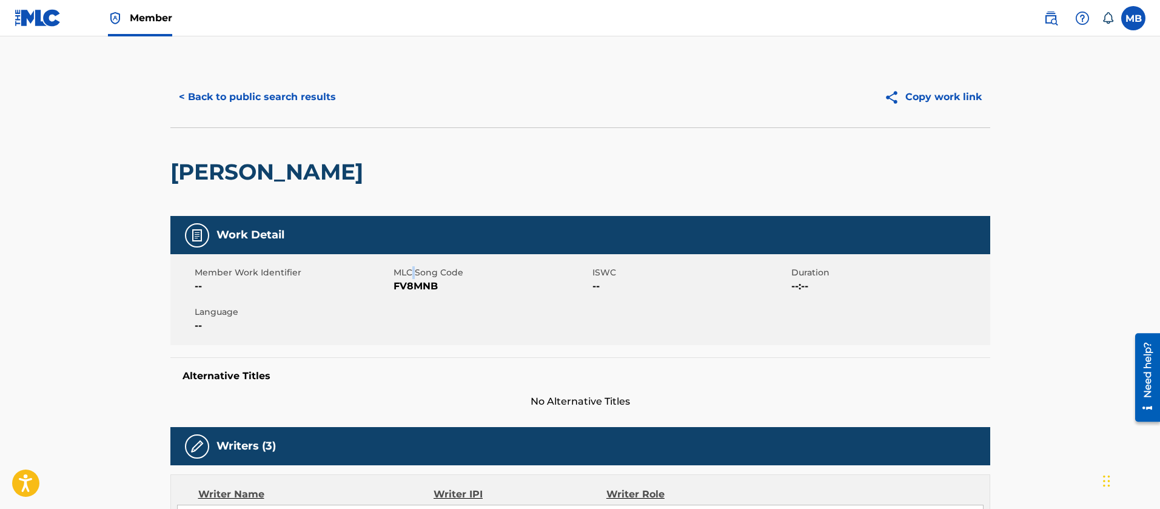
click at [411, 275] on span "MLC Song Code" at bounding box center [491, 272] width 196 height 13
click at [411, 286] on span "FV8MNB" at bounding box center [491, 286] width 196 height 15
click at [132, 25] on link "Member" at bounding box center [140, 18] width 64 height 36
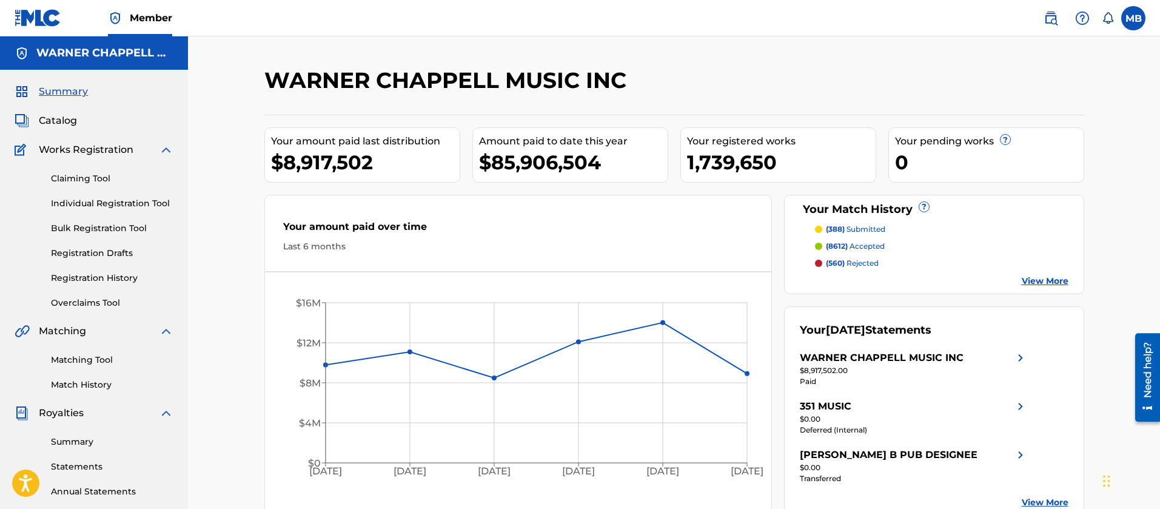
click at [82, 361] on link "Matching Tool" at bounding box center [112, 359] width 122 height 13
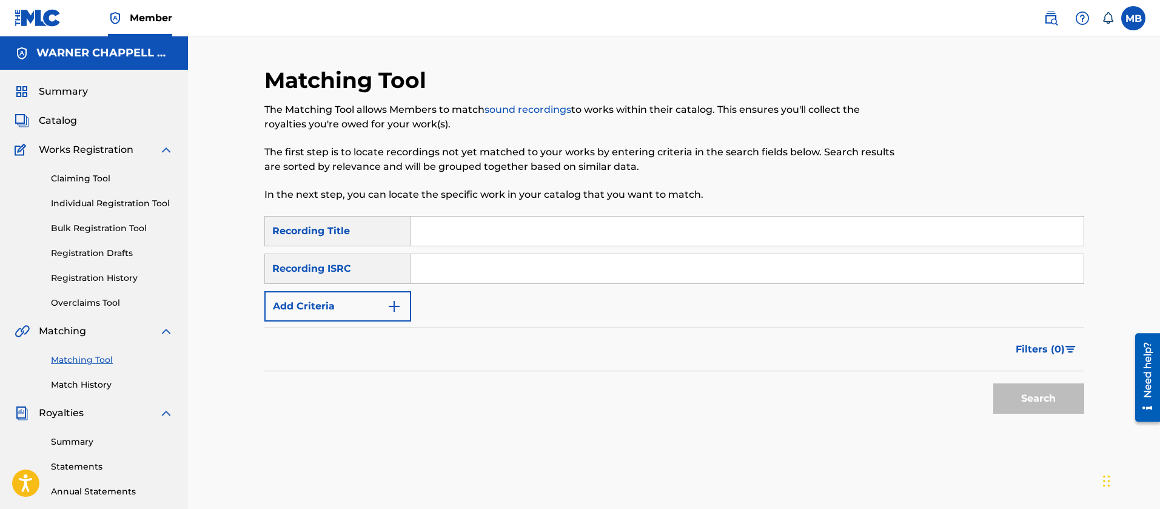
click at [506, 273] on input "Search Form" at bounding box center [747, 268] width 672 height 29
paste input "USLD90814340"
type input "USLD90814340"
click at [993, 383] on button "Search" at bounding box center [1038, 398] width 91 height 30
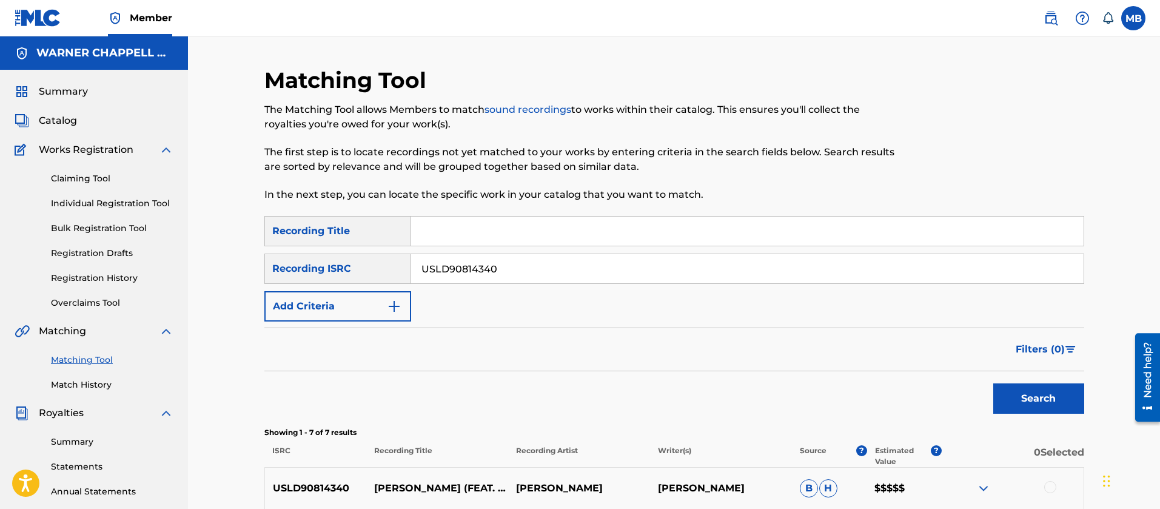
click at [1054, 15] on img at bounding box center [1050, 18] width 15 height 15
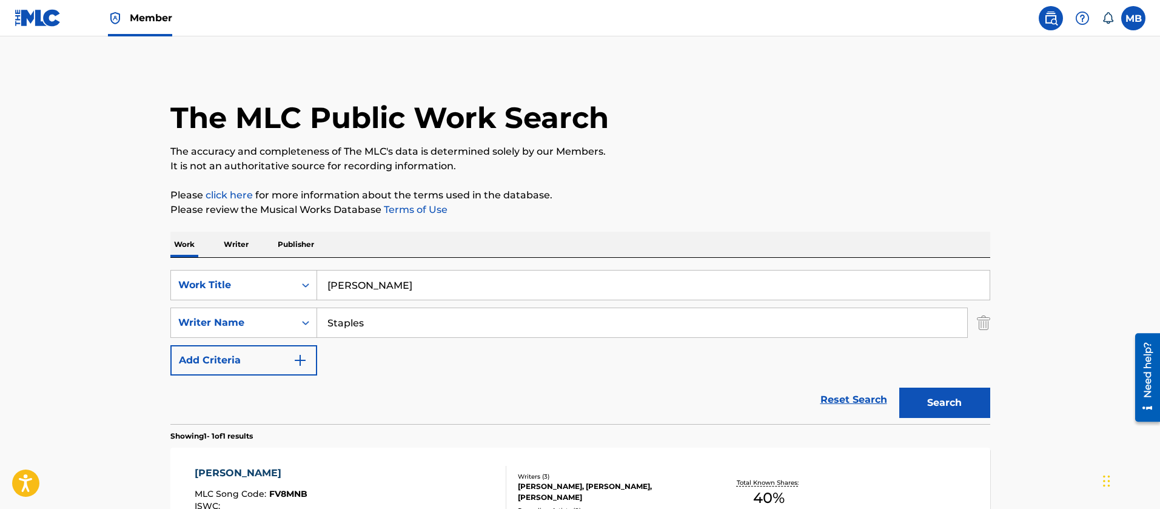
drag, startPoint x: 393, startPoint y: 275, endPoint x: 228, endPoint y: 259, distance: 165.7
click at [249, 267] on div "SearchWithCriteria363c0790-da03-46c2-8e6a-74e4070eac62 Work Title [PERSON_NAME]…" at bounding box center [580, 341] width 820 height 166
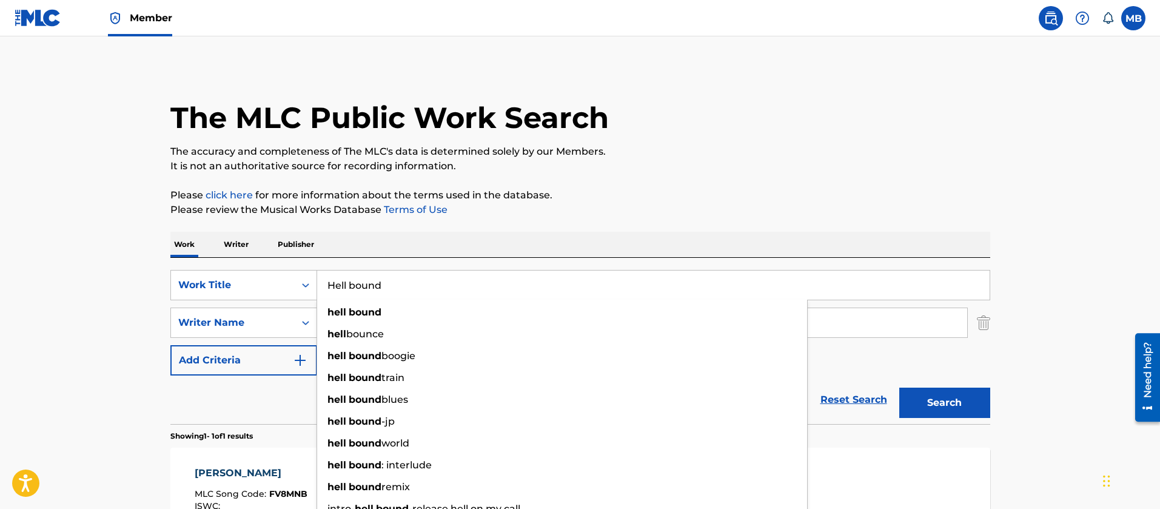
type input "Hell bound"
click at [899, 387] on button "Search" at bounding box center [944, 402] width 91 height 30
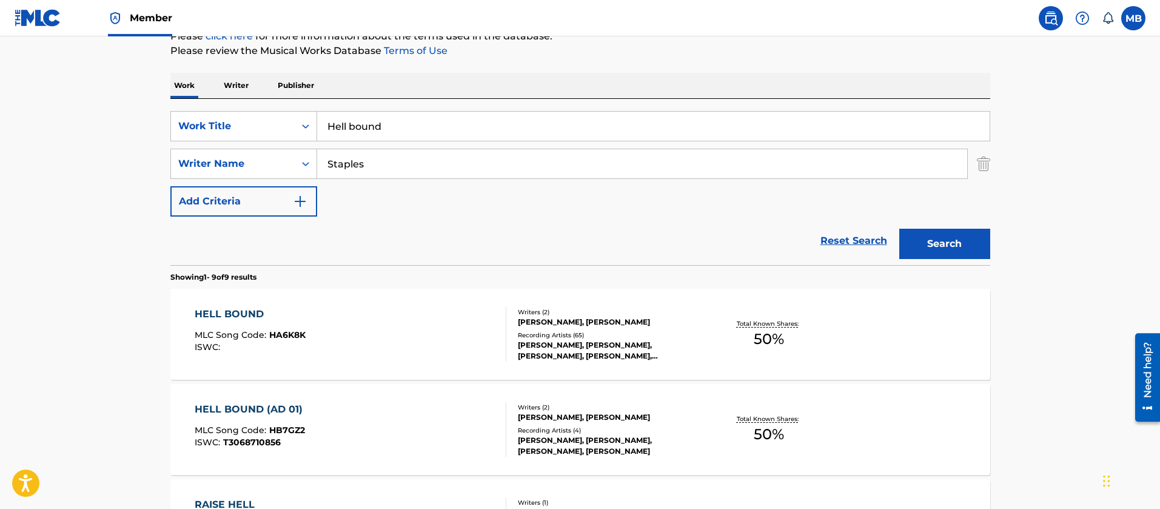
scroll to position [273, 0]
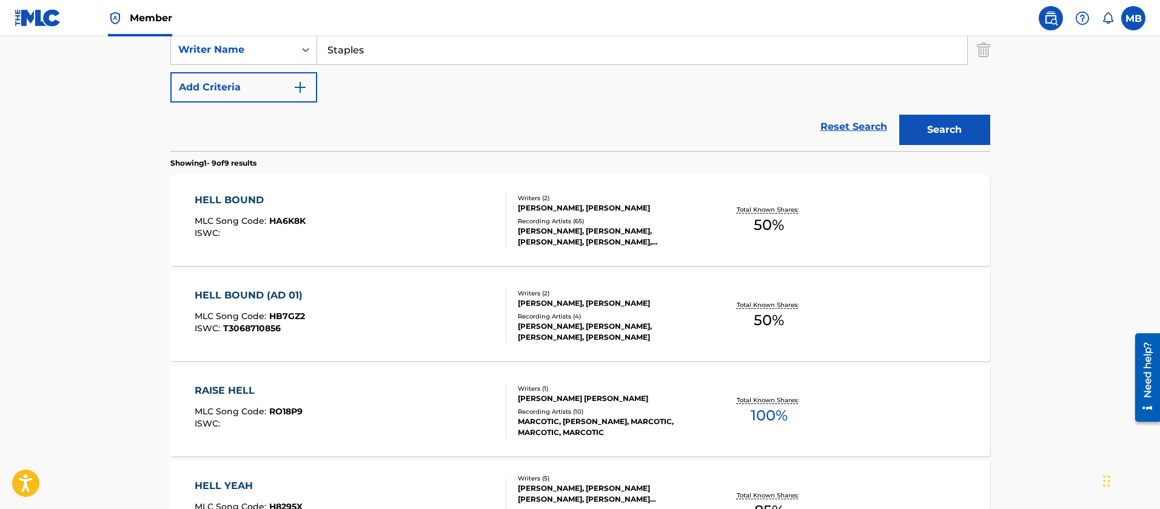
click at [382, 243] on div "HELL BOUND MLC Song Code : HA6K8K ISWC :" at bounding box center [351, 220] width 312 height 55
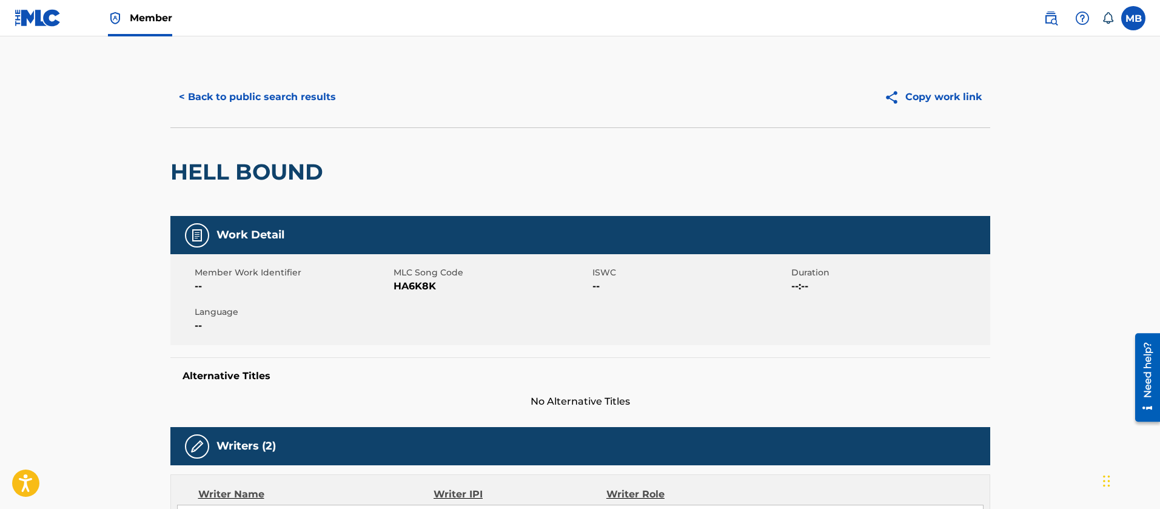
click at [275, 95] on button "< Back to public search results" at bounding box center [257, 97] width 174 height 30
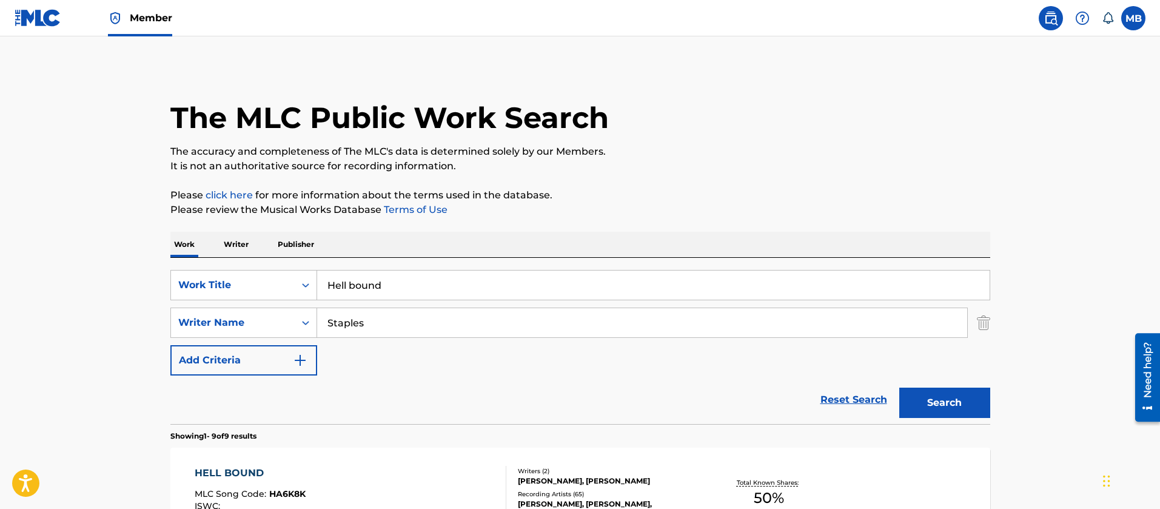
scroll to position [267, 0]
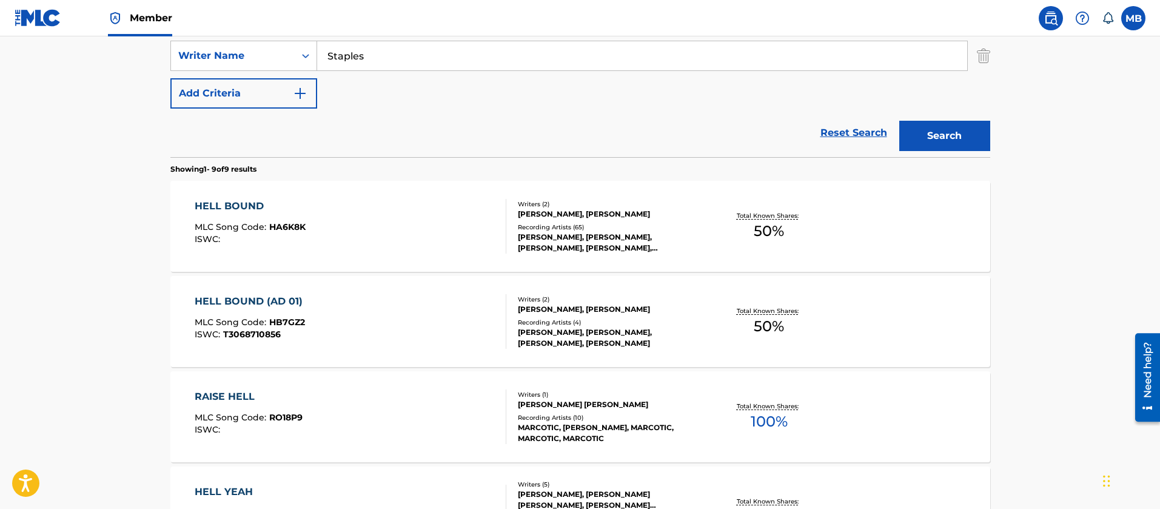
click at [403, 331] on div "HELL BOUND (AD 01) MLC Song Code : HB7GZ2 ISWC : T3068710856" at bounding box center [351, 321] width 312 height 55
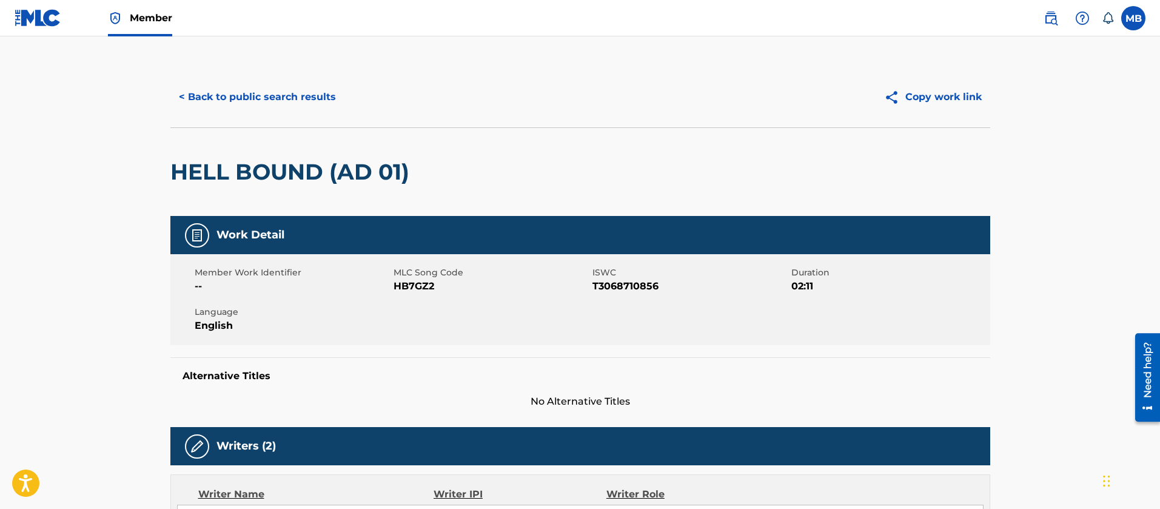
click at [295, 112] on div "< Back to public search results Copy work link" at bounding box center [580, 97] width 820 height 61
click at [312, 112] on button "< Back to public search results" at bounding box center [257, 97] width 174 height 30
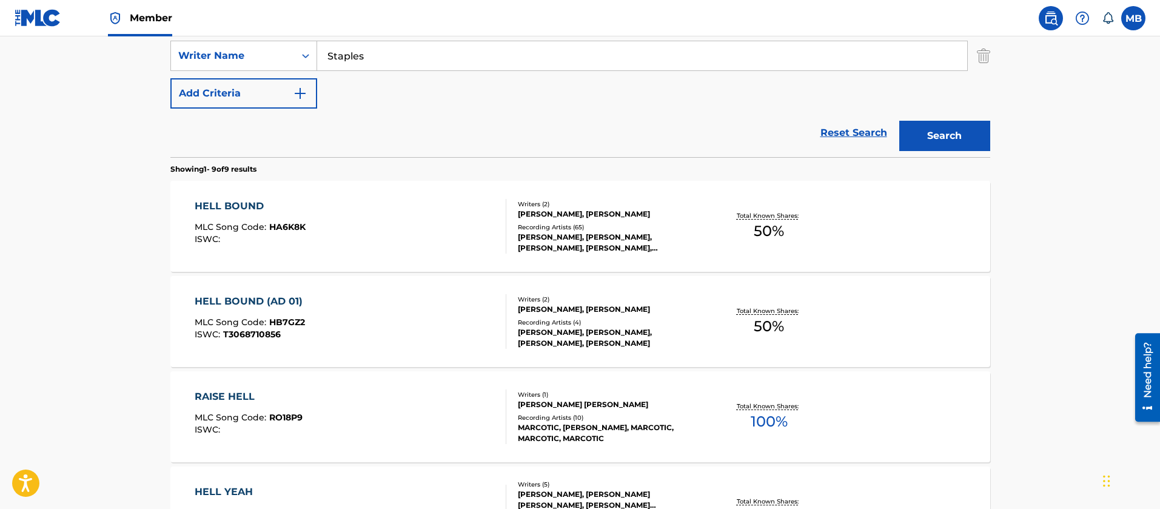
click at [366, 243] on div "HELL BOUND MLC Song Code : HA6K8K ISWC :" at bounding box center [351, 226] width 312 height 55
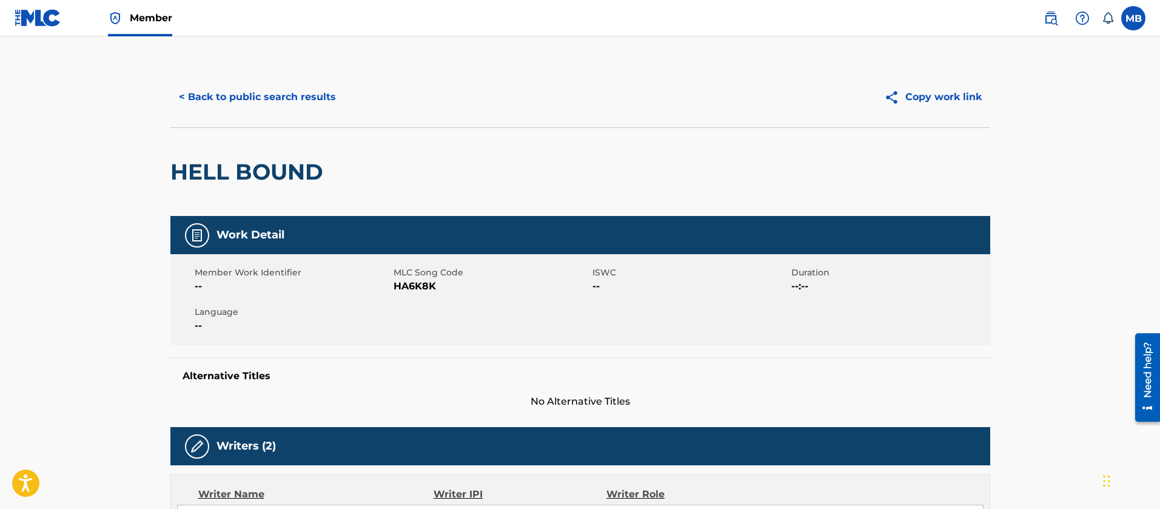
click at [413, 290] on span "HA6K8K" at bounding box center [491, 286] width 196 height 15
click at [287, 102] on button "< Back to public search results" at bounding box center [257, 97] width 174 height 30
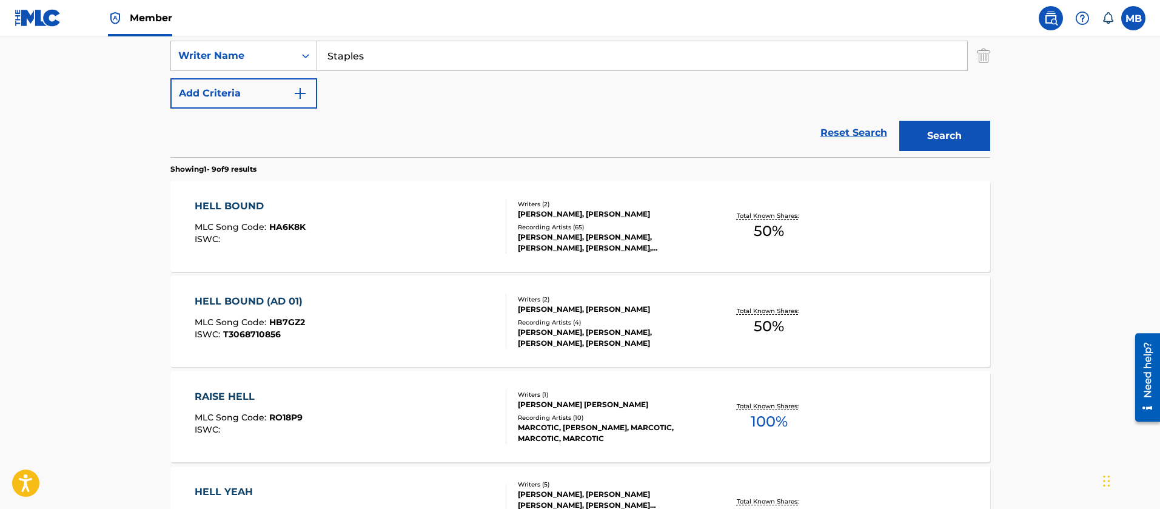
click at [376, 249] on div "HELL BOUND MLC Song Code : HA6K8K ISWC :" at bounding box center [351, 226] width 312 height 55
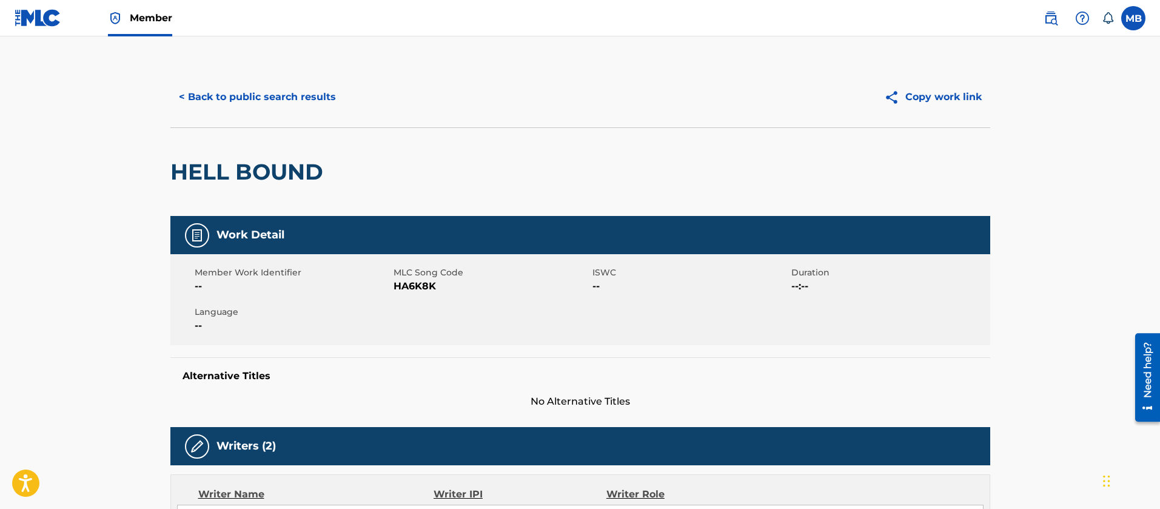
click at [260, 93] on button "< Back to public search results" at bounding box center [257, 97] width 174 height 30
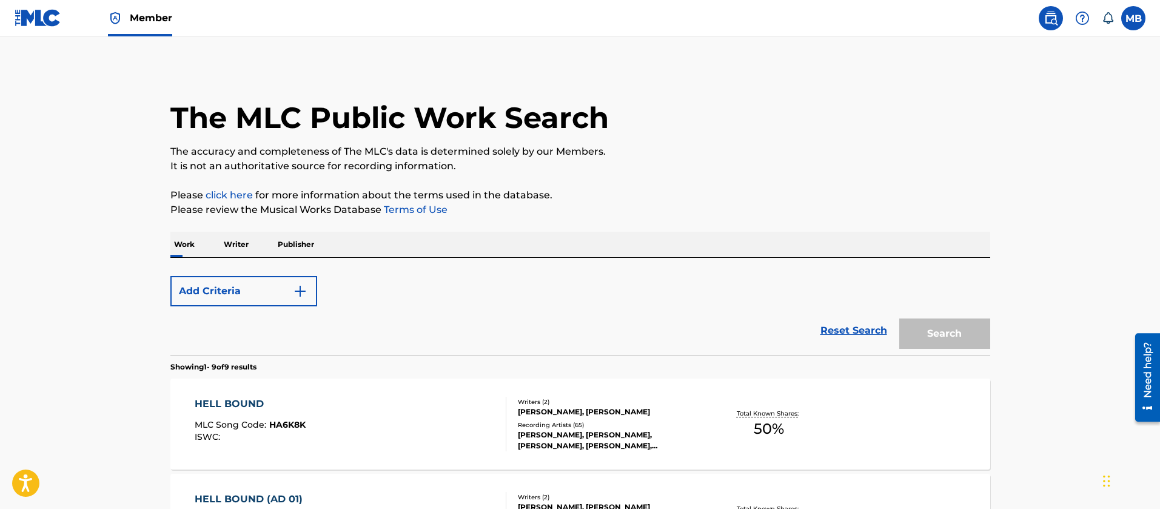
scroll to position [267, 0]
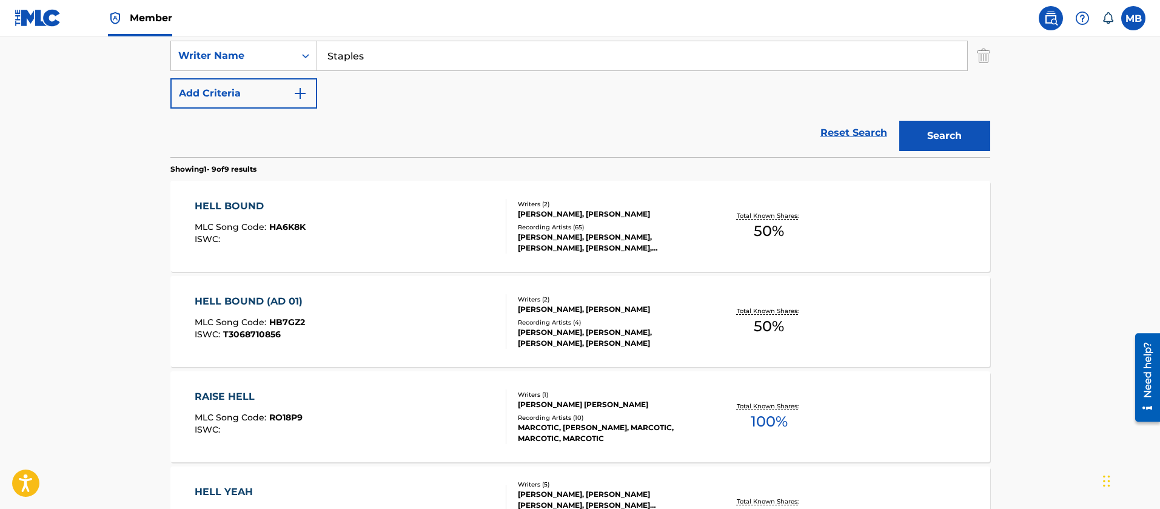
click at [412, 347] on div "HELL BOUND (AD 01) MLC Song Code : HB7GZ2 ISWC : T3068710856" at bounding box center [351, 321] width 312 height 55
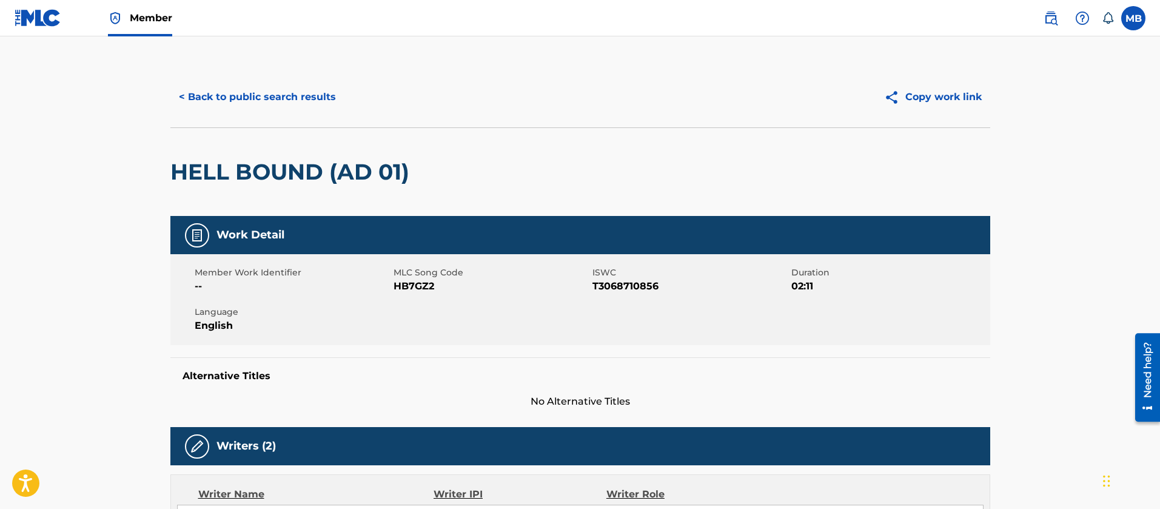
click at [409, 289] on span "HB7GZ2" at bounding box center [491, 286] width 196 height 15
click at [266, 88] on button "< Back to public search results" at bounding box center [257, 97] width 174 height 30
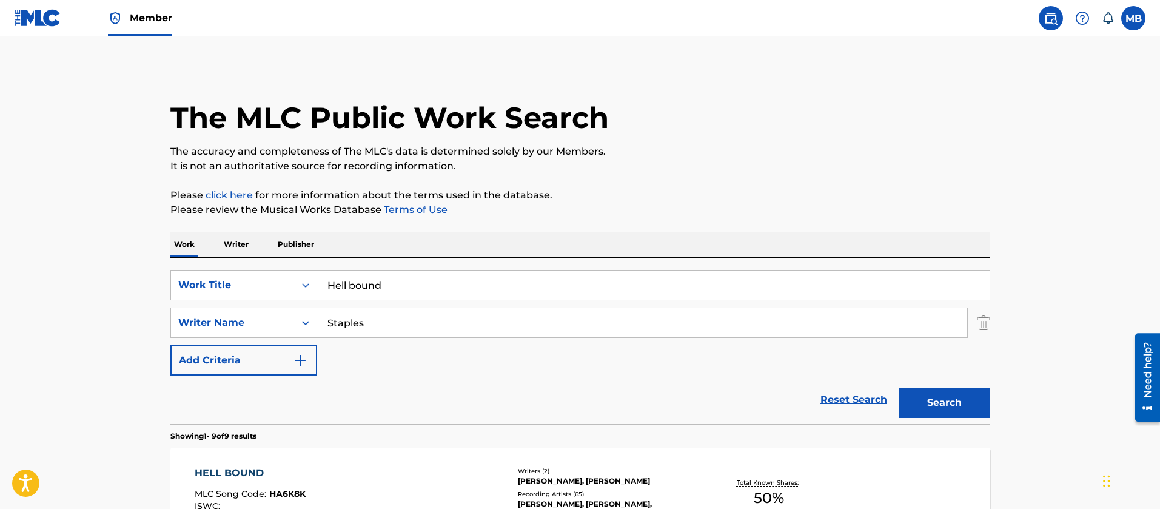
click at [164, 16] on span "Member" at bounding box center [151, 18] width 42 height 14
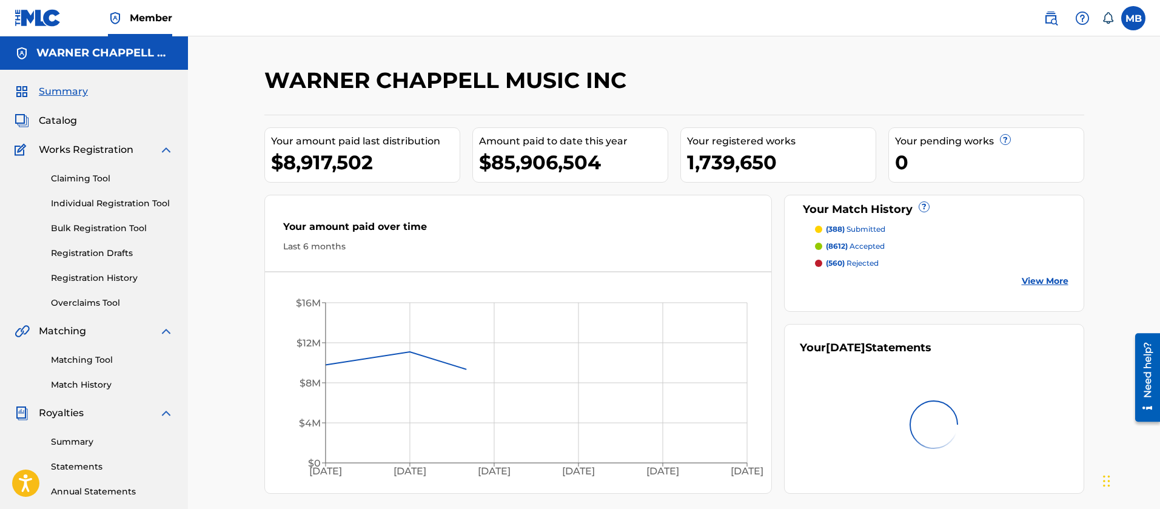
click at [54, 118] on span "Catalog" at bounding box center [58, 120] width 38 height 15
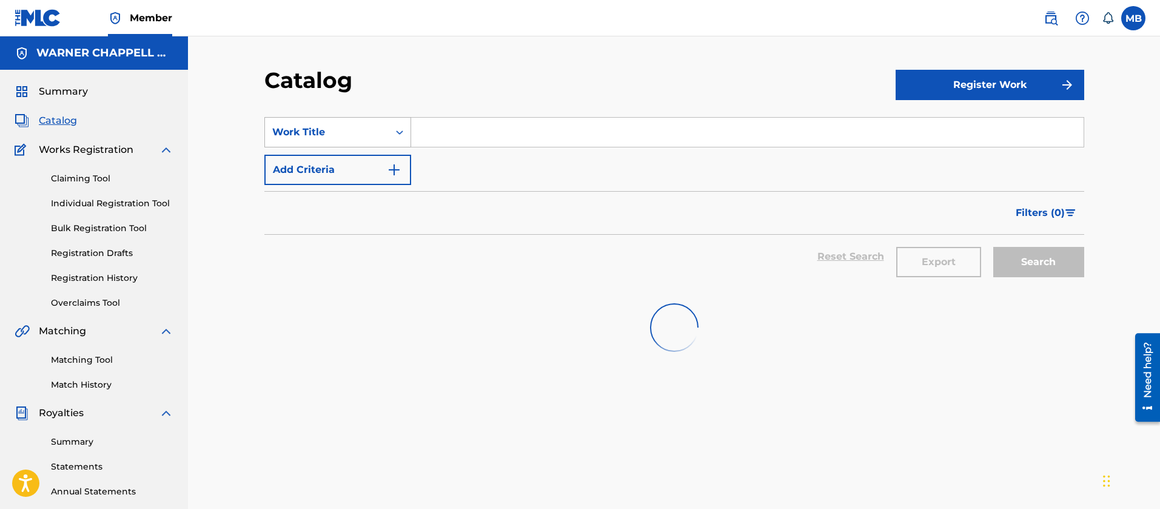
click at [307, 137] on div "Work Title" at bounding box center [326, 132] width 109 height 15
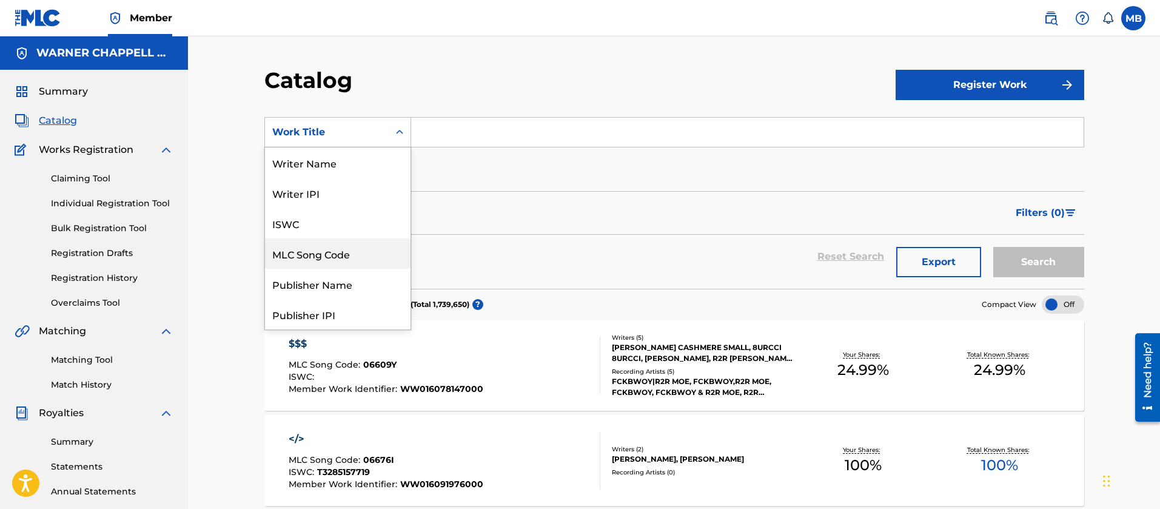
click at [335, 253] on div "MLC Song Code" at bounding box center [338, 253] width 146 height 30
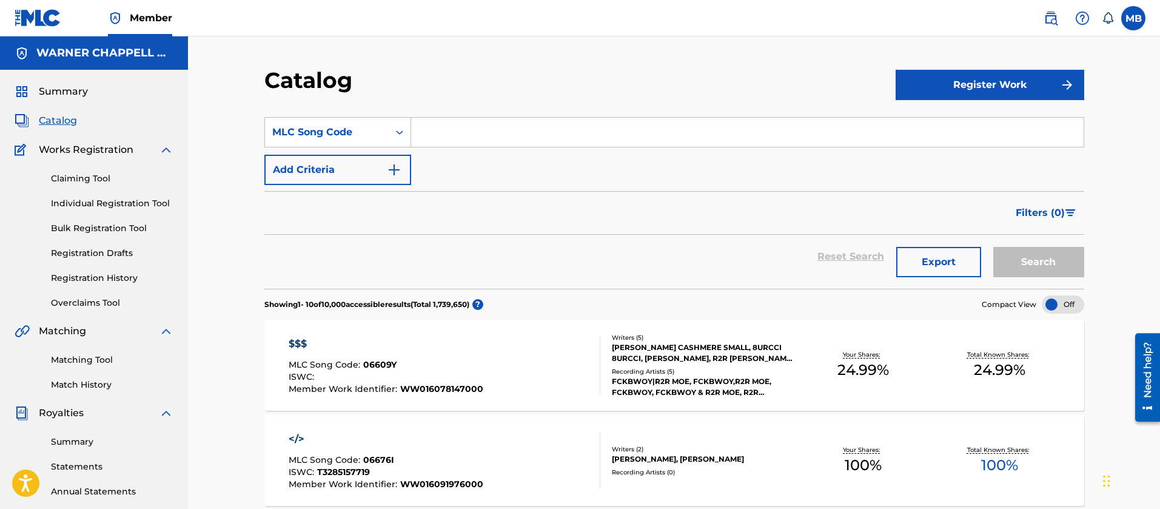
click at [470, 133] on input "Search Form" at bounding box center [747, 132] width 672 height 29
paste input "NC97UH"
click at [993, 247] on button "Search" at bounding box center [1038, 262] width 91 height 30
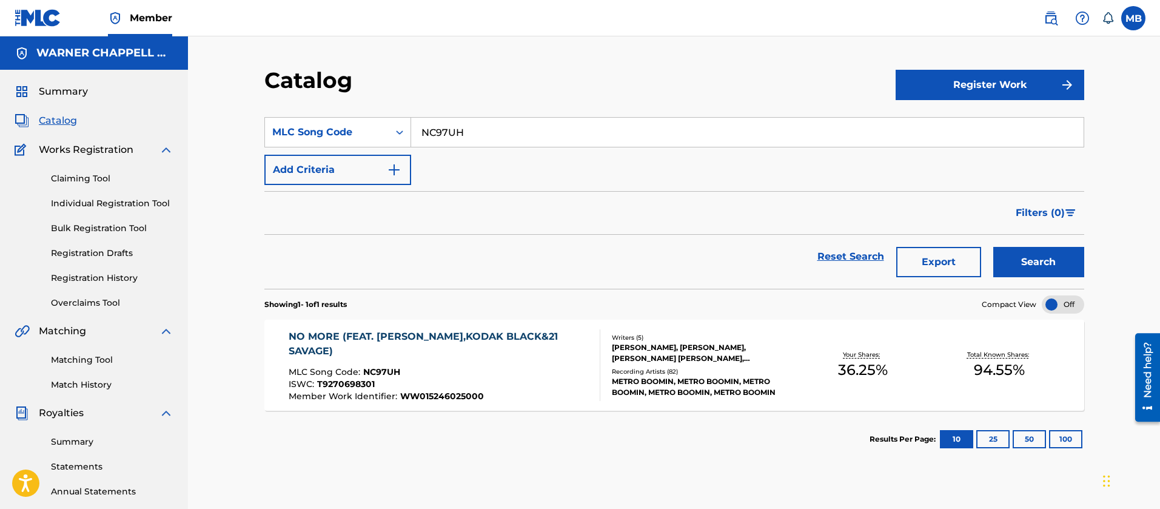
drag, startPoint x: 477, startPoint y: 137, endPoint x: 375, endPoint y: 83, distance: 114.7
click at [405, 116] on section "SearchWithCriteria5db5010a-d7eb-48b5-96c2-aeccea9477cd MLC Song Code NC97UH Add…" at bounding box center [674, 195] width 820 height 186
paste input "LA799J"
type input "LA799J"
click at [993, 247] on button "Search" at bounding box center [1038, 262] width 91 height 30
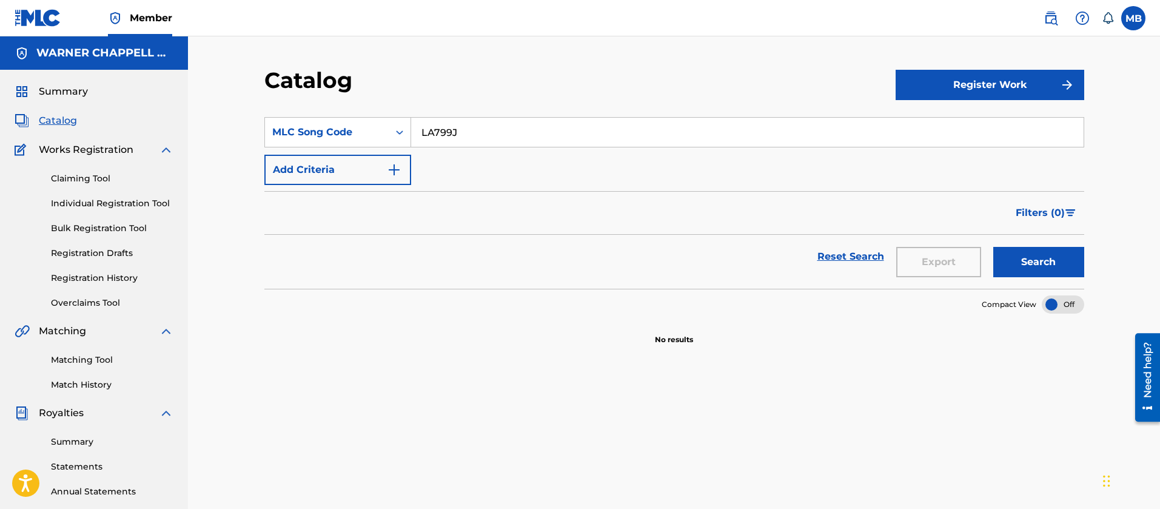
click at [1043, 18] on link at bounding box center [1051, 18] width 24 height 24
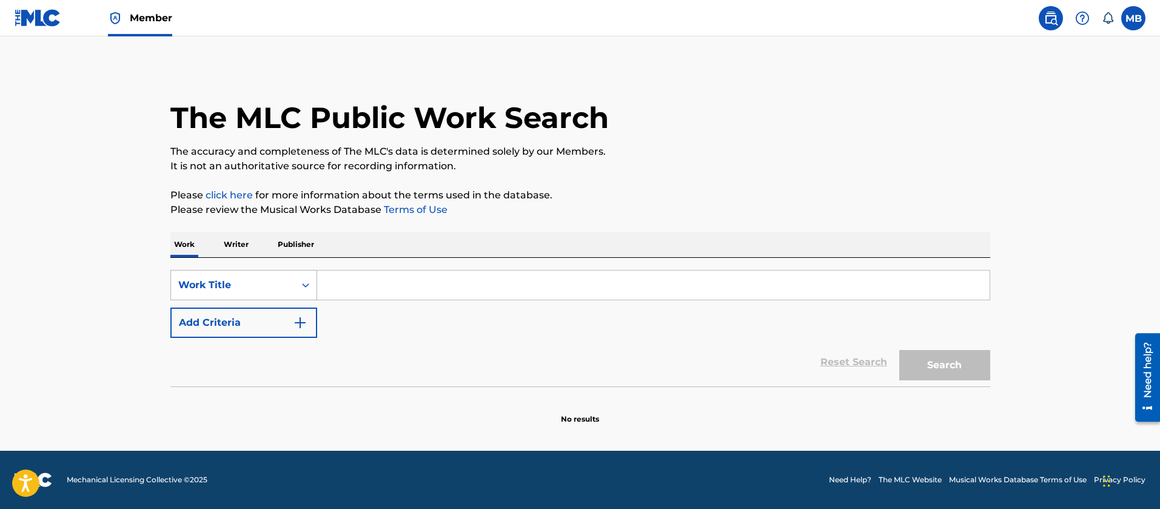
click at [227, 293] on div "Work Title" at bounding box center [233, 284] width 124 height 23
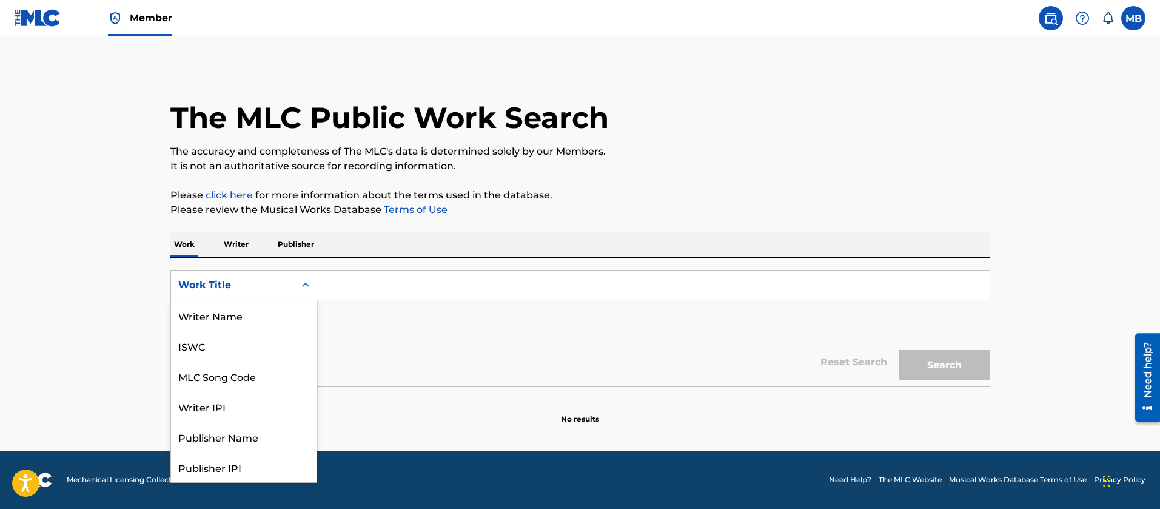
scroll to position [61, 0]
click at [229, 318] on div "MLC Song Code" at bounding box center [244, 315] width 146 height 30
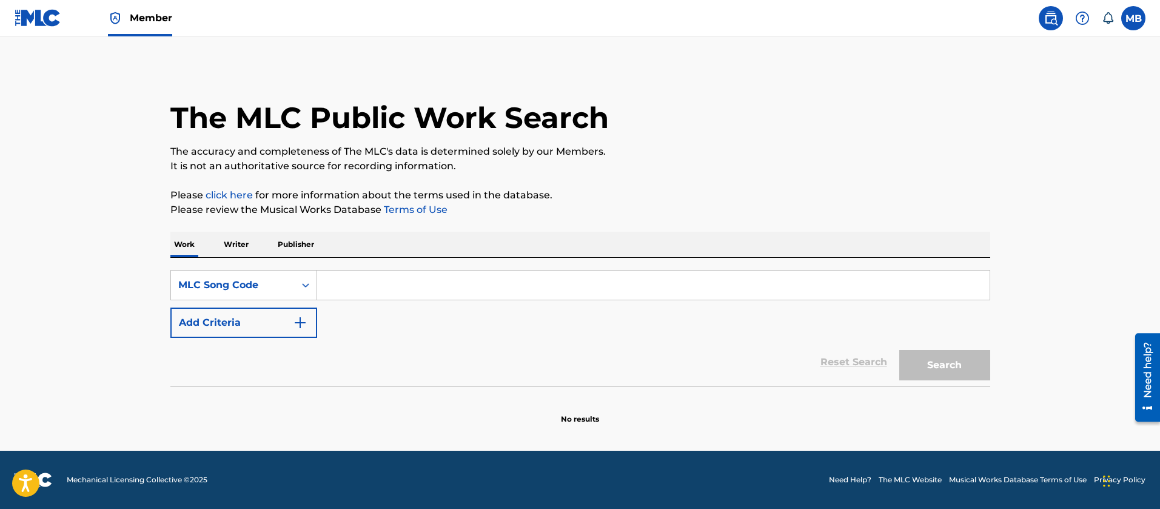
click at [378, 291] on input "Search Form" at bounding box center [653, 284] width 672 height 29
paste input "LA799J"
type input "LA799J"
click at [899, 350] on button "Search" at bounding box center [944, 365] width 91 height 30
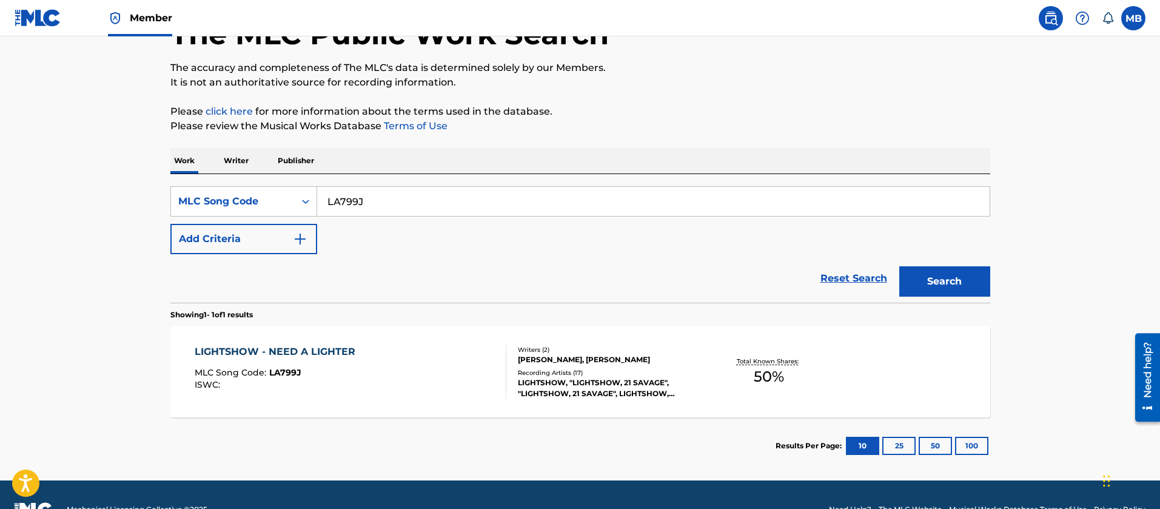
scroll to position [113, 0]
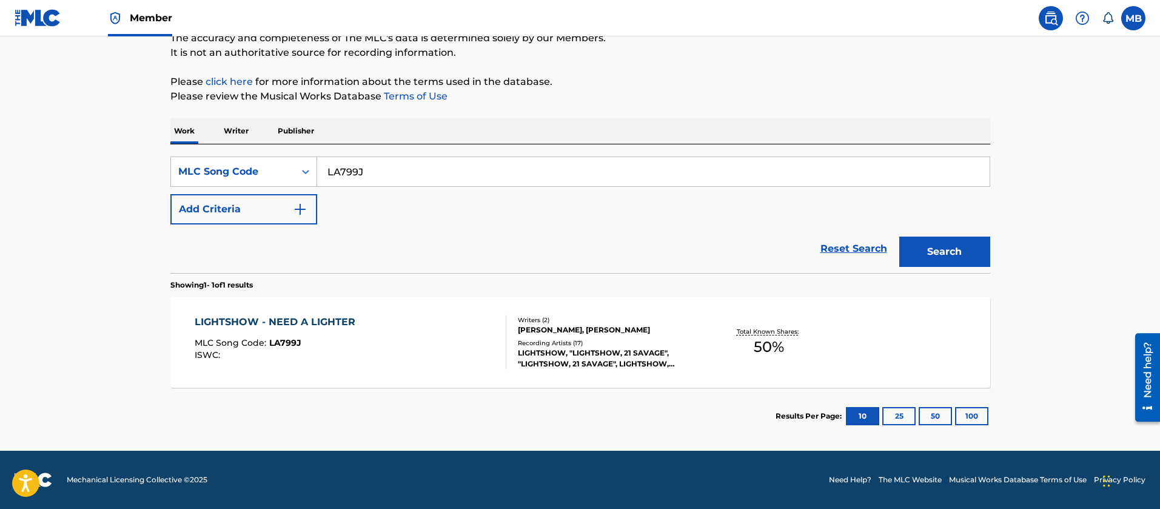
click at [421, 361] on div "LIGHTSHOW - NEED A LIGHTER MLC Song Code : LA799J ISWC :" at bounding box center [351, 342] width 312 height 55
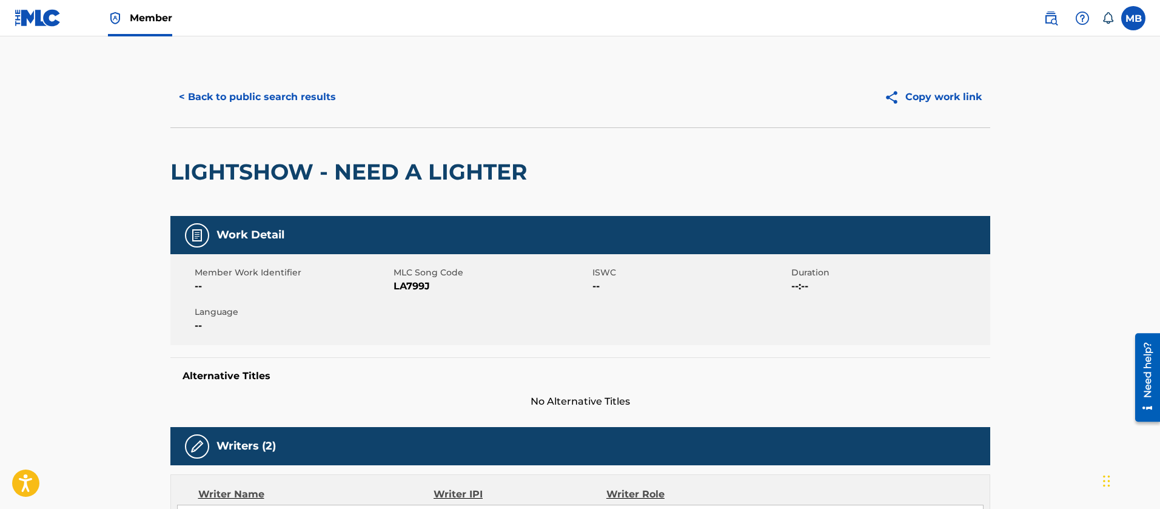
click at [230, 69] on div "< Back to public search results Copy work link" at bounding box center [580, 97] width 820 height 61
click at [241, 93] on button "< Back to public search results" at bounding box center [257, 97] width 174 height 30
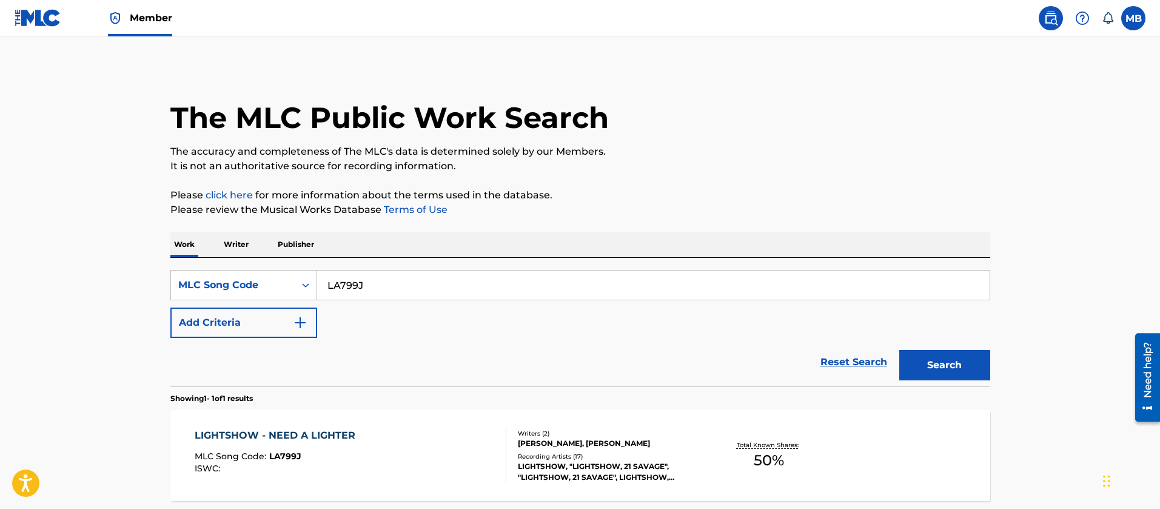
scroll to position [82, 0]
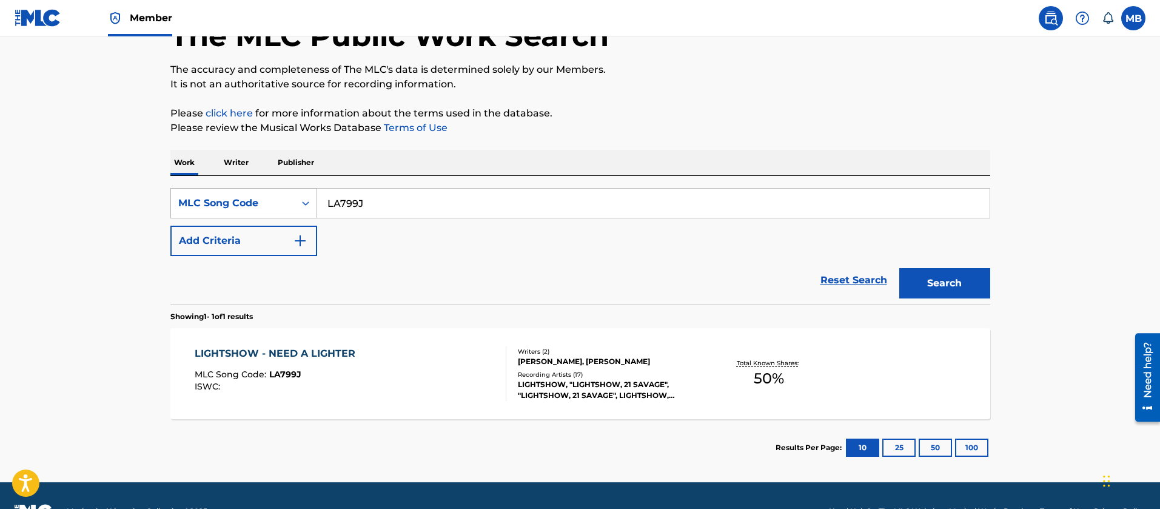
click at [288, 195] on div "MLC Song Code" at bounding box center [233, 203] width 124 height 23
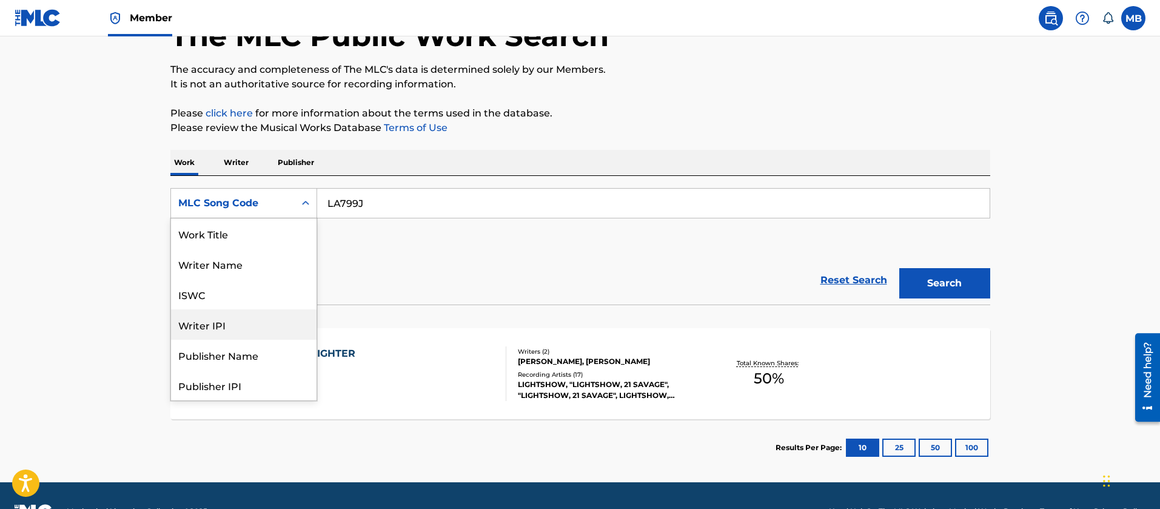
scroll to position [0, 0]
click at [233, 233] on div "Work Title" at bounding box center [244, 233] width 146 height 30
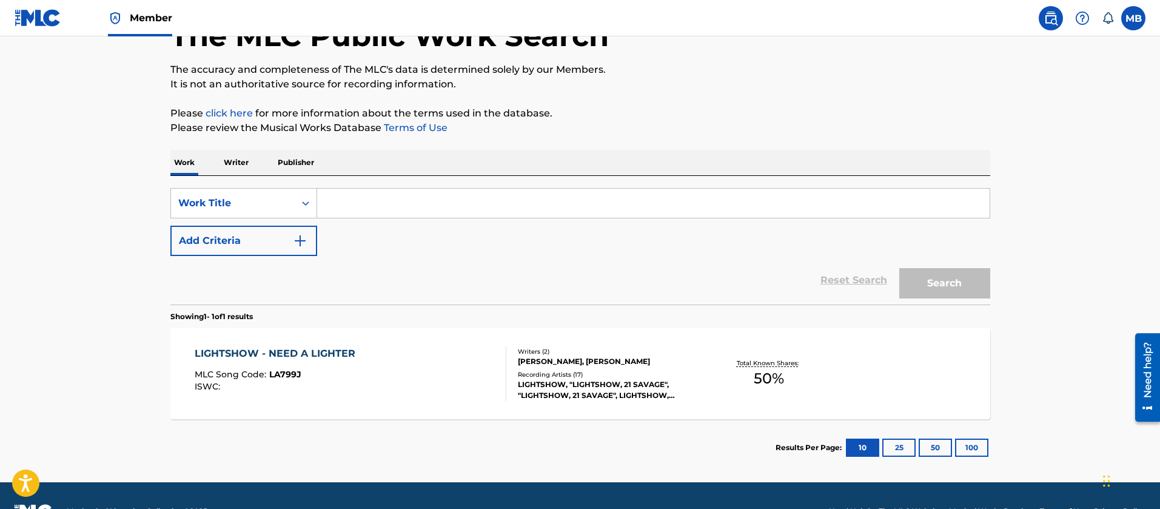
click at [387, 207] on input "Search Form" at bounding box center [653, 203] width 672 height 29
paste input "GUNSMOKE 2"
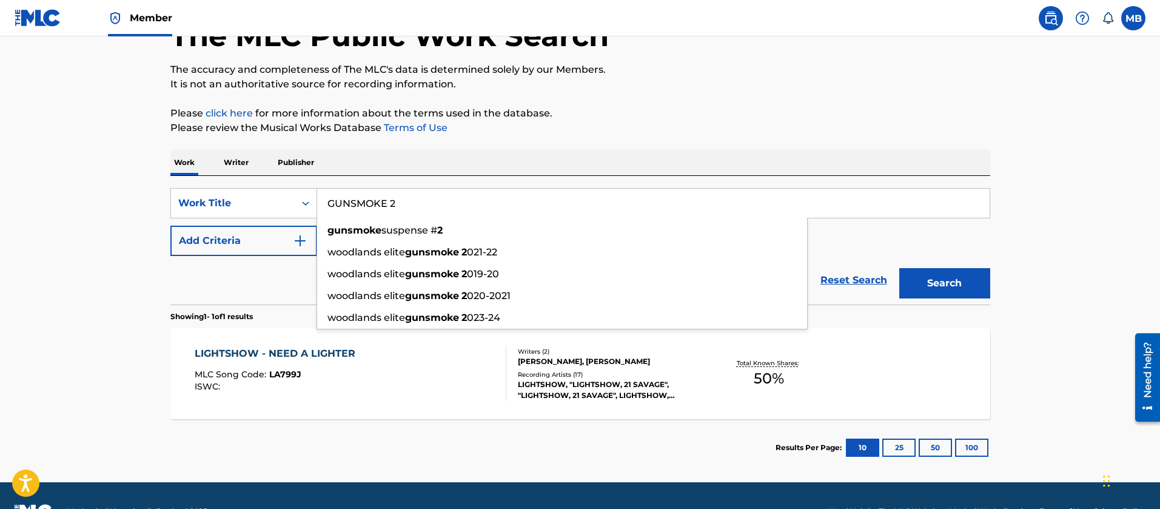
type input "GUNSMOKE 2"
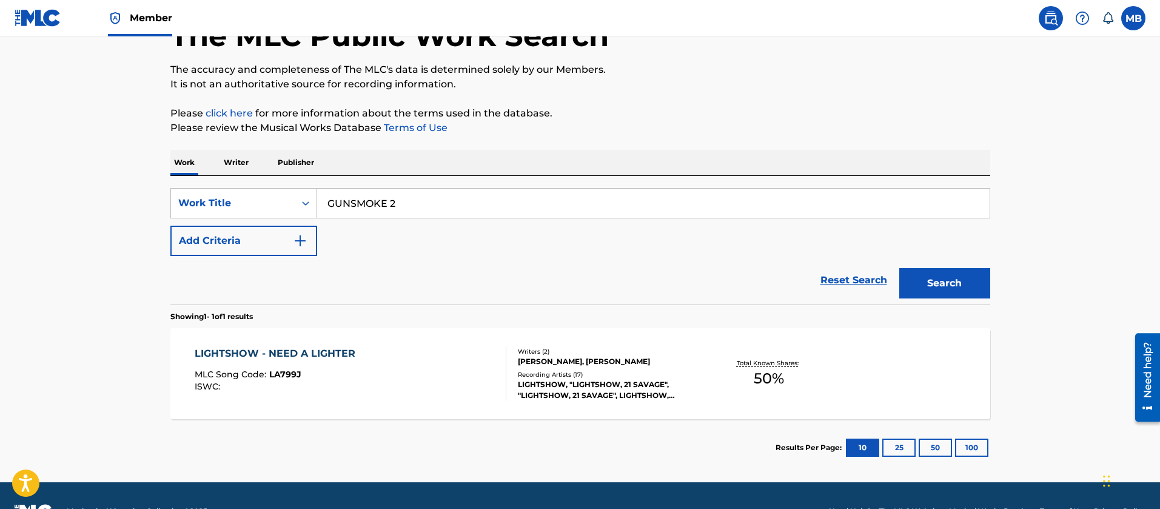
click at [272, 240] on button "Add Criteria" at bounding box center [243, 241] width 147 height 30
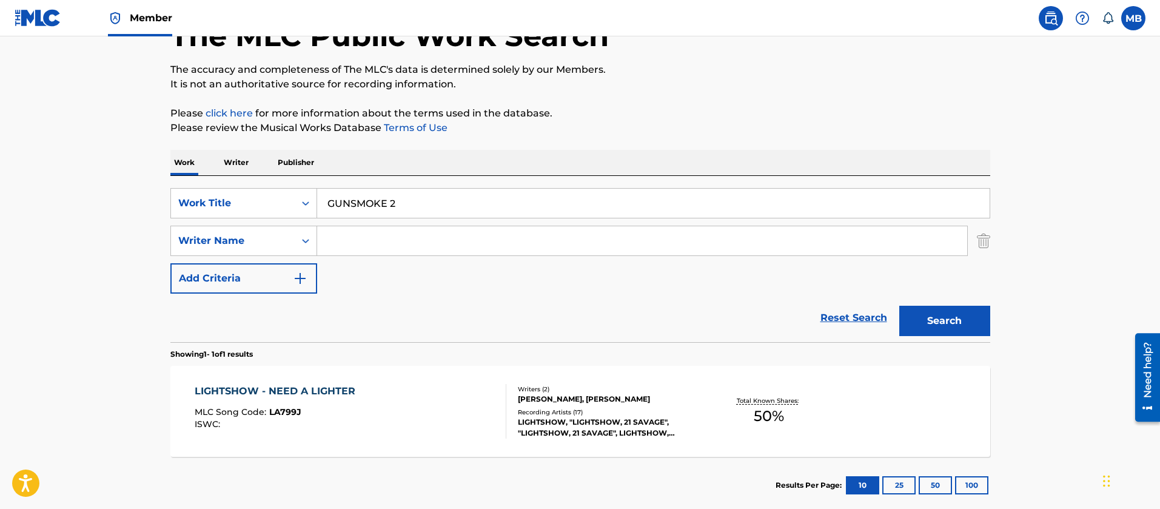
click at [348, 240] on input "Search Form" at bounding box center [642, 240] width 650 height 29
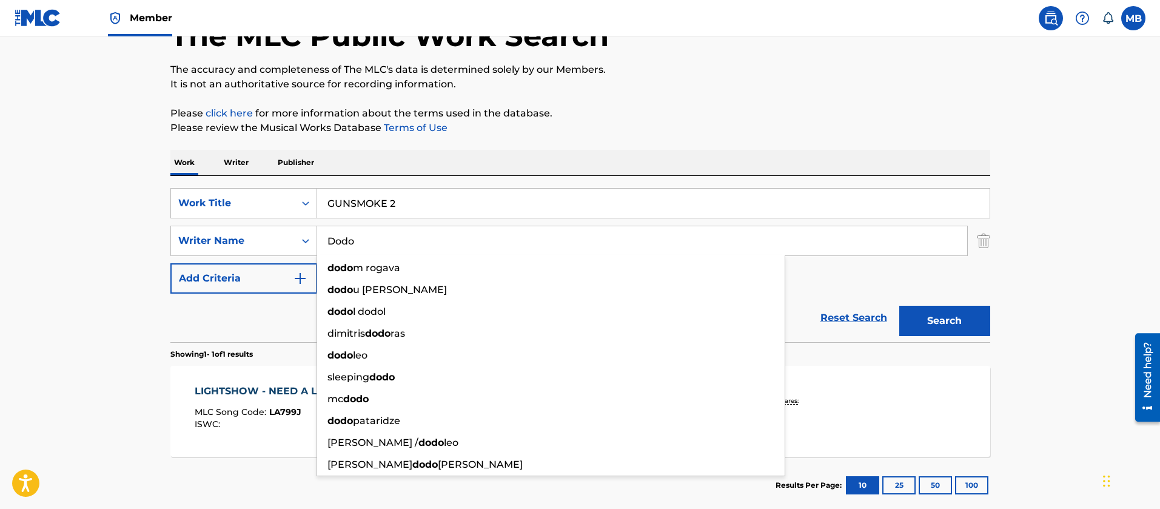
type input "Dodo"
click at [899, 306] on button "Search" at bounding box center [944, 321] width 91 height 30
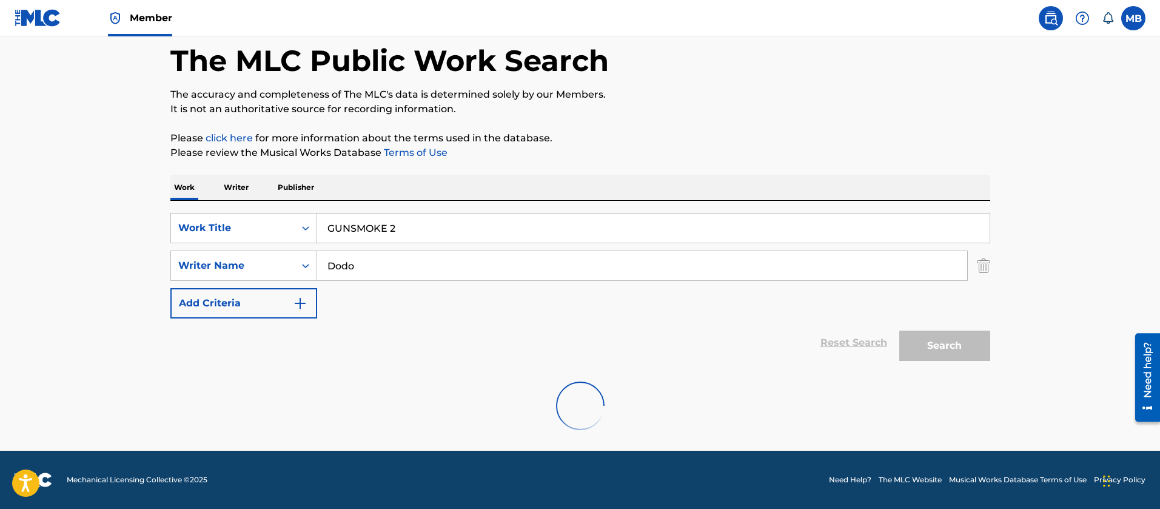
scroll to position [18, 0]
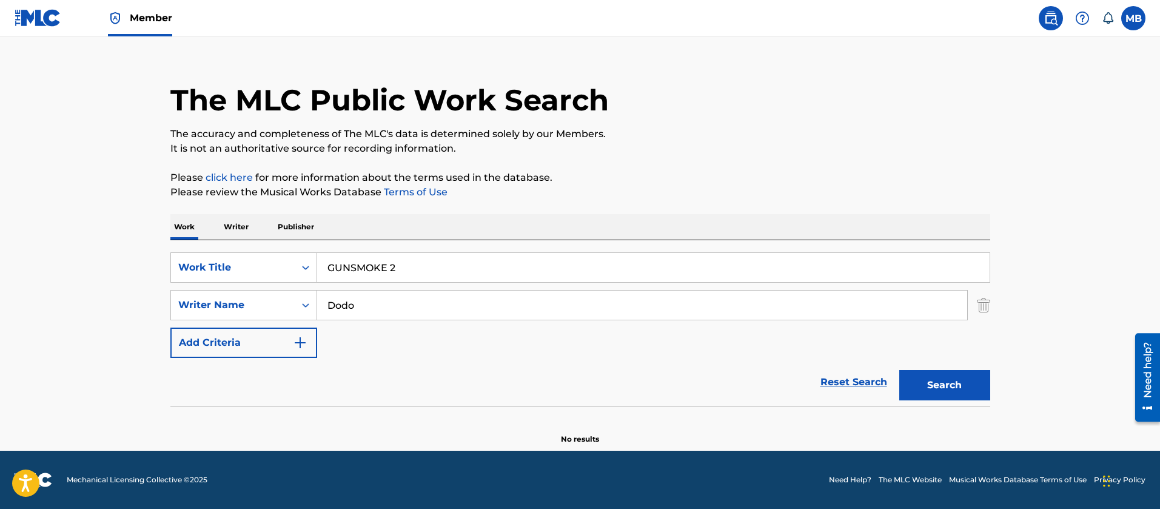
drag, startPoint x: 300, startPoint y: 281, endPoint x: 94, endPoint y: 275, distance: 205.6
click at [95, 275] on main "The MLC Public Work Search The accuracy and completeness of The MLC's data is d…" at bounding box center [580, 235] width 1160 height 432
paste input "FALL BACK"
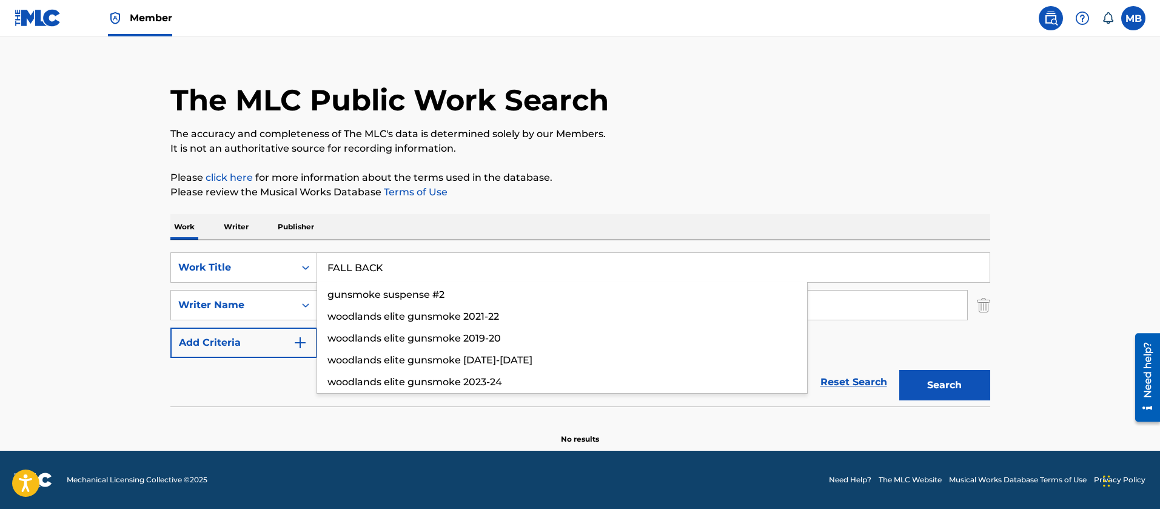
click at [899, 370] on button "Search" at bounding box center [944, 385] width 91 height 30
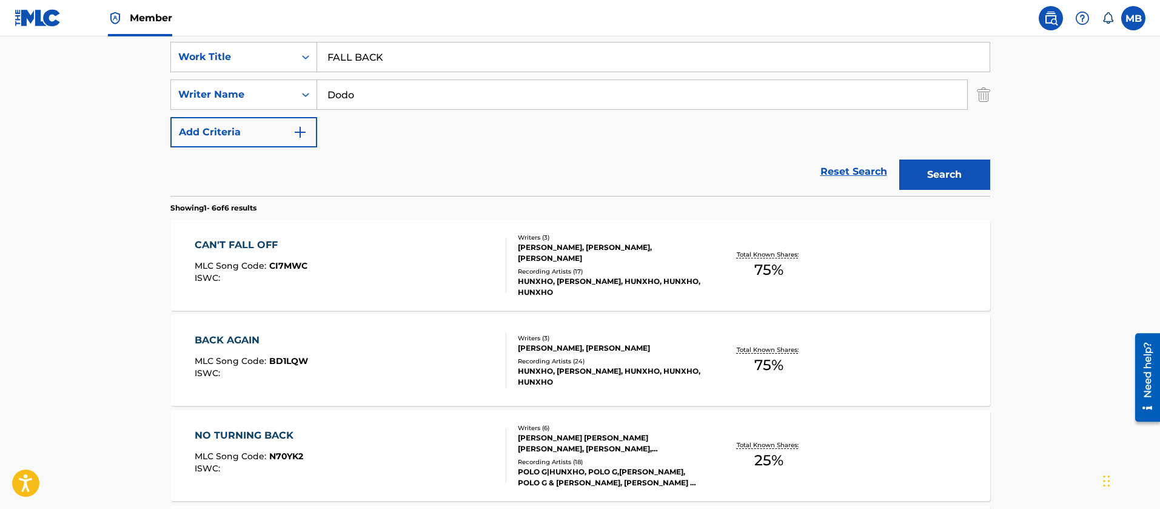
scroll to position [199, 0]
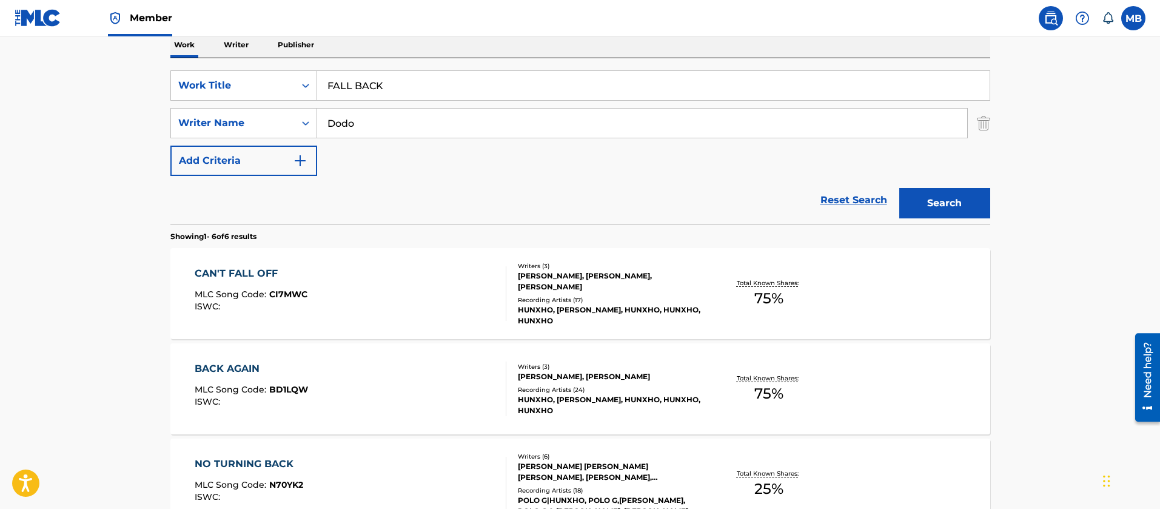
drag, startPoint x: 416, startPoint y: 104, endPoint x: 401, endPoint y: 102, distance: 14.6
click at [401, 102] on div "SearchWithCriteria507b68bc-c464-43df-a6d0-1190c5eebf11 Work Title FALL BACK Sea…" at bounding box center [580, 122] width 820 height 105
drag, startPoint x: 407, startPoint y: 92, endPoint x: 145, endPoint y: 54, distance: 265.3
click at [193, 72] on div "SearchWithCriteria507b68bc-c464-43df-a6d0-1190c5eebf11 Work Title FALL BACK" at bounding box center [580, 85] width 820 height 30
paste input "GUN SMOKE"
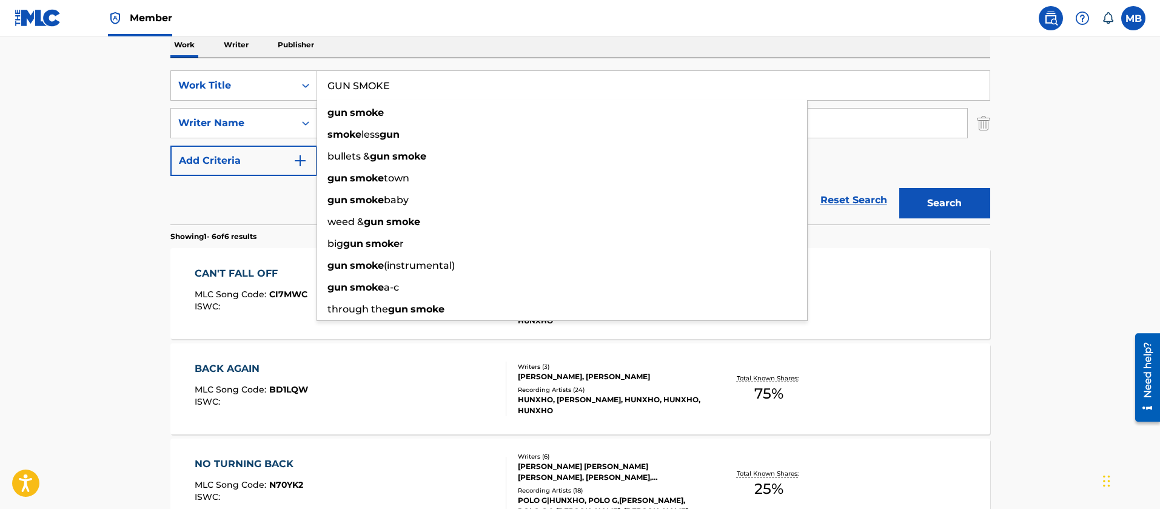
click at [899, 188] on button "Search" at bounding box center [944, 203] width 91 height 30
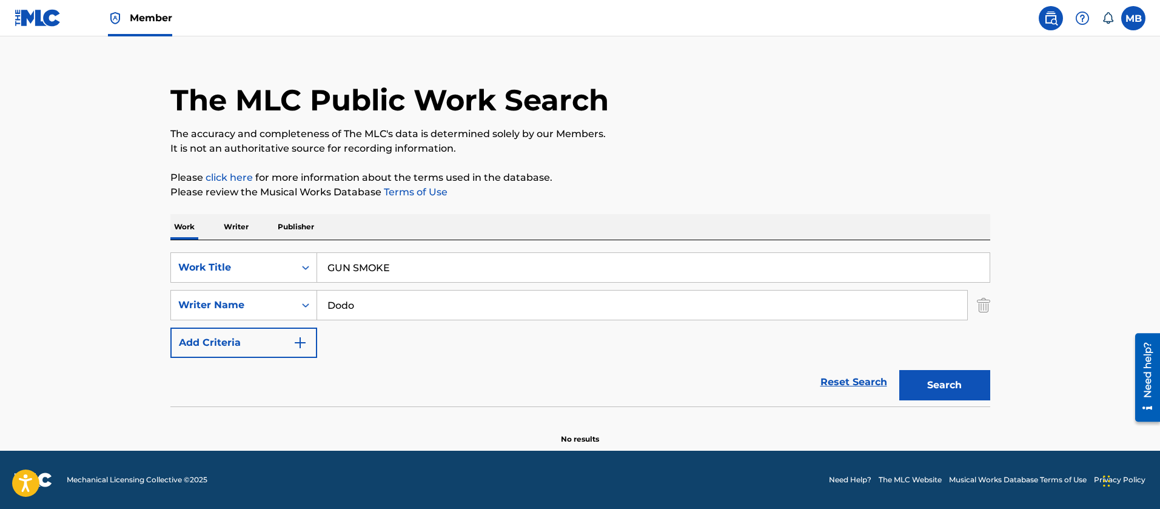
drag, startPoint x: 418, startPoint y: 267, endPoint x: 104, endPoint y: 252, distance: 314.4
click at [111, 263] on main "The MLC Public Work Search The accuracy and completeness of The MLC's data is d…" at bounding box center [580, 235] width 1160 height 432
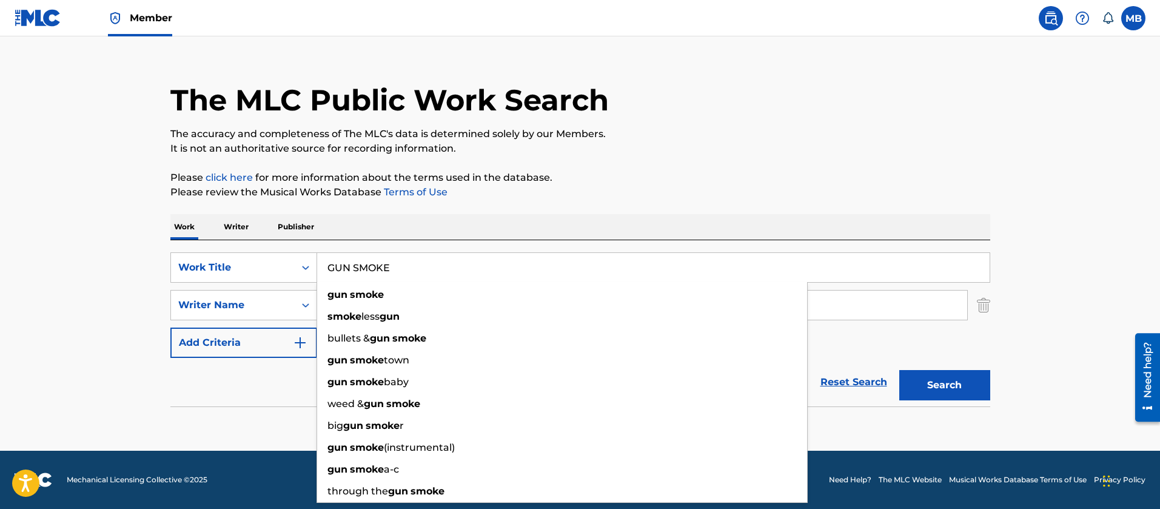
click at [899, 370] on button "Search" at bounding box center [944, 385] width 91 height 30
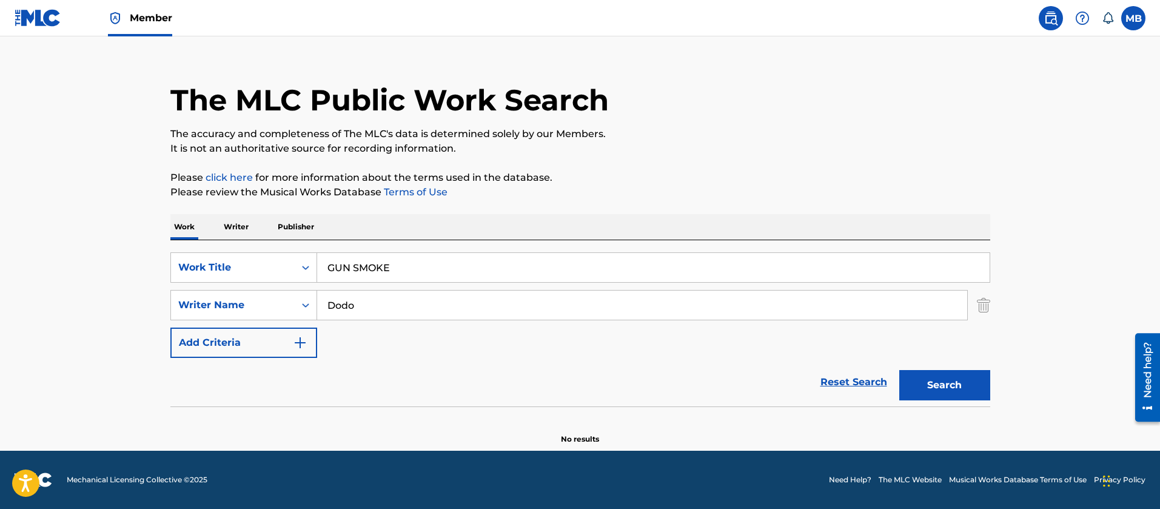
click at [93, 275] on main "The MLC Public Work Search The accuracy and completeness of The MLC's data is d…" at bounding box center [580, 235] width 1160 height 432
drag, startPoint x: 261, startPoint y: 251, endPoint x: 153, endPoint y: 216, distance: 114.1
click at [166, 224] on div "The MLC Public Work Search The accuracy and completeness of The MLC's data is d…" at bounding box center [580, 246] width 849 height 395
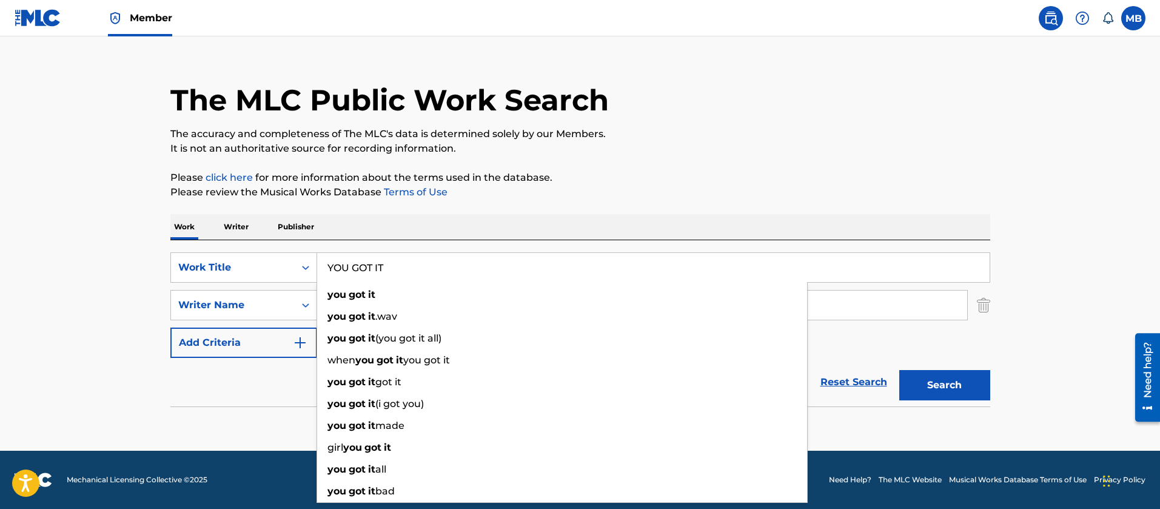
type input "YOU GOT IT"
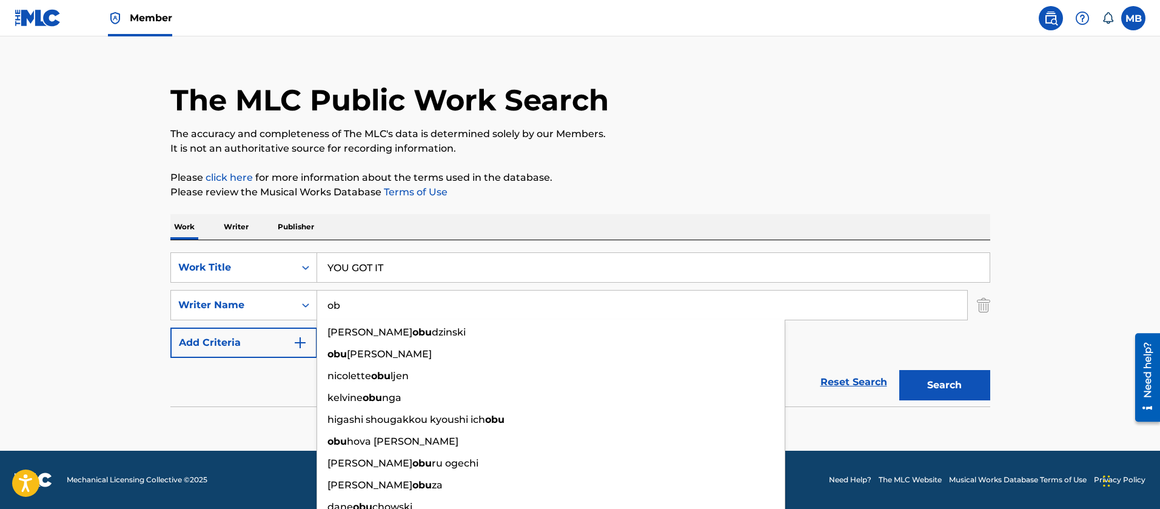
type input "o"
click at [899, 370] on button "Search" at bounding box center [944, 385] width 91 height 30
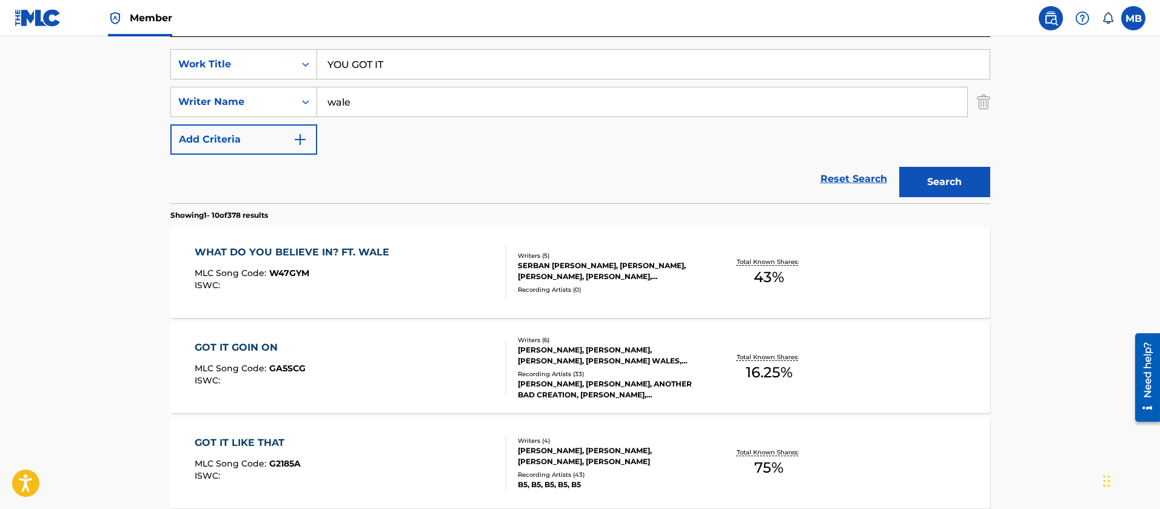
scroll to position [199, 0]
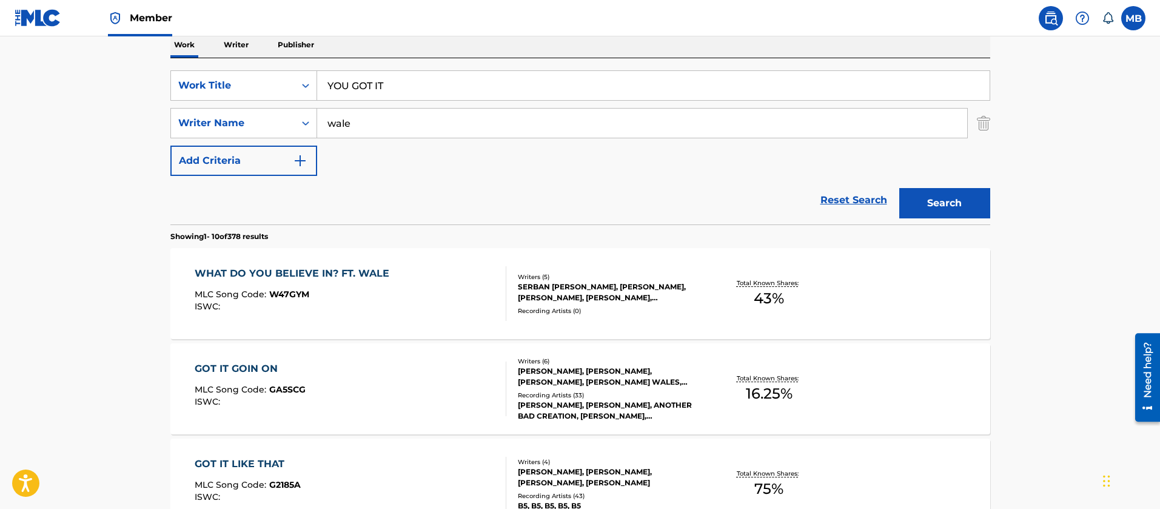
drag, startPoint x: 436, startPoint y: 123, endPoint x: 139, endPoint y: 97, distance: 298.2
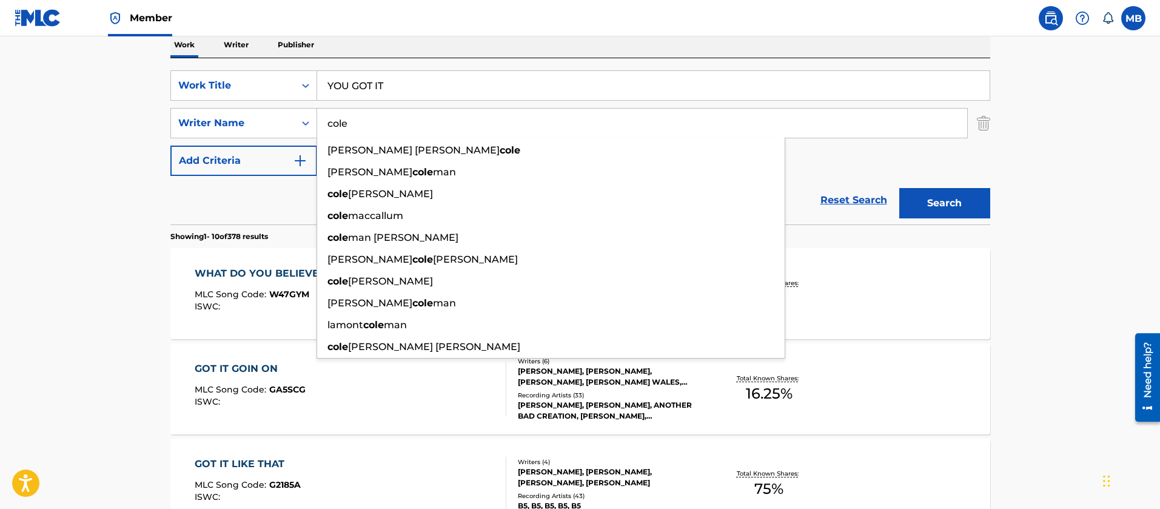
type input "cole"
click at [899, 188] on button "Search" at bounding box center [944, 203] width 91 height 30
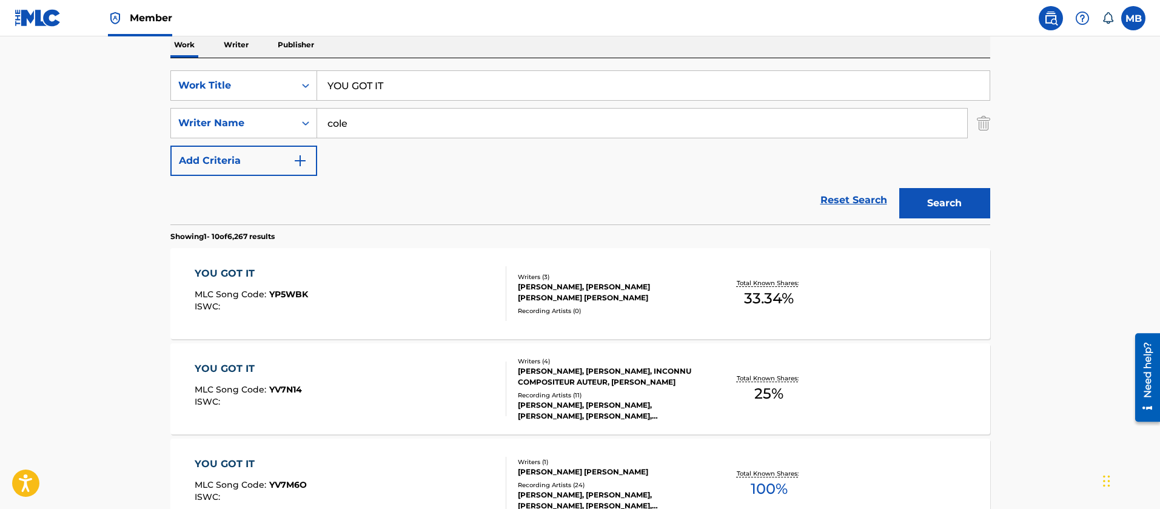
click at [420, 380] on div "YOU GOT IT MLC Song Code : YV7N14 ISWC :" at bounding box center [351, 388] width 312 height 55
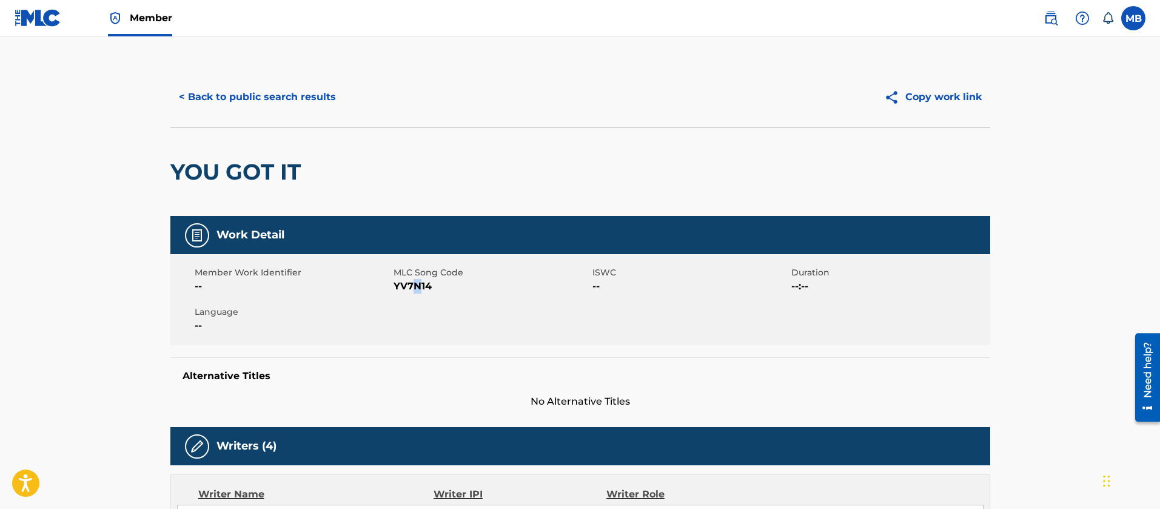
click at [417, 299] on div "Member Work Identifier -- MLC Song Code YV7N14 ISWC -- Duration --:-- Language …" at bounding box center [580, 299] width 820 height 91
click at [409, 289] on span "YV7N14" at bounding box center [491, 286] width 196 height 15
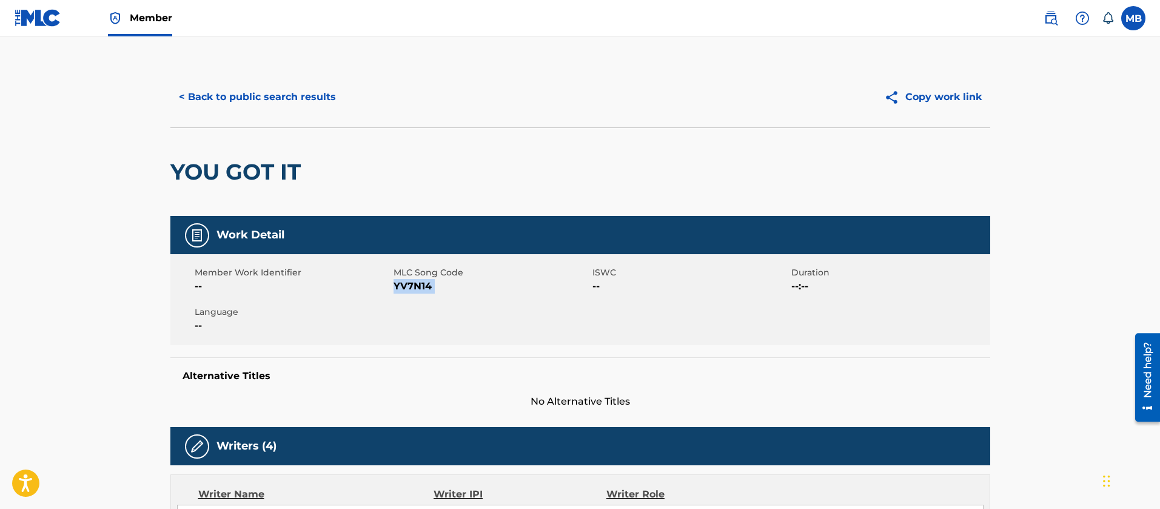
click at [290, 107] on button "< Back to public search results" at bounding box center [257, 97] width 174 height 30
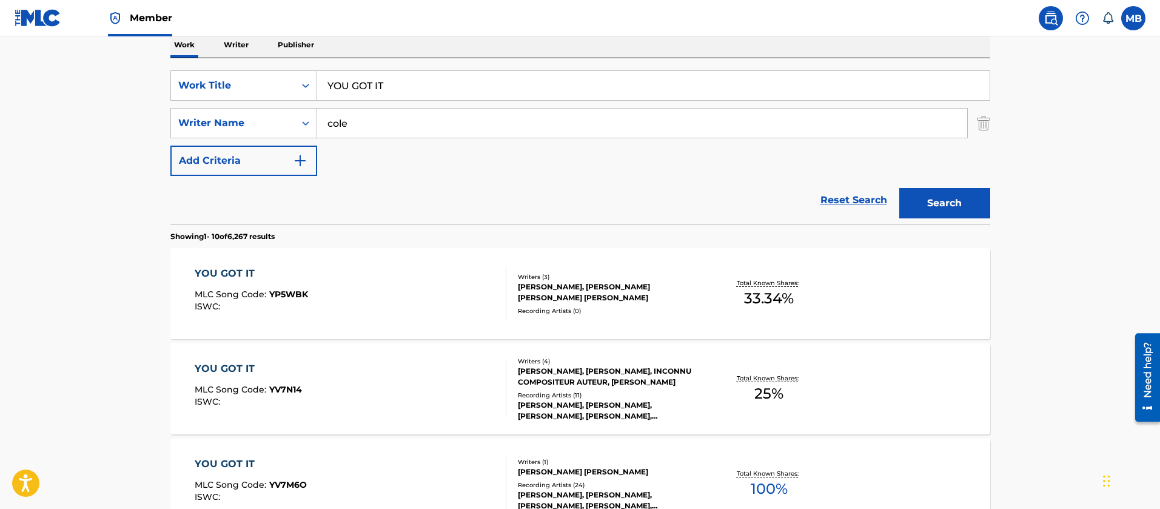
drag, startPoint x: 444, startPoint y: 99, endPoint x: 240, endPoint y: 105, distance: 204.4
click at [386, 107] on div "SearchWithCriteria507b68bc-c464-43df-a6d0-1190c5eebf11 Work Title YOU GOT IT Se…" at bounding box center [580, 122] width 820 height 105
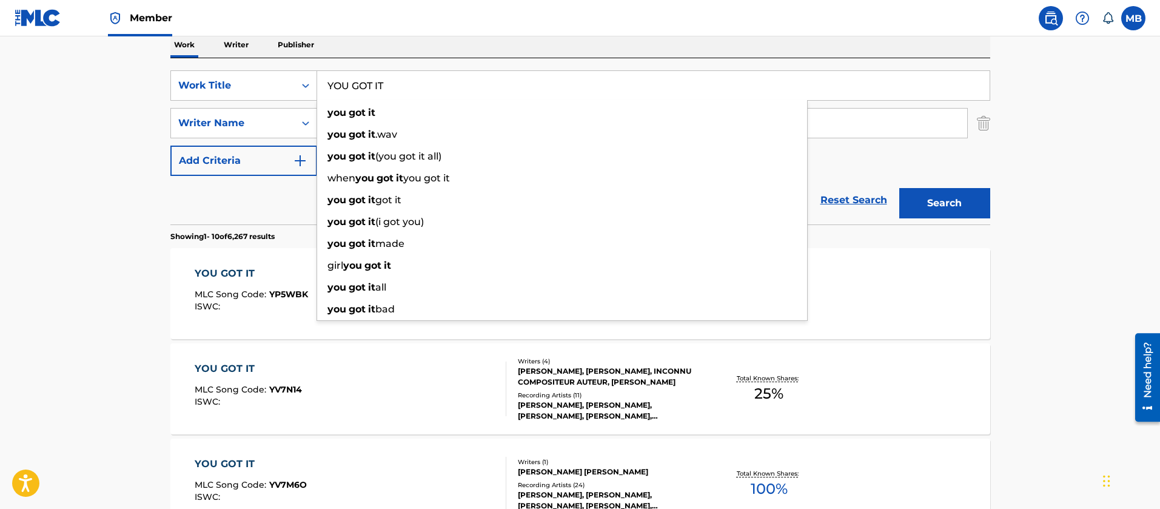
click at [234, 105] on div "SearchWithCriteria507b68bc-c464-43df-a6d0-1190c5eebf11 Work Title YOU GOT IT yo…" at bounding box center [580, 122] width 820 height 105
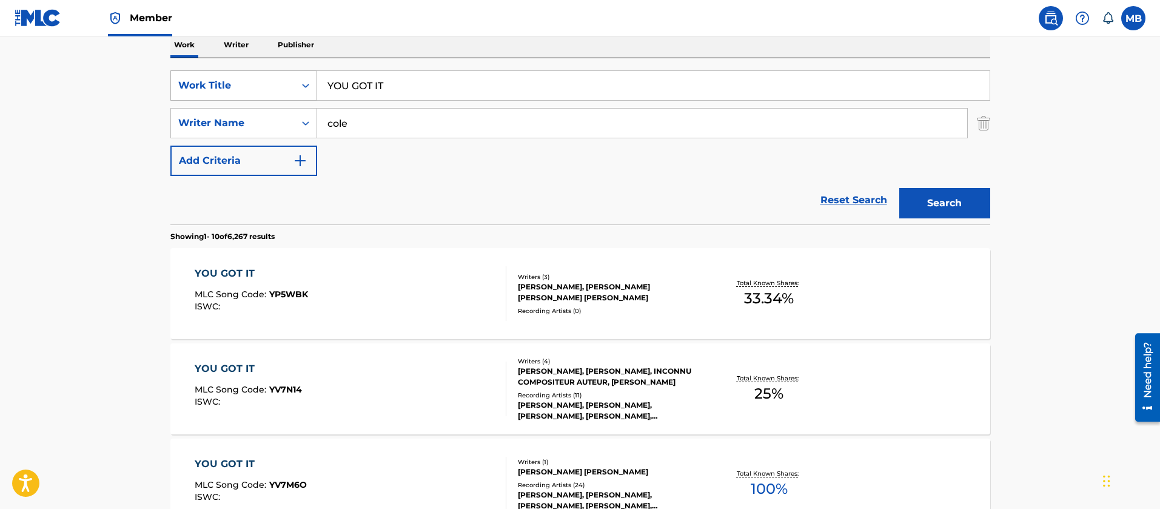
click at [244, 92] on div "Work Title" at bounding box center [232, 85] width 109 height 15
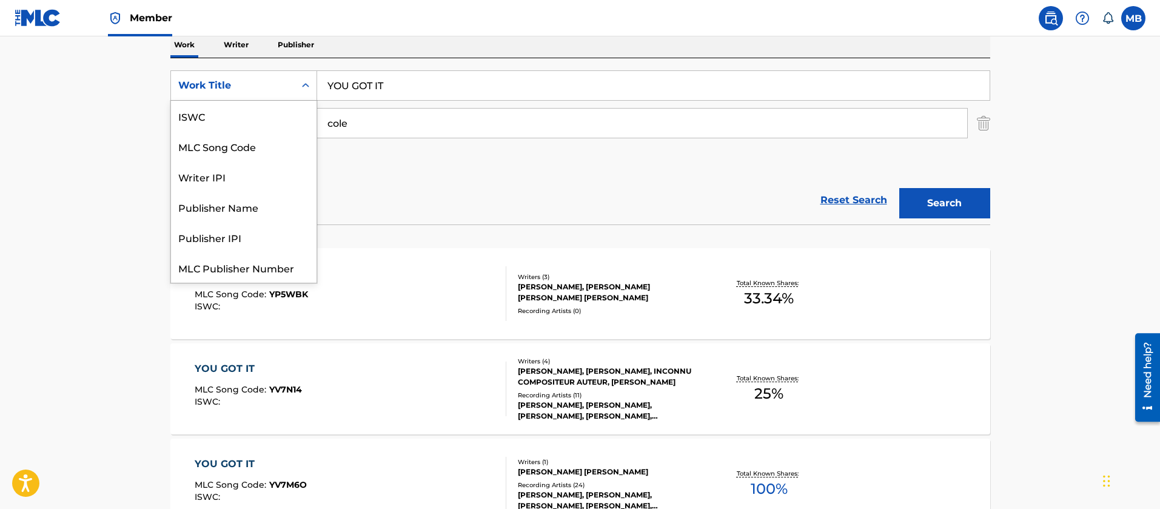
scroll to position [30, 0]
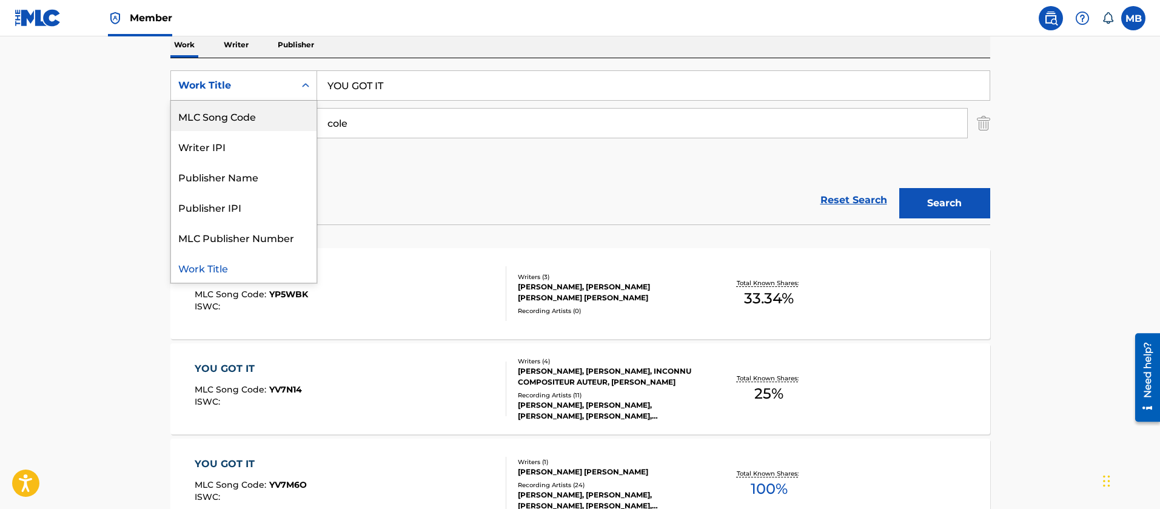
click at [254, 124] on div "MLC Song Code" at bounding box center [244, 116] width 146 height 30
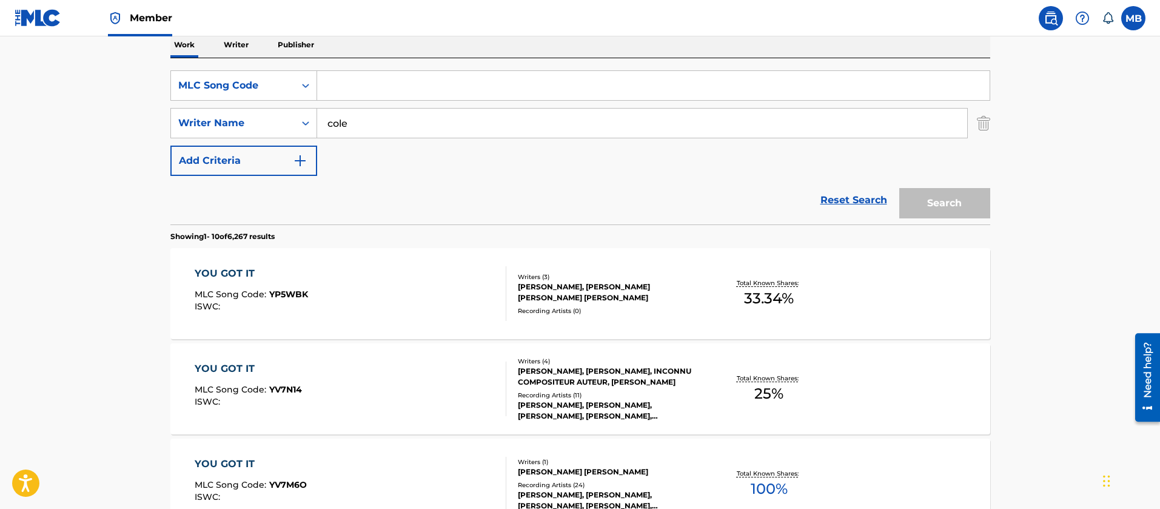
click at [437, 100] on div "Search Form" at bounding box center [653, 85] width 673 height 30
click at [438, 97] on input "Search Form" at bounding box center [653, 85] width 672 height 29
paste input "YV7PF2/YV7N14"
type input "YV7PF2"
click at [899, 188] on button "Search" at bounding box center [944, 203] width 91 height 30
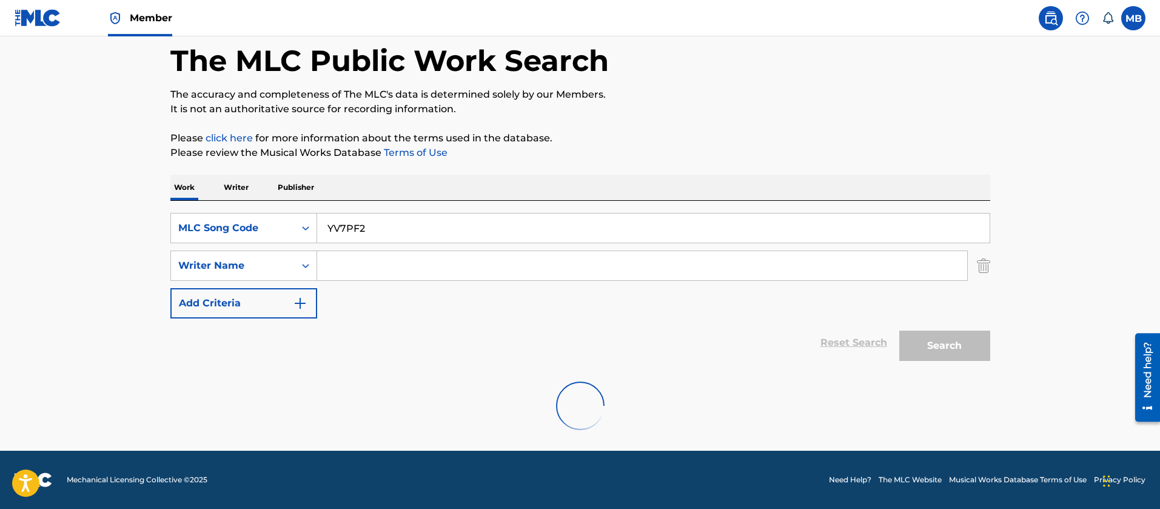
scroll to position [151, 0]
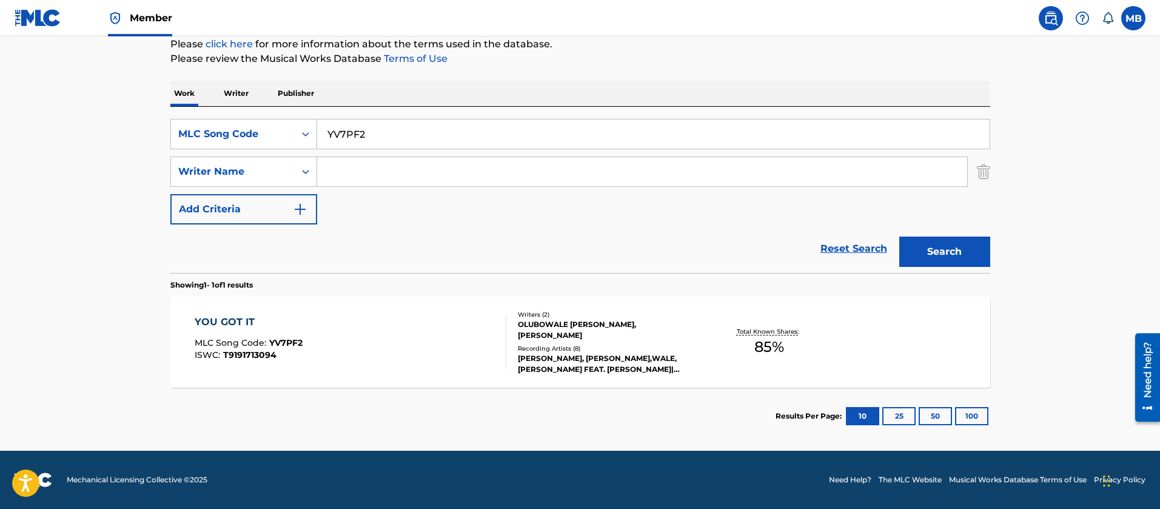
click at [404, 377] on div "YOU GOT IT MLC Song Code : YV7PF2 ISWC : T9191713094 Writers ( 2 ) OLUBOWALE [P…" at bounding box center [580, 341] width 820 height 91
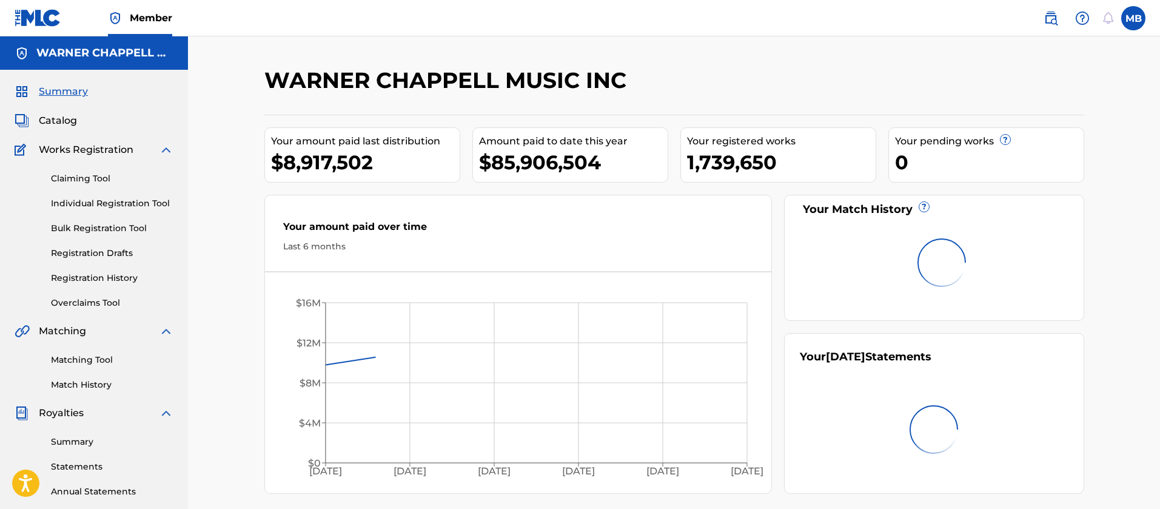
click at [39, 123] on span "Catalog" at bounding box center [58, 120] width 38 height 15
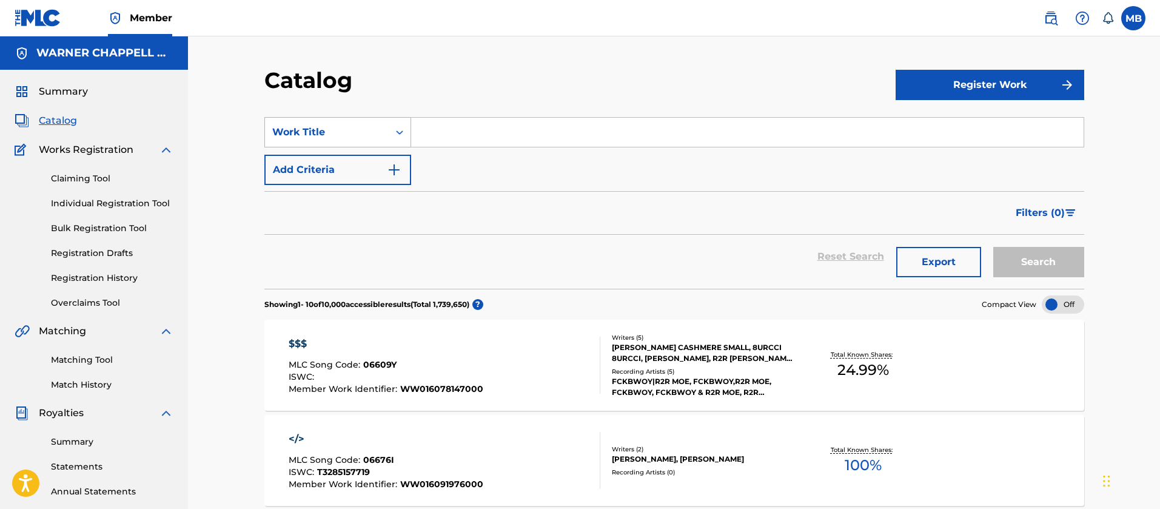
click at [297, 131] on div "Work Title" at bounding box center [326, 132] width 109 height 15
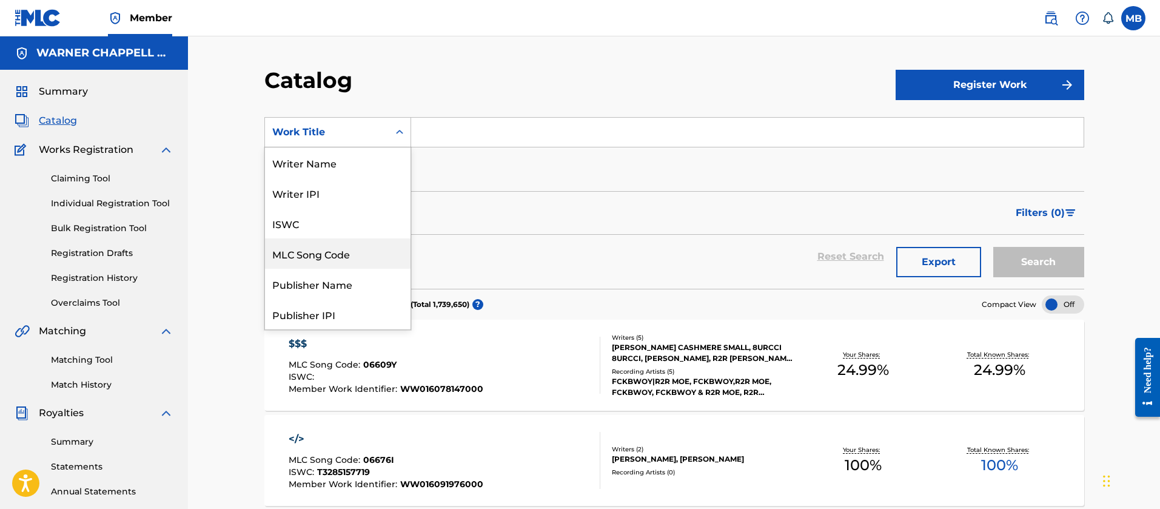
click at [334, 265] on div "MLC Song Code" at bounding box center [338, 253] width 146 height 30
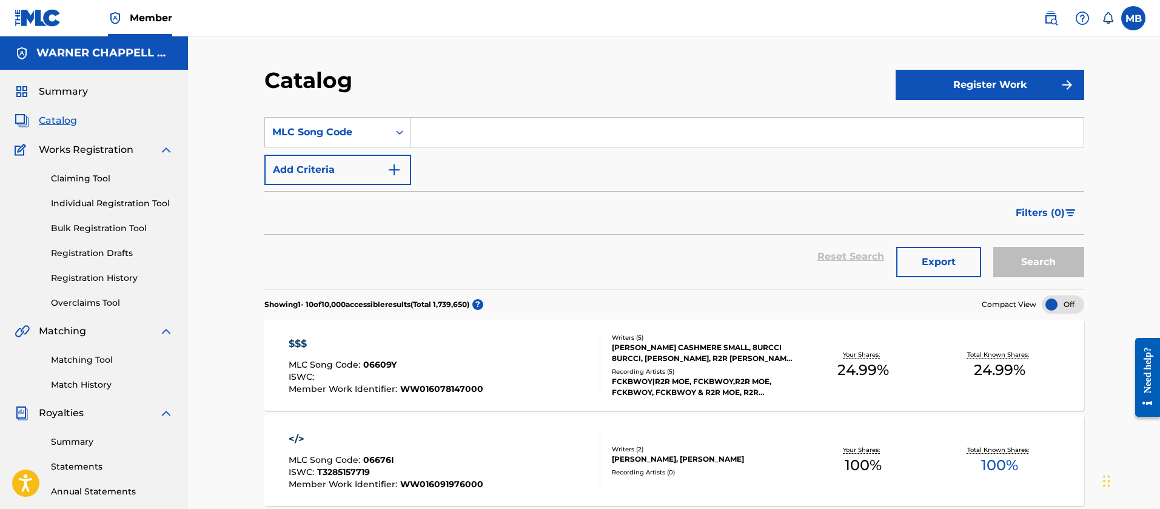
click at [489, 136] on input "Search Form" at bounding box center [747, 132] width 672 height 29
paste input "KJ2VPY"
type input "KJ2VPY"
click at [993, 247] on button "Search" at bounding box center [1038, 262] width 91 height 30
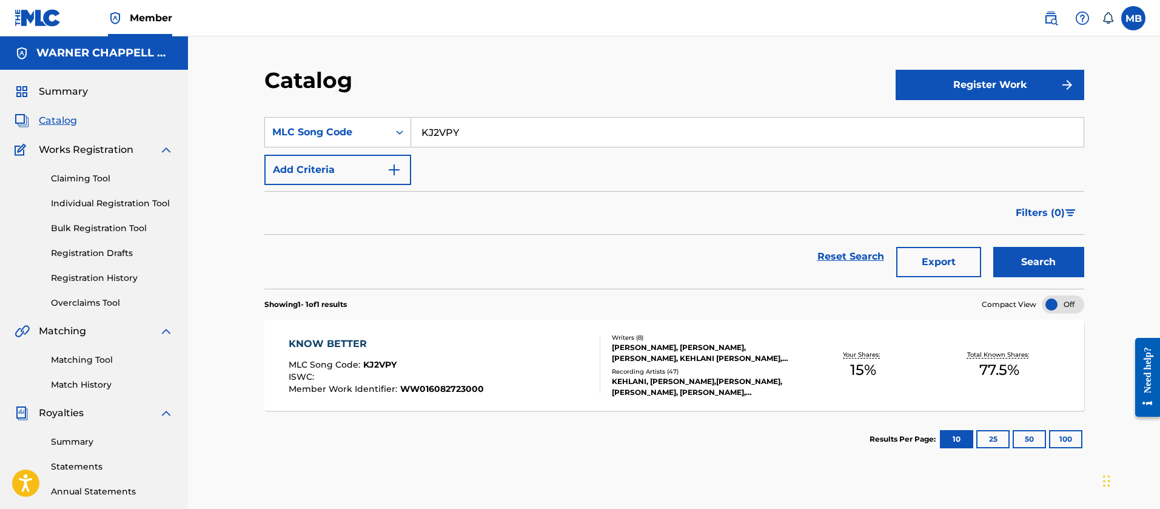
click at [472, 400] on div "KNOW BETTER MLC Song Code : KJ2VPY ISWC : Member Work Identifier : WW0160827230…" at bounding box center [674, 365] width 820 height 91
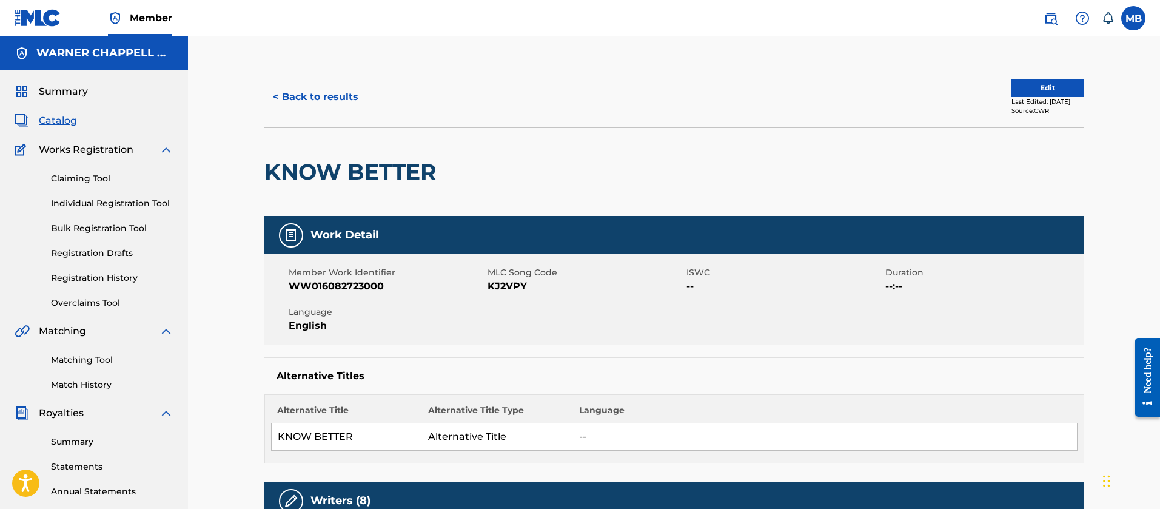
click at [366, 273] on span "Member Work Identifier" at bounding box center [387, 272] width 196 height 13
click at [359, 279] on span "WW016082723000" at bounding box center [387, 286] width 196 height 15
copy span "WW016082723000"
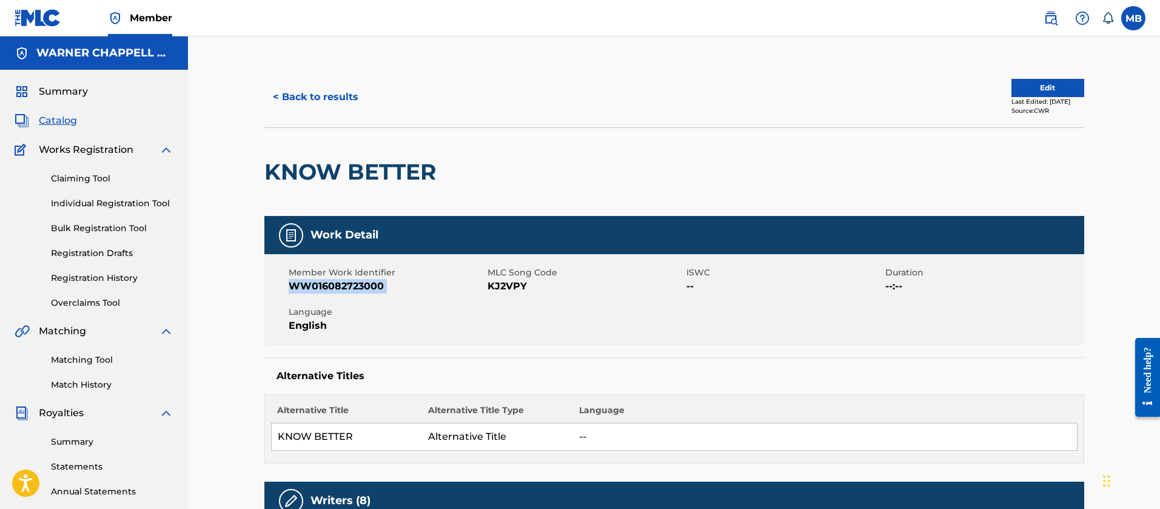
click at [314, 99] on button "< Back to results" at bounding box center [315, 97] width 102 height 30
